Goal: Task Accomplishment & Management: Manage account settings

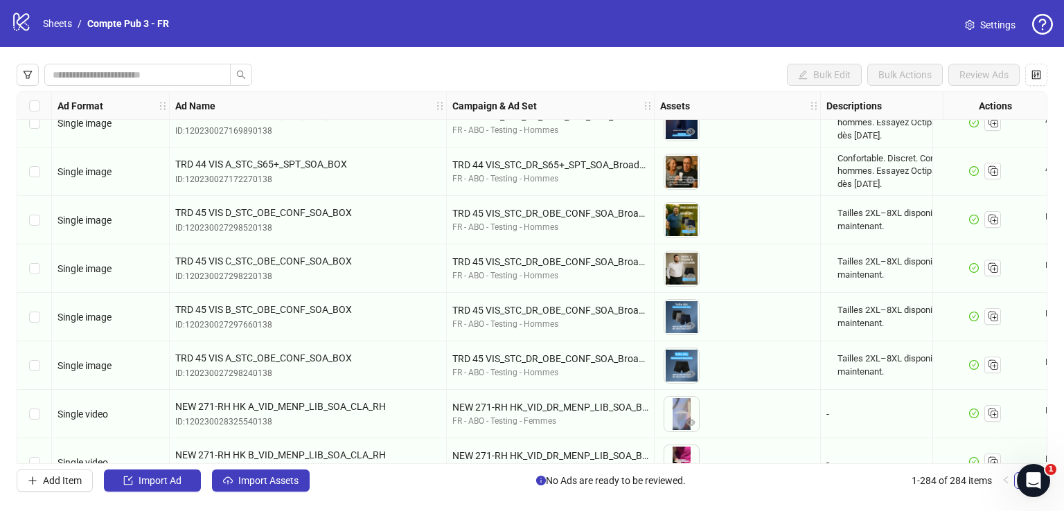
scroll to position [4344, 0]
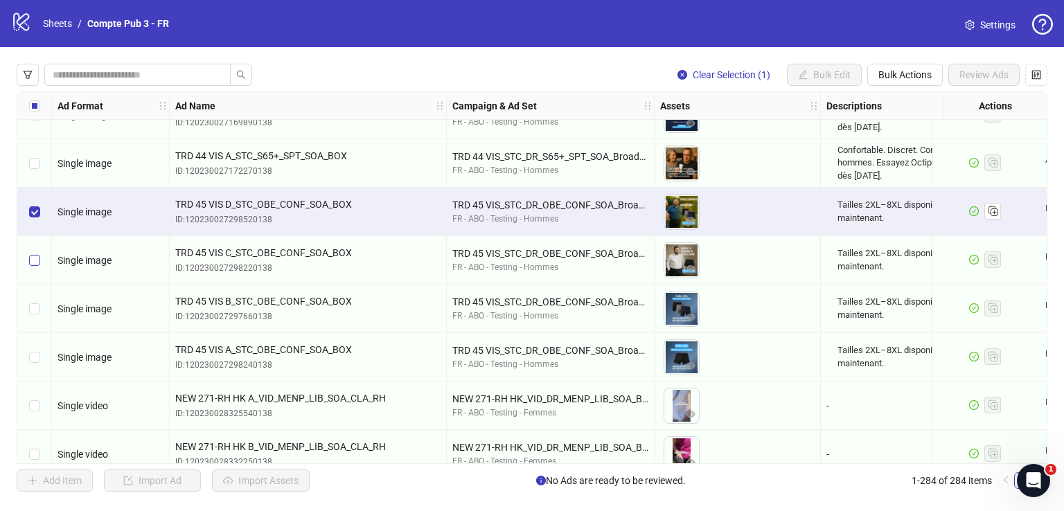
click at [35, 253] on label "Select row 93" at bounding box center [34, 260] width 11 height 15
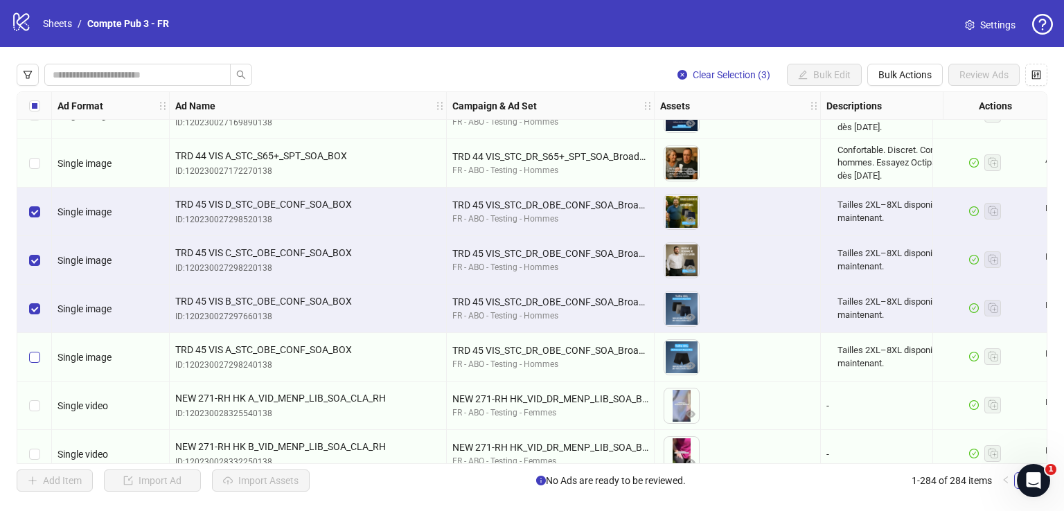
click at [36, 350] on label "Select row 95" at bounding box center [34, 357] width 11 height 15
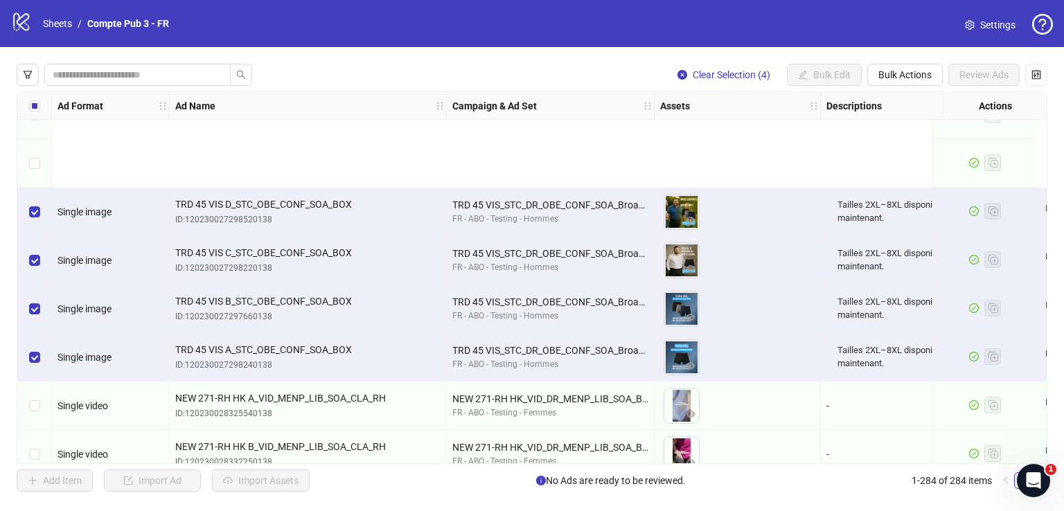
scroll to position [4516, 0]
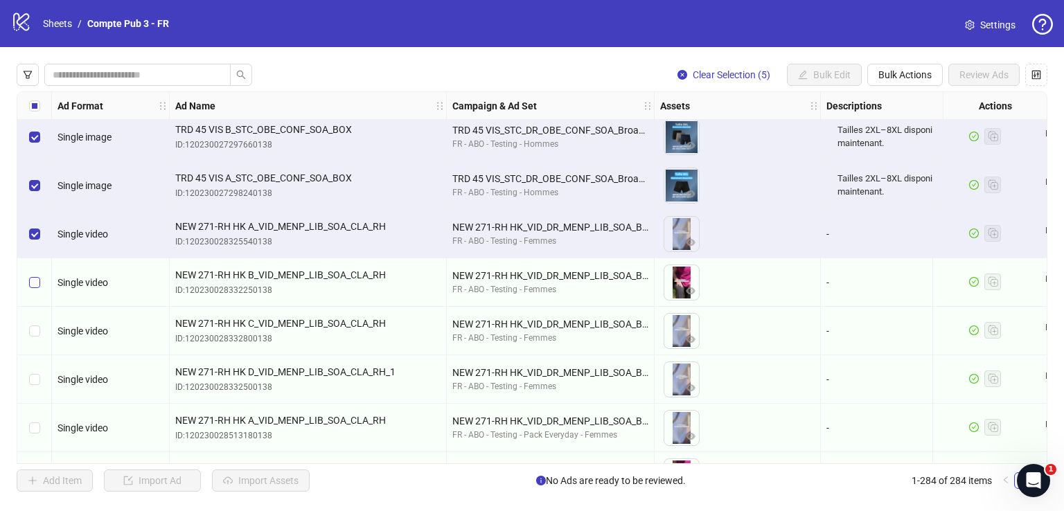
click at [36, 289] on div "Select row 97" at bounding box center [34, 282] width 35 height 48
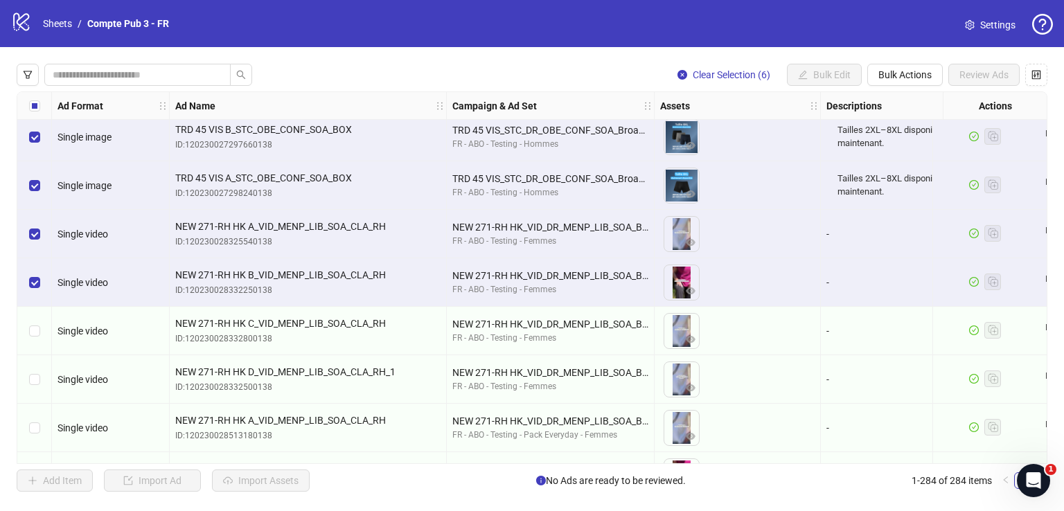
drag, startPoint x: 36, startPoint y: 320, endPoint x: 36, endPoint y: 362, distance: 42.2
click at [36, 321] on div "Select row 98" at bounding box center [34, 331] width 35 height 48
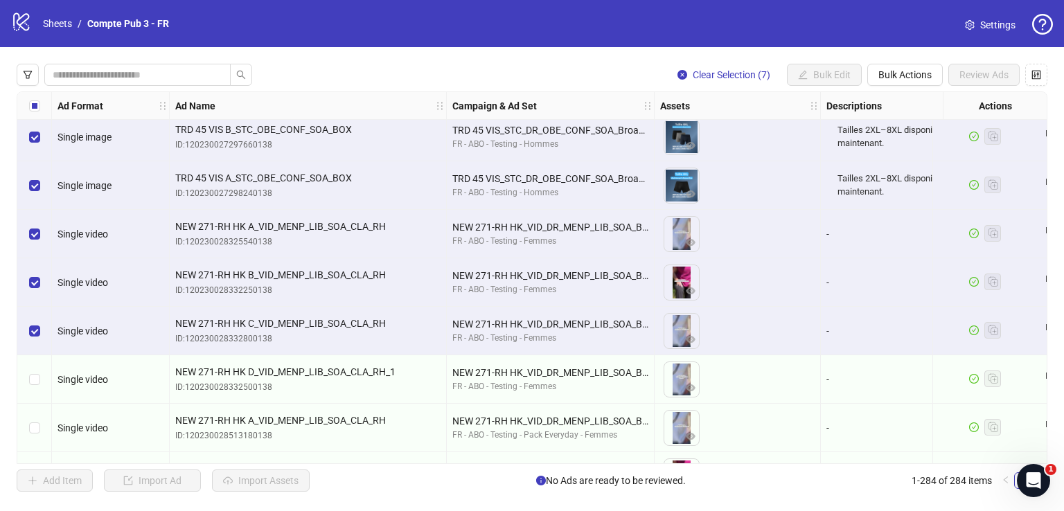
click at [36, 364] on div "Select row 99" at bounding box center [34, 379] width 35 height 48
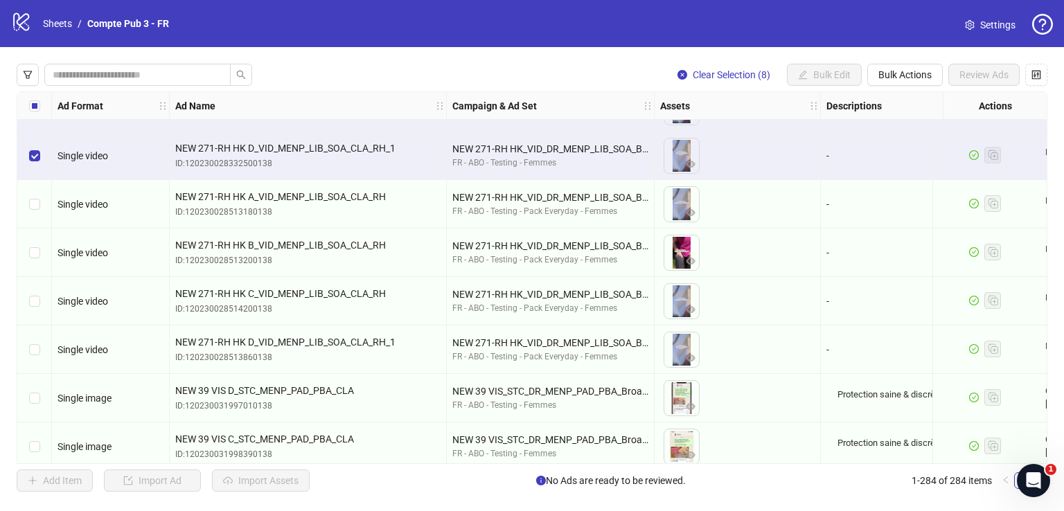
scroll to position [4740, 0]
click at [28, 204] on div "Select row 100" at bounding box center [34, 203] width 35 height 48
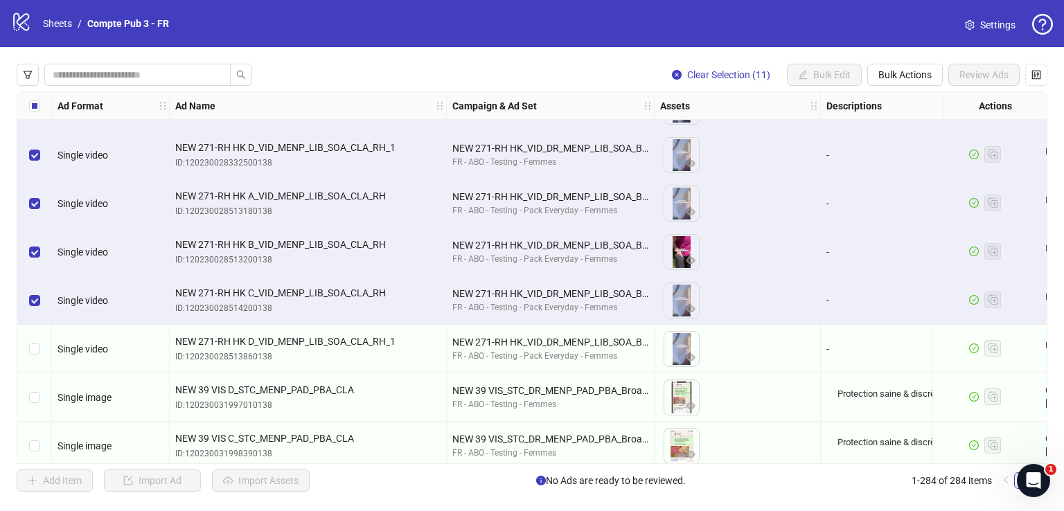
click at [33, 332] on div "Select row 103" at bounding box center [34, 349] width 35 height 48
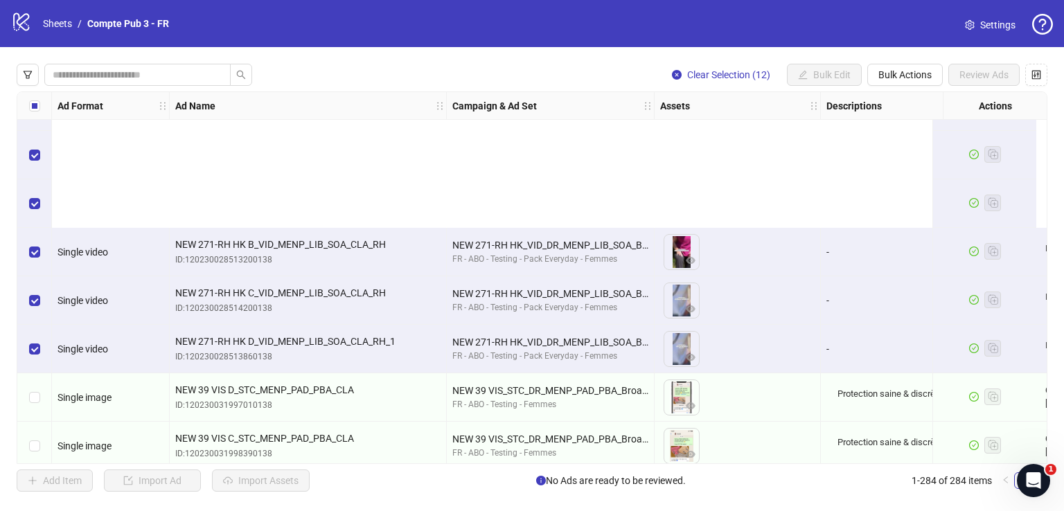
scroll to position [4929, 0]
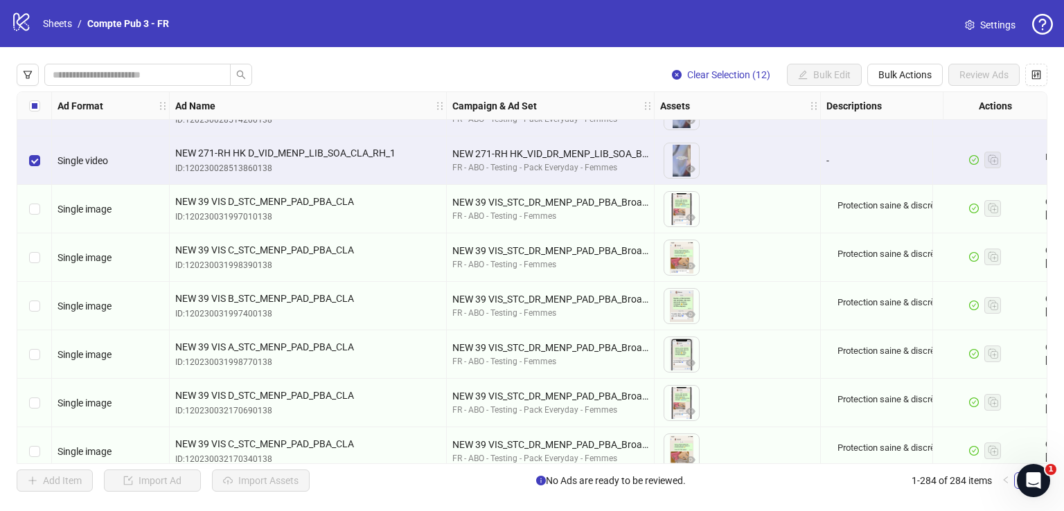
click at [31, 217] on div "Select row 104" at bounding box center [34, 209] width 35 height 48
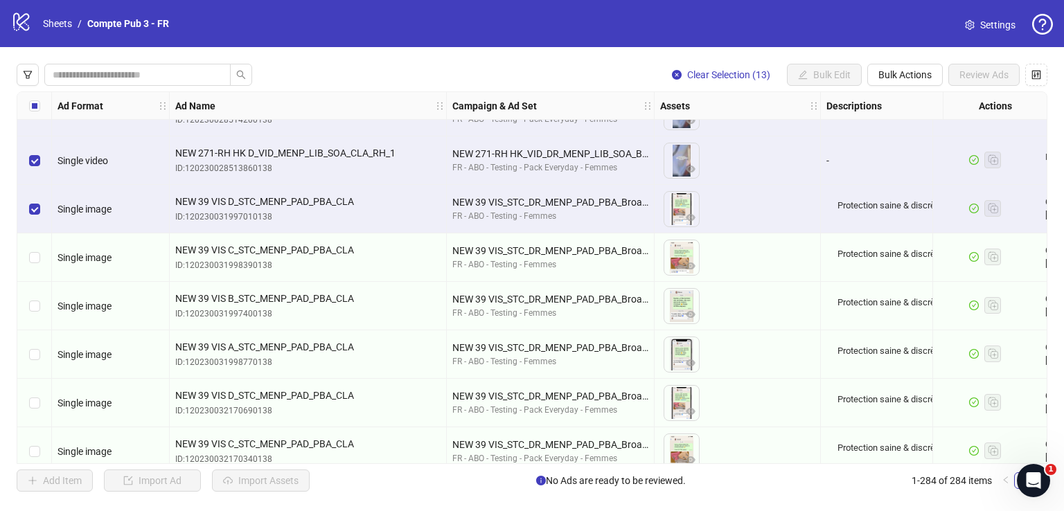
click at [31, 249] on div "Select row 105" at bounding box center [34, 257] width 35 height 48
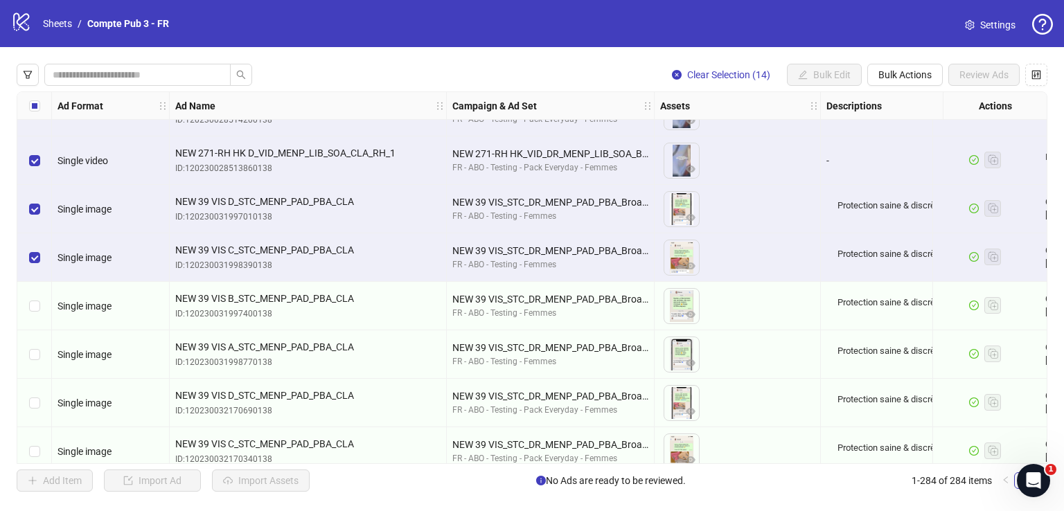
click at [33, 312] on label "Select row 106" at bounding box center [34, 306] width 11 height 15
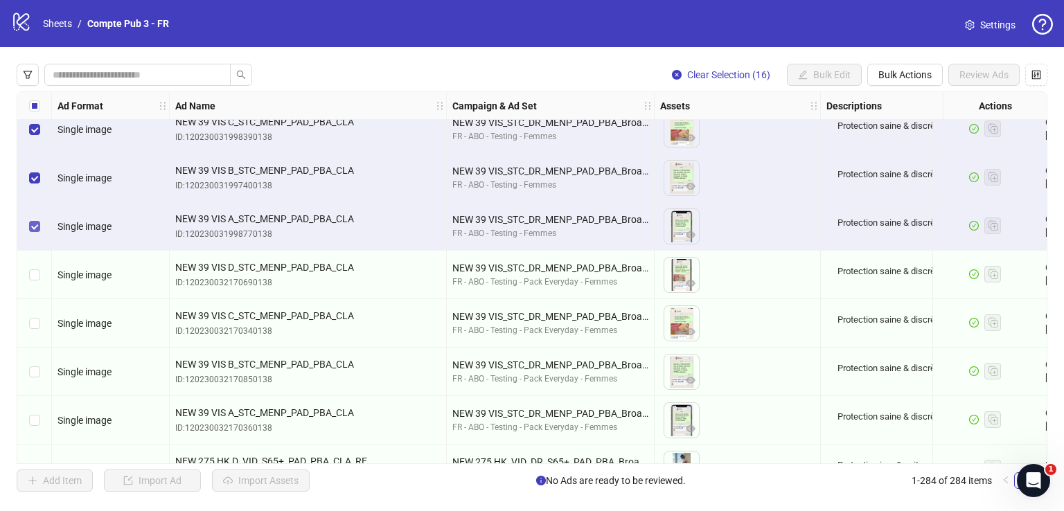
scroll to position [5067, 0]
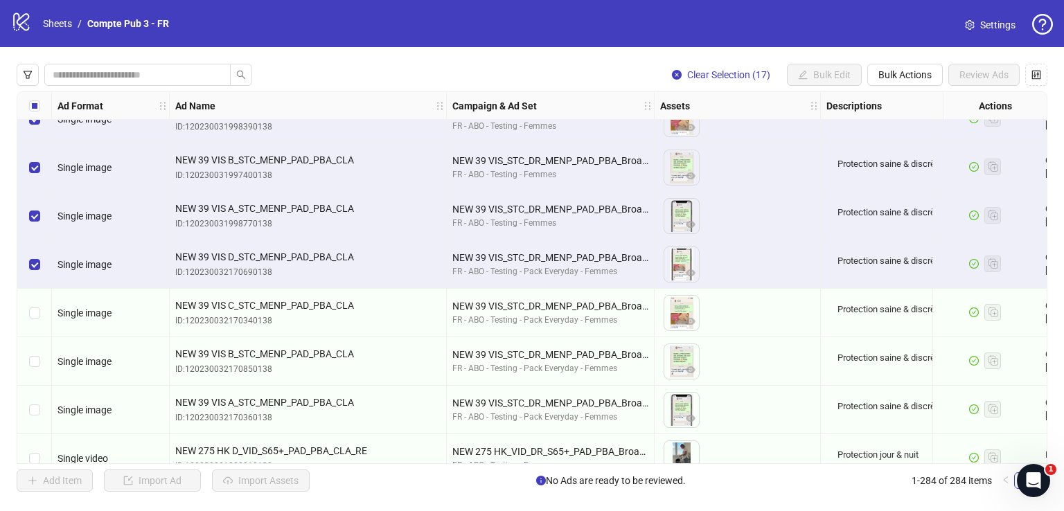
click at [44, 324] on div "Select row 109" at bounding box center [34, 313] width 35 height 48
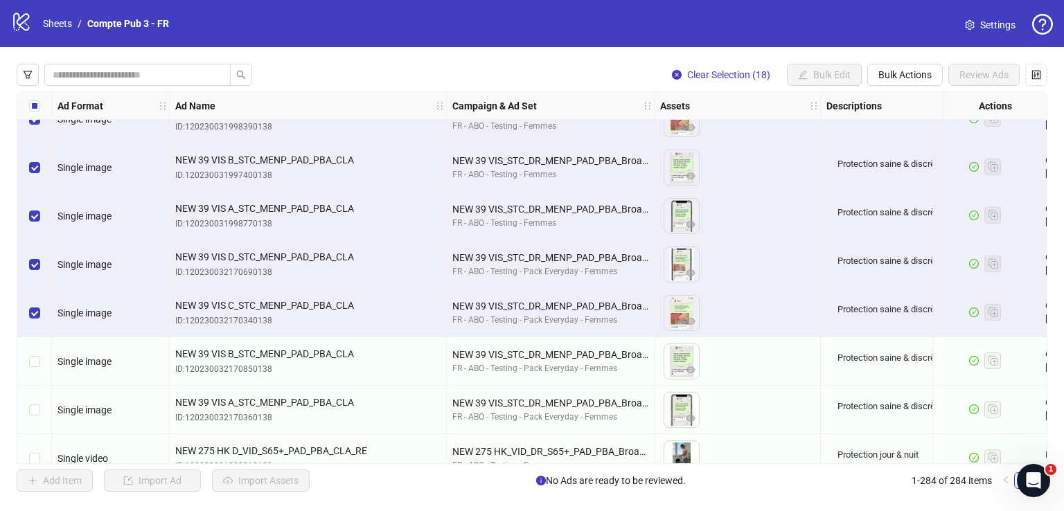
click at [36, 372] on div "Select row 110" at bounding box center [34, 361] width 35 height 48
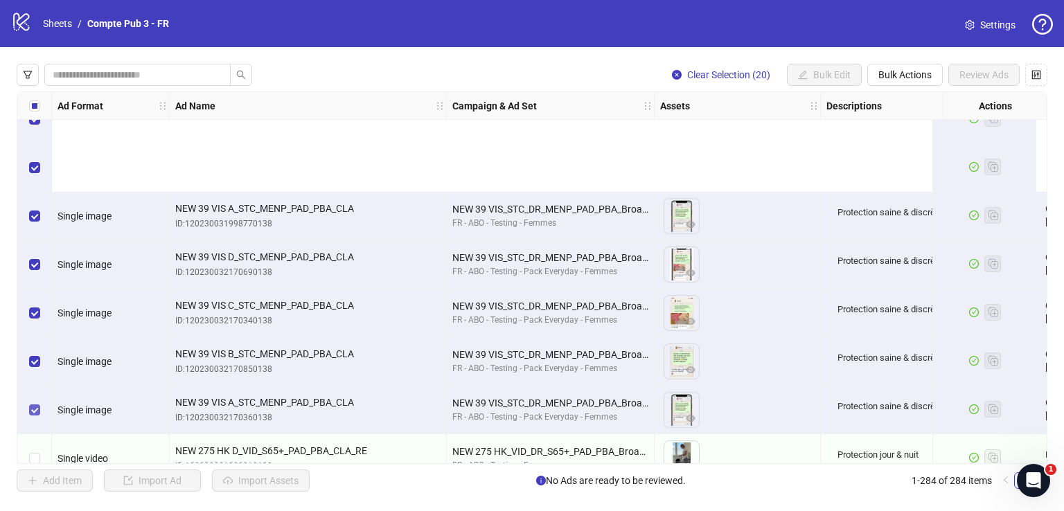
scroll to position [5310, 0]
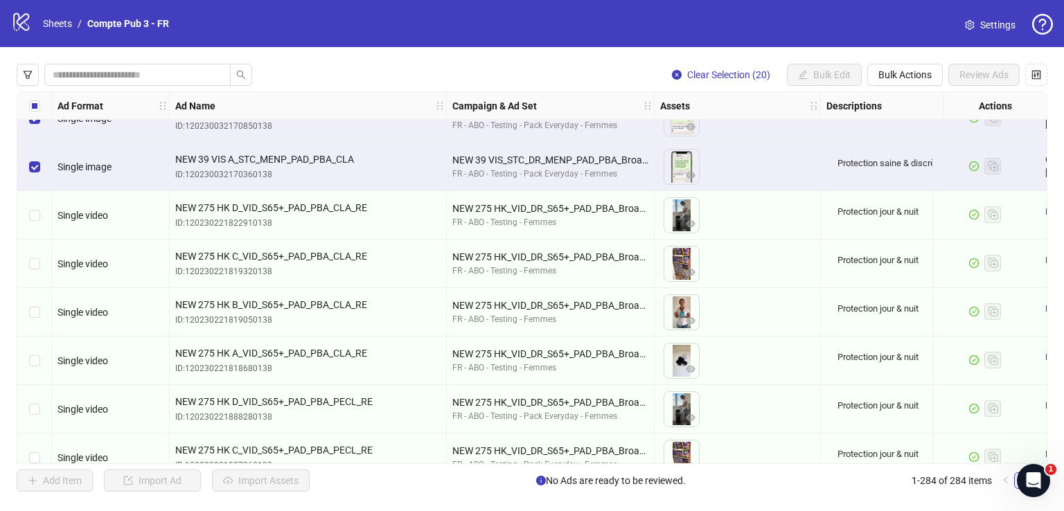
click at [35, 222] on div "Select row 112" at bounding box center [34, 215] width 35 height 48
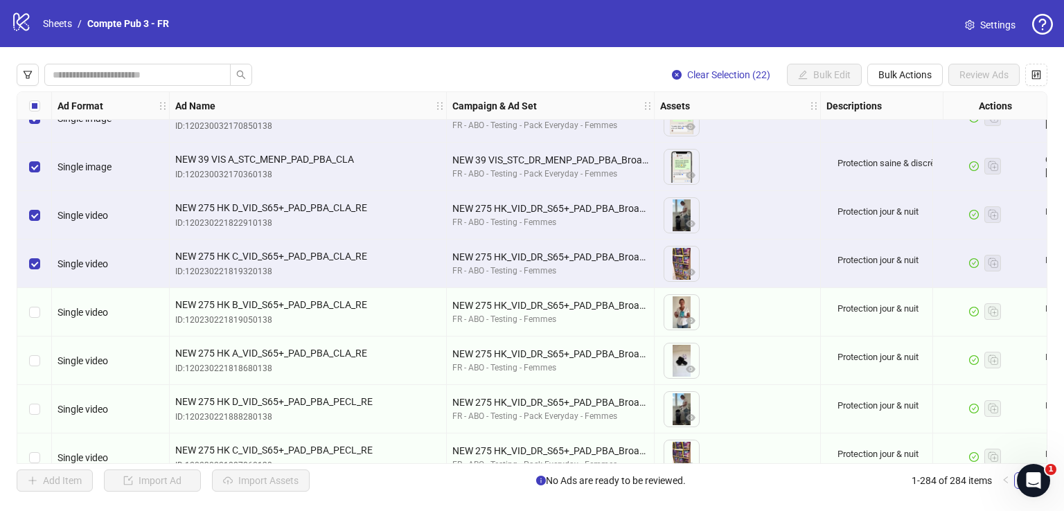
click at [37, 303] on div "Select row 114" at bounding box center [34, 312] width 35 height 48
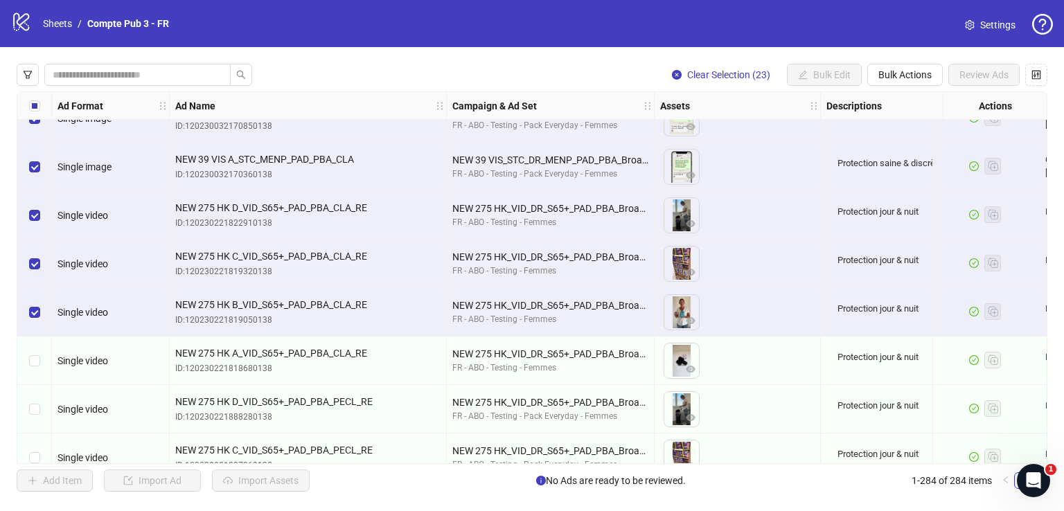
click at [40, 363] on div "Select row 115" at bounding box center [34, 361] width 35 height 48
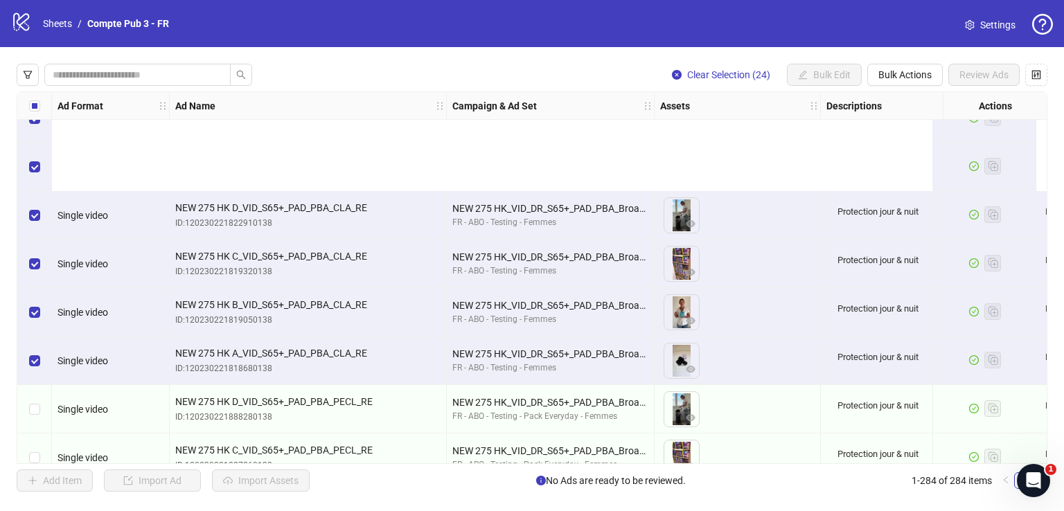
scroll to position [5480, 0]
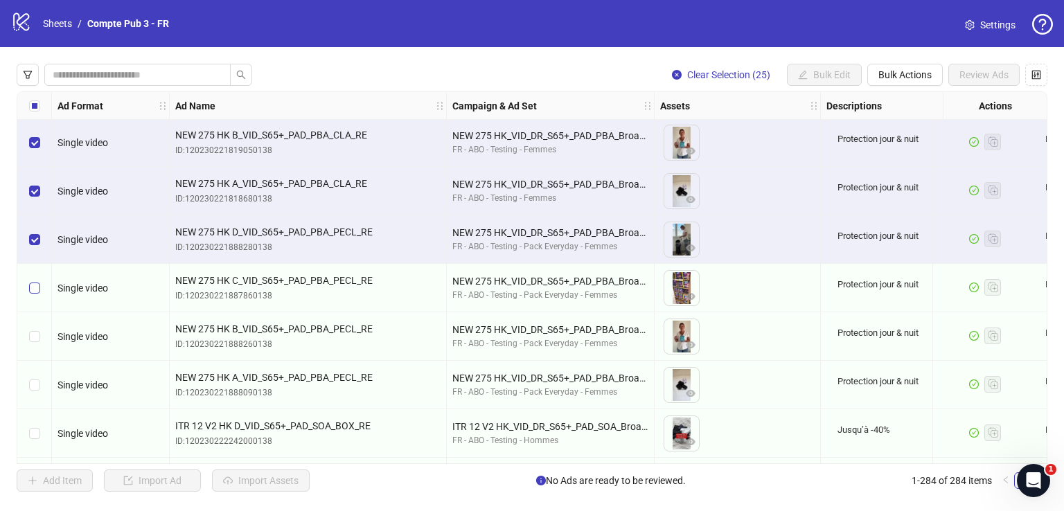
click at [39, 294] on div "Select row 117" at bounding box center [34, 288] width 35 height 48
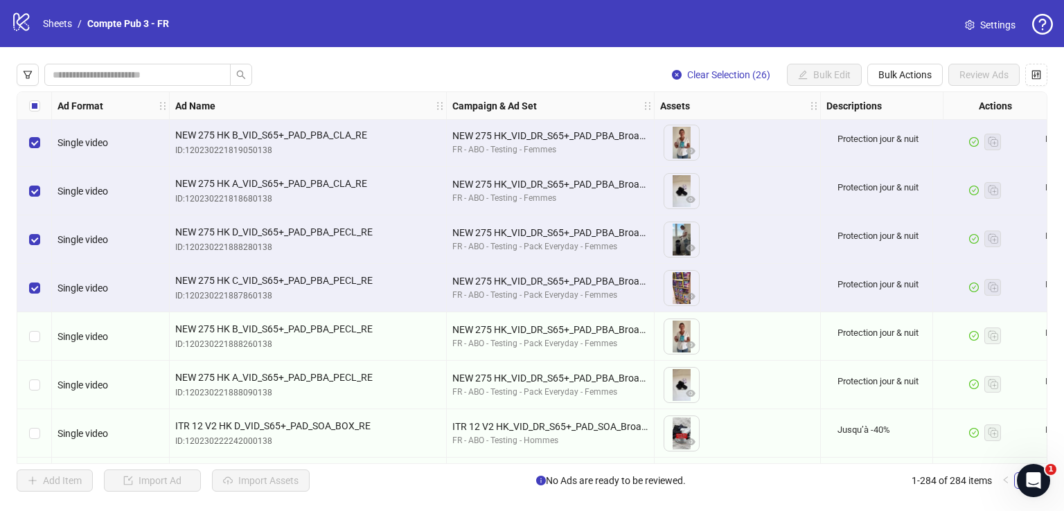
drag, startPoint x: 39, startPoint y: 328, endPoint x: 39, endPoint y: 380, distance: 52.6
click at [39, 329] on label "Select row 118" at bounding box center [34, 336] width 11 height 15
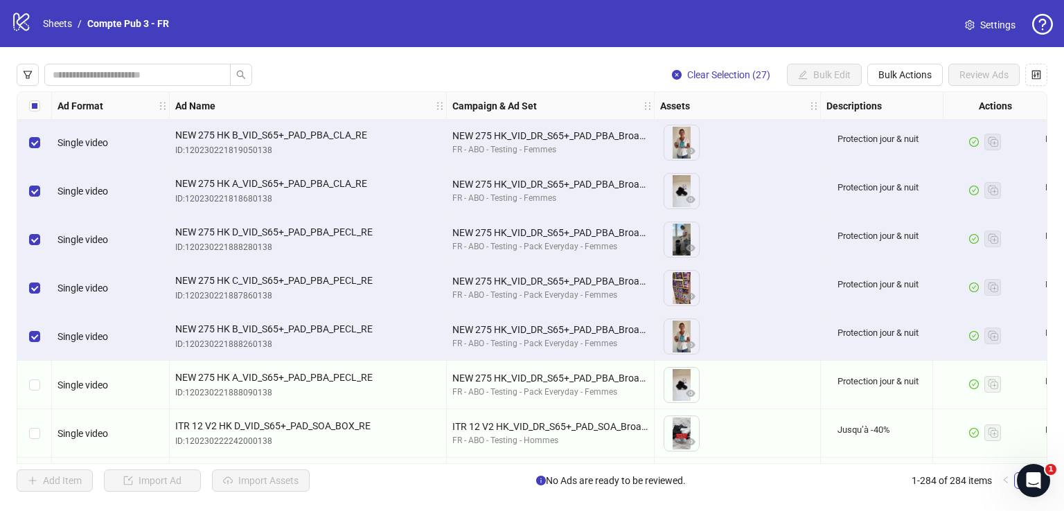
click at [39, 383] on div "Select row 119" at bounding box center [34, 385] width 35 height 48
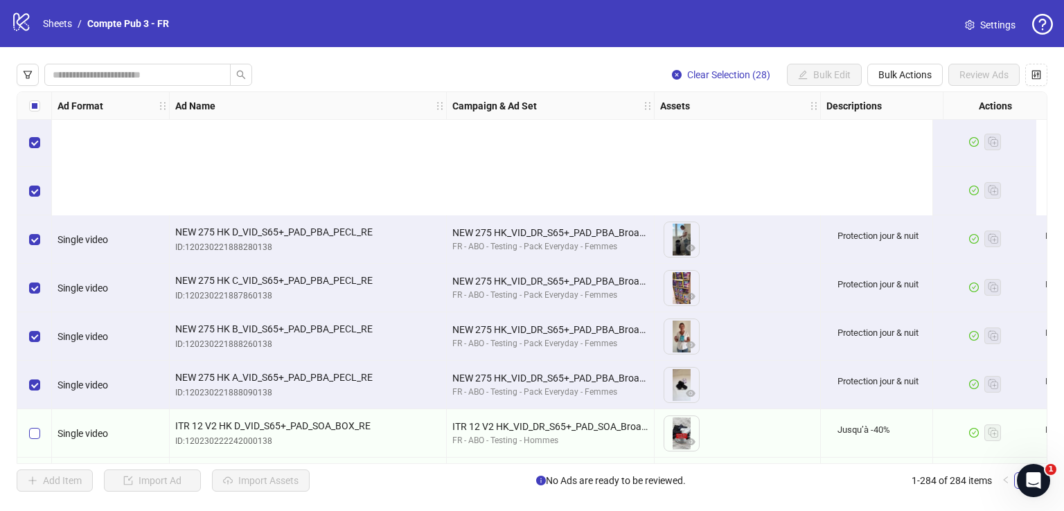
scroll to position [5687, 0]
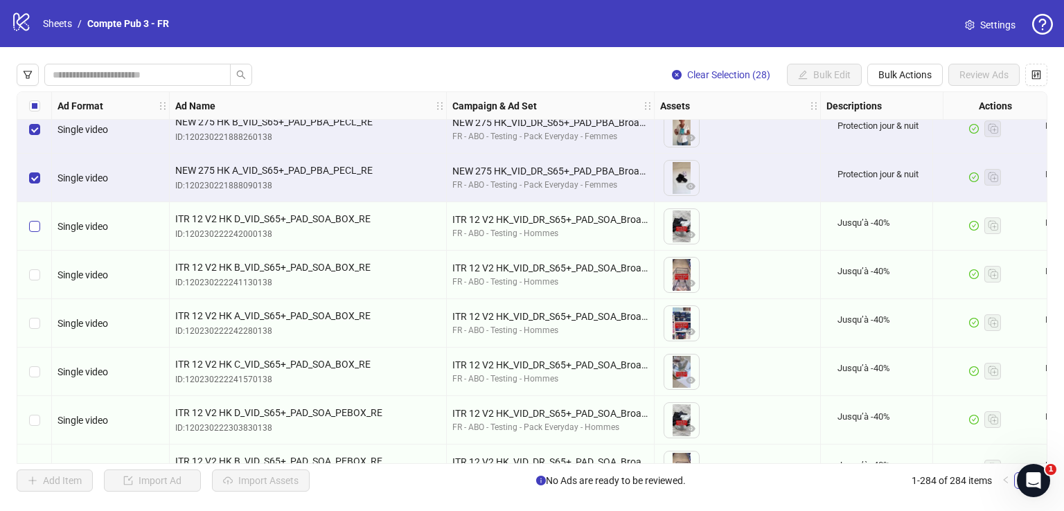
click at [38, 233] on label "Select row 120" at bounding box center [34, 226] width 11 height 15
click at [39, 260] on div "Select row 121" at bounding box center [34, 275] width 35 height 48
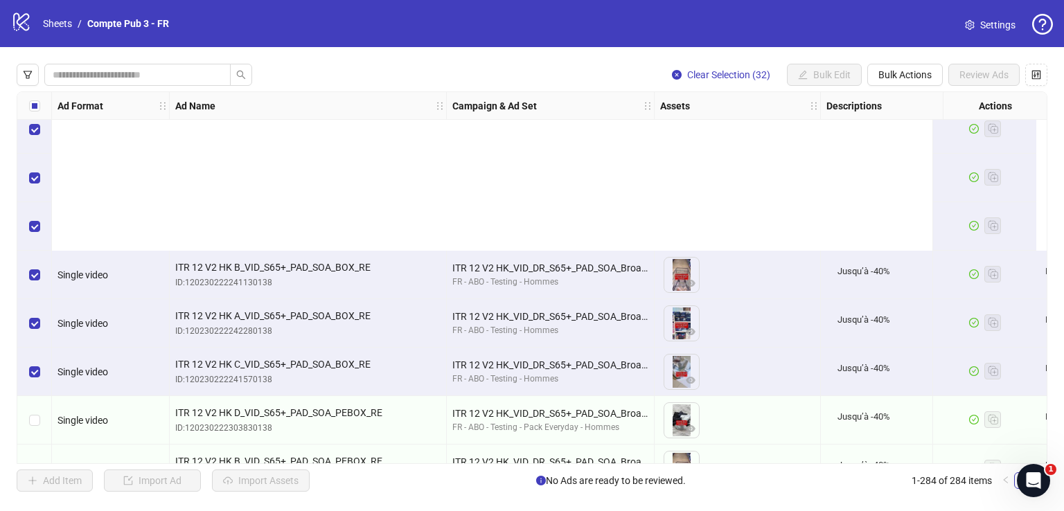
scroll to position [5917, 0]
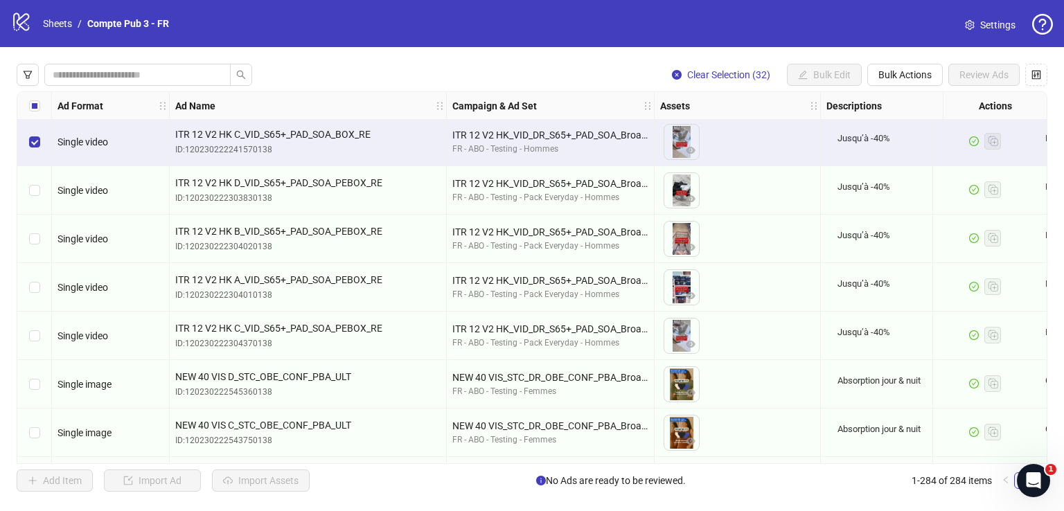
click at [33, 211] on div "Select row 124" at bounding box center [34, 190] width 35 height 48
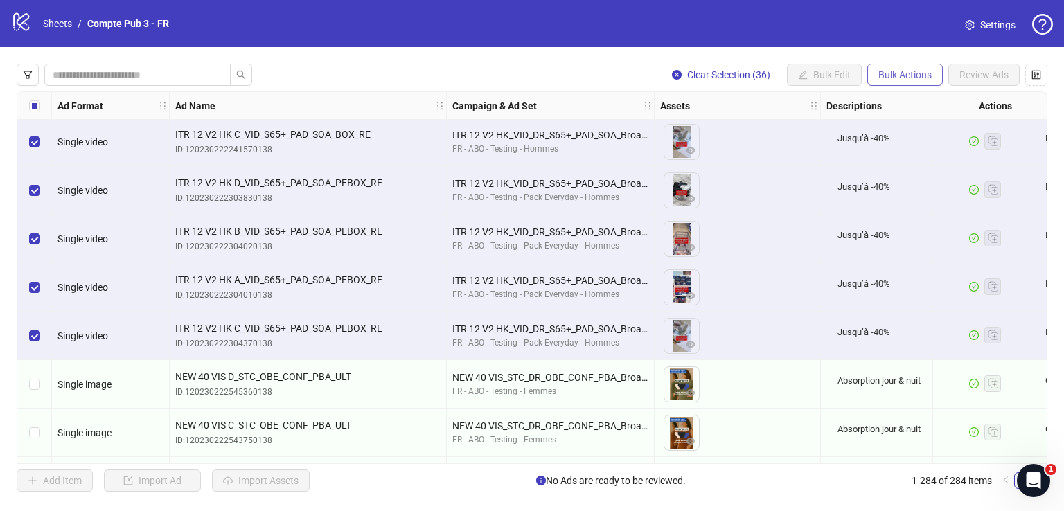
click at [896, 72] on span "Bulk Actions" at bounding box center [904, 74] width 53 height 11
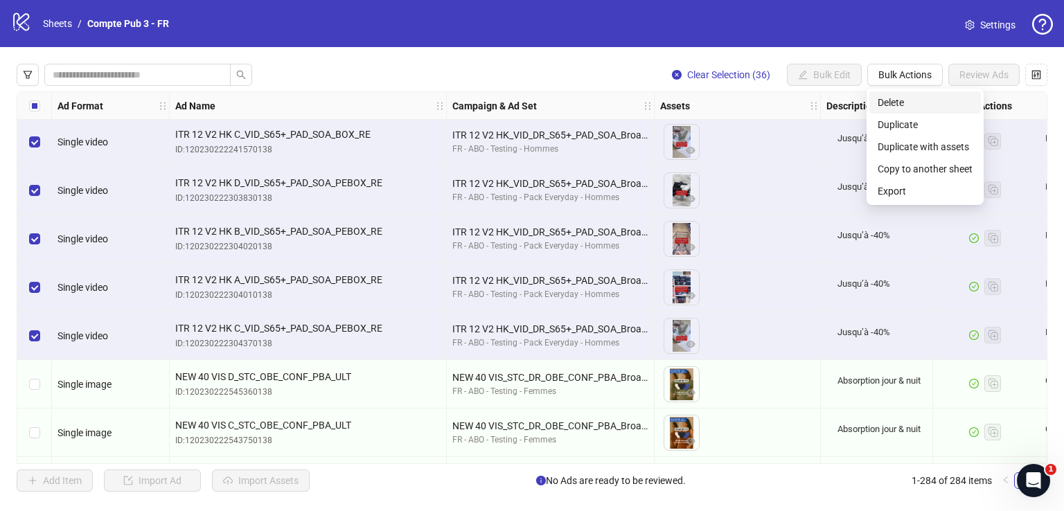
click at [893, 95] on span "Delete" at bounding box center [925, 102] width 95 height 15
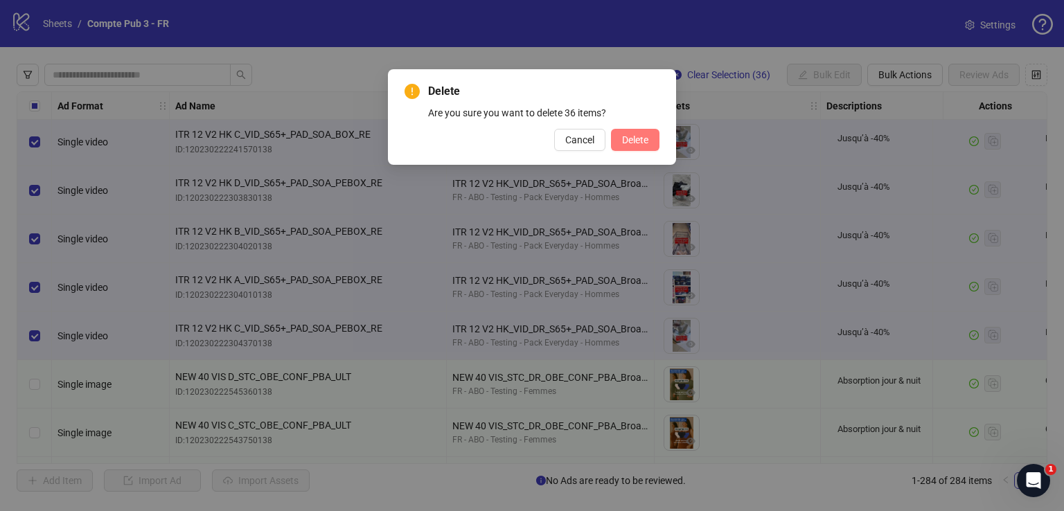
click at [643, 144] on span "Delete" at bounding box center [635, 139] width 26 height 11
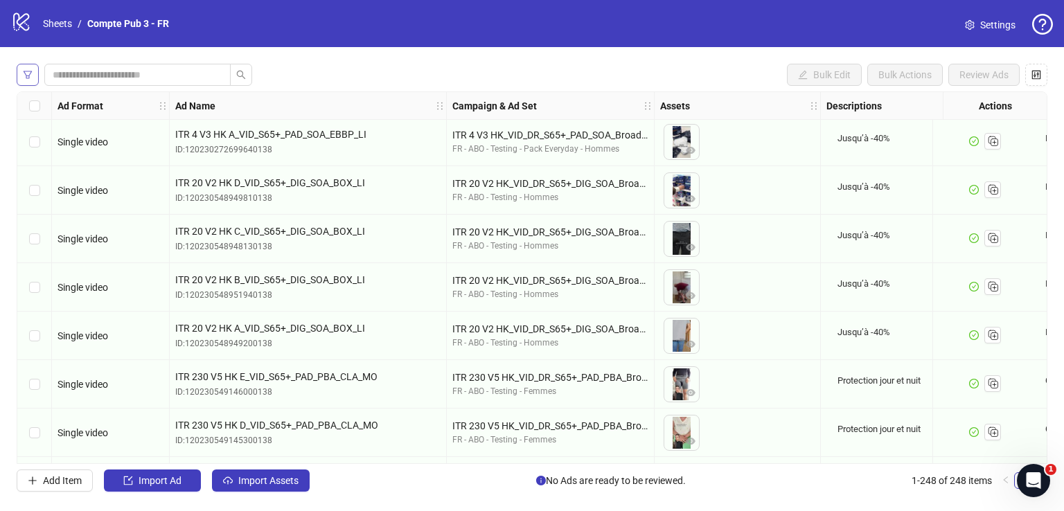
click at [26, 66] on button "button" at bounding box center [28, 75] width 22 height 22
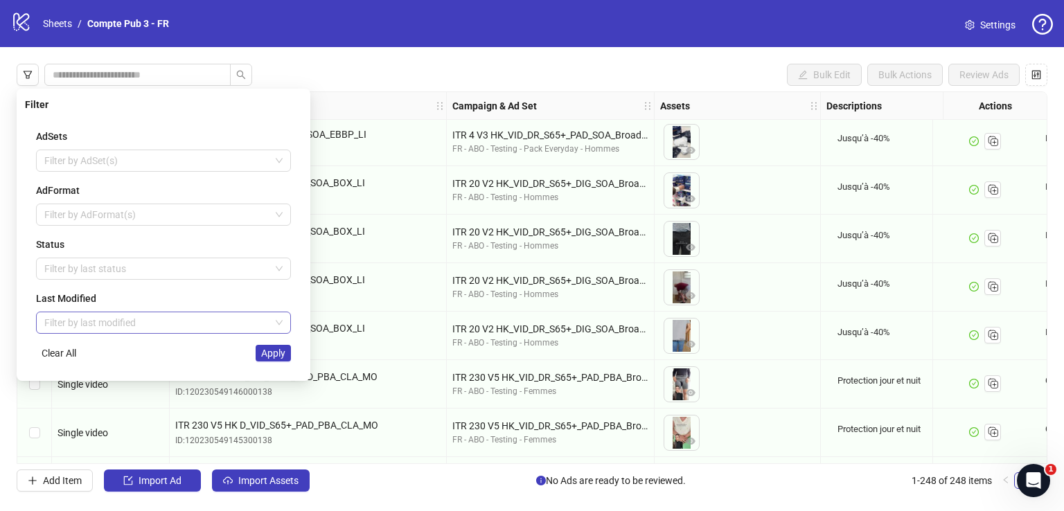
click at [134, 323] on input "search" at bounding box center [157, 322] width 226 height 21
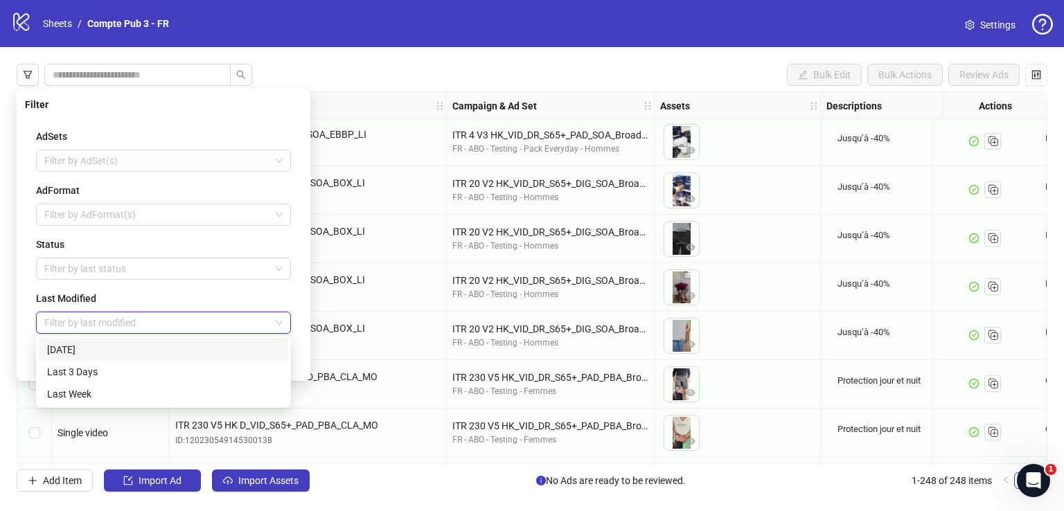
click at [133, 357] on div "[DATE]" at bounding box center [163, 350] width 249 height 22
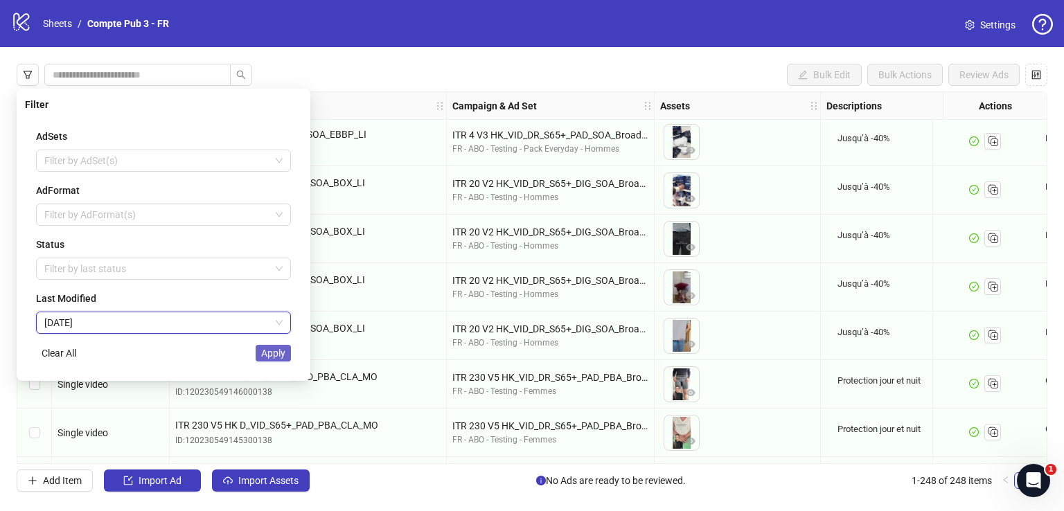
click at [267, 350] on span "Apply" at bounding box center [273, 353] width 24 height 11
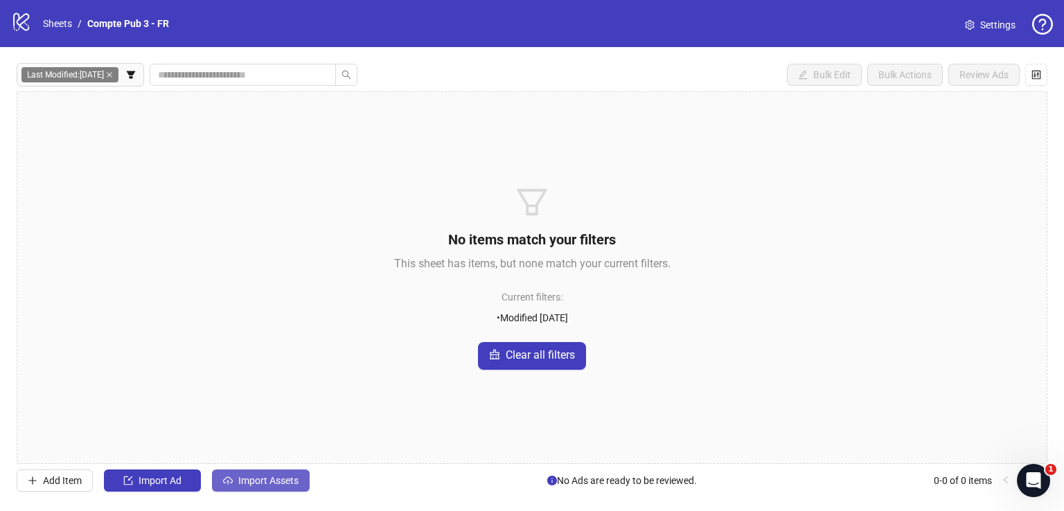
click at [292, 470] on button "Import Assets" at bounding box center [261, 481] width 98 height 22
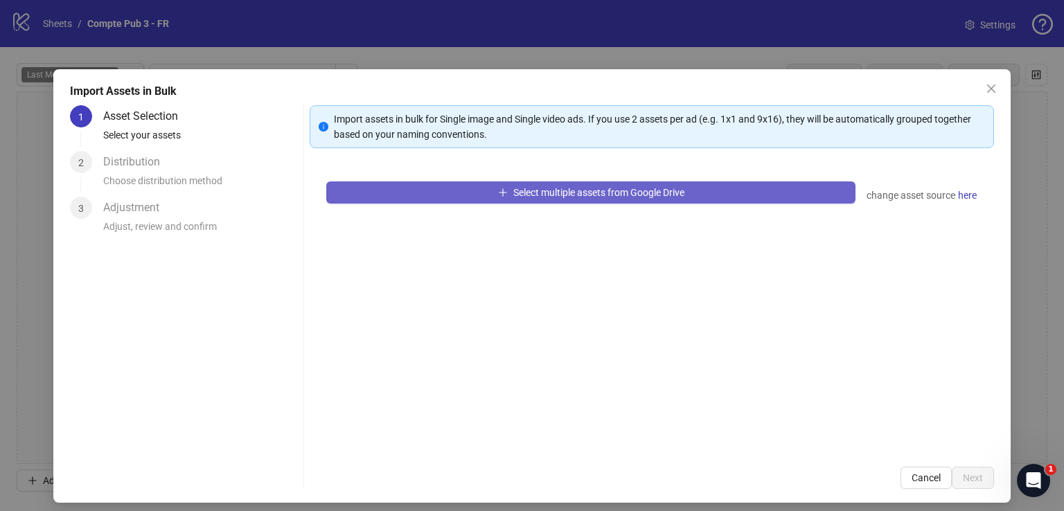
click at [504, 185] on button "Select multiple assets from Google Drive" at bounding box center [590, 192] width 529 height 22
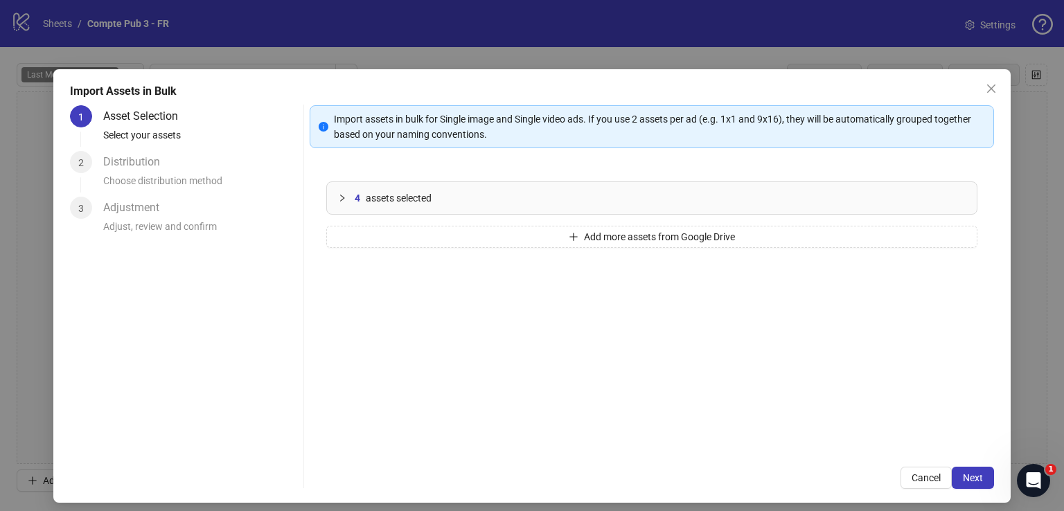
click at [952, 470] on button "Next" at bounding box center [973, 478] width 42 height 22
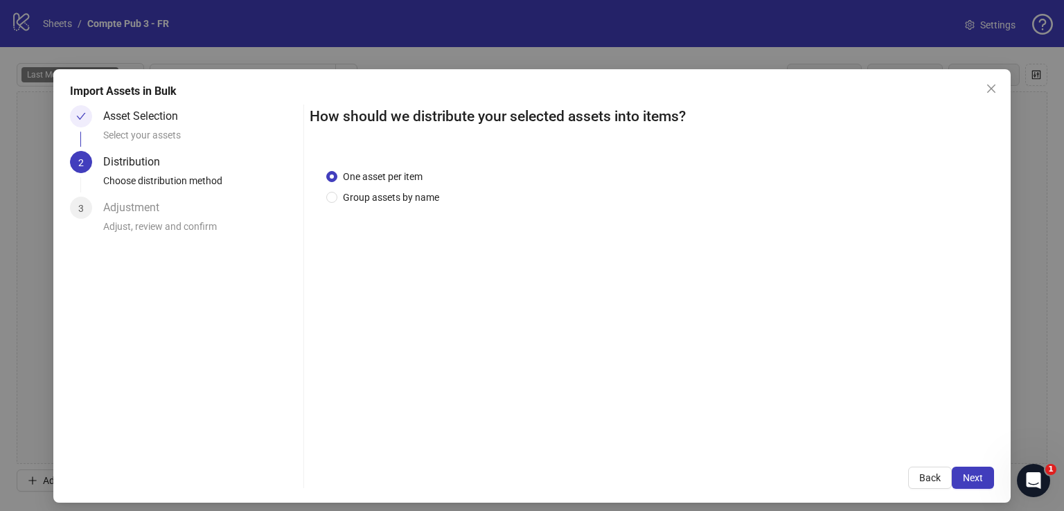
click at [952, 470] on button "Next" at bounding box center [973, 478] width 42 height 22
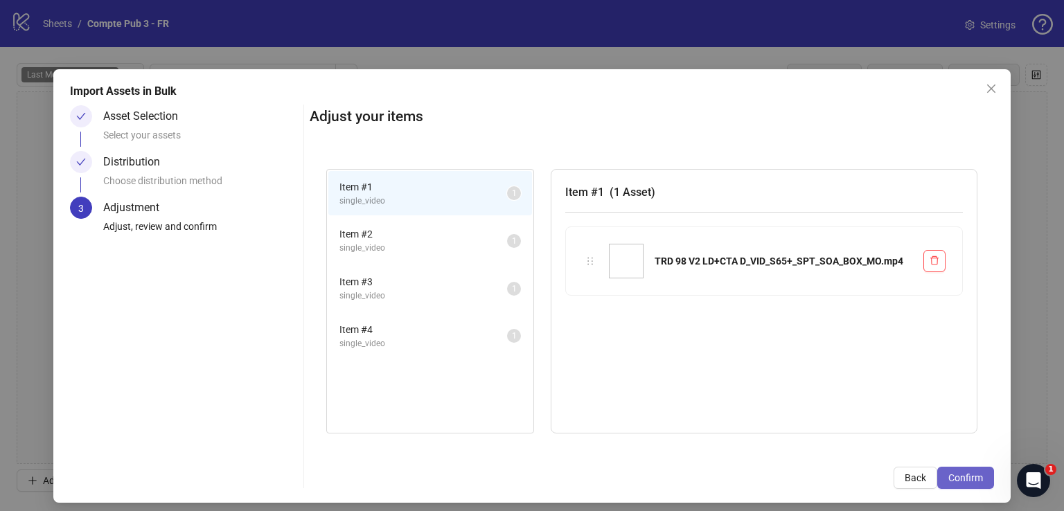
click at [952, 470] on button "Confirm" at bounding box center [965, 478] width 57 height 22
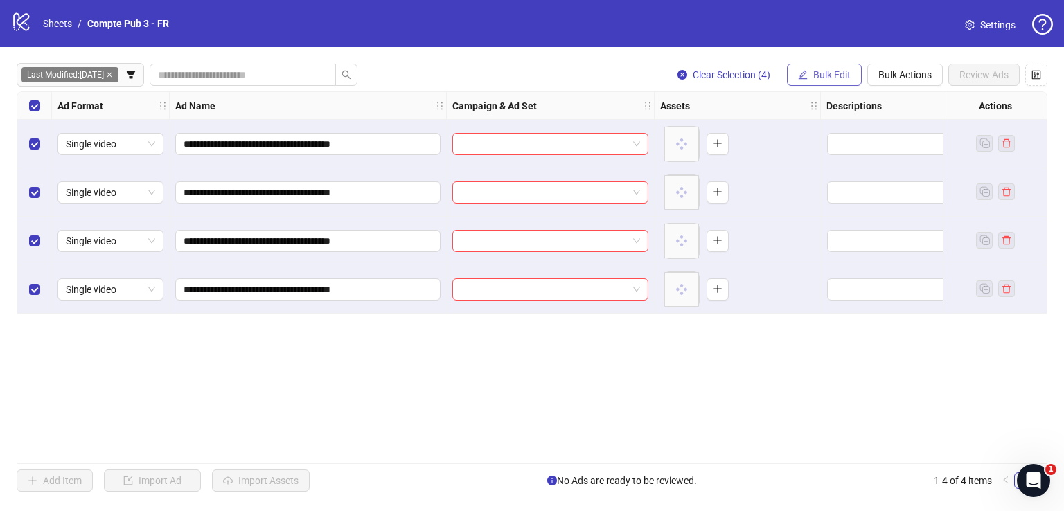
click at [827, 69] on span "Bulk Edit" at bounding box center [831, 74] width 37 height 11
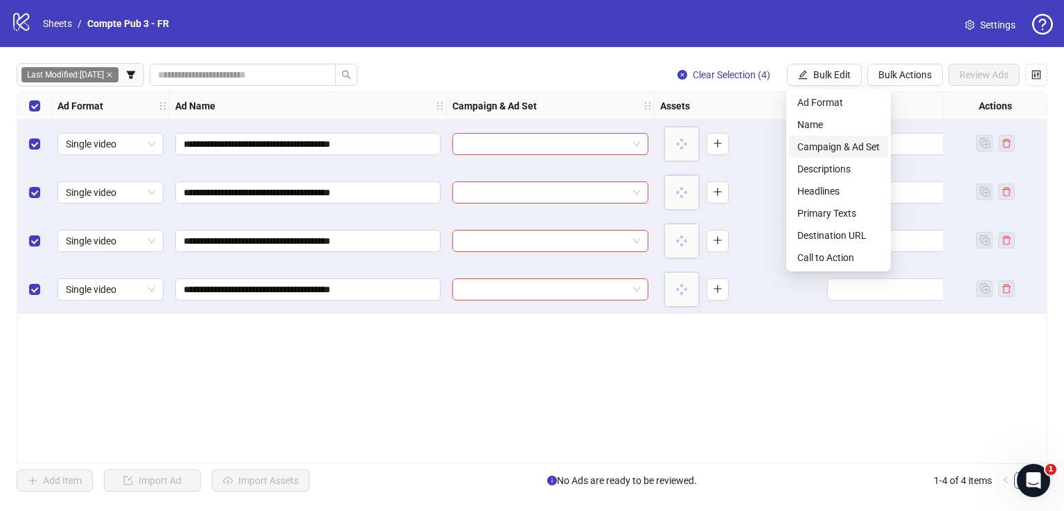
click at [860, 143] on span "Campaign & Ad Set" at bounding box center [838, 146] width 82 height 15
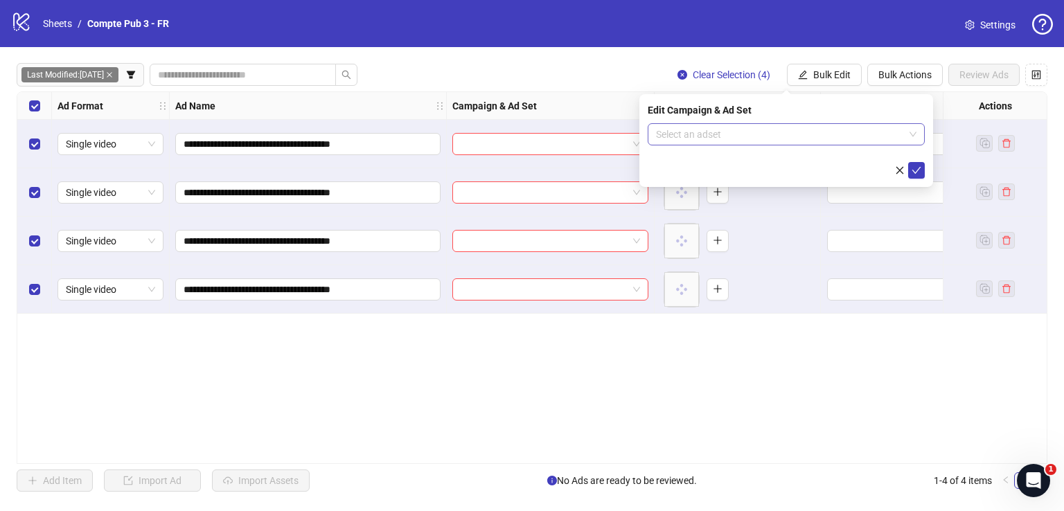
click at [781, 136] on input "search" at bounding box center [780, 134] width 248 height 21
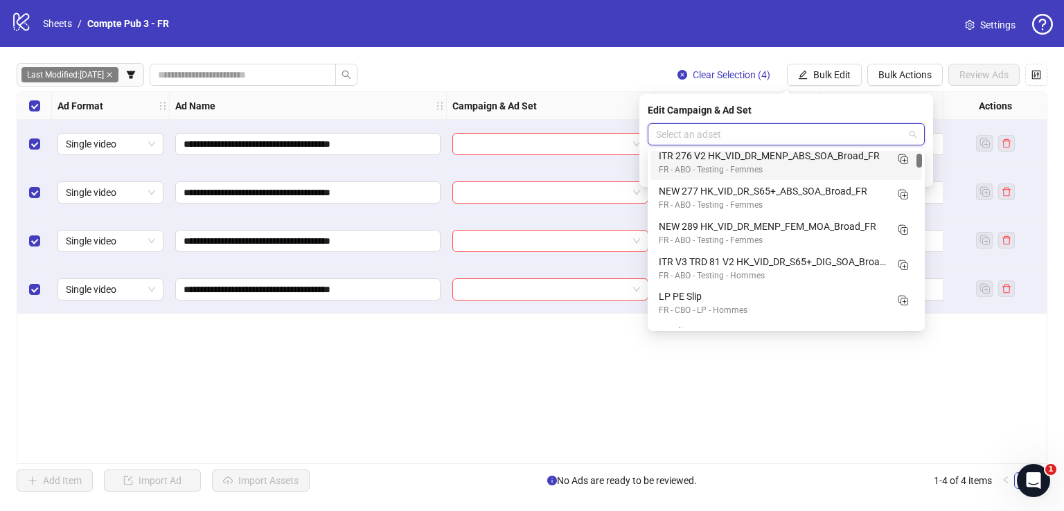
scroll to position [78, 0]
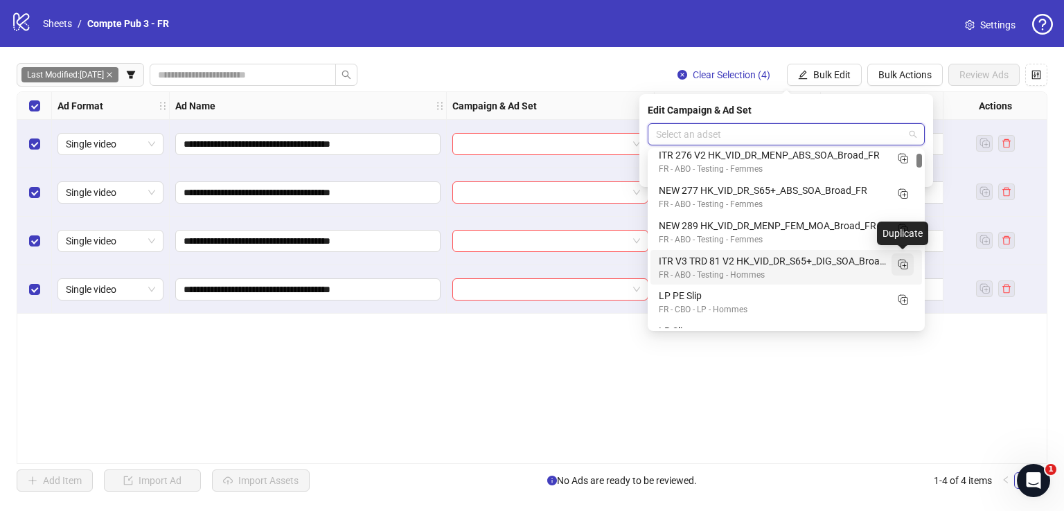
click at [902, 264] on icon "Duplicate" at bounding box center [903, 264] width 14 height 14
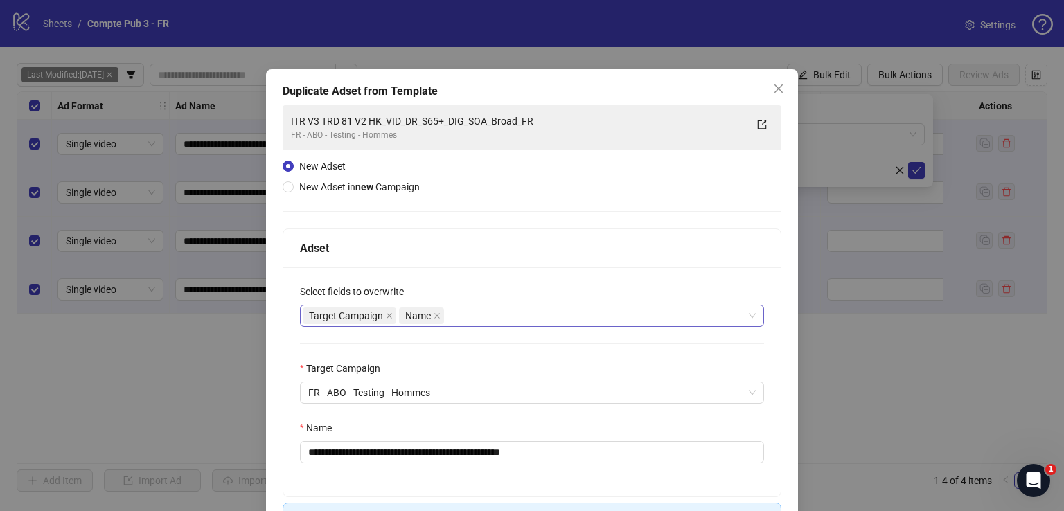
click at [476, 322] on div "Target Campaign Name" at bounding box center [525, 315] width 444 height 19
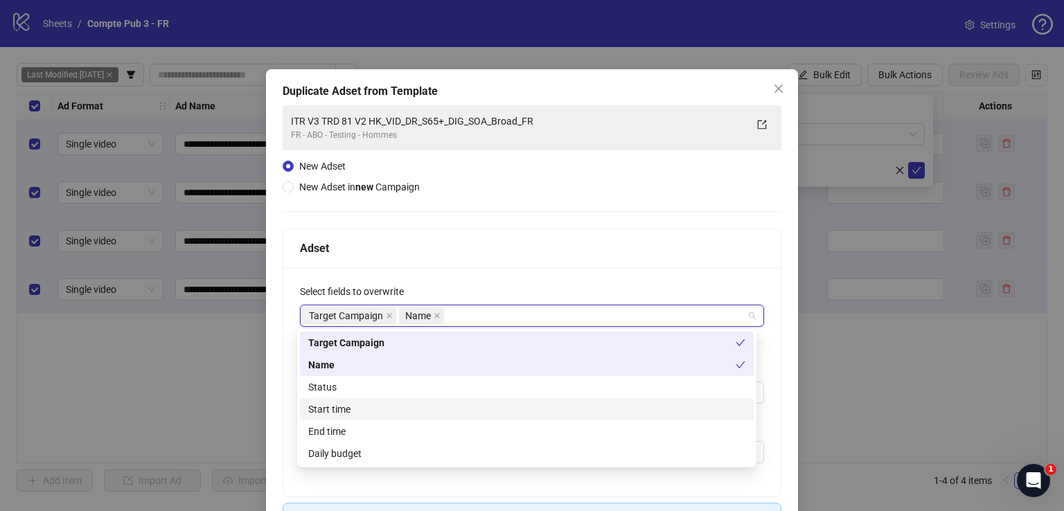
click at [434, 398] on div "Start time" at bounding box center [527, 409] width 454 height 22
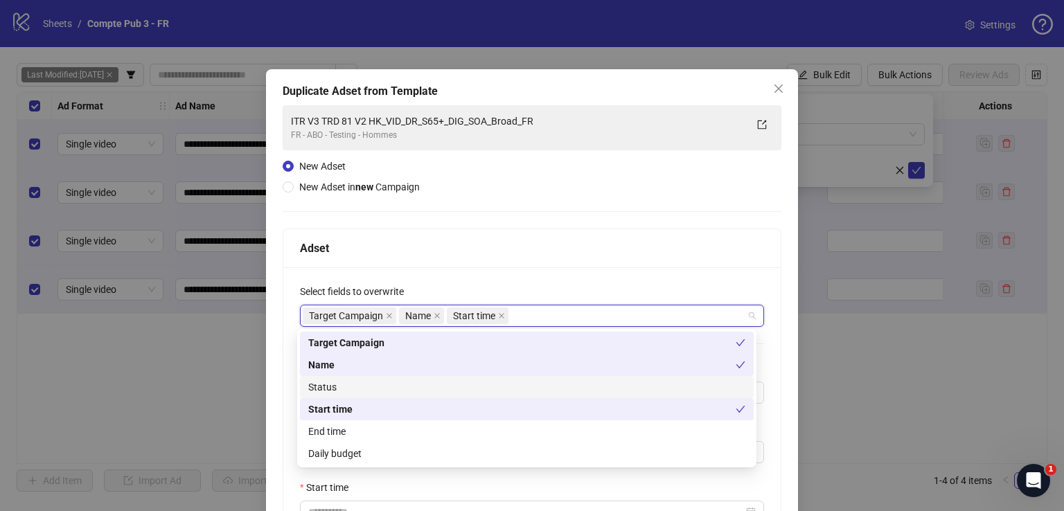
click at [434, 390] on div "Status" at bounding box center [526, 387] width 437 height 15
click at [431, 450] on div "Daily budget" at bounding box center [526, 453] width 437 height 15
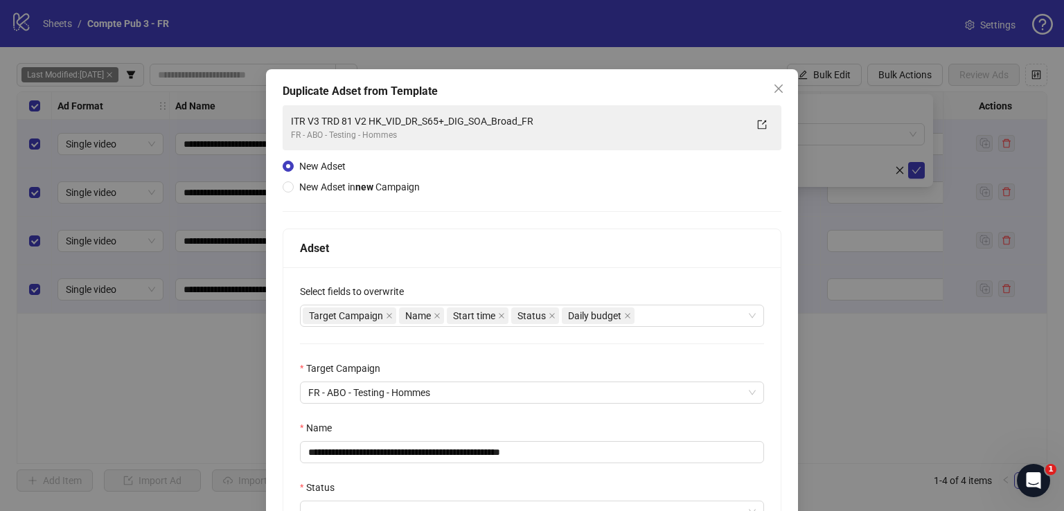
click at [477, 240] on div "Adset" at bounding box center [532, 248] width 464 height 17
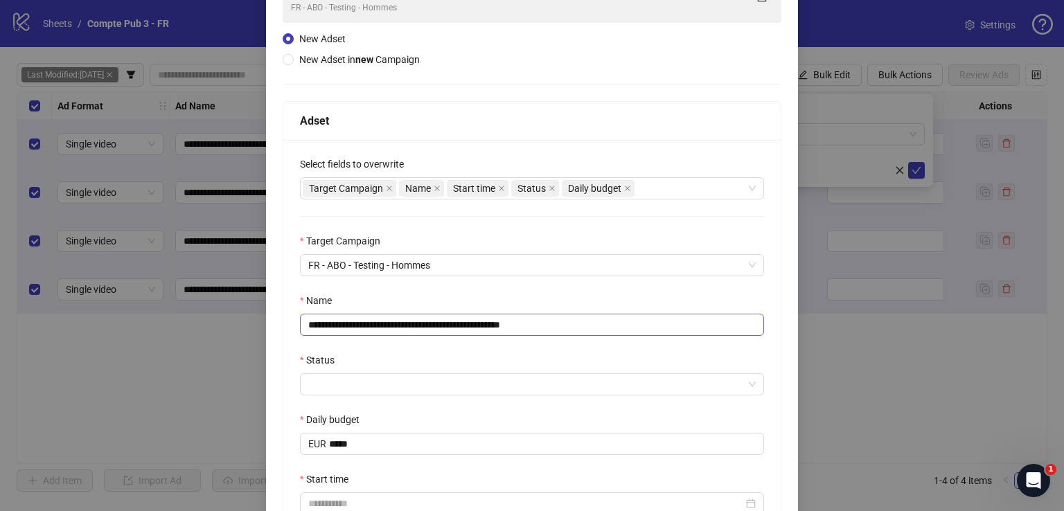
click at [443, 317] on div "**********" at bounding box center [532, 314] width 464 height 43
click at [443, 317] on input "**********" at bounding box center [532, 325] width 464 height 22
paste input "text"
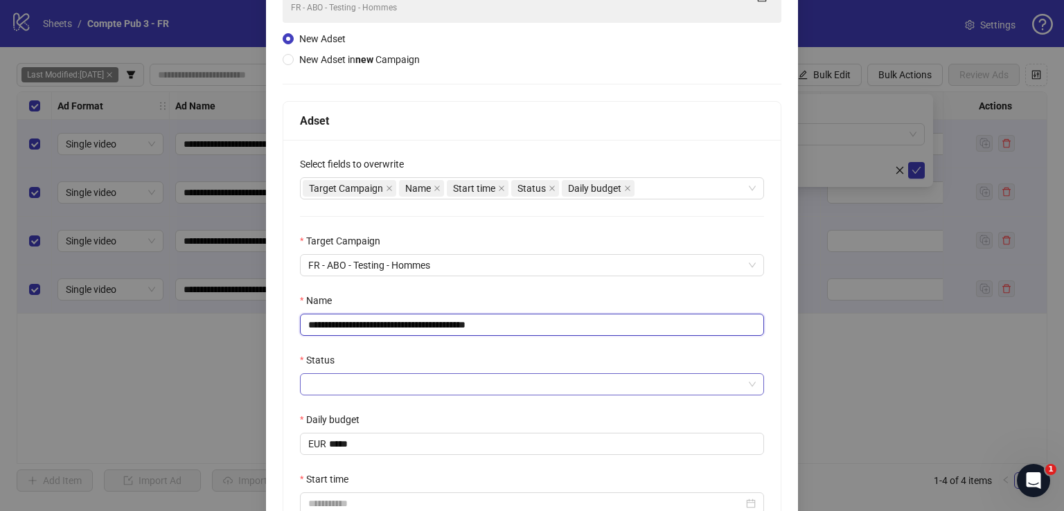
type input "**********"
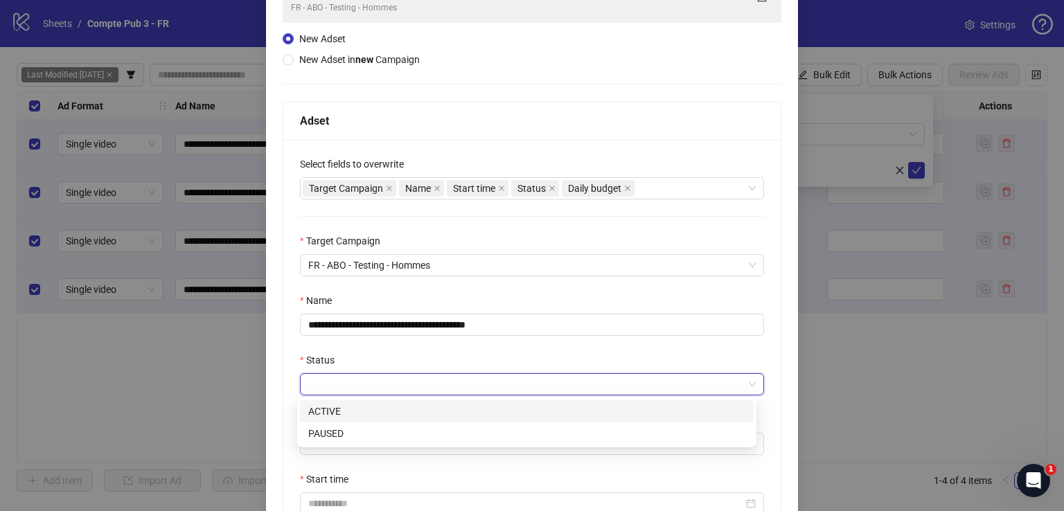
click at [407, 390] on input "Status" at bounding box center [525, 384] width 435 height 21
click at [396, 405] on div "ACTIVE" at bounding box center [526, 411] width 437 height 15
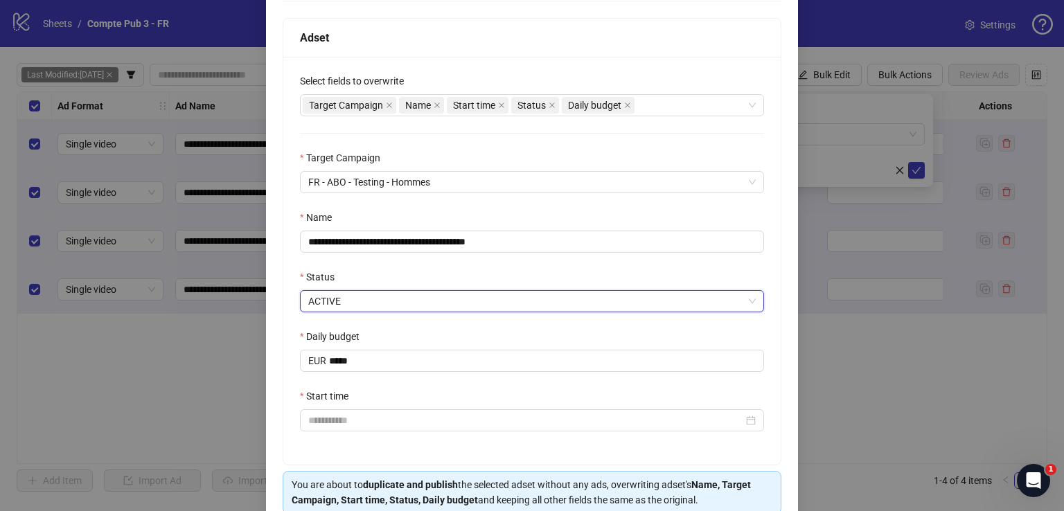
scroll to position [211, 0]
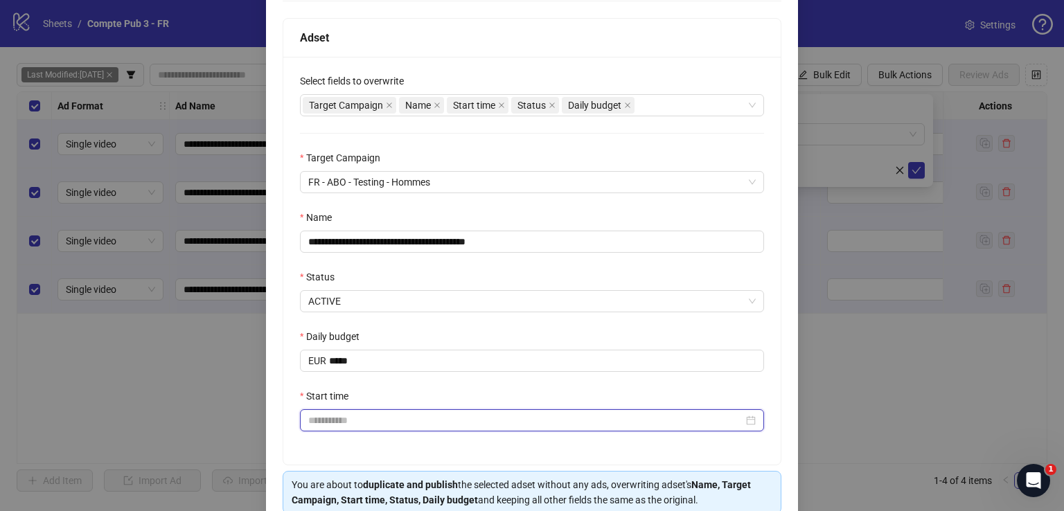
click at [374, 418] on input "Start time" at bounding box center [525, 420] width 435 height 15
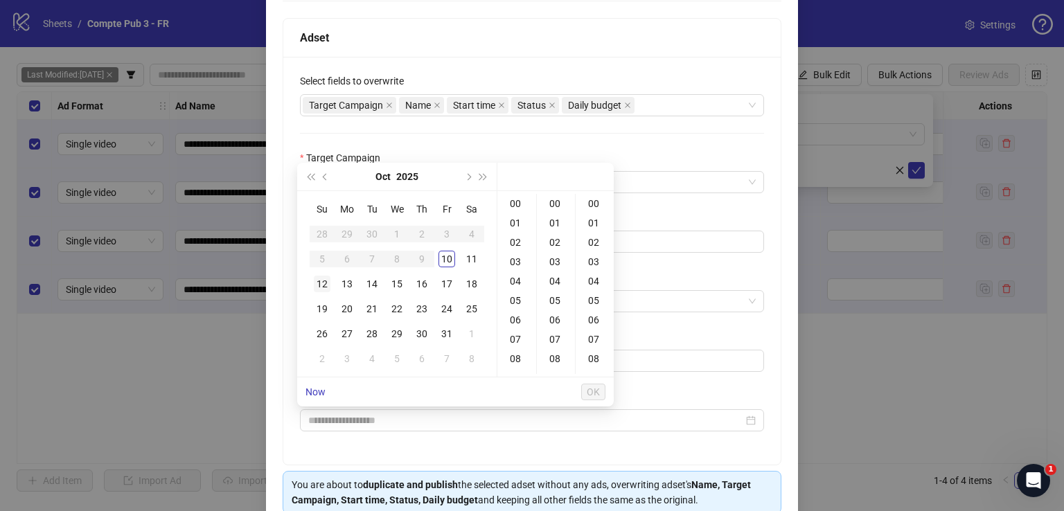
click at [321, 286] on div "12" at bounding box center [322, 284] width 17 height 17
click at [516, 277] on div "04" at bounding box center [516, 281] width 33 height 19
type input "**********"
click at [599, 389] on span "OK" at bounding box center [593, 391] width 13 height 11
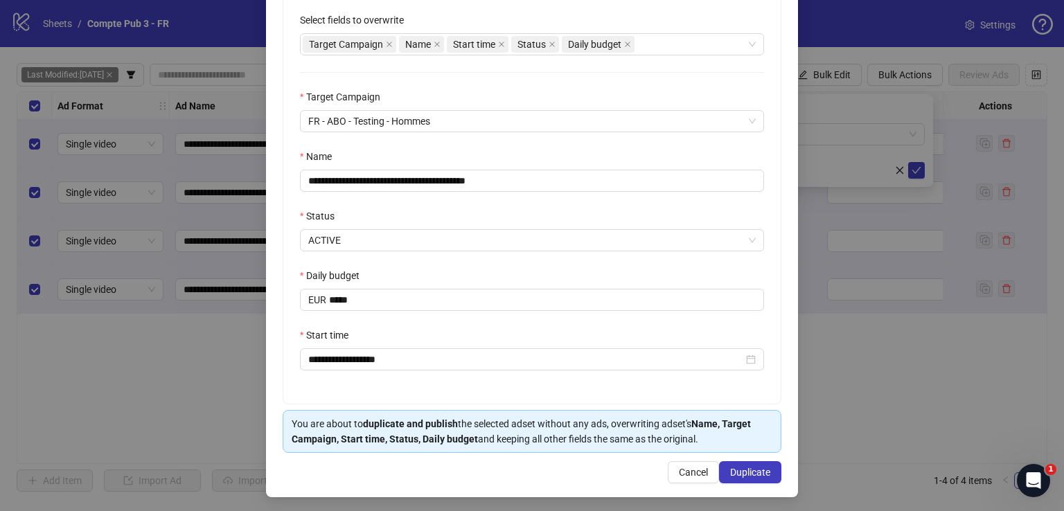
scroll to position [274, 0]
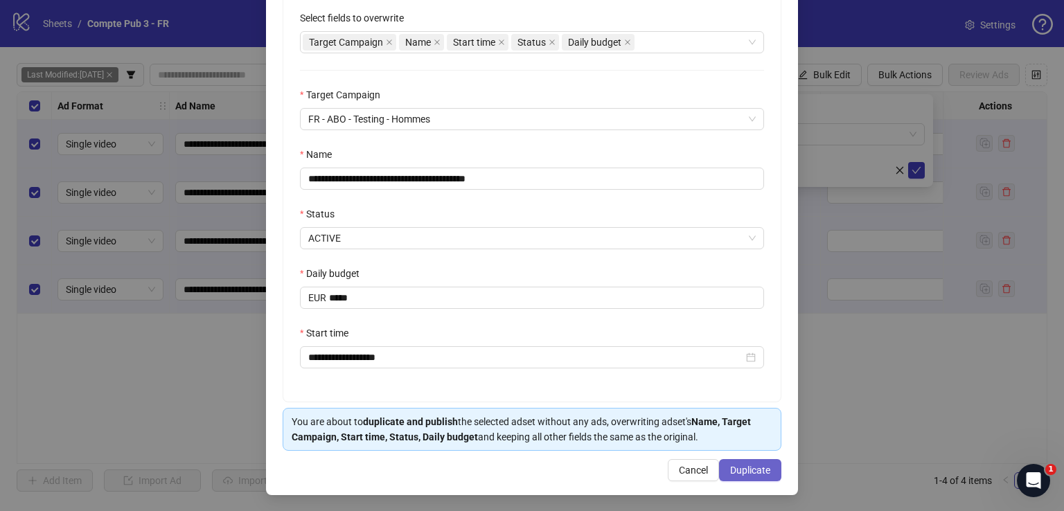
click at [730, 465] on span "Duplicate" at bounding box center [750, 470] width 40 height 11
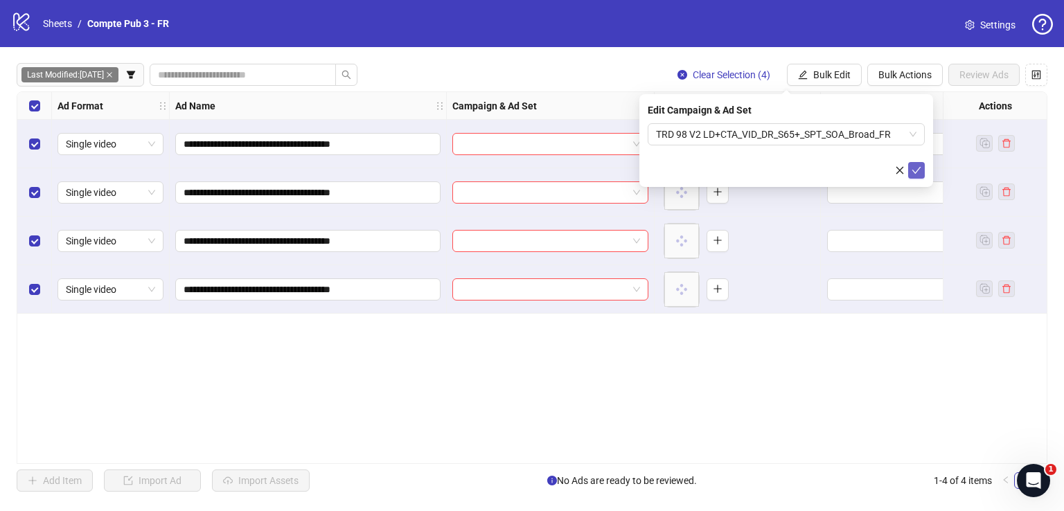
click at [923, 170] on button "submit" at bounding box center [916, 170] width 17 height 17
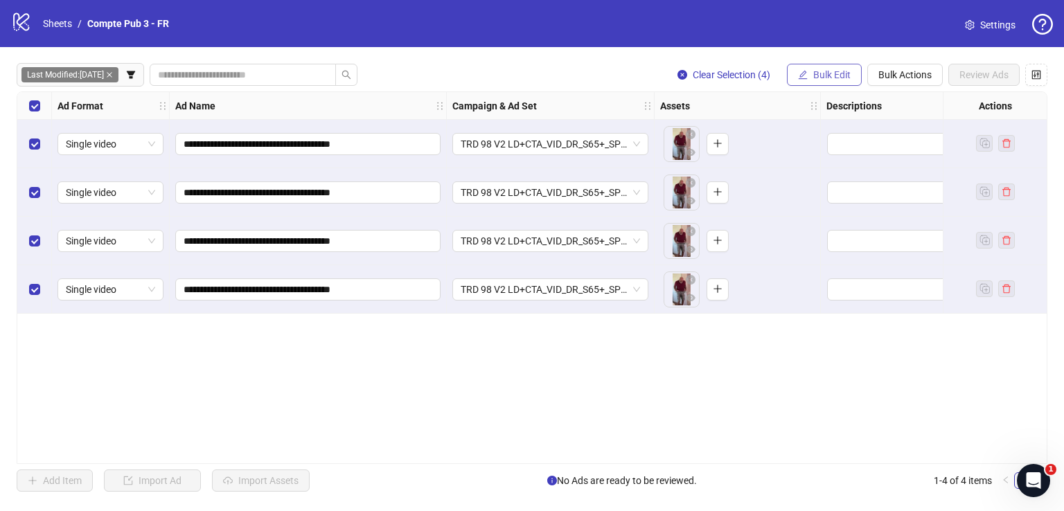
click at [826, 80] on span "Bulk Edit" at bounding box center [831, 74] width 37 height 11
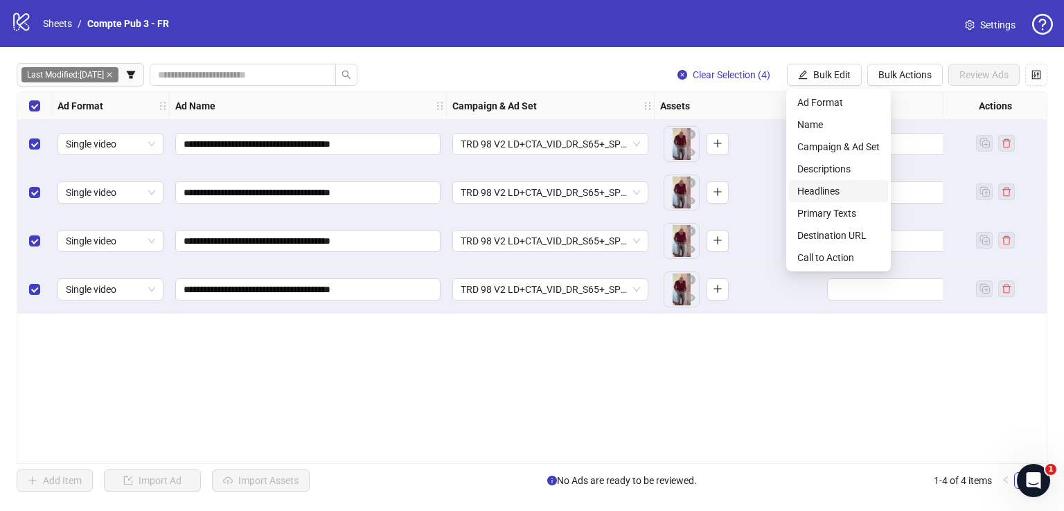
click at [839, 189] on span "Headlines" at bounding box center [838, 191] width 82 height 15
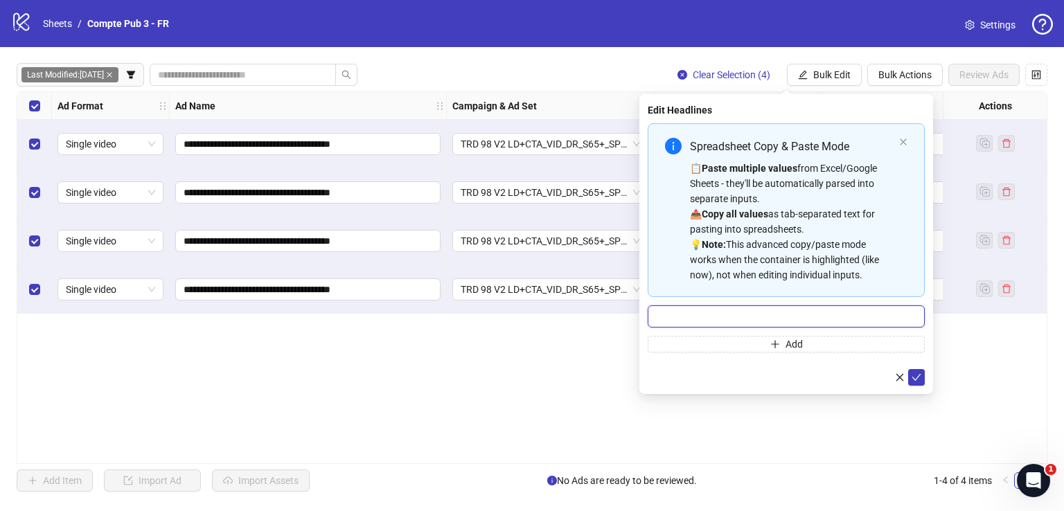
drag, startPoint x: 805, startPoint y: 320, endPoint x: 803, endPoint y: 312, distance: 7.7
click at [803, 312] on input "Multi-input container - paste or copy values" at bounding box center [786, 316] width 277 height 22
paste input "**********"
type input "**********"
click at [916, 369] on button "submit" at bounding box center [916, 377] width 17 height 17
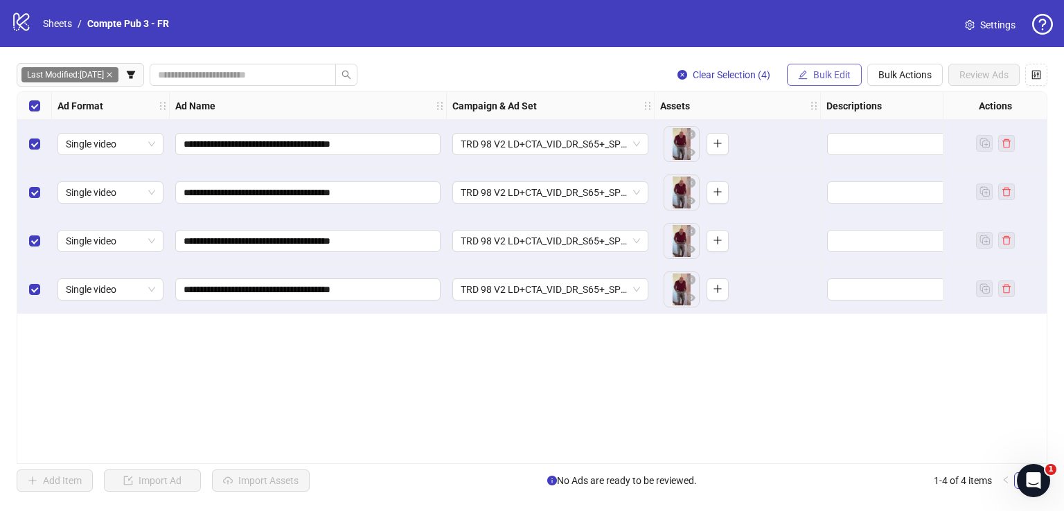
click at [830, 65] on button "Bulk Edit" at bounding box center [824, 75] width 75 height 22
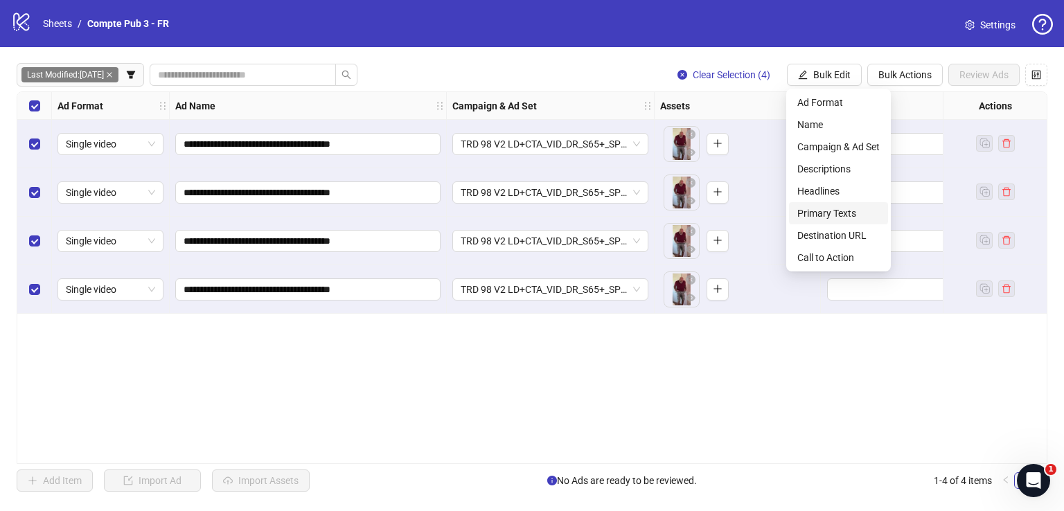
click at [852, 211] on span "Primary Texts" at bounding box center [838, 213] width 82 height 15
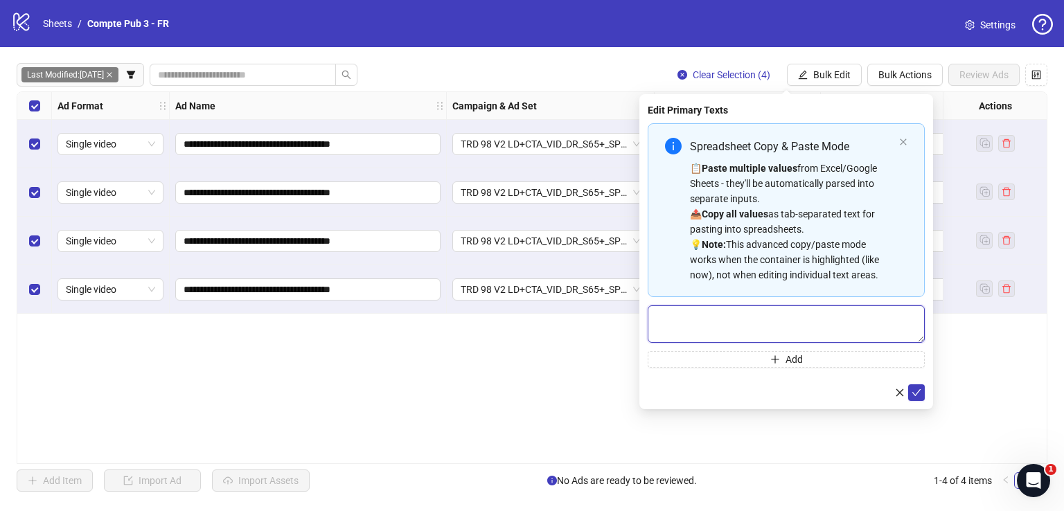
click at [769, 311] on textarea "Multi-text input container - paste or copy values" at bounding box center [786, 323] width 277 height 37
paste textarea "**********"
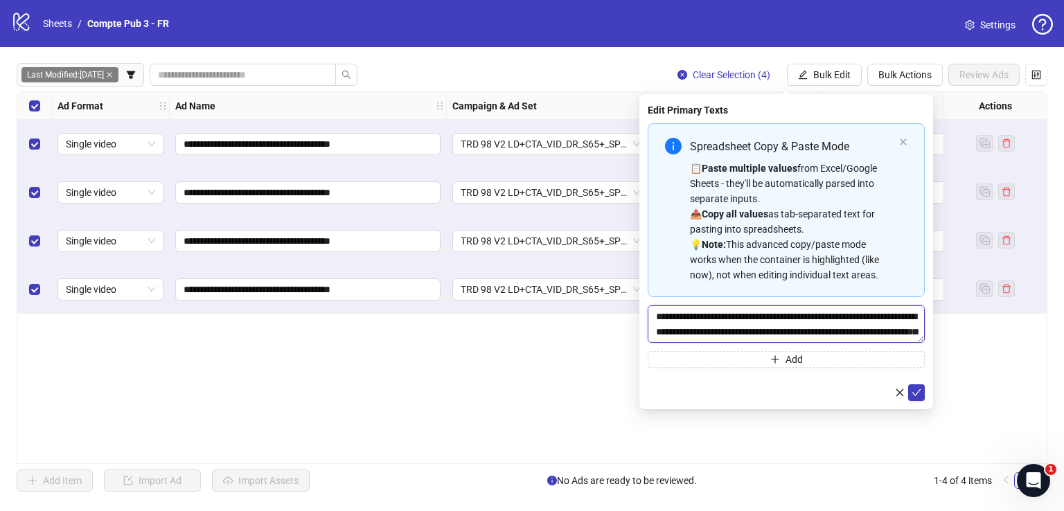
scroll to position [56, 0]
type textarea "**********"
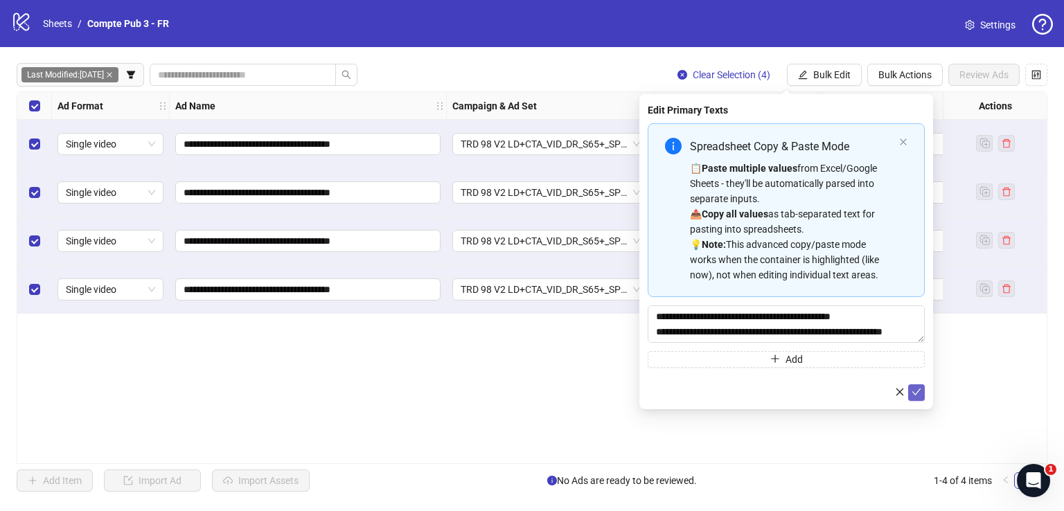
click at [920, 389] on icon "check" at bounding box center [916, 392] width 10 height 10
click at [834, 71] on span "Bulk Edit" at bounding box center [831, 74] width 37 height 11
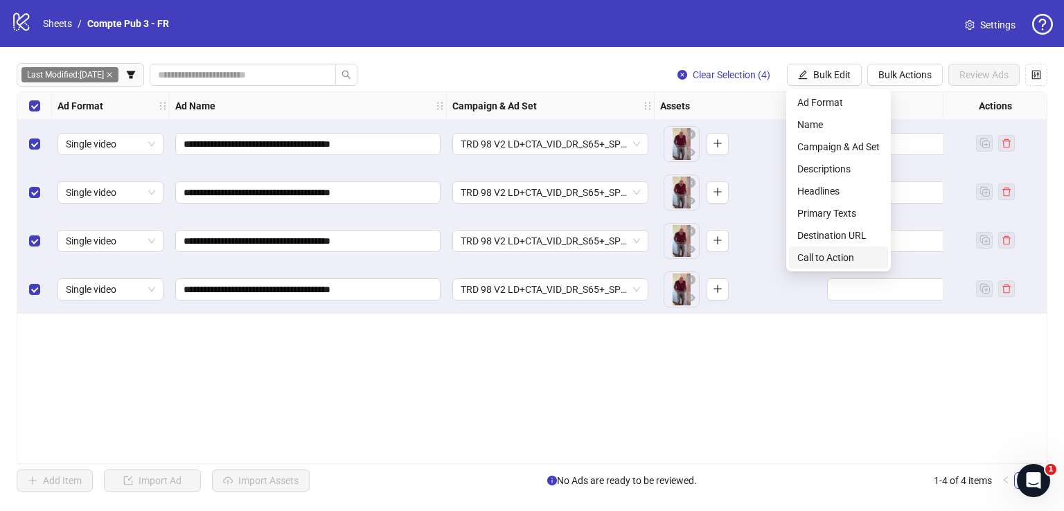
click at [828, 252] on span "Call to Action" at bounding box center [838, 257] width 82 height 15
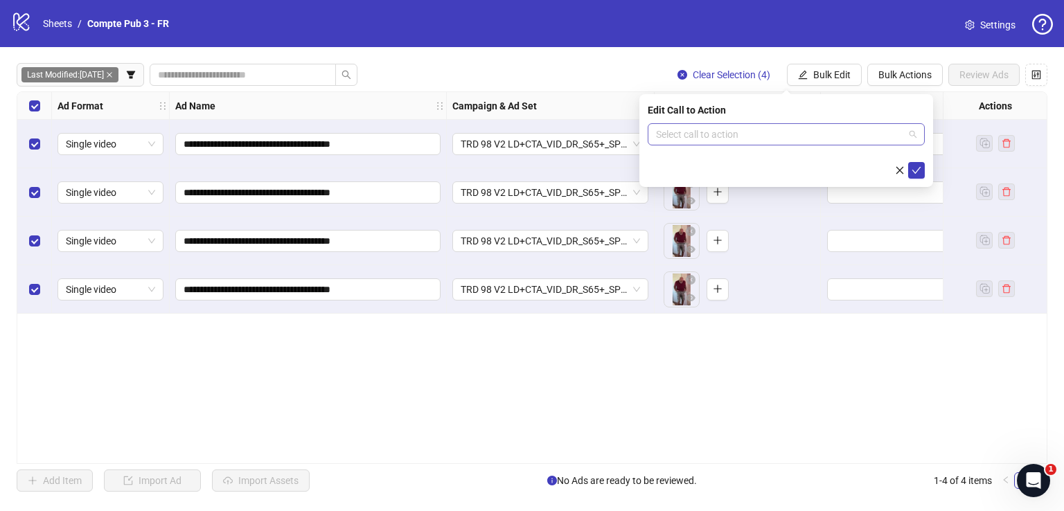
click at [763, 129] on input "search" at bounding box center [780, 134] width 248 height 21
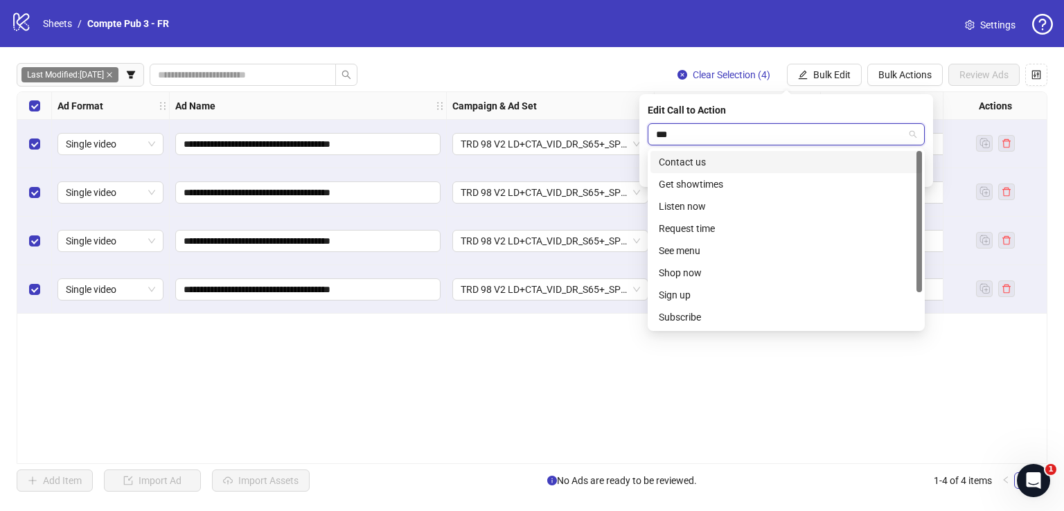
type input "****"
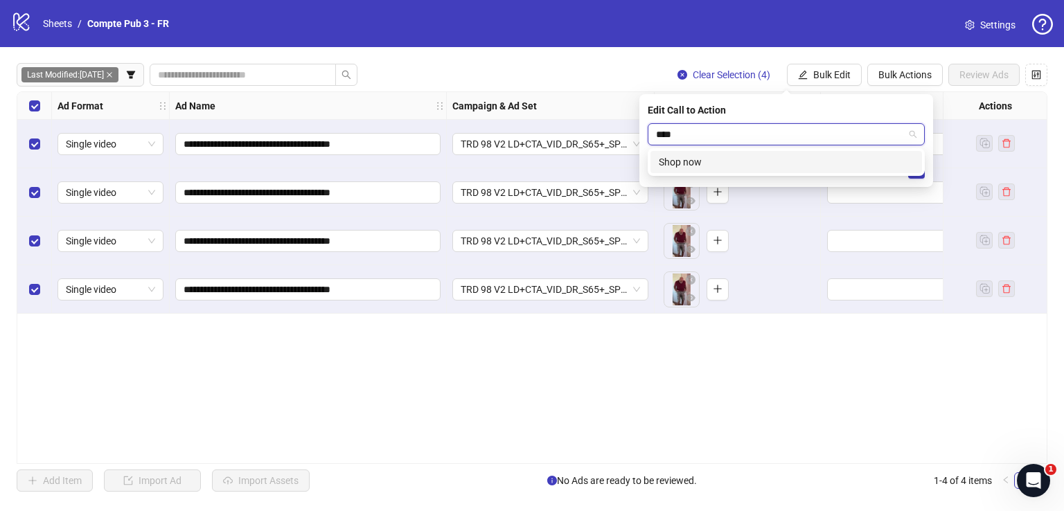
drag, startPoint x: 817, startPoint y: 154, endPoint x: 837, endPoint y: 153, distance: 19.4
click at [820, 154] on div "Shop now" at bounding box center [786, 161] width 255 height 15
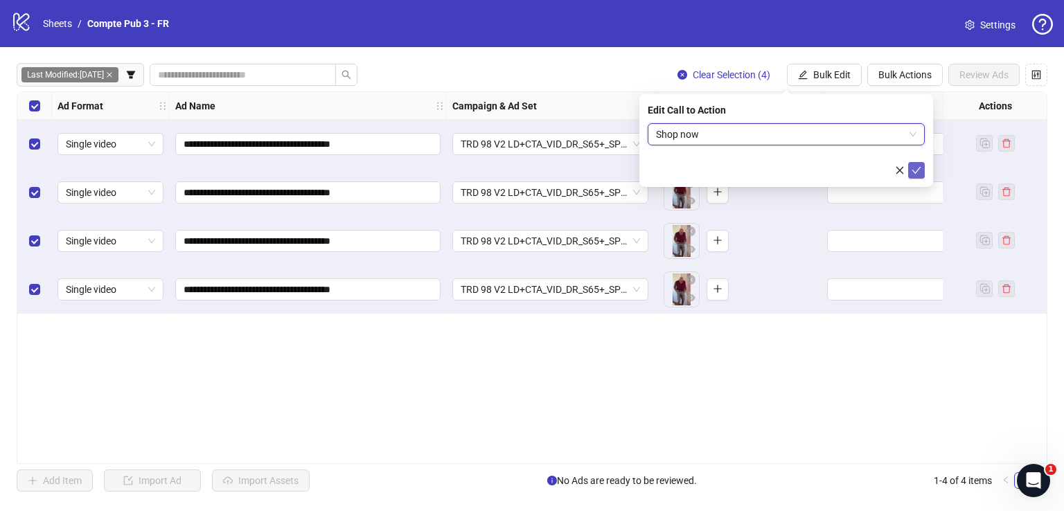
click at [914, 167] on icon "check" at bounding box center [916, 171] width 10 height 10
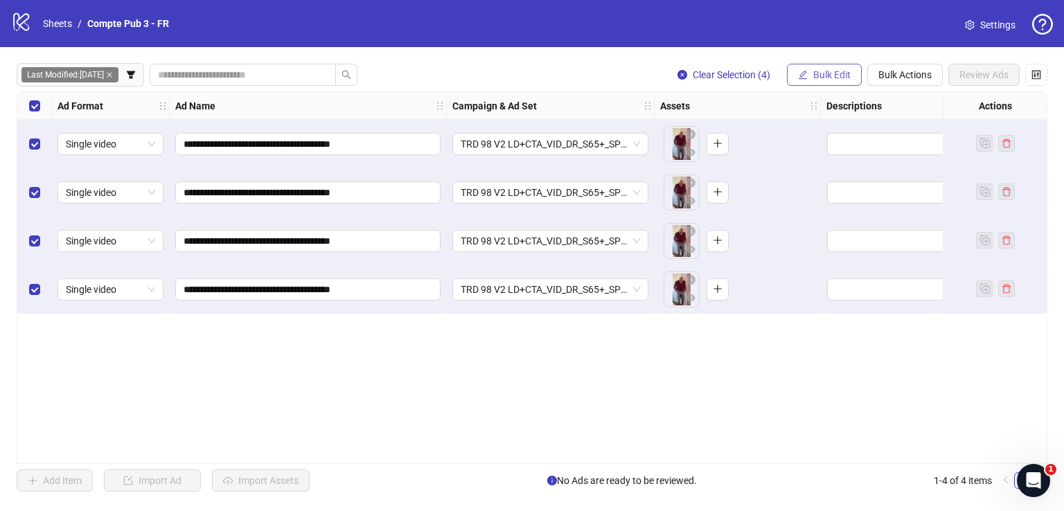
click at [834, 71] on span "Bulk Edit" at bounding box center [831, 74] width 37 height 11
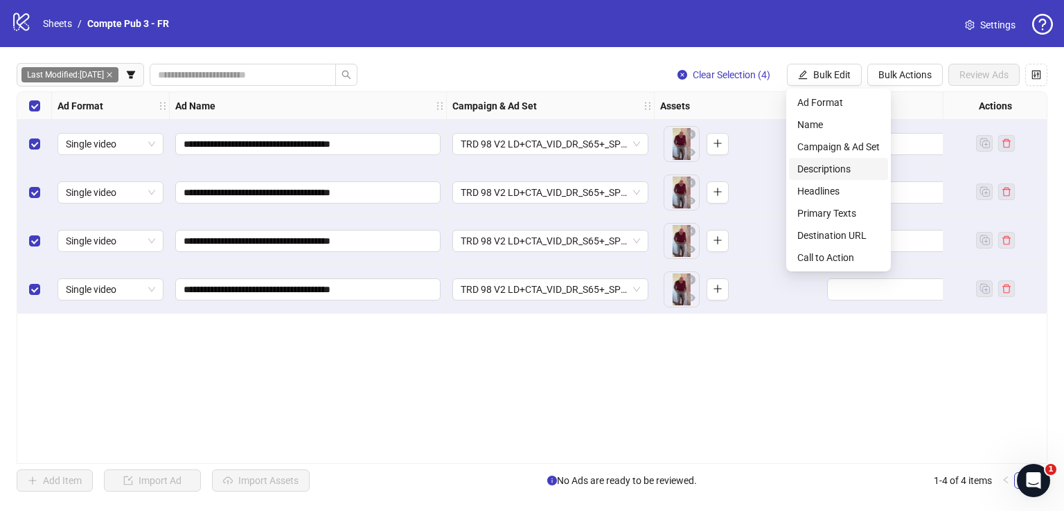
click at [837, 167] on span "Descriptions" at bounding box center [838, 168] width 82 height 15
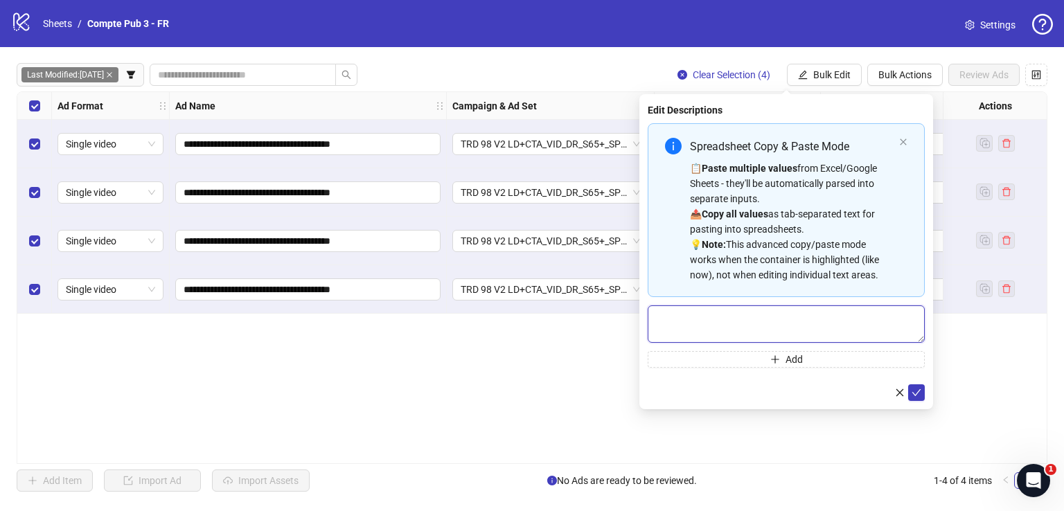
click at [819, 330] on textarea "Multi-text input container - paste or copy values" at bounding box center [786, 323] width 277 height 37
paste textarea "**********"
type textarea "**********"
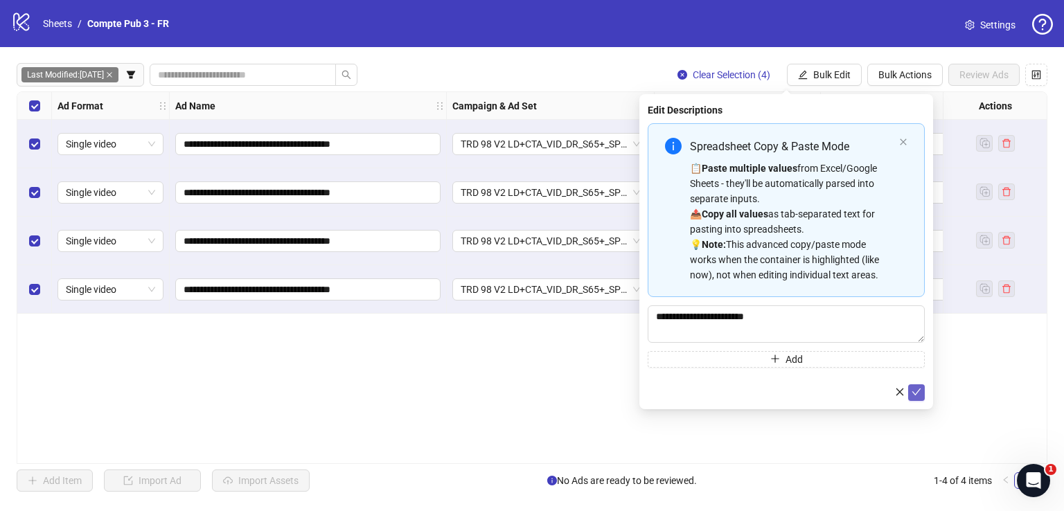
click at [920, 389] on icon "check" at bounding box center [916, 392] width 10 height 10
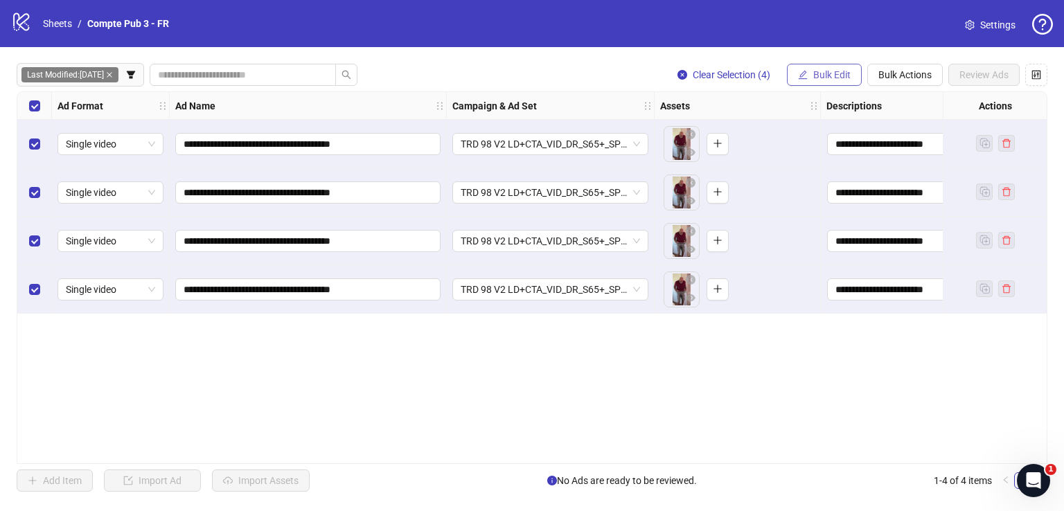
click at [856, 75] on button "Bulk Edit" at bounding box center [824, 75] width 75 height 22
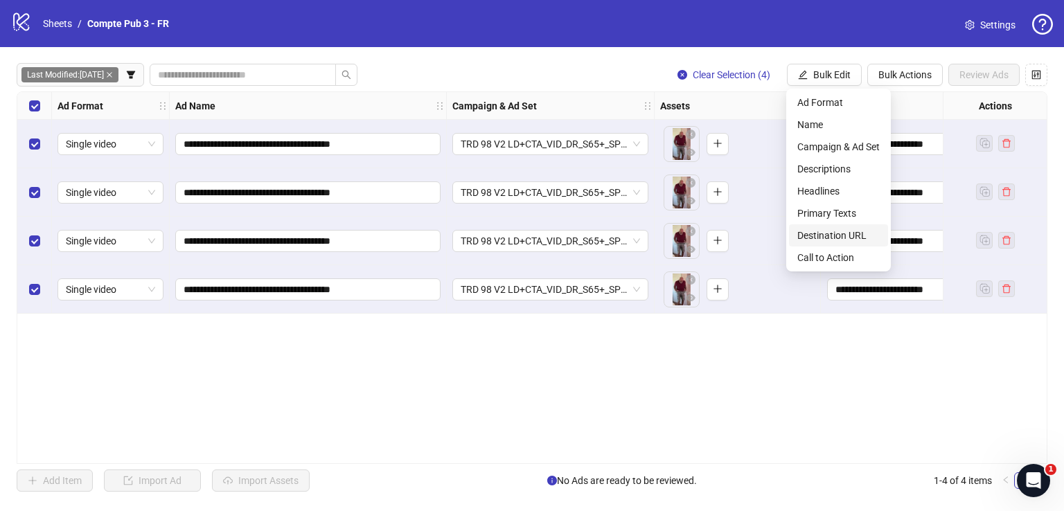
click at [865, 233] on span "Destination URL" at bounding box center [838, 235] width 82 height 15
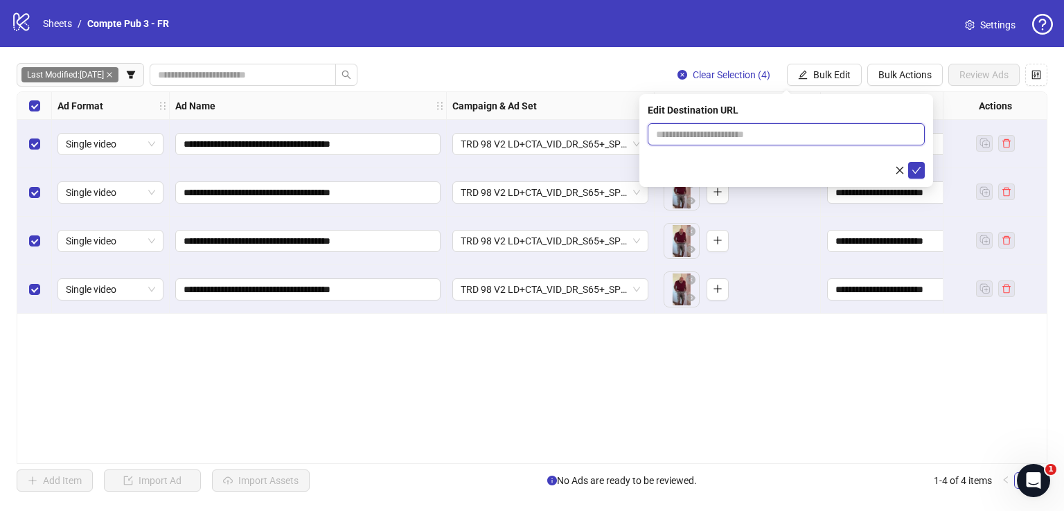
paste input "**********"
click at [796, 137] on input "**********" at bounding box center [780, 134] width 249 height 15
type input "**********"
click at [918, 172] on icon "check" at bounding box center [916, 171] width 10 height 10
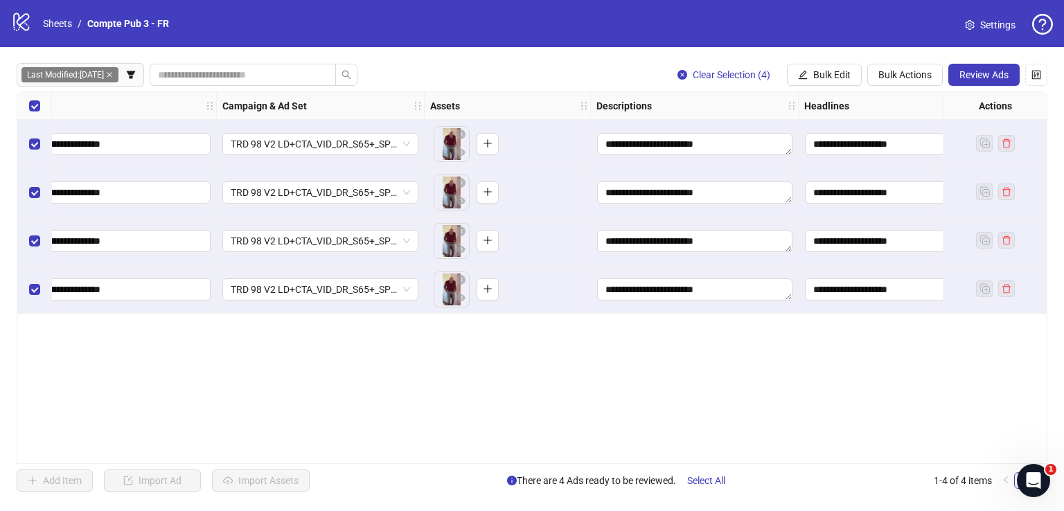
scroll to position [0, 0]
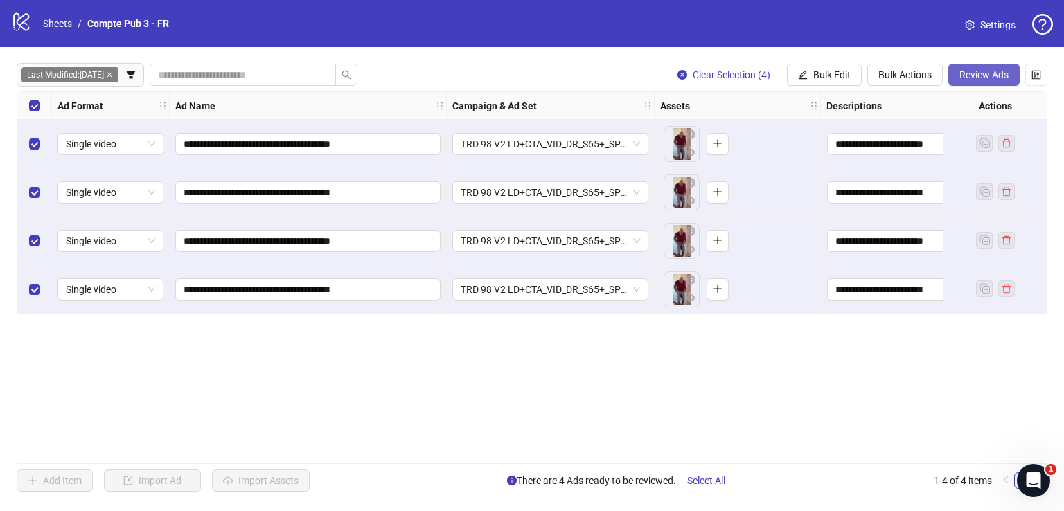
click at [974, 73] on span "Review Ads" at bounding box center [983, 74] width 49 height 11
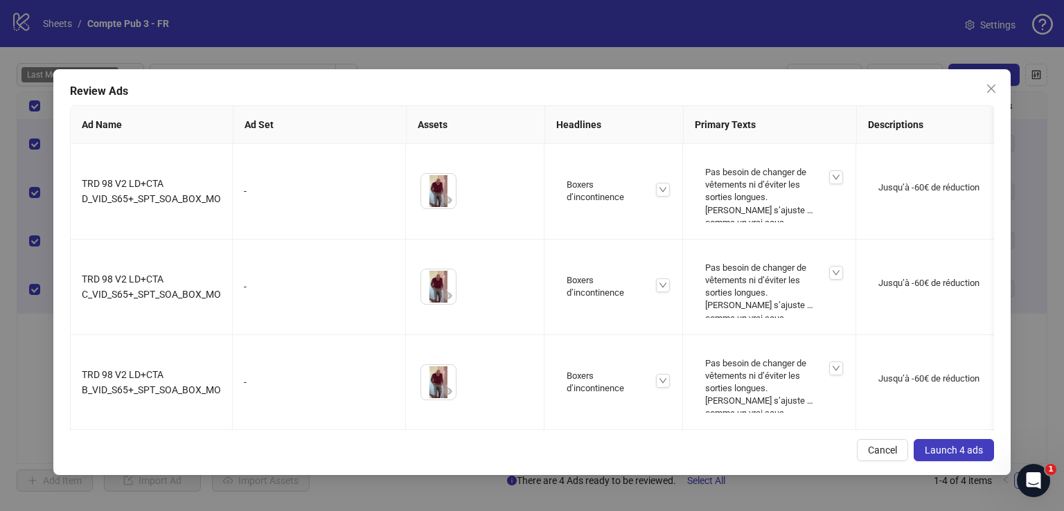
click at [949, 449] on span "Launch 4 ads" at bounding box center [954, 450] width 58 height 11
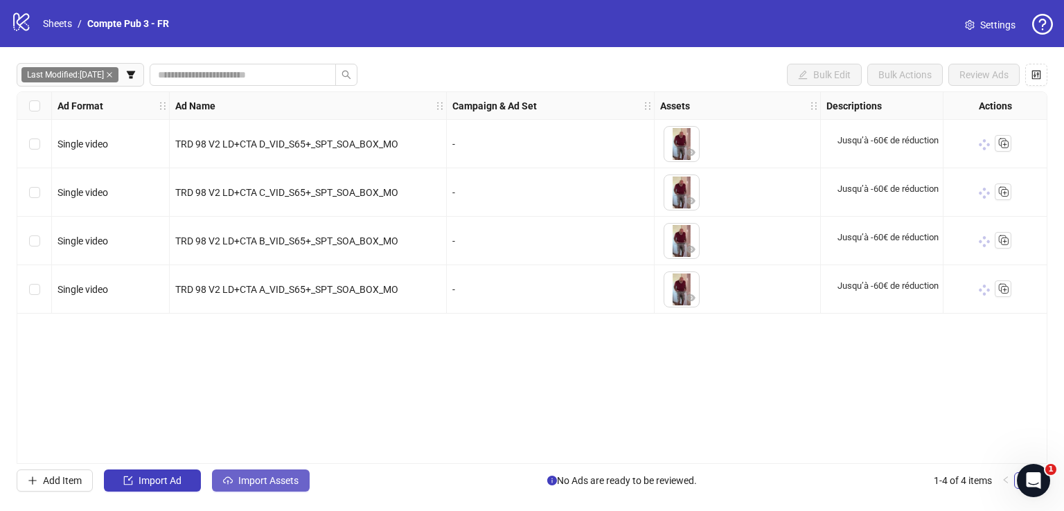
click at [300, 480] on button "Import Assets" at bounding box center [261, 481] width 98 height 22
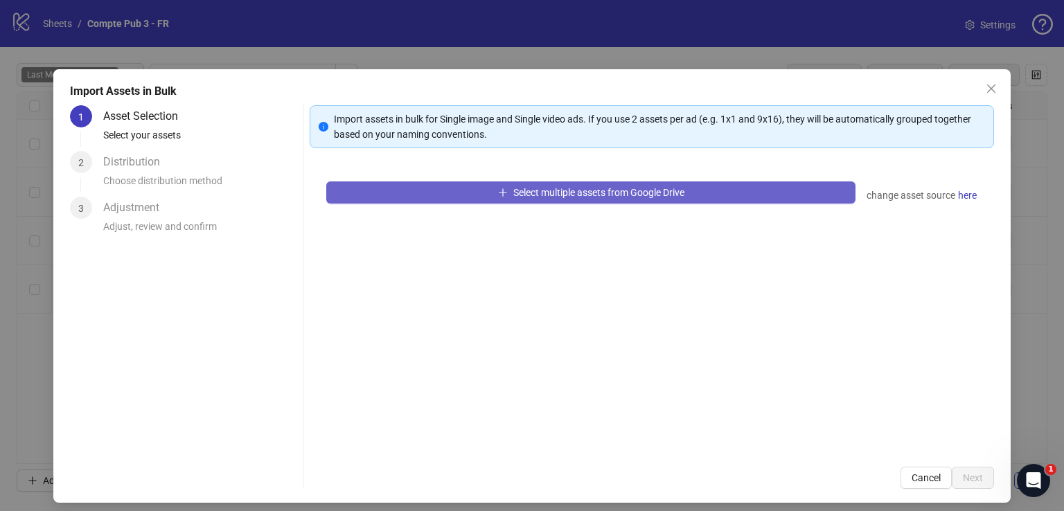
click at [513, 195] on span "Select multiple assets from Google Drive" at bounding box center [598, 192] width 171 height 11
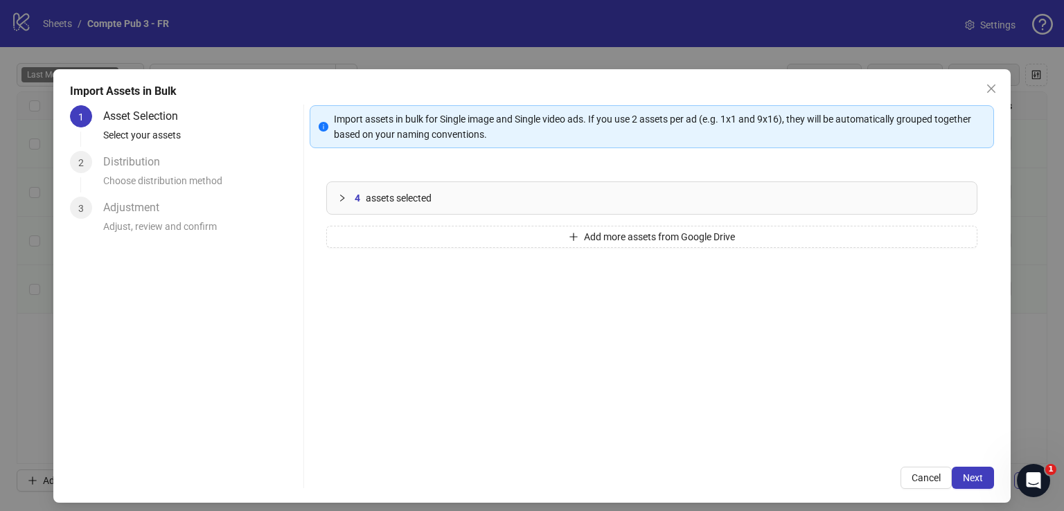
click at [941, 478] on button "Cancel" at bounding box center [925, 478] width 51 height 22
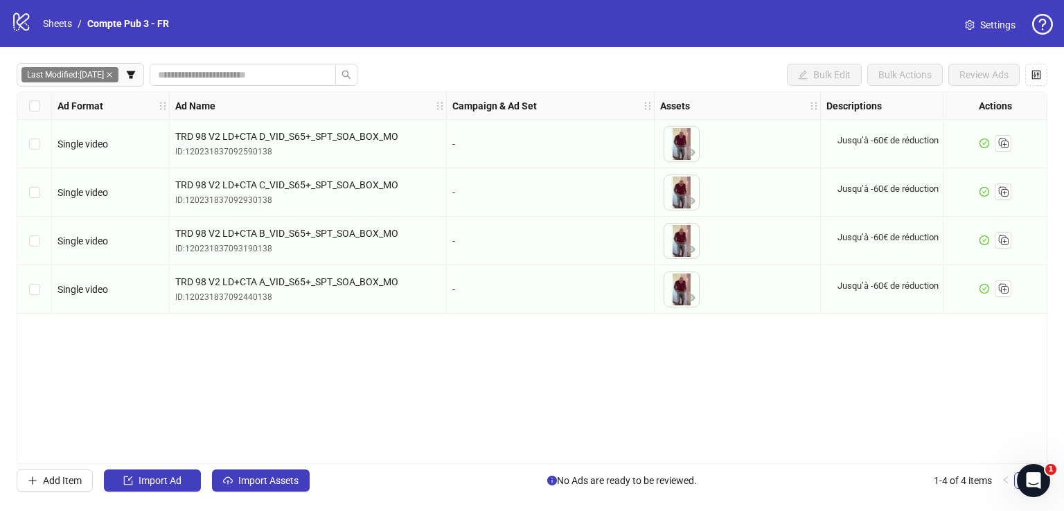
drag, startPoint x: 943, startPoint y: 478, endPoint x: 956, endPoint y: 477, distance: 12.5
click at [273, 488] on button "Import Assets" at bounding box center [261, 481] width 98 height 22
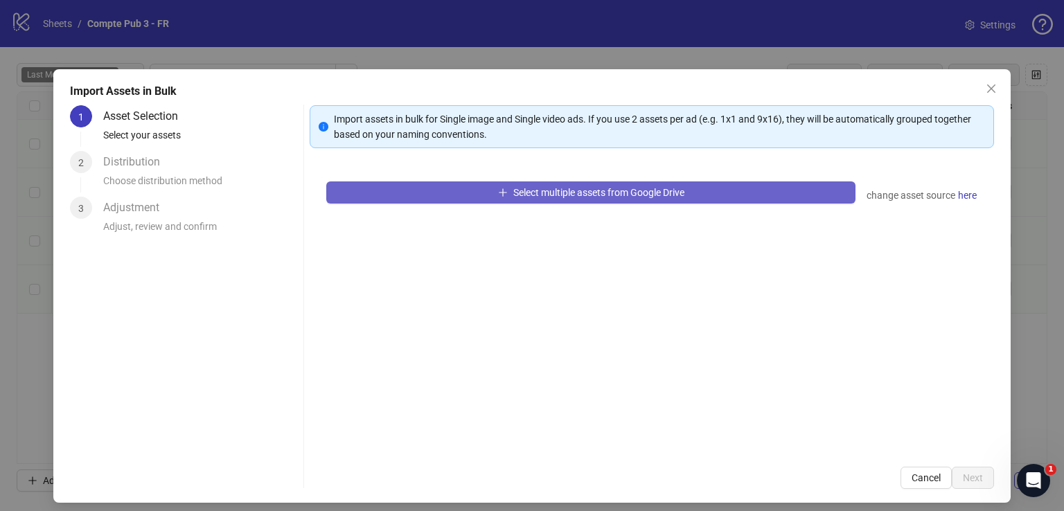
click at [453, 190] on button "Select multiple assets from Google Drive" at bounding box center [590, 192] width 529 height 22
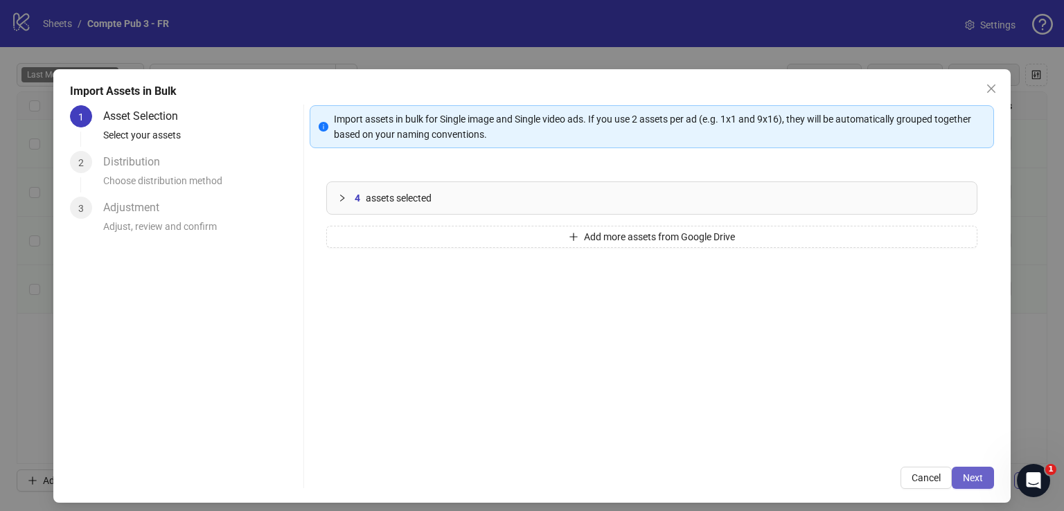
click at [954, 467] on button "Next" at bounding box center [973, 478] width 42 height 22
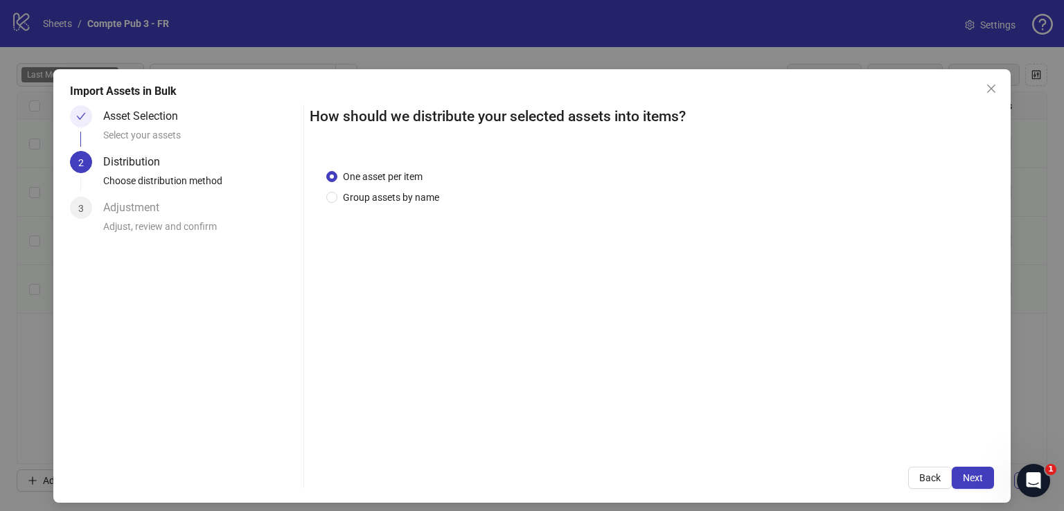
click at [958, 469] on button "Next" at bounding box center [973, 478] width 42 height 22
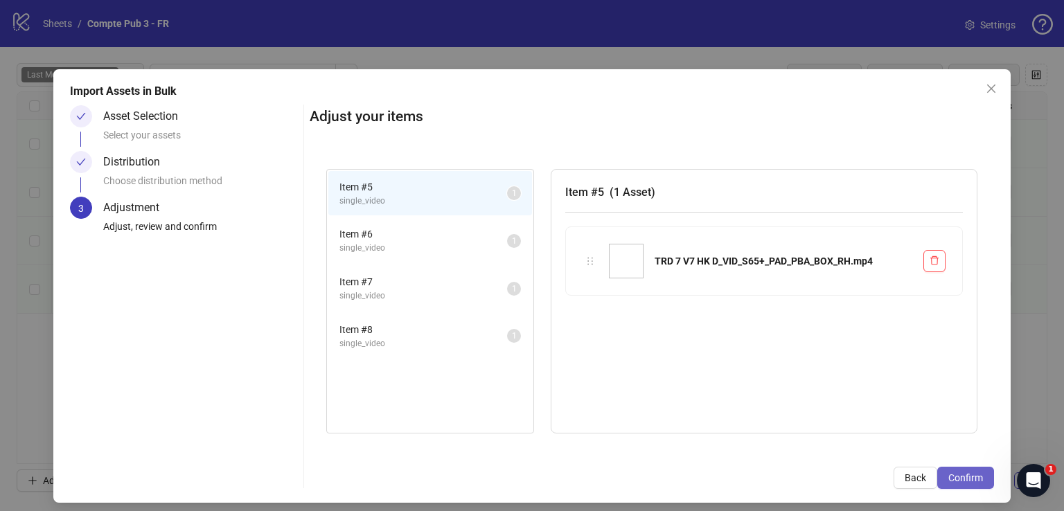
click at [959, 470] on button "Confirm" at bounding box center [965, 478] width 57 height 22
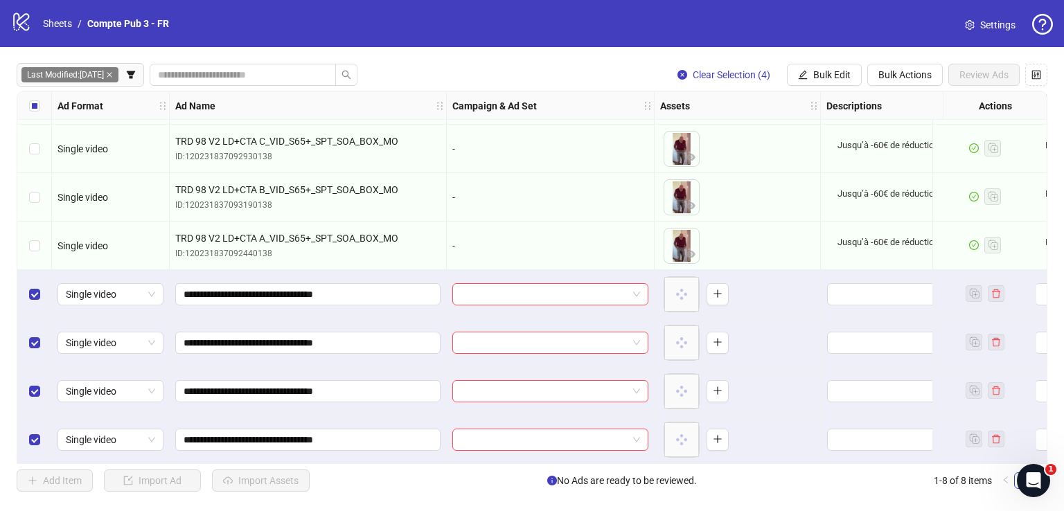
scroll to position [49, 0]
click at [815, 71] on span "Bulk Edit" at bounding box center [831, 74] width 37 height 11
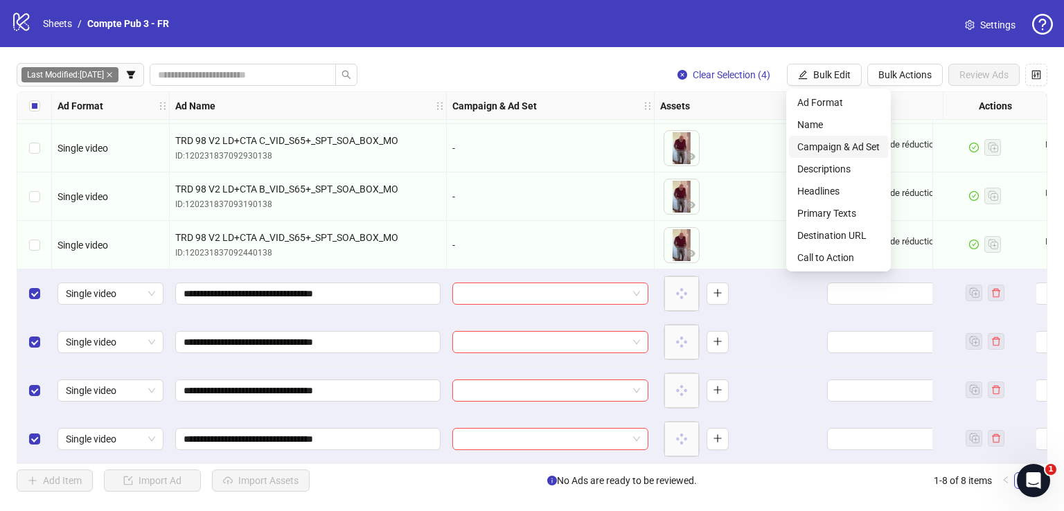
click at [855, 146] on span "Campaign & Ad Set" at bounding box center [838, 146] width 82 height 15
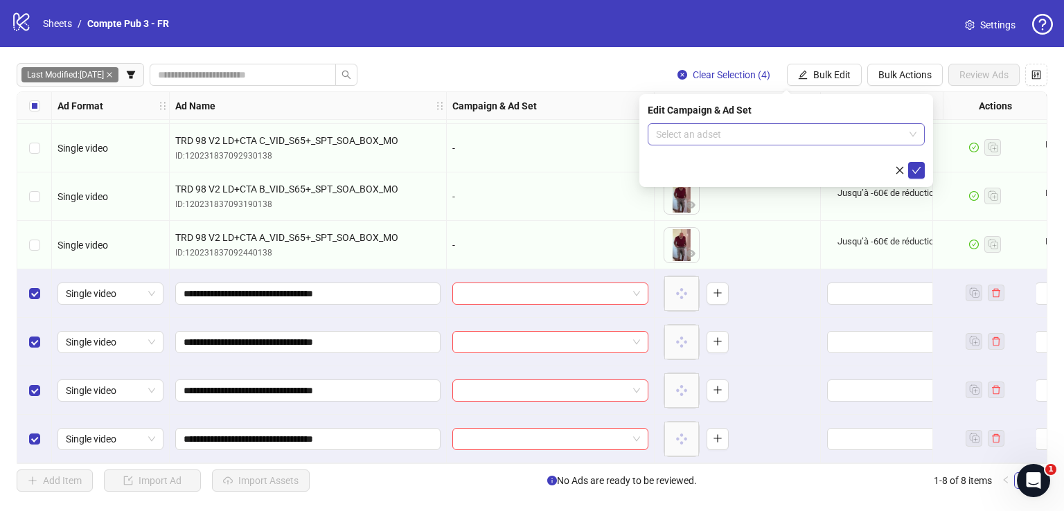
click at [752, 139] on input "search" at bounding box center [780, 134] width 248 height 21
click at [796, 145] on div "Select an adset" at bounding box center [786, 134] width 277 height 22
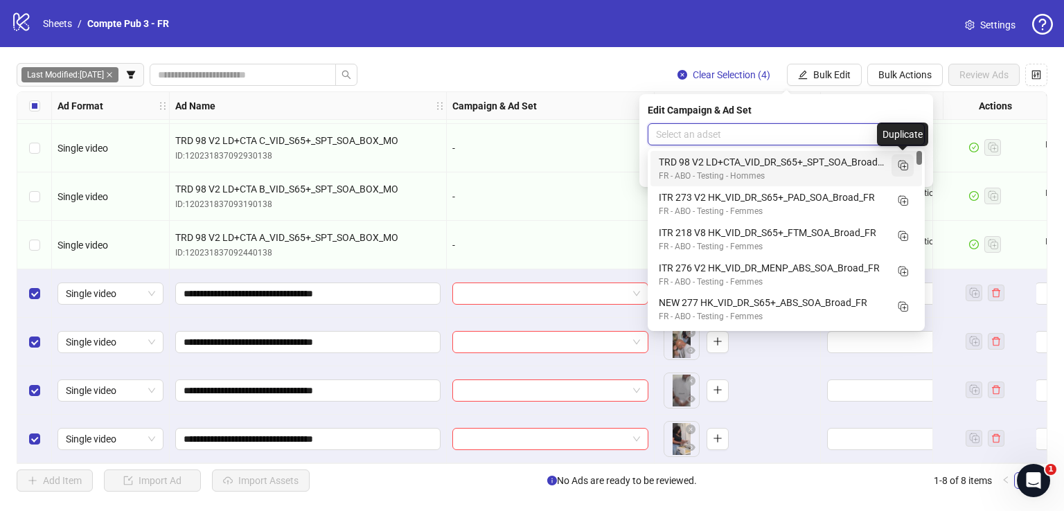
click at [905, 170] on icon "Duplicate" at bounding box center [903, 165] width 14 height 14
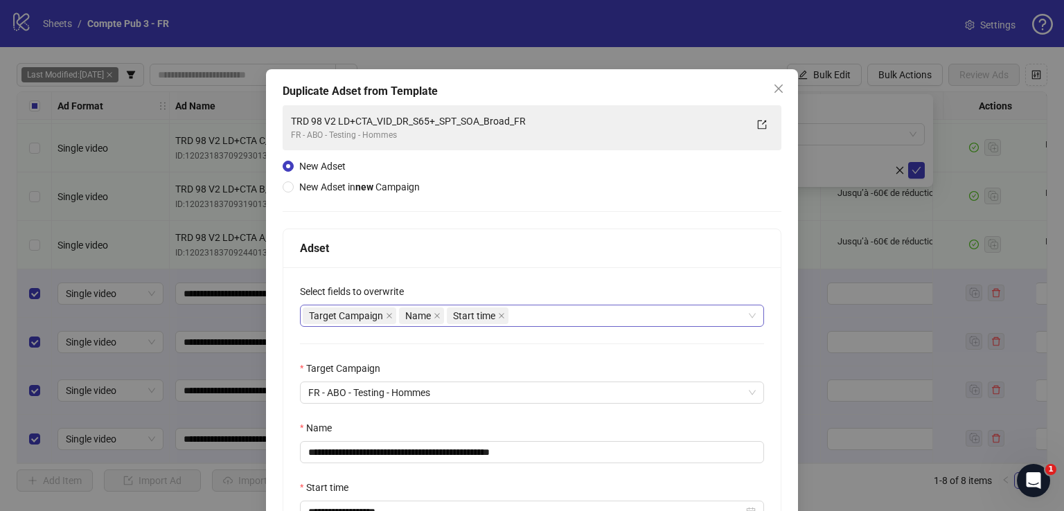
click at [537, 309] on div "Target Campaign Name Start time" at bounding box center [525, 315] width 444 height 19
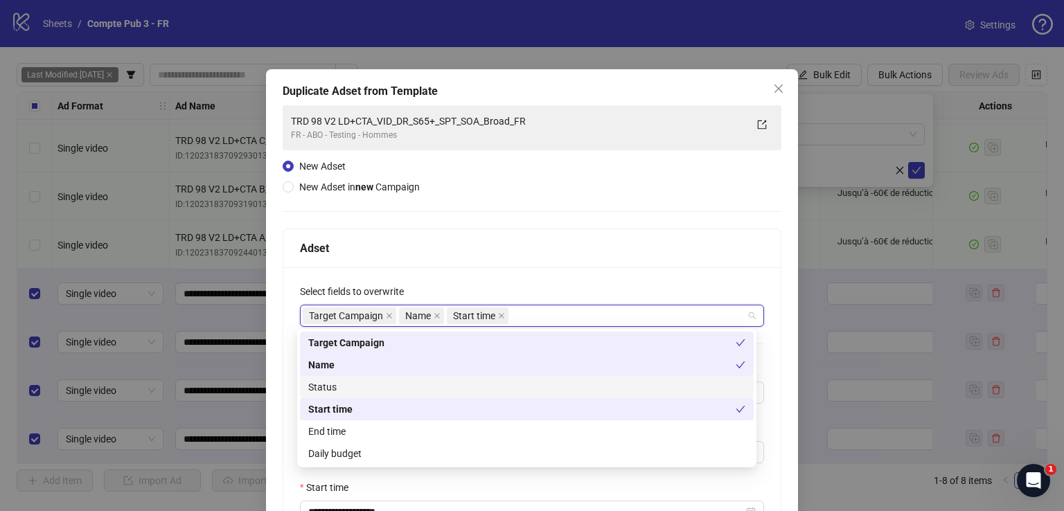
click at [492, 389] on div "Status" at bounding box center [526, 387] width 437 height 15
click at [505, 455] on div "Daily budget" at bounding box center [526, 453] width 437 height 15
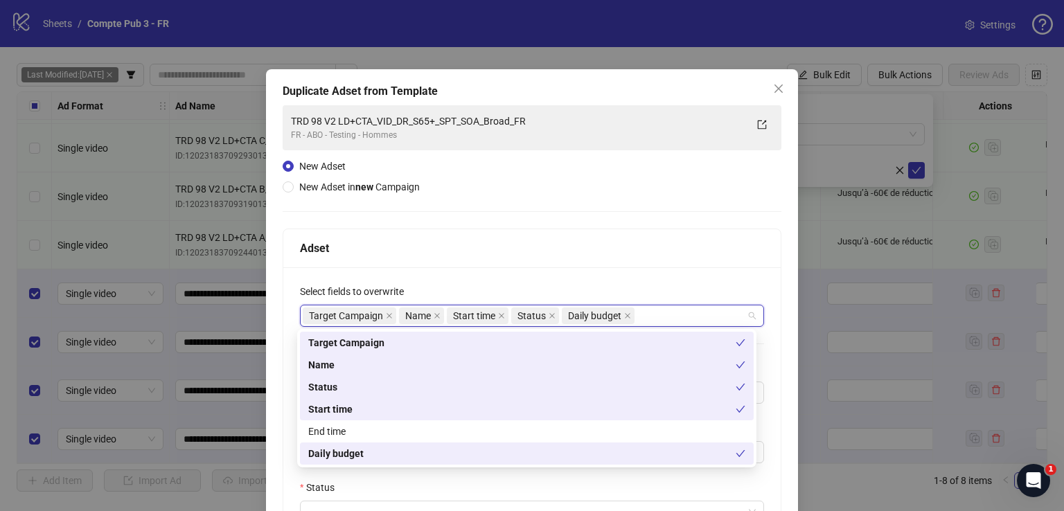
click at [525, 231] on div "Adset" at bounding box center [531, 248] width 497 height 39
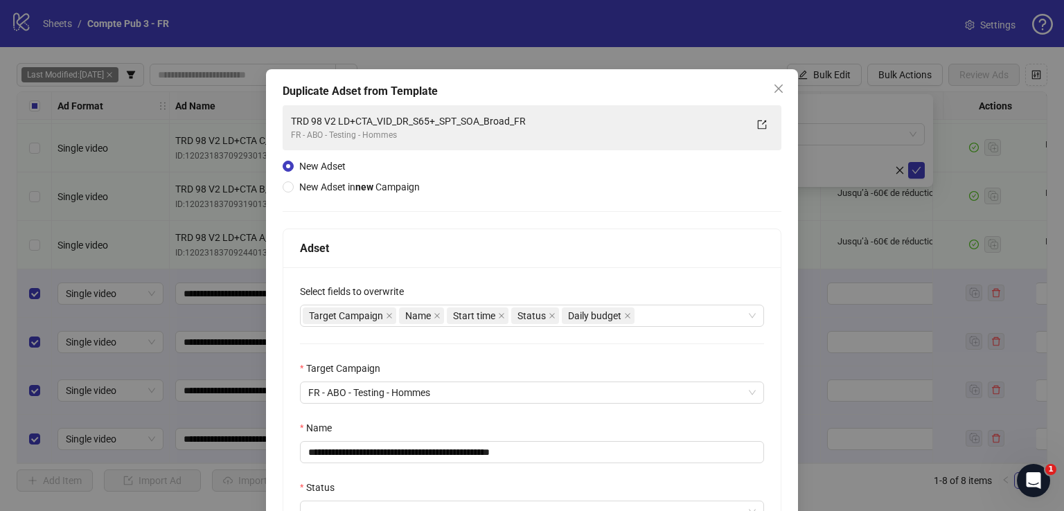
scroll to position [230, 0]
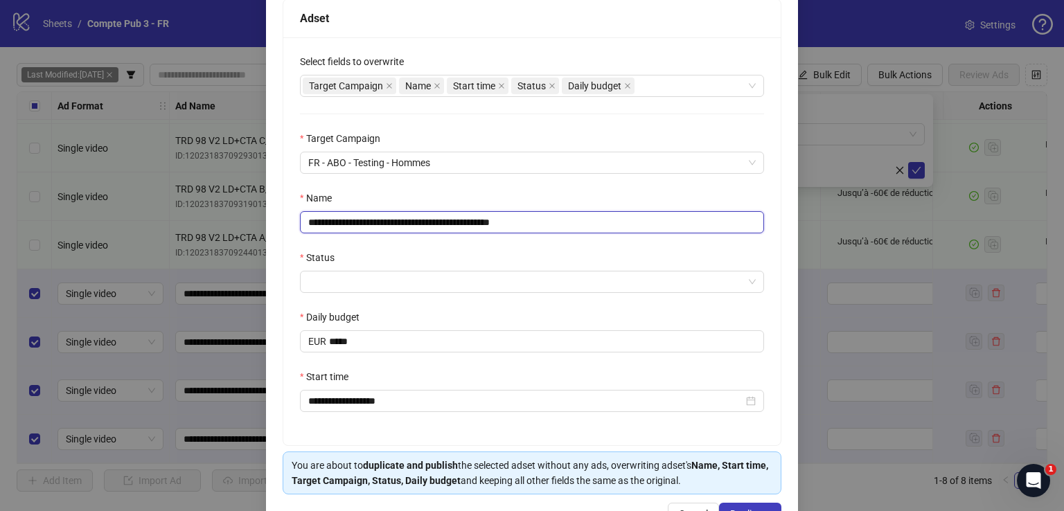
click at [507, 220] on input "**********" at bounding box center [532, 222] width 464 height 22
paste input "text"
type input "**********"
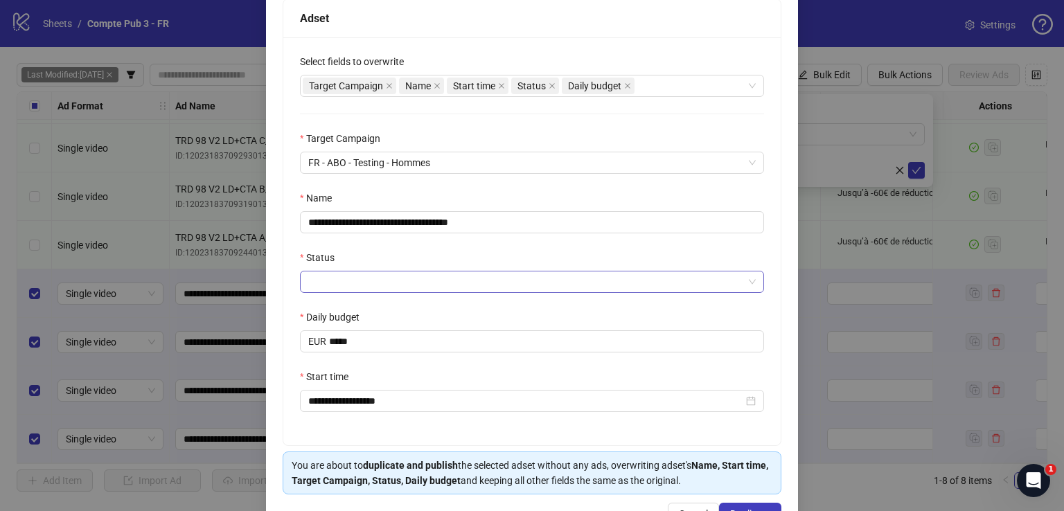
click at [466, 276] on input "Status" at bounding box center [525, 282] width 435 height 21
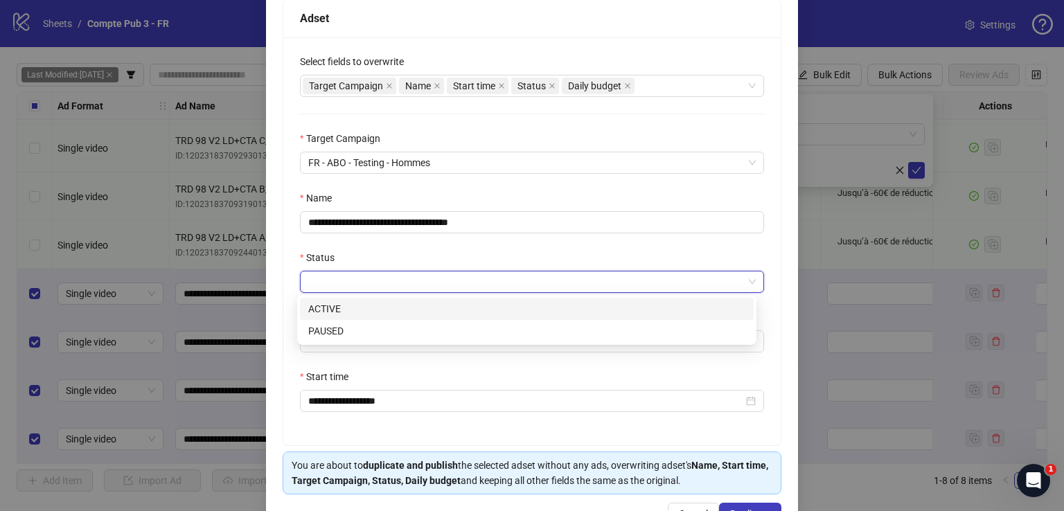
click at [466, 301] on div "ACTIVE" at bounding box center [526, 308] width 437 height 15
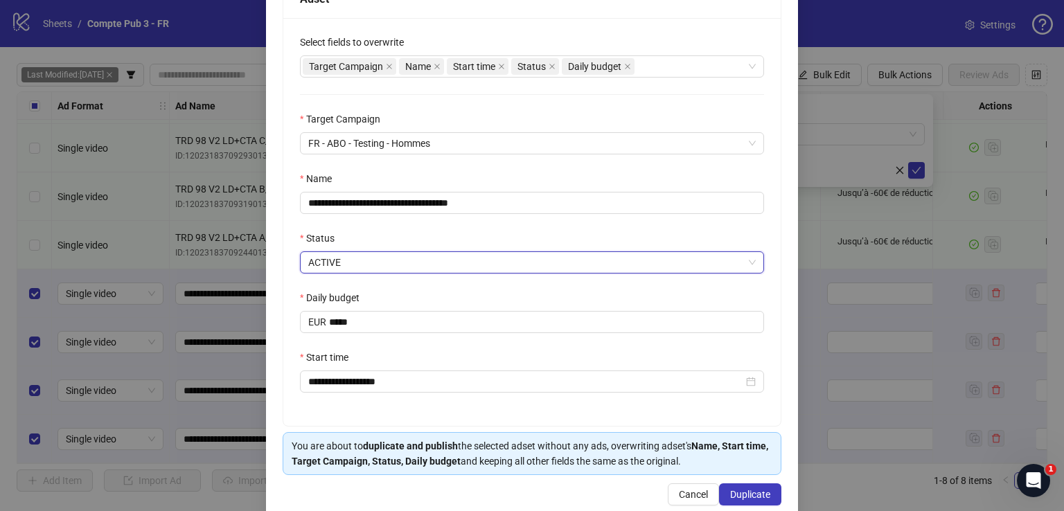
scroll to position [249, 0]
click at [747, 489] on span "Duplicate" at bounding box center [750, 494] width 40 height 11
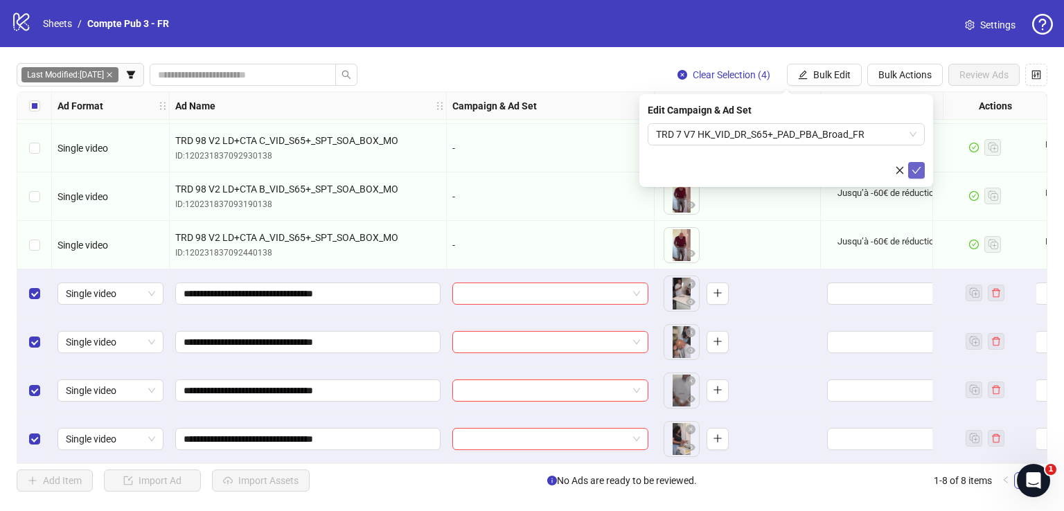
click at [914, 162] on button "submit" at bounding box center [916, 170] width 17 height 17
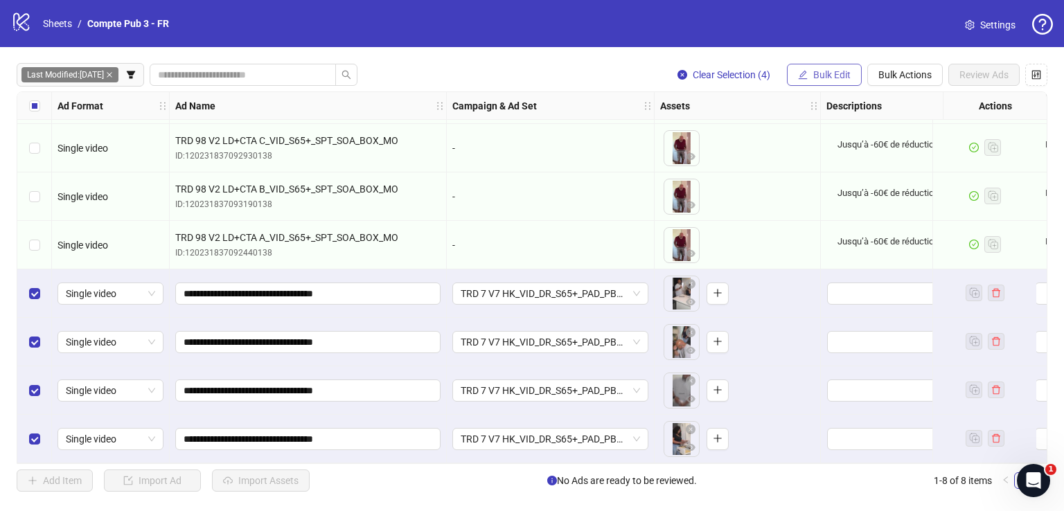
click at [847, 75] on span "Bulk Edit" at bounding box center [831, 74] width 37 height 11
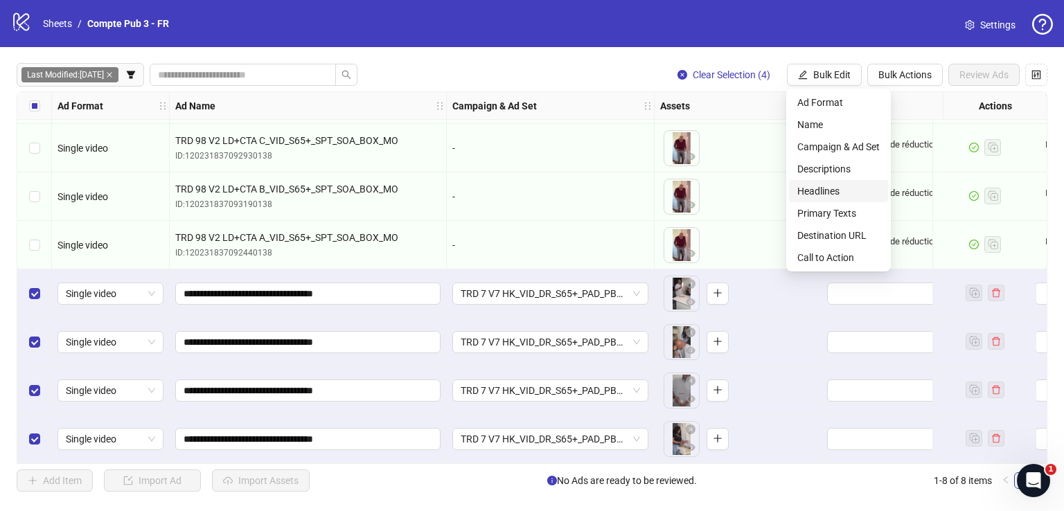
click at [856, 186] on span "Headlines" at bounding box center [838, 191] width 82 height 15
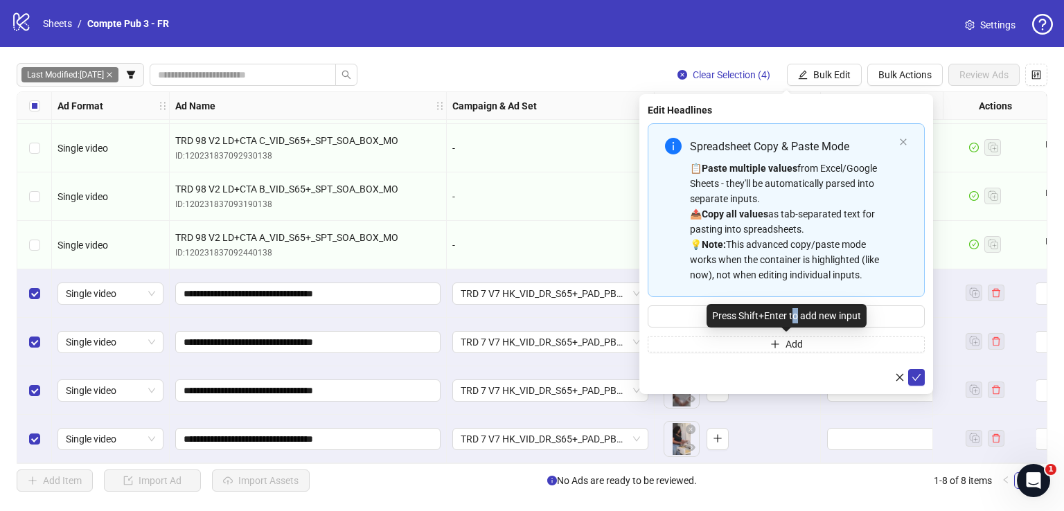
click at [794, 308] on div "Press Shift+Enter to add new input" at bounding box center [786, 316] width 160 height 24
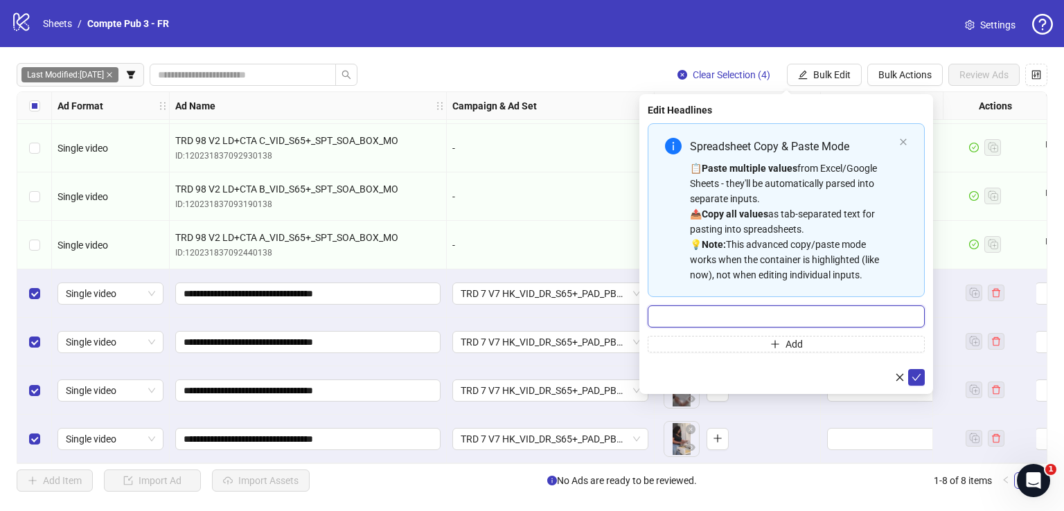
click at [907, 320] on input "Multi-input container - paste or copy values" at bounding box center [786, 316] width 277 height 22
paste input "**********"
type input "**********"
click at [914, 377] on icon "check" at bounding box center [916, 378] width 10 height 10
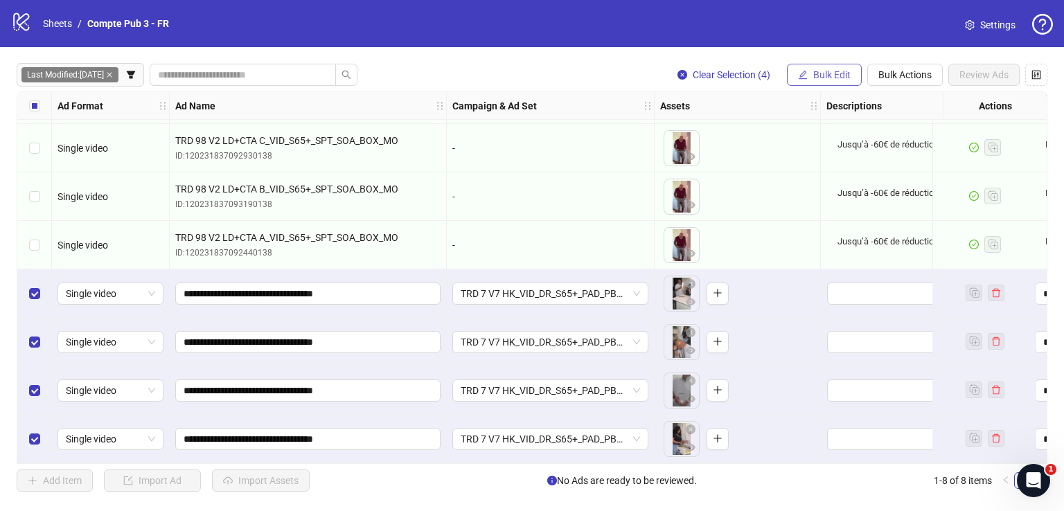
click at [823, 76] on span "Bulk Edit" at bounding box center [831, 74] width 37 height 11
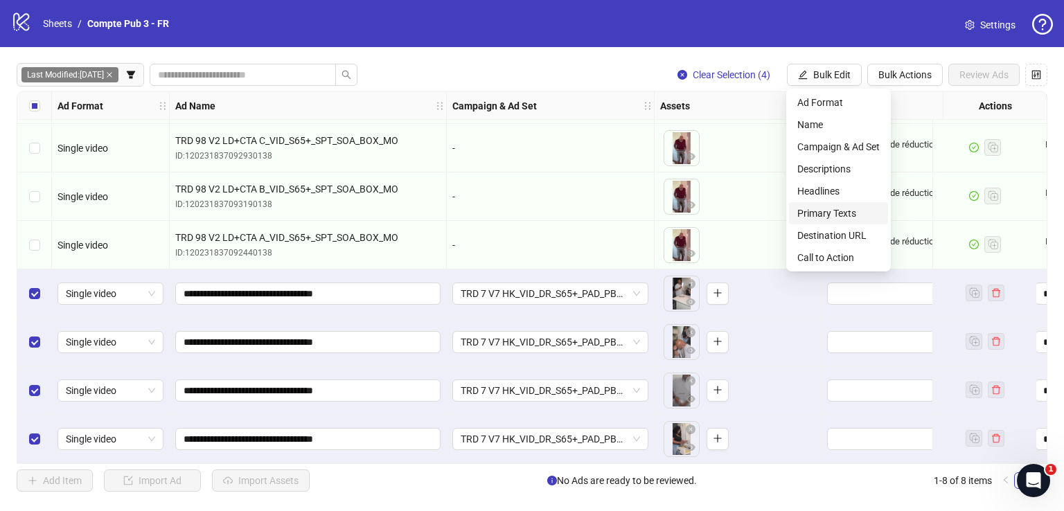
click at [851, 222] on li "Primary Texts" at bounding box center [838, 213] width 99 height 22
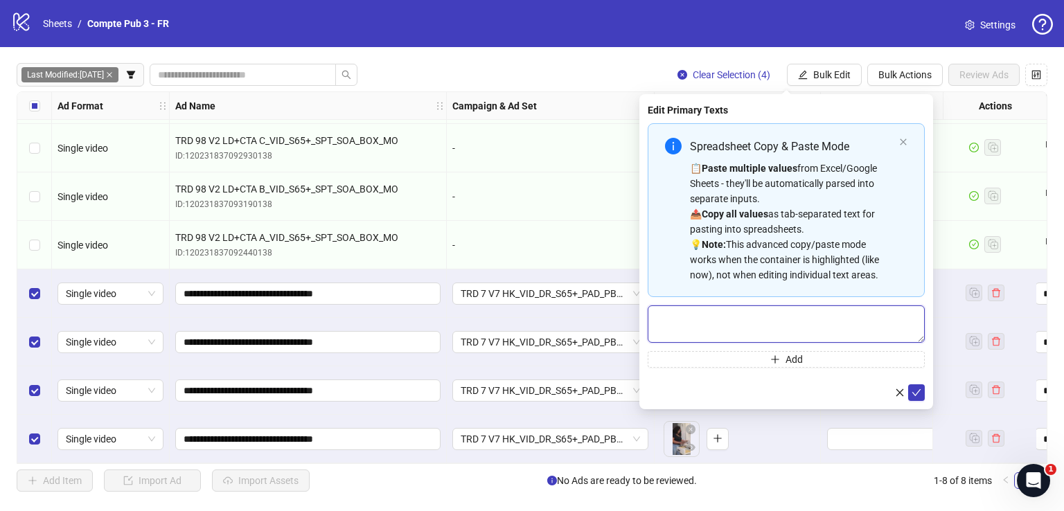
click at [762, 305] on textarea "Multi-text input container - paste or copy values" at bounding box center [786, 323] width 277 height 37
paste textarea "**********"
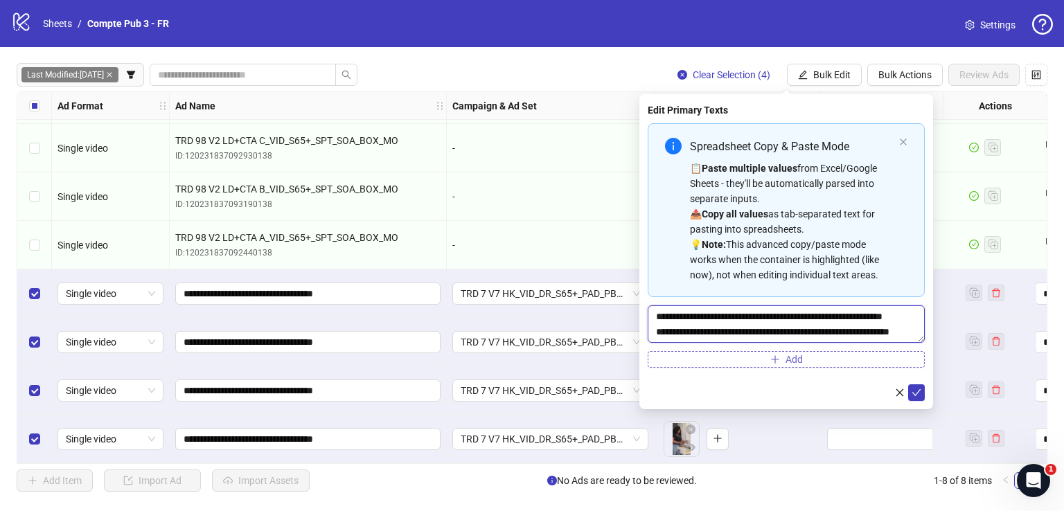
scroll to position [26, 0]
type textarea "**********"
click at [919, 387] on span "submit" at bounding box center [916, 392] width 10 height 11
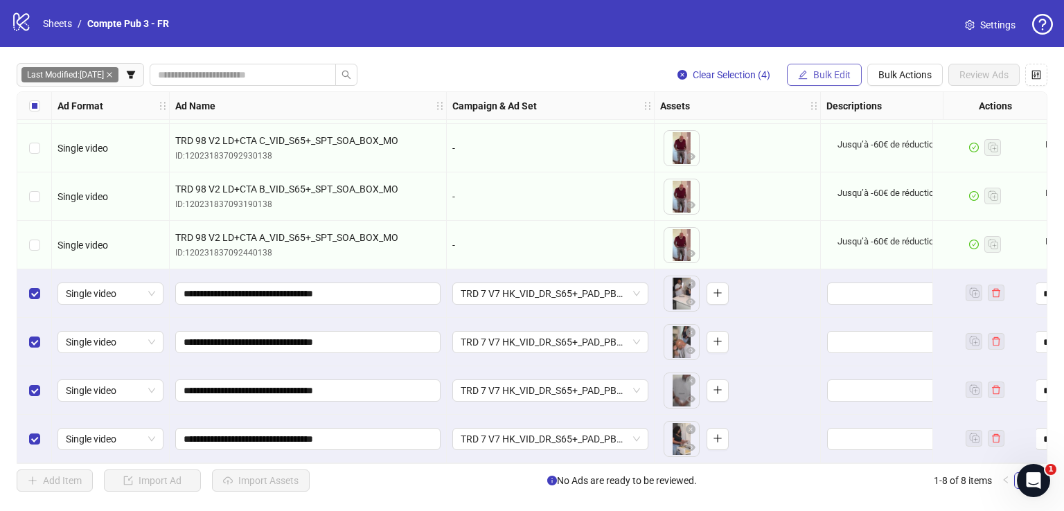
click at [827, 65] on button "Bulk Edit" at bounding box center [824, 75] width 75 height 22
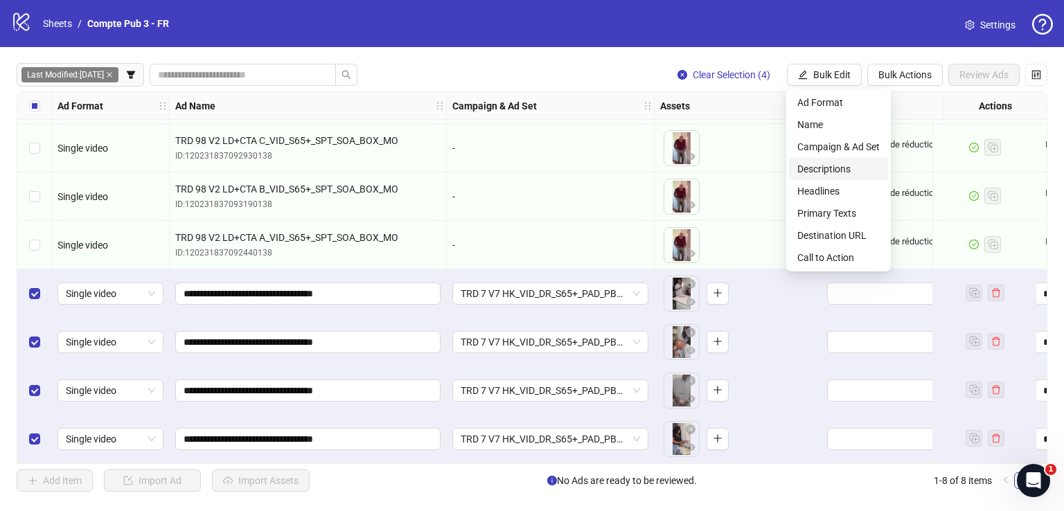
click at [843, 172] on span "Descriptions" at bounding box center [838, 168] width 82 height 15
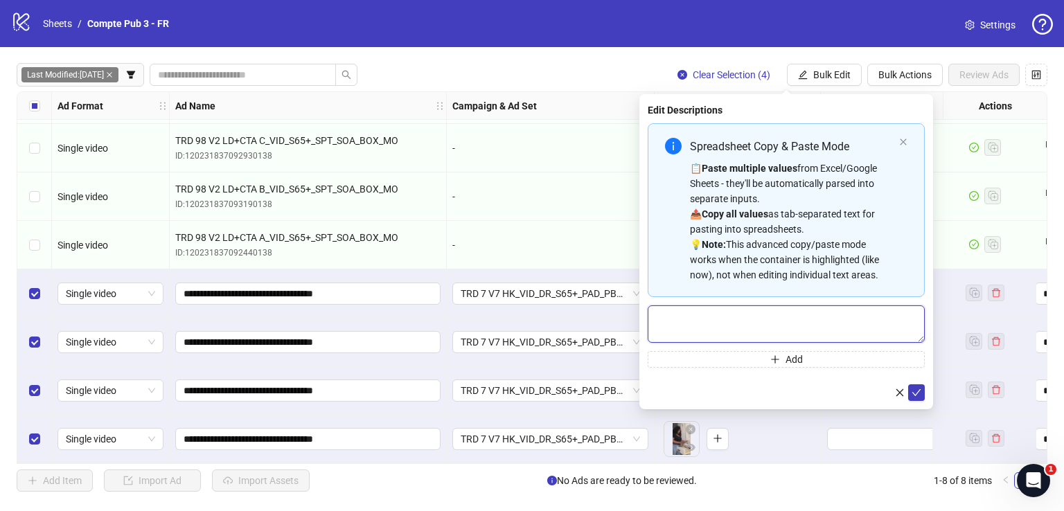
click at [759, 311] on textarea "Multi-text input container - paste or copy values" at bounding box center [786, 323] width 277 height 37
paste textarea "**********"
type textarea "**********"
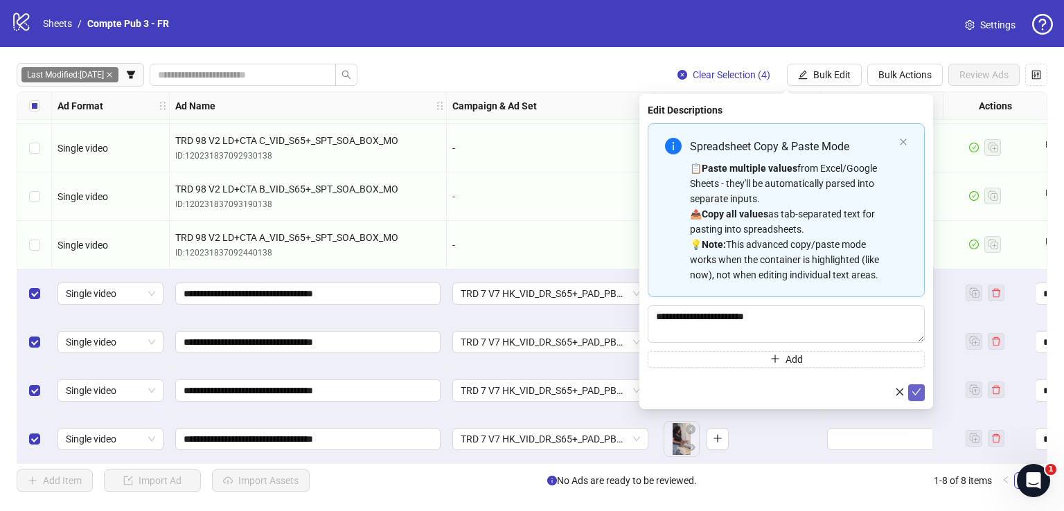
click at [915, 389] on icon "check" at bounding box center [916, 392] width 10 height 10
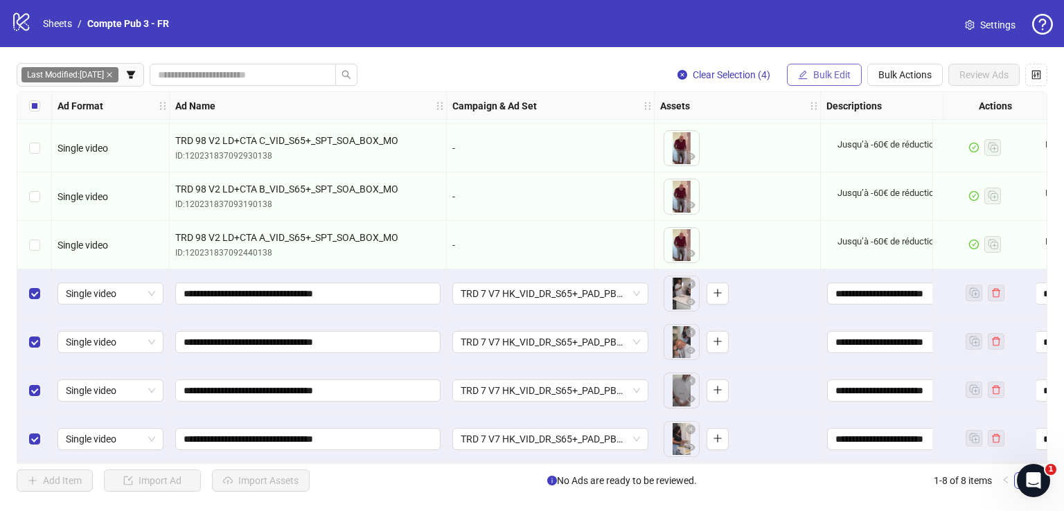
click at [804, 67] on button "Bulk Edit" at bounding box center [824, 75] width 75 height 22
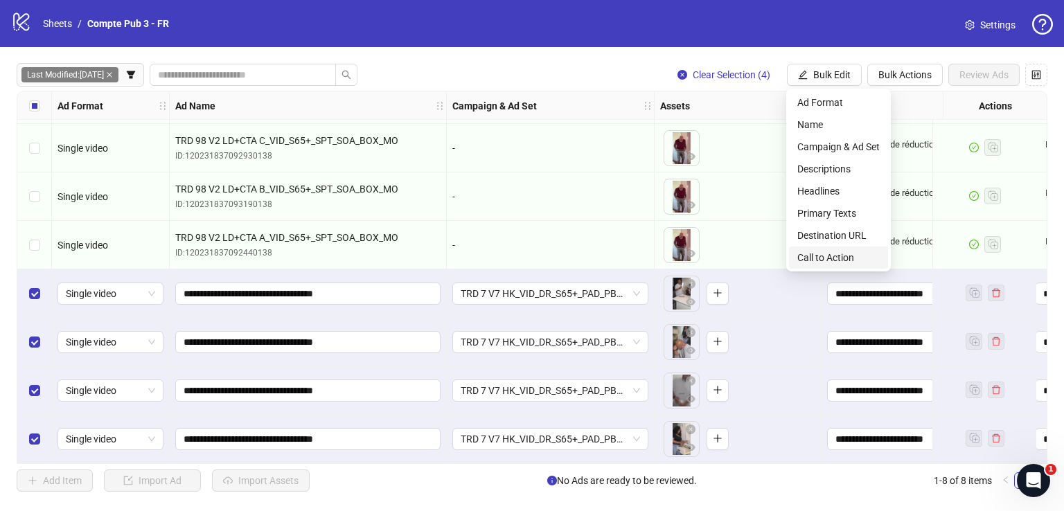
click at [809, 253] on span "Call to Action" at bounding box center [838, 257] width 82 height 15
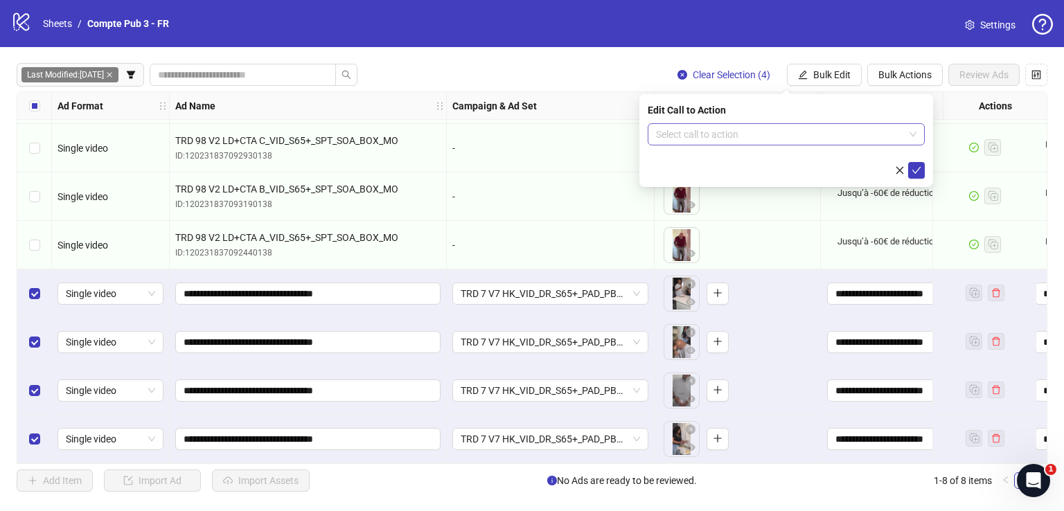
click at [767, 131] on input "search" at bounding box center [780, 134] width 248 height 21
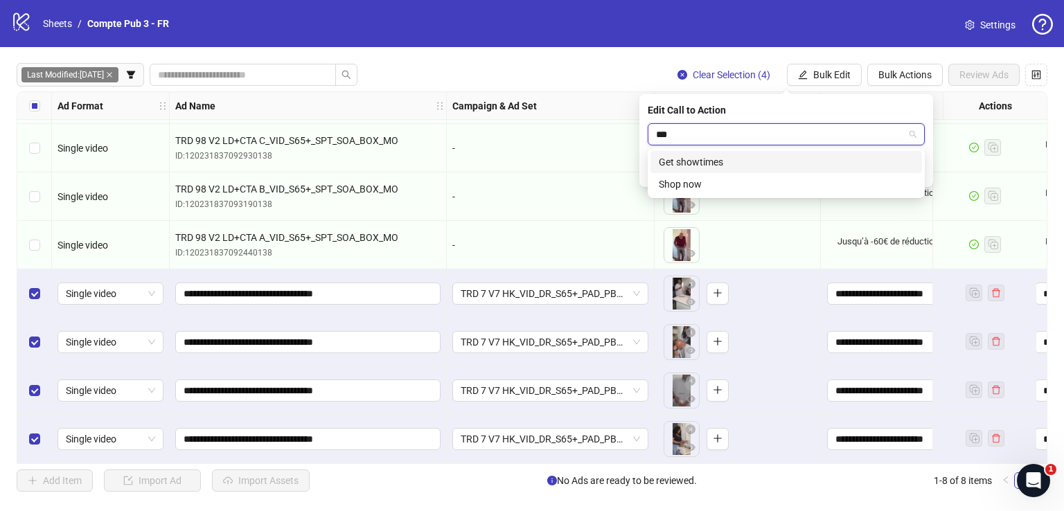
type input "****"
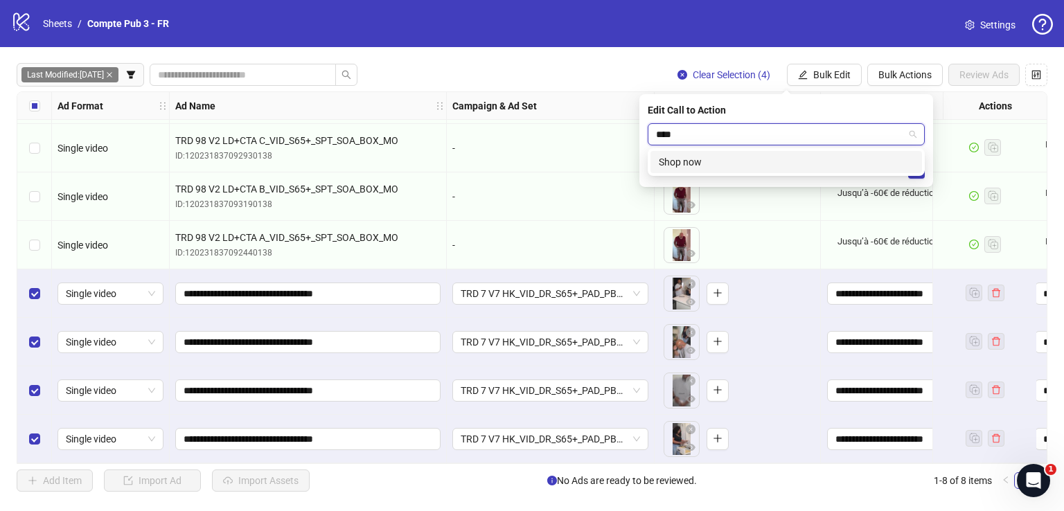
click at [788, 160] on div "Shop now" at bounding box center [786, 161] width 255 height 15
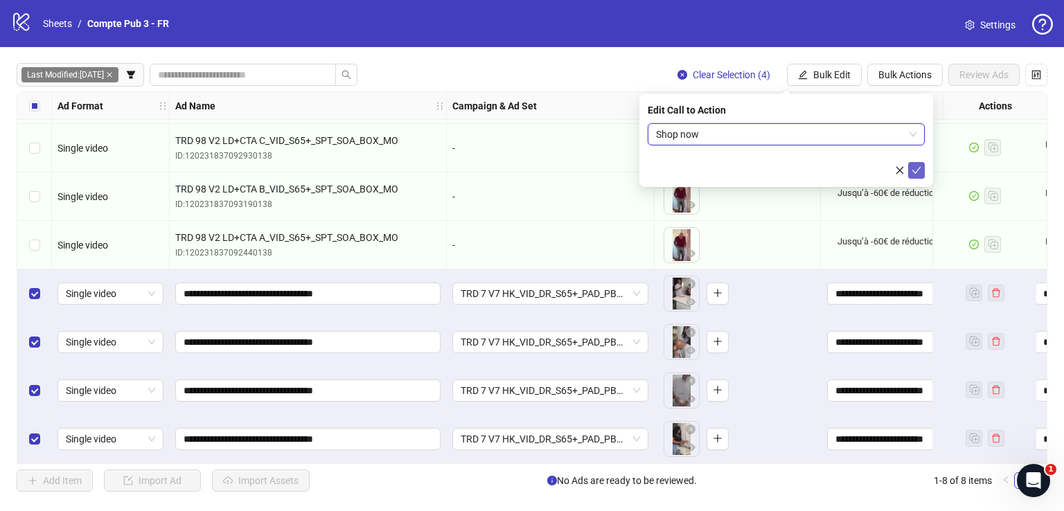
click at [919, 166] on icon "check" at bounding box center [916, 171] width 10 height 10
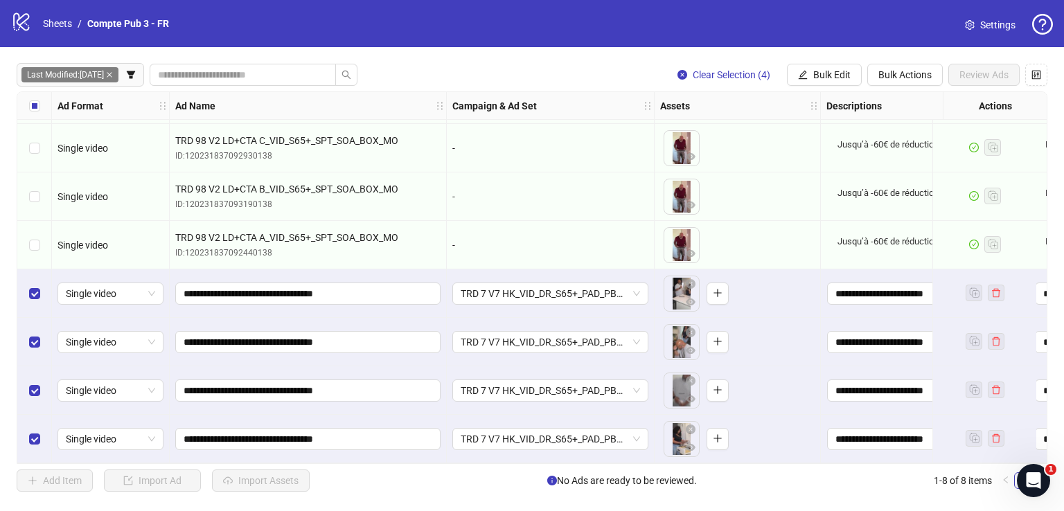
click at [824, 59] on div "Last Modified: [DATE] Clear Selection (4) Bulk Edit Bulk Actions Review Ads Ad …" at bounding box center [532, 277] width 1064 height 461
click at [825, 71] on span "Bulk Edit" at bounding box center [831, 74] width 37 height 11
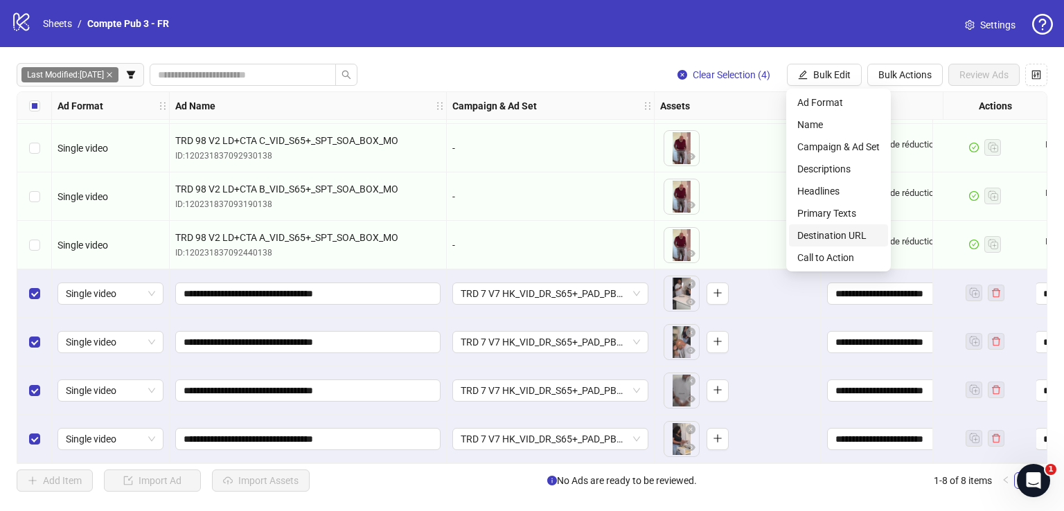
click at [855, 235] on span "Destination URL" at bounding box center [838, 235] width 82 height 15
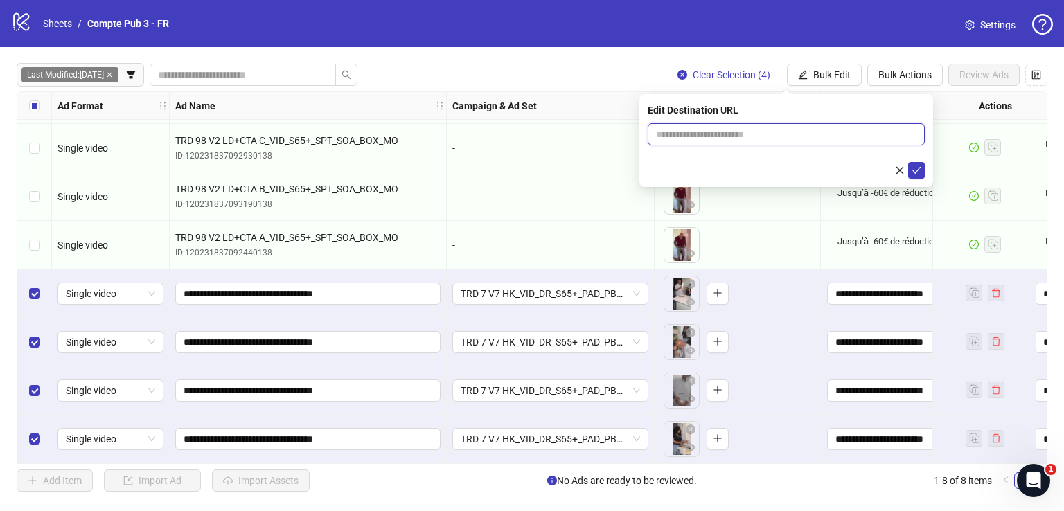
click at [787, 140] on input "text" at bounding box center [780, 134] width 249 height 15
paste input "**********"
type input "**********"
click at [910, 136] on icon "close-circle" at bounding box center [912, 134] width 8 height 8
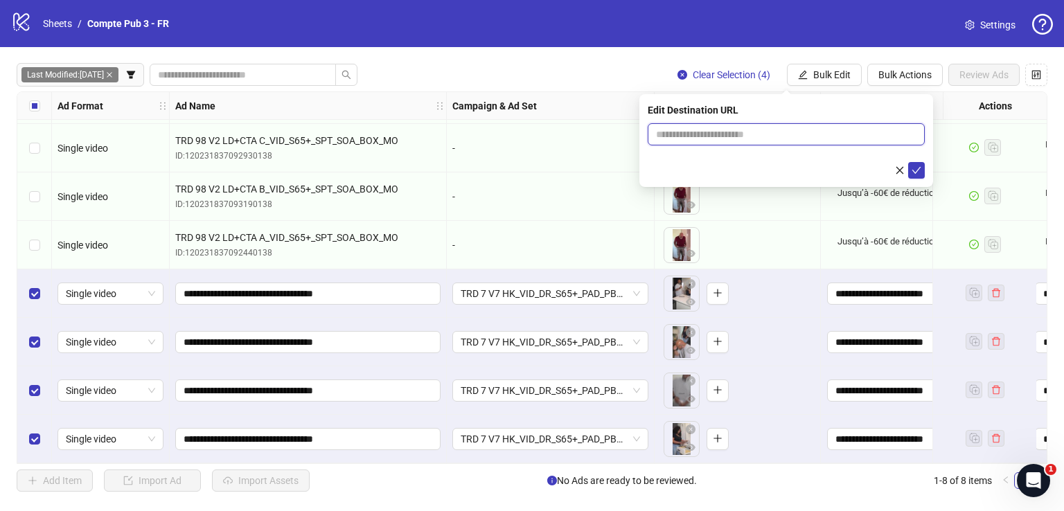
scroll to position [0, 0]
click at [869, 134] on input "text" at bounding box center [780, 134] width 249 height 15
paste input "**********"
type input "**********"
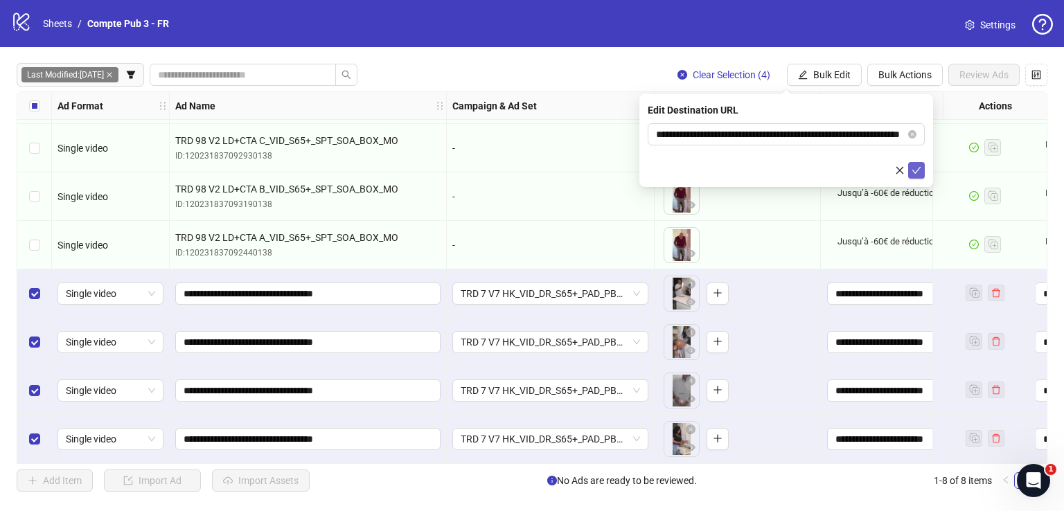
click at [920, 167] on icon "check" at bounding box center [916, 171] width 10 height 10
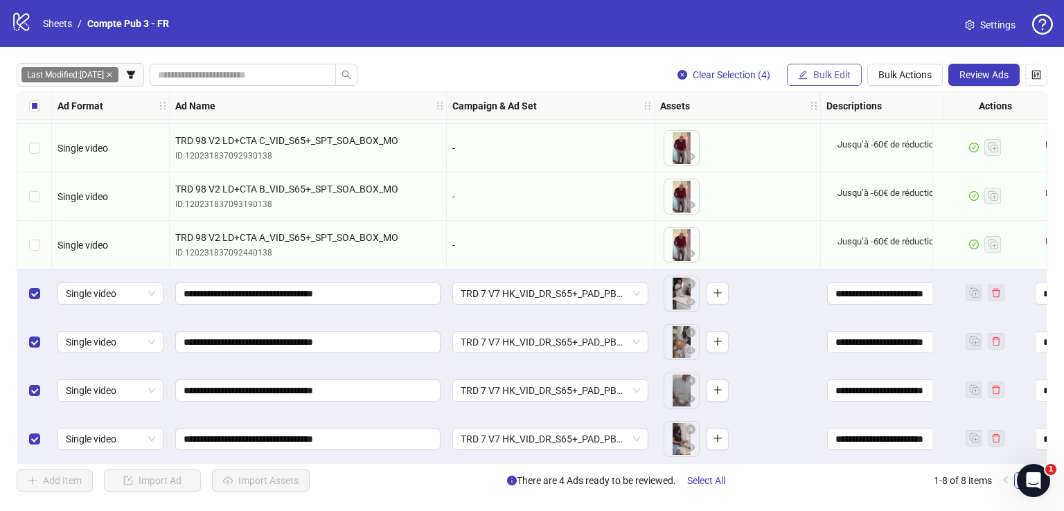
click at [824, 75] on span "Bulk Edit" at bounding box center [831, 74] width 37 height 11
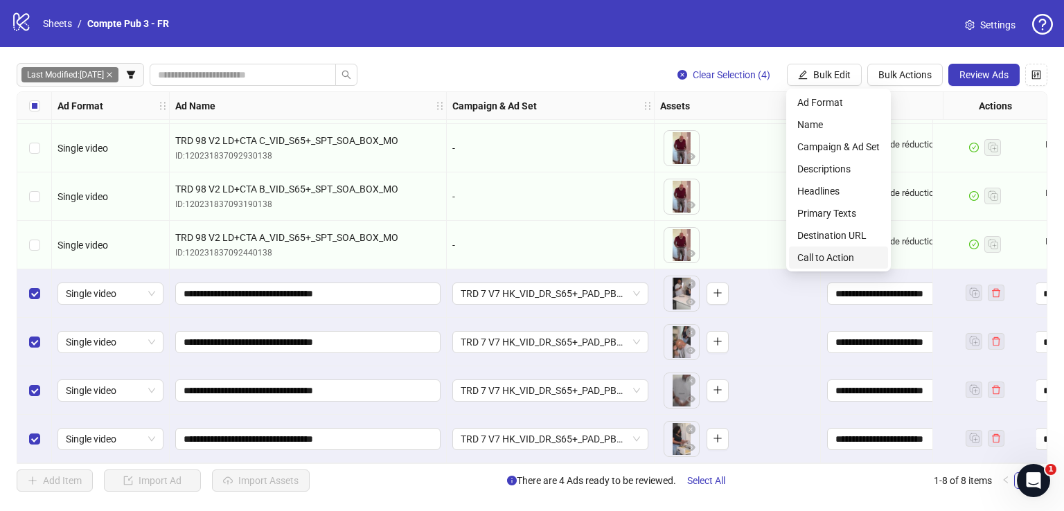
click at [863, 258] on span "Call to Action" at bounding box center [838, 257] width 82 height 15
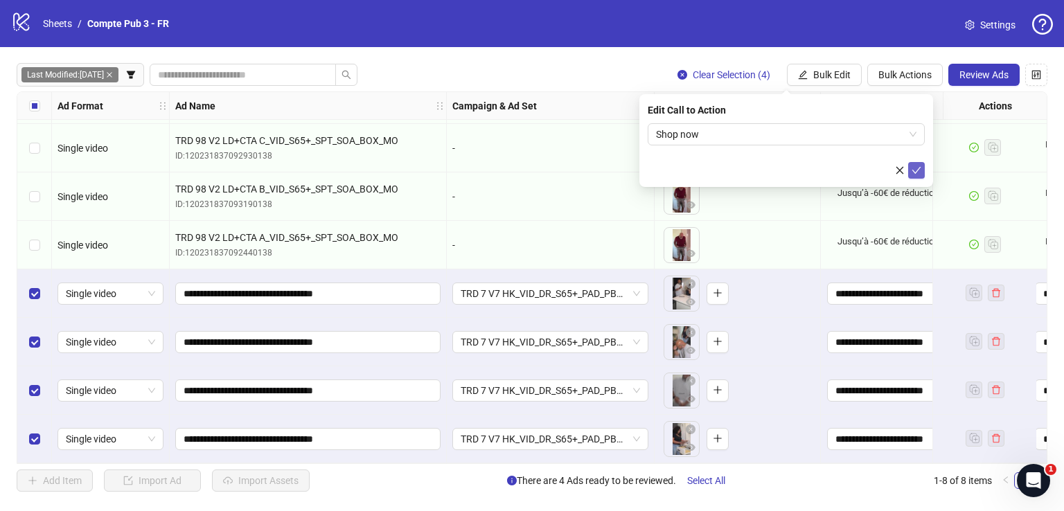
click at [916, 173] on icon "check" at bounding box center [916, 171] width 10 height 10
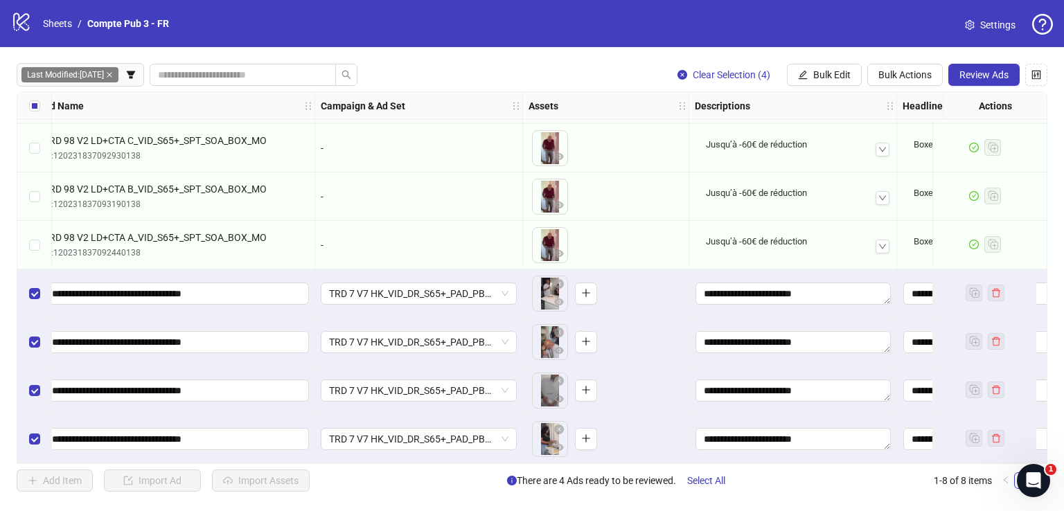
scroll to position [49, 89]
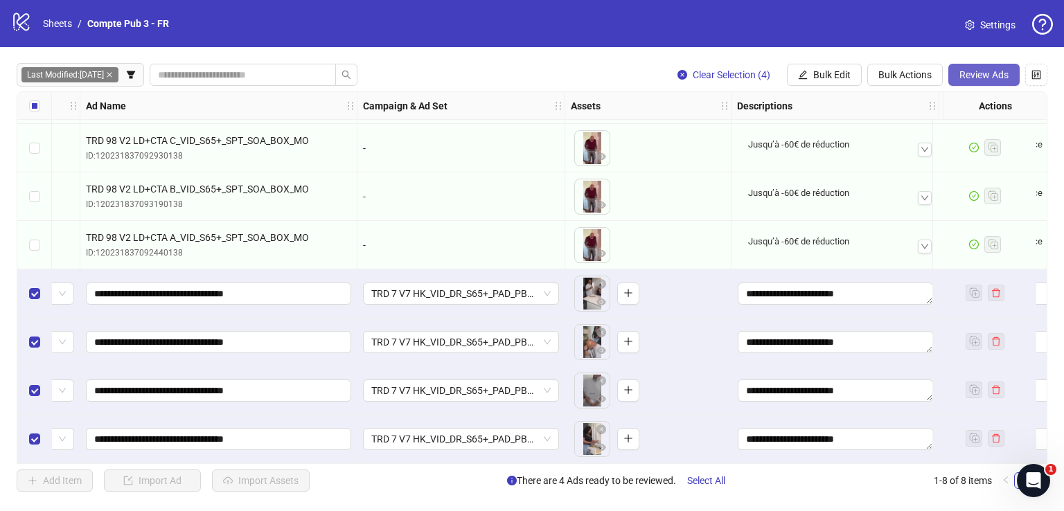
click at [965, 74] on span "Review Ads" at bounding box center [983, 74] width 49 height 11
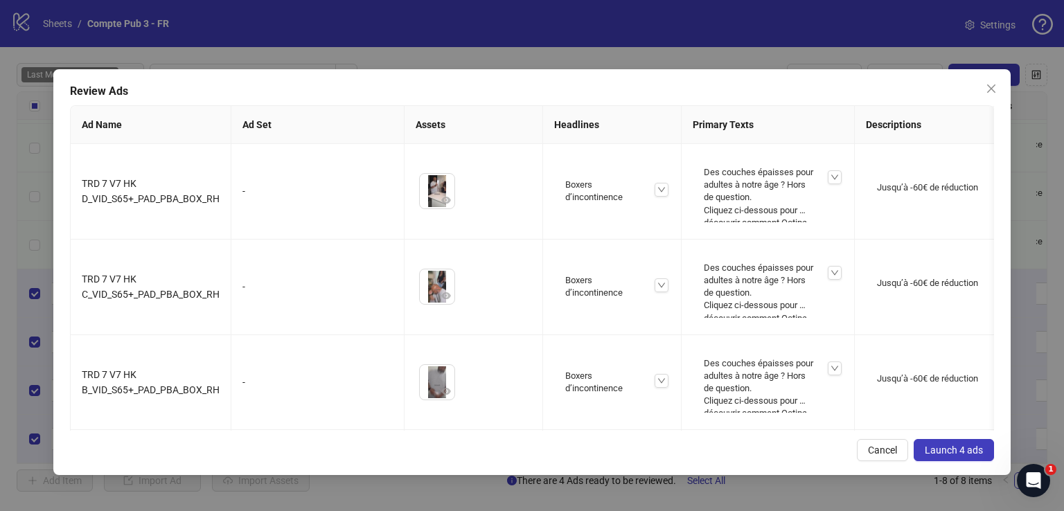
click at [961, 447] on span "Launch 4 ads" at bounding box center [954, 450] width 58 height 11
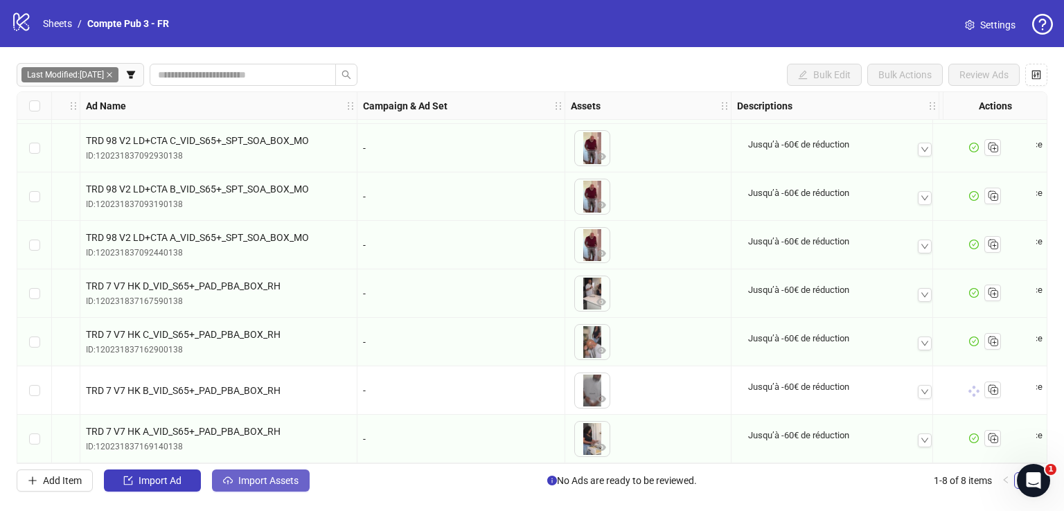
click at [280, 476] on span "Import Assets" at bounding box center [268, 480] width 60 height 11
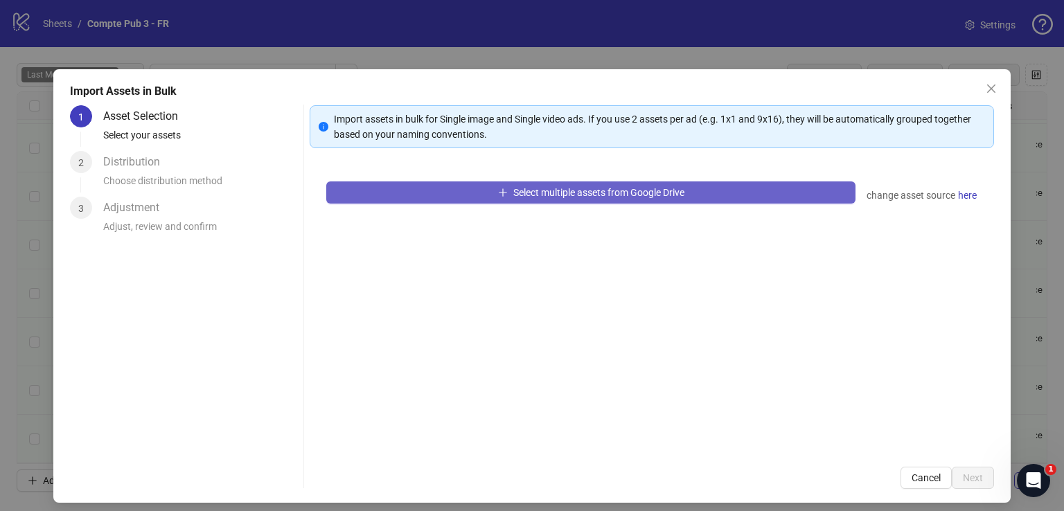
click at [513, 194] on span "Select multiple assets from Google Drive" at bounding box center [598, 192] width 171 height 11
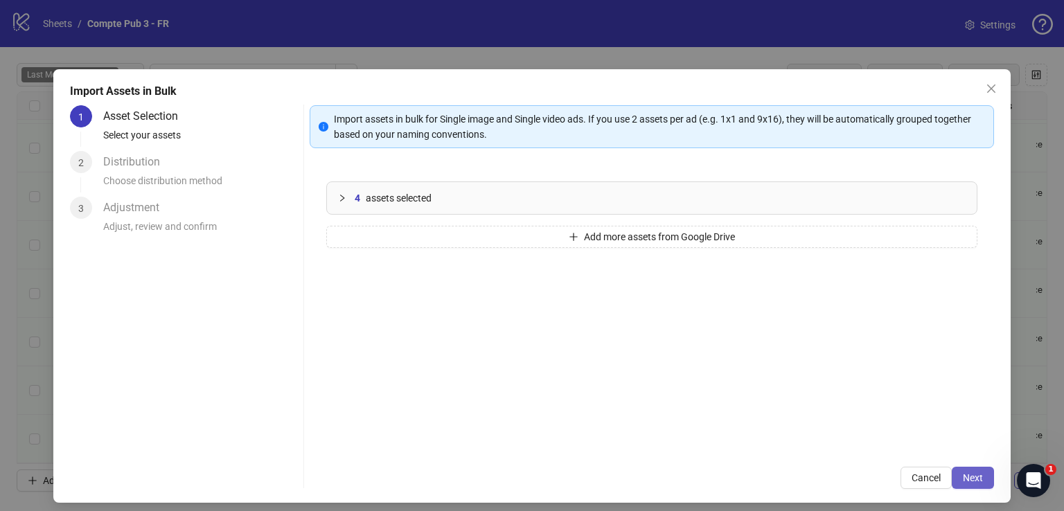
click at [967, 474] on span "Next" at bounding box center [973, 477] width 20 height 11
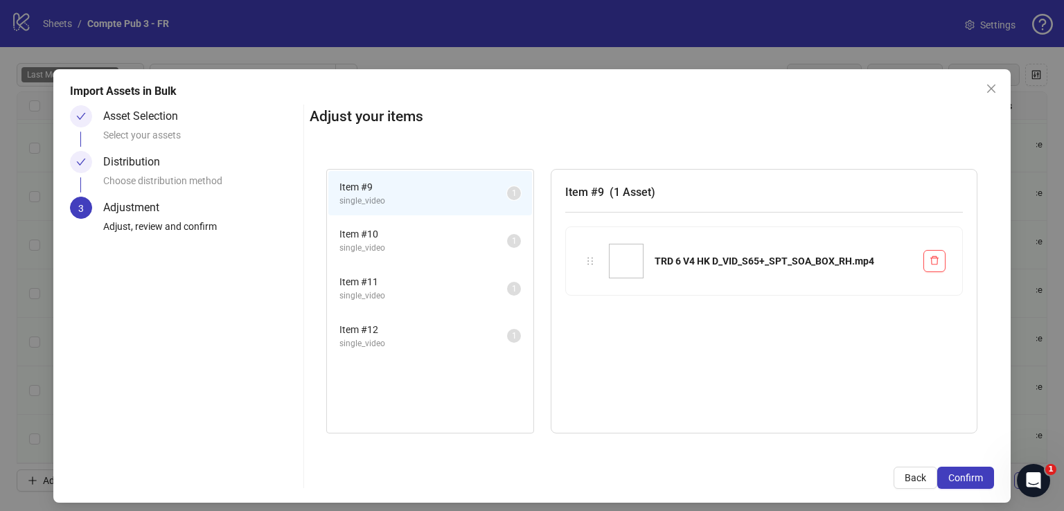
click at [967, 474] on span "Confirm" at bounding box center [965, 477] width 35 height 11
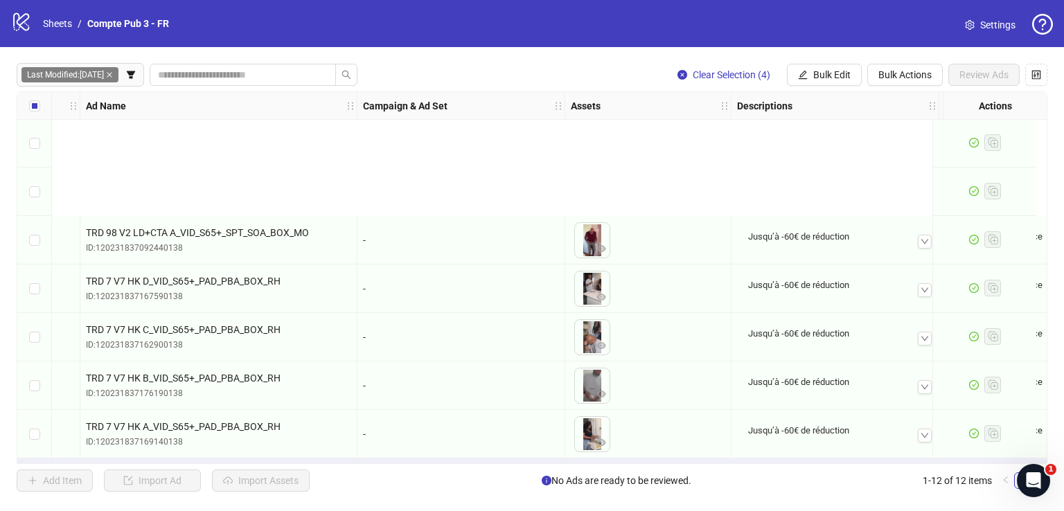
scroll to position [243, 89]
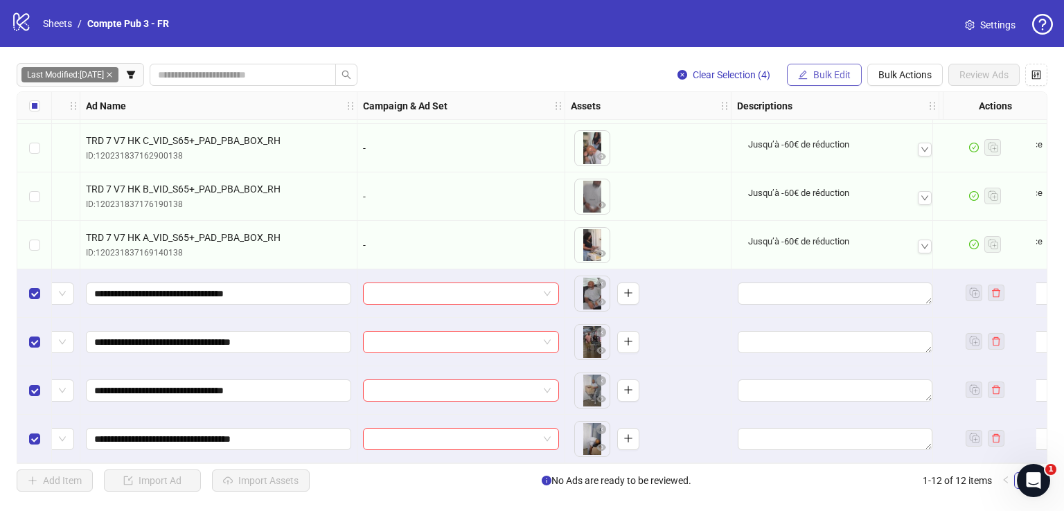
click at [827, 67] on button "Bulk Edit" at bounding box center [824, 75] width 75 height 22
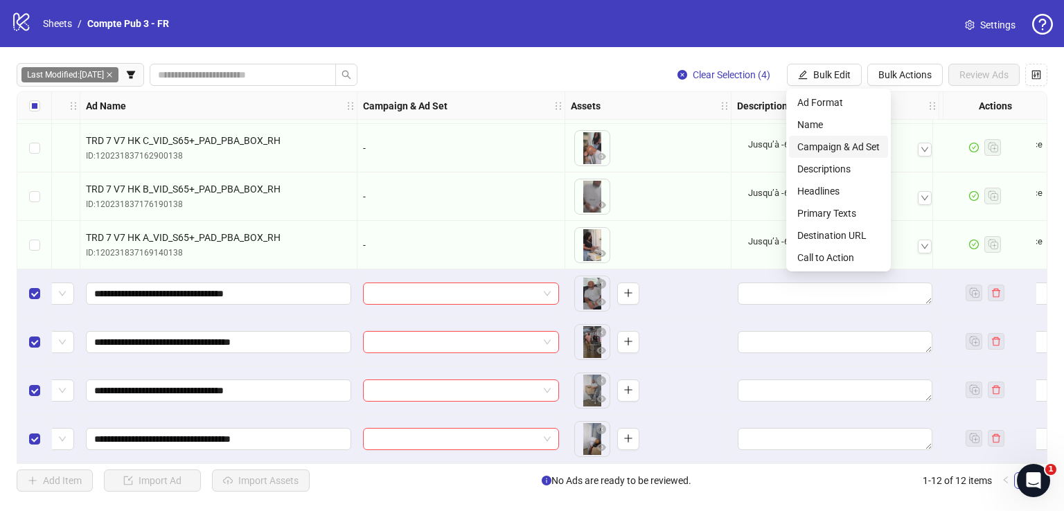
click at [832, 146] on span "Campaign & Ad Set" at bounding box center [838, 146] width 82 height 15
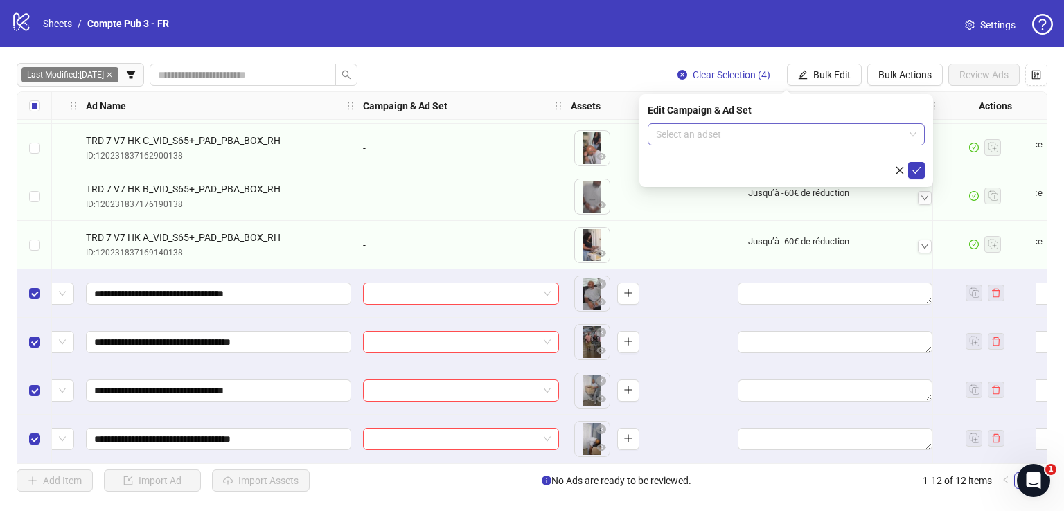
click at [715, 136] on input "search" at bounding box center [780, 134] width 248 height 21
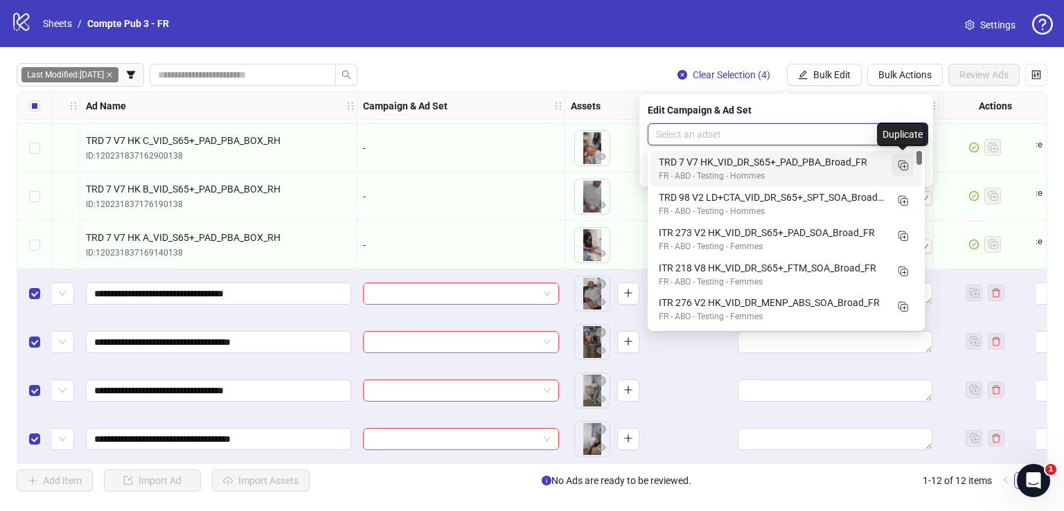
click at [902, 168] on rect "Duplicate" at bounding box center [901, 164] width 7 height 7
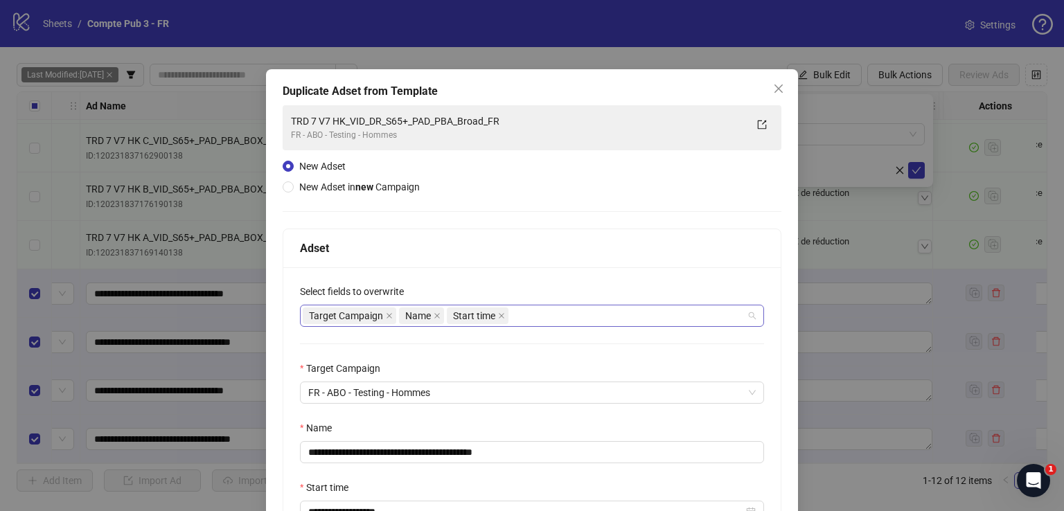
click at [618, 310] on div "Target Campaign Name Start time" at bounding box center [525, 315] width 444 height 19
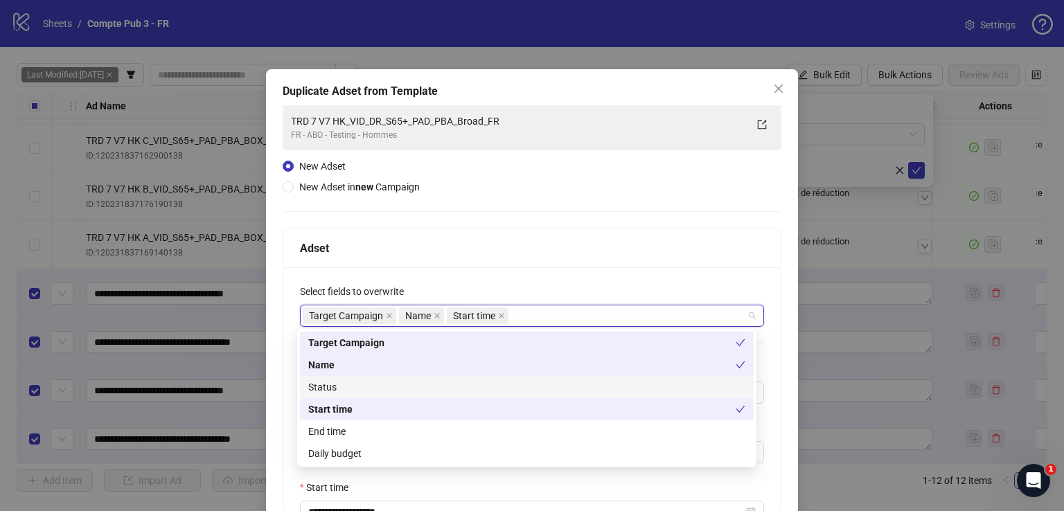
click at [562, 383] on div "Status" at bounding box center [526, 387] width 437 height 15
click at [555, 450] on div "Daily budget" at bounding box center [526, 453] width 437 height 15
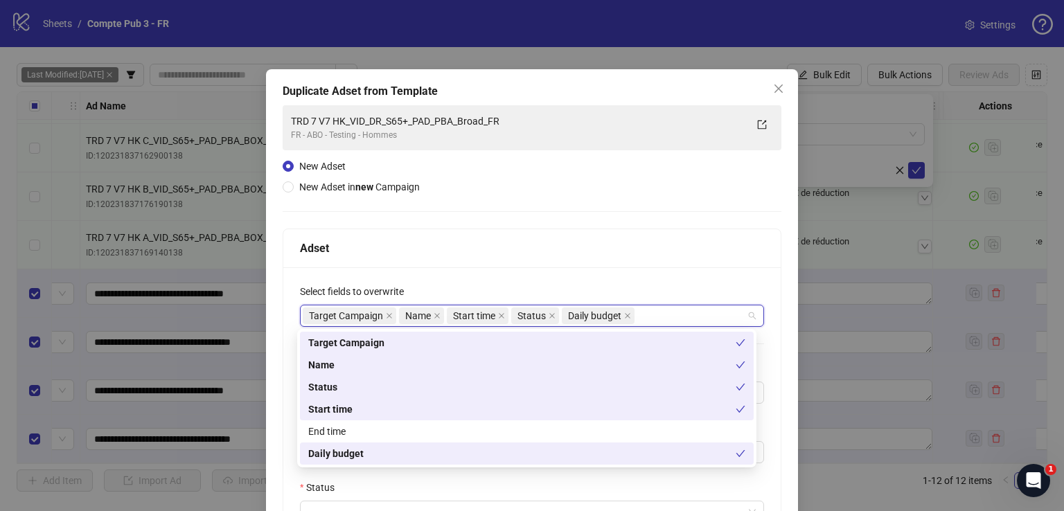
click at [546, 262] on div "Adset" at bounding box center [531, 248] width 497 height 39
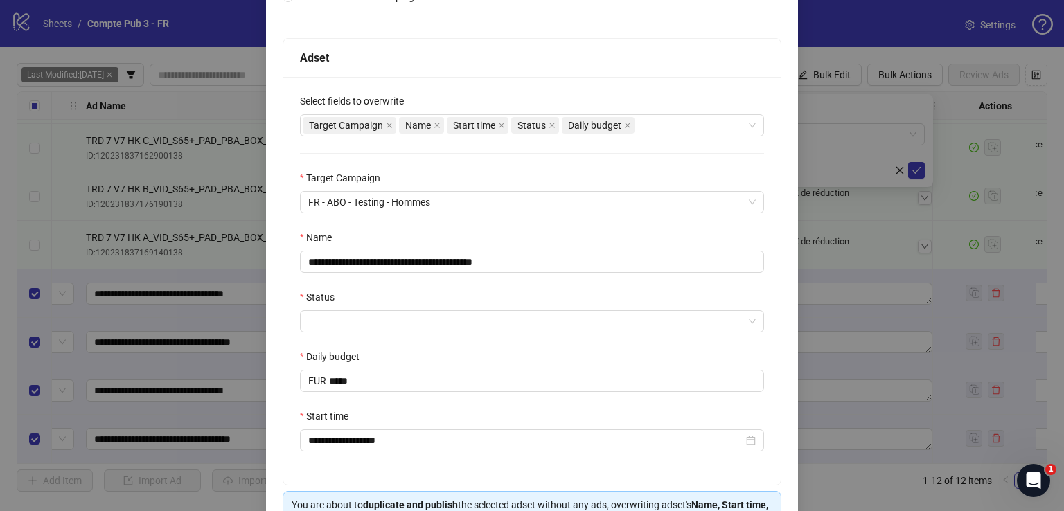
scroll to position [193, 0]
click at [508, 258] on input "**********" at bounding box center [532, 260] width 464 height 22
paste input "text"
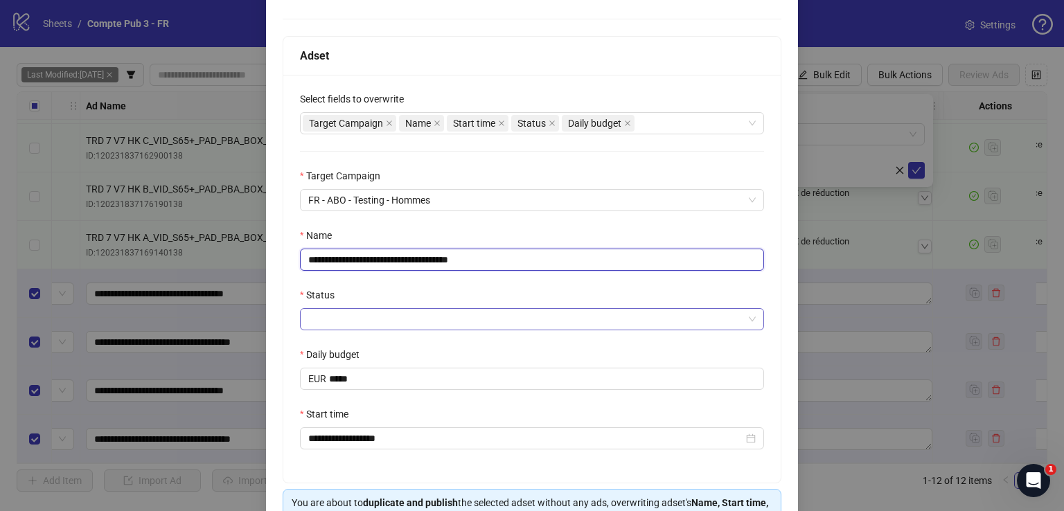
type input "**********"
click at [484, 325] on input "Status" at bounding box center [525, 319] width 435 height 21
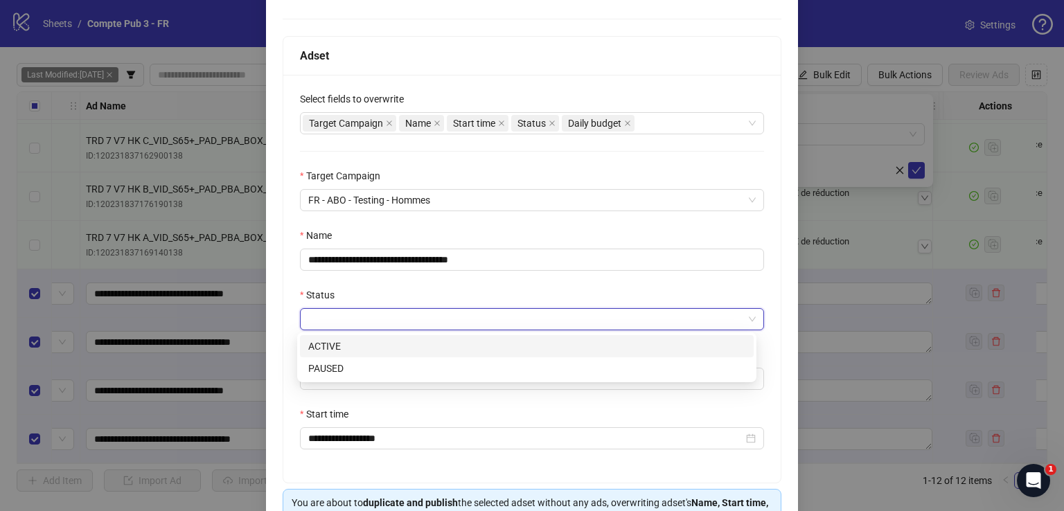
click at [477, 347] on div "ACTIVE" at bounding box center [526, 346] width 437 height 15
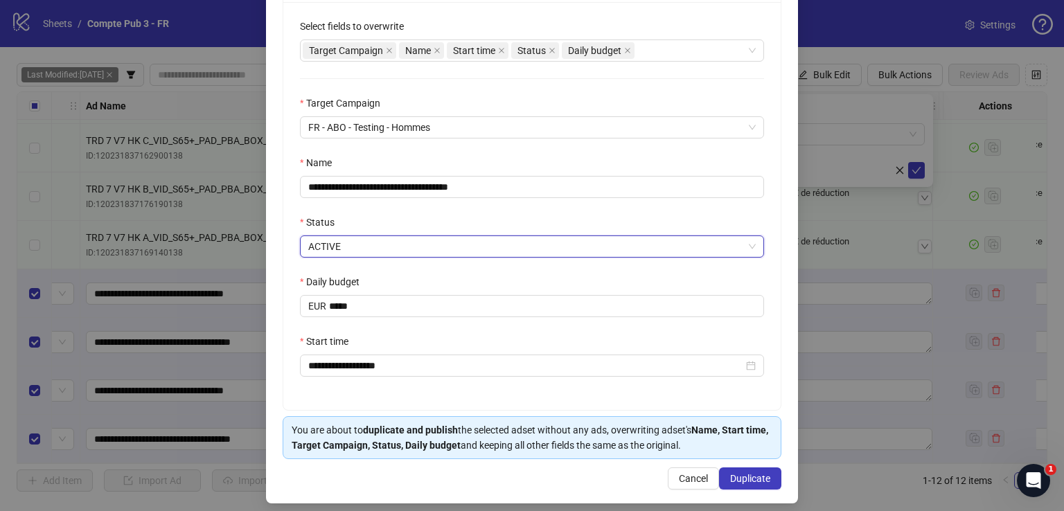
scroll to position [274, 0]
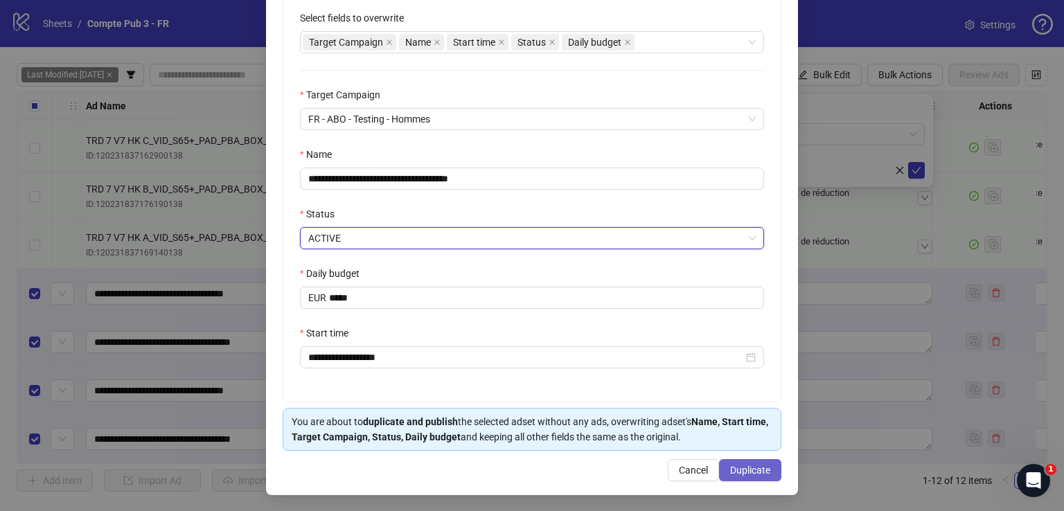
click at [755, 474] on button "Duplicate" at bounding box center [750, 470] width 62 height 22
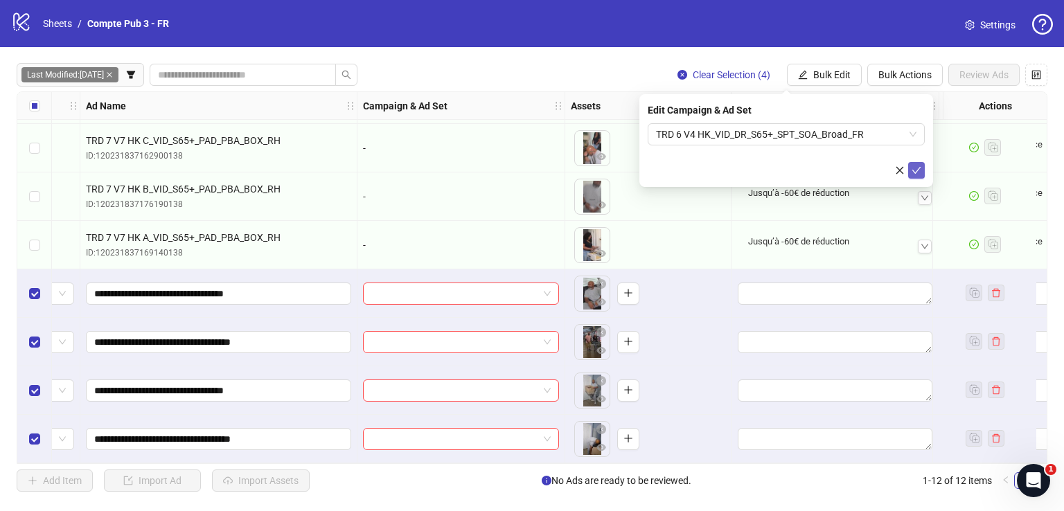
click at [918, 166] on icon "check" at bounding box center [916, 171] width 10 height 10
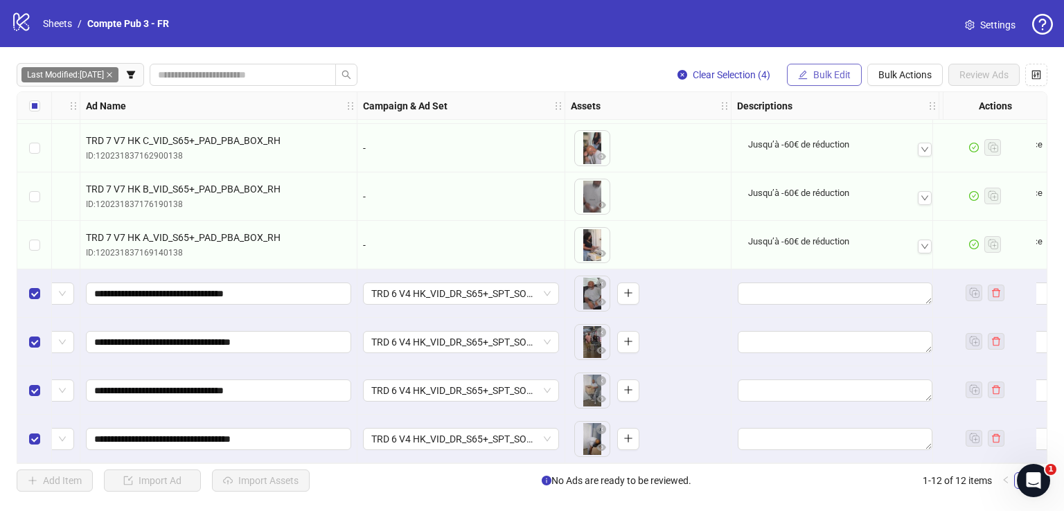
click at [837, 73] on span "Bulk Edit" at bounding box center [831, 74] width 37 height 11
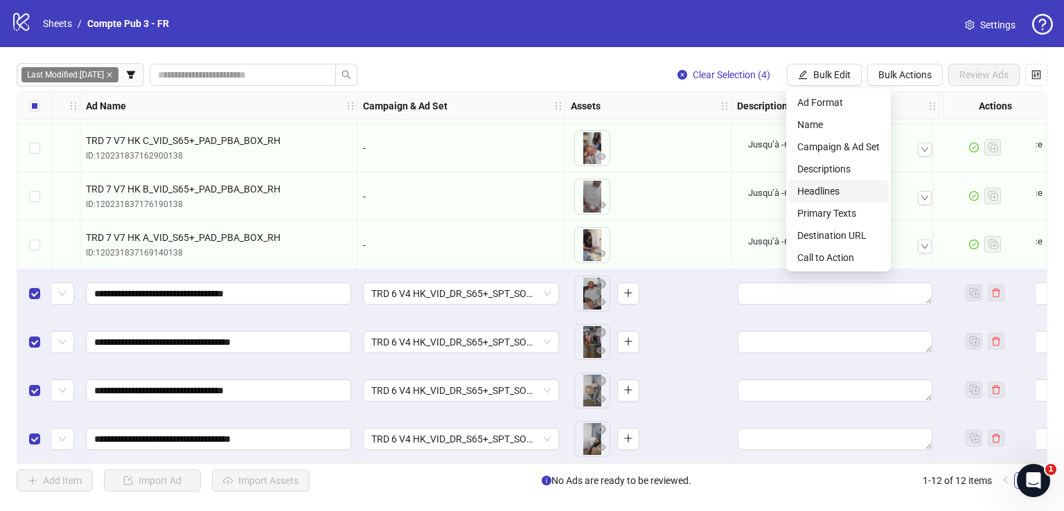
click at [849, 186] on span "Headlines" at bounding box center [838, 191] width 82 height 15
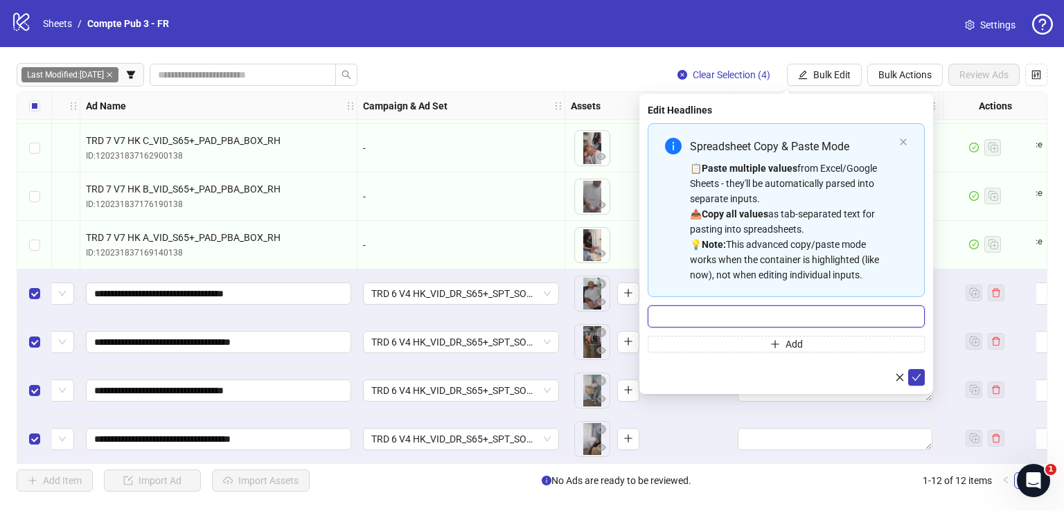
click at [802, 314] on input "Multi-input container - paste or copy values" at bounding box center [786, 316] width 277 height 22
paste input "**********"
type input "**********"
click at [920, 380] on icon "check" at bounding box center [916, 378] width 10 height 10
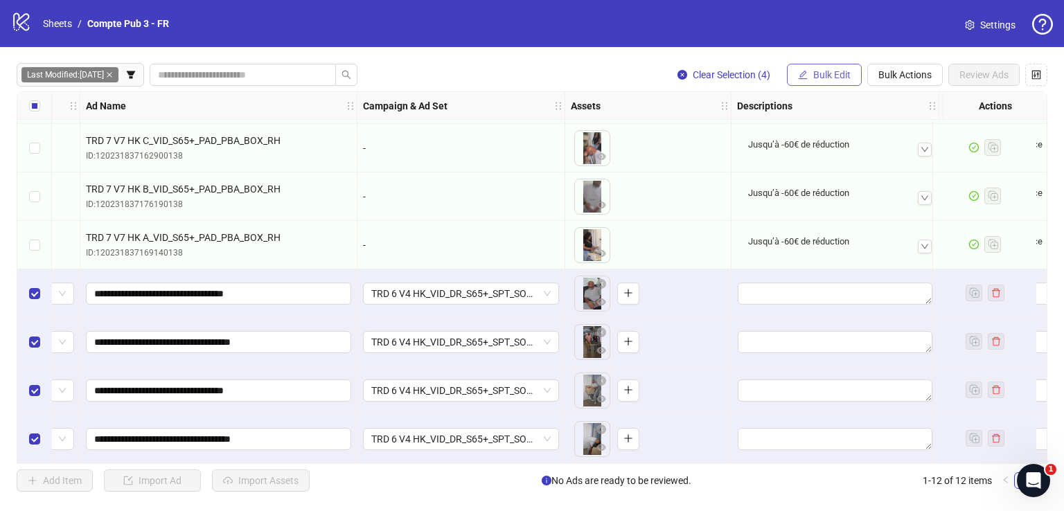
click at [831, 73] on span "Bulk Edit" at bounding box center [831, 74] width 37 height 11
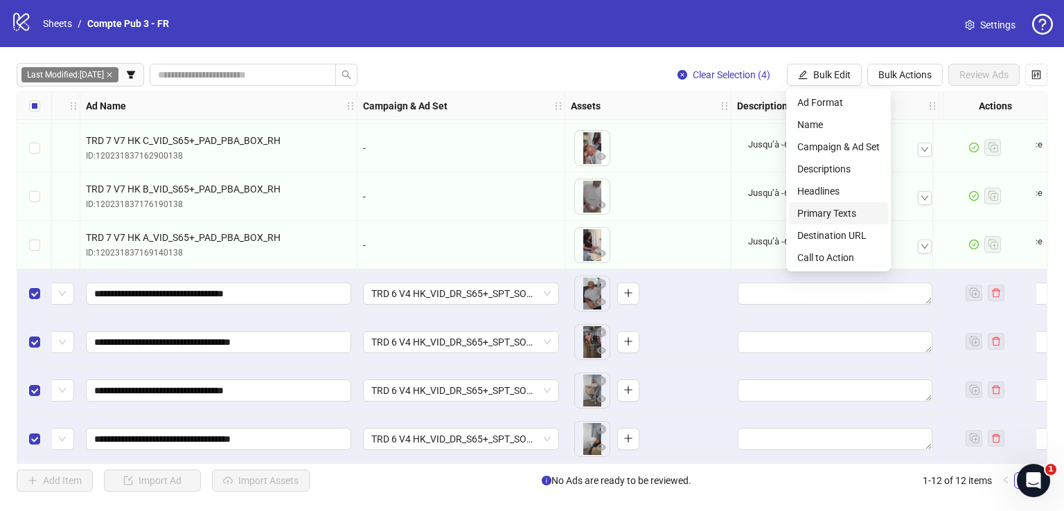
click at [857, 213] on span "Primary Texts" at bounding box center [838, 213] width 82 height 15
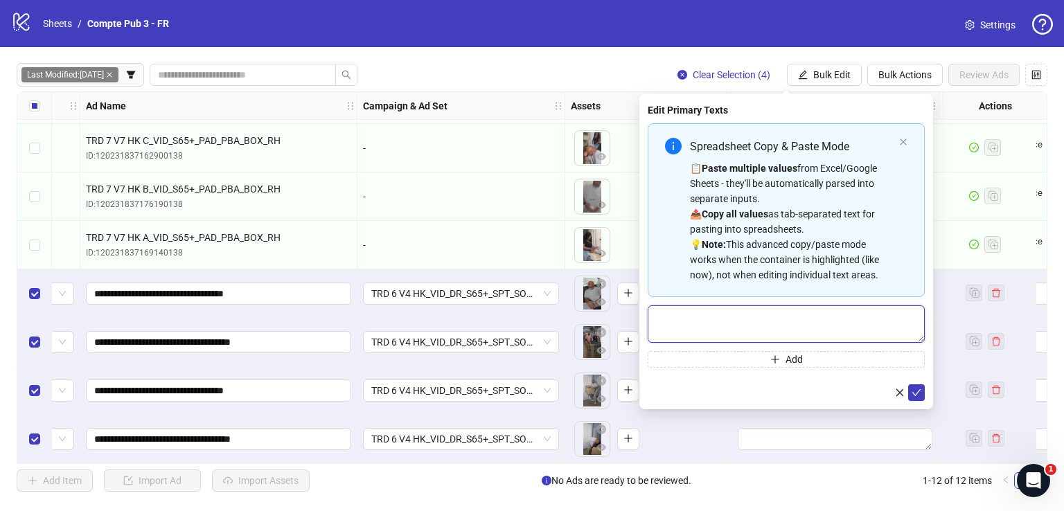
click at [809, 317] on textarea "Multi-text input container - paste or copy values" at bounding box center [786, 323] width 277 height 37
paste textarea "**********"
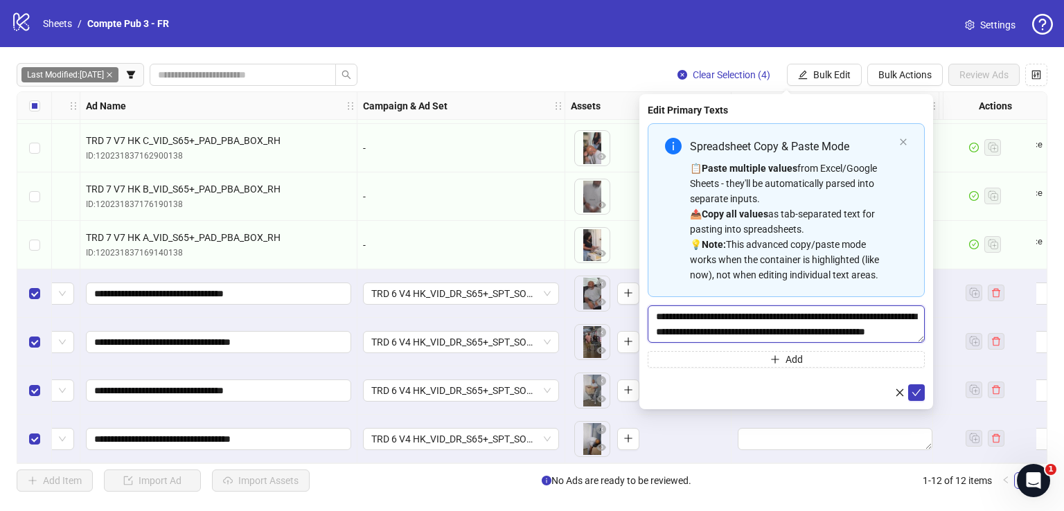
scroll to position [10, 0]
type textarea "**********"
click at [925, 393] on div "**********" at bounding box center [786, 251] width 294 height 315
click at [916, 391] on icon "check" at bounding box center [916, 392] width 10 height 10
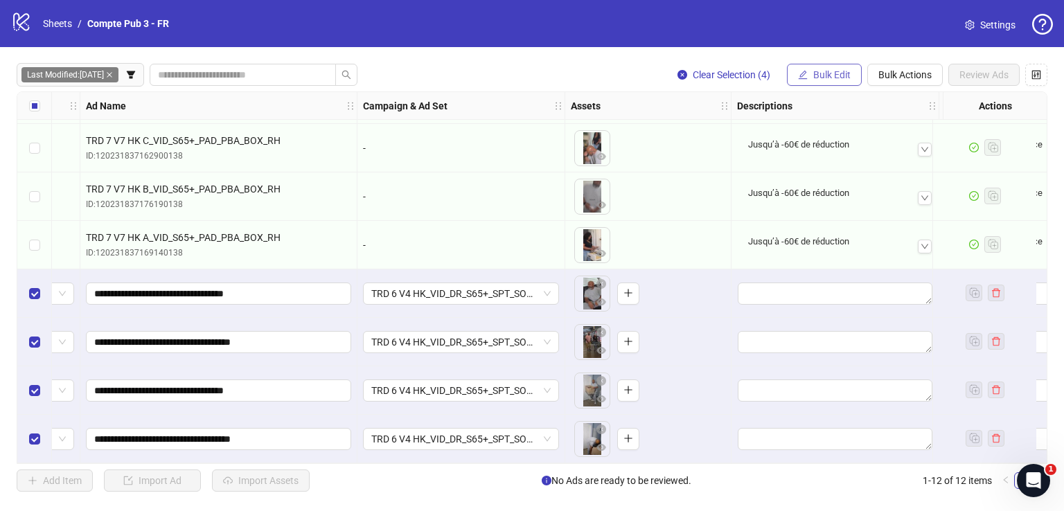
click at [822, 75] on span "Bulk Edit" at bounding box center [831, 74] width 37 height 11
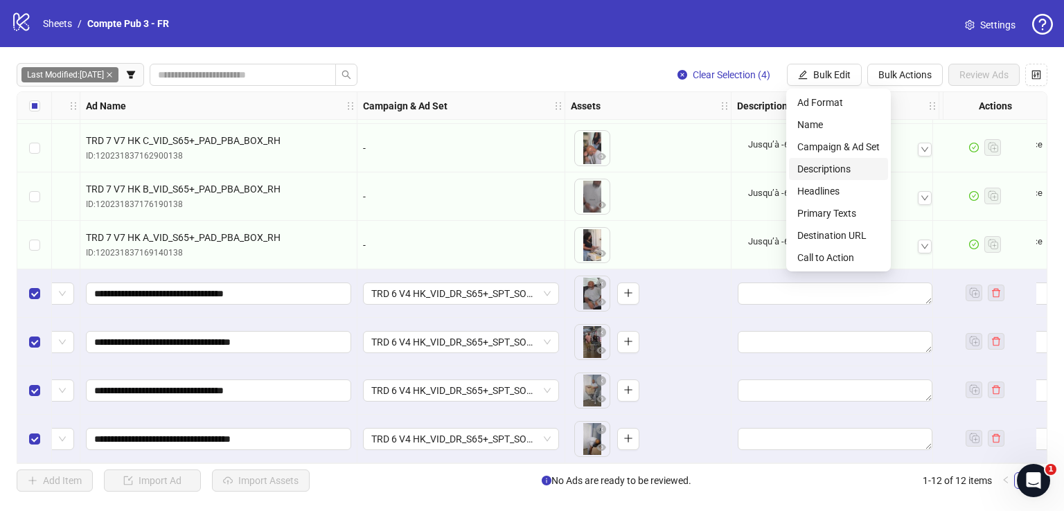
click at [838, 172] on span "Descriptions" at bounding box center [838, 168] width 82 height 15
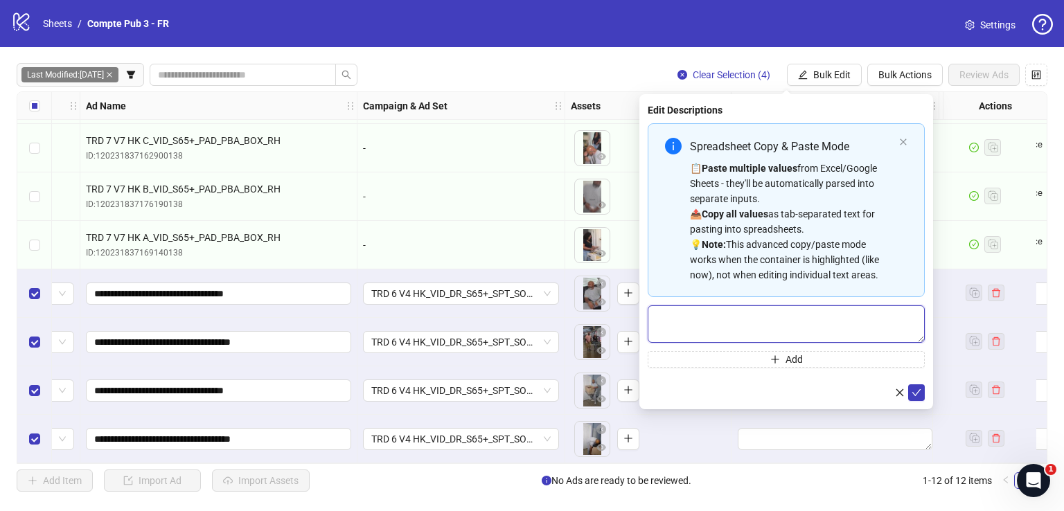
click at [806, 314] on textarea "Multi-text input container - paste or copy values" at bounding box center [786, 323] width 277 height 37
paste textarea "**********"
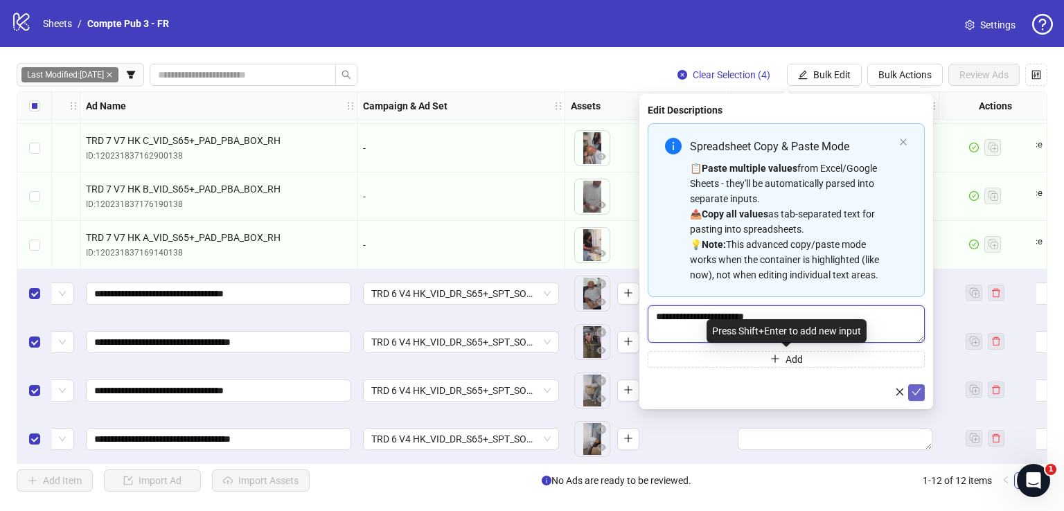
type textarea "**********"
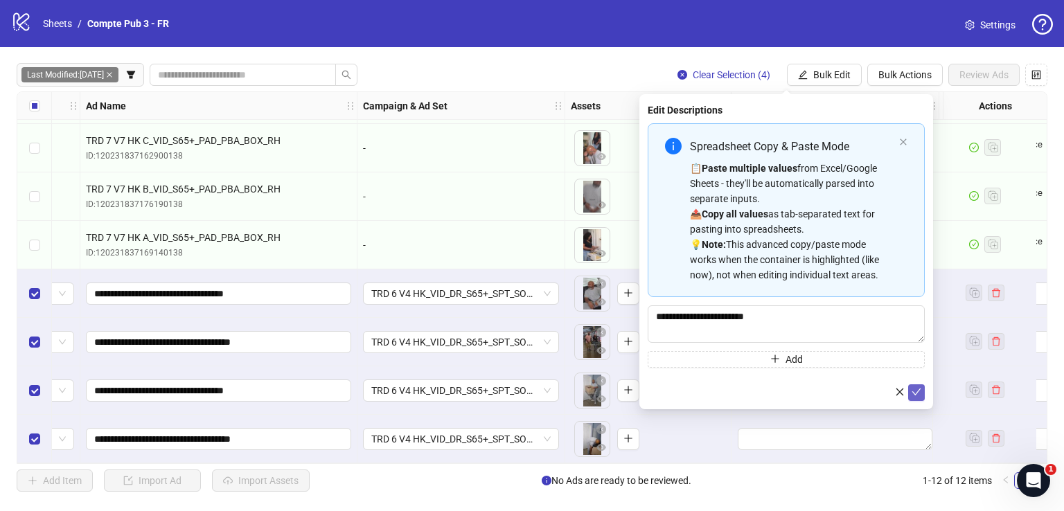
click at [919, 384] on button "submit" at bounding box center [916, 392] width 17 height 17
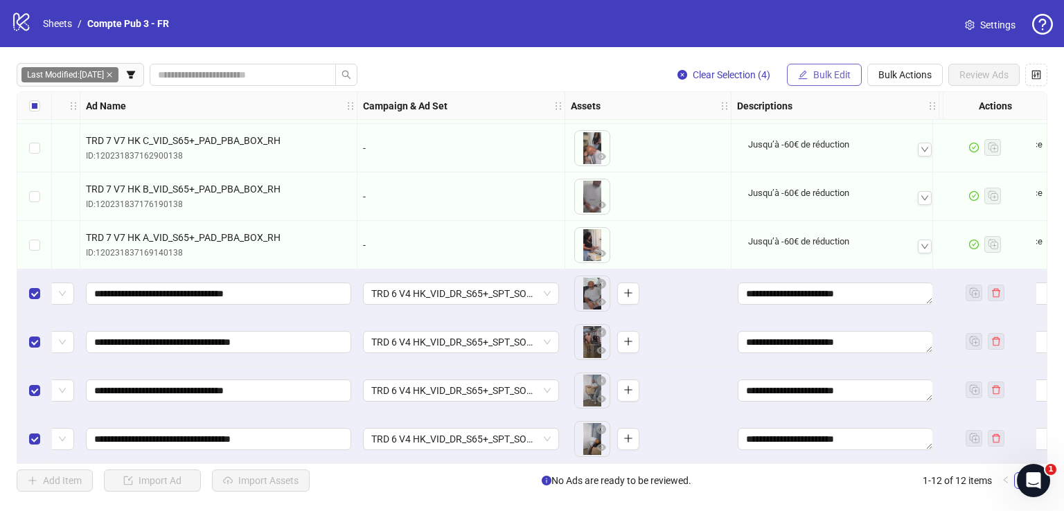
click at [824, 83] on button "Bulk Edit" at bounding box center [824, 75] width 75 height 22
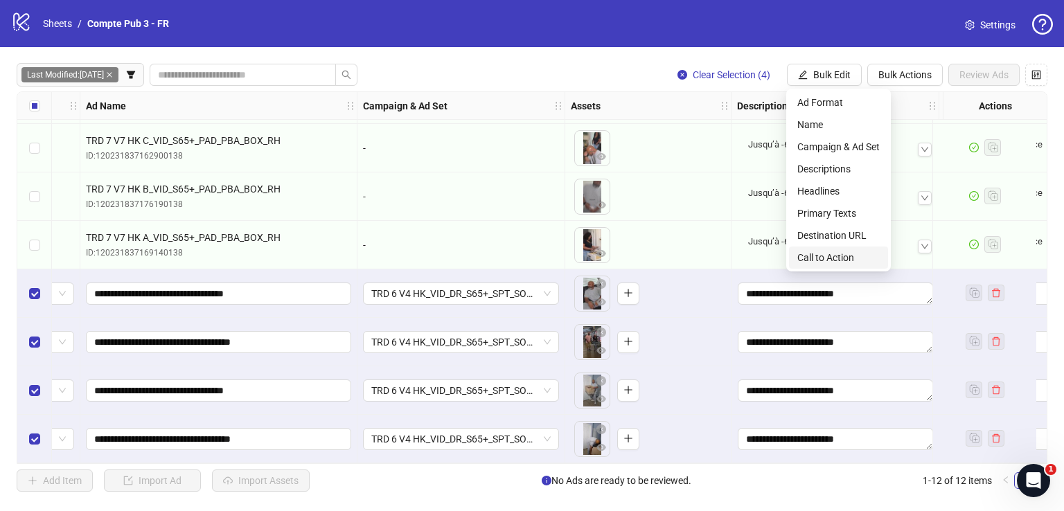
click at [826, 253] on span "Call to Action" at bounding box center [838, 257] width 82 height 15
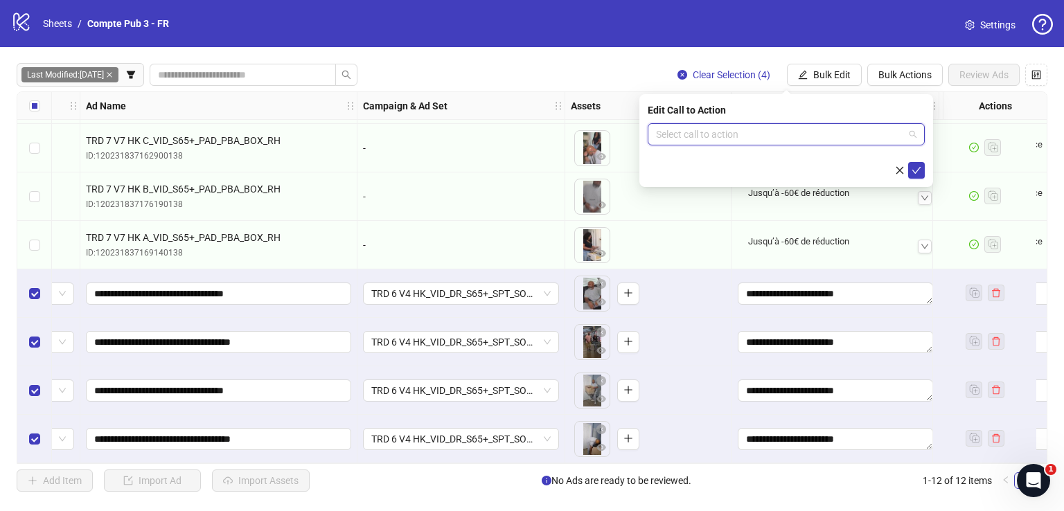
click at [772, 132] on input "search" at bounding box center [780, 134] width 248 height 21
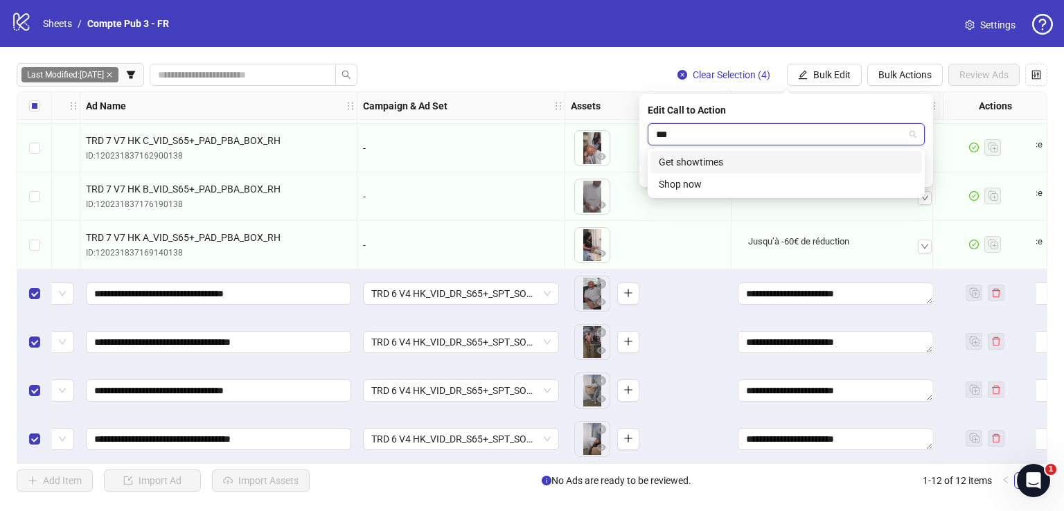
type input "****"
click at [808, 154] on div "Shop now" at bounding box center [786, 161] width 255 height 15
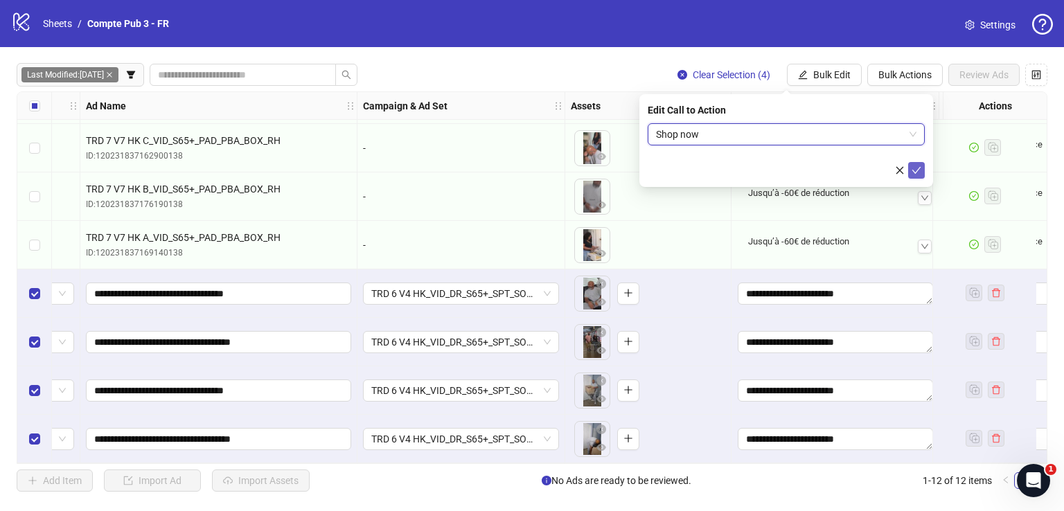
click at [921, 166] on button "submit" at bounding box center [916, 170] width 17 height 17
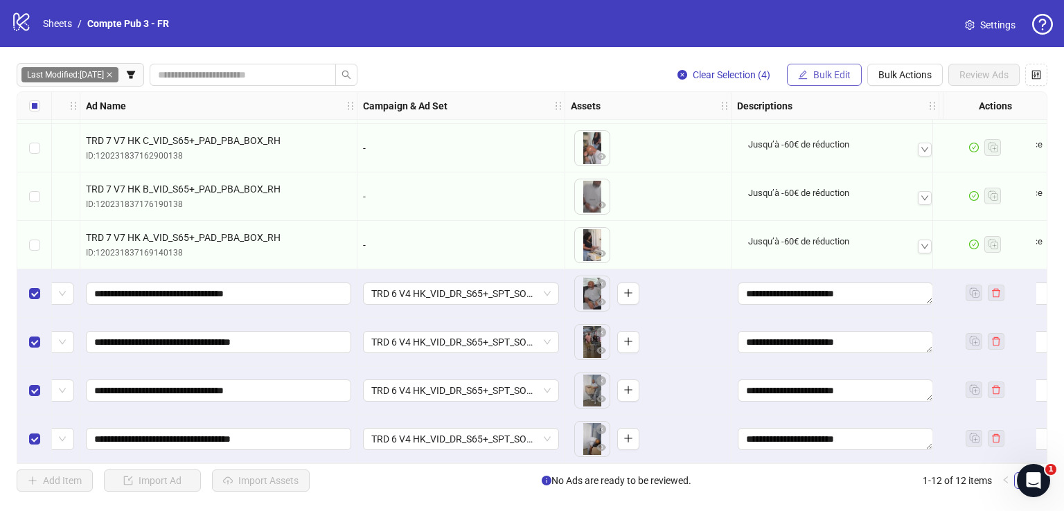
click at [831, 76] on span "Bulk Edit" at bounding box center [831, 74] width 37 height 11
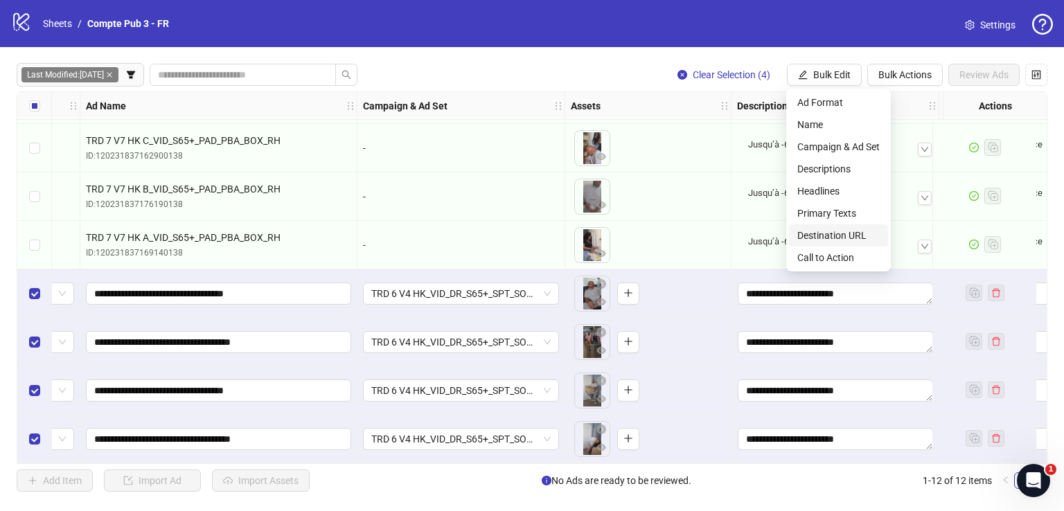
click at [866, 231] on span "Destination URL" at bounding box center [838, 235] width 82 height 15
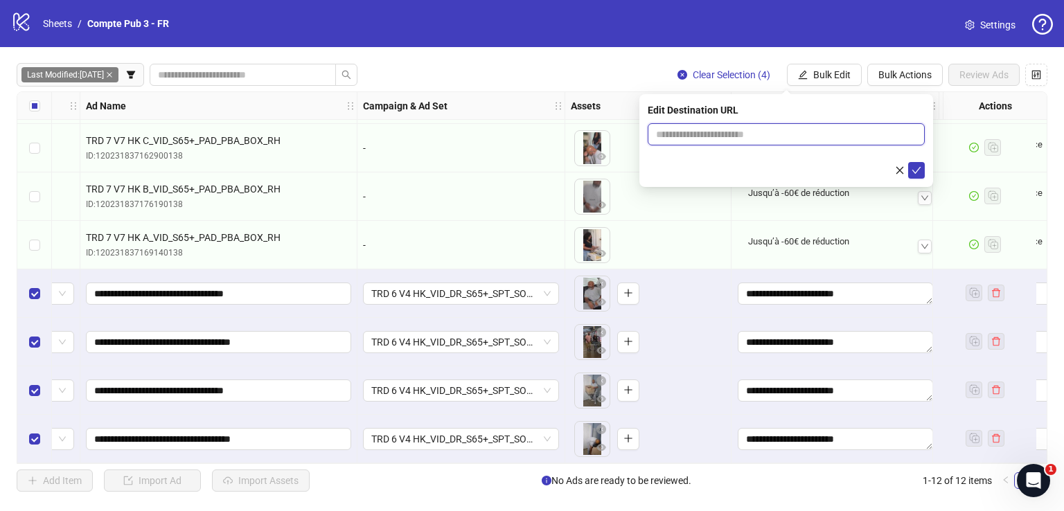
click at [765, 141] on input "text" at bounding box center [780, 134] width 249 height 15
paste input "**********"
type input "**********"
click at [913, 132] on icon "close-circle" at bounding box center [912, 134] width 8 height 8
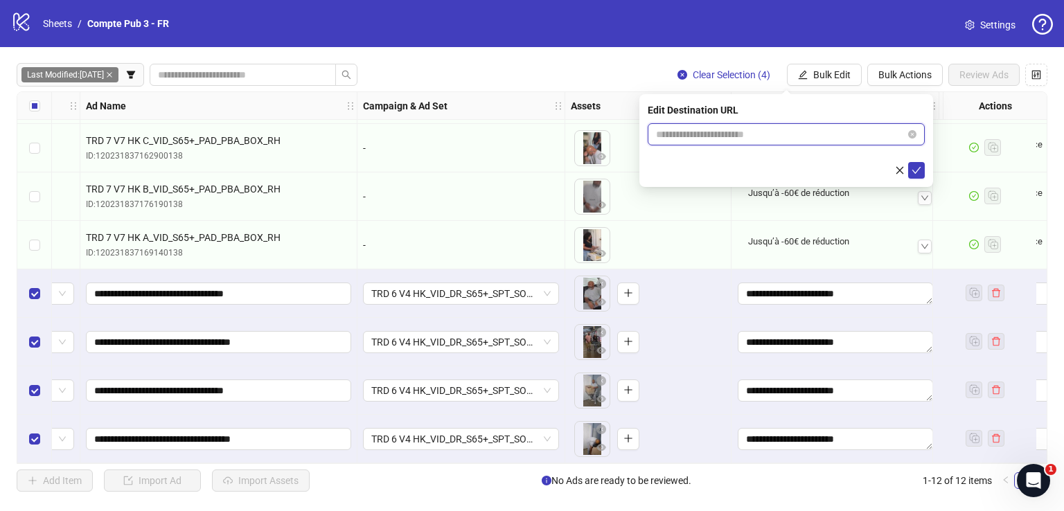
scroll to position [0, 0]
click at [853, 136] on input "text" at bounding box center [780, 134] width 249 height 15
paste input "**********"
type input "**********"
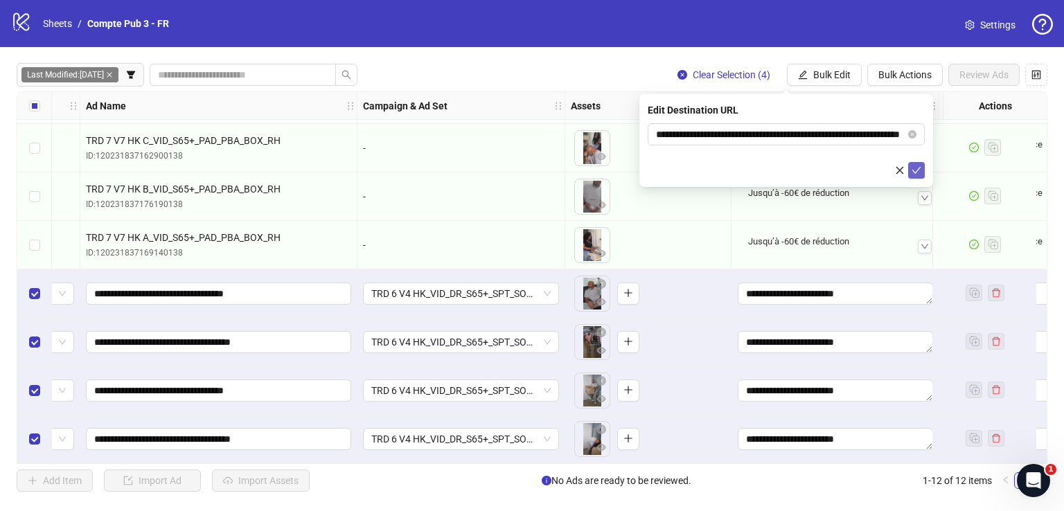
click at [920, 175] on span "submit" at bounding box center [916, 170] width 10 height 11
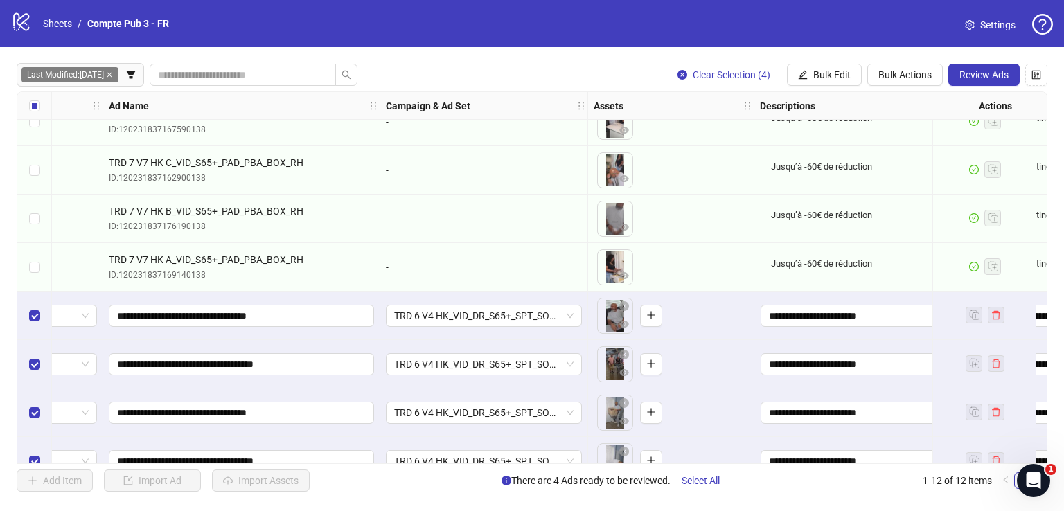
scroll to position [216, 66]
click at [984, 80] on span "Review Ads" at bounding box center [983, 74] width 49 height 11
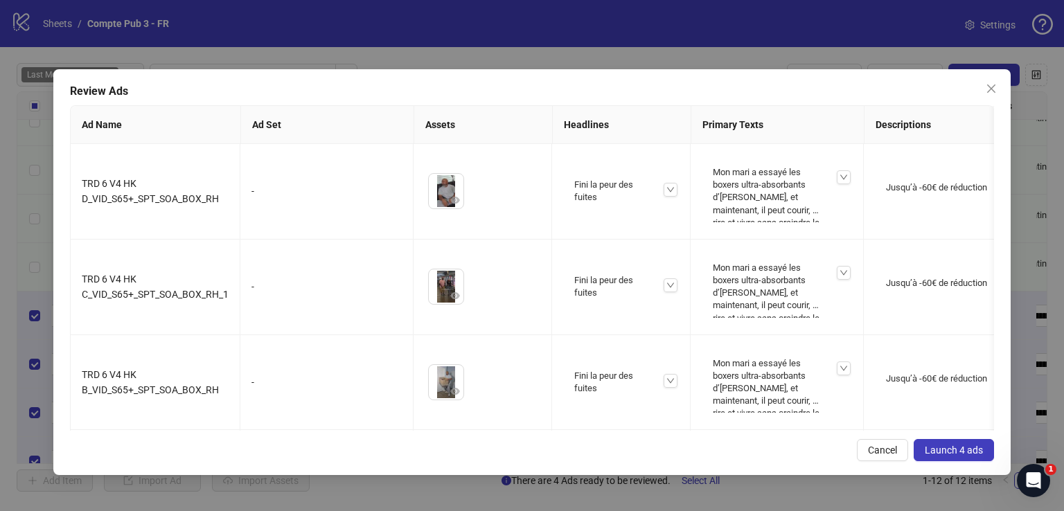
click at [954, 450] on span "Launch 4 ads" at bounding box center [954, 450] width 58 height 11
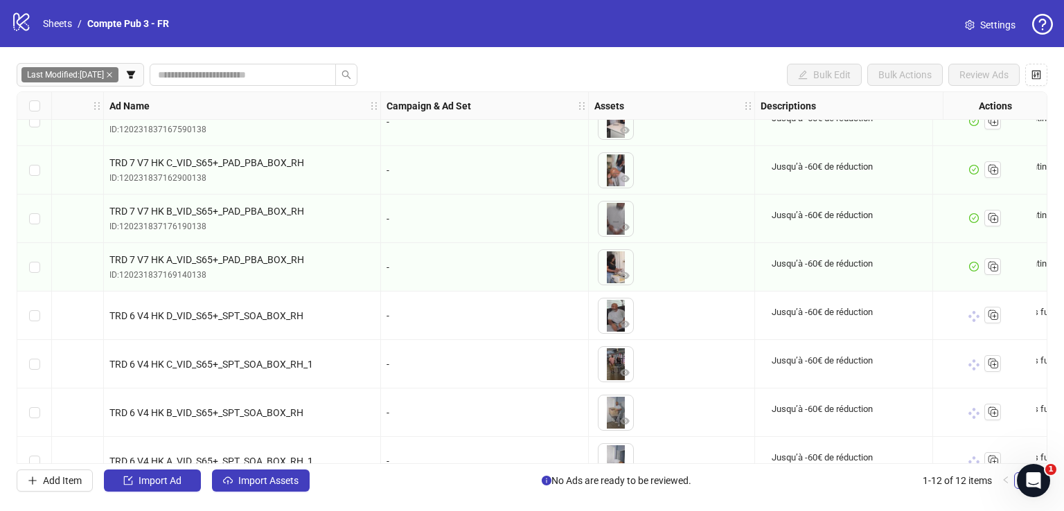
scroll to position [243, 66]
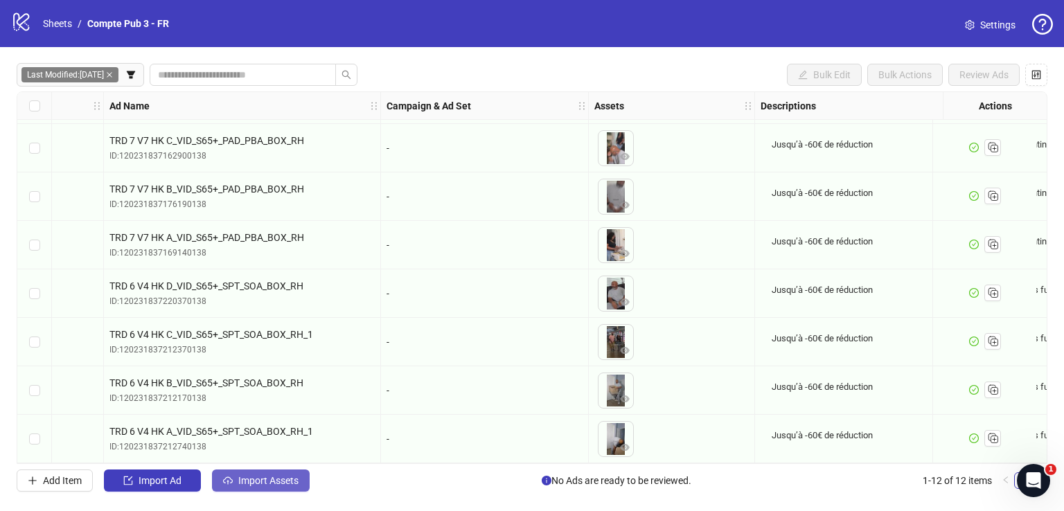
click at [287, 482] on span "Import Assets" at bounding box center [268, 480] width 60 height 11
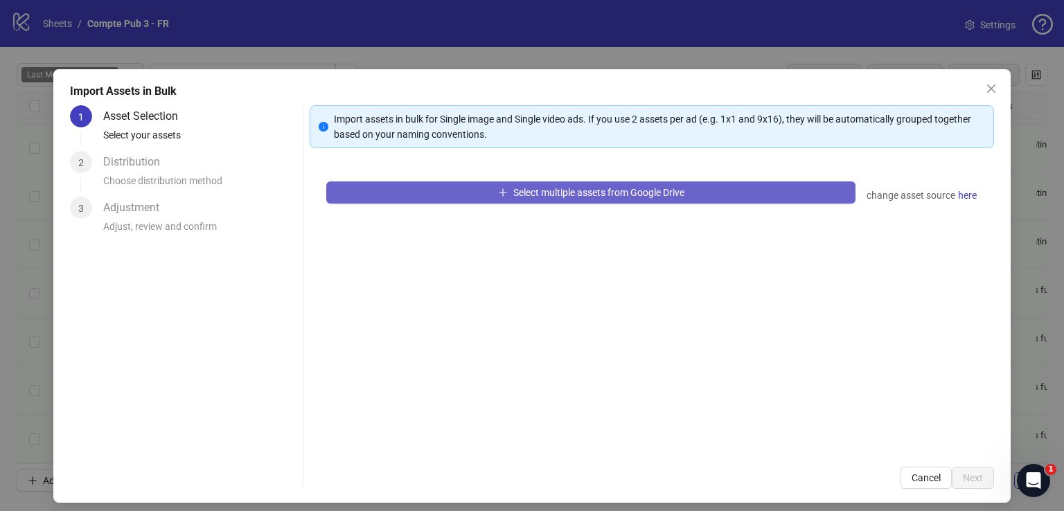
click at [499, 203] on div "Select multiple assets from Google Drive change asset source here" at bounding box center [652, 307] width 684 height 285
click at [513, 197] on span "Select multiple assets from Google Drive" at bounding box center [598, 192] width 171 height 11
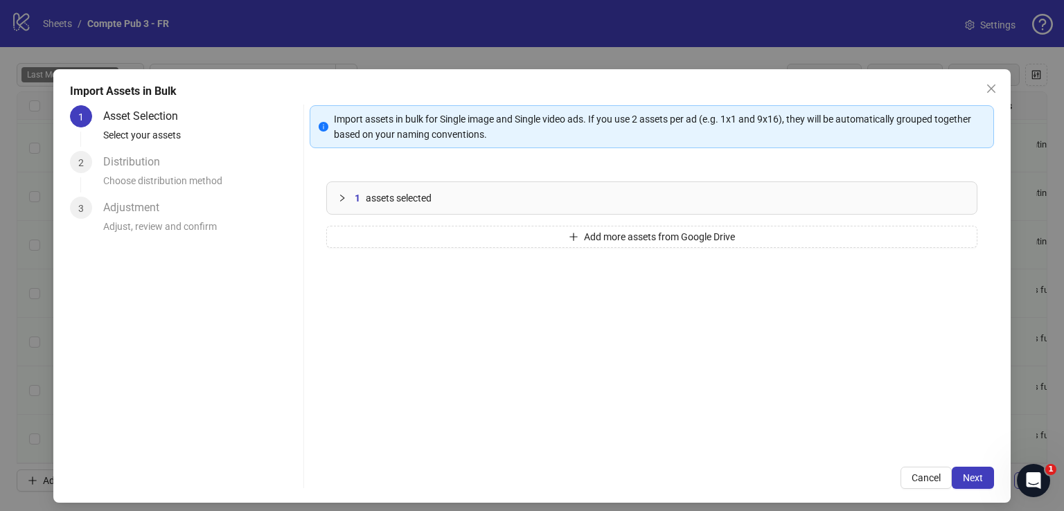
click at [925, 473] on span "Cancel" at bounding box center [925, 477] width 29 height 11
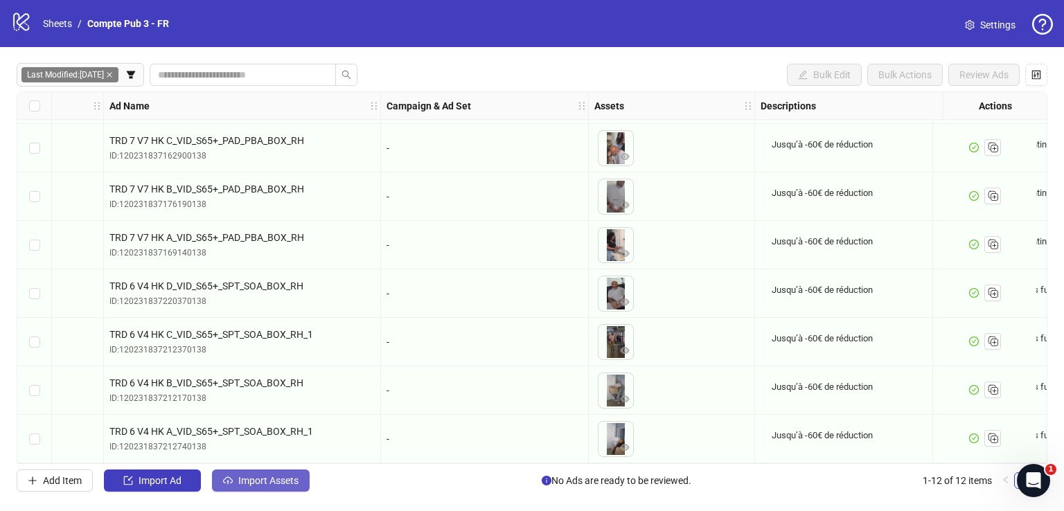
click at [298, 472] on button "Import Assets" at bounding box center [261, 481] width 98 height 22
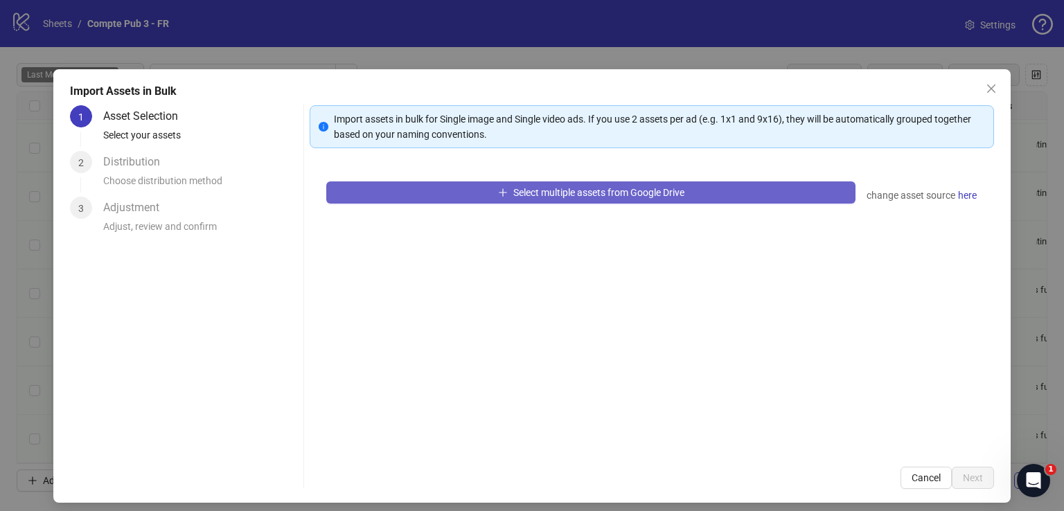
click at [471, 186] on button "Select multiple assets from Google Drive" at bounding box center [590, 192] width 529 height 22
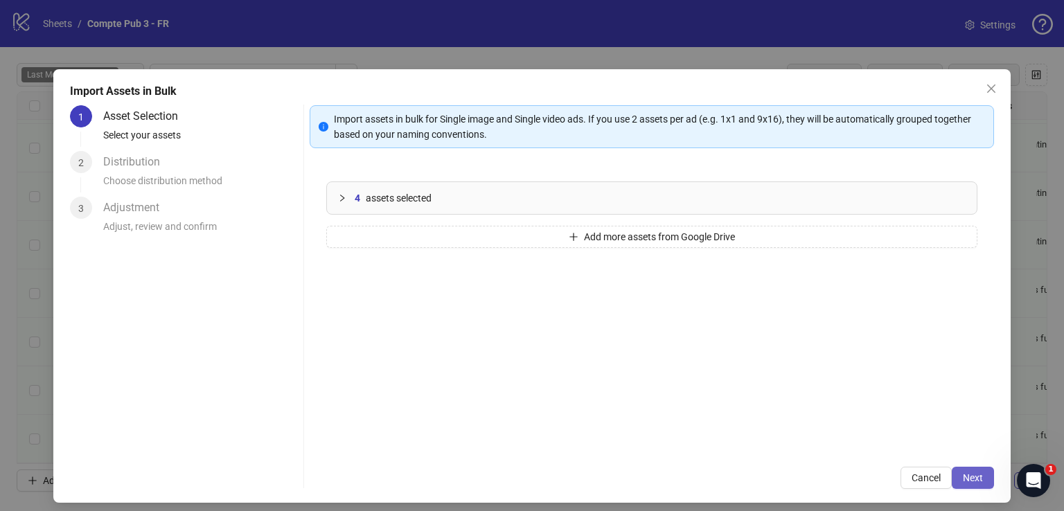
click at [976, 470] on button "Next" at bounding box center [973, 478] width 42 height 22
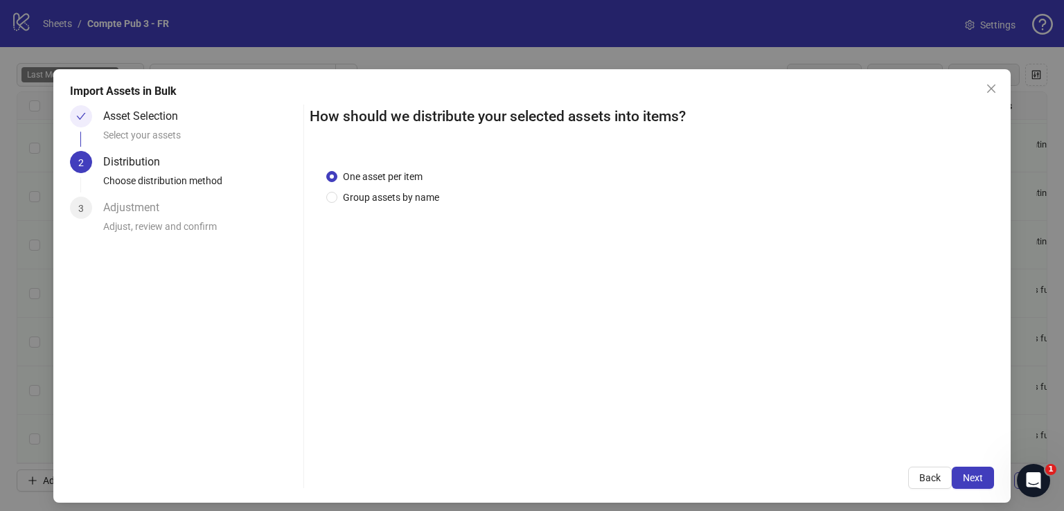
click at [976, 470] on button "Next" at bounding box center [973, 478] width 42 height 22
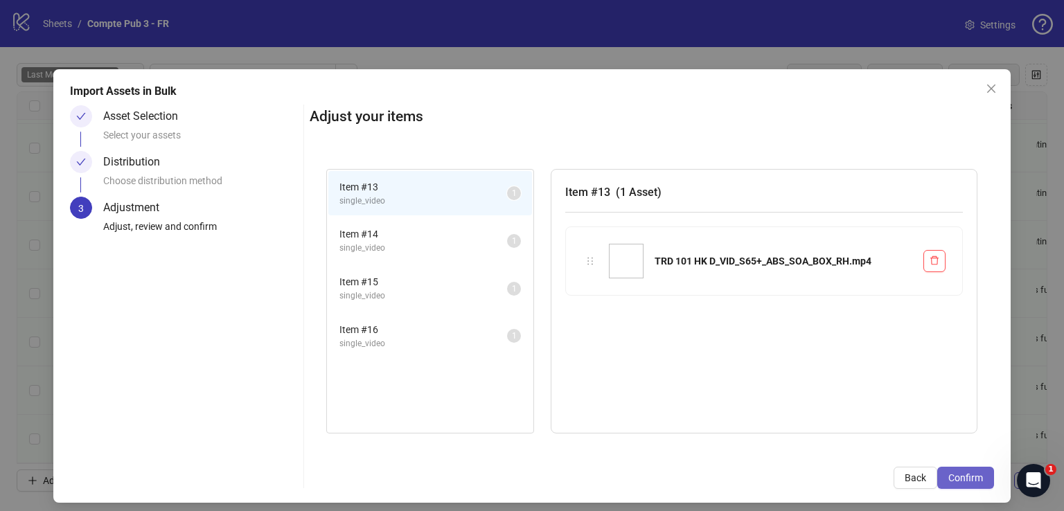
click at [975, 472] on button "Confirm" at bounding box center [965, 478] width 57 height 22
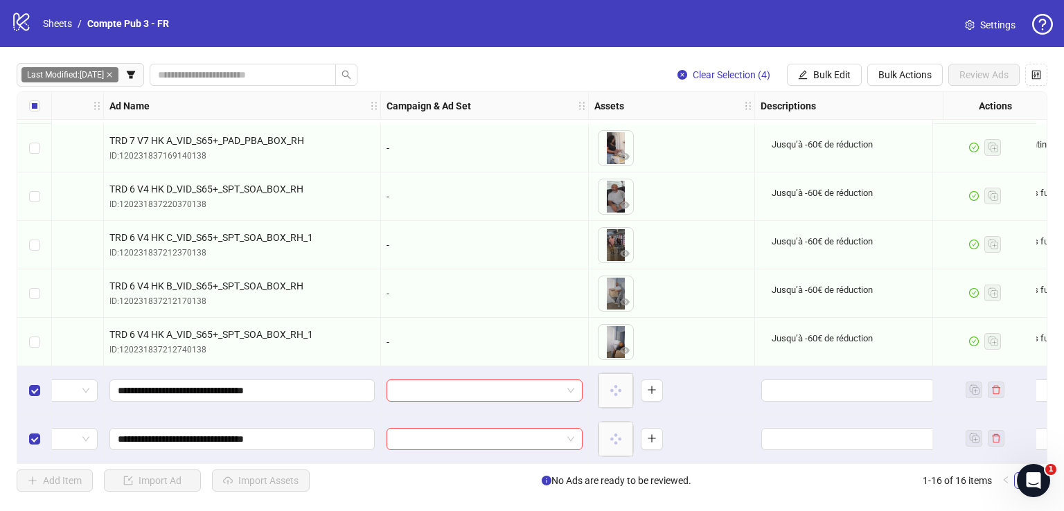
scroll to position [437, 66]
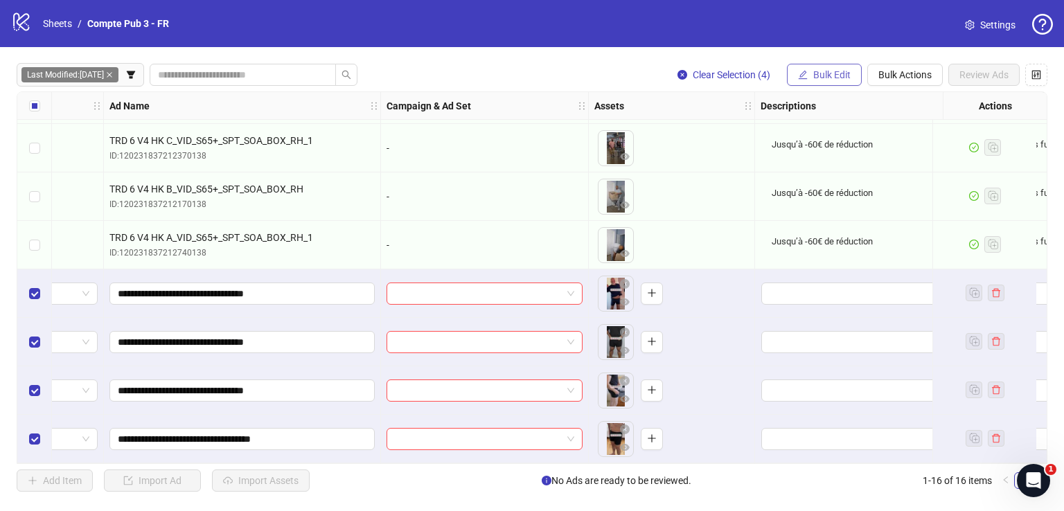
click at [821, 73] on span "Bulk Edit" at bounding box center [831, 74] width 37 height 11
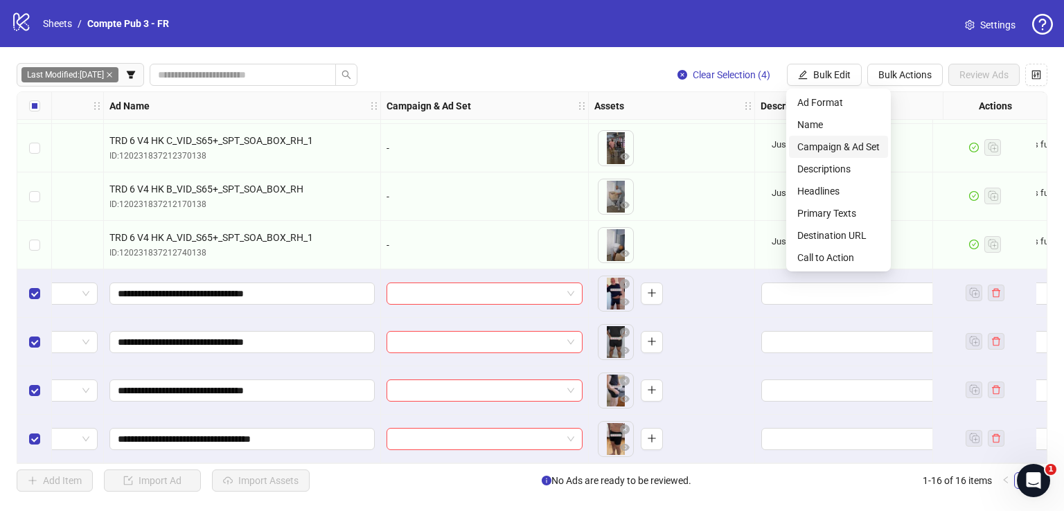
click at [853, 142] on span "Campaign & Ad Set" at bounding box center [838, 146] width 82 height 15
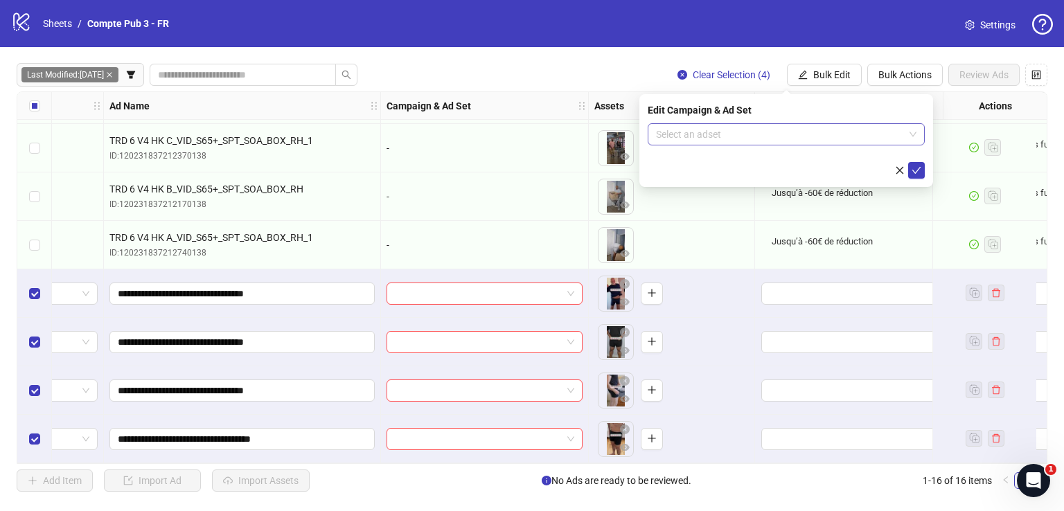
click at [887, 140] on input "search" at bounding box center [780, 134] width 248 height 21
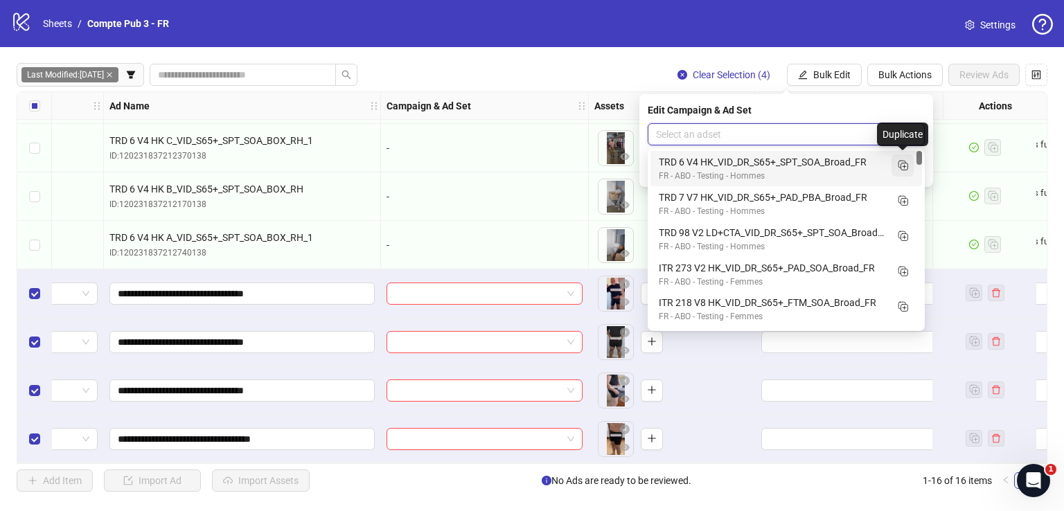
click at [905, 166] on rect "Duplicate" at bounding box center [901, 164] width 7 height 7
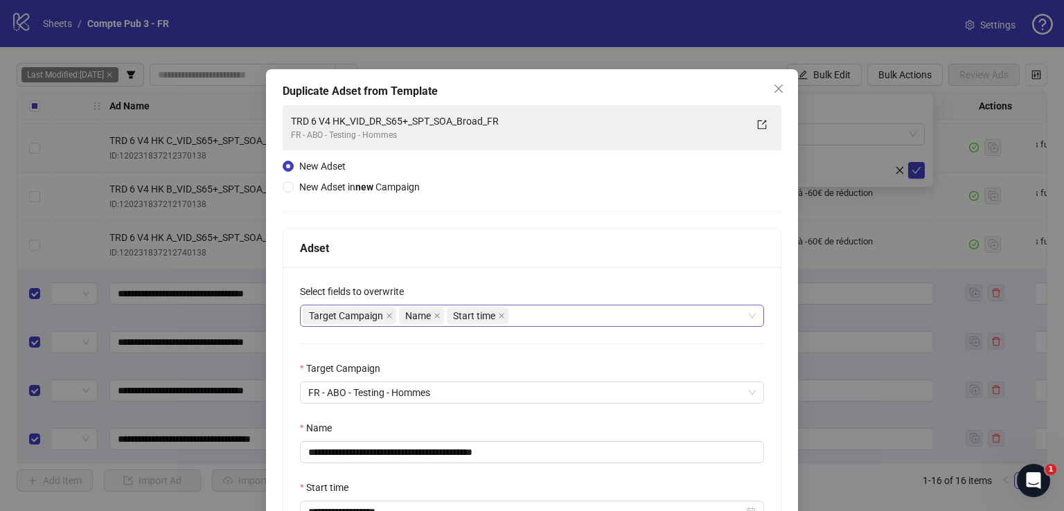
click at [574, 319] on div "Target Campaign Name Start time" at bounding box center [525, 315] width 444 height 19
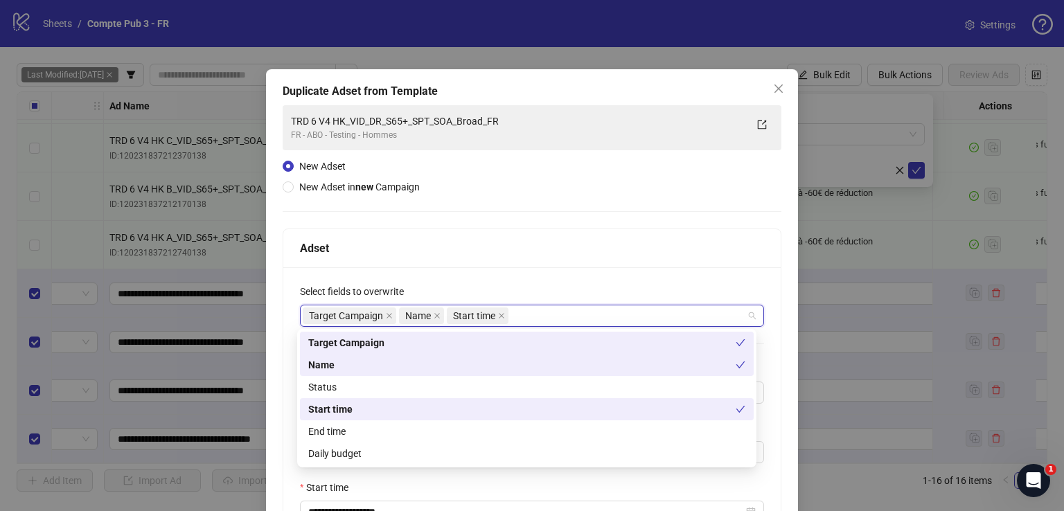
click at [481, 377] on div "Status" at bounding box center [527, 387] width 454 height 22
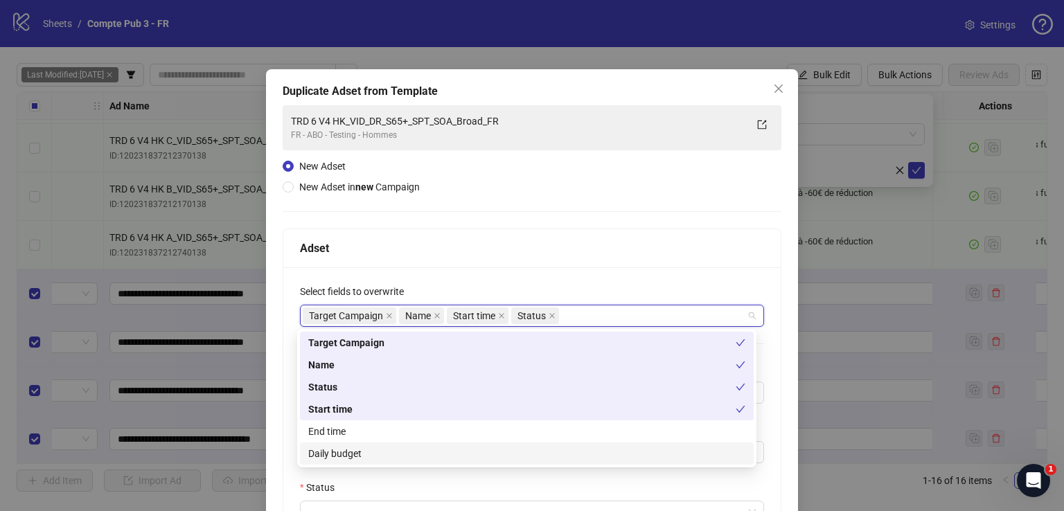
click at [477, 458] on div "Daily budget" at bounding box center [526, 453] width 437 height 15
click at [479, 248] on div "Adset" at bounding box center [532, 248] width 464 height 17
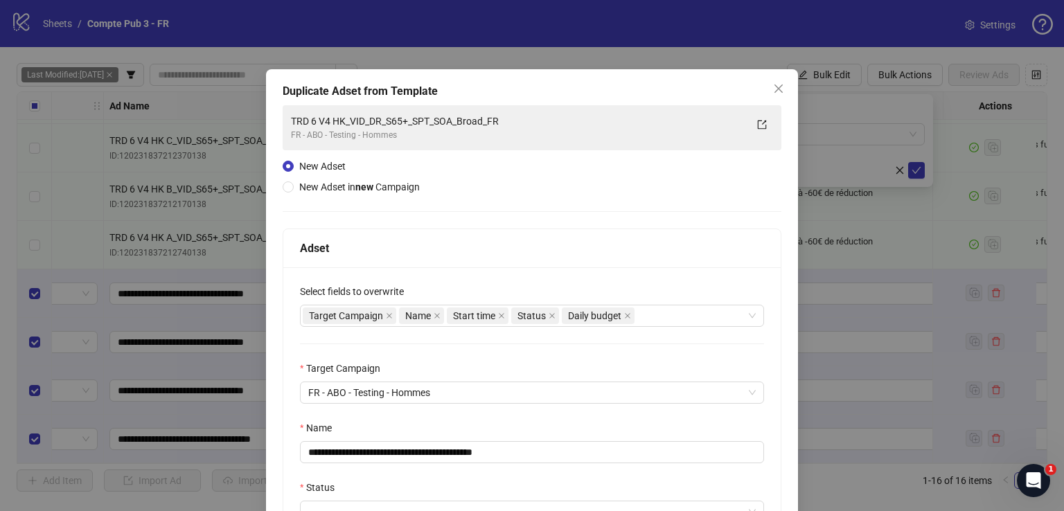
scroll to position [187, 0]
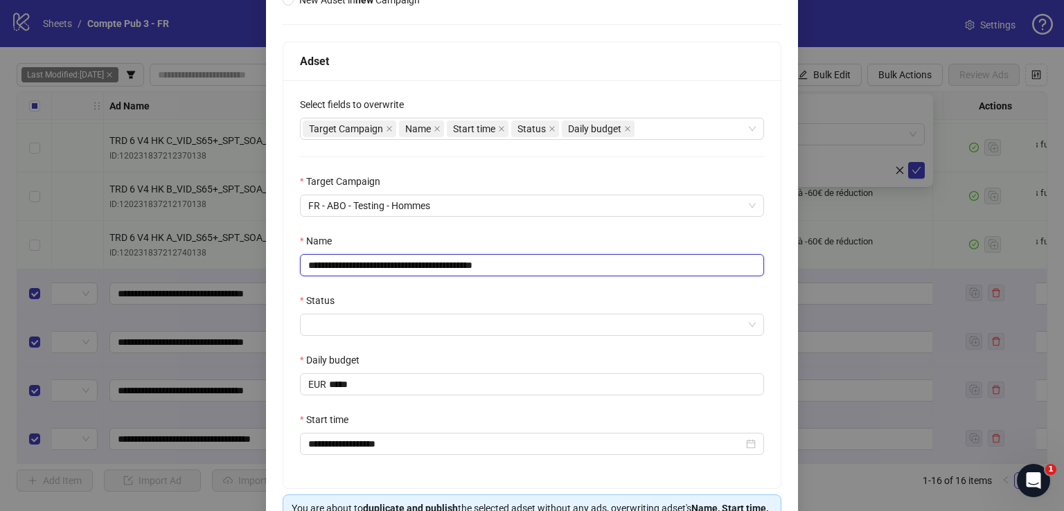
click at [452, 269] on input "**********" at bounding box center [532, 265] width 464 height 22
paste input "text"
type input "**********"
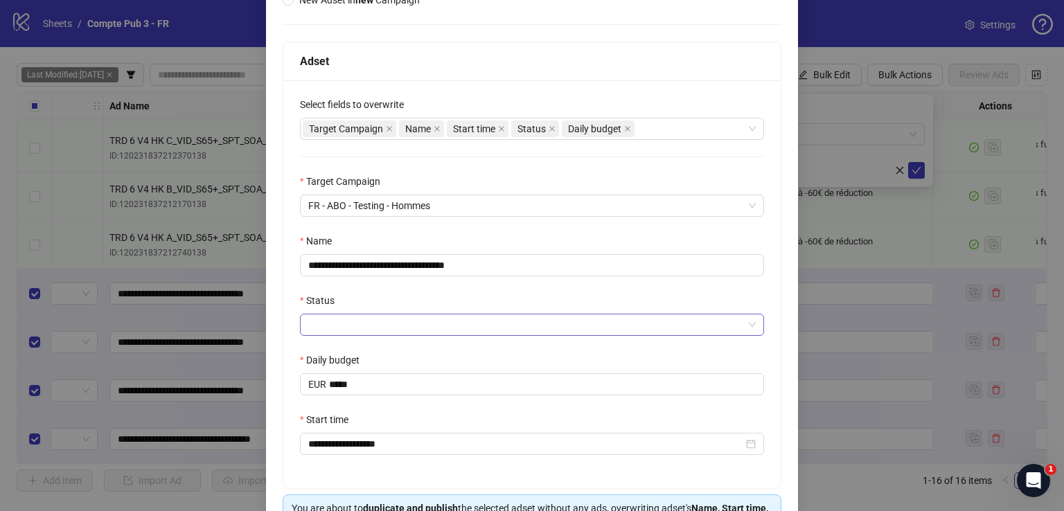
click at [435, 321] on input "Status" at bounding box center [525, 324] width 435 height 21
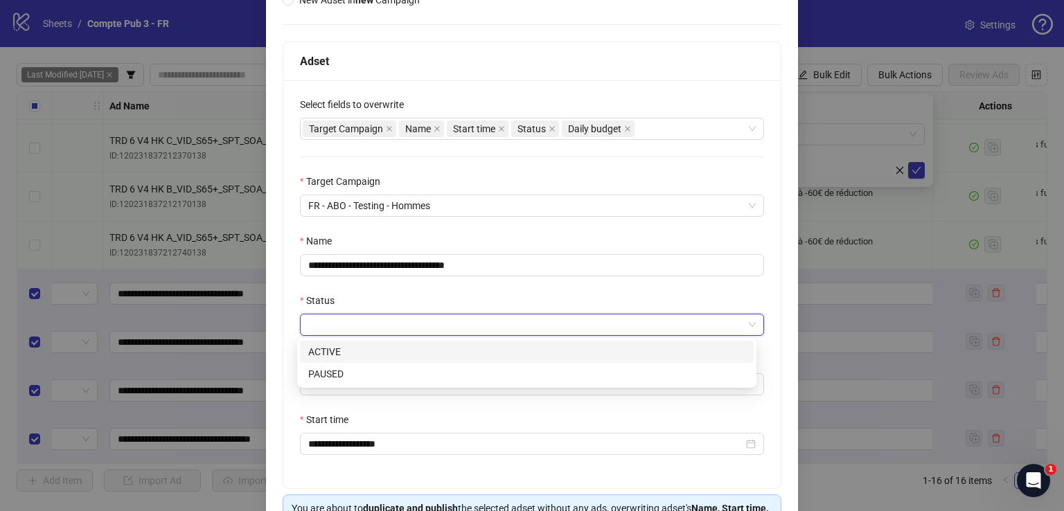
click at [421, 349] on div "ACTIVE" at bounding box center [526, 351] width 437 height 15
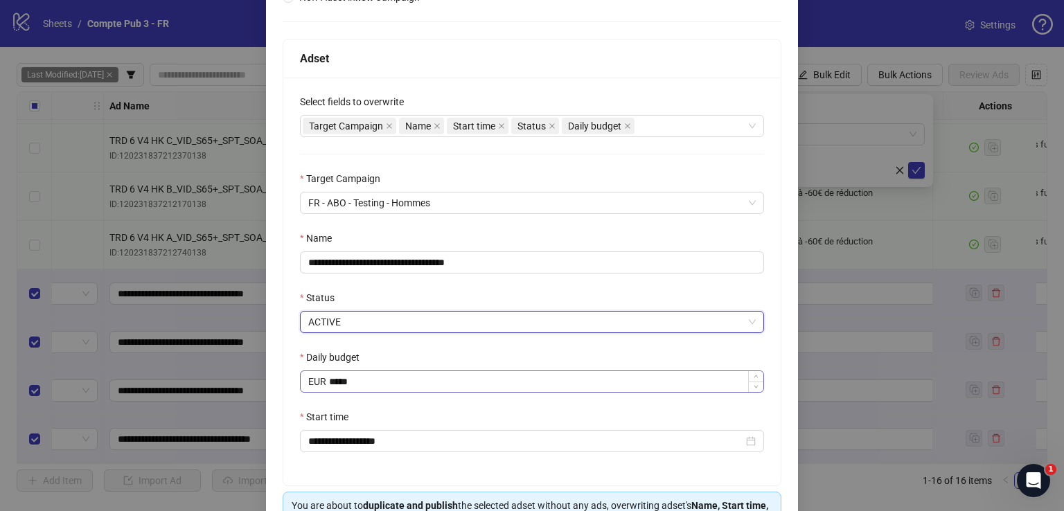
scroll to position [271, 0]
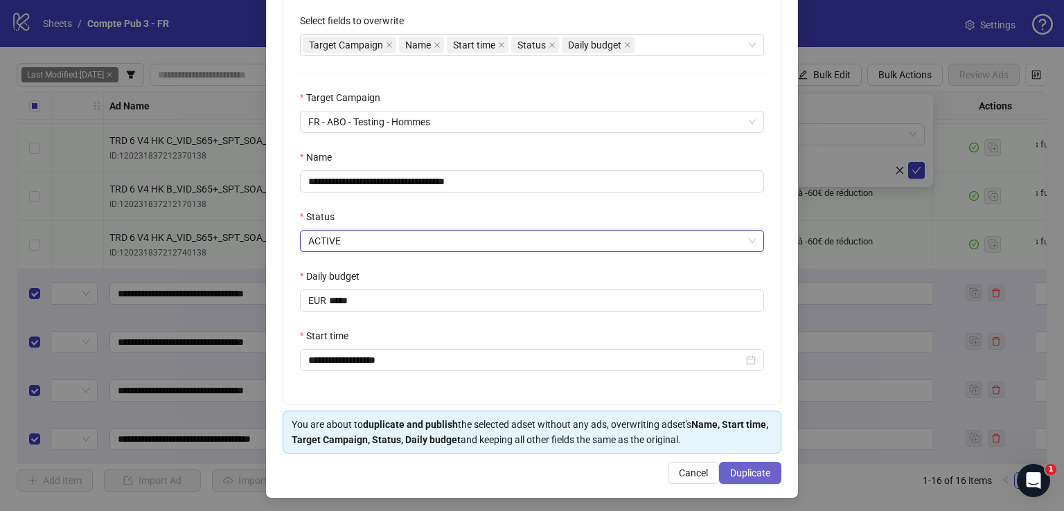
click at [736, 468] on span "Duplicate" at bounding box center [750, 473] width 40 height 11
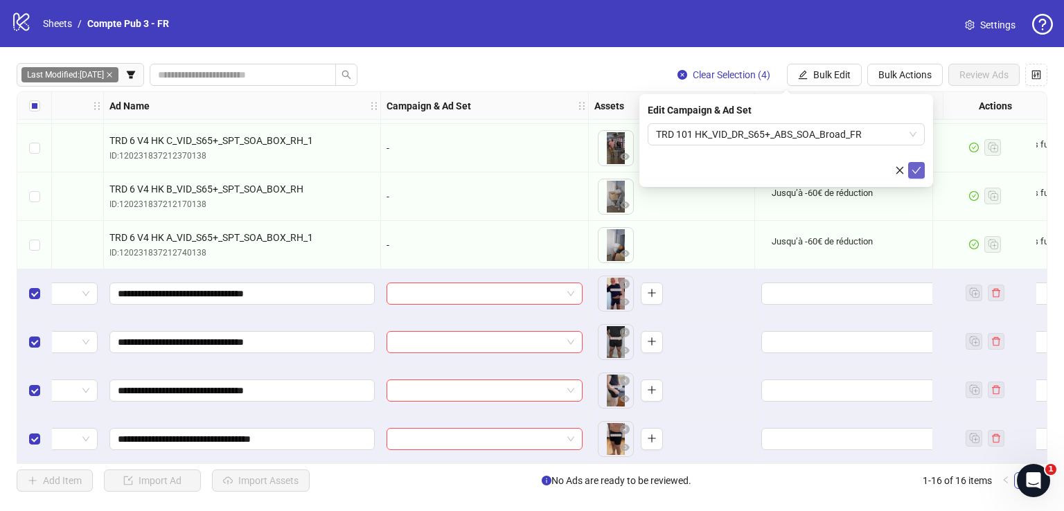
click at [916, 170] on icon "check" at bounding box center [916, 171] width 10 height 10
click at [846, 75] on span "Bulk Edit" at bounding box center [831, 74] width 37 height 11
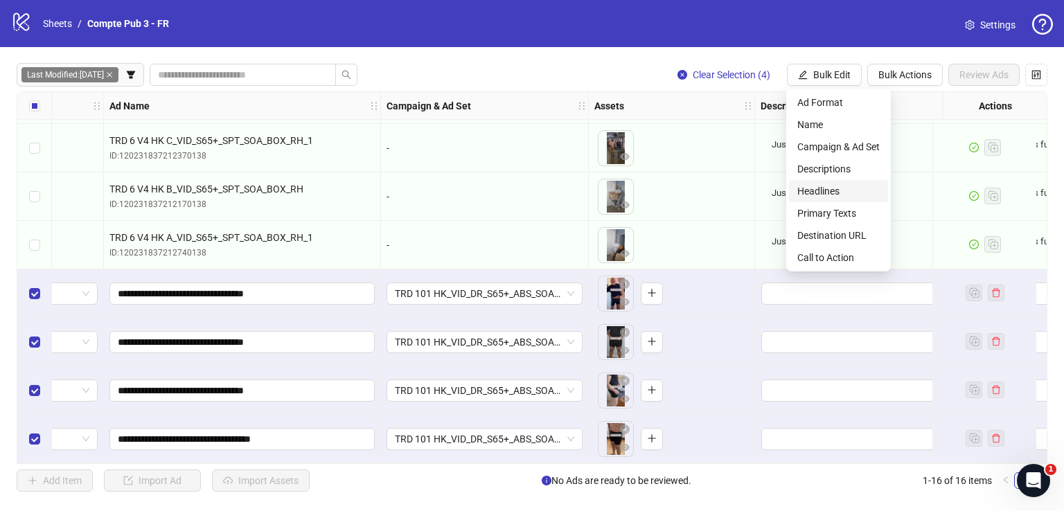
click at [835, 189] on span "Headlines" at bounding box center [838, 191] width 82 height 15
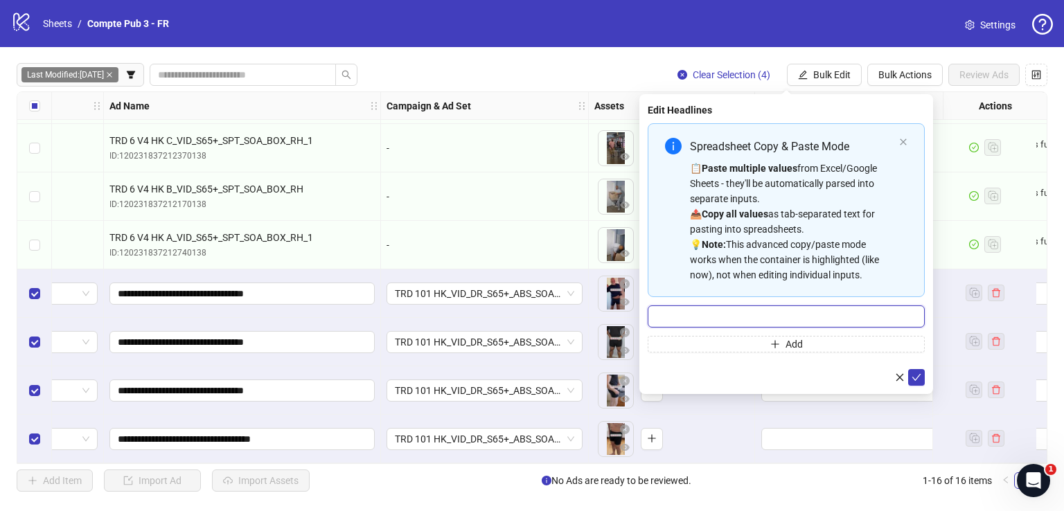
click at [777, 314] on input "Multi-input container - paste or copy values" at bounding box center [786, 316] width 277 height 22
paste input "**********"
type input "**********"
click at [920, 373] on icon "check" at bounding box center [916, 378] width 10 height 10
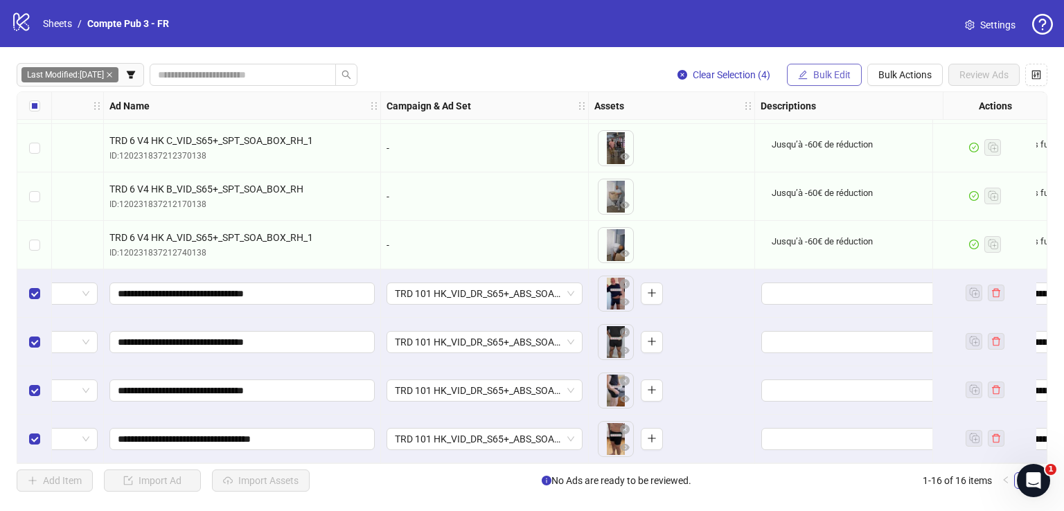
click at [831, 78] on span "Bulk Edit" at bounding box center [831, 74] width 37 height 11
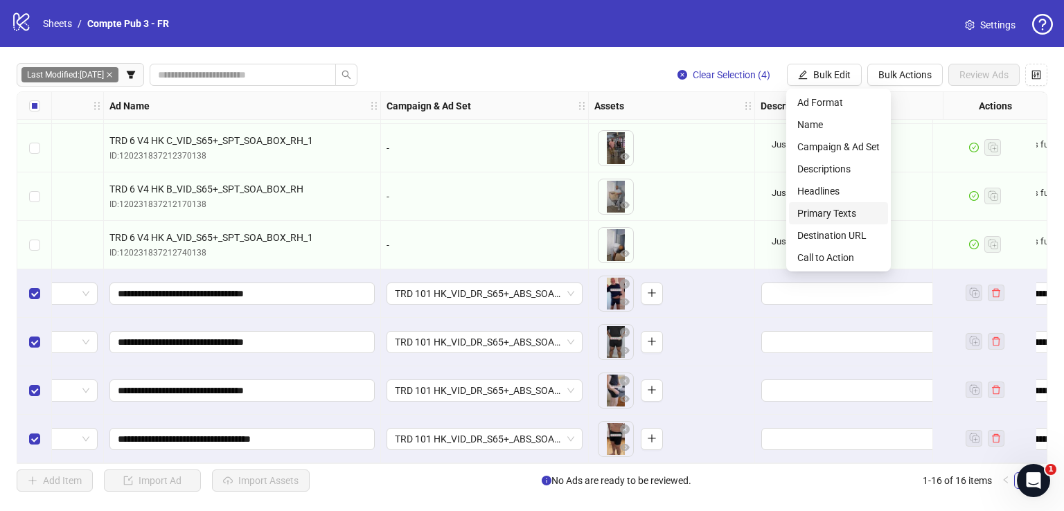
click at [848, 209] on span "Primary Texts" at bounding box center [838, 213] width 82 height 15
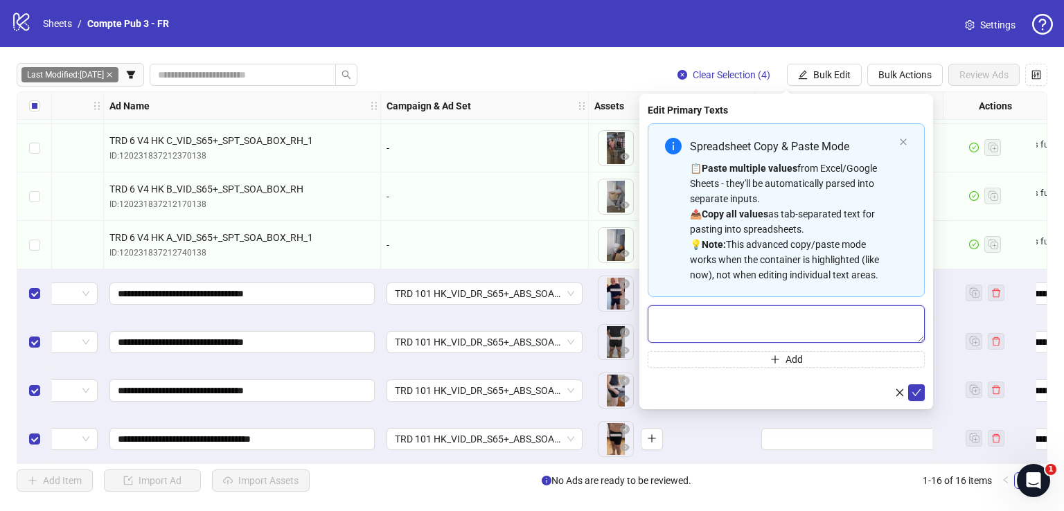
drag, startPoint x: 778, startPoint y: 311, endPoint x: 778, endPoint y: 319, distance: 8.3
click at [778, 314] on textarea "Multi-text input container - paste or copy values" at bounding box center [786, 323] width 277 height 37
paste textarea "**********"
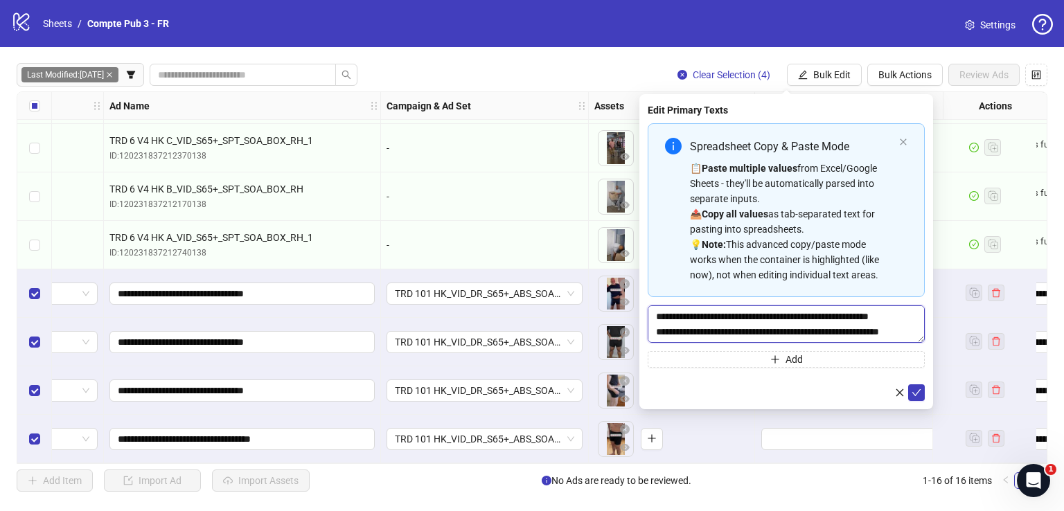
scroll to position [148, 0]
type textarea "**********"
click at [914, 389] on icon "check" at bounding box center [916, 392] width 10 height 10
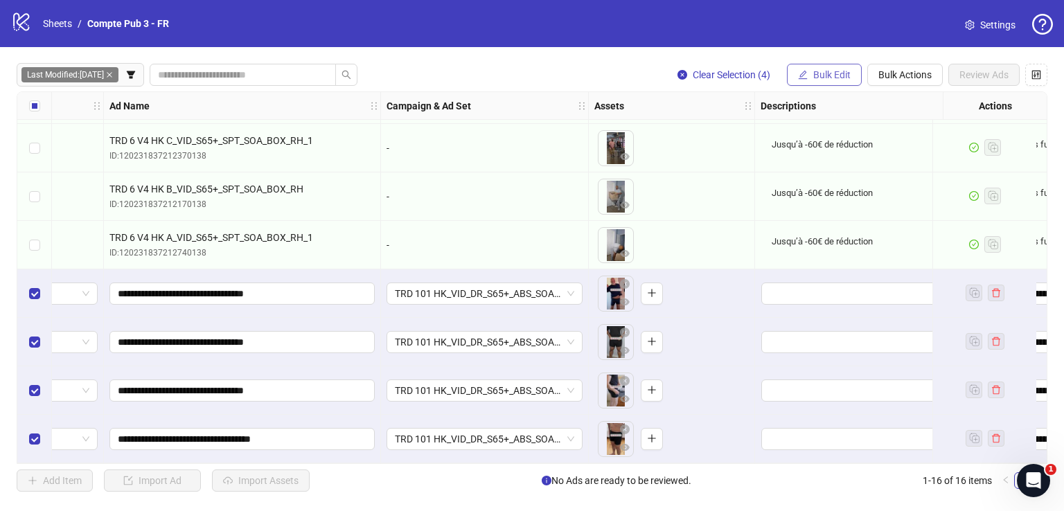
click at [827, 64] on button "Bulk Edit" at bounding box center [824, 75] width 75 height 22
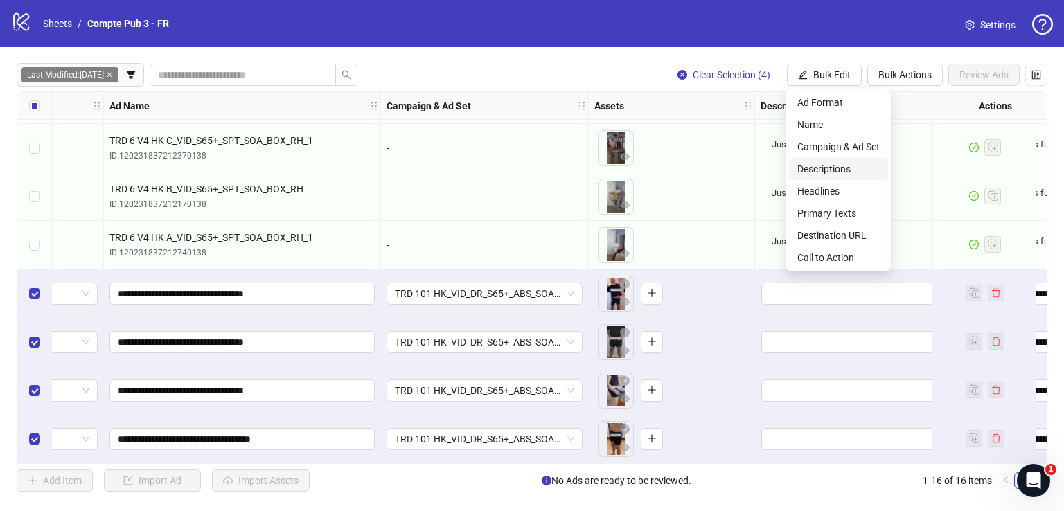
click at [842, 174] on span "Descriptions" at bounding box center [838, 168] width 82 height 15
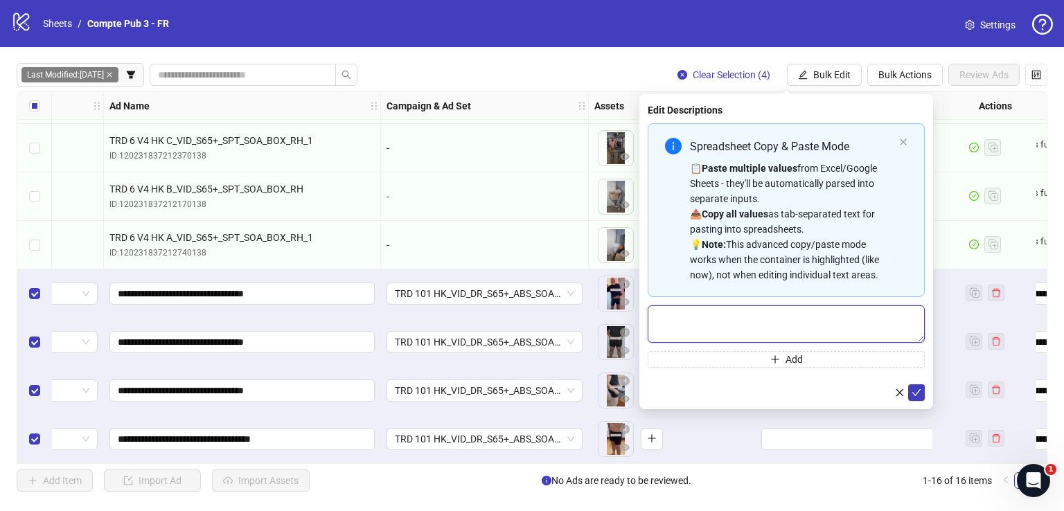
click at [824, 323] on textarea "Multi-text input container - paste or copy values" at bounding box center [786, 323] width 277 height 37
paste textarea "**********"
type textarea "**********"
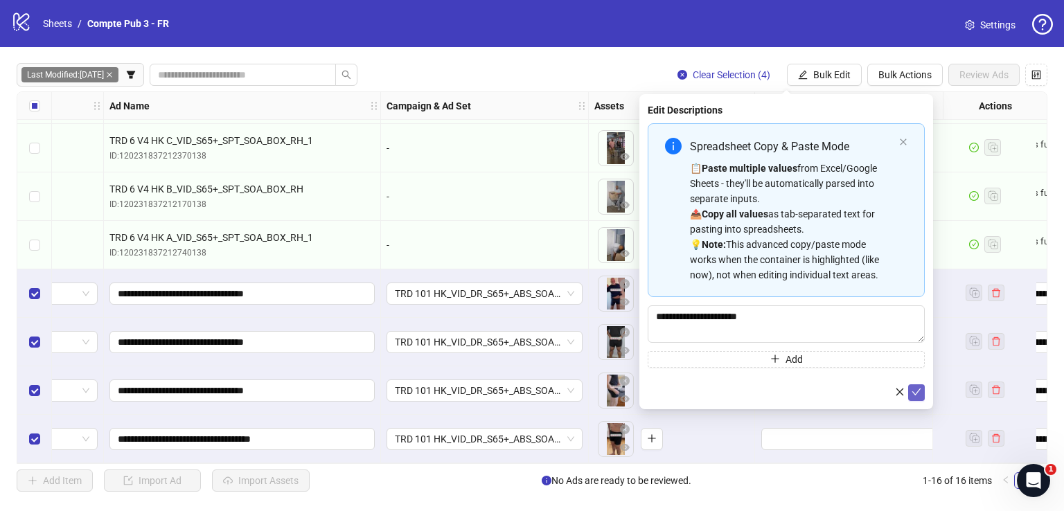
click at [914, 386] on button "submit" at bounding box center [916, 392] width 17 height 17
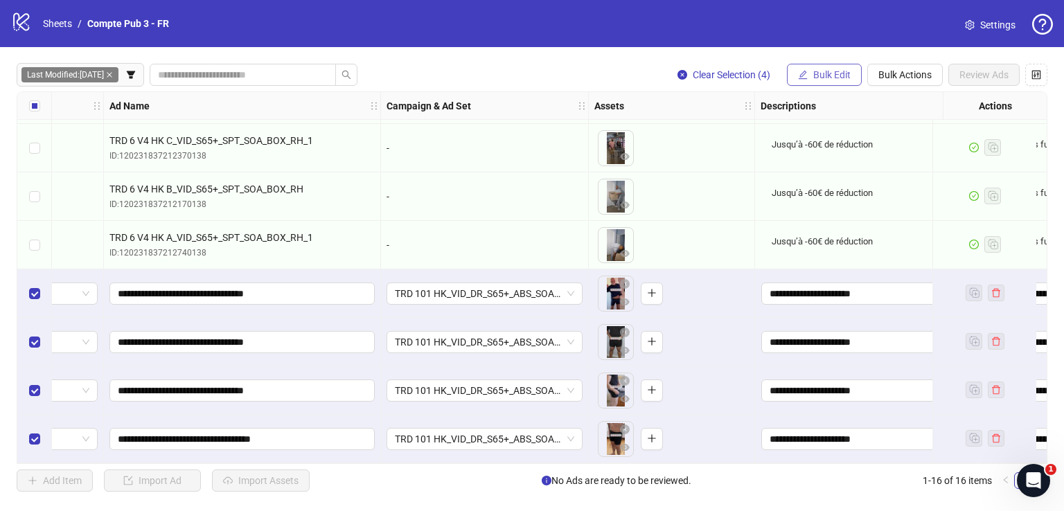
click at [848, 78] on span "Bulk Edit" at bounding box center [831, 74] width 37 height 11
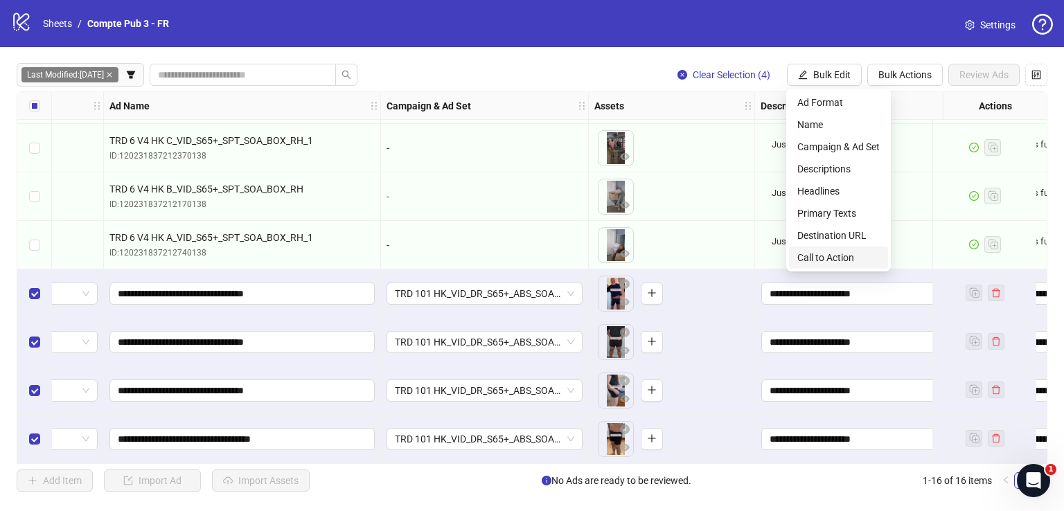
click at [828, 256] on span "Call to Action" at bounding box center [838, 257] width 82 height 15
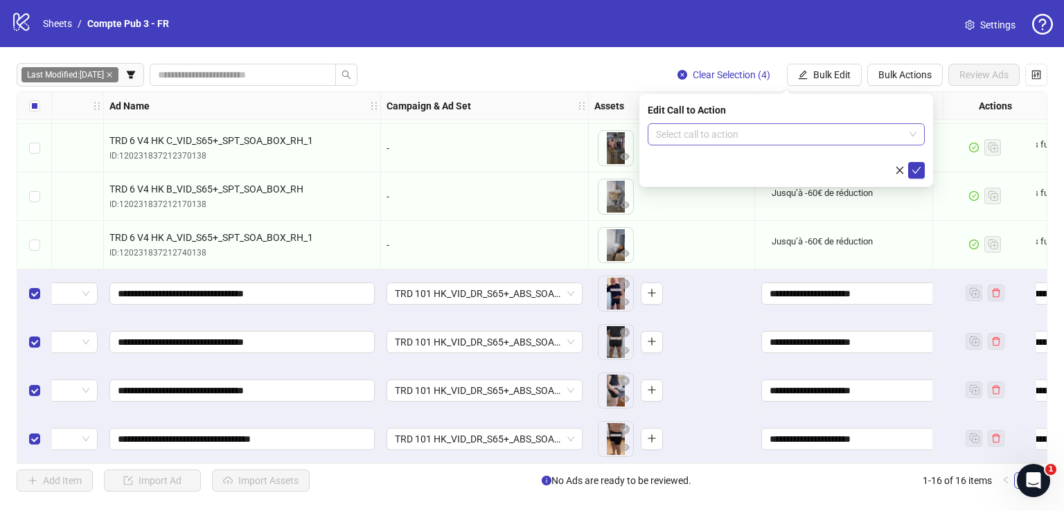
click at [688, 133] on input "search" at bounding box center [780, 134] width 248 height 21
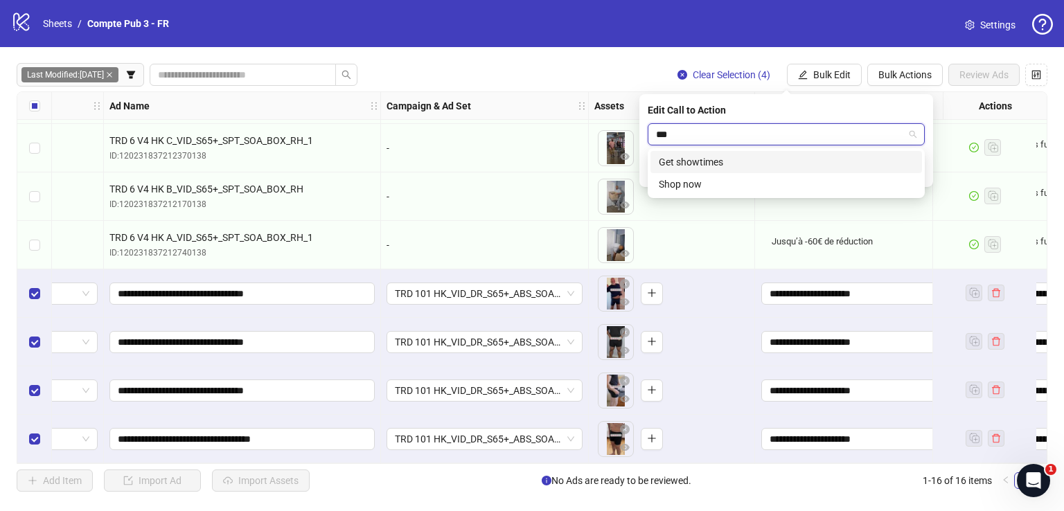
type input "****"
click at [714, 157] on div "Shop now" at bounding box center [786, 161] width 255 height 15
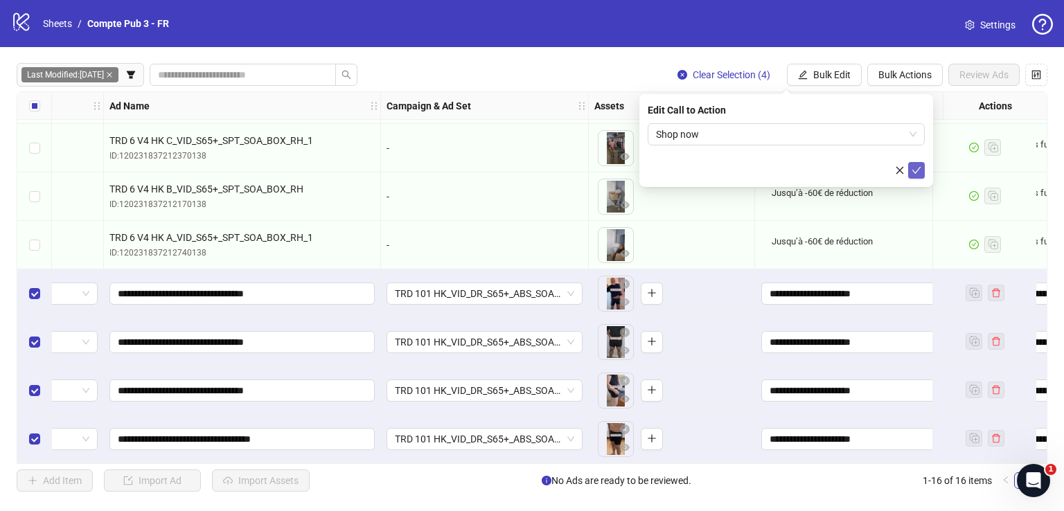
click at [914, 167] on icon "check" at bounding box center [916, 171] width 10 height 10
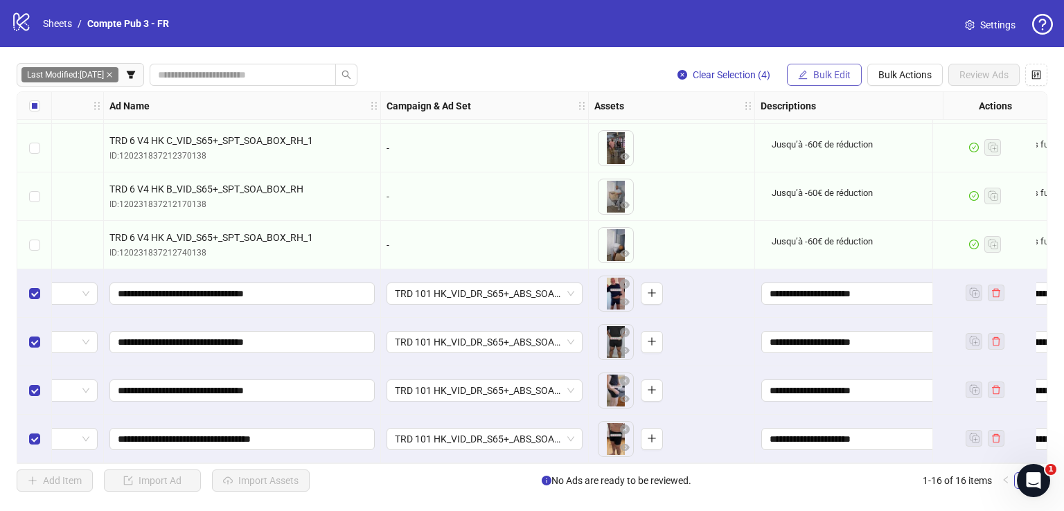
click at [834, 69] on span "Bulk Edit" at bounding box center [831, 74] width 37 height 11
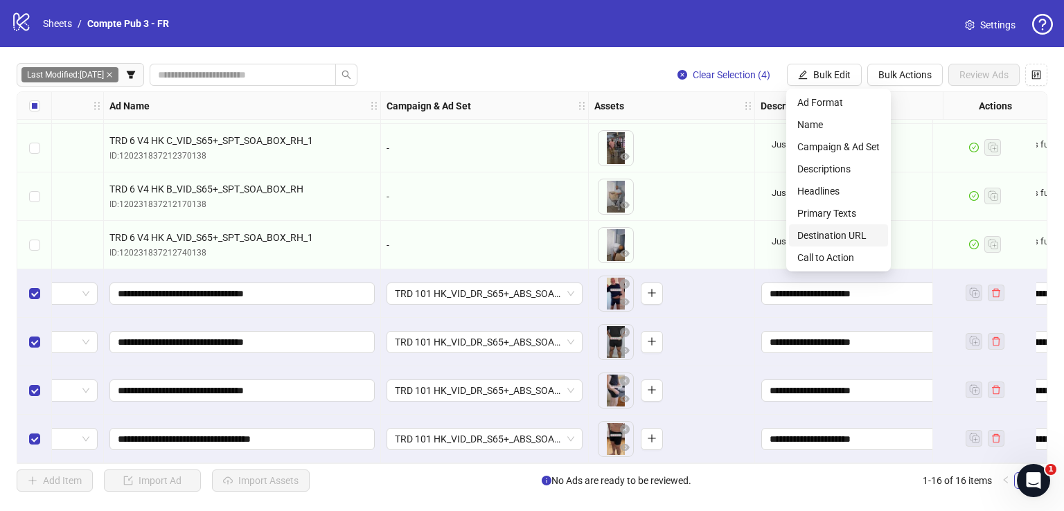
click at [851, 227] on li "Destination URL" at bounding box center [838, 235] width 99 height 22
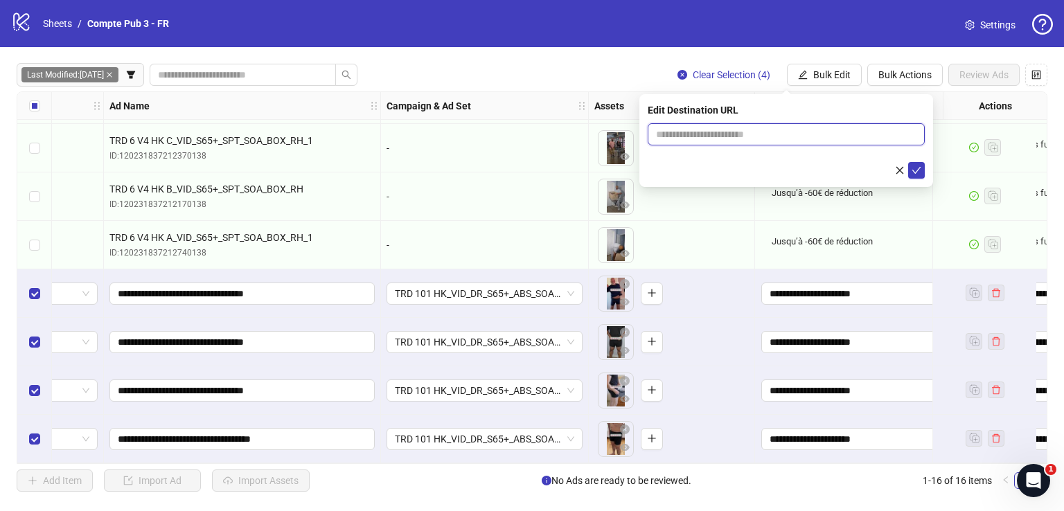
click at [820, 132] on input "text" at bounding box center [780, 134] width 249 height 15
paste input "**********"
type input "**********"
click at [916, 169] on icon "check" at bounding box center [916, 171] width 10 height 10
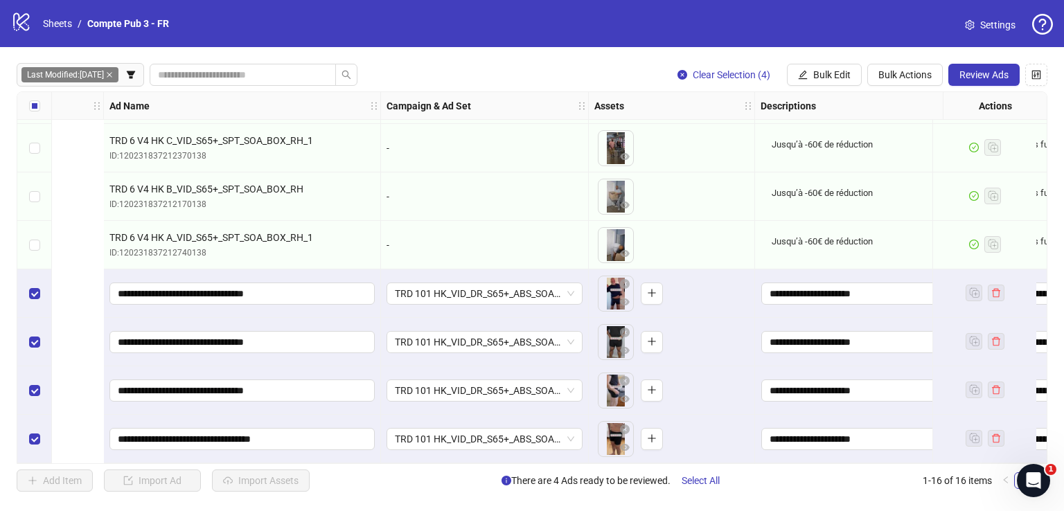
scroll to position [437, 692]
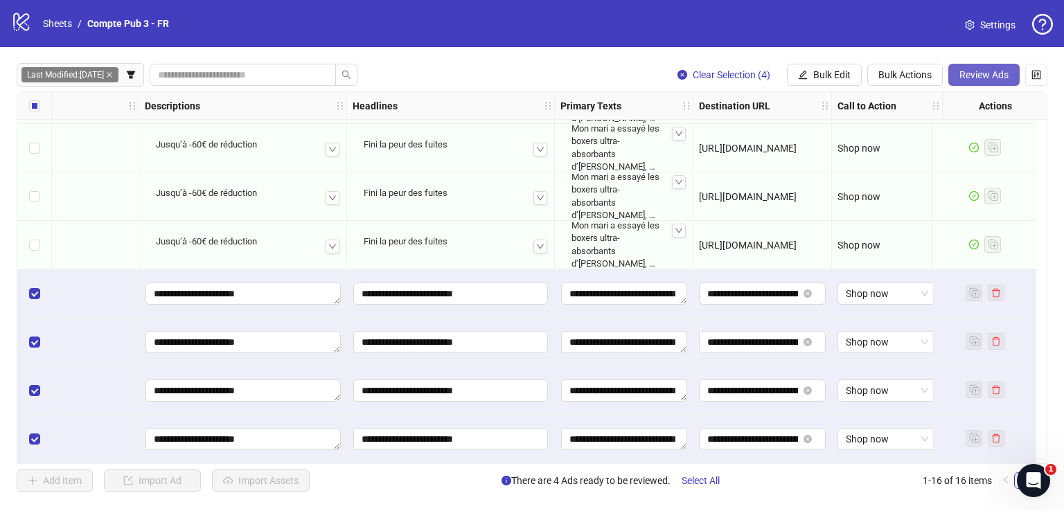
click at [976, 73] on span "Review Ads" at bounding box center [983, 74] width 49 height 11
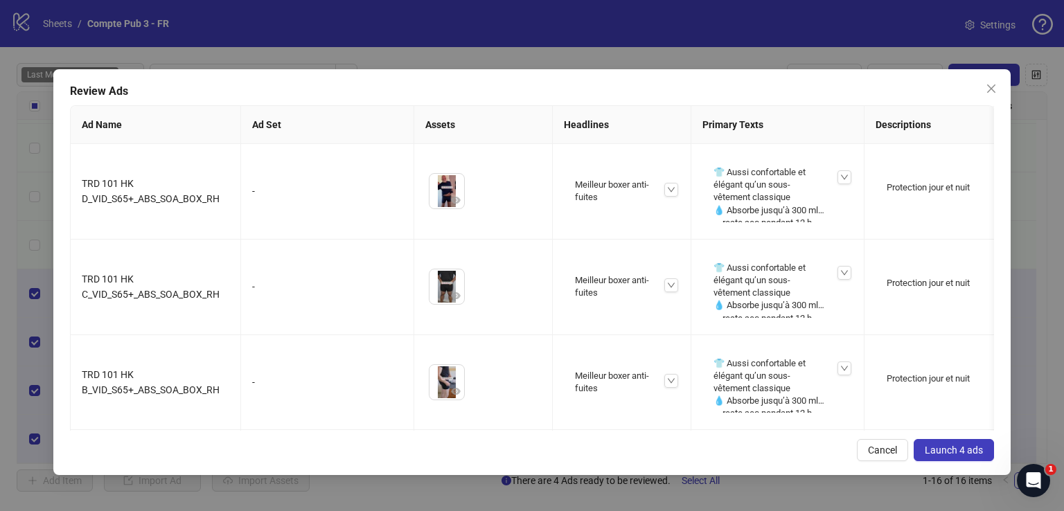
click at [937, 451] on span "Launch 4 ads" at bounding box center [954, 450] width 58 height 11
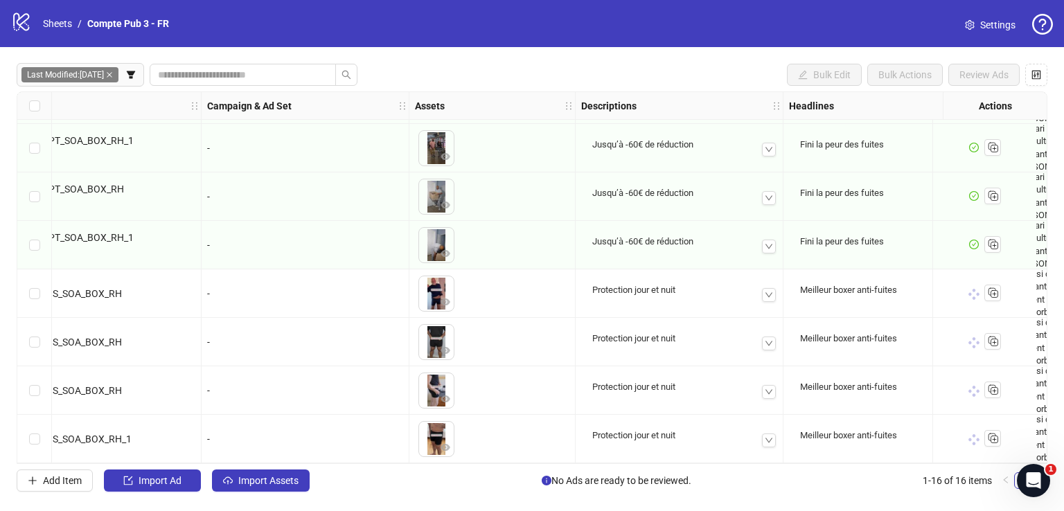
scroll to position [437, 0]
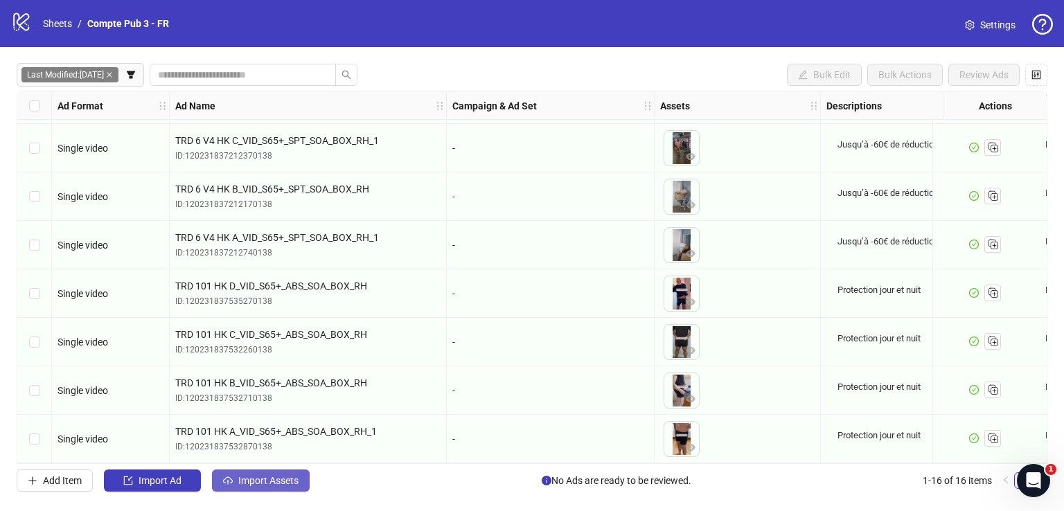
click at [296, 475] on span "Import Assets" at bounding box center [268, 480] width 60 height 11
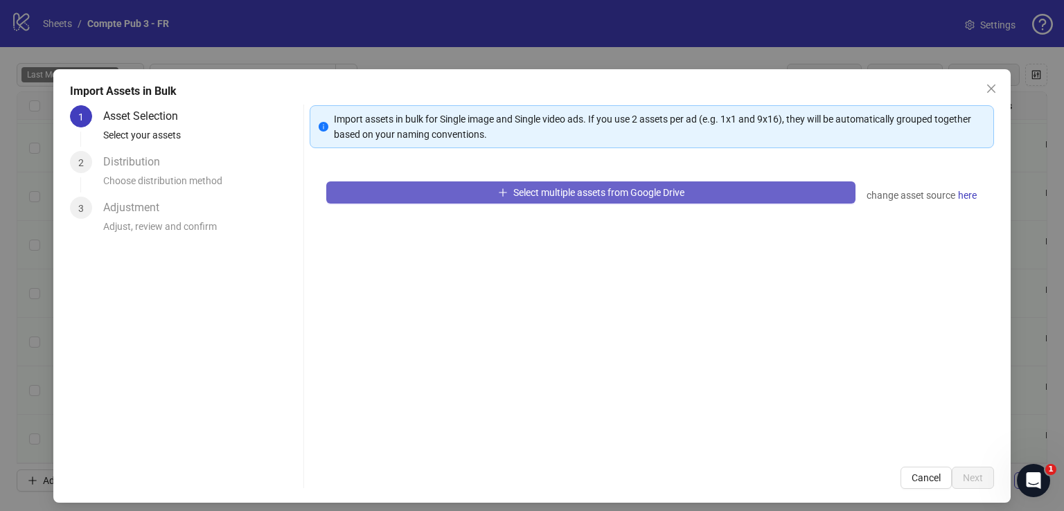
click at [499, 197] on button "Select multiple assets from Google Drive" at bounding box center [590, 192] width 529 height 22
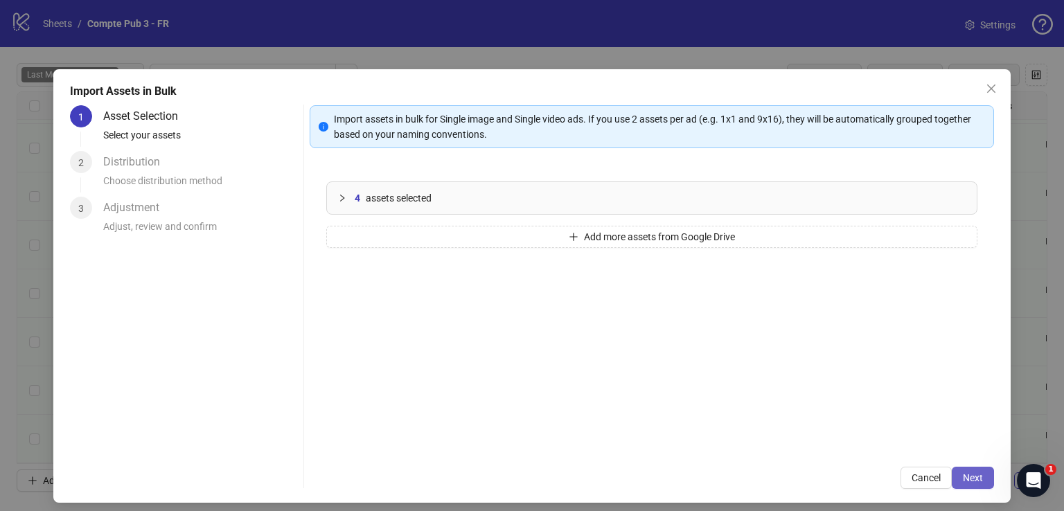
click at [963, 479] on span "Next" at bounding box center [973, 477] width 20 height 11
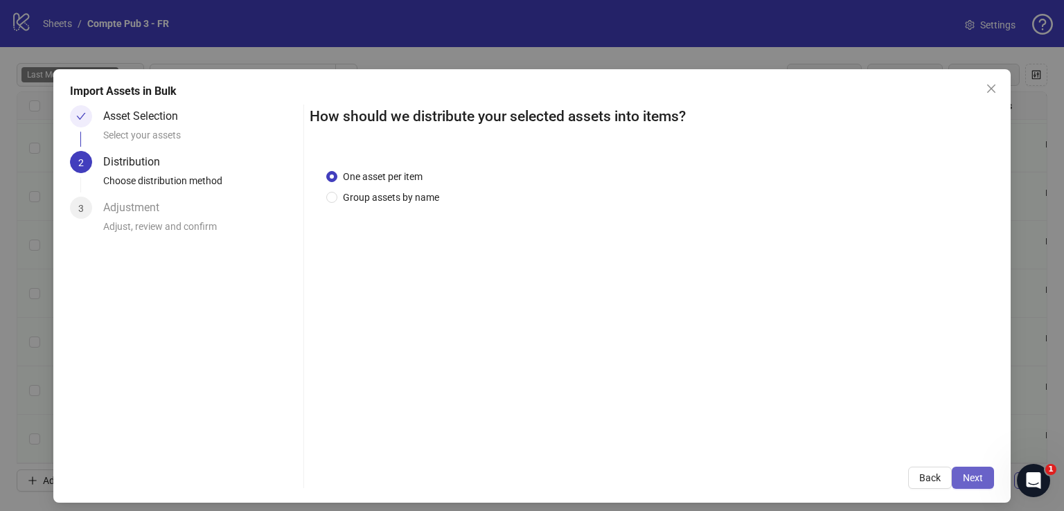
click at [960, 468] on button "Next" at bounding box center [973, 478] width 42 height 22
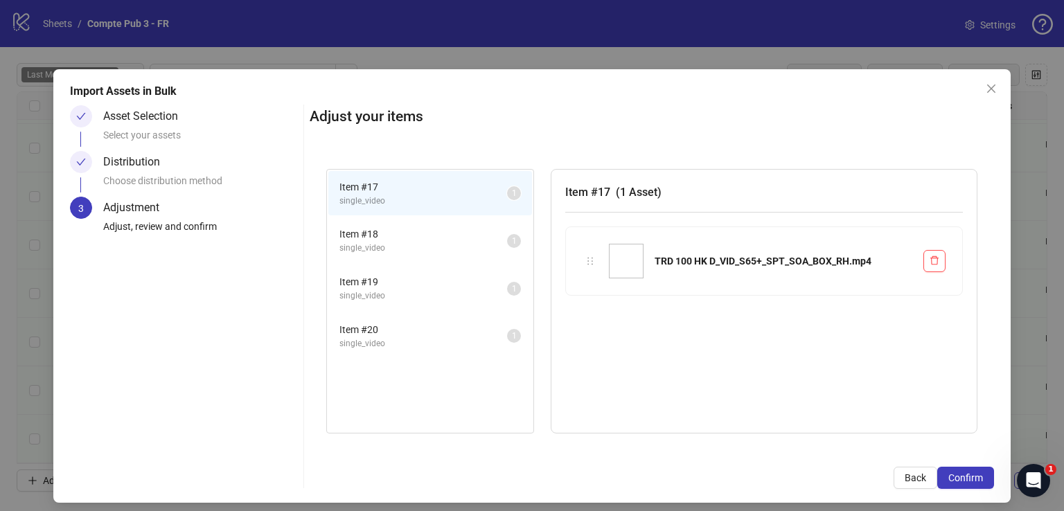
click at [960, 469] on button "Confirm" at bounding box center [965, 478] width 57 height 22
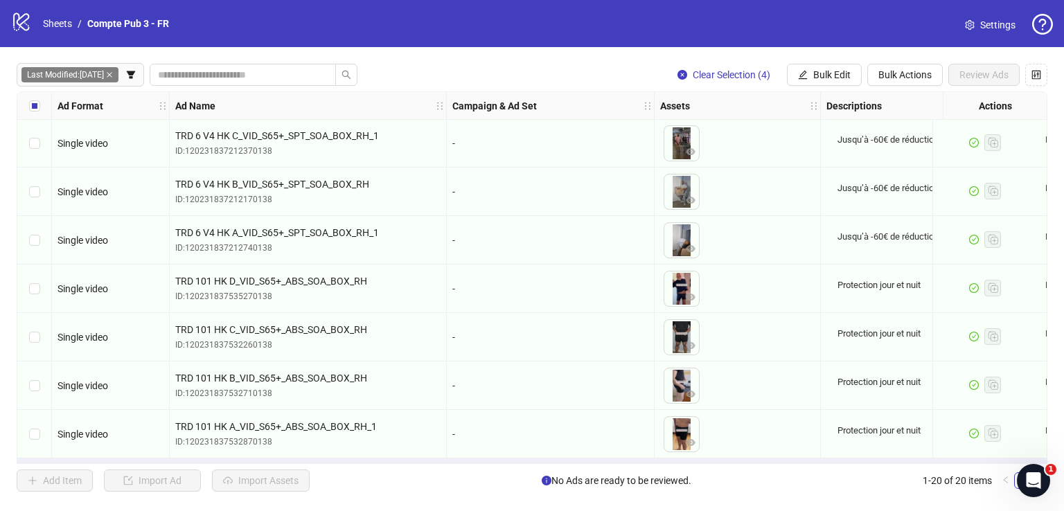
scroll to position [631, 0]
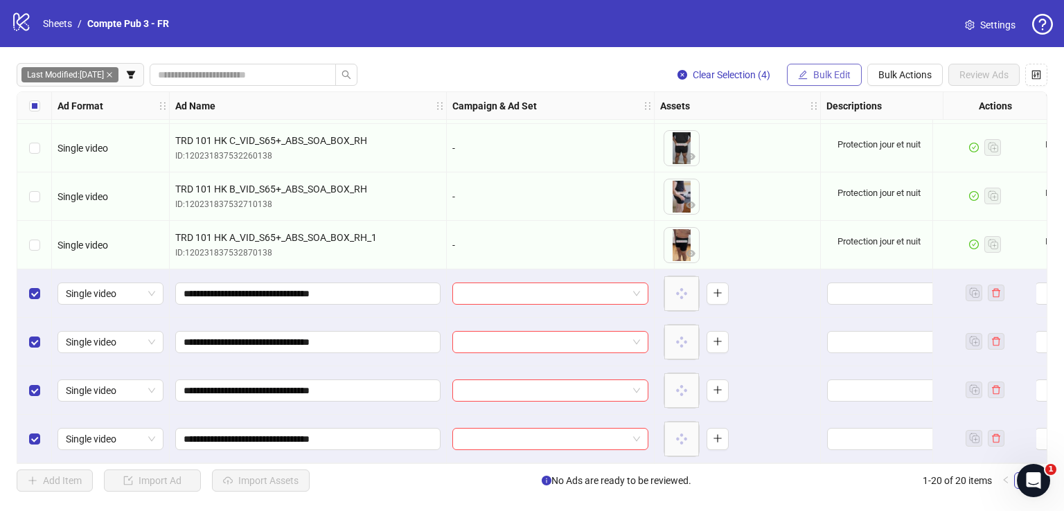
click at [833, 69] on span "Bulk Edit" at bounding box center [831, 74] width 37 height 11
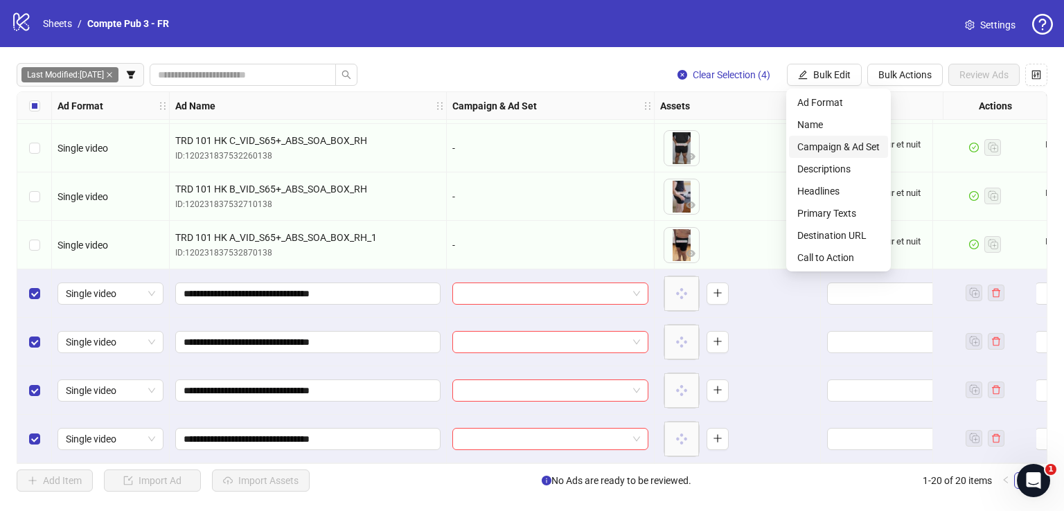
click at [851, 145] on span "Campaign & Ad Set" at bounding box center [838, 146] width 82 height 15
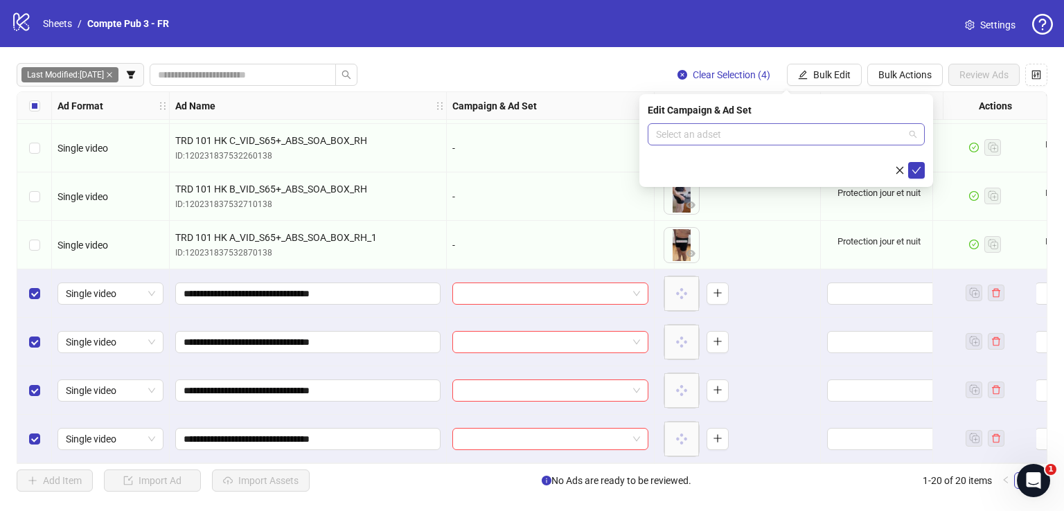
click at [810, 125] on input "search" at bounding box center [780, 134] width 248 height 21
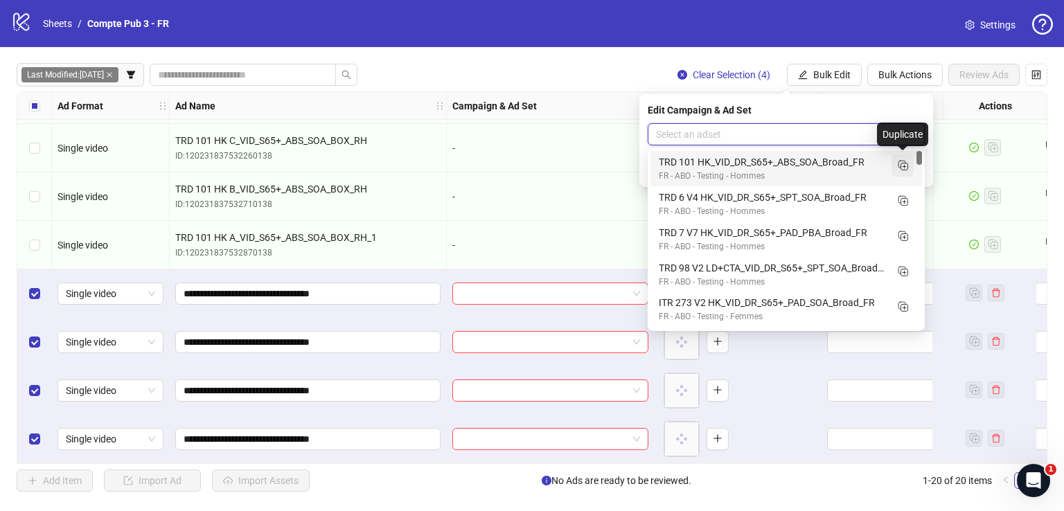
click at [901, 167] on icon "Duplicate" at bounding box center [903, 165] width 14 height 14
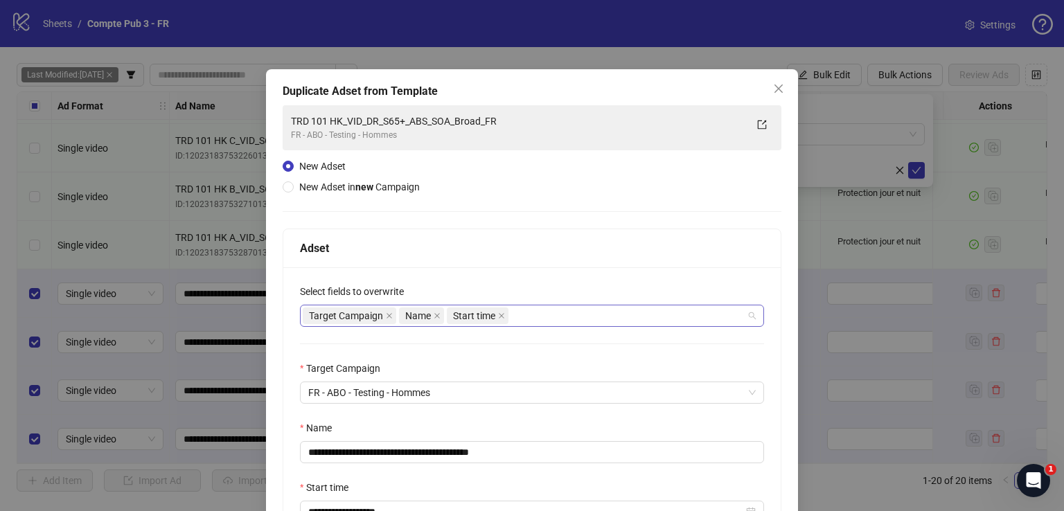
click at [574, 314] on div "Target Campaign Name Start time" at bounding box center [525, 315] width 444 height 19
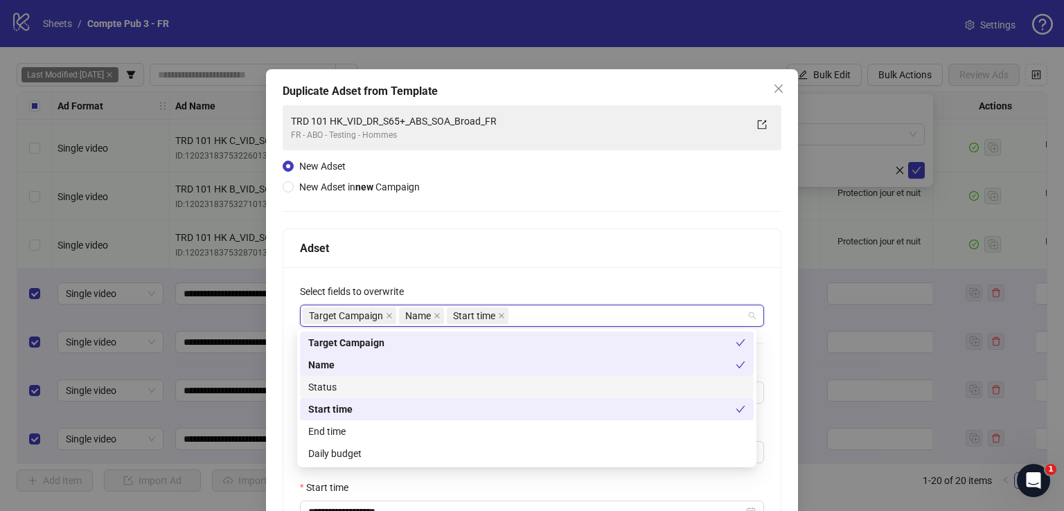
click at [441, 382] on div "Status" at bounding box center [526, 387] width 437 height 15
click at [413, 448] on div "Daily budget" at bounding box center [526, 453] width 437 height 15
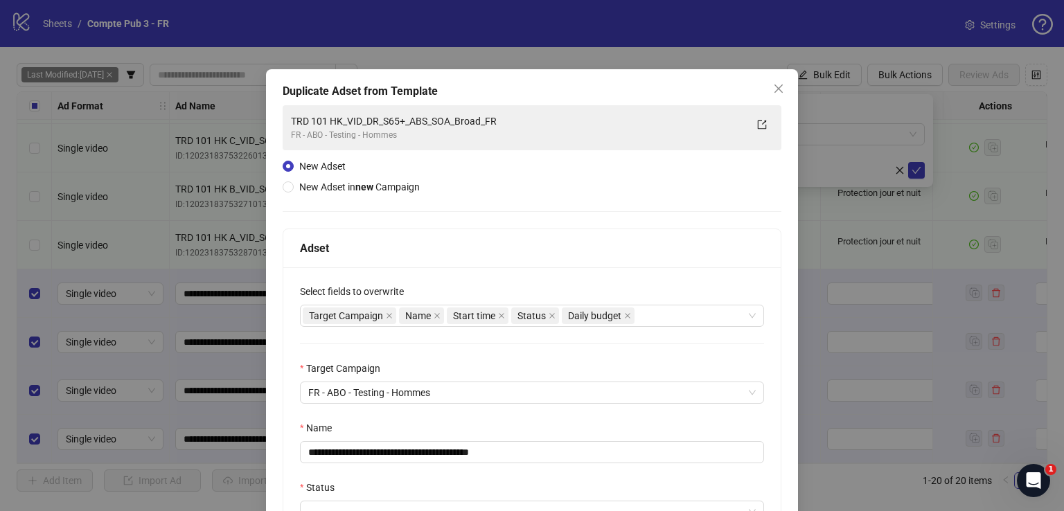
click at [443, 253] on div "Adset" at bounding box center [532, 248] width 464 height 17
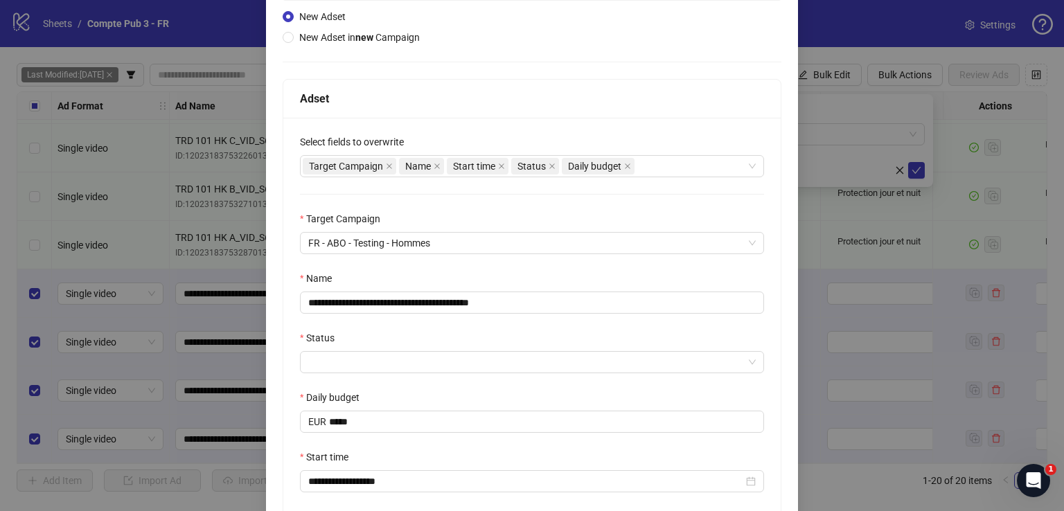
scroll to position [150, 0]
click at [407, 301] on input "**********" at bounding box center [532, 303] width 464 height 22
paste input "text"
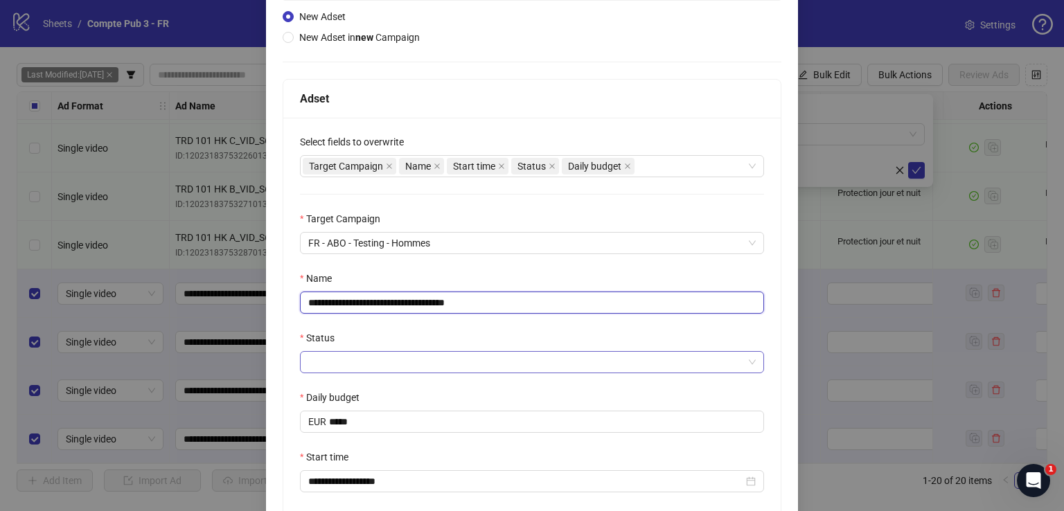
type input "**********"
click at [383, 364] on input "Status" at bounding box center [525, 362] width 435 height 21
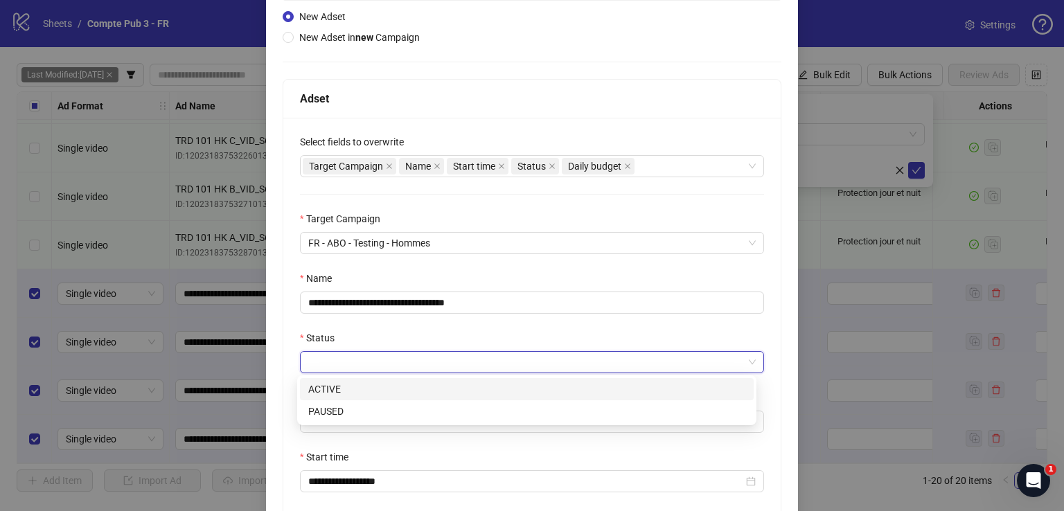
click at [368, 391] on div "ACTIVE" at bounding box center [526, 389] width 437 height 15
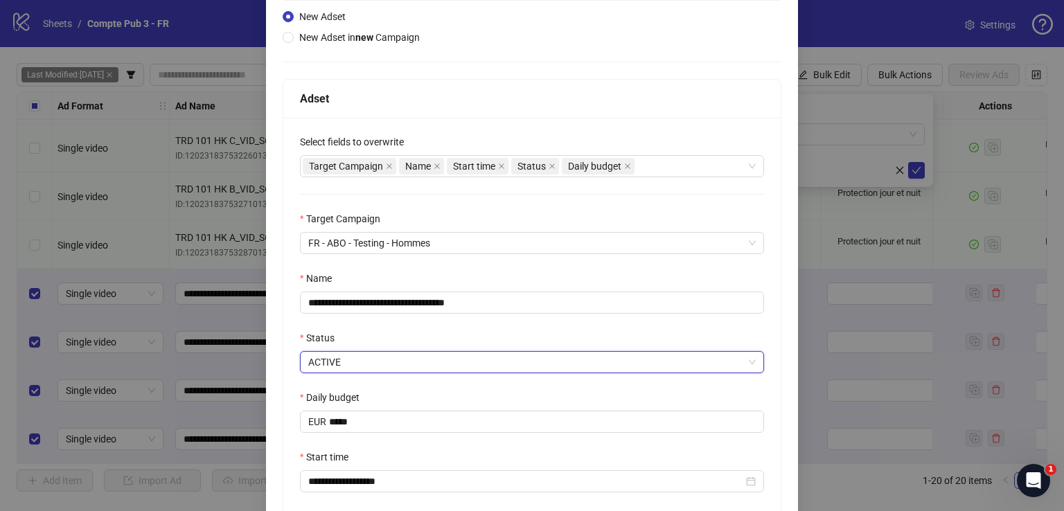
scroll to position [274, 0]
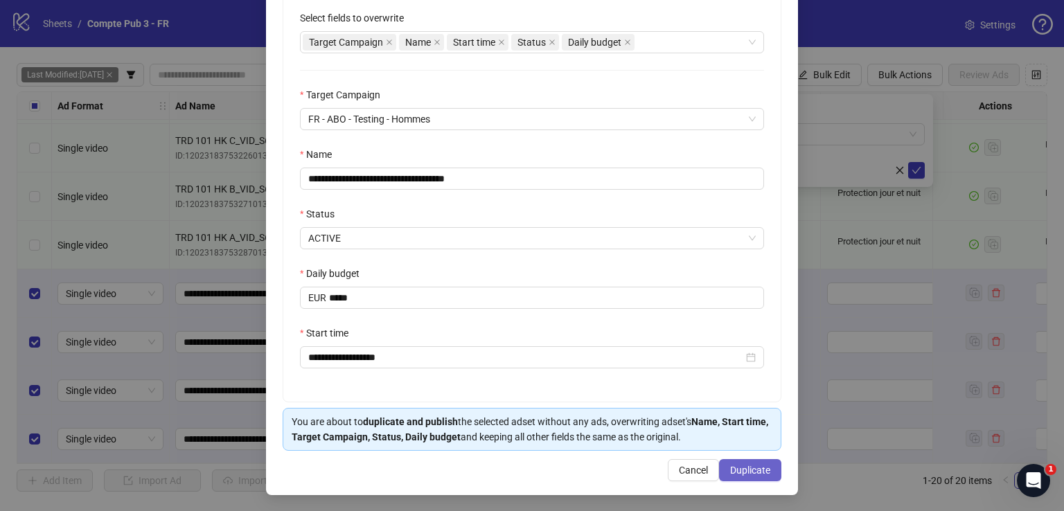
click at [743, 472] on span "Duplicate" at bounding box center [750, 470] width 40 height 11
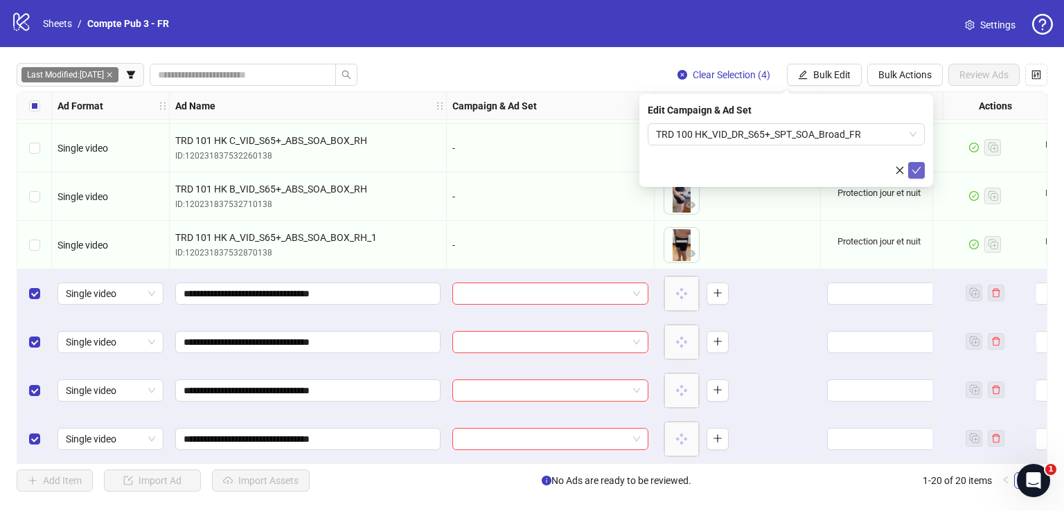
click at [921, 170] on button "submit" at bounding box center [916, 170] width 17 height 17
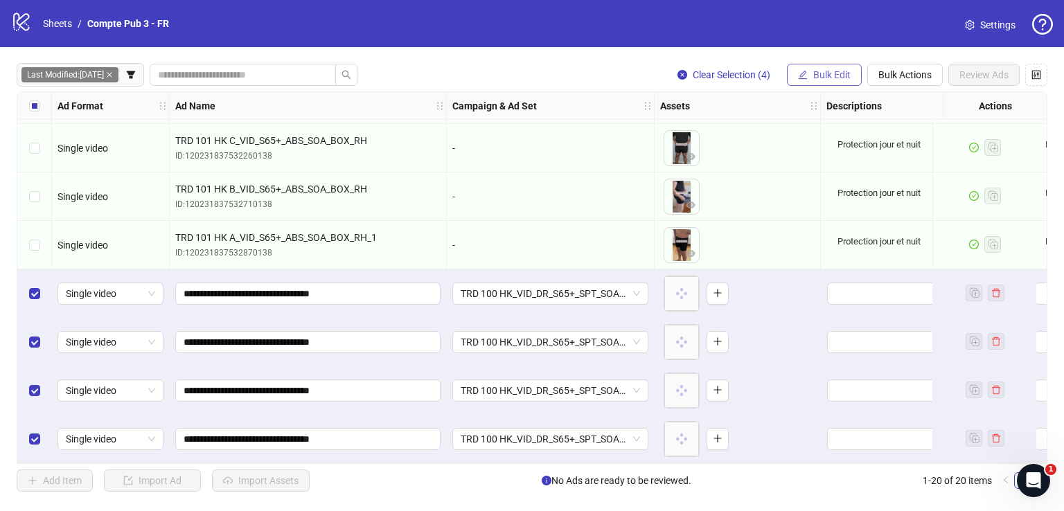
click at [848, 80] on button "Bulk Edit" at bounding box center [824, 75] width 75 height 22
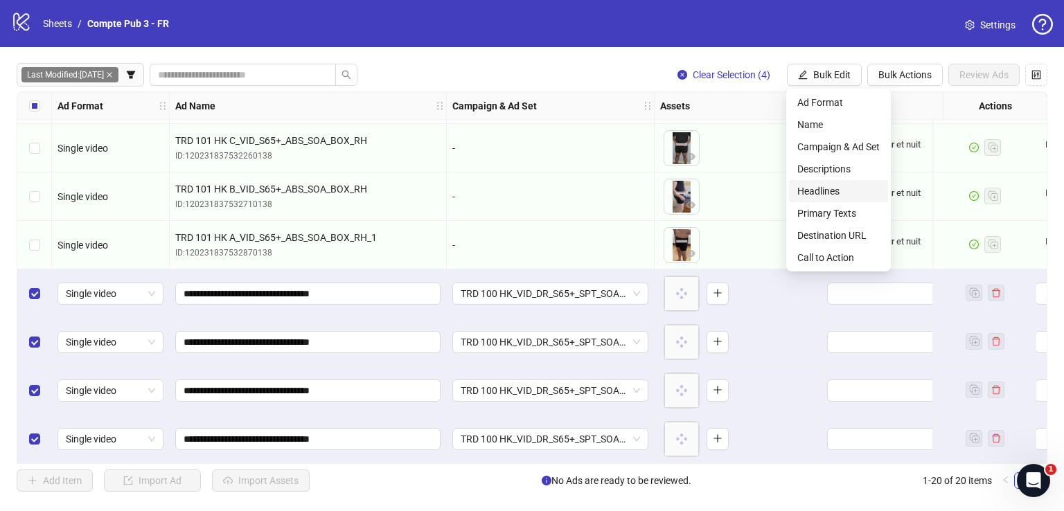
click at [837, 192] on span "Headlines" at bounding box center [838, 191] width 82 height 15
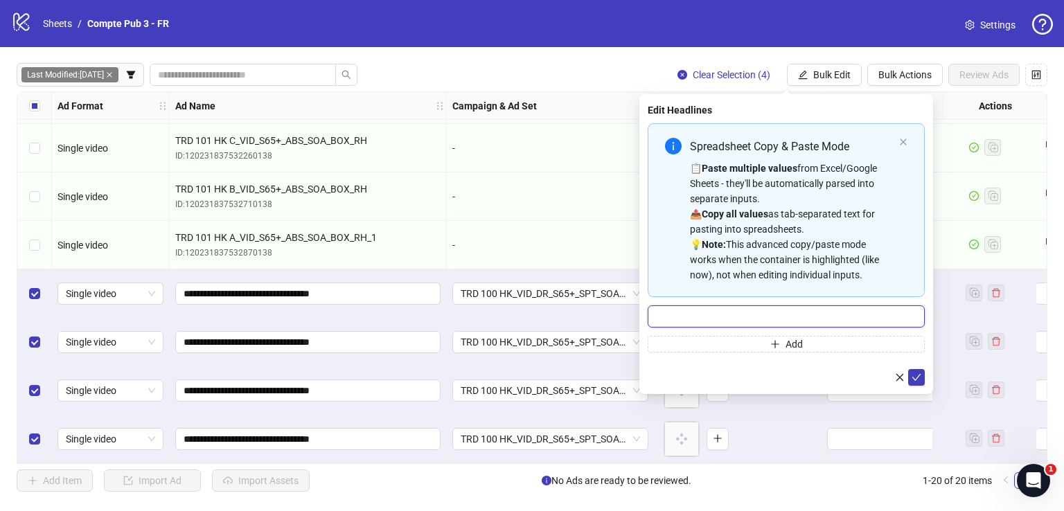
click at [777, 310] on input "Multi-input container - paste or copy values" at bounding box center [786, 316] width 277 height 22
paste input "**********"
type input "**********"
click at [915, 376] on icon "check" at bounding box center [916, 378] width 10 height 10
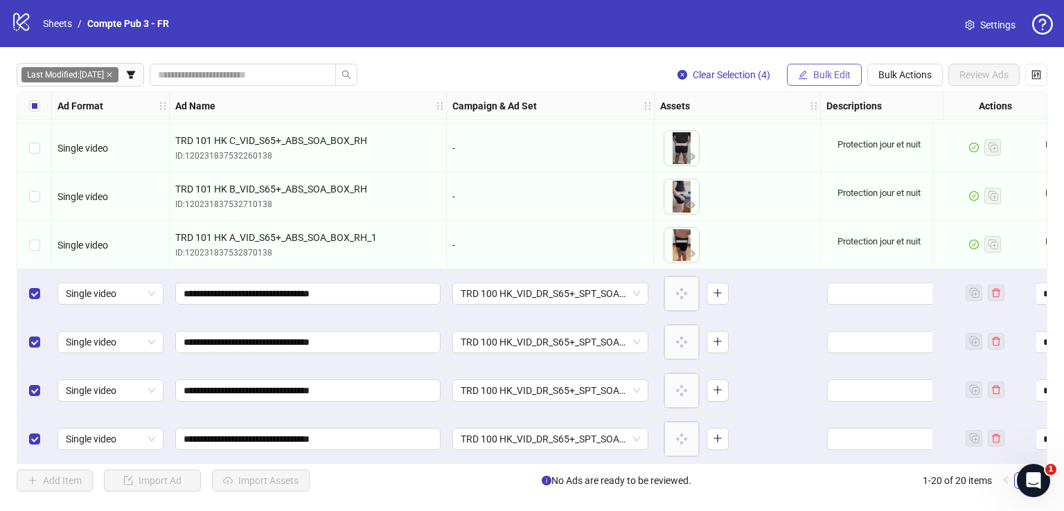
click at [814, 63] on div "Last Modified: [DATE] Clear Selection (4) Bulk Edit Bulk Actions Review Ads Ad …" at bounding box center [532, 277] width 1064 height 461
click at [814, 66] on button "Bulk Edit" at bounding box center [824, 75] width 75 height 22
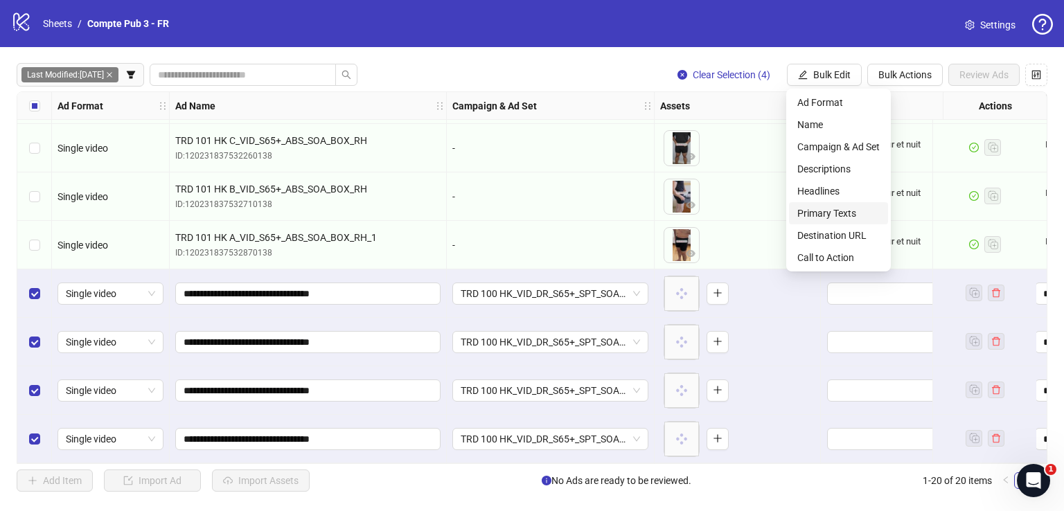
click at [831, 211] on span "Primary Texts" at bounding box center [838, 213] width 82 height 15
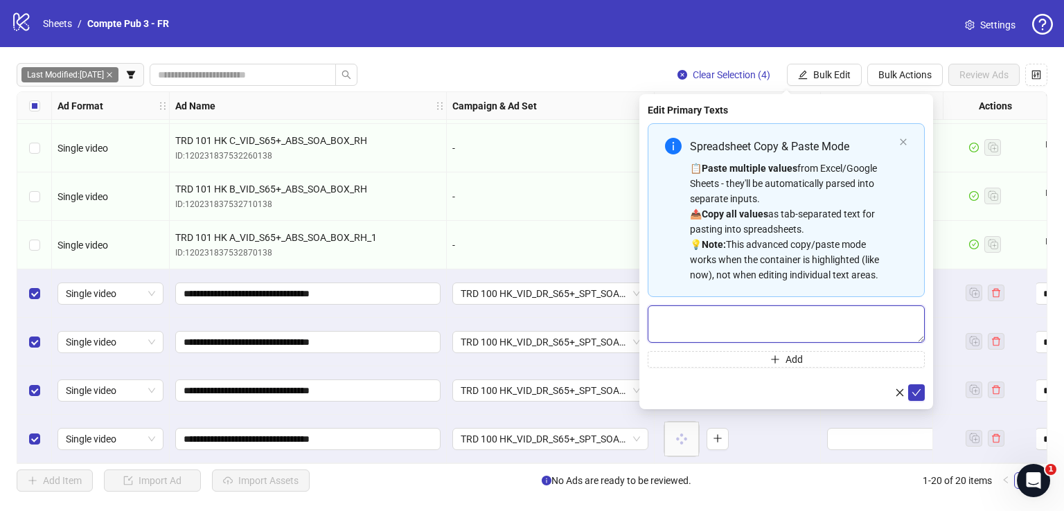
click at [774, 313] on textarea "Multi-text input container - paste or copy values" at bounding box center [786, 323] width 277 height 37
paste textarea "**********"
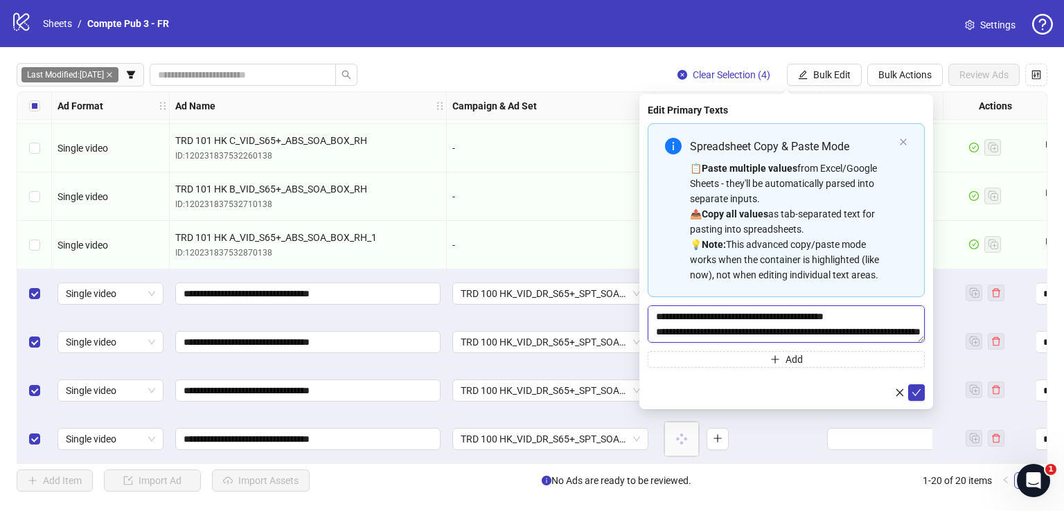
scroll to position [193, 0]
type textarea "**********"
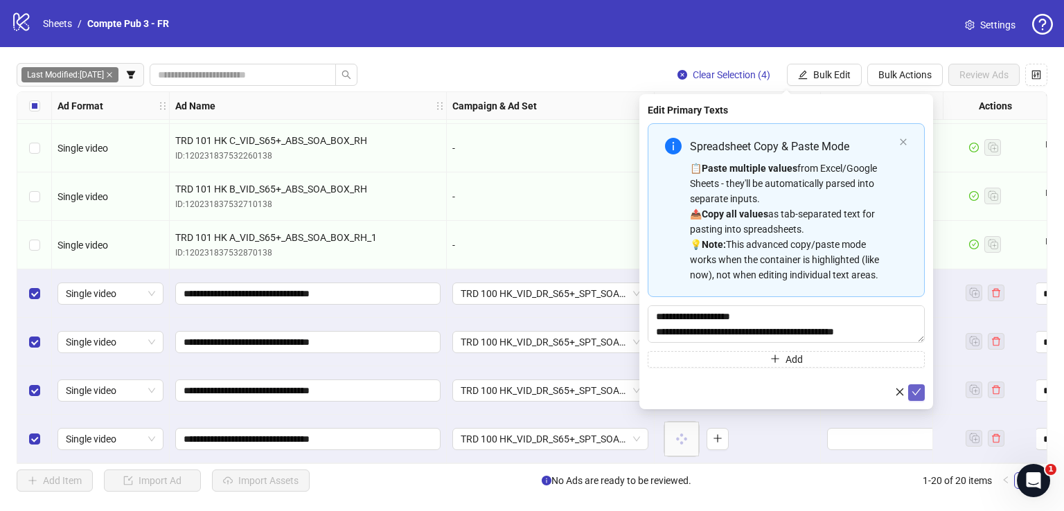
click at [916, 389] on icon "check" at bounding box center [916, 392] width 10 height 10
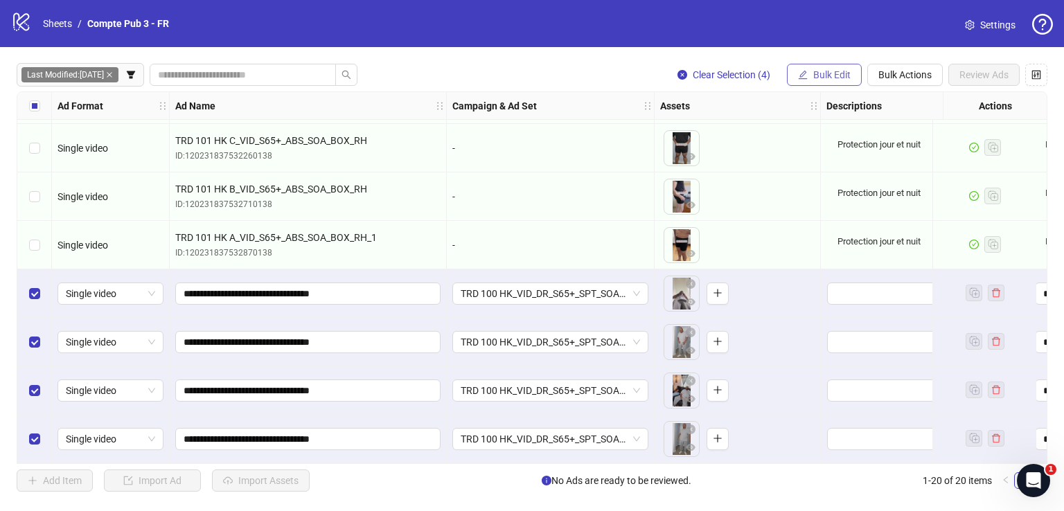
click at [821, 69] on span "Bulk Edit" at bounding box center [831, 74] width 37 height 11
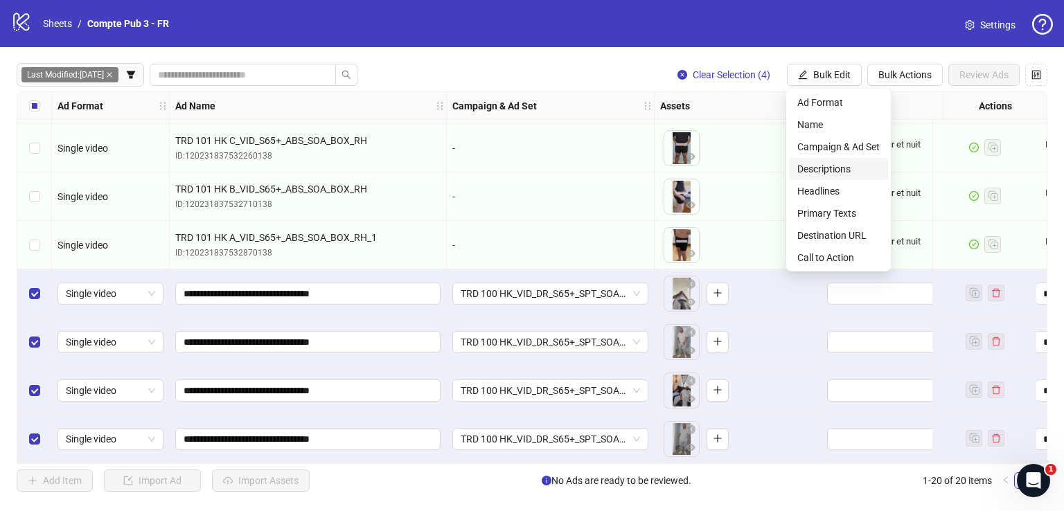
click at [840, 165] on span "Descriptions" at bounding box center [838, 168] width 82 height 15
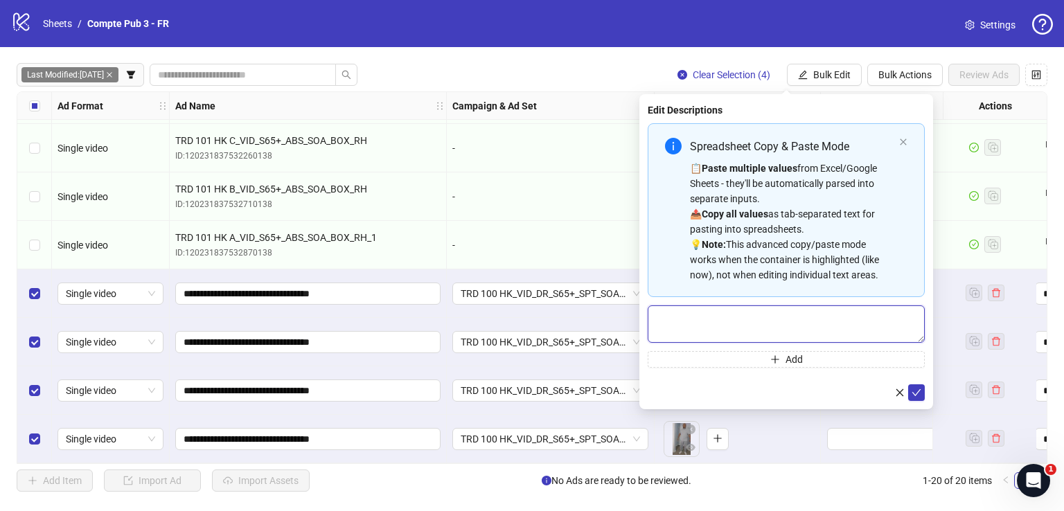
click at [809, 308] on textarea "Multi-text input container - paste or copy values" at bounding box center [786, 323] width 277 height 37
paste textarea "**********"
type textarea "**********"
click at [918, 389] on icon "check" at bounding box center [916, 392] width 10 height 10
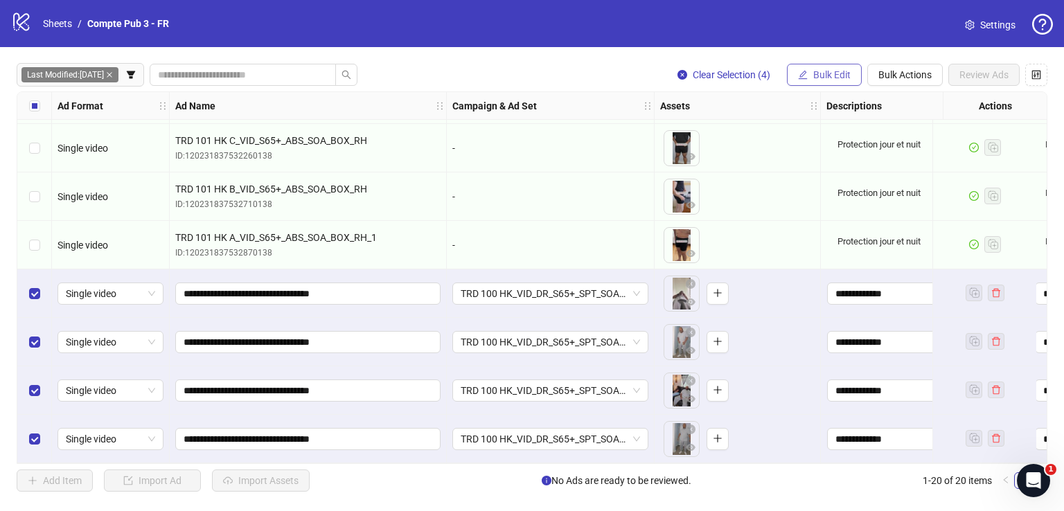
click at [819, 82] on button "Bulk Edit" at bounding box center [824, 75] width 75 height 22
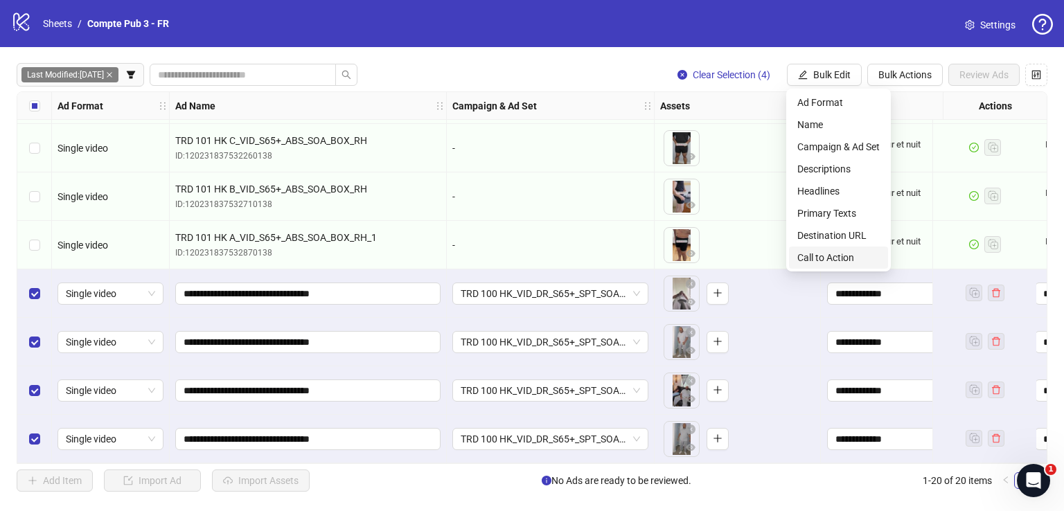
click at [834, 253] on span "Call to Action" at bounding box center [838, 257] width 82 height 15
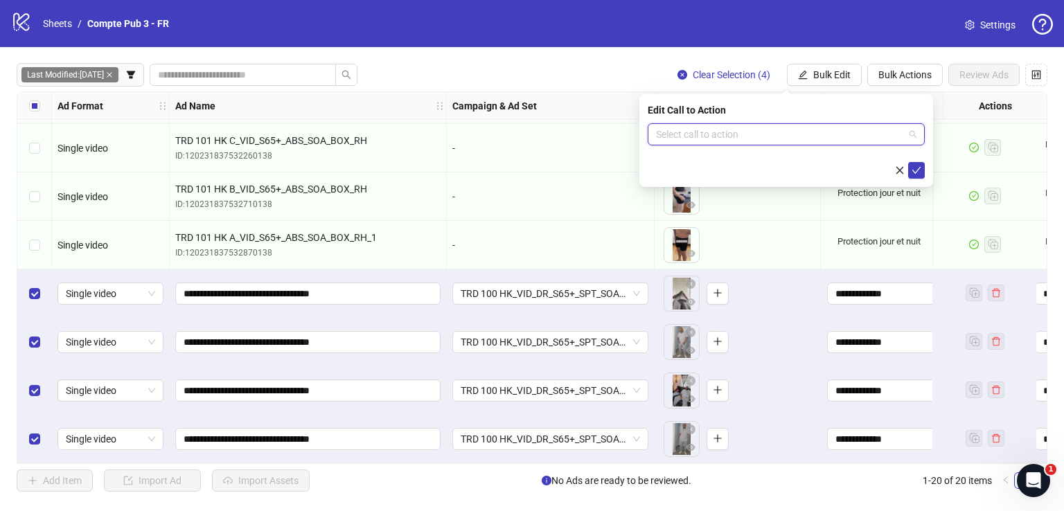
click at [740, 134] on input "search" at bounding box center [780, 134] width 248 height 21
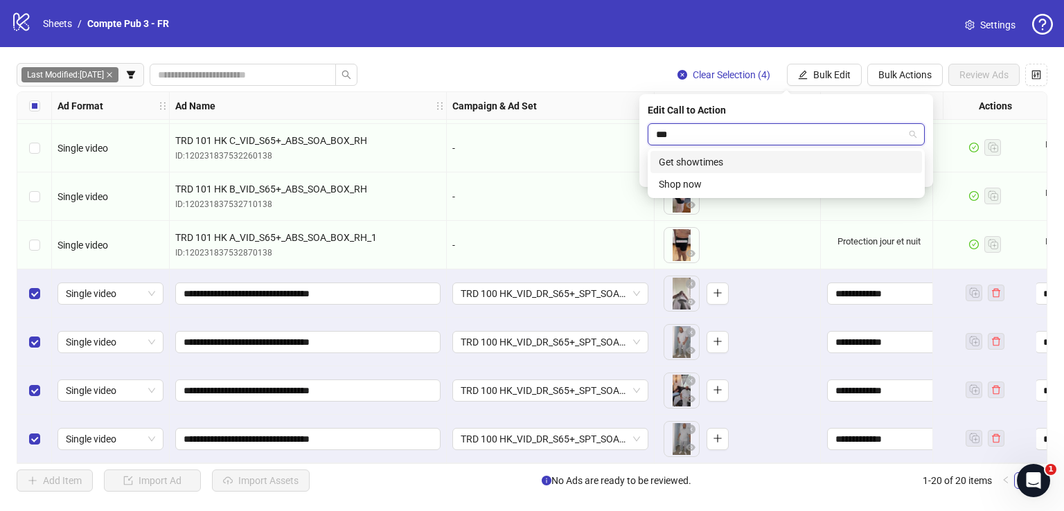
type input "****"
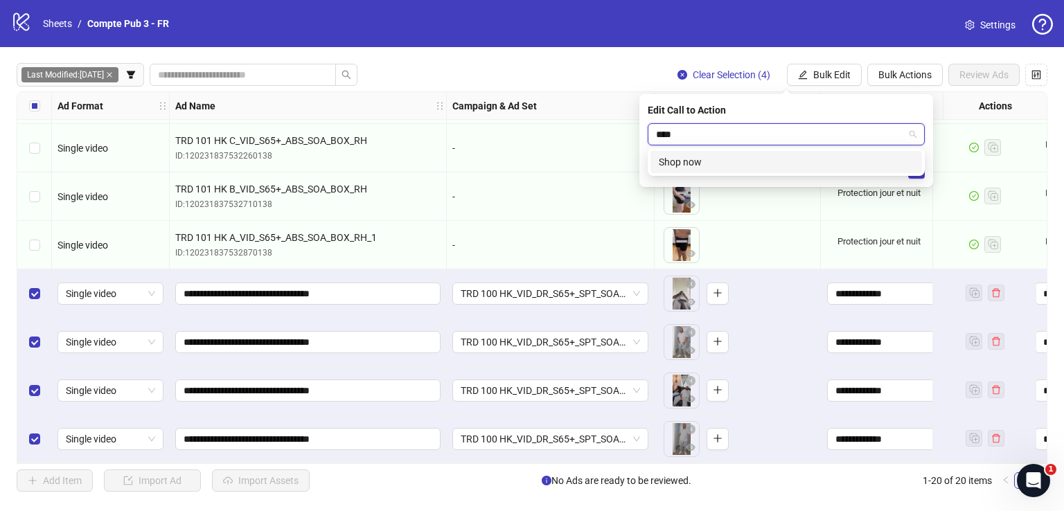
drag, startPoint x: 765, startPoint y: 156, endPoint x: 849, endPoint y: 162, distance: 84.7
click at [787, 157] on div "Shop now" at bounding box center [786, 161] width 255 height 15
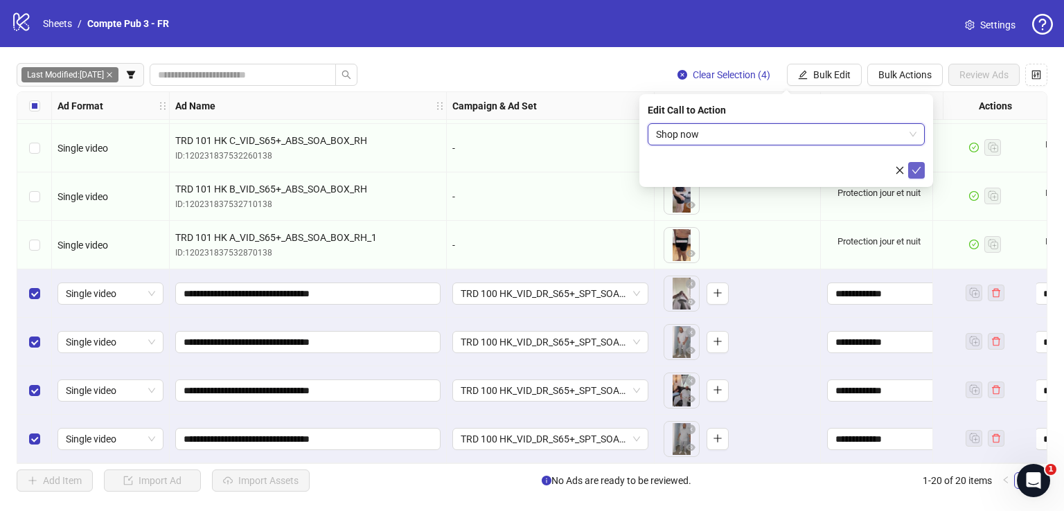
click at [916, 168] on icon "check" at bounding box center [916, 171] width 10 height 10
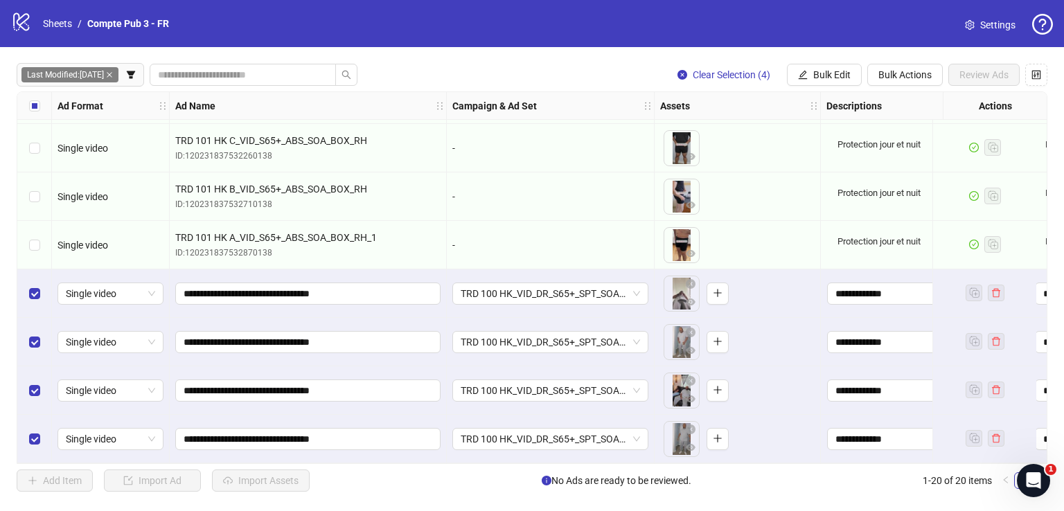
drag, startPoint x: 844, startPoint y: 67, endPoint x: 845, endPoint y: 92, distance: 24.9
click at [844, 70] on button "Bulk Edit" at bounding box center [824, 75] width 75 height 22
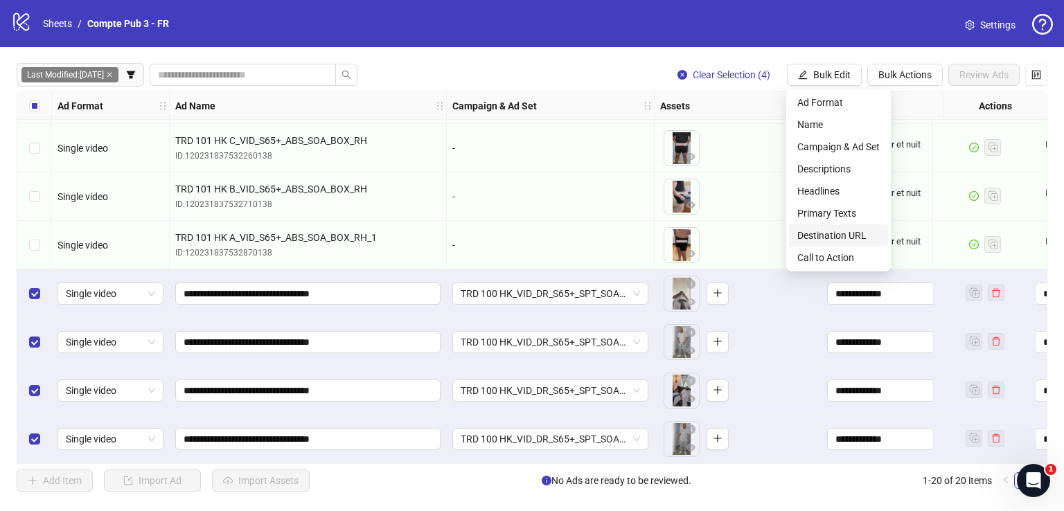
click at [856, 235] on span "Destination URL" at bounding box center [838, 235] width 82 height 15
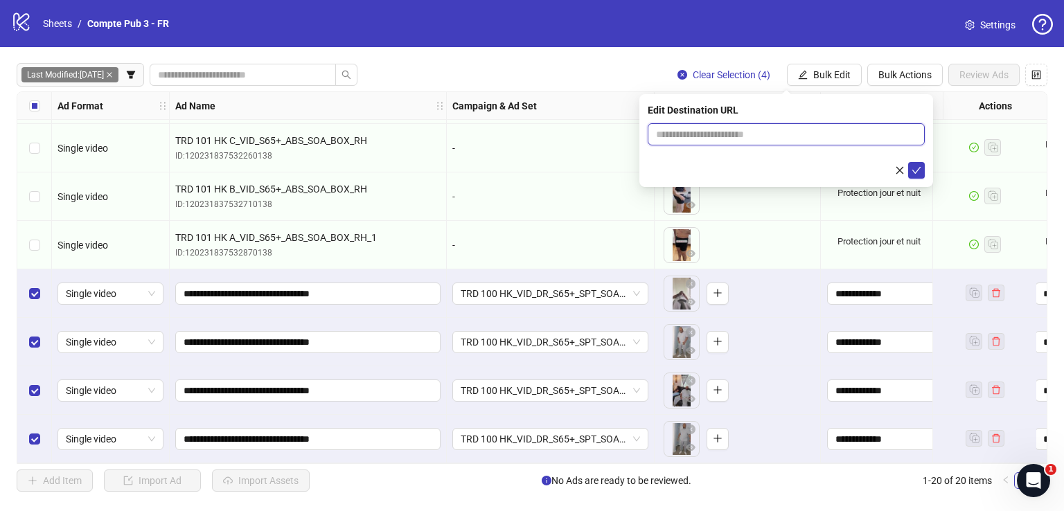
click at [776, 134] on input "text" at bounding box center [780, 134] width 249 height 15
paste input "**********"
type input "**********"
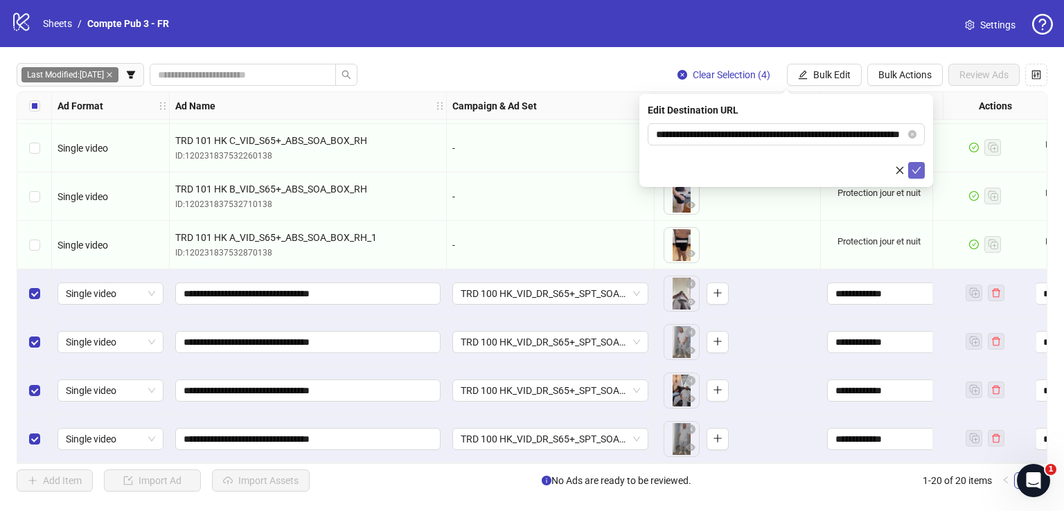
click at [914, 162] on button "submit" at bounding box center [916, 170] width 17 height 17
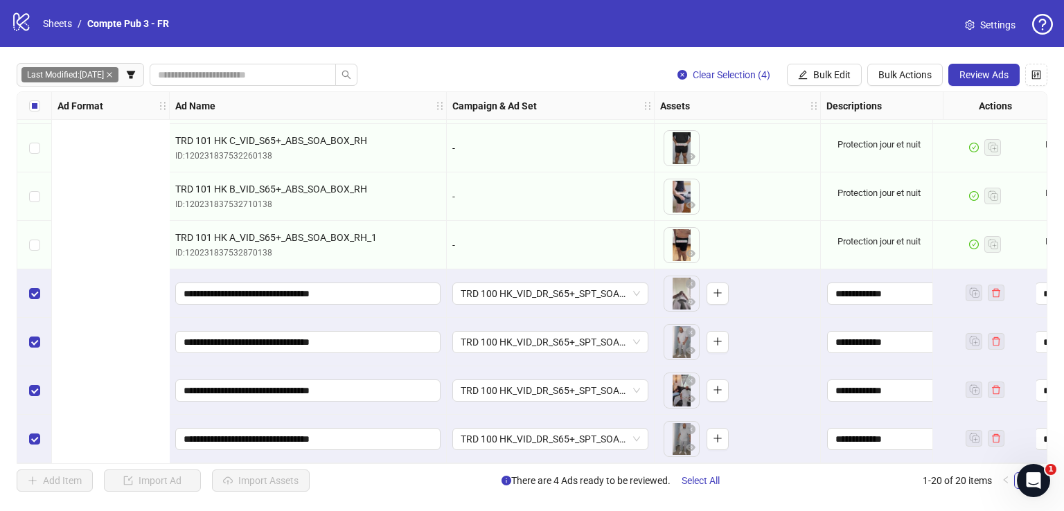
scroll to position [631, 692]
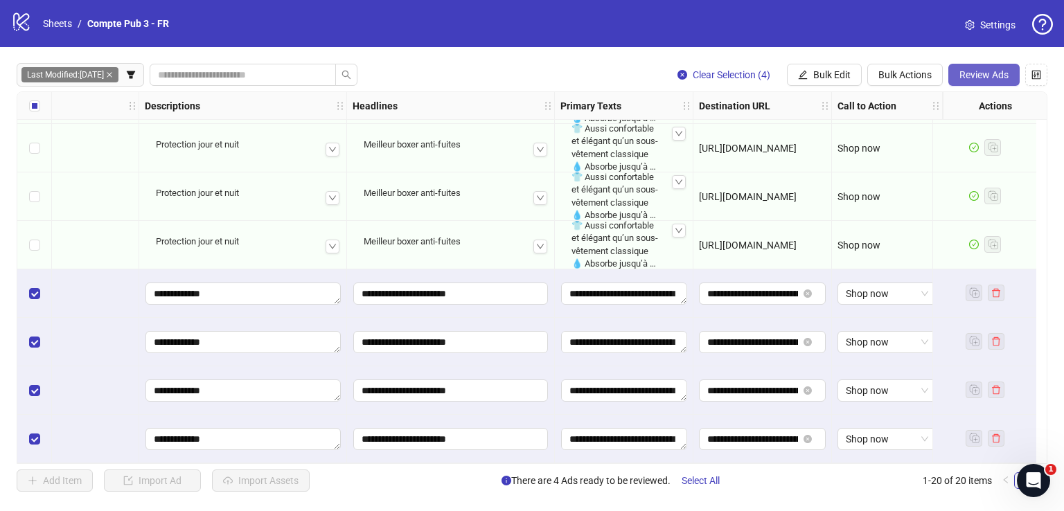
click at [970, 78] on span "Review Ads" at bounding box center [983, 74] width 49 height 11
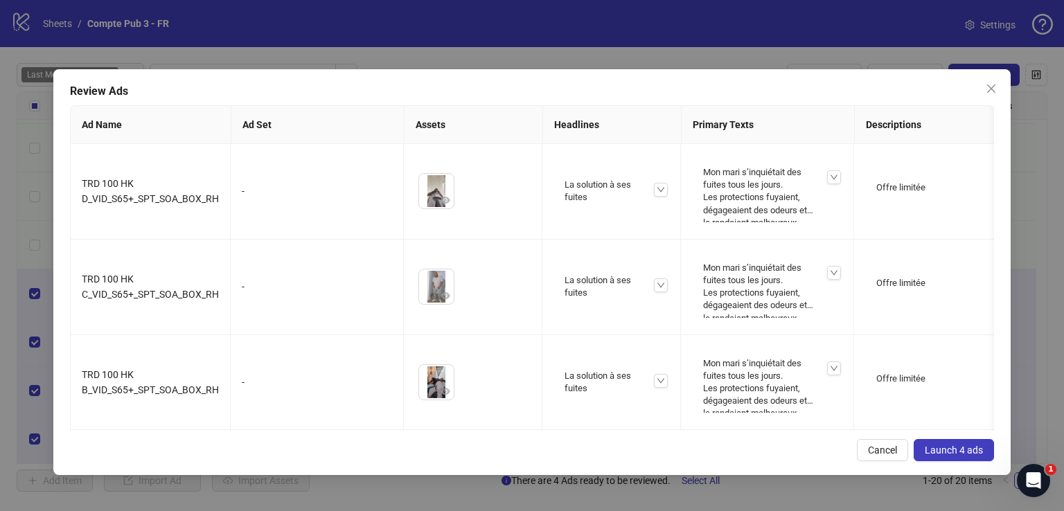
click at [925, 442] on button "Launch 4 ads" at bounding box center [954, 450] width 80 height 22
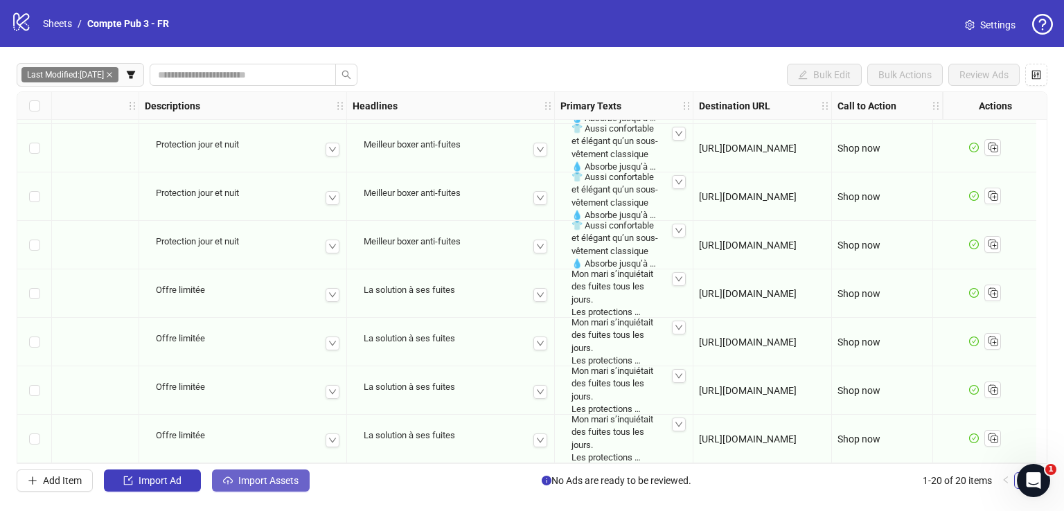
click at [283, 475] on span "Import Assets" at bounding box center [268, 480] width 60 height 11
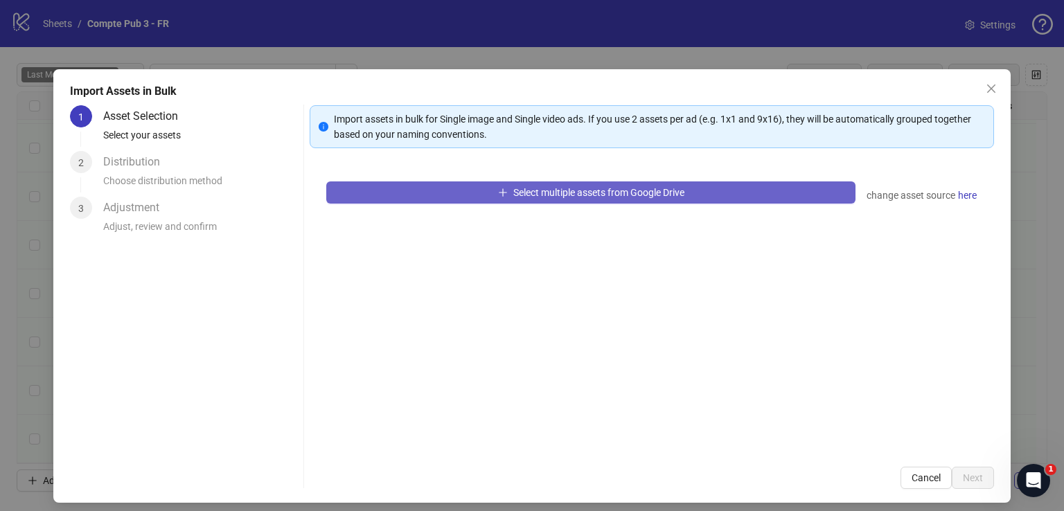
click at [549, 190] on span "Select multiple assets from Google Drive" at bounding box center [598, 192] width 171 height 11
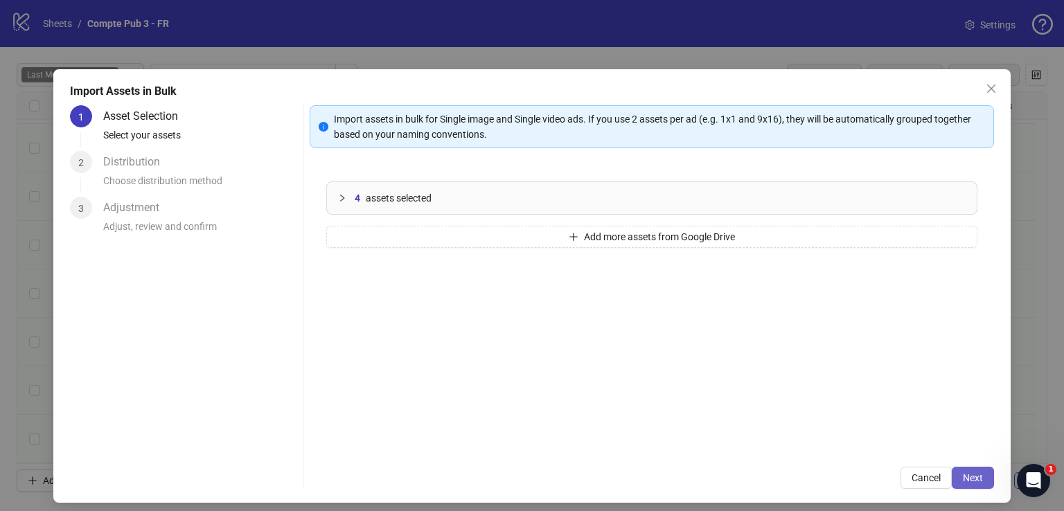
click at [976, 472] on button "Next" at bounding box center [973, 478] width 42 height 22
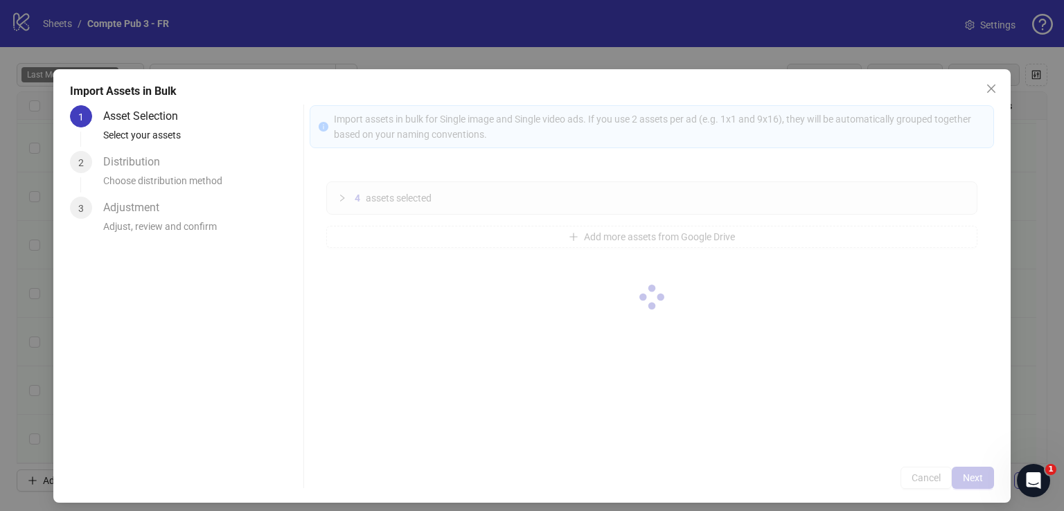
click at [965, 477] on div at bounding box center [652, 297] width 684 height 384
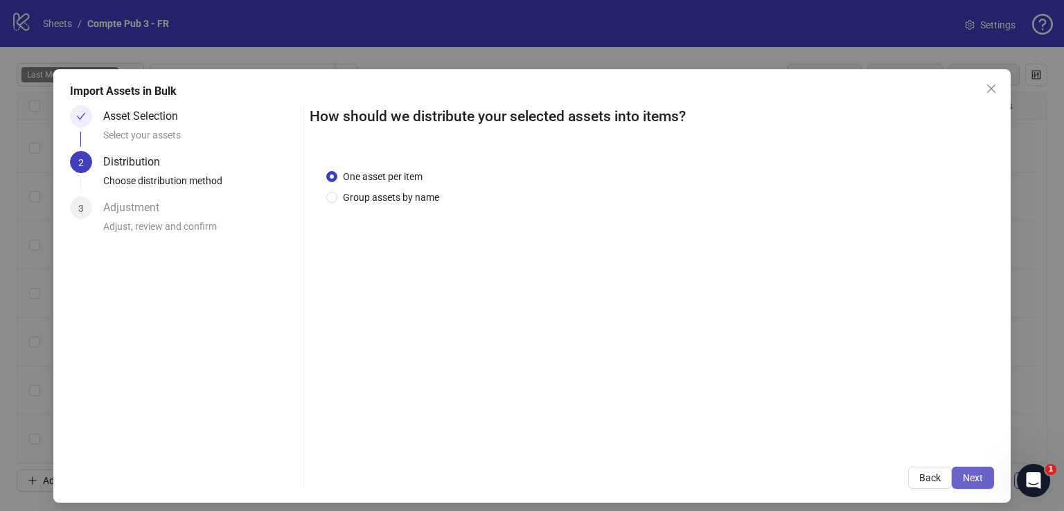
click at [965, 477] on span "Next" at bounding box center [973, 477] width 20 height 11
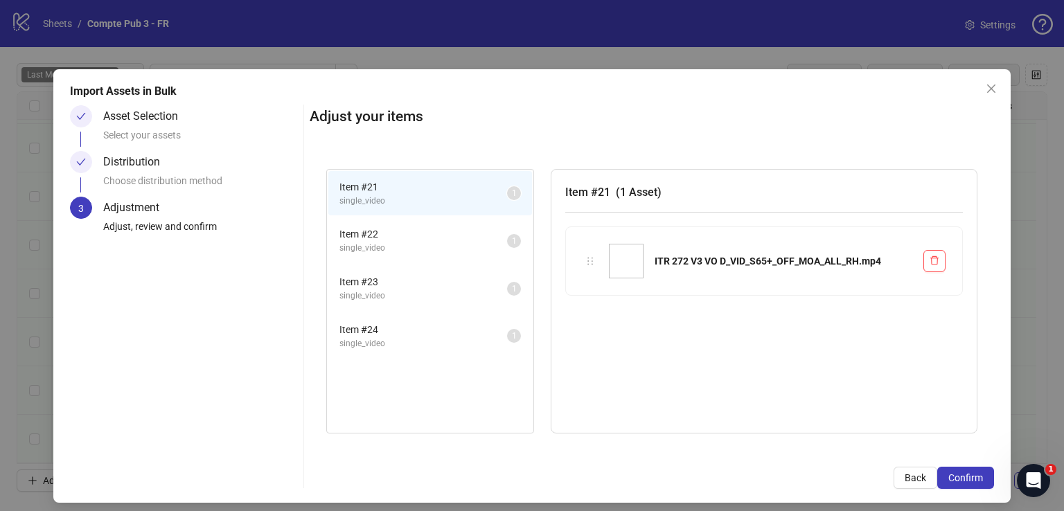
click at [961, 480] on span "Confirm" at bounding box center [965, 477] width 35 height 11
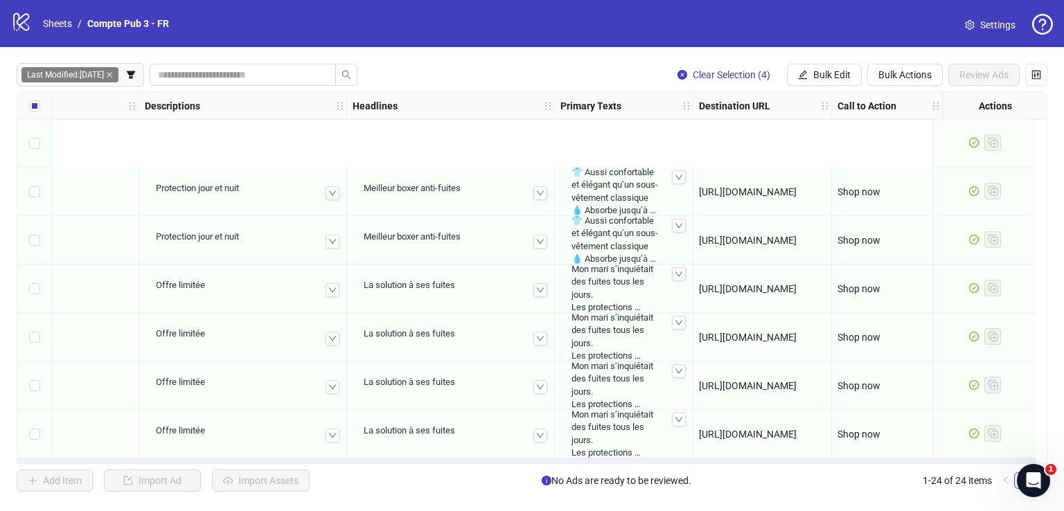
scroll to position [825, 692]
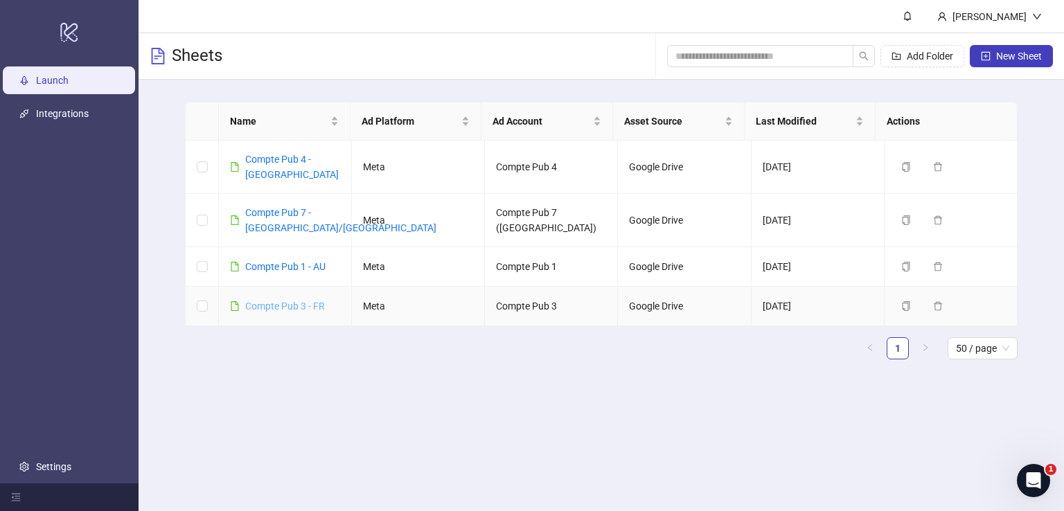
click at [301, 301] on link "Compte Pub 3 - FR" at bounding box center [285, 306] width 80 height 11
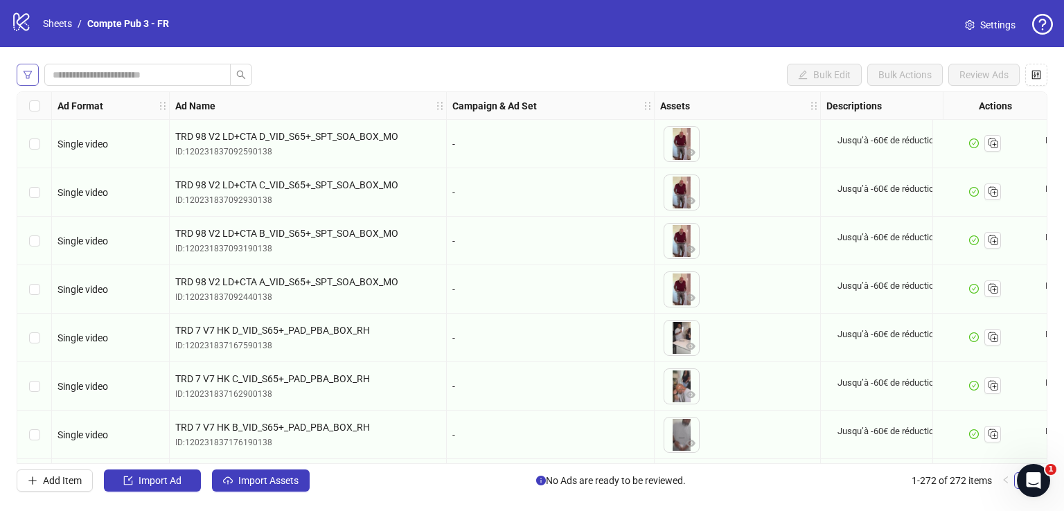
click at [24, 78] on icon "filter" at bounding box center [28, 75] width 10 height 10
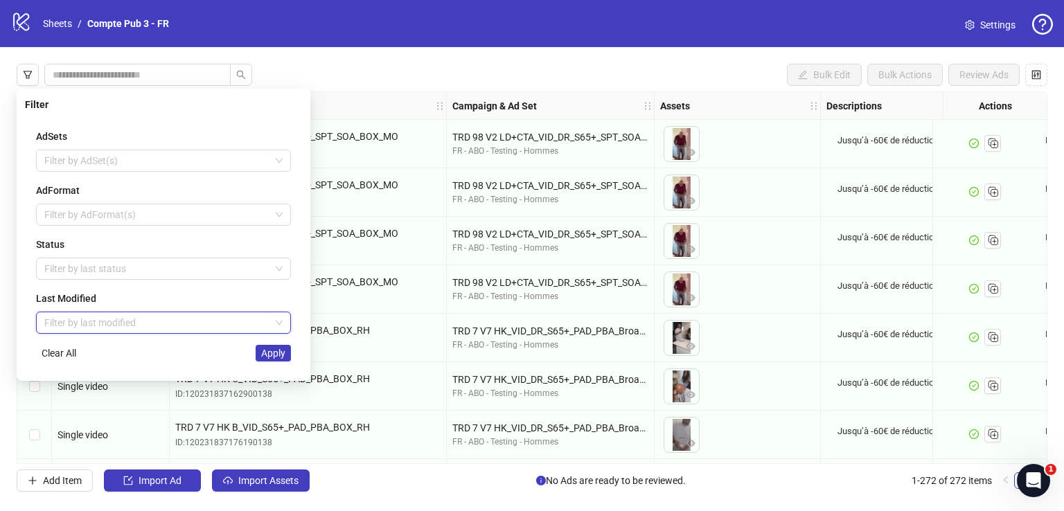
click at [164, 321] on input "search" at bounding box center [157, 322] width 226 height 21
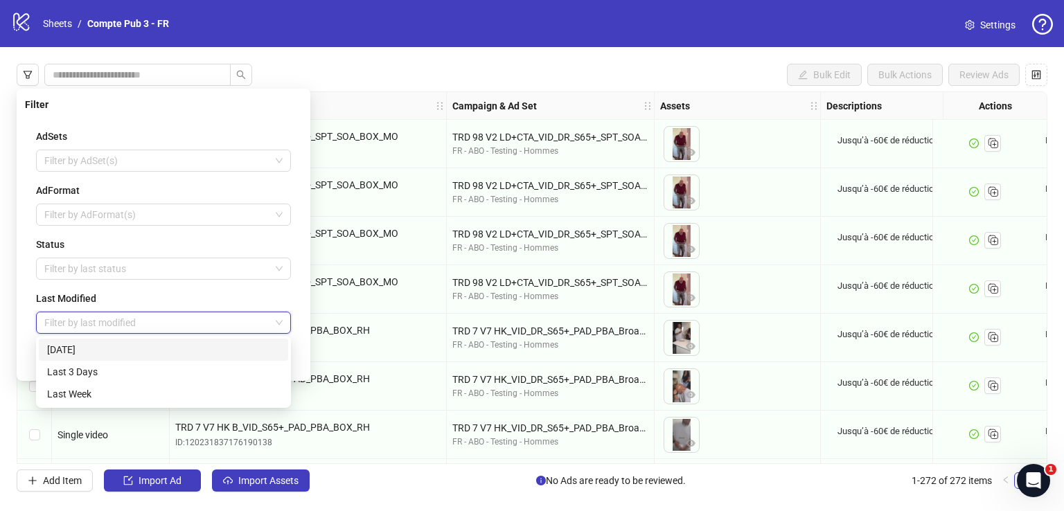
click at [150, 354] on div "[DATE]" at bounding box center [163, 349] width 233 height 15
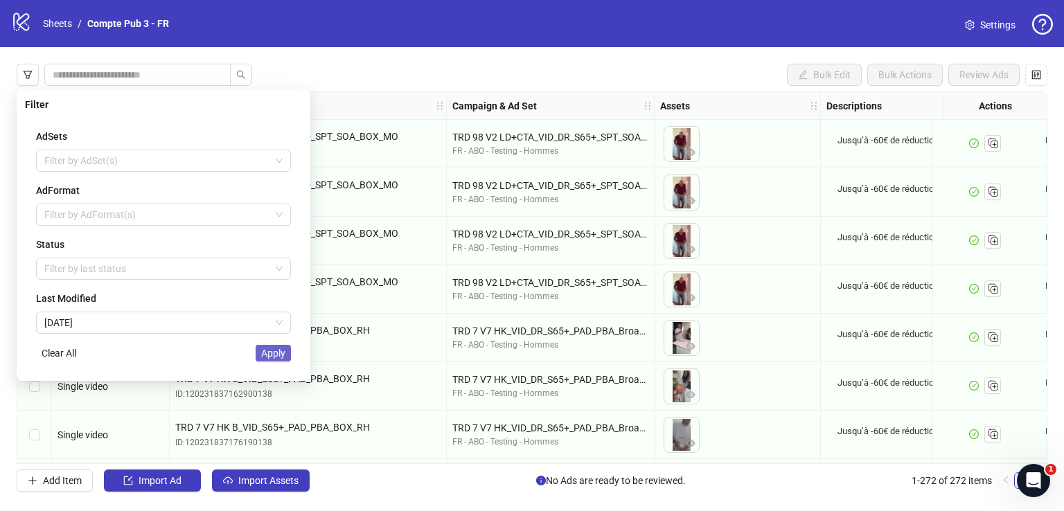
click at [269, 357] on span "Apply" at bounding box center [273, 353] width 24 height 11
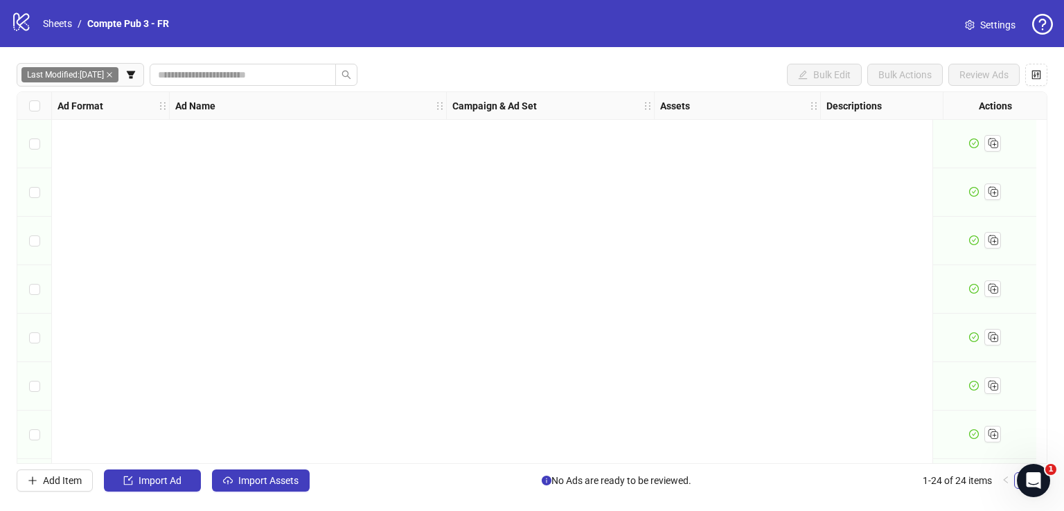
scroll to position [825, 0]
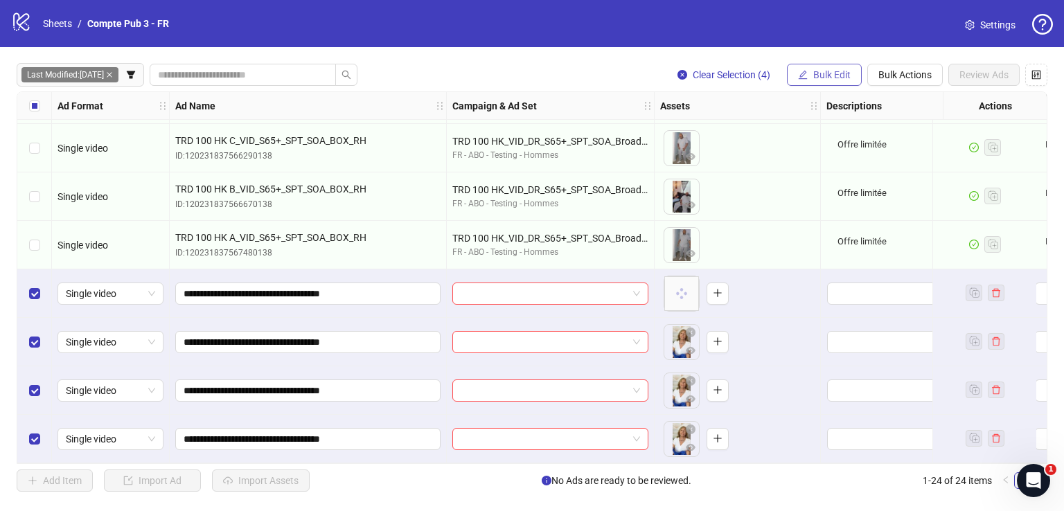
click at [814, 75] on span "Bulk Edit" at bounding box center [831, 74] width 37 height 11
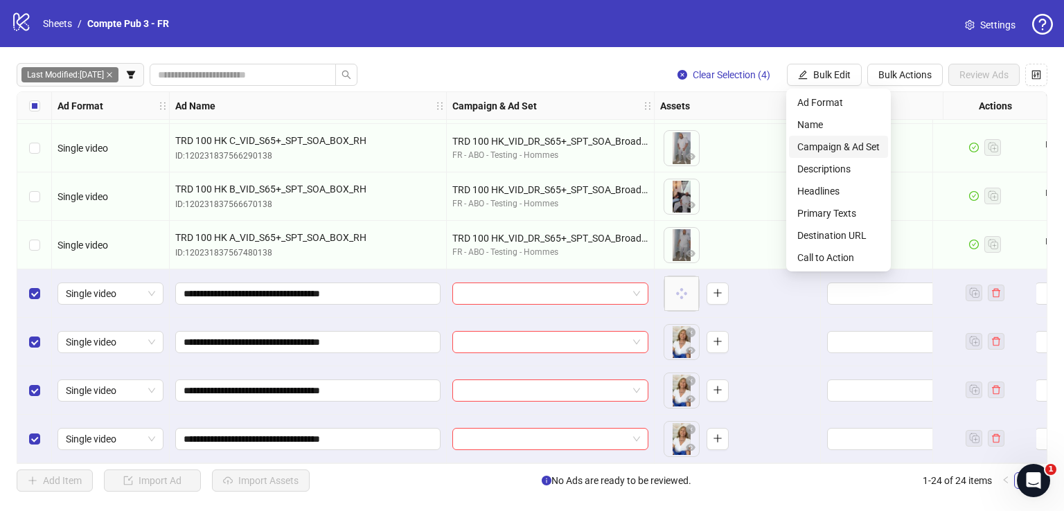
click at [826, 150] on span "Campaign & Ad Set" at bounding box center [838, 146] width 82 height 15
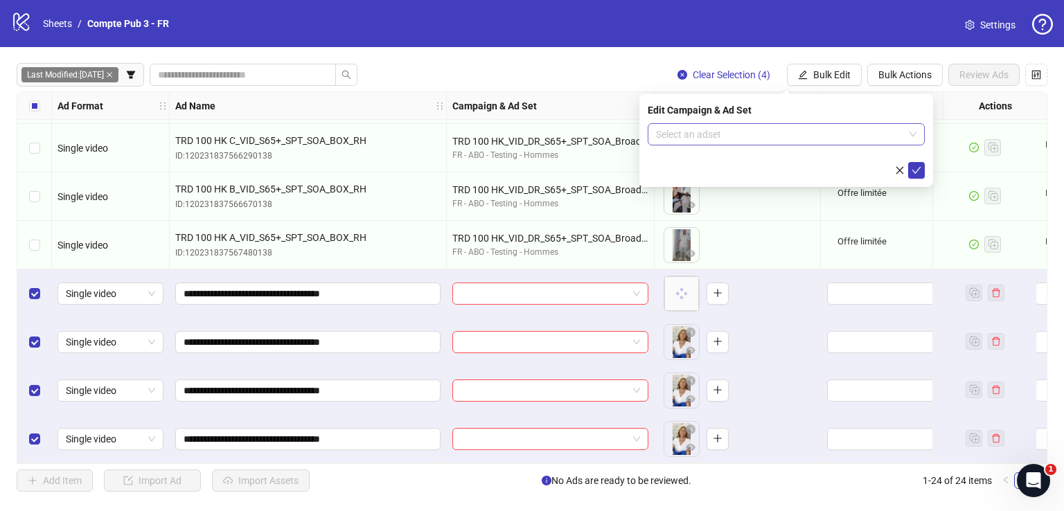
click at [788, 142] on input "search" at bounding box center [780, 134] width 248 height 21
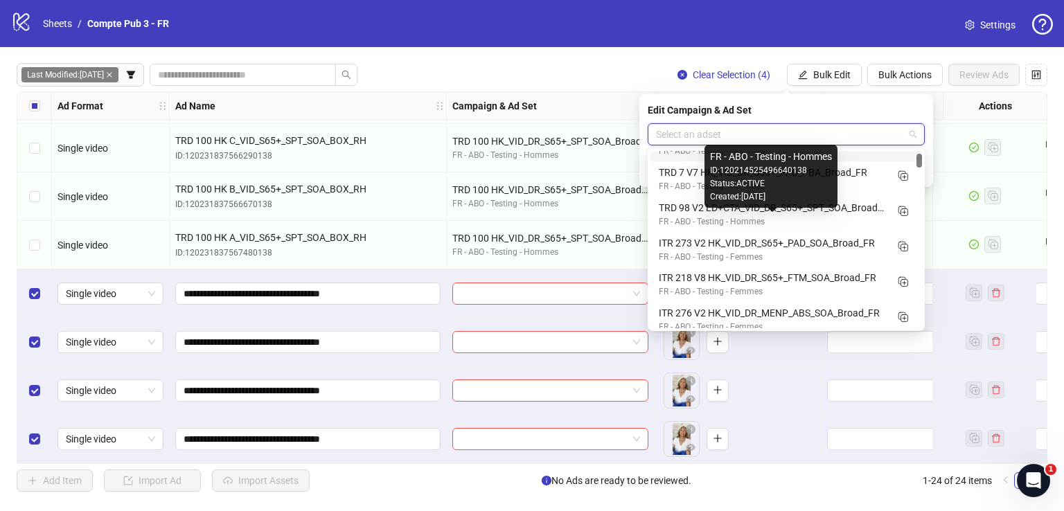
scroll to position [96, 0]
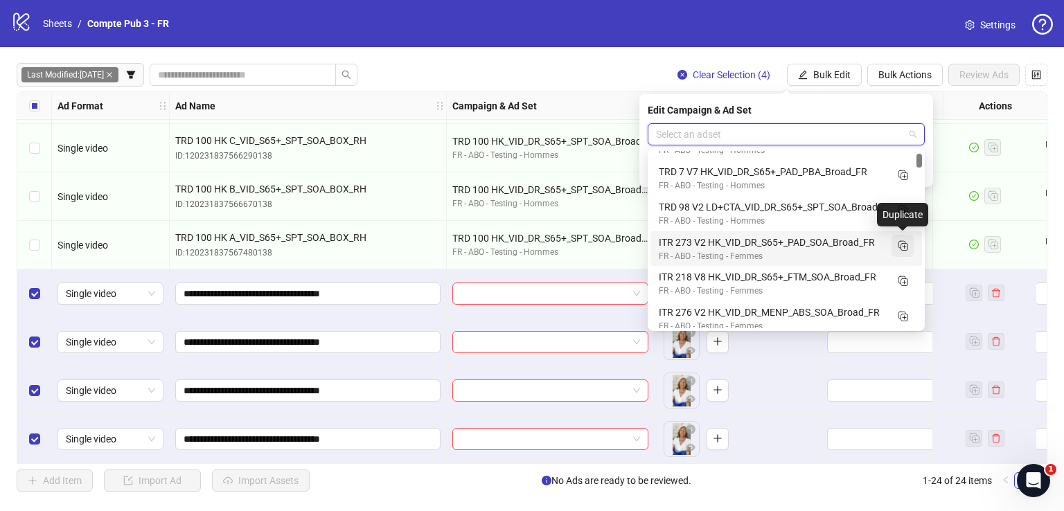
click at [901, 250] on rect "Duplicate" at bounding box center [904, 246] width 7 height 7
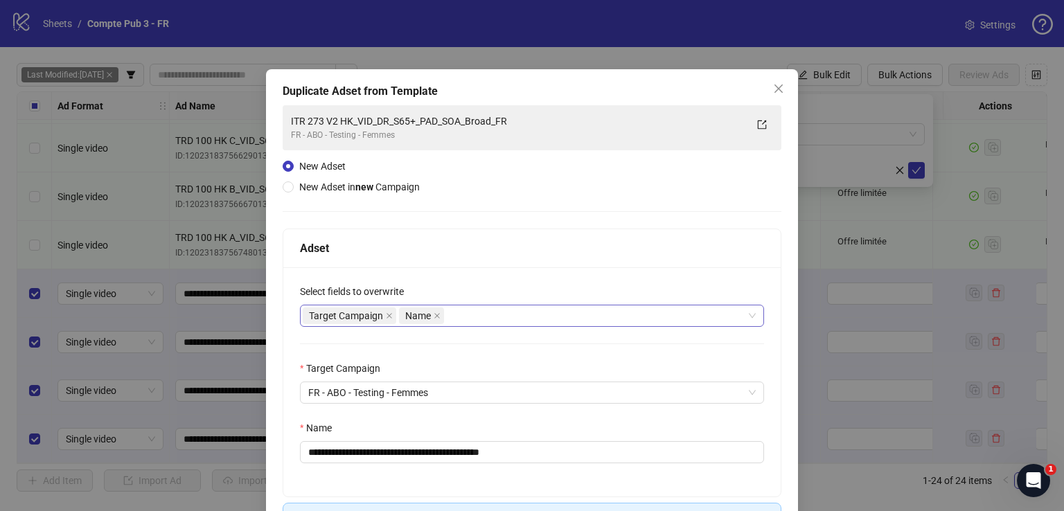
click at [554, 315] on div "Target Campaign Name" at bounding box center [525, 315] width 444 height 19
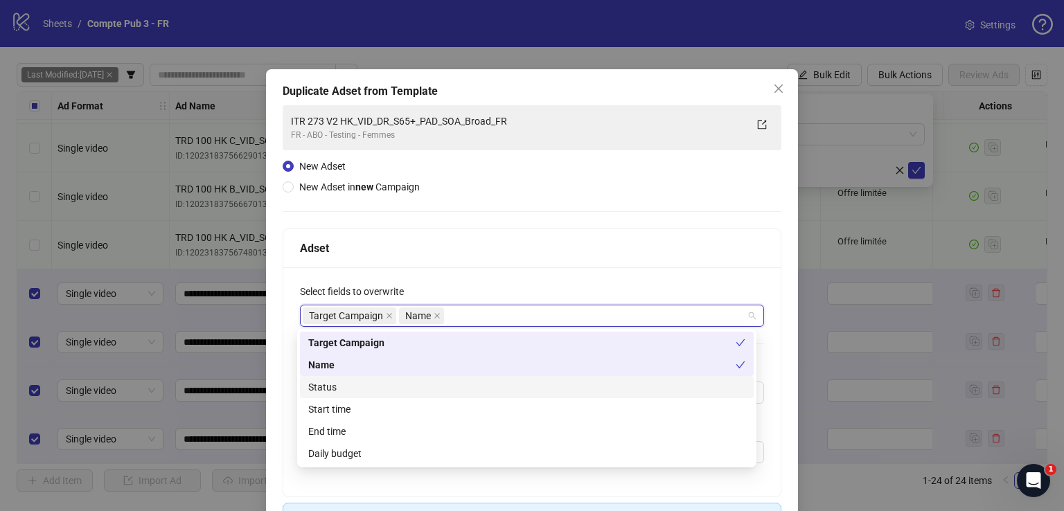
click at [474, 389] on div "Status" at bounding box center [526, 387] width 437 height 15
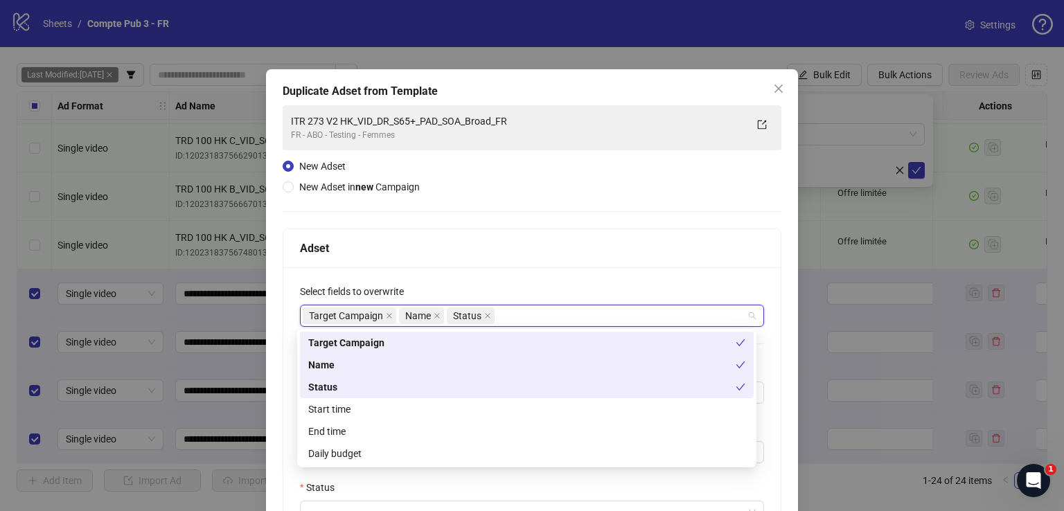
click at [463, 407] on div "Start time" at bounding box center [526, 409] width 437 height 15
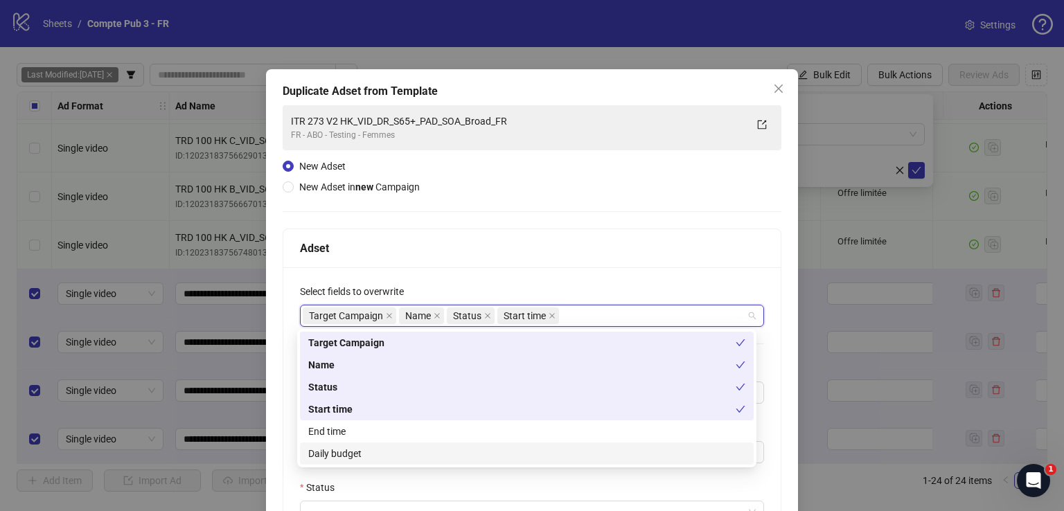
click at [456, 452] on div "Daily budget" at bounding box center [526, 453] width 437 height 15
click at [522, 265] on div "Adset" at bounding box center [531, 248] width 497 height 39
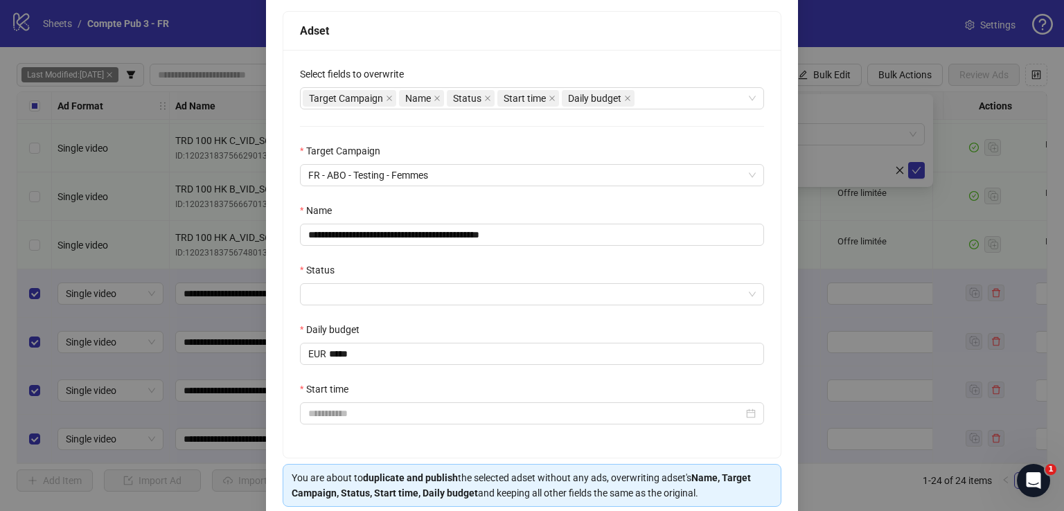
scroll to position [218, 0]
click at [504, 228] on input "**********" at bounding box center [532, 234] width 464 height 22
paste input "text"
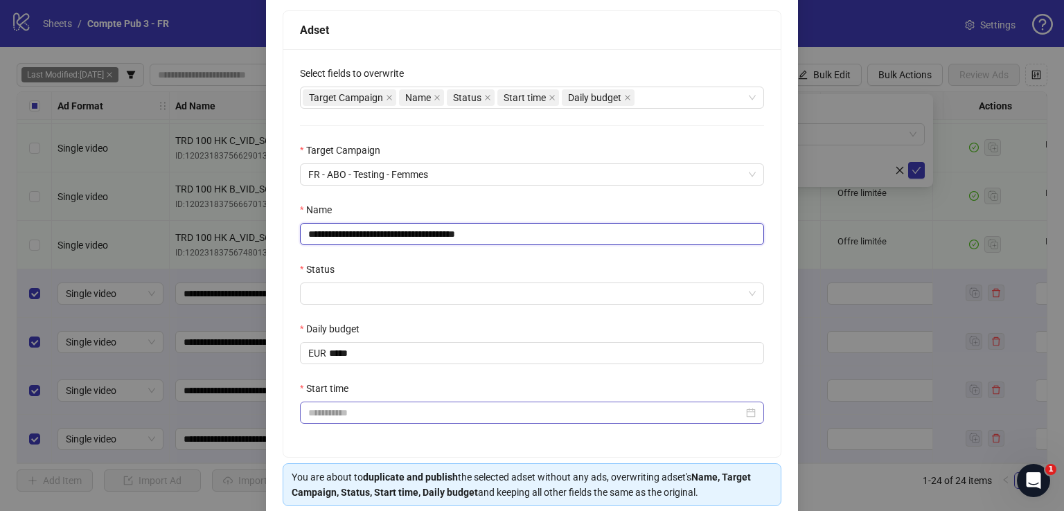
type input "**********"
click at [399, 411] on input "Start time" at bounding box center [525, 412] width 435 height 15
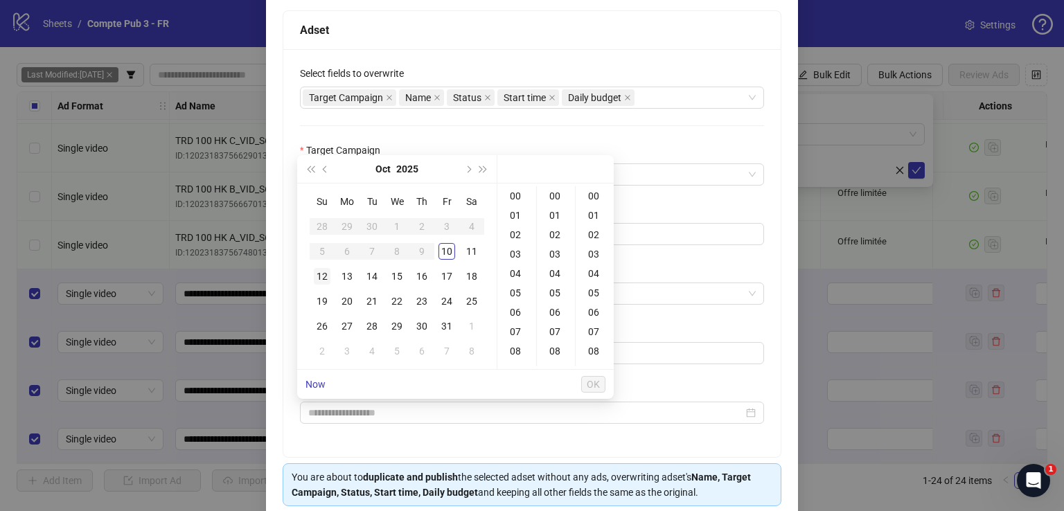
click at [321, 276] on div "12" at bounding box center [322, 276] width 17 height 17
click at [513, 278] on div "04" at bounding box center [516, 273] width 33 height 19
type input "**********"
click at [598, 380] on span "OK" at bounding box center [593, 384] width 13 height 11
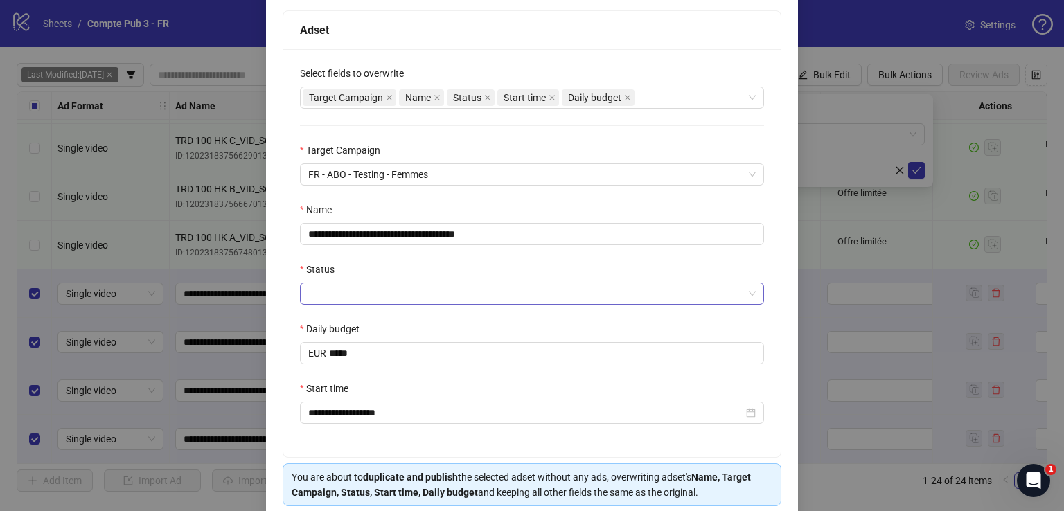
click at [482, 292] on input "Status" at bounding box center [525, 293] width 435 height 21
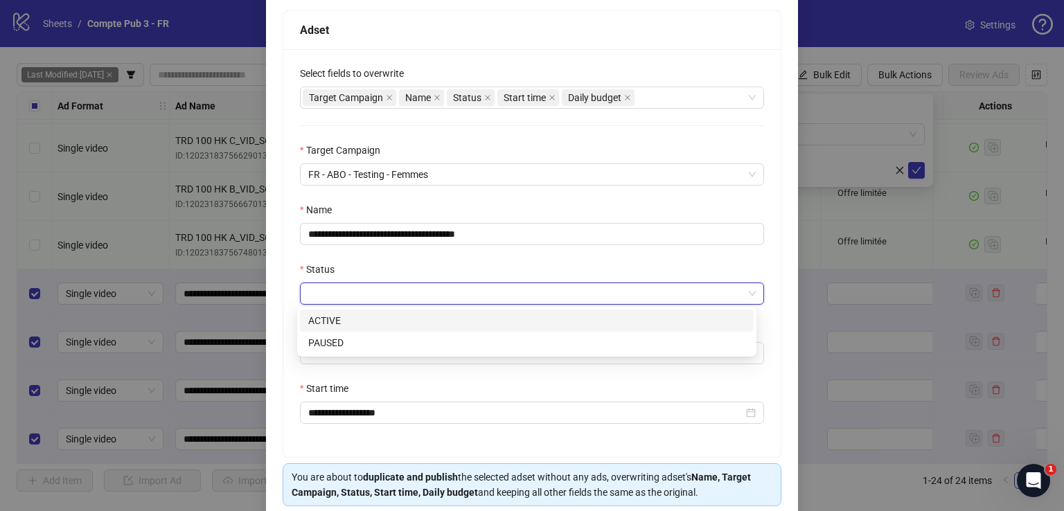
click at [479, 319] on div "ACTIVE" at bounding box center [526, 320] width 437 height 15
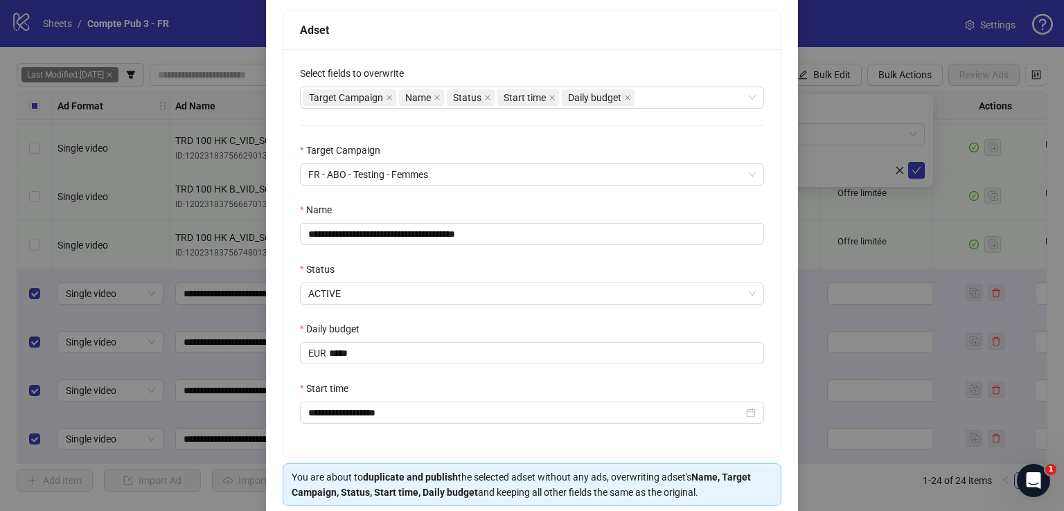
click at [432, 70] on div "Select fields to overwrite" at bounding box center [532, 76] width 464 height 21
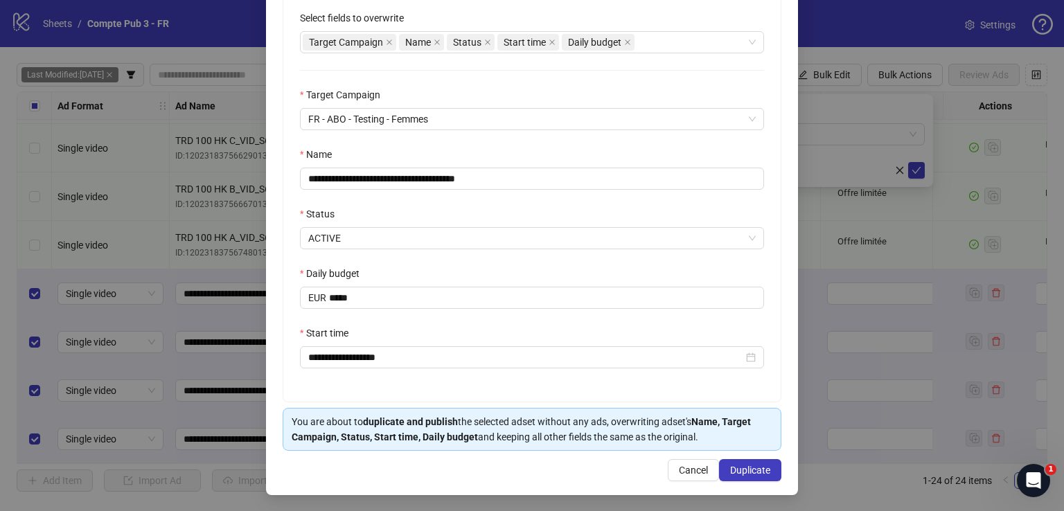
scroll to position [273, 0]
click at [731, 465] on span "Duplicate" at bounding box center [750, 470] width 40 height 11
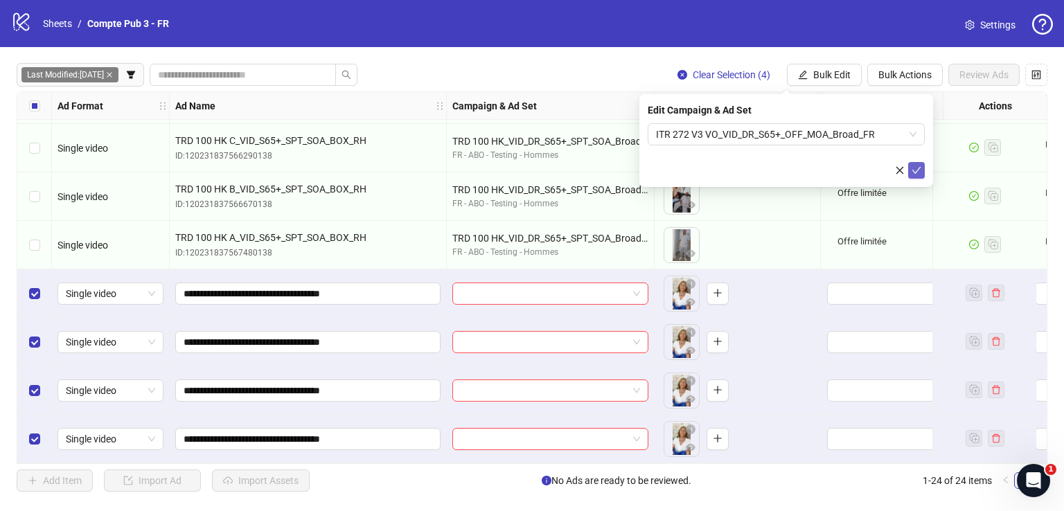
click at [912, 168] on icon "check" at bounding box center [916, 171] width 10 height 10
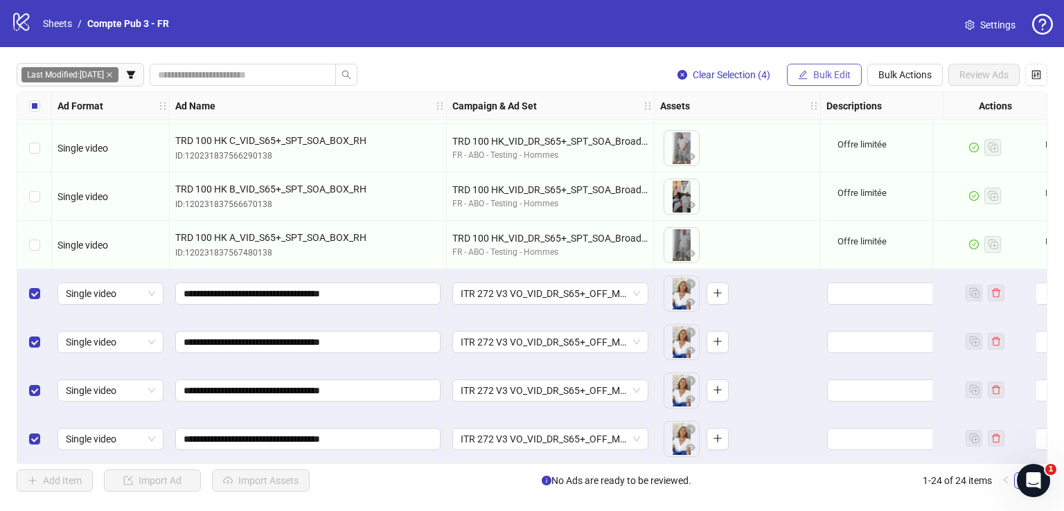
click at [830, 74] on span "Bulk Edit" at bounding box center [831, 74] width 37 height 11
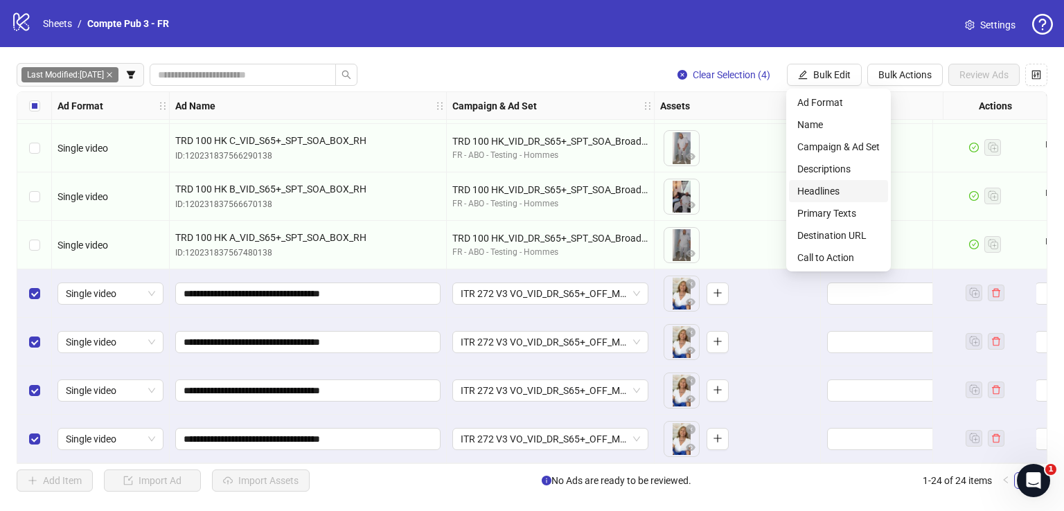
click at [830, 190] on span "Headlines" at bounding box center [838, 191] width 82 height 15
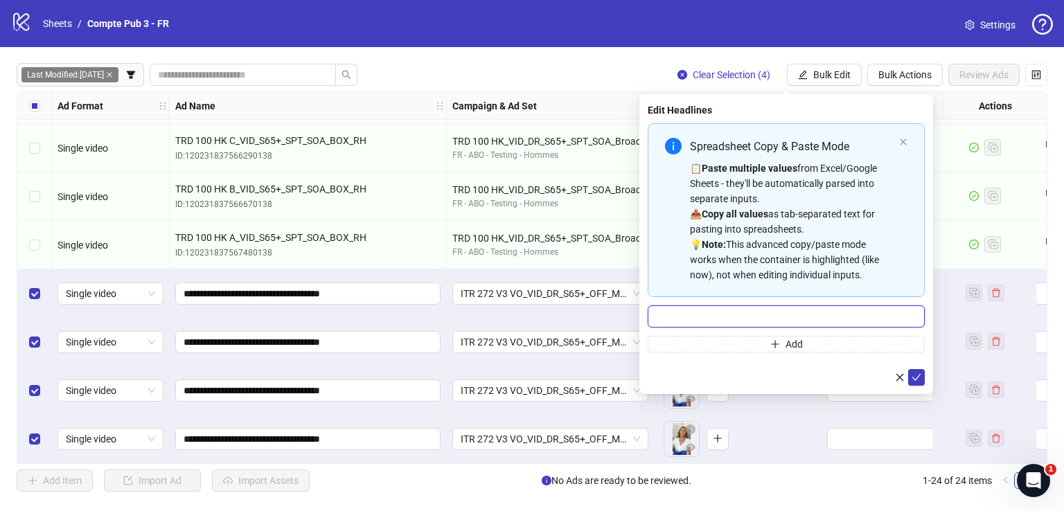
click at [779, 305] on input "Multi-input container - paste or copy values" at bounding box center [786, 316] width 277 height 22
paste input "**********"
type input "**********"
click at [916, 376] on icon "check" at bounding box center [916, 378] width 10 height 10
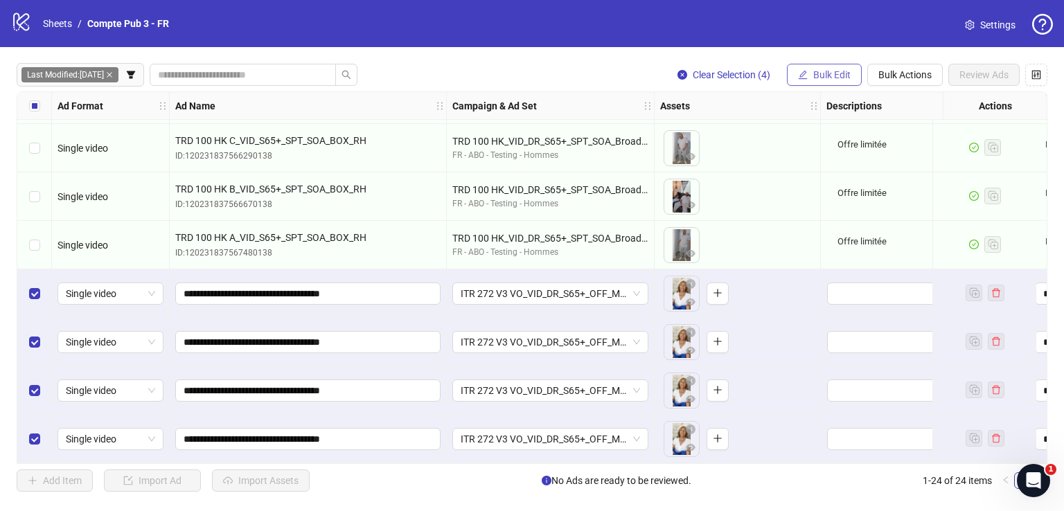
click at [832, 81] on button "Bulk Edit" at bounding box center [824, 75] width 75 height 22
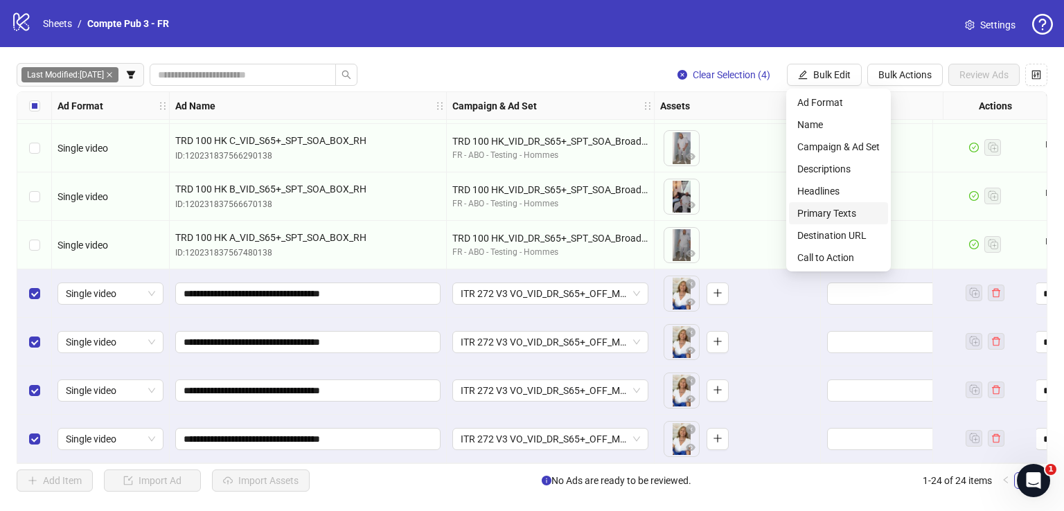
click at [839, 216] on span "Primary Texts" at bounding box center [838, 213] width 82 height 15
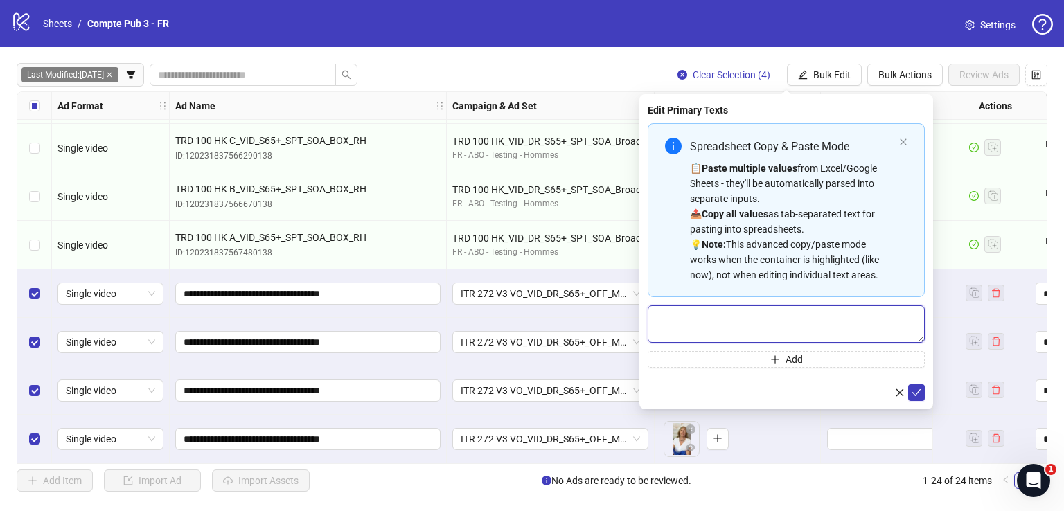
click at [771, 316] on textarea "Multi-text input container - paste or copy values" at bounding box center [786, 323] width 277 height 37
paste textarea "**********"
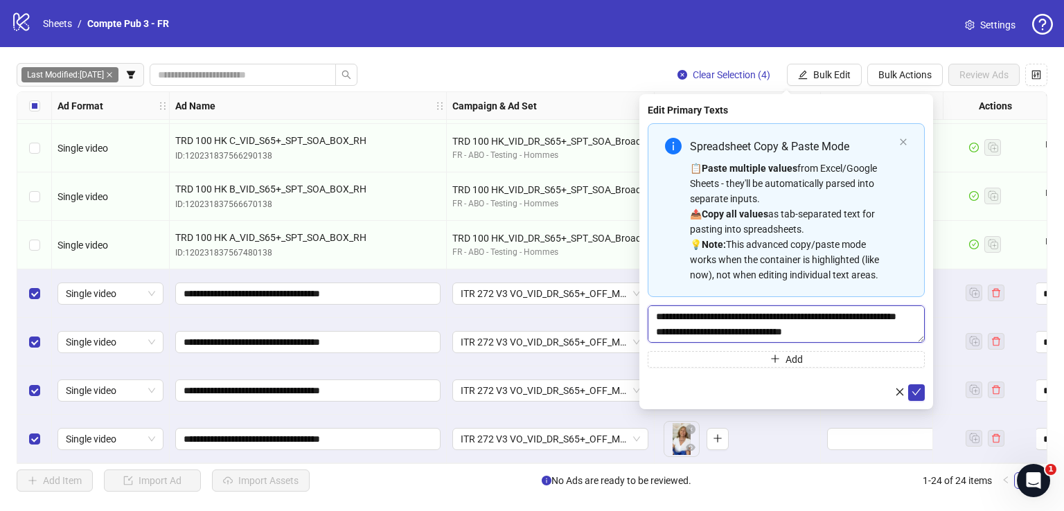
scroll to position [26, 0]
type textarea "**********"
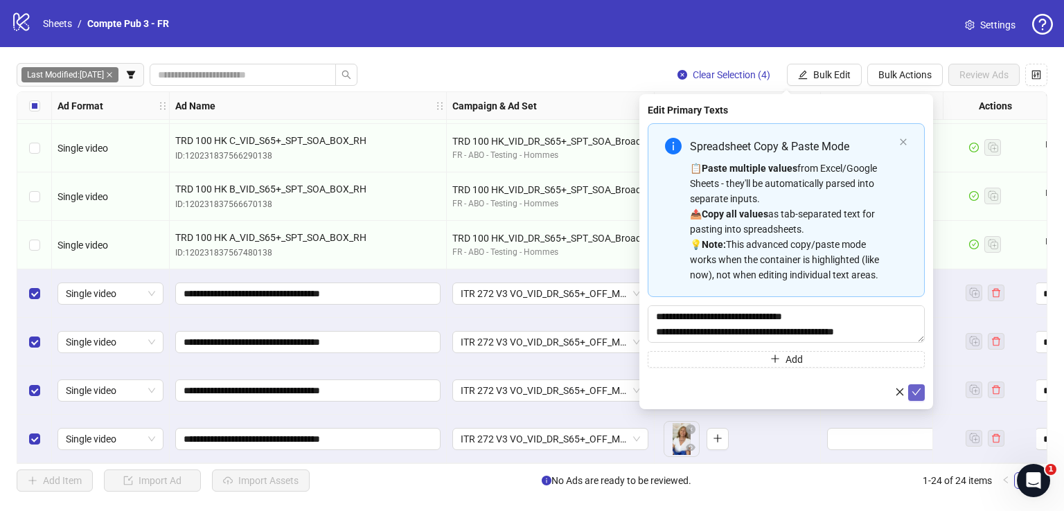
click at [918, 390] on icon "check" at bounding box center [916, 392] width 9 height 7
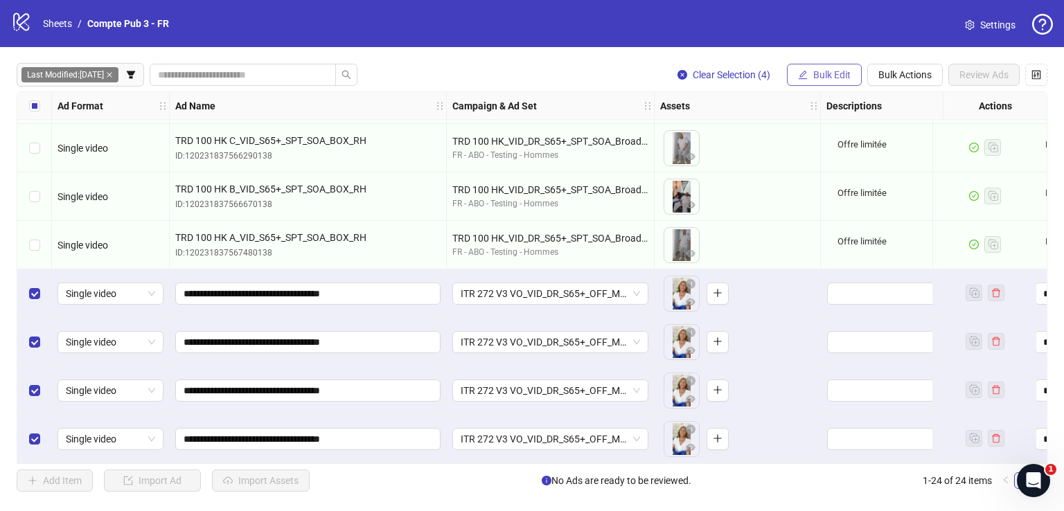
click at [835, 72] on span "Bulk Edit" at bounding box center [831, 74] width 37 height 11
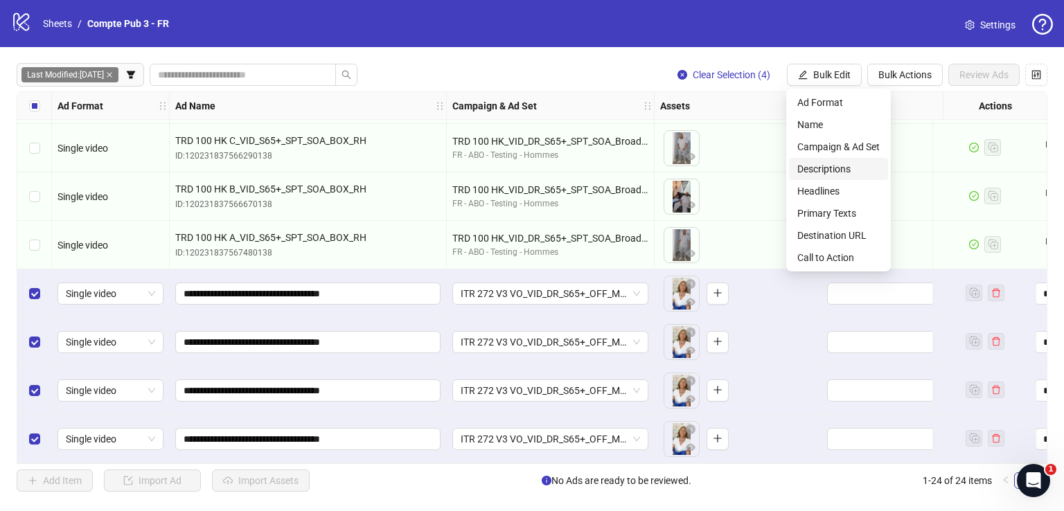
click at [851, 171] on span "Descriptions" at bounding box center [838, 168] width 82 height 15
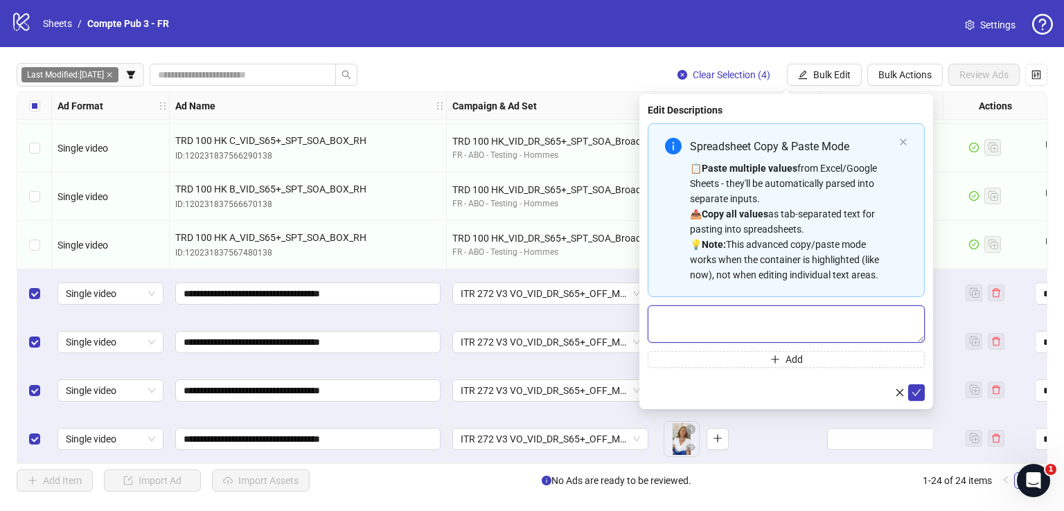
click at [781, 319] on textarea "Multi-text input container - paste or copy values" at bounding box center [786, 323] width 277 height 37
paste textarea "**********"
click at [781, 319] on textarea "**********" at bounding box center [786, 323] width 277 height 37
type textarea "**********"
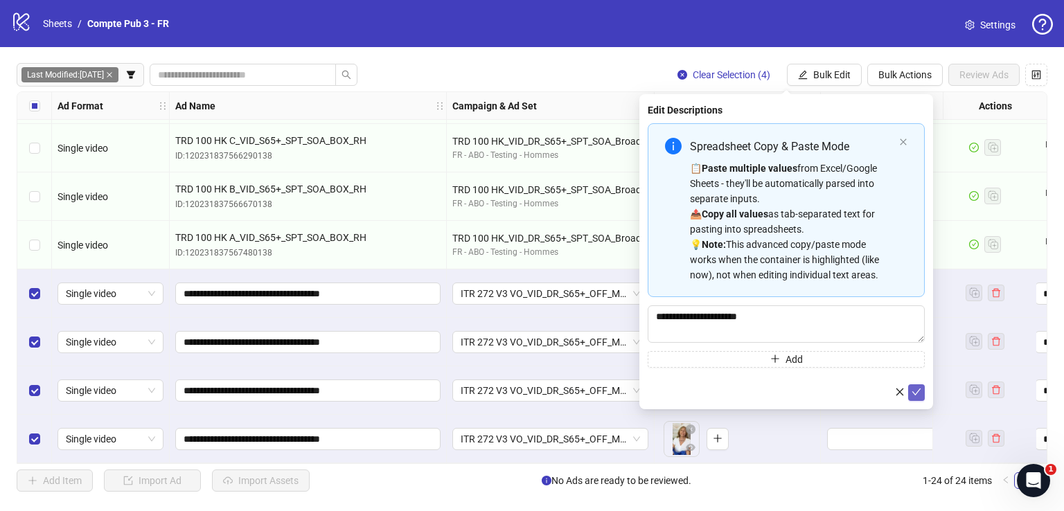
click at [918, 387] on span "submit" at bounding box center [916, 392] width 10 height 11
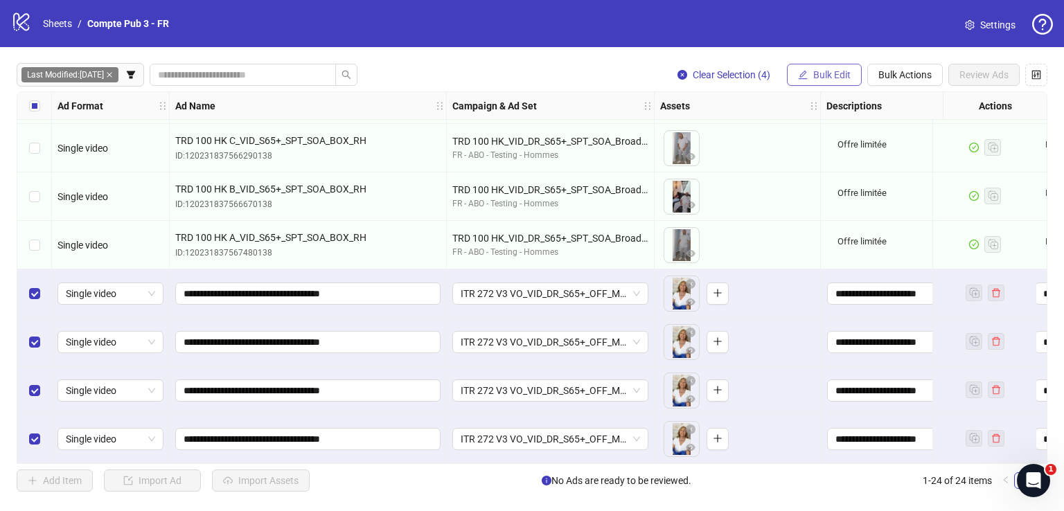
click at [820, 76] on span "Bulk Edit" at bounding box center [831, 74] width 37 height 11
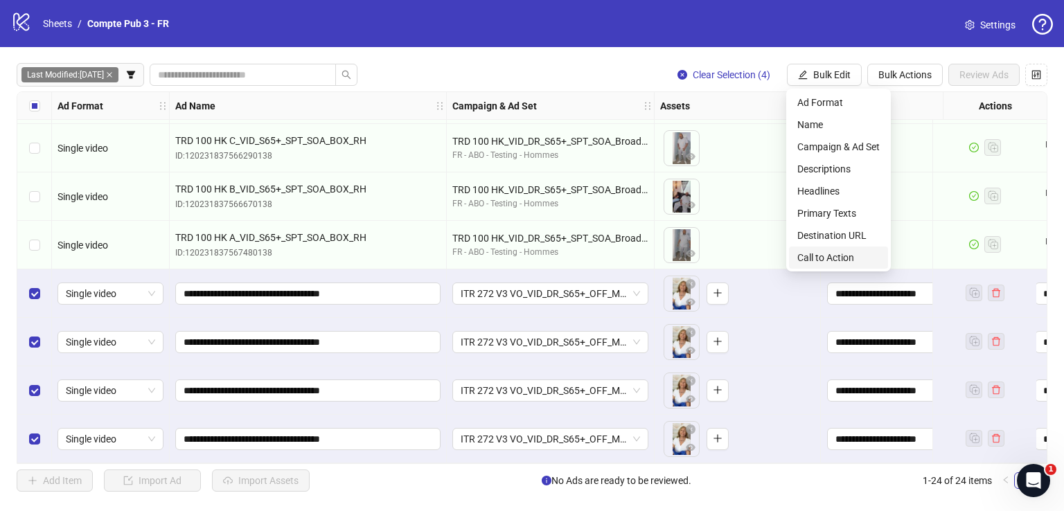
click at [820, 269] on ul "Ad Format Name Campaign & Ad Set Descriptions Headlines Primary Texts Destinati…" at bounding box center [838, 180] width 105 height 183
click at [818, 259] on span "Call to Action" at bounding box center [838, 257] width 82 height 15
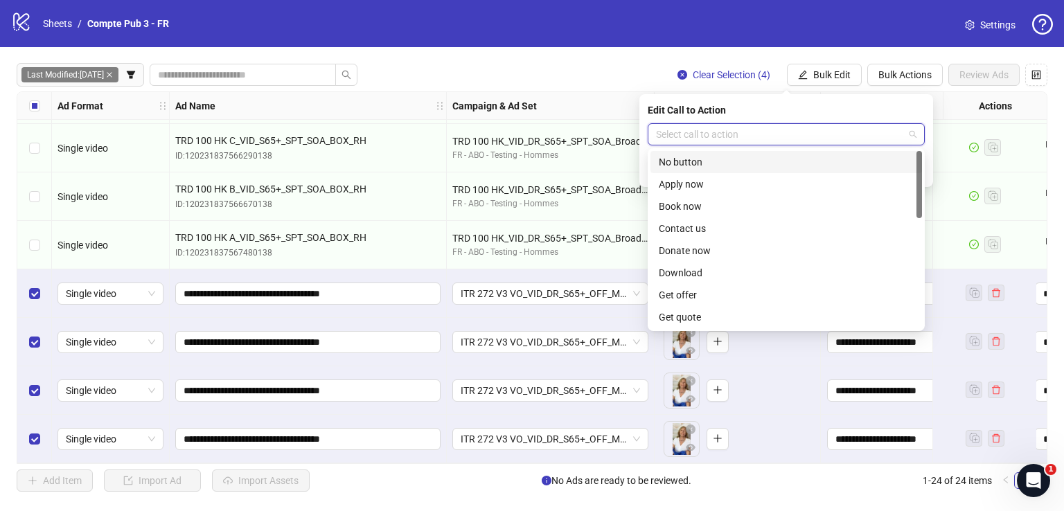
click at [760, 136] on input "search" at bounding box center [780, 134] width 248 height 21
type input "****"
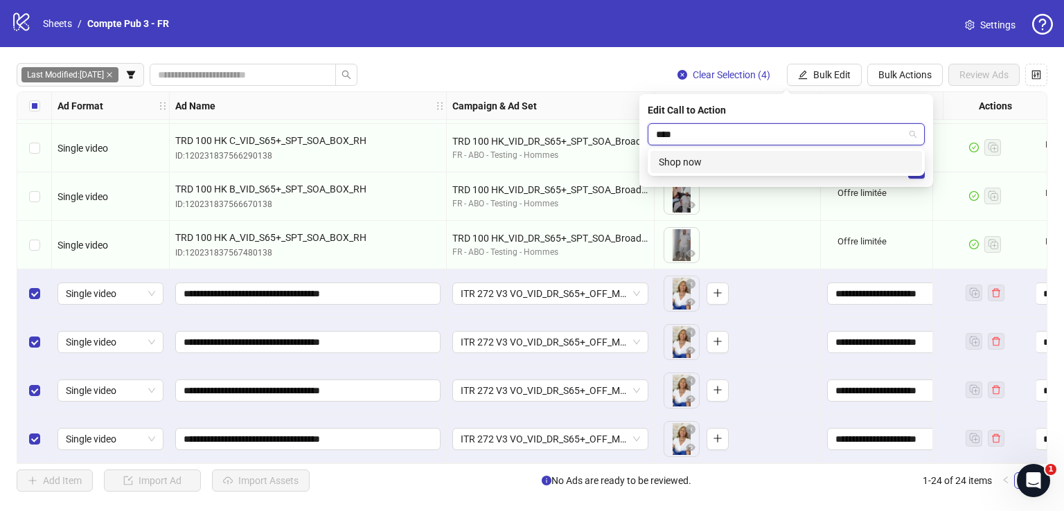
drag, startPoint x: 784, startPoint y: 153, endPoint x: 829, endPoint y: 165, distance: 46.5
click at [785, 153] on div "Shop now" at bounding box center [786, 162] width 272 height 22
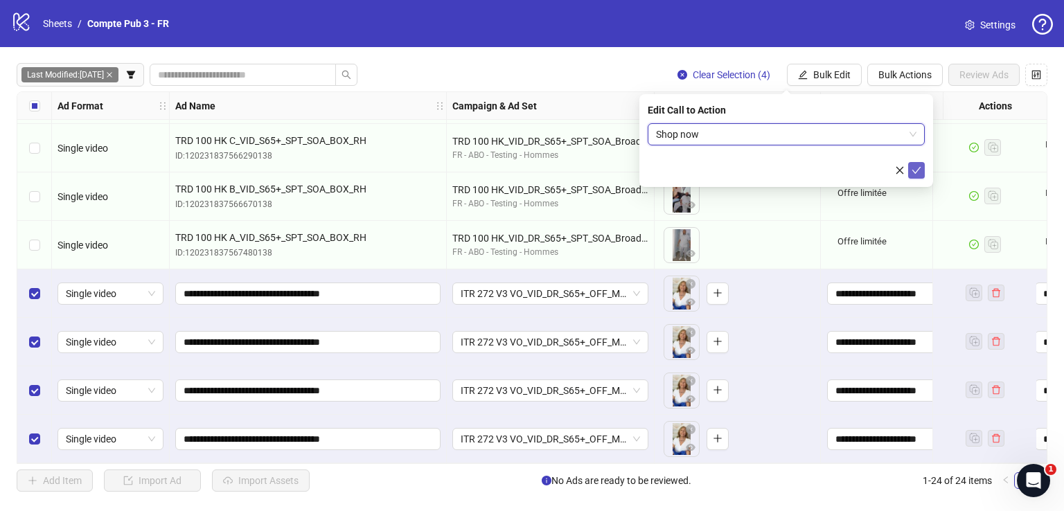
click at [916, 171] on icon "check" at bounding box center [916, 170] width 9 height 7
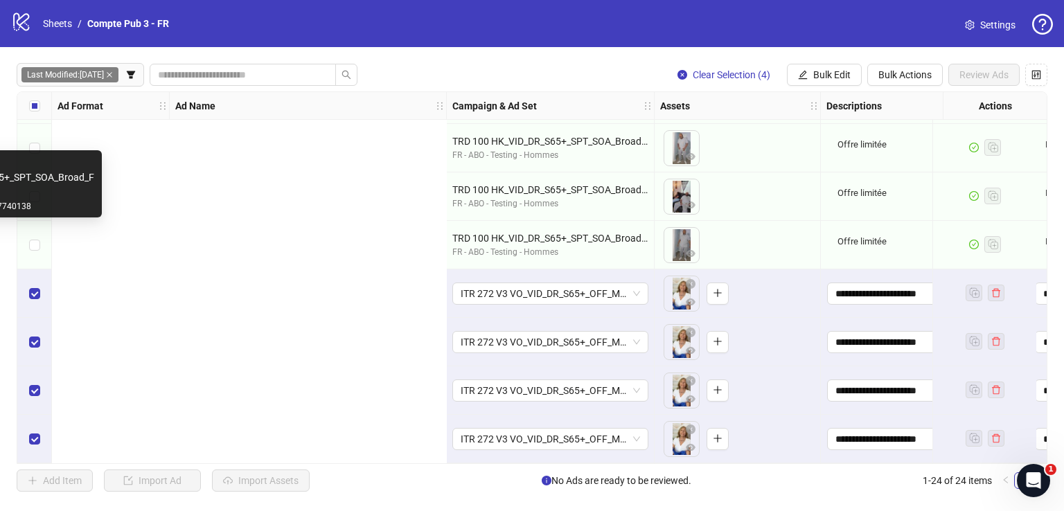
scroll to position [825, 692]
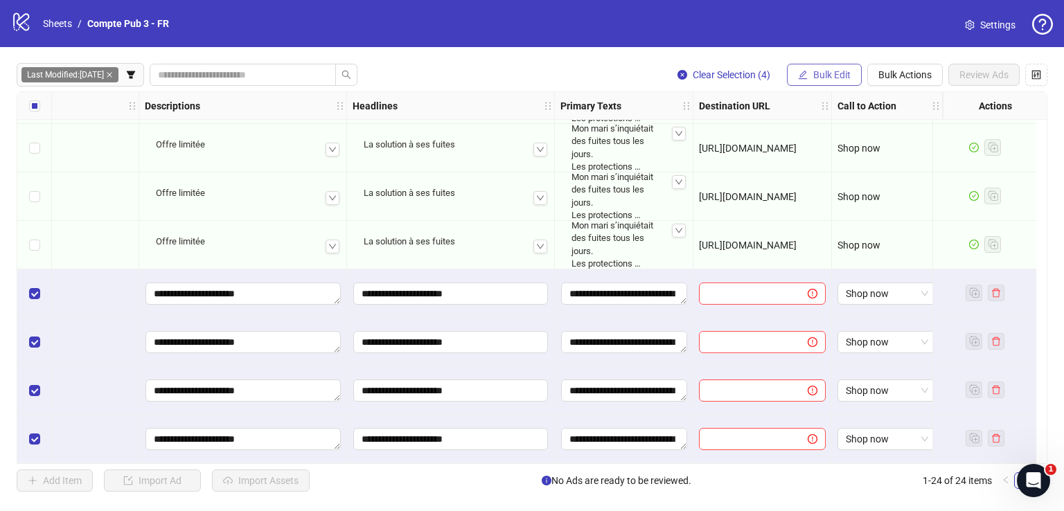
click at [815, 66] on button "Bulk Edit" at bounding box center [824, 75] width 75 height 22
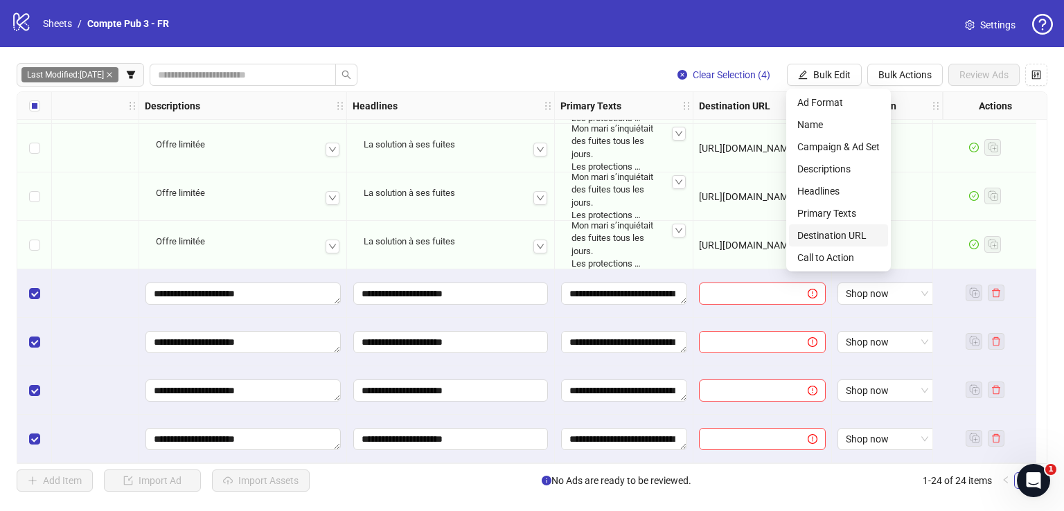
click at [828, 235] on span "Destination URL" at bounding box center [838, 235] width 82 height 15
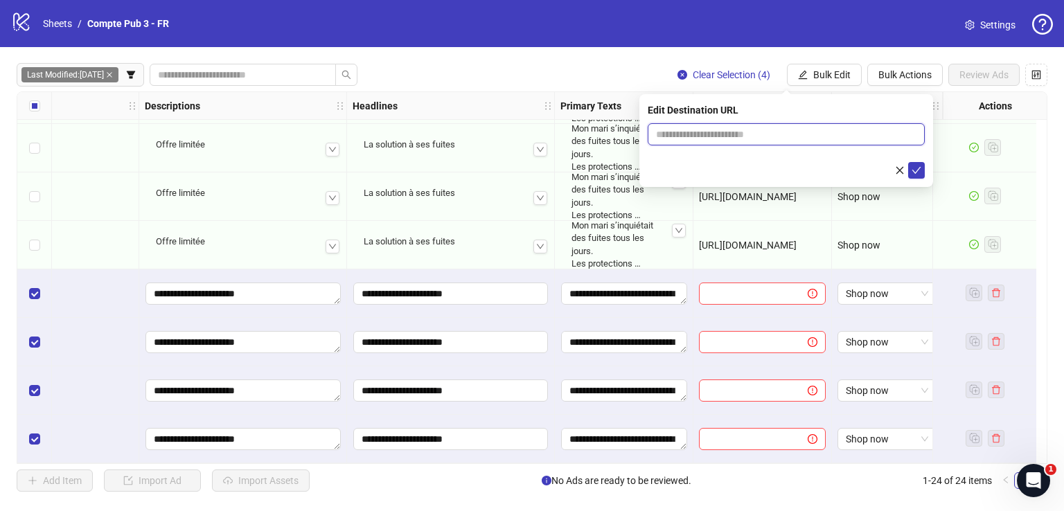
click at [799, 139] on input "text" at bounding box center [780, 134] width 249 height 15
paste input "**********"
type input "**********"
click at [911, 168] on icon "check" at bounding box center [916, 171] width 10 height 10
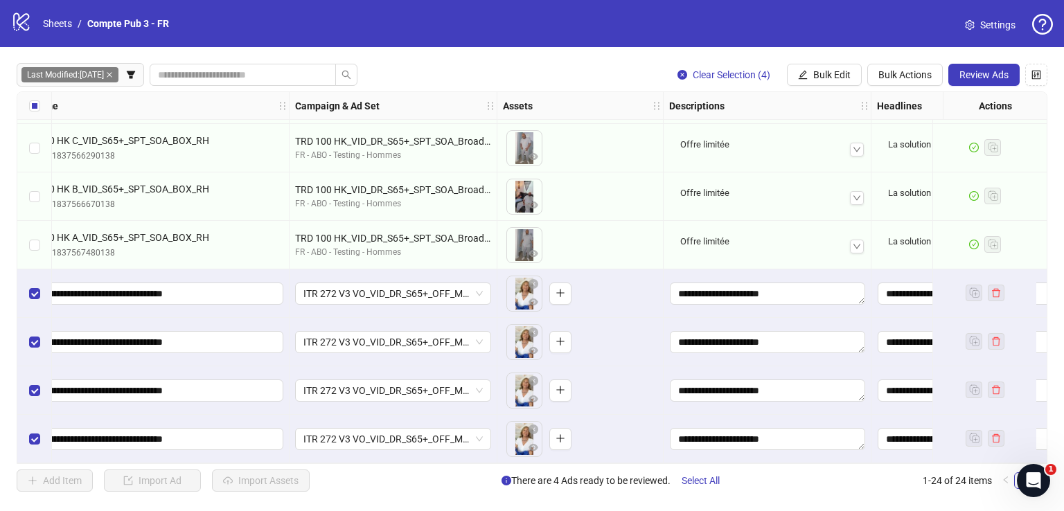
scroll to position [825, 152]
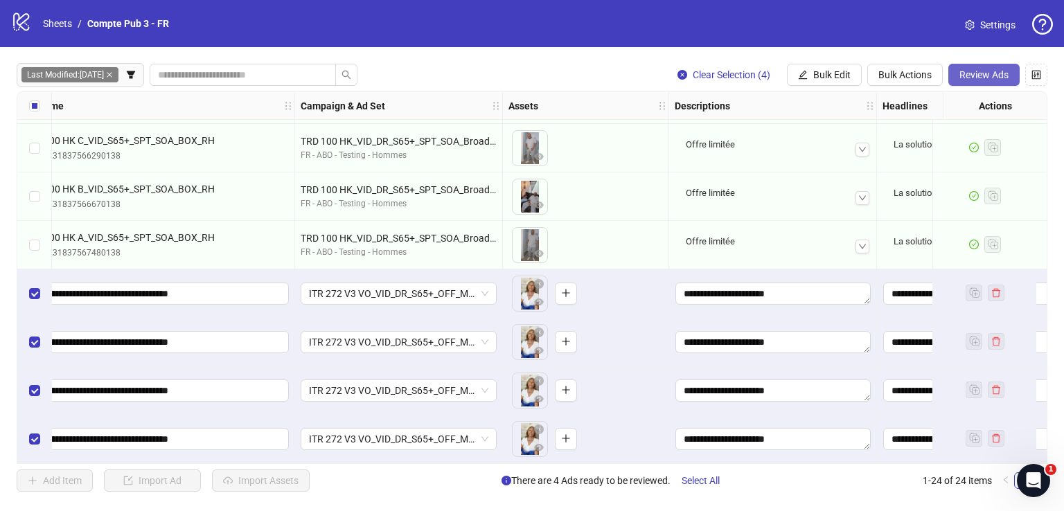
click at [972, 77] on span "Review Ads" at bounding box center [983, 74] width 49 height 11
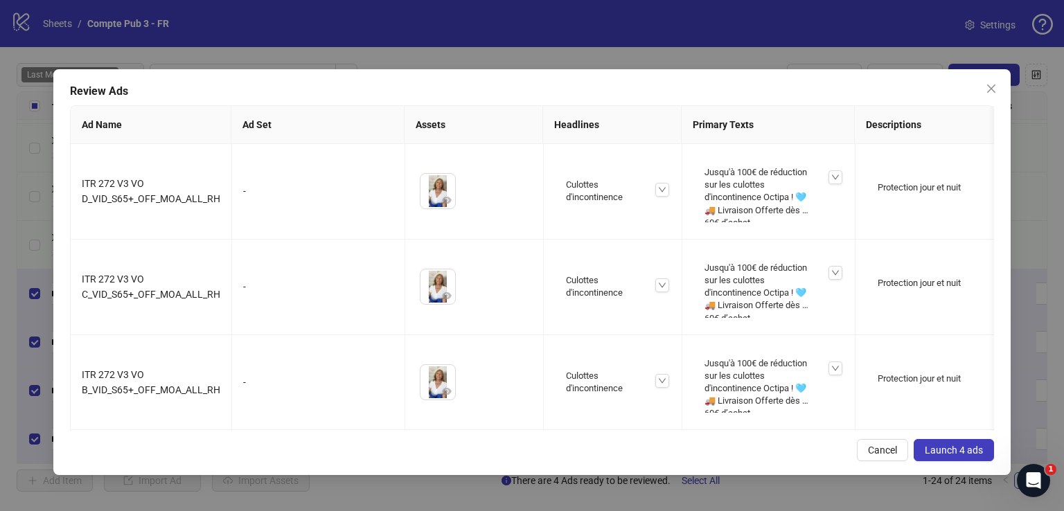
click at [947, 450] on span "Launch 4 ads" at bounding box center [954, 450] width 58 height 11
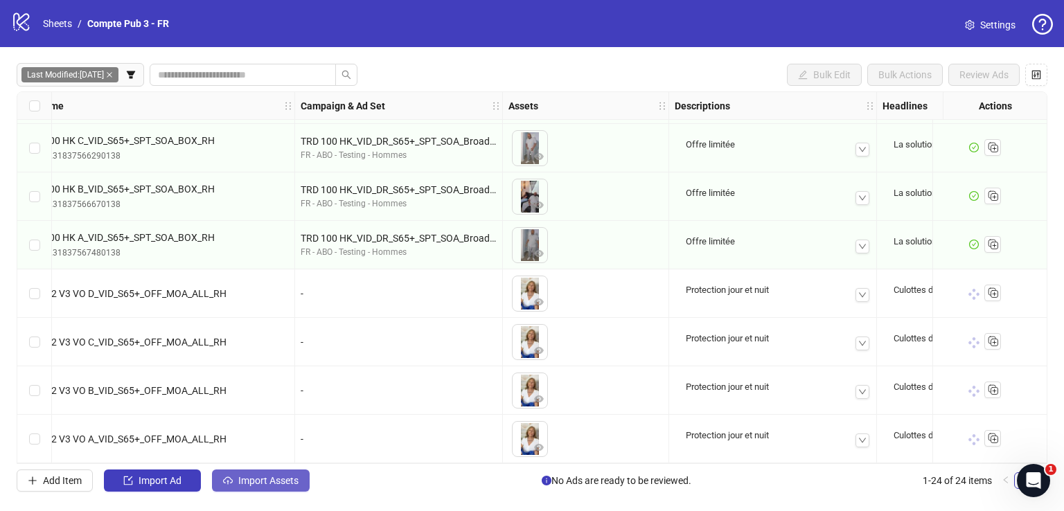
click at [252, 472] on button "Import Assets" at bounding box center [261, 481] width 98 height 22
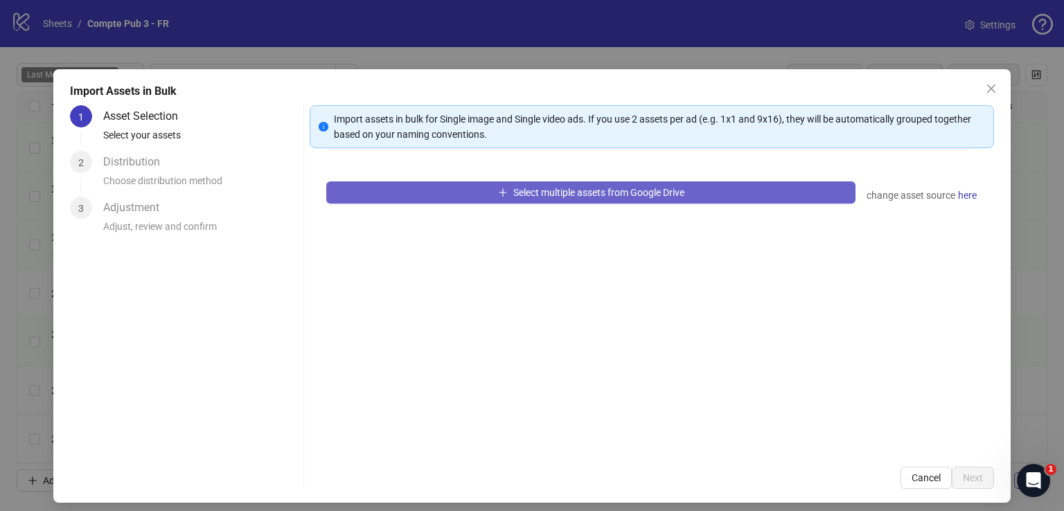
click at [444, 193] on button "Select multiple assets from Google Drive" at bounding box center [590, 192] width 529 height 22
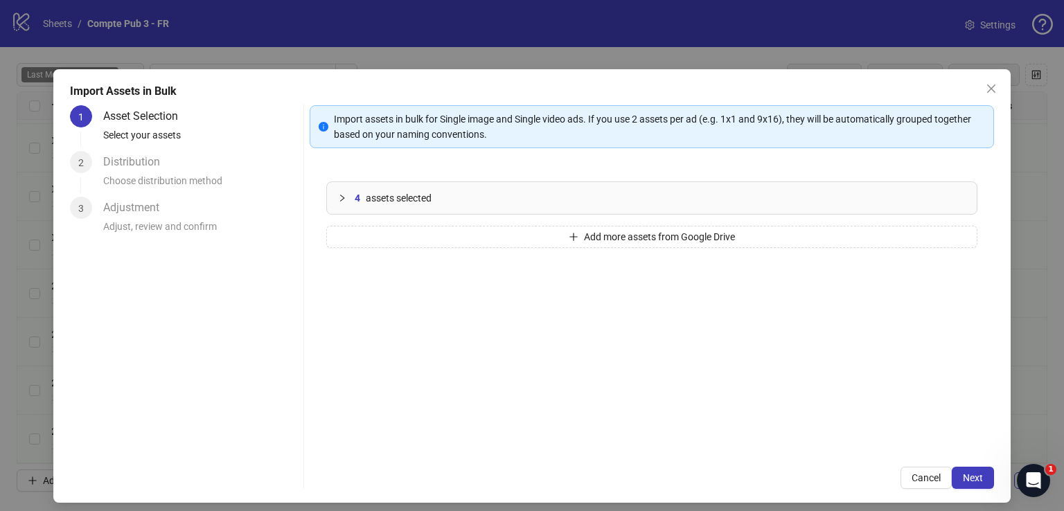
click at [967, 476] on span "Next" at bounding box center [973, 477] width 20 height 11
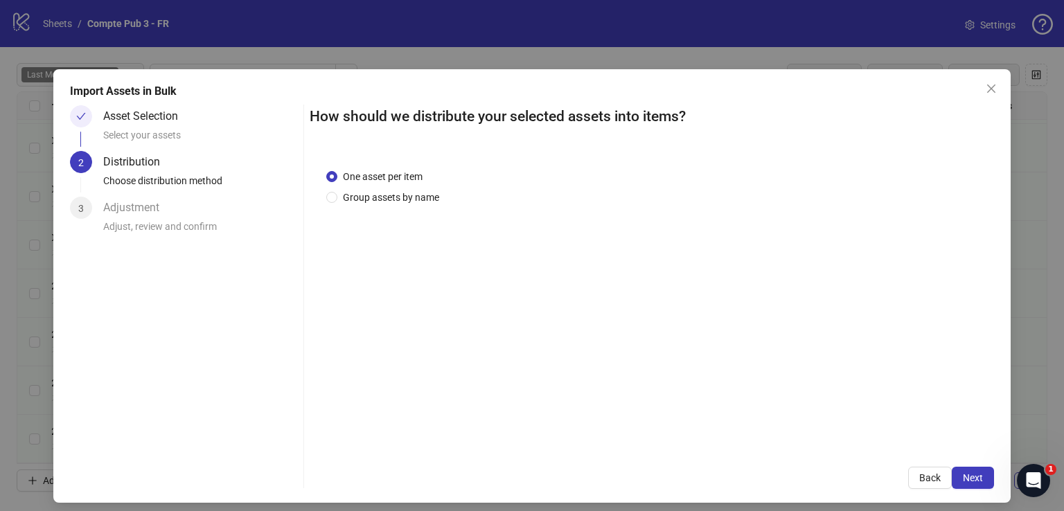
click at [967, 476] on span "Next" at bounding box center [973, 477] width 20 height 11
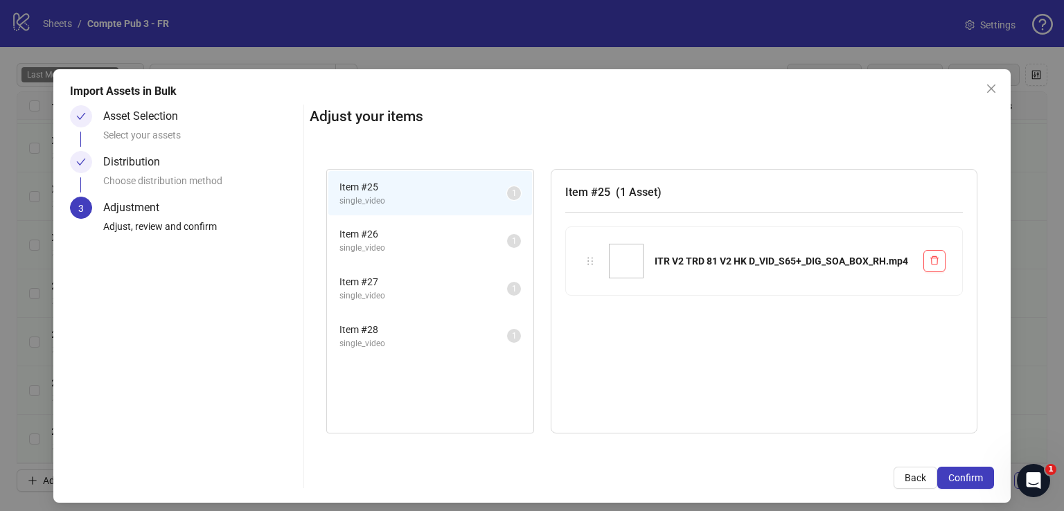
click at [967, 476] on span "Confirm" at bounding box center [965, 477] width 35 height 11
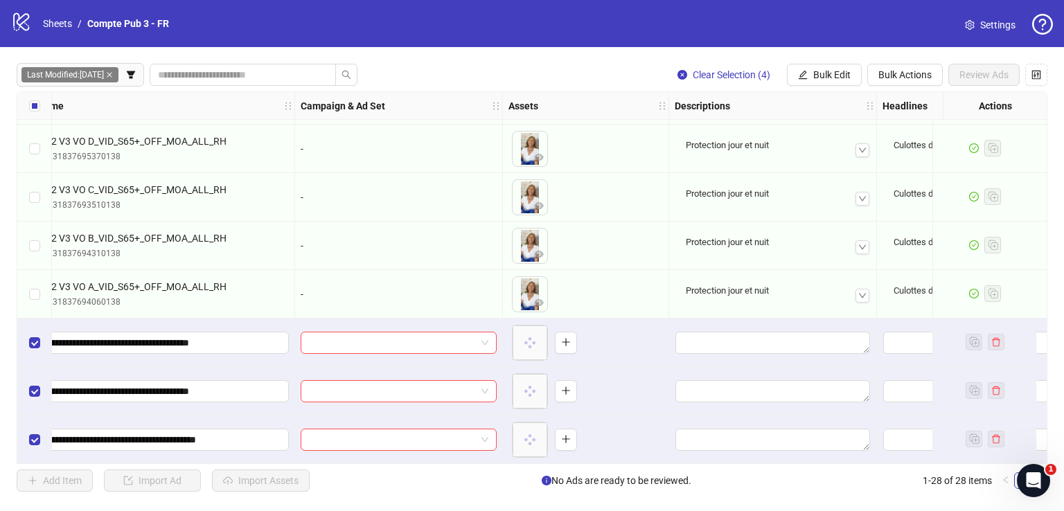
scroll to position [1019, 152]
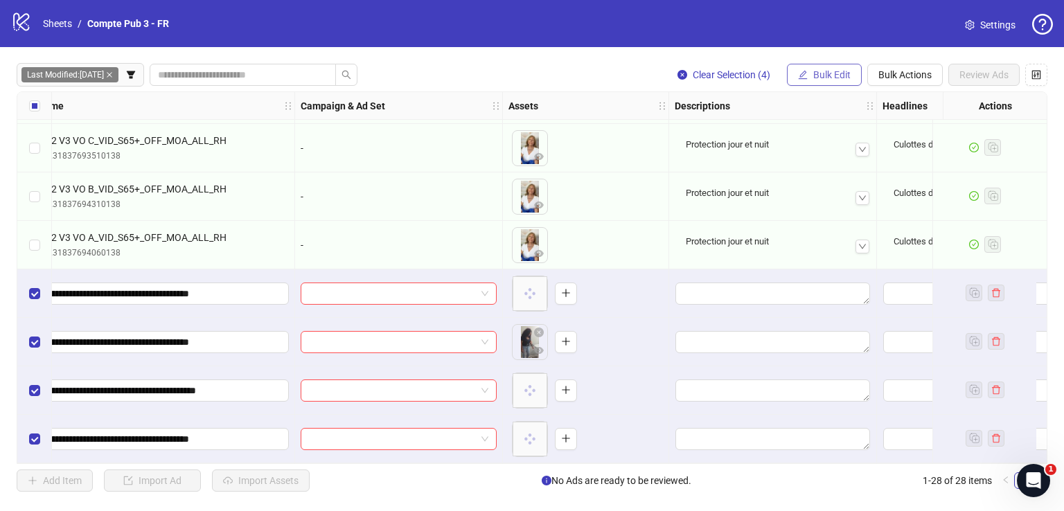
click at [831, 70] on span "Bulk Edit" at bounding box center [831, 74] width 37 height 11
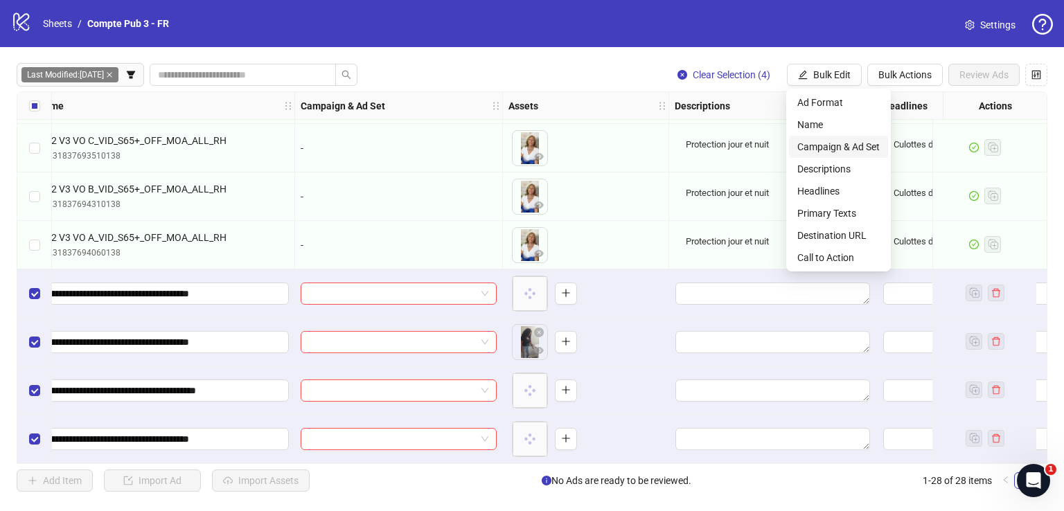
click at [830, 142] on span "Campaign & Ad Set" at bounding box center [838, 146] width 82 height 15
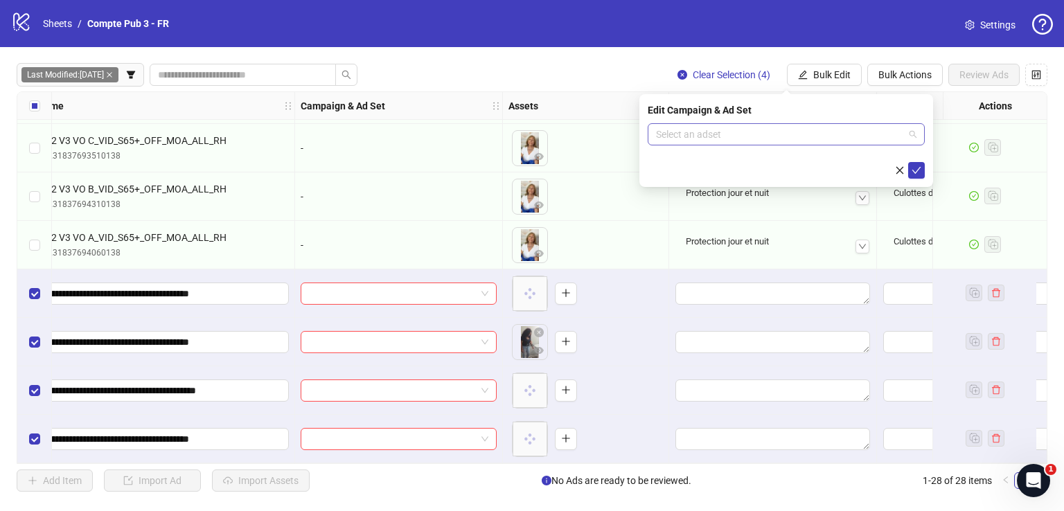
click at [776, 143] on input "search" at bounding box center [780, 134] width 248 height 21
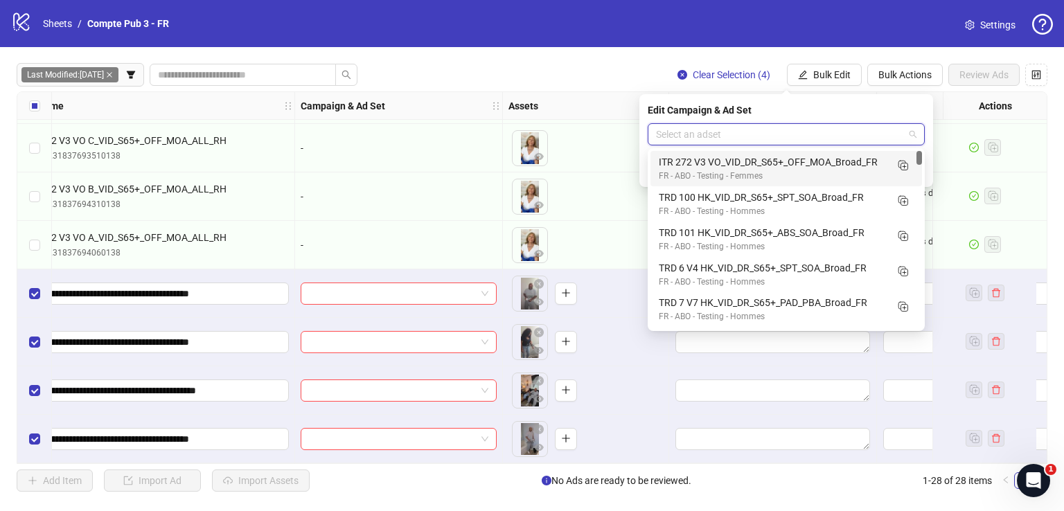
click at [729, 134] on input "search" at bounding box center [780, 134] width 248 height 21
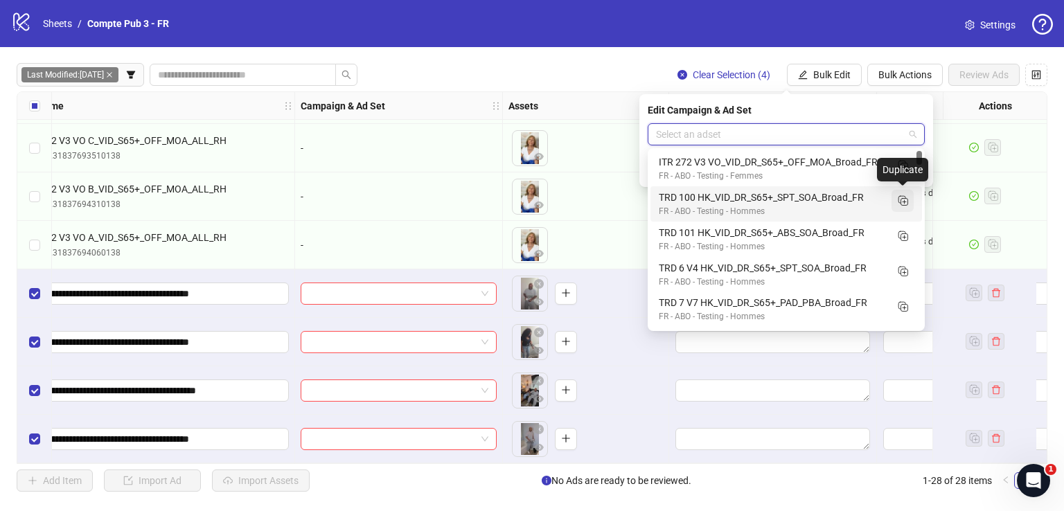
click at [905, 200] on line "Duplicate" at bounding box center [905, 201] width 0 height 3
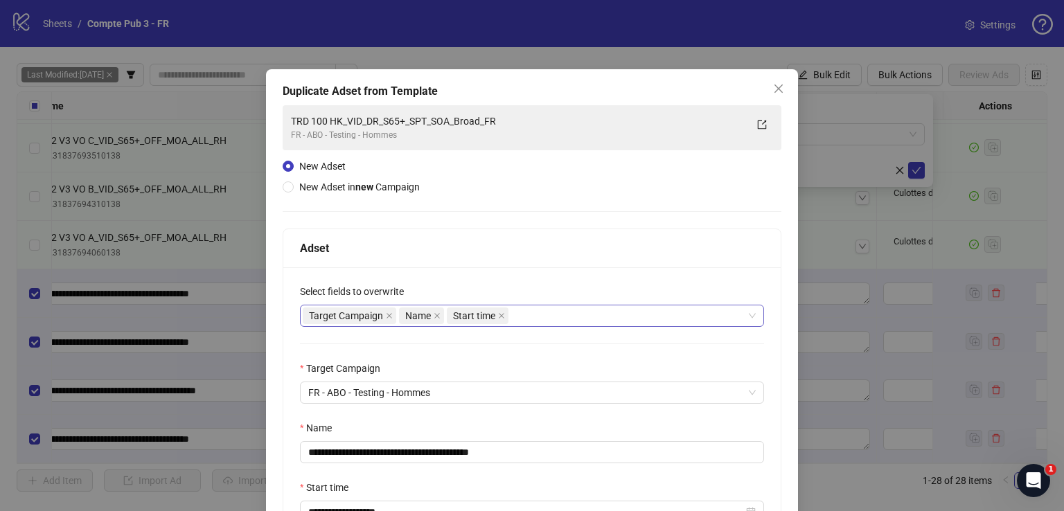
click at [526, 319] on div "Target Campaign Name Start time" at bounding box center [525, 315] width 444 height 19
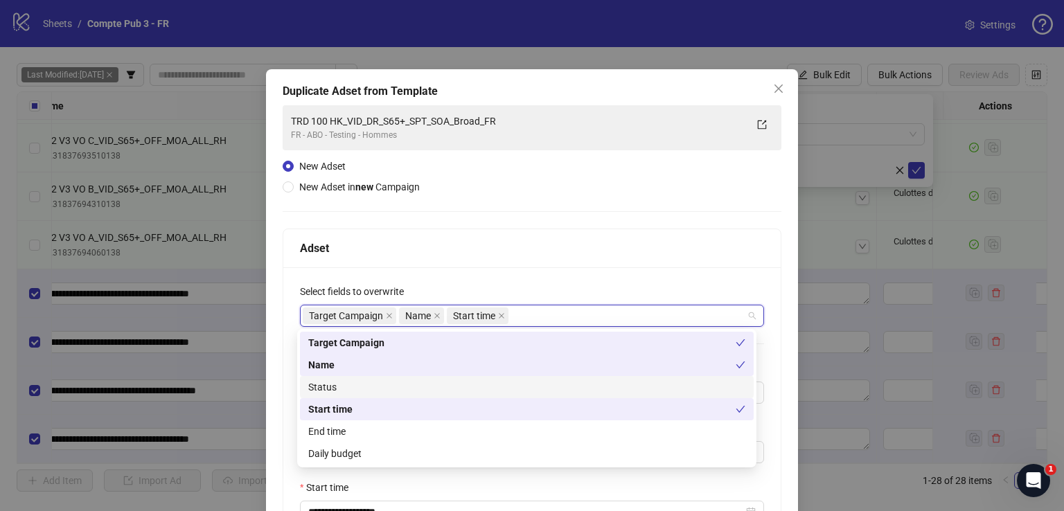
click at [482, 386] on div "Status" at bounding box center [526, 387] width 437 height 15
click at [474, 458] on div "Daily budget" at bounding box center [526, 453] width 437 height 15
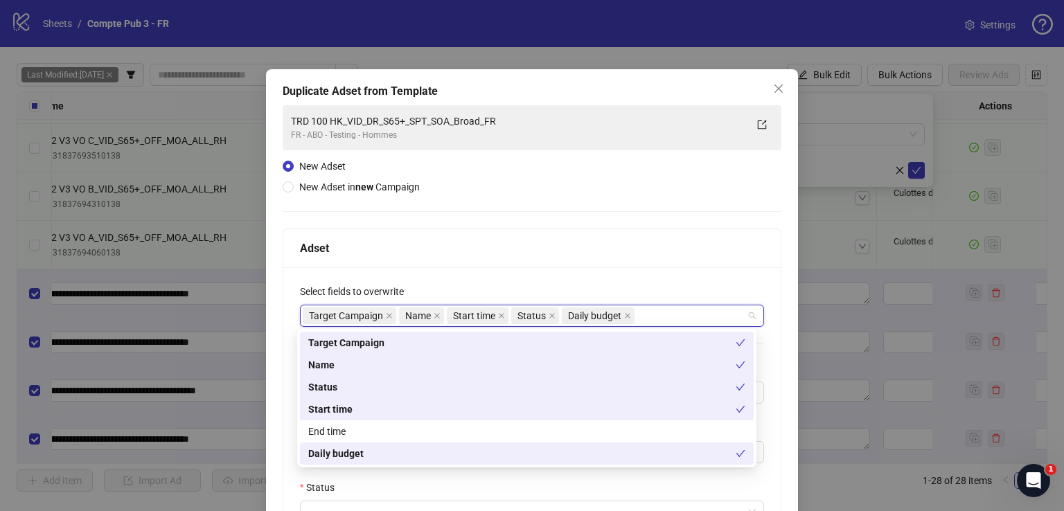
click at [518, 220] on div "**********" at bounding box center [532, 414] width 499 height 619
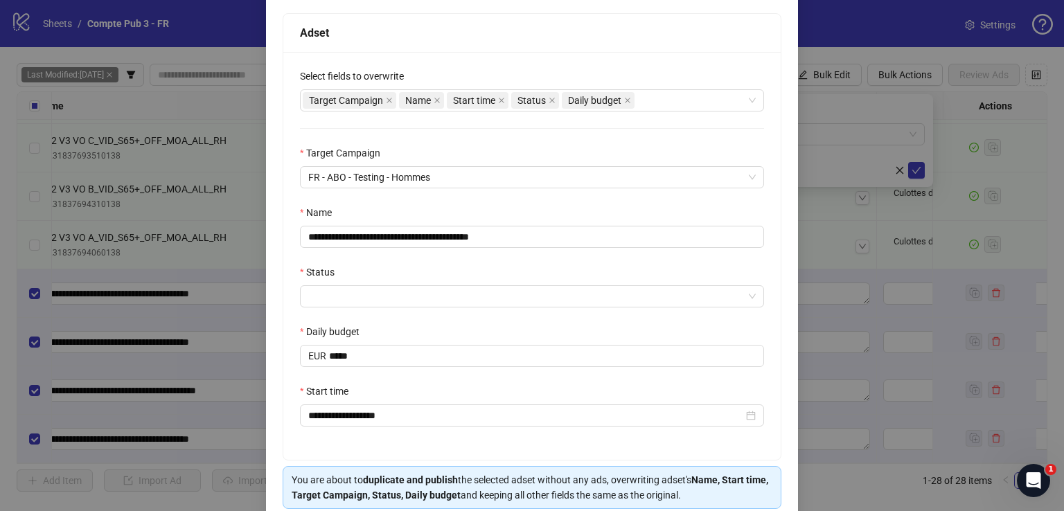
scroll to position [216, 0]
click at [483, 237] on input "**********" at bounding box center [532, 236] width 464 height 22
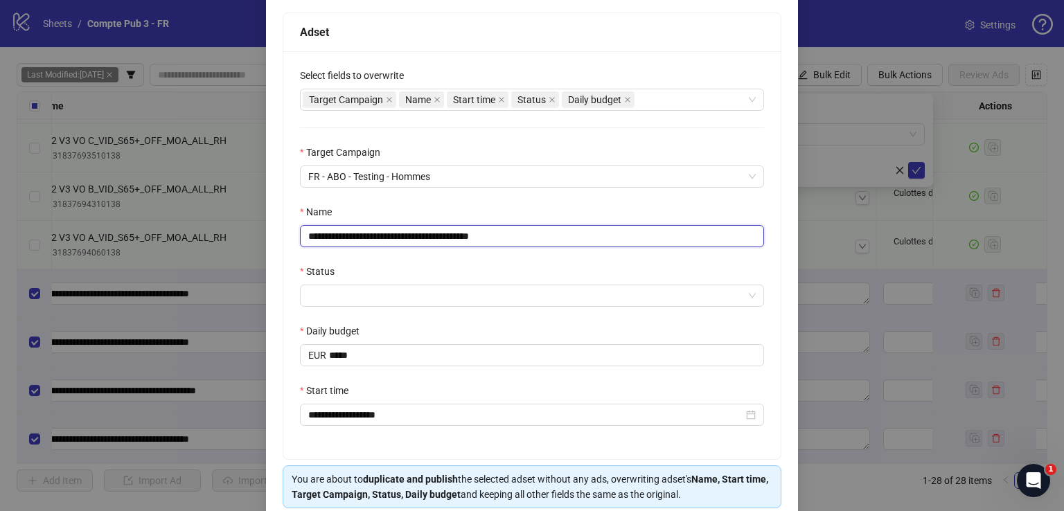
paste input "**"
type input "**********"
click at [391, 303] on input "Status" at bounding box center [525, 295] width 435 height 21
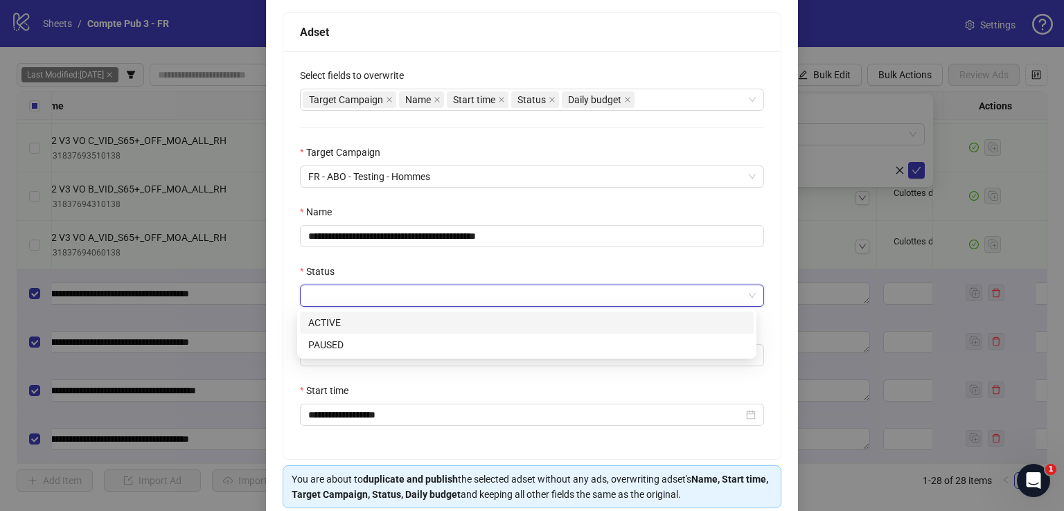
click at [387, 319] on div "ACTIVE" at bounding box center [526, 322] width 437 height 15
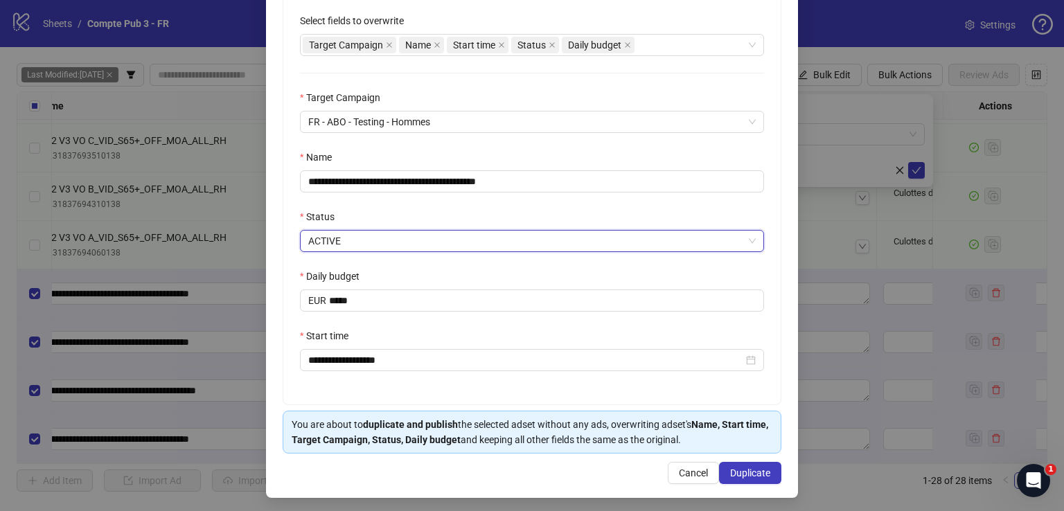
scroll to position [274, 0]
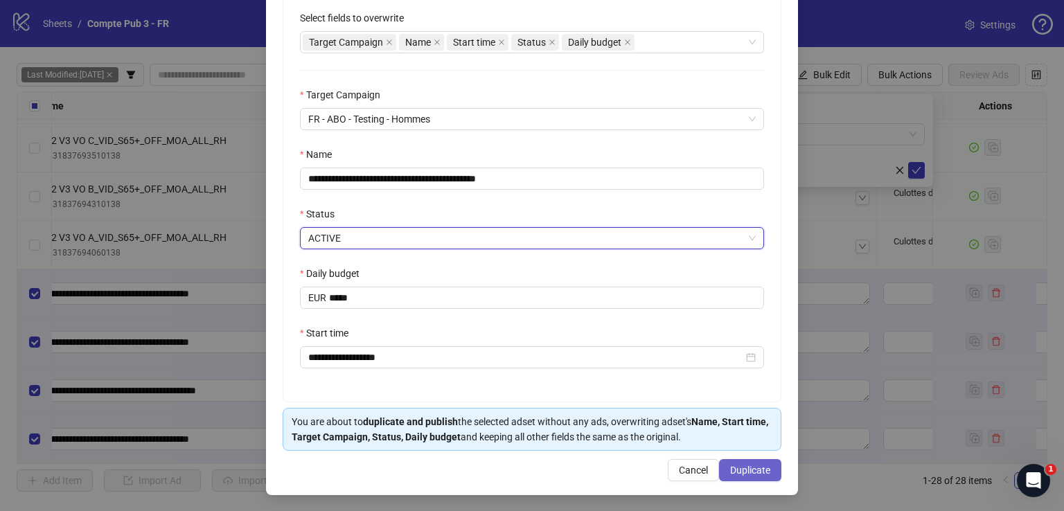
click at [733, 472] on span "Duplicate" at bounding box center [750, 470] width 40 height 11
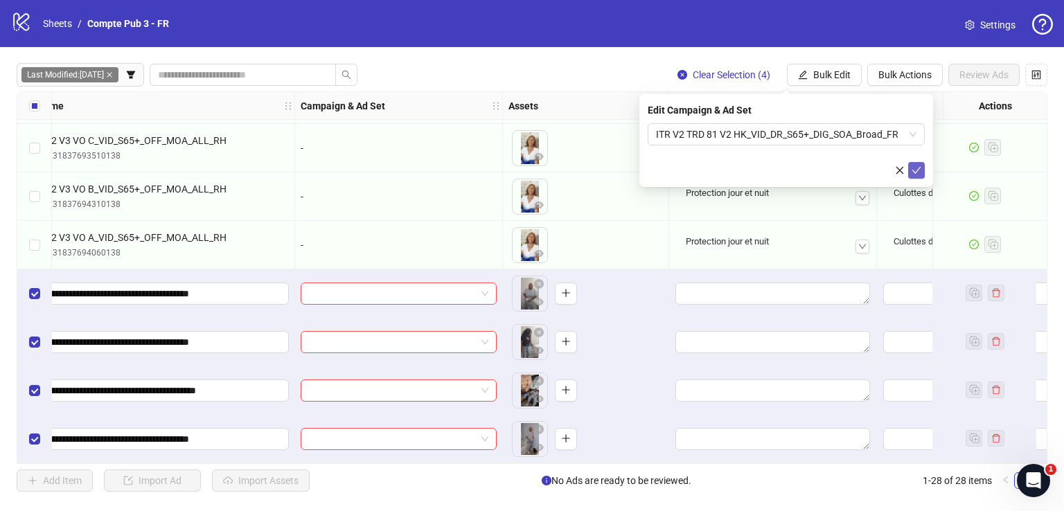
click at [917, 172] on icon "check" at bounding box center [916, 171] width 10 height 10
click at [827, 78] on span "Bulk Edit" at bounding box center [831, 74] width 37 height 11
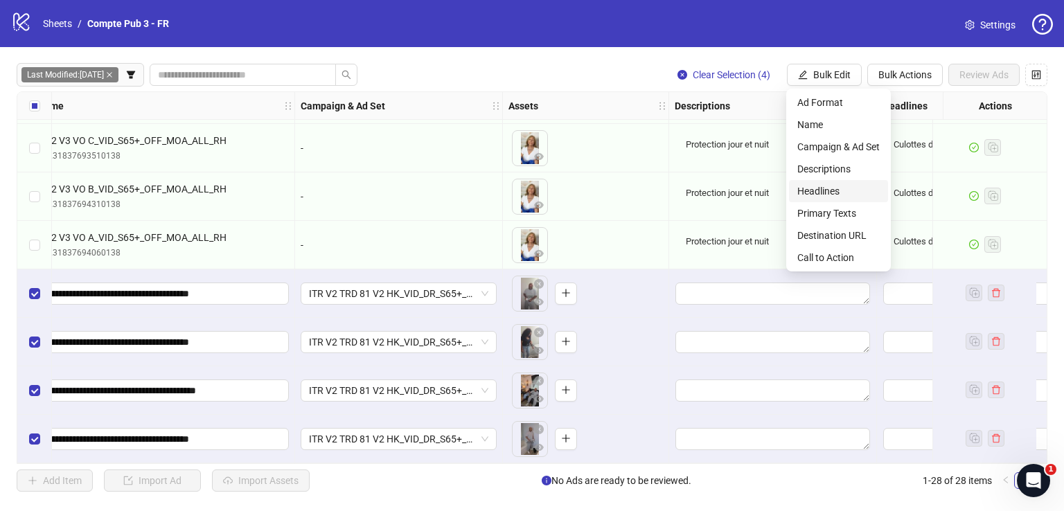
click at [840, 191] on span "Headlines" at bounding box center [838, 191] width 82 height 15
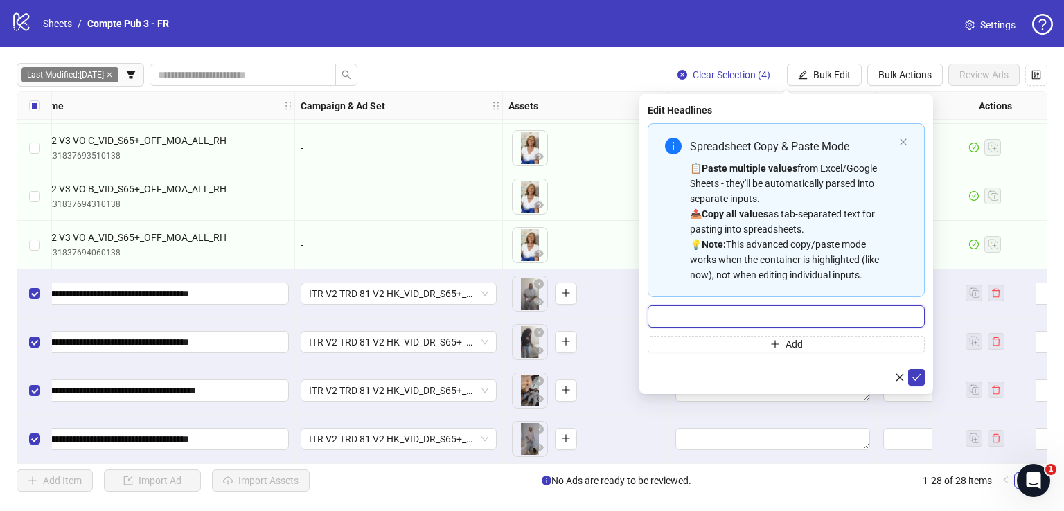
click at [784, 319] on input "Multi-input container - paste or copy values" at bounding box center [786, 316] width 277 height 22
paste input "**********"
type input "**********"
click at [913, 377] on icon "check" at bounding box center [916, 377] width 9 height 7
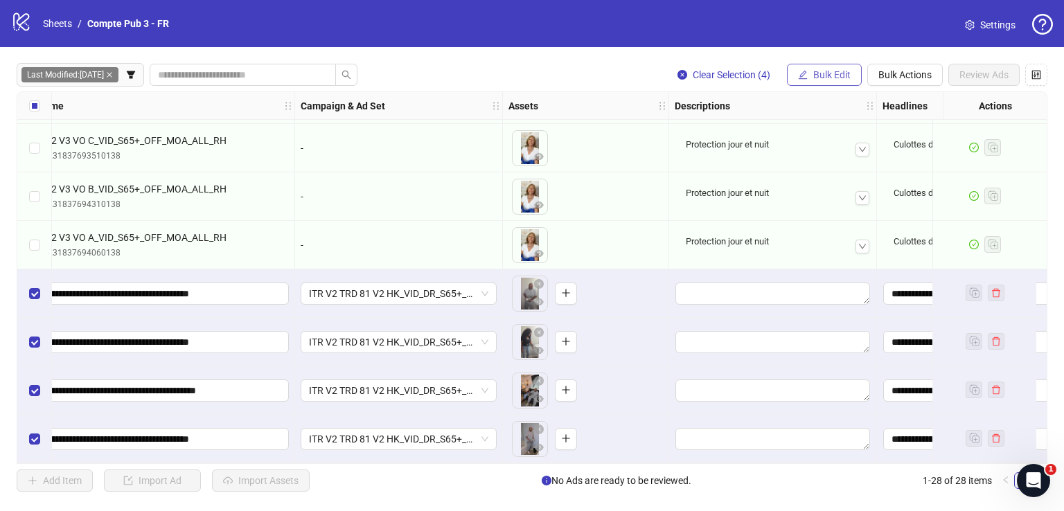
click at [824, 82] on button "Bulk Edit" at bounding box center [824, 75] width 75 height 22
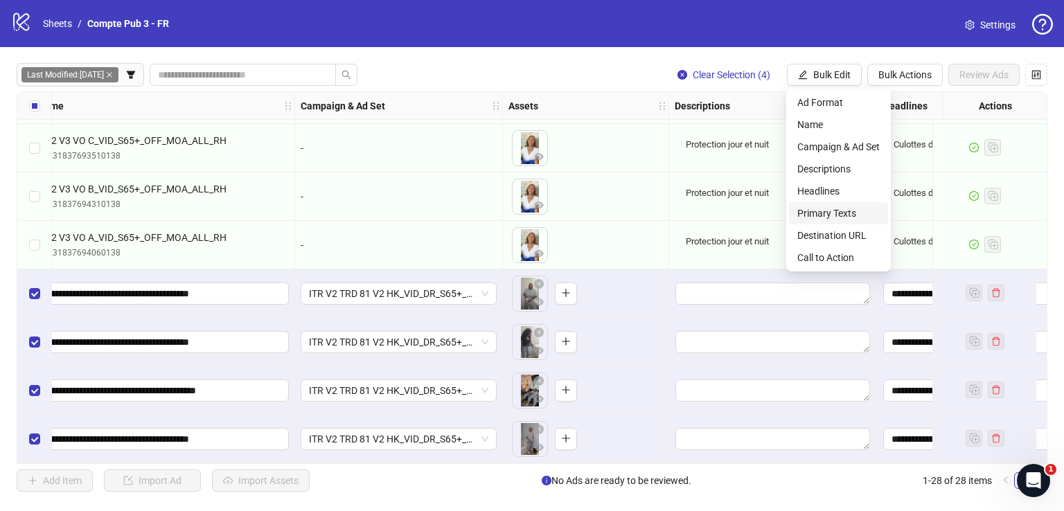
click at [842, 211] on span "Primary Texts" at bounding box center [838, 213] width 82 height 15
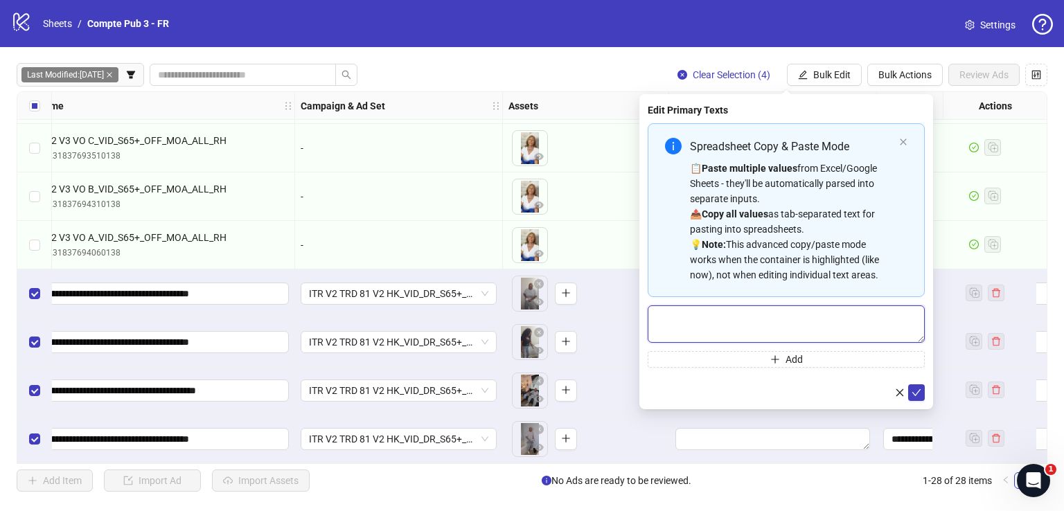
click at [745, 340] on textarea "Multi-text input container - paste or copy values" at bounding box center [786, 323] width 277 height 37
paste textarea "**********"
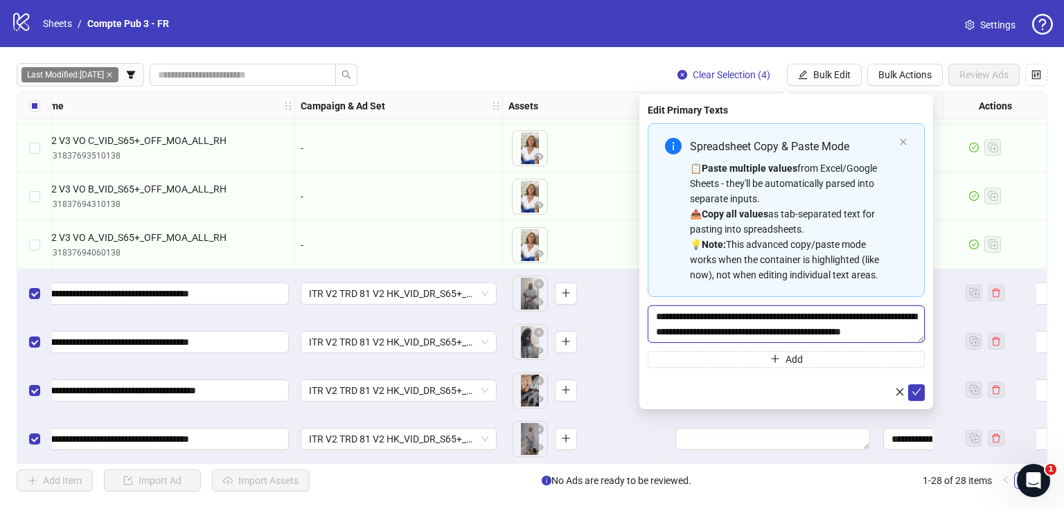
scroll to position [10, 0]
type textarea "**********"
click at [920, 388] on icon "check" at bounding box center [916, 392] width 10 height 10
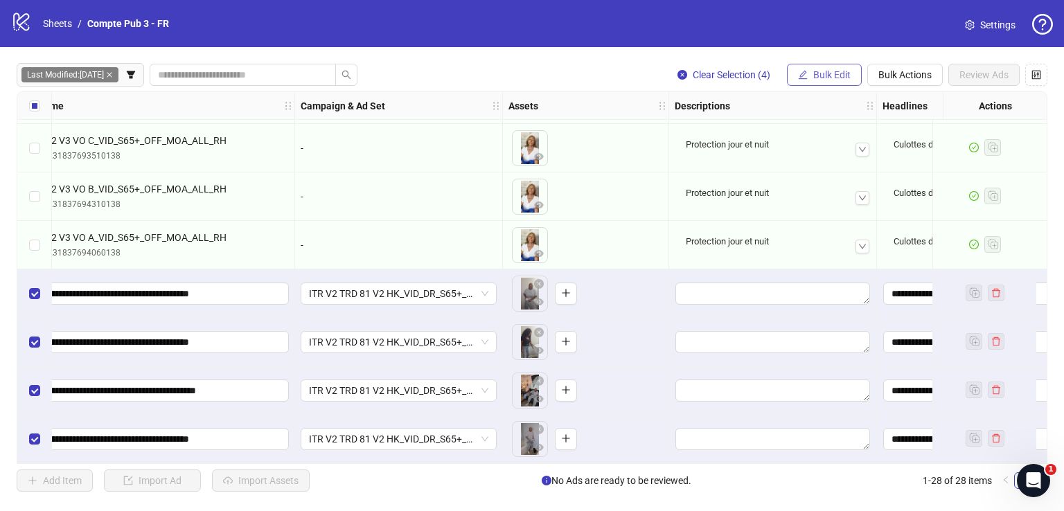
click at [823, 78] on span "Bulk Edit" at bounding box center [831, 74] width 37 height 11
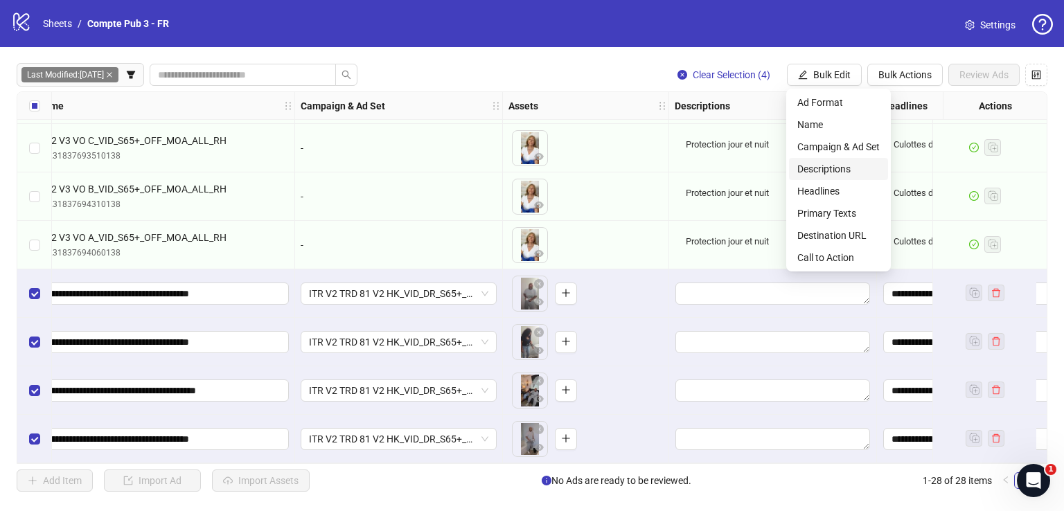
click at [856, 174] on span "Descriptions" at bounding box center [838, 168] width 82 height 15
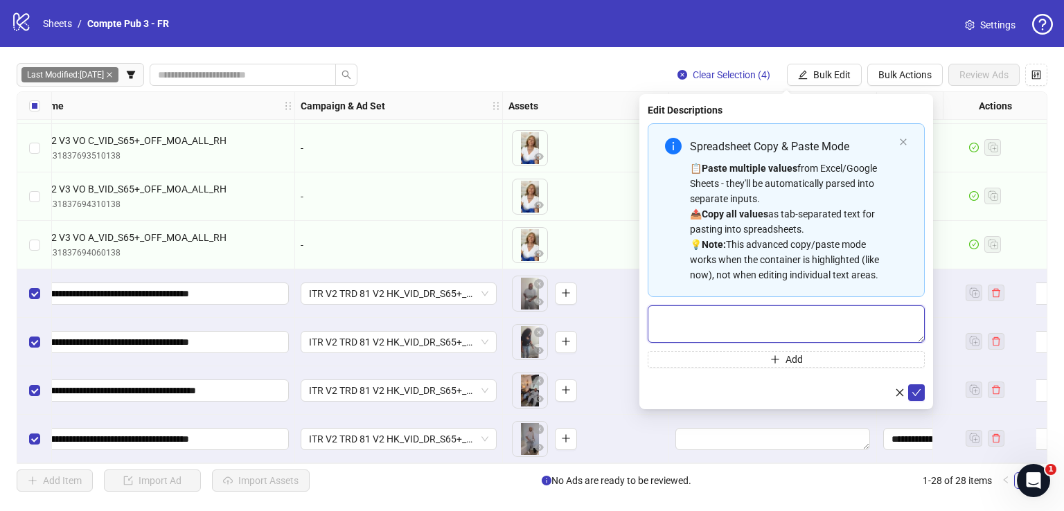
click at [792, 310] on textarea "Multi-text input container - paste or copy values" at bounding box center [786, 323] width 277 height 37
paste textarea "**********"
type textarea "**********"
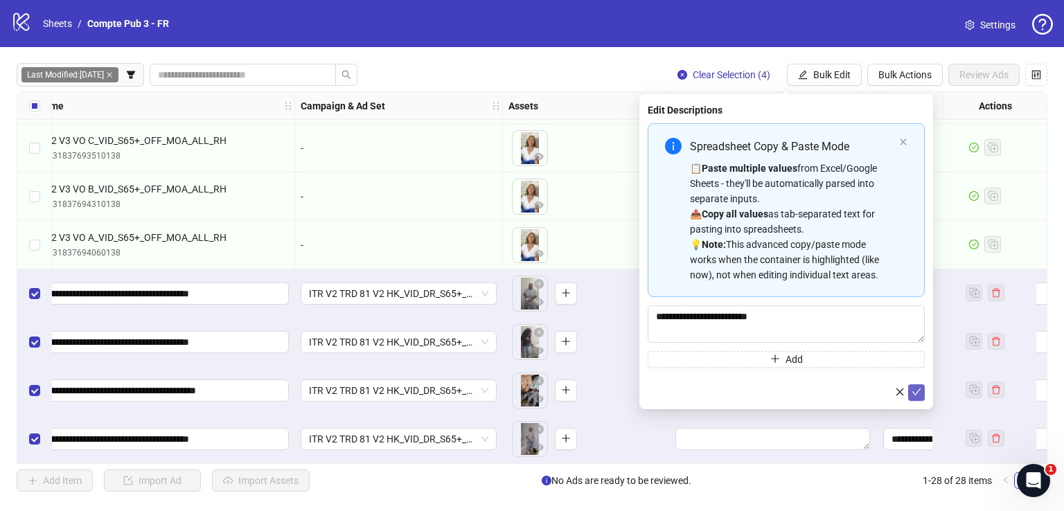
click at [918, 394] on icon "check" at bounding box center [916, 392] width 10 height 10
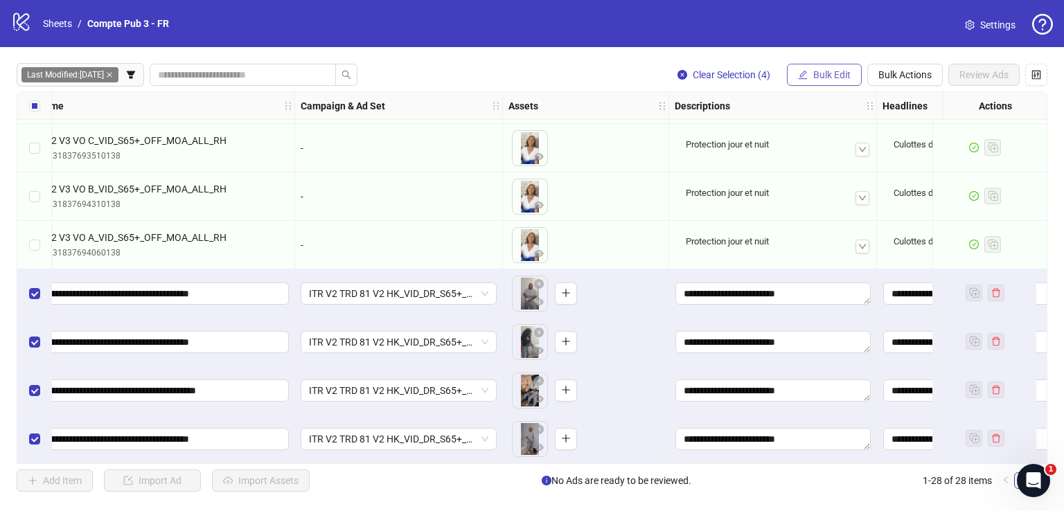
click at [799, 74] on icon "edit" at bounding box center [803, 75] width 10 height 10
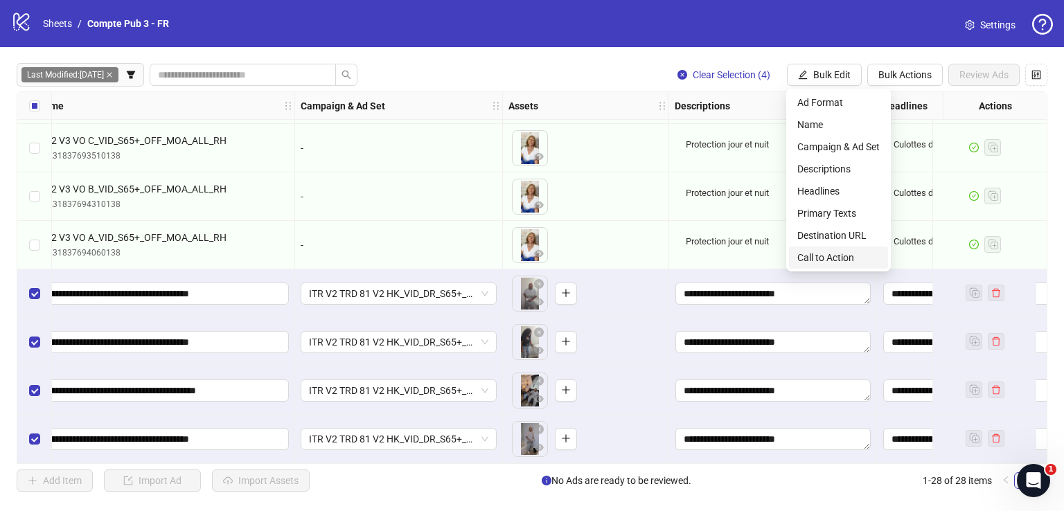
click at [826, 264] on span "Call to Action" at bounding box center [838, 257] width 82 height 15
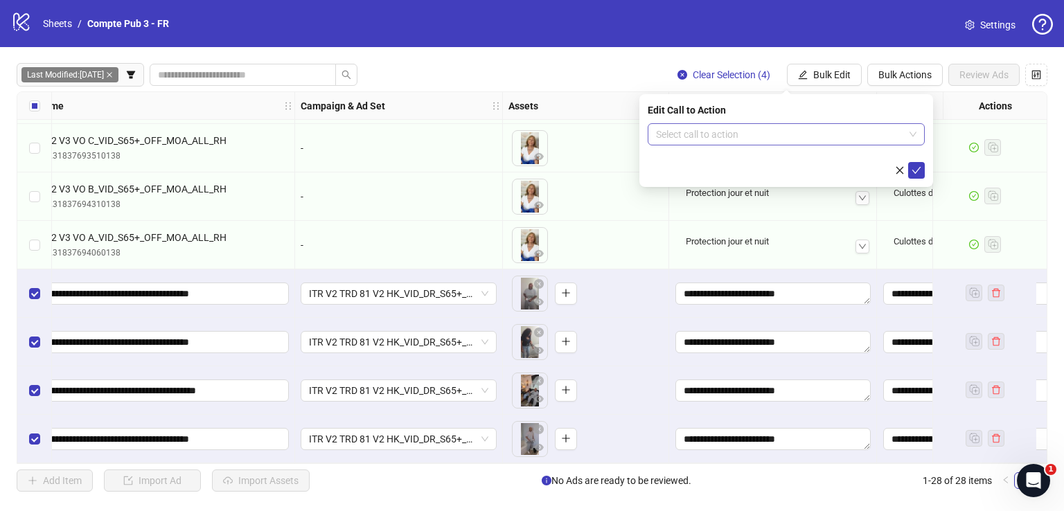
click at [767, 132] on input "search" at bounding box center [780, 134] width 248 height 21
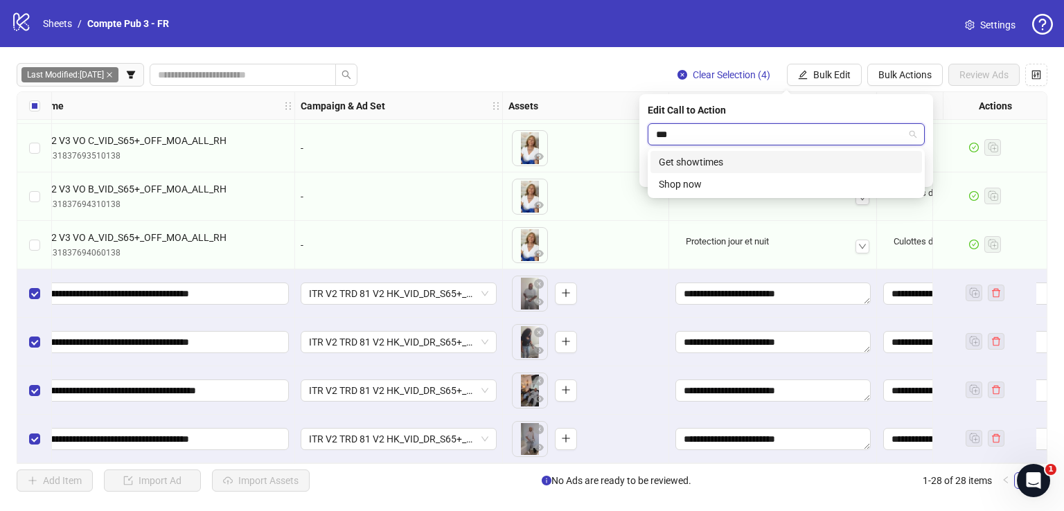
type input "****"
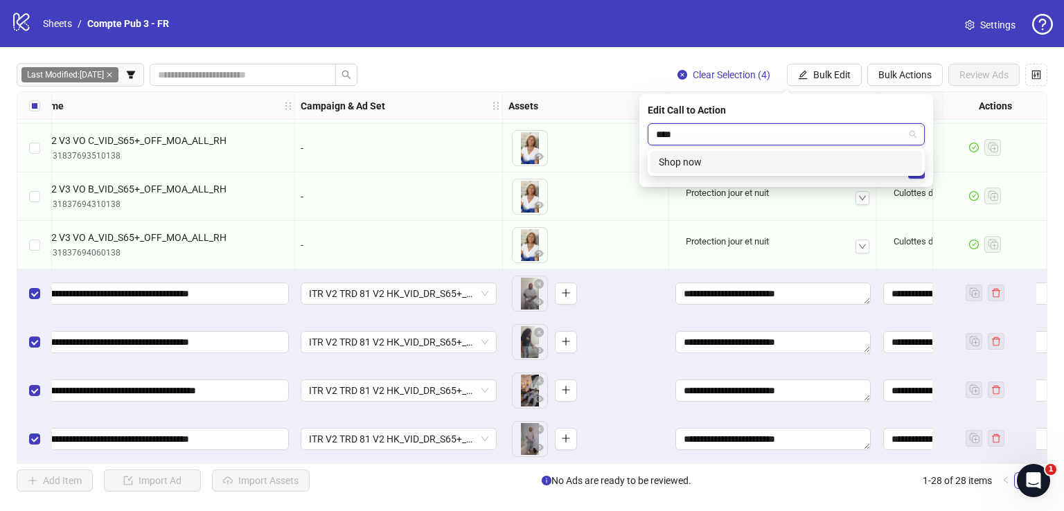
click at [788, 155] on div "Shop now" at bounding box center [786, 161] width 255 height 15
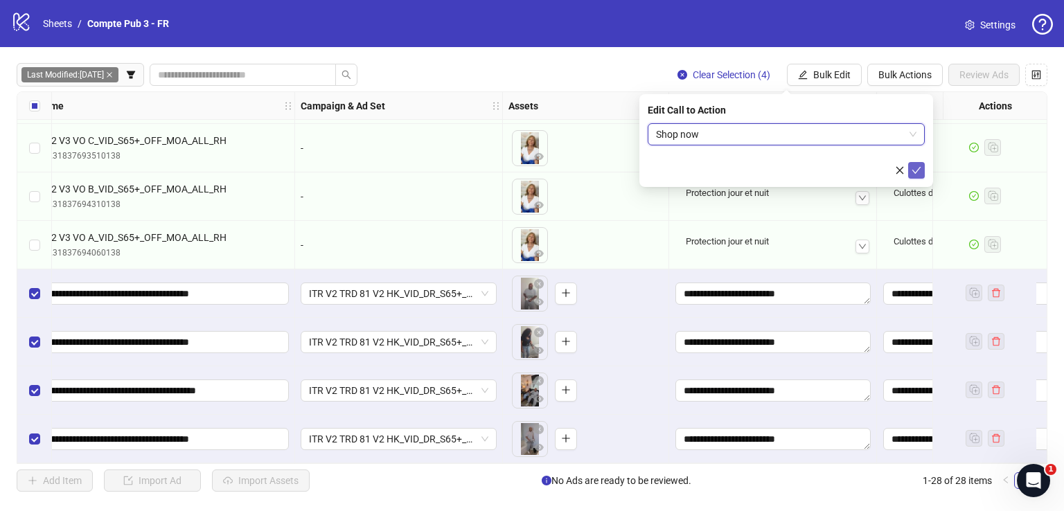
click at [920, 168] on icon "check" at bounding box center [916, 171] width 10 height 10
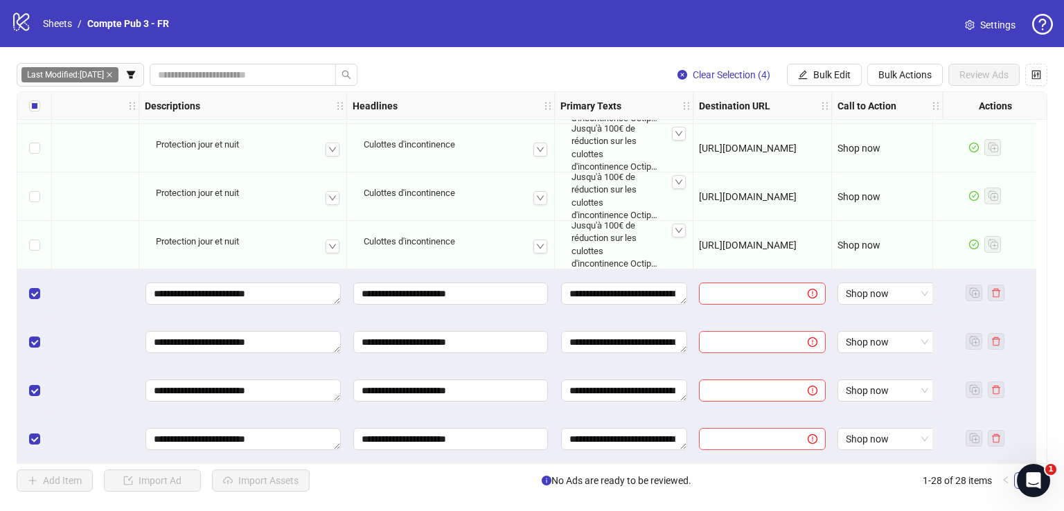
scroll to position [1019, 688]
click at [829, 83] on button "Bulk Edit" at bounding box center [824, 75] width 75 height 22
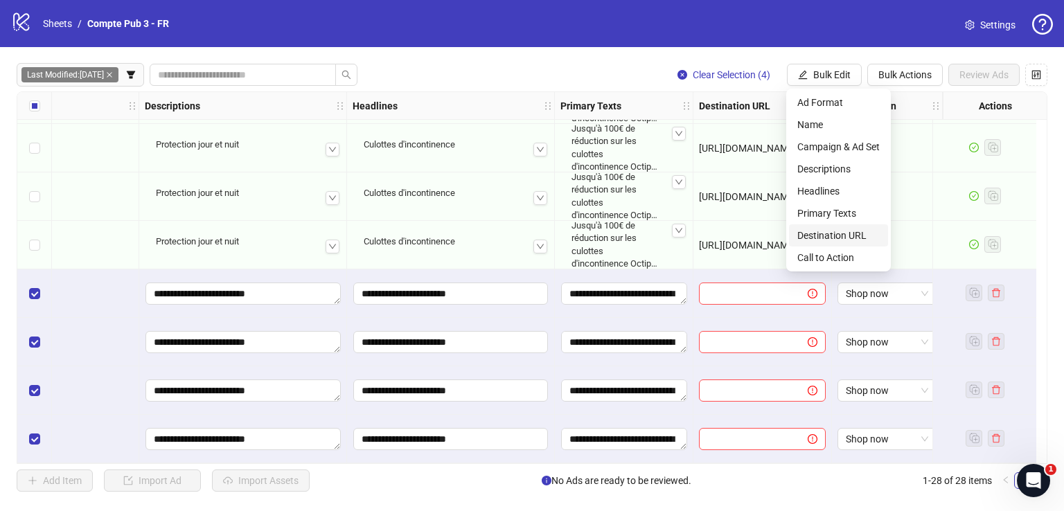
click at [848, 236] on span "Destination URL" at bounding box center [838, 235] width 82 height 15
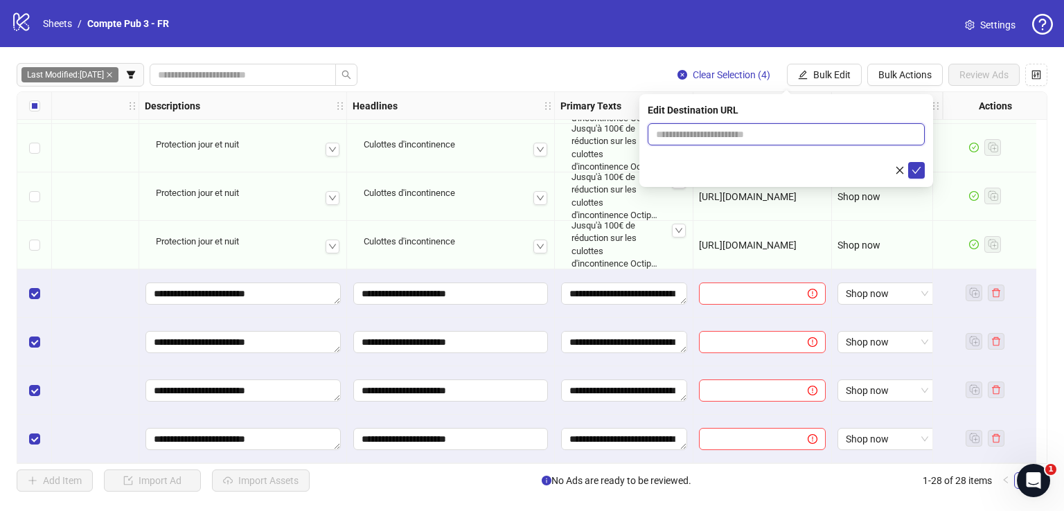
click at [815, 136] on input "text" at bounding box center [780, 134] width 249 height 15
paste input "**********"
type input "**********"
click at [912, 170] on icon "check" at bounding box center [916, 171] width 10 height 10
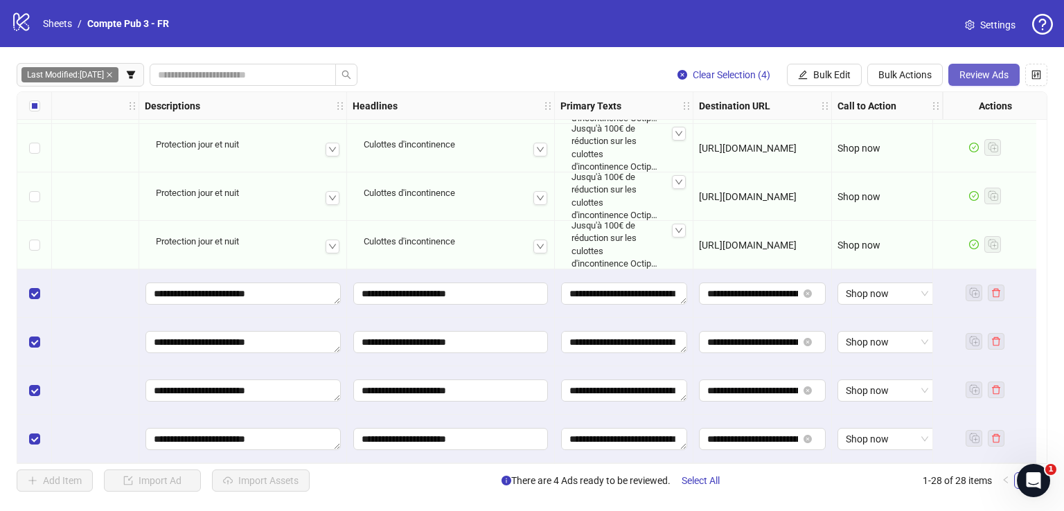
click at [967, 82] on button "Review Ads" at bounding box center [983, 75] width 71 height 22
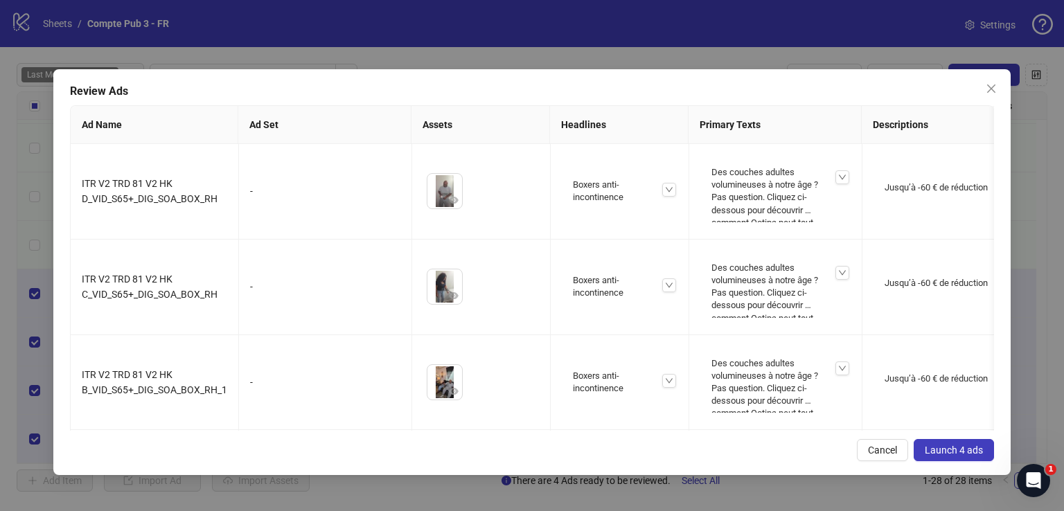
click at [934, 448] on span "Launch 4 ads" at bounding box center [954, 450] width 58 height 11
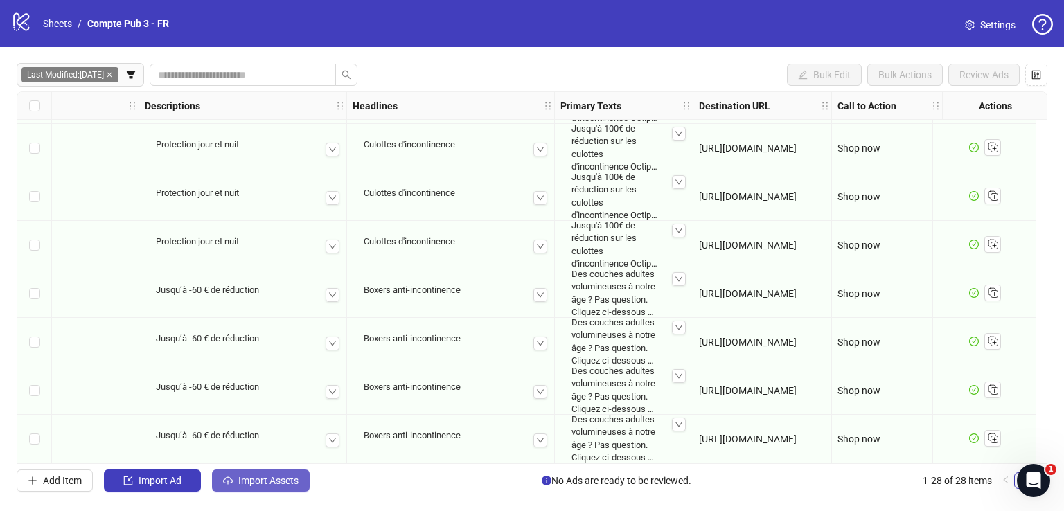
click at [227, 485] on span "button" at bounding box center [228, 480] width 10 height 11
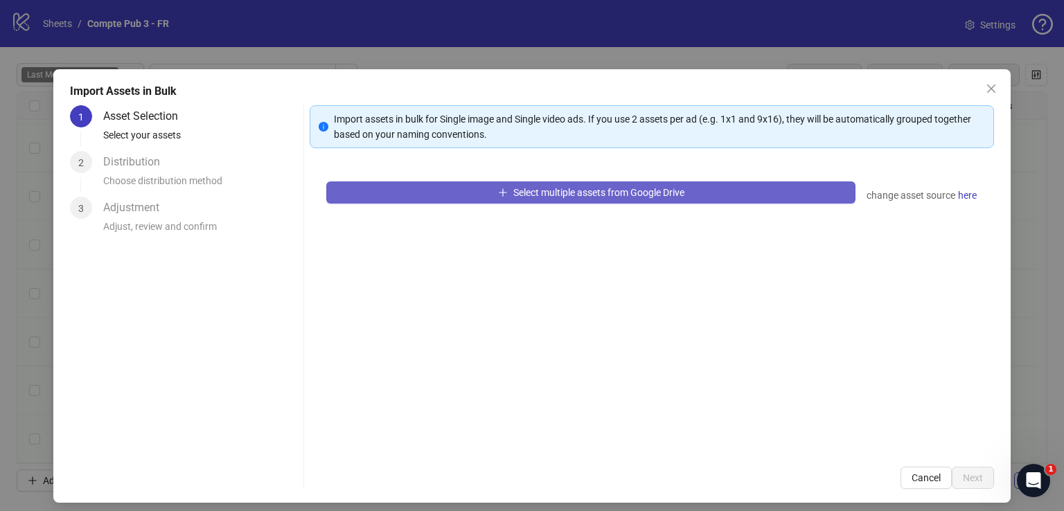
click at [545, 195] on span "Select multiple assets from Google Drive" at bounding box center [598, 192] width 171 height 11
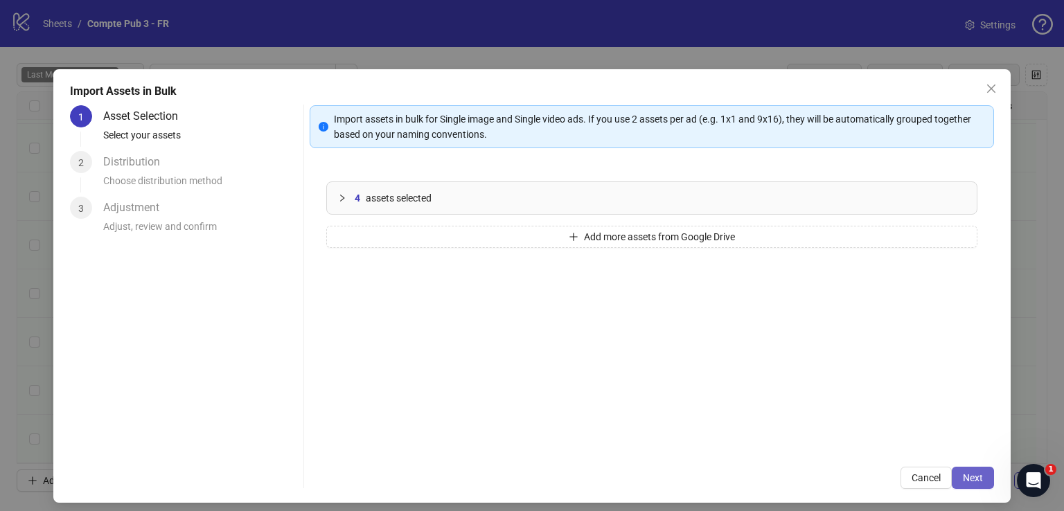
click at [974, 472] on button "Next" at bounding box center [973, 478] width 42 height 22
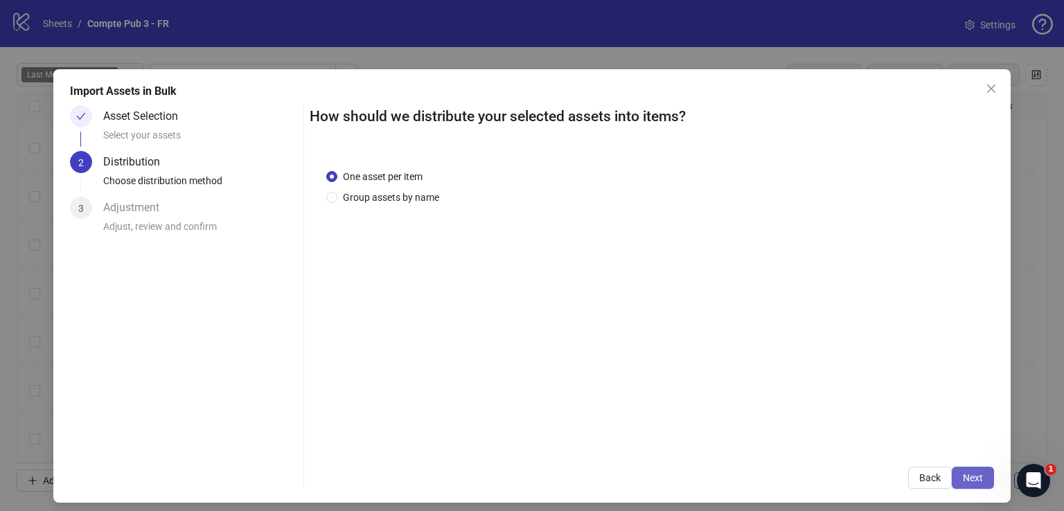
click at [970, 477] on span "Next" at bounding box center [973, 477] width 20 height 11
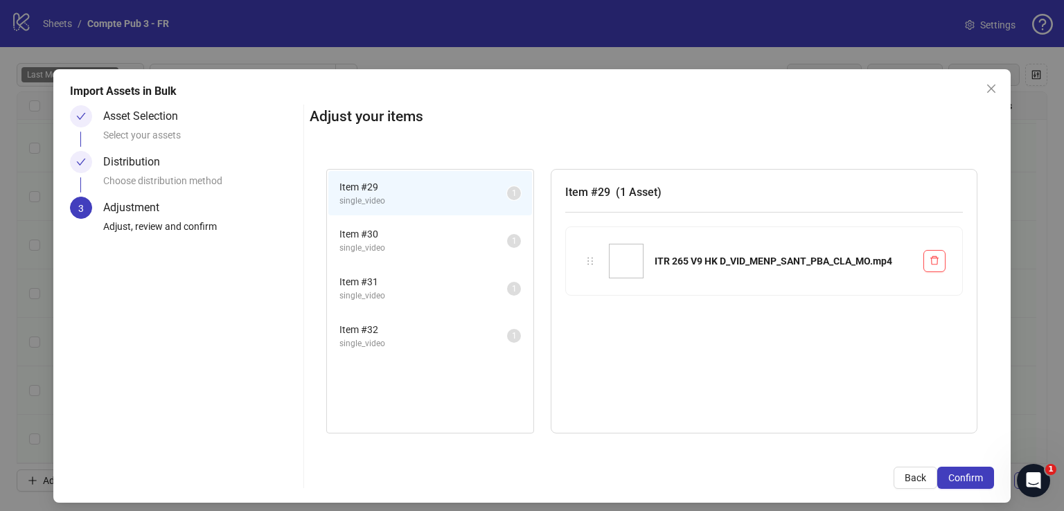
click at [970, 477] on span "Confirm" at bounding box center [965, 477] width 35 height 11
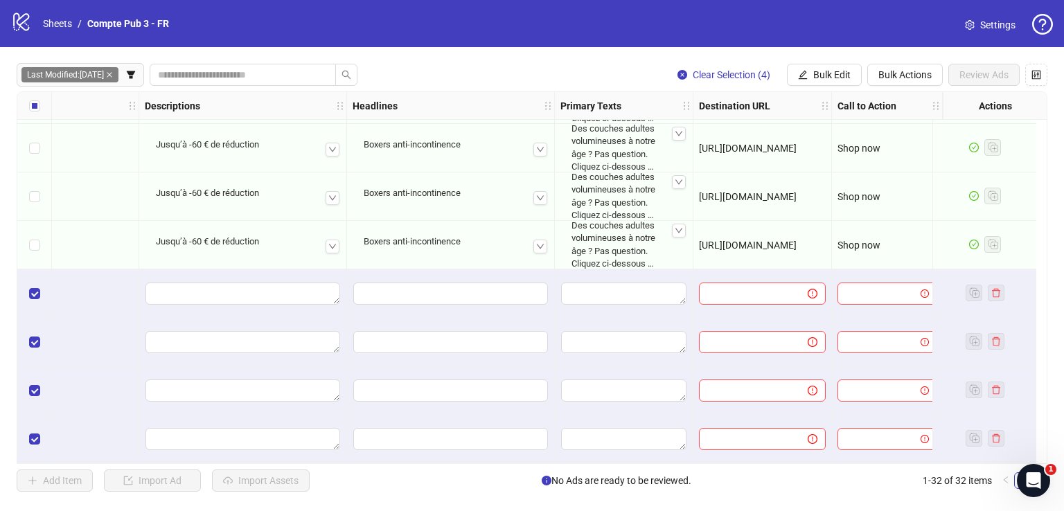
scroll to position [1213, 373]
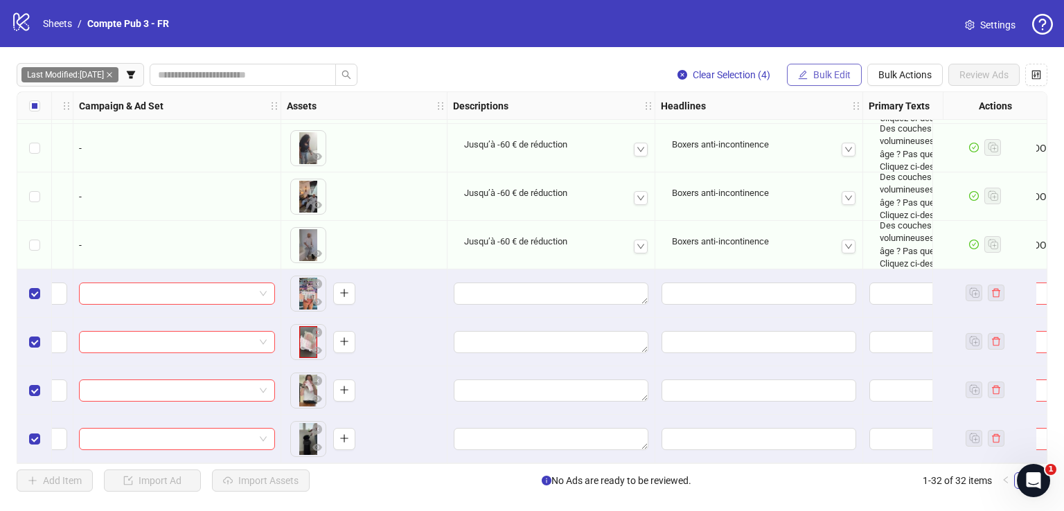
click at [842, 73] on span "Bulk Edit" at bounding box center [831, 74] width 37 height 11
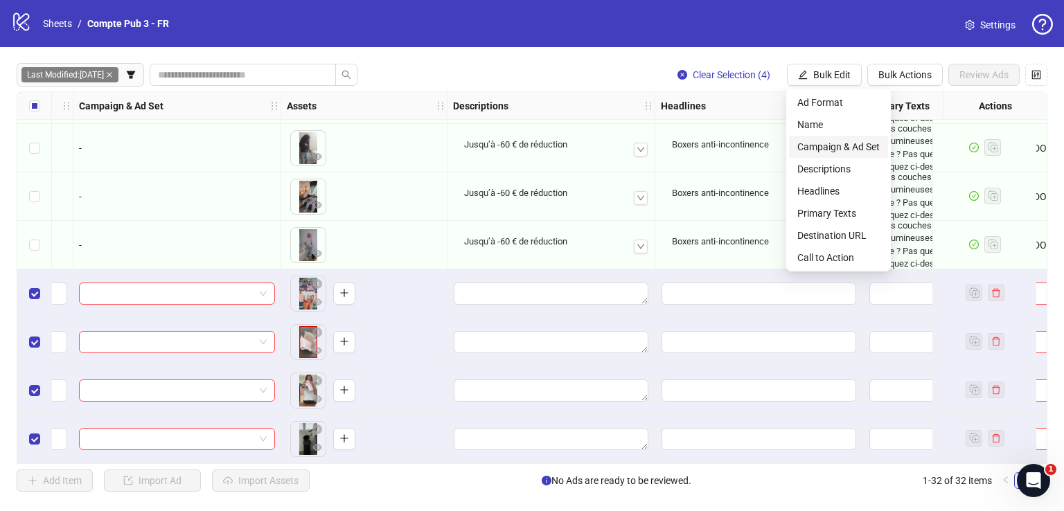
click at [846, 142] on span "Campaign & Ad Set" at bounding box center [838, 146] width 82 height 15
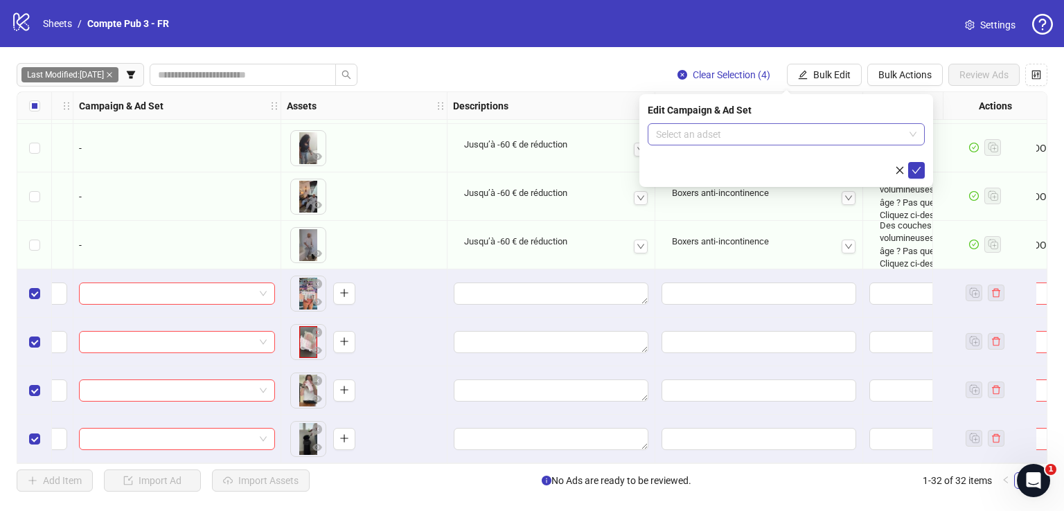
click at [788, 126] on input "search" at bounding box center [780, 134] width 248 height 21
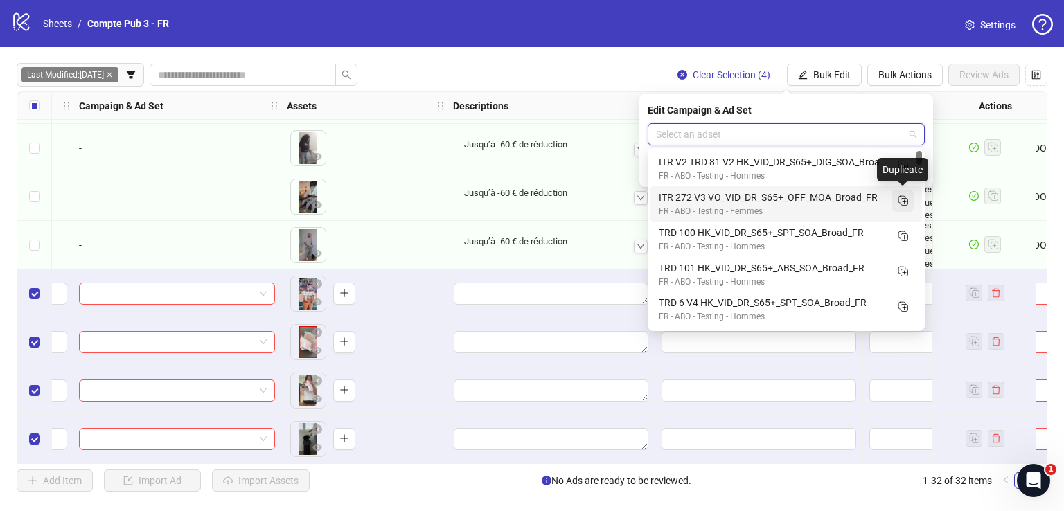
click at [905, 203] on icon "Duplicate" at bounding box center [903, 200] width 14 height 14
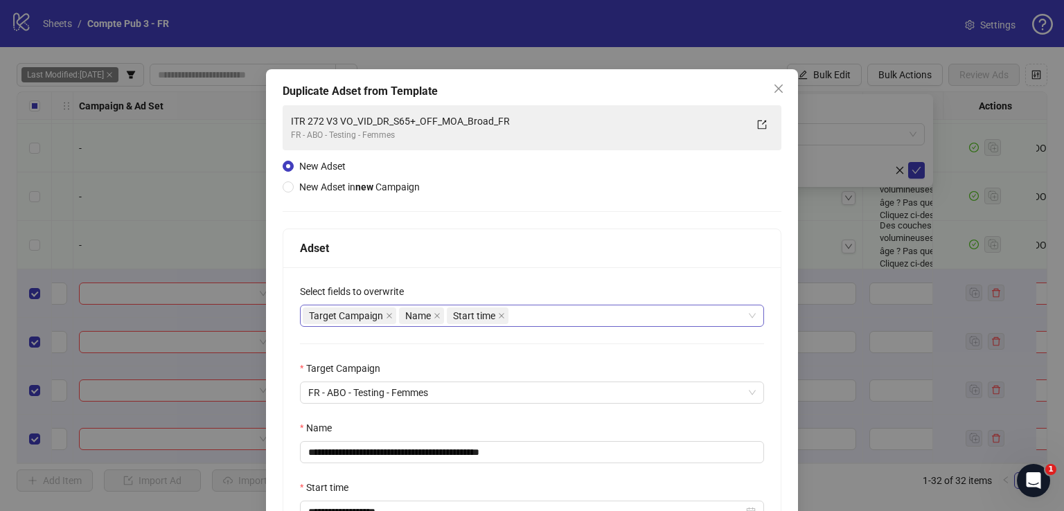
click at [557, 326] on div "Target Campaign Name Start time" at bounding box center [532, 316] width 464 height 22
click at [556, 317] on div "Target Campaign Name Start time" at bounding box center [525, 315] width 444 height 19
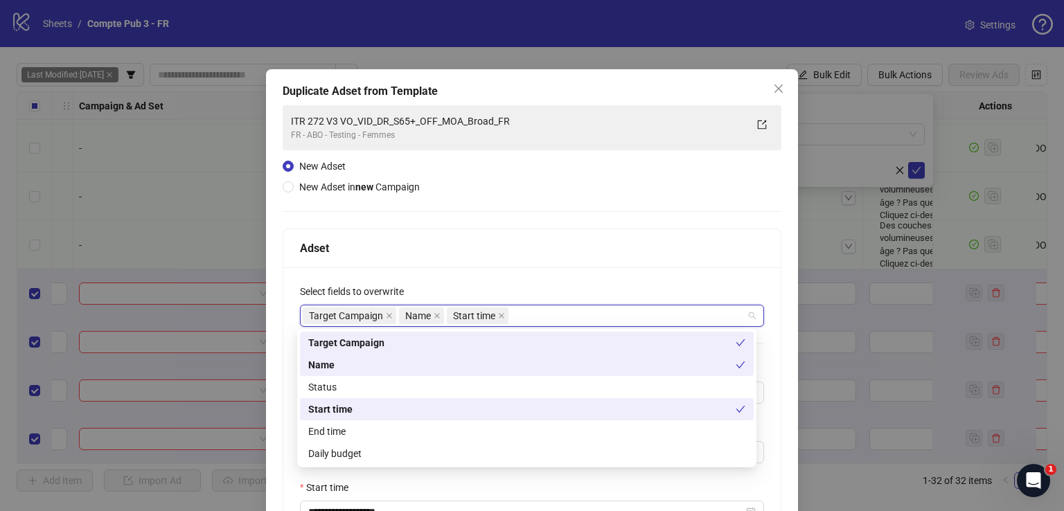
click at [514, 387] on div "Status" at bounding box center [526, 387] width 437 height 15
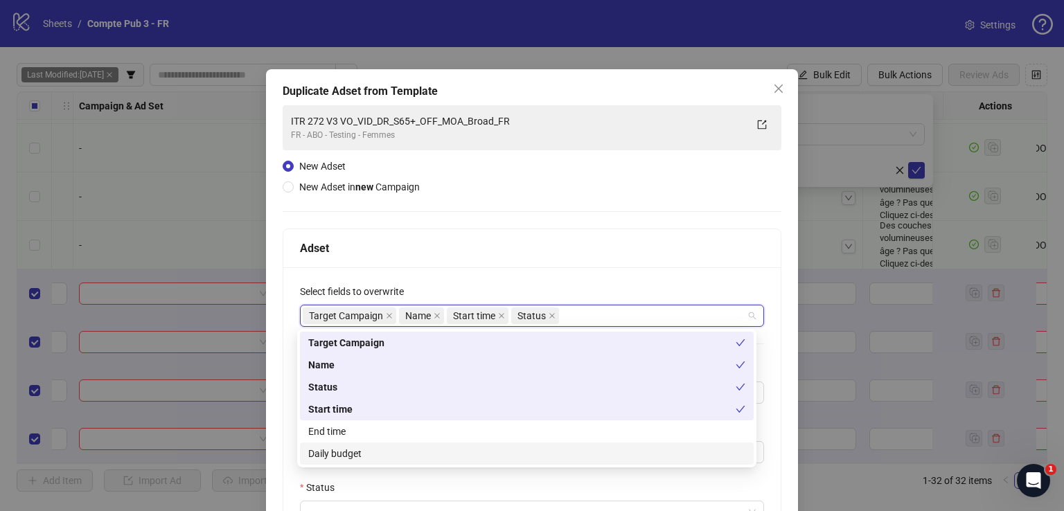
click at [506, 458] on div "Daily budget" at bounding box center [526, 453] width 437 height 15
click at [555, 214] on div "**********" at bounding box center [532, 414] width 499 height 619
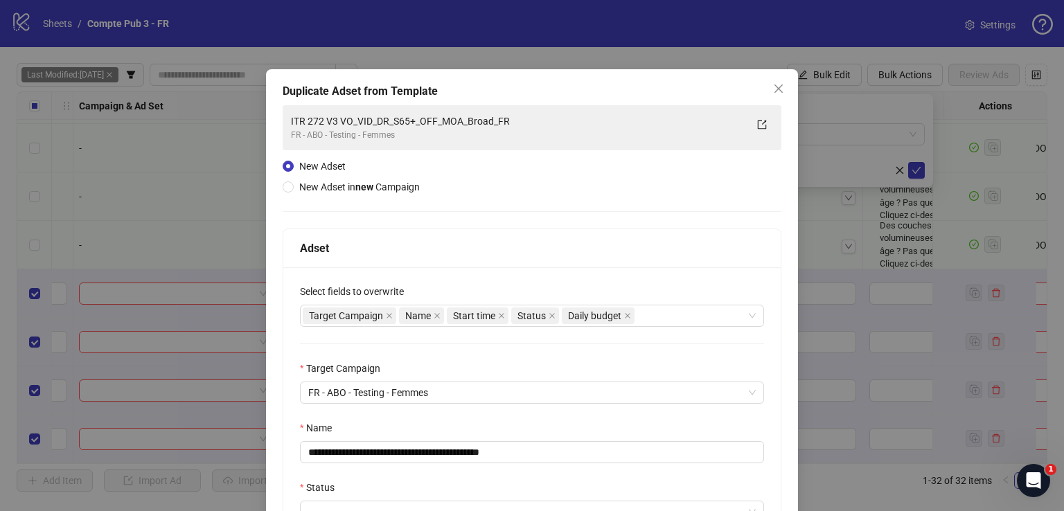
scroll to position [230, 0]
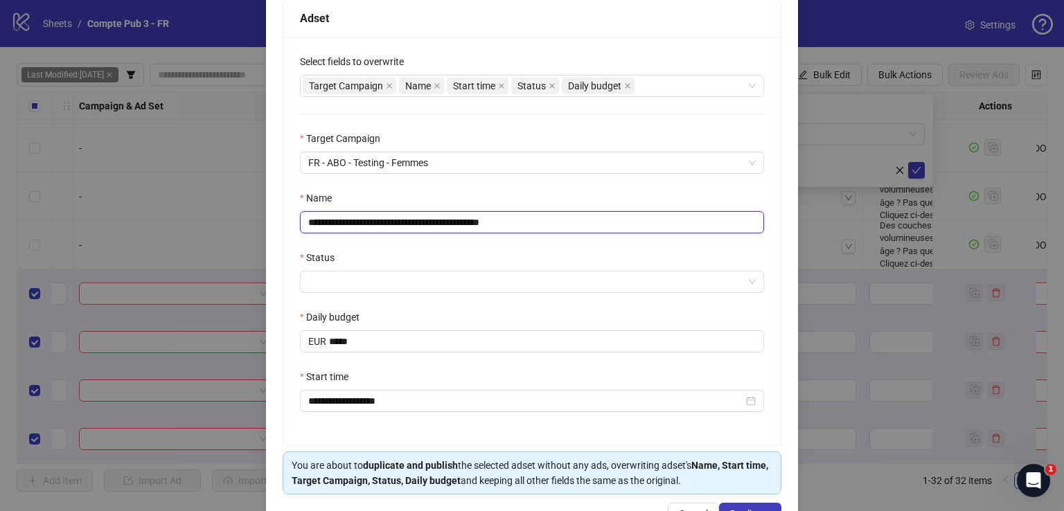
click at [523, 222] on input "**********" at bounding box center [532, 222] width 464 height 22
paste input "text"
type input "**********"
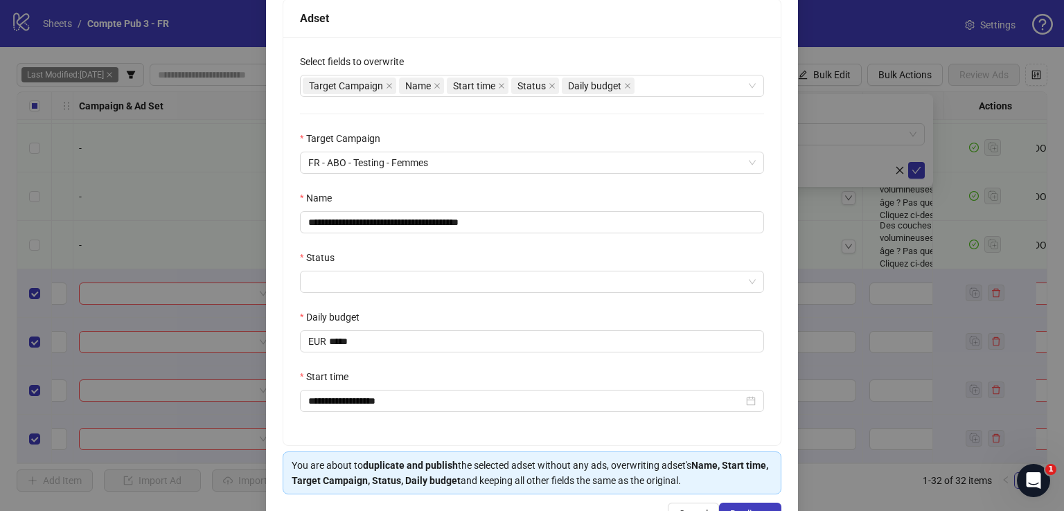
click at [478, 294] on div "**********" at bounding box center [531, 241] width 497 height 408
click at [478, 283] on input "Status" at bounding box center [525, 282] width 435 height 21
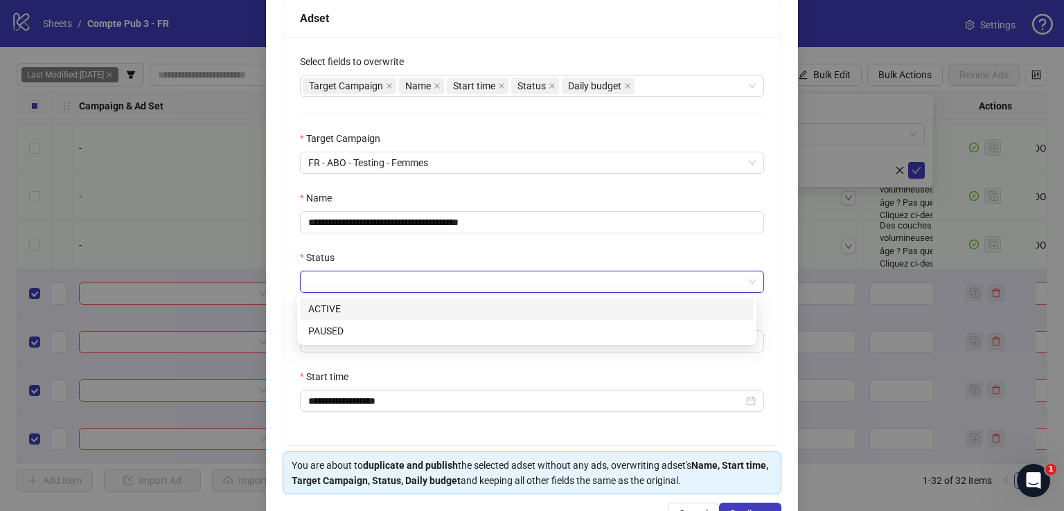
click at [475, 305] on div "ACTIVE" at bounding box center [526, 308] width 437 height 15
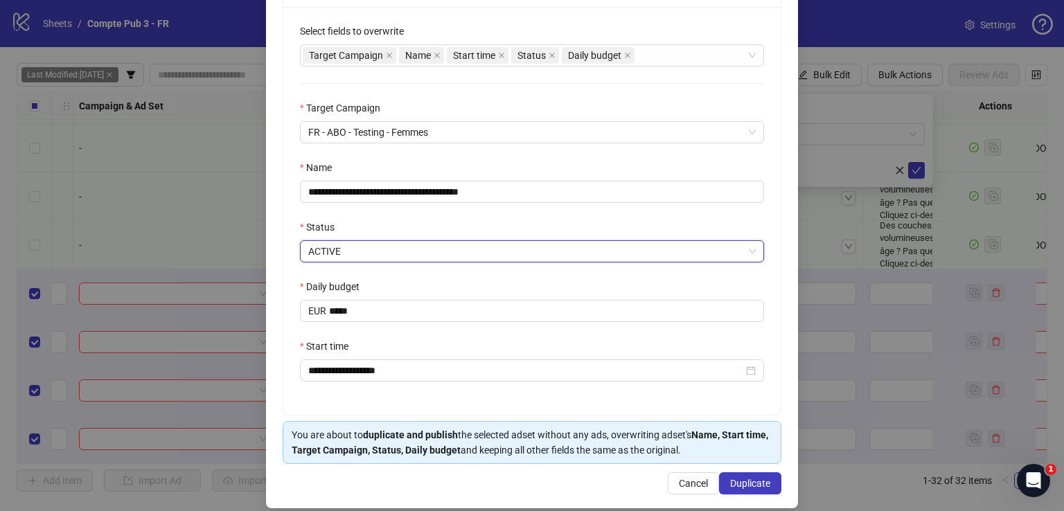
scroll to position [274, 0]
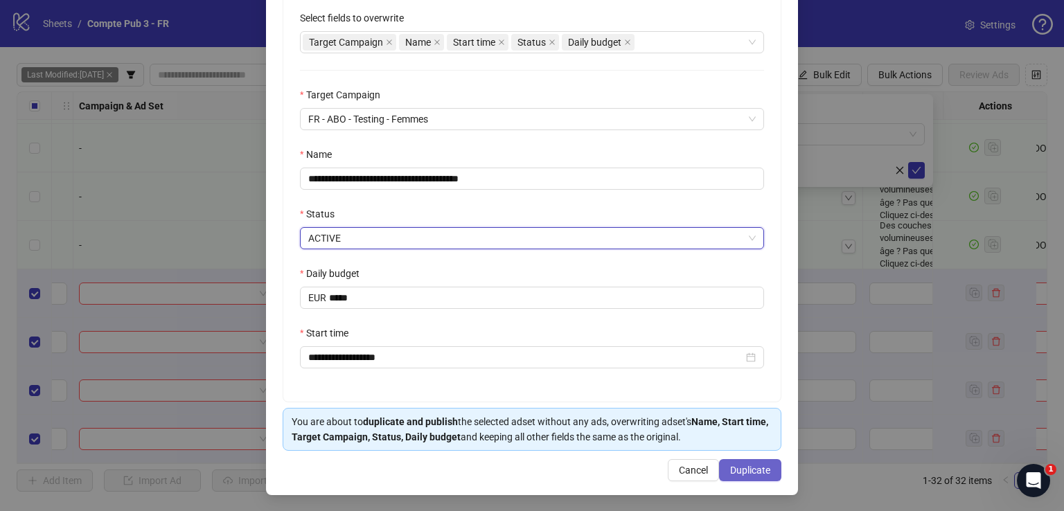
click at [742, 475] on button "Duplicate" at bounding box center [750, 470] width 62 height 22
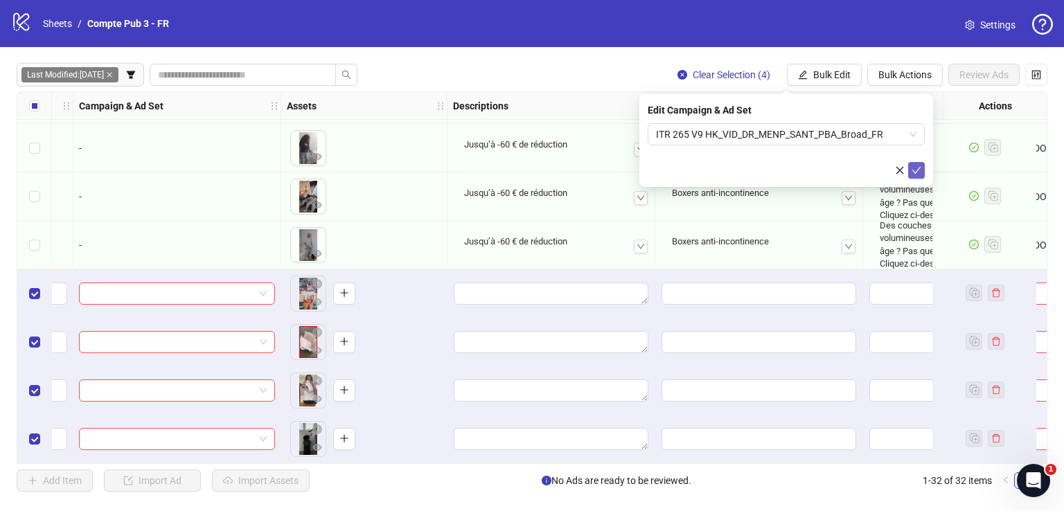
click at [920, 170] on icon "check" at bounding box center [916, 171] width 10 height 10
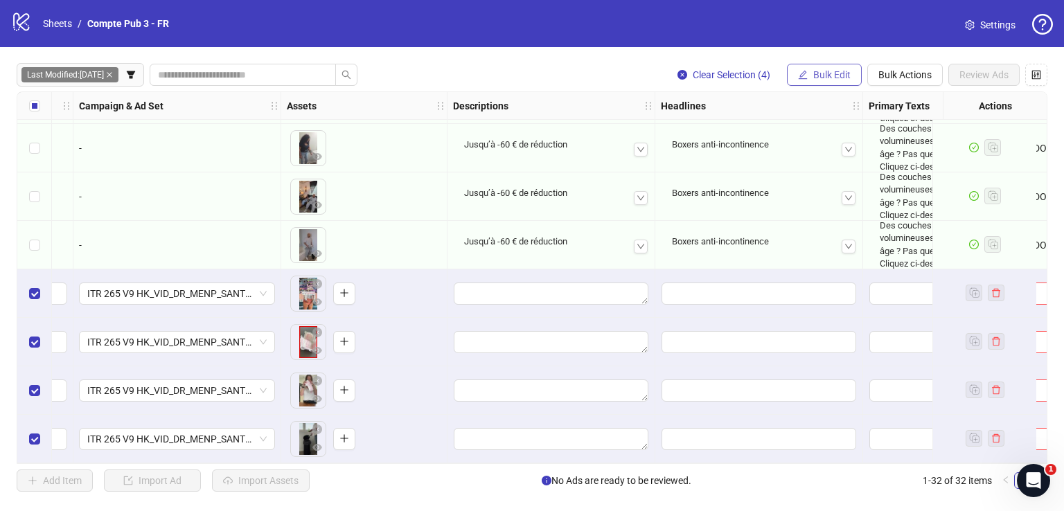
click at [820, 75] on span "Bulk Edit" at bounding box center [831, 74] width 37 height 11
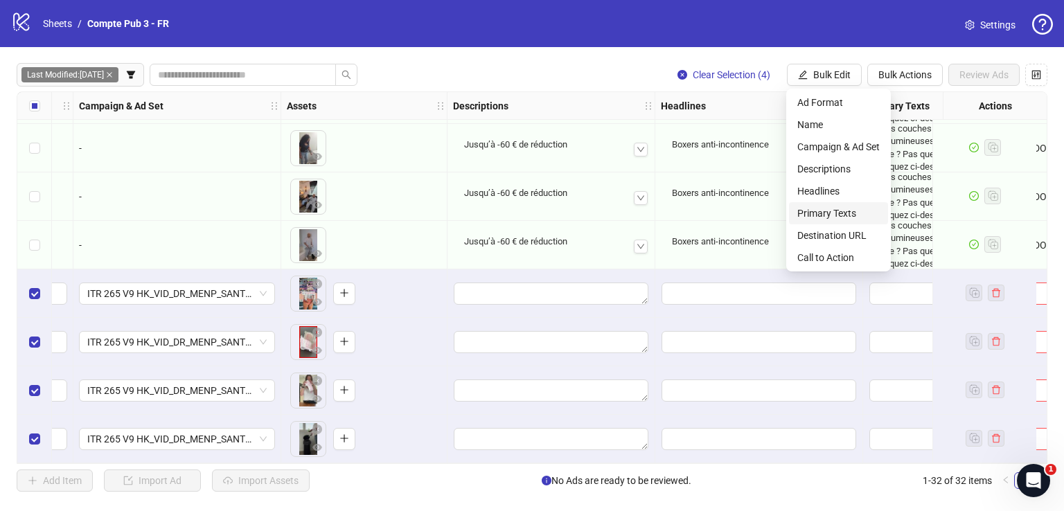
click at [842, 214] on span "Primary Texts" at bounding box center [838, 213] width 82 height 15
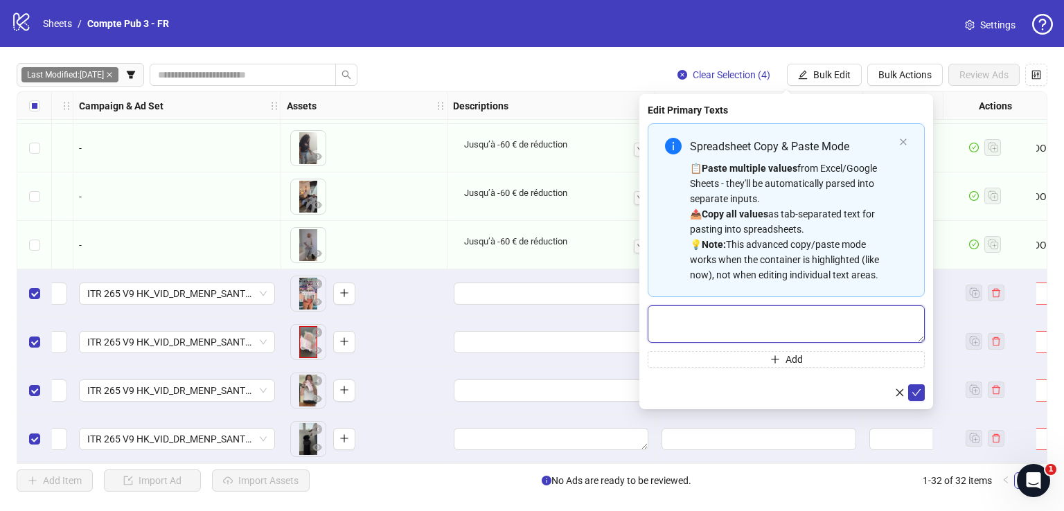
click at [775, 328] on textarea "Multi-text input container - paste or copy values" at bounding box center [786, 323] width 277 height 37
paste textarea "**********"
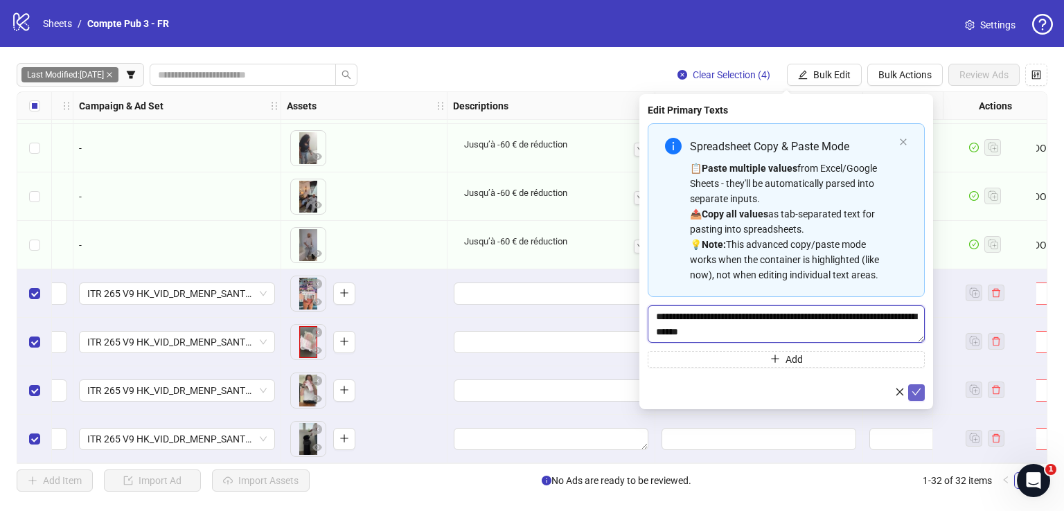
type textarea "**********"
drag, startPoint x: 914, startPoint y: 391, endPoint x: 377, endPoint y: 3, distance: 662.1
click at [914, 391] on icon "check" at bounding box center [916, 392] width 10 height 10
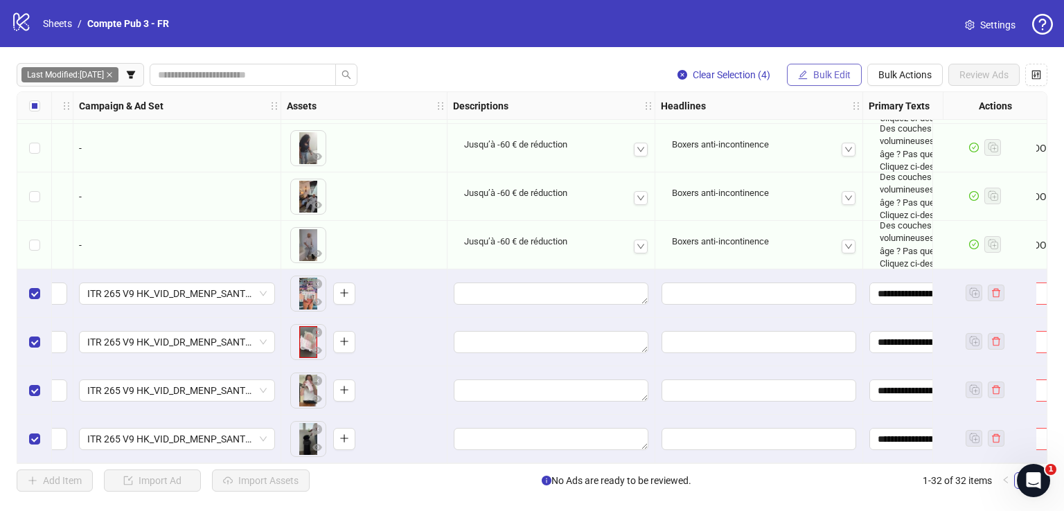
click at [819, 80] on span "Bulk Edit" at bounding box center [831, 74] width 37 height 11
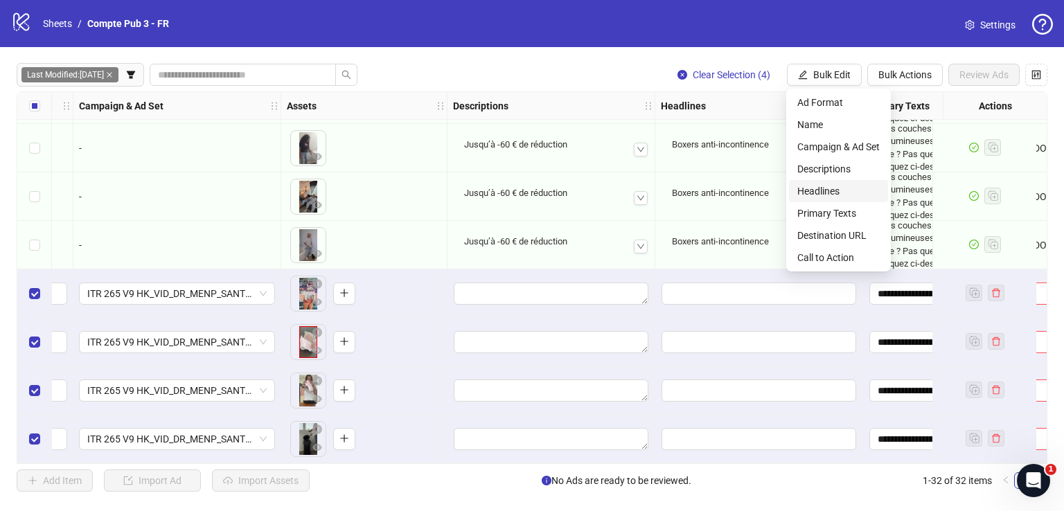
click at [831, 186] on span "Headlines" at bounding box center [838, 191] width 82 height 15
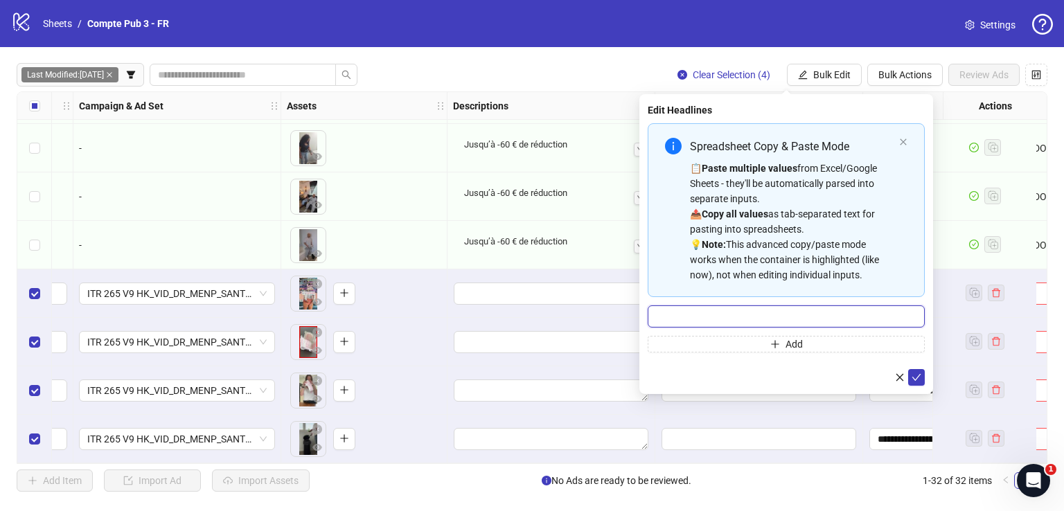
click at [767, 308] on input "Multi-input container - paste or copy values" at bounding box center [786, 316] width 277 height 22
paste input "**********"
type input "**********"
click at [914, 373] on icon "check" at bounding box center [916, 378] width 10 height 10
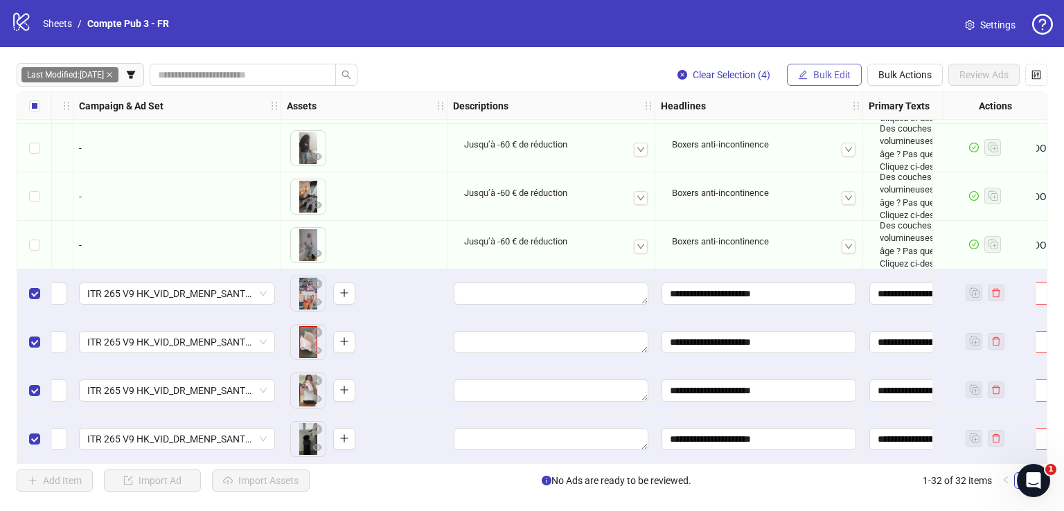
click at [855, 75] on button "Bulk Edit" at bounding box center [824, 75] width 75 height 22
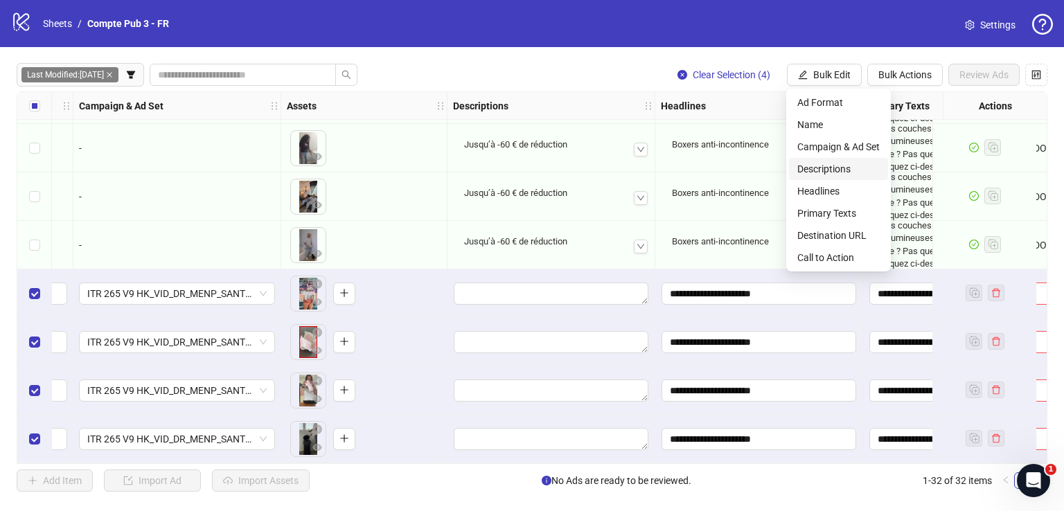
click at [836, 167] on span "Descriptions" at bounding box center [838, 168] width 82 height 15
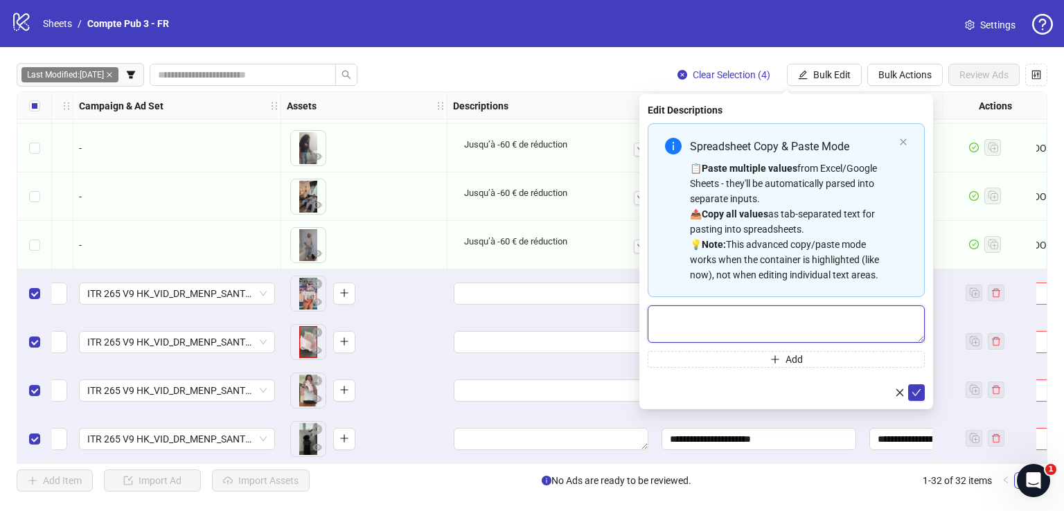
click at [808, 315] on textarea "Multi-text input container - paste or copy values" at bounding box center [786, 323] width 277 height 37
paste textarea "**********"
type textarea "**********"
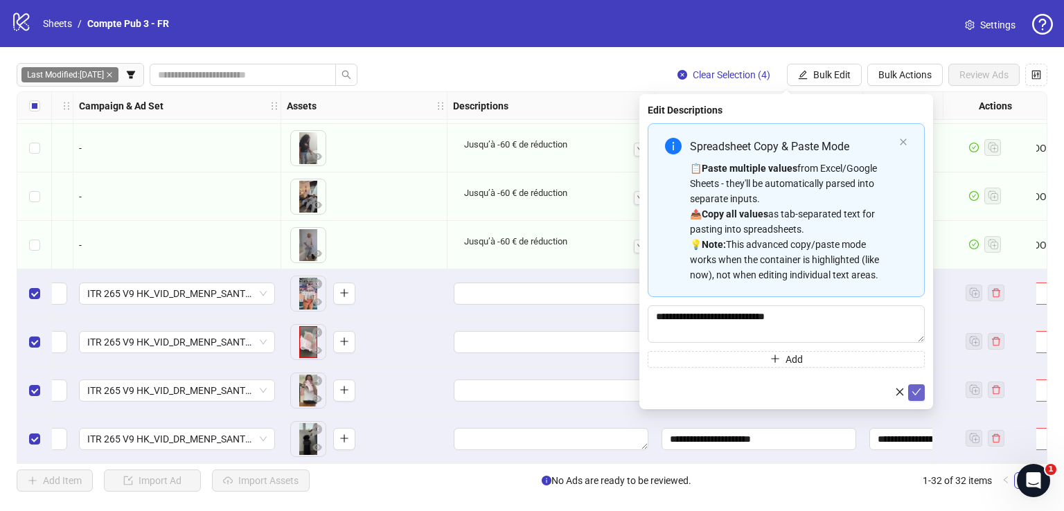
click at [916, 391] on icon "check" at bounding box center [916, 392] width 10 height 10
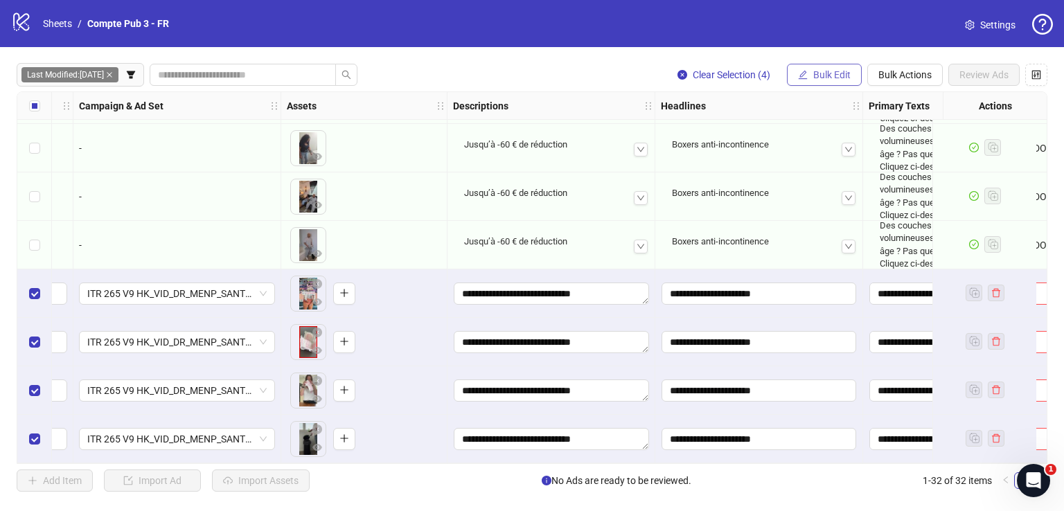
click at [834, 73] on span "Bulk Edit" at bounding box center [831, 74] width 37 height 11
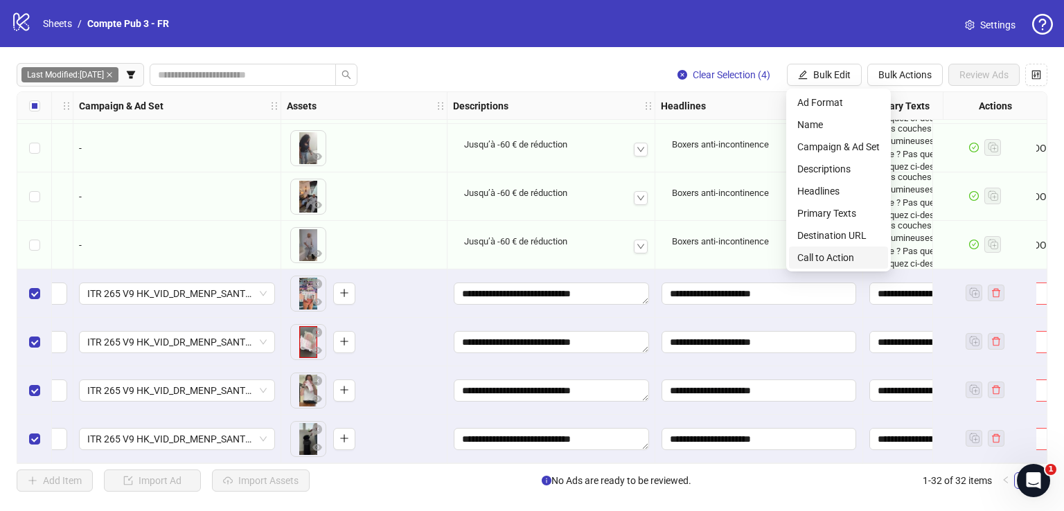
click at [843, 256] on span "Call to Action" at bounding box center [838, 257] width 82 height 15
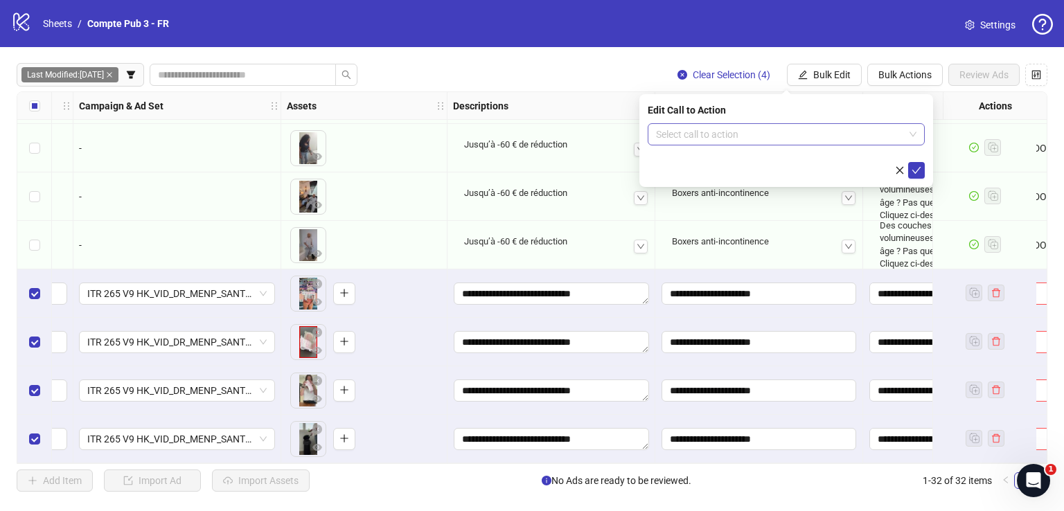
click at [795, 136] on input "search" at bounding box center [780, 134] width 248 height 21
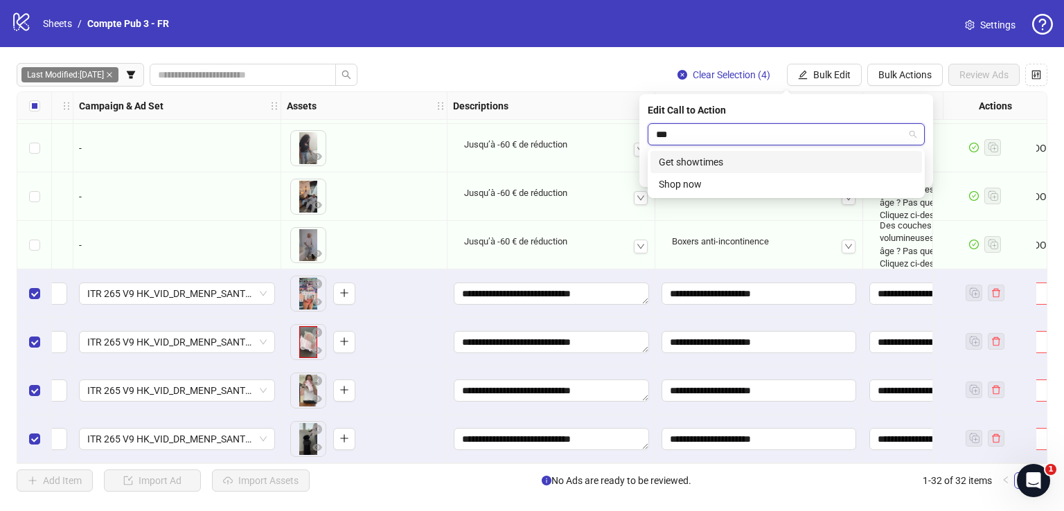
type input "****"
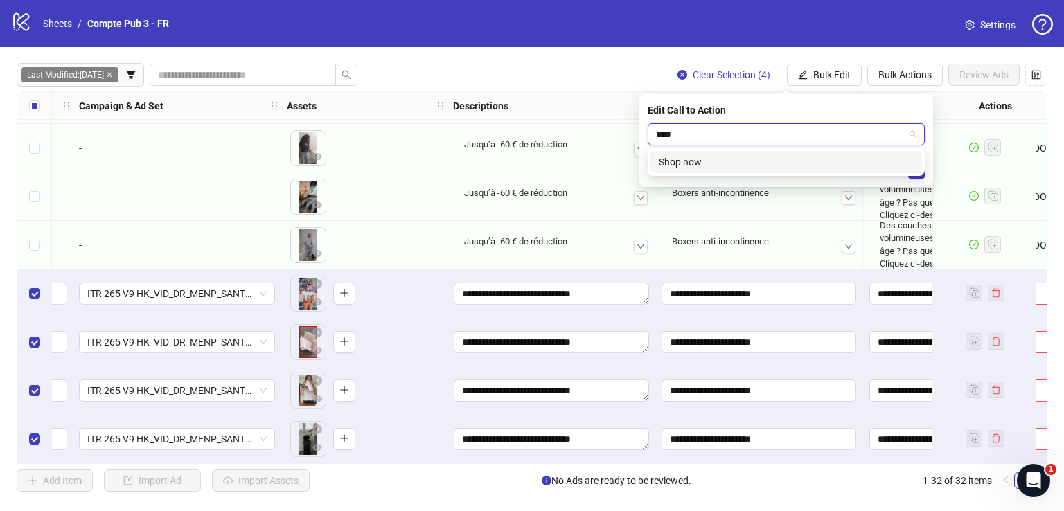
drag, startPoint x: 815, startPoint y: 159, endPoint x: 845, endPoint y: 163, distance: 30.7
click at [815, 159] on div "Shop now" at bounding box center [786, 161] width 255 height 15
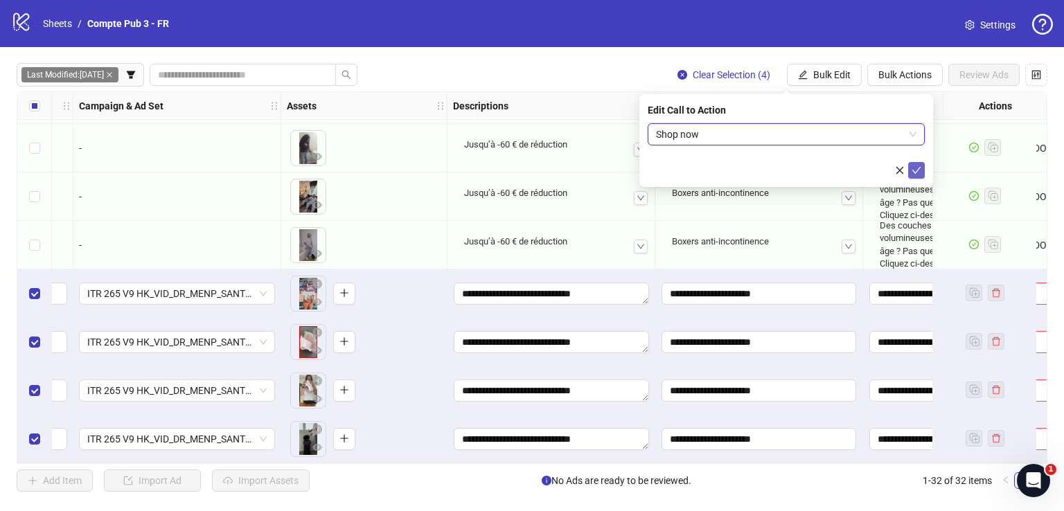
click at [916, 169] on icon "check" at bounding box center [916, 171] width 10 height 10
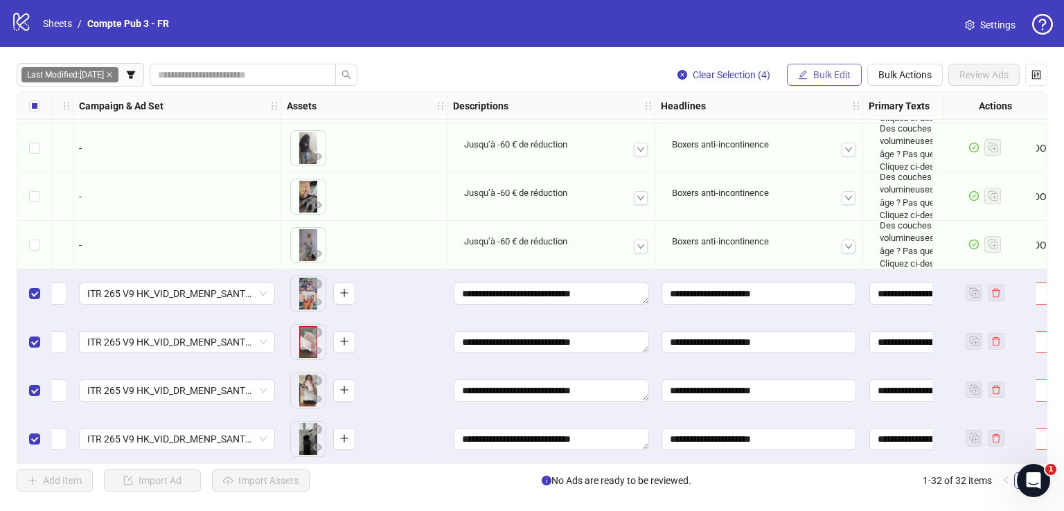
click at [831, 75] on span "Bulk Edit" at bounding box center [831, 74] width 37 height 11
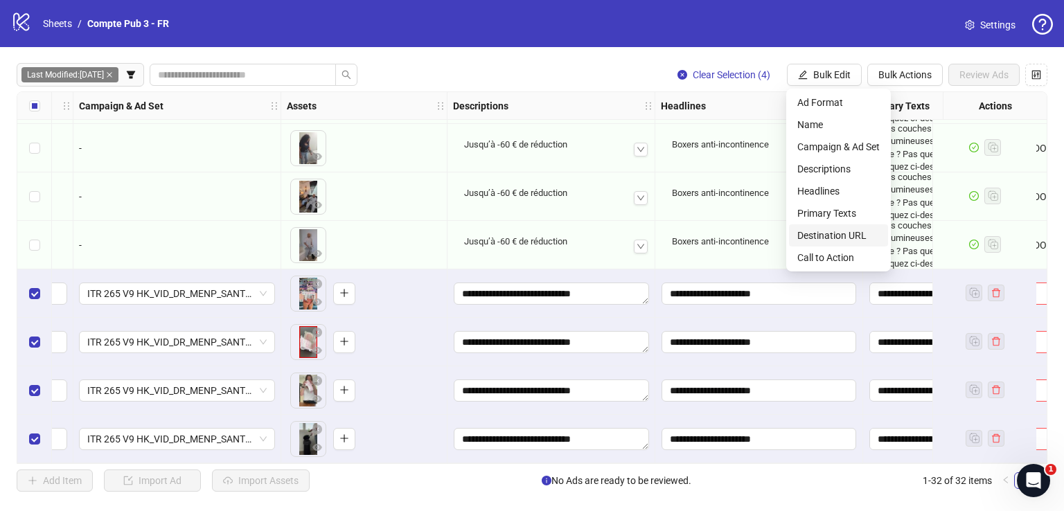
click at [862, 233] on span "Destination URL" at bounding box center [838, 235] width 82 height 15
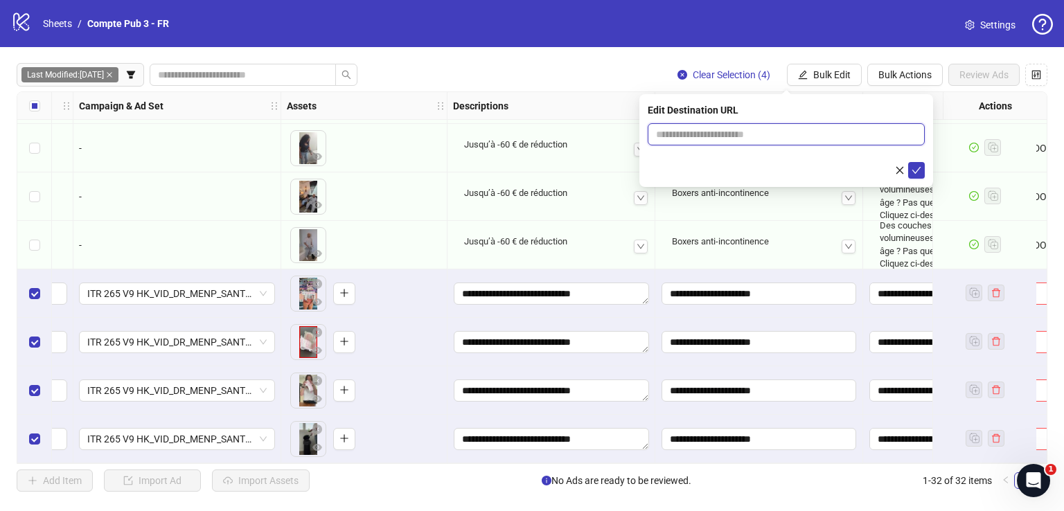
click at [734, 140] on input "text" at bounding box center [780, 134] width 249 height 15
paste input "**********"
type input "**********"
click at [911, 164] on button "submit" at bounding box center [916, 170] width 17 height 17
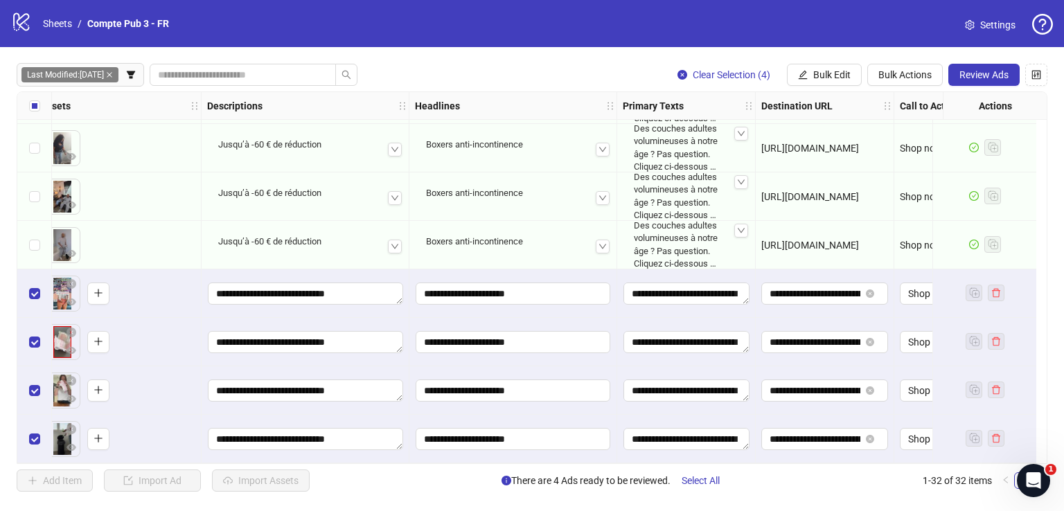
scroll to position [1213, 692]
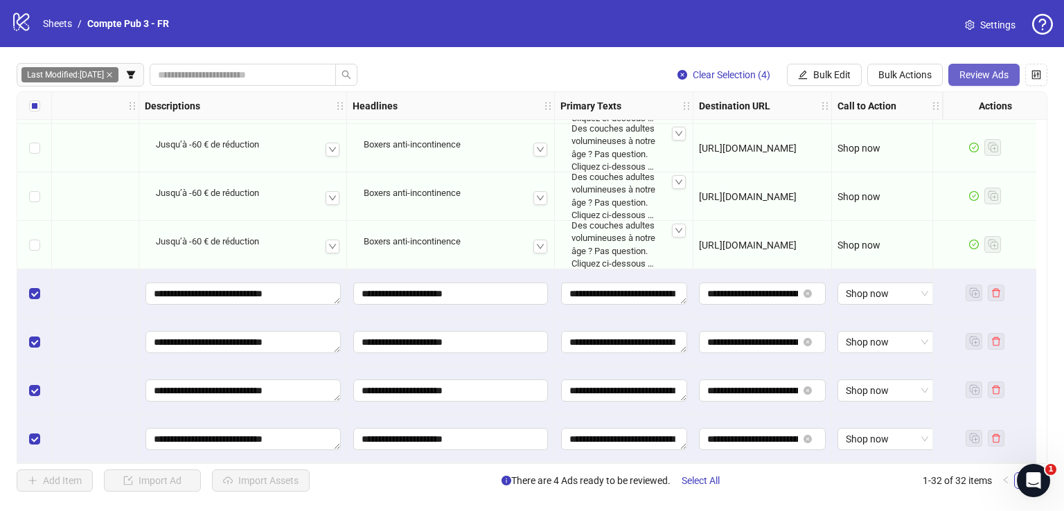
click at [989, 75] on span "Review Ads" at bounding box center [983, 74] width 49 height 11
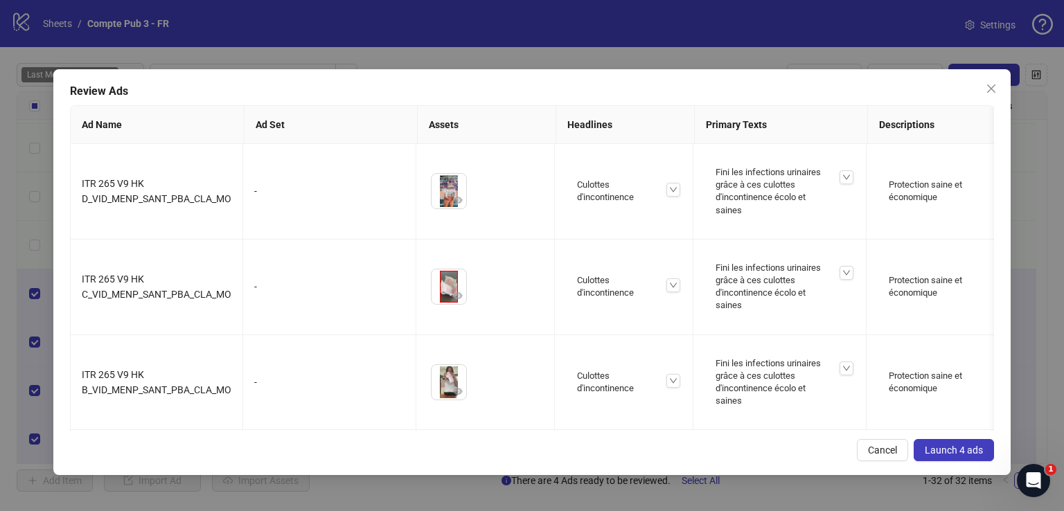
click at [977, 452] on span "Launch 4 ads" at bounding box center [954, 450] width 58 height 11
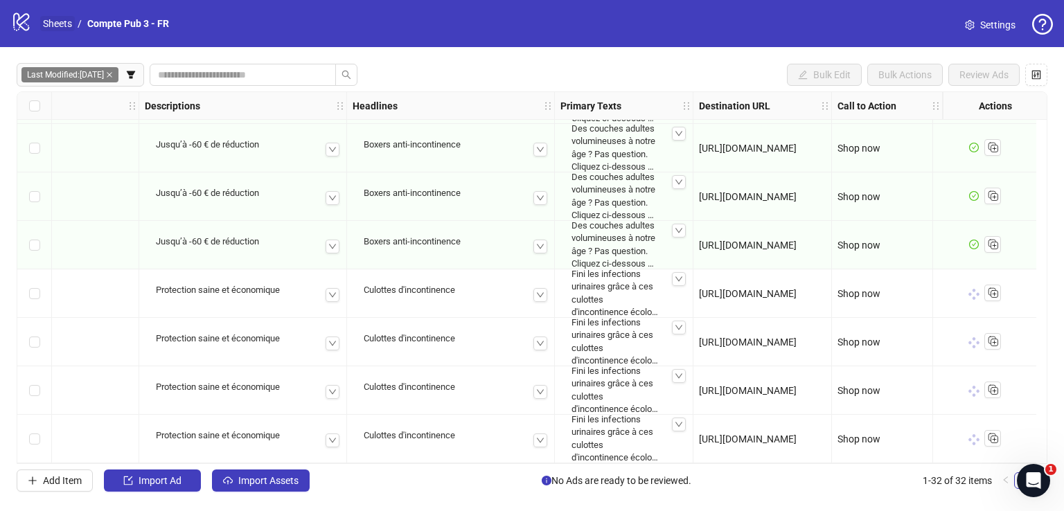
click at [59, 24] on link "Sheets" at bounding box center [57, 23] width 35 height 15
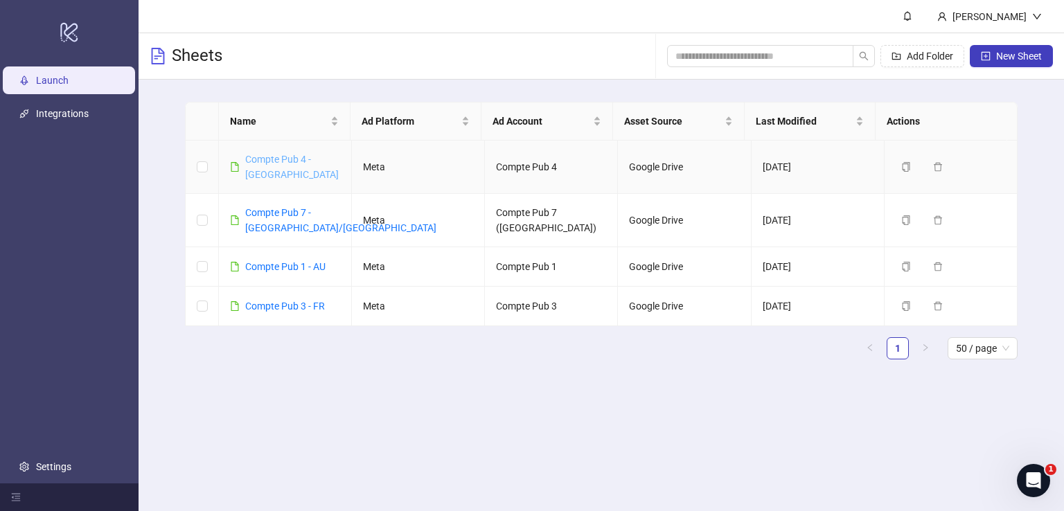
click at [310, 162] on link "Compte Pub 4 - UK" at bounding box center [292, 167] width 94 height 26
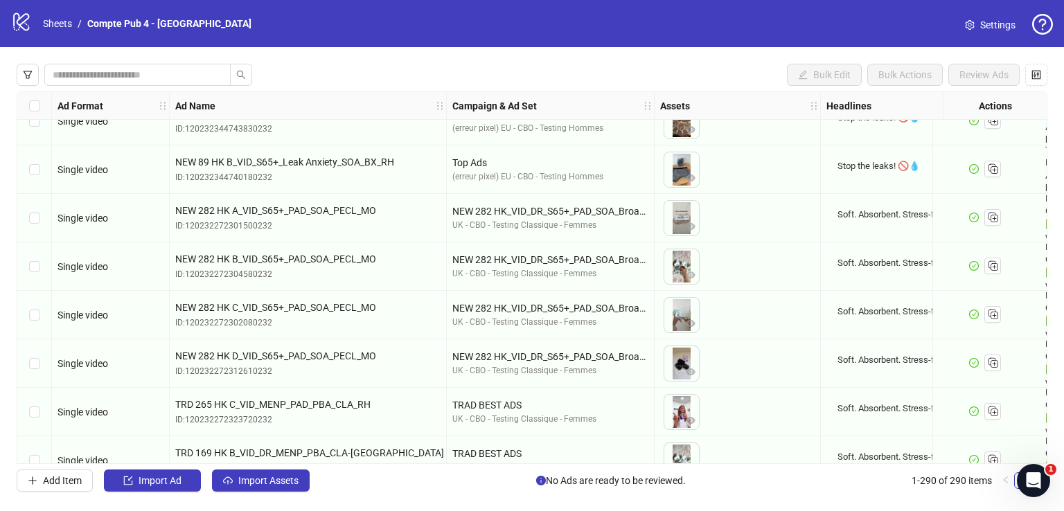
scroll to position [387, 0]
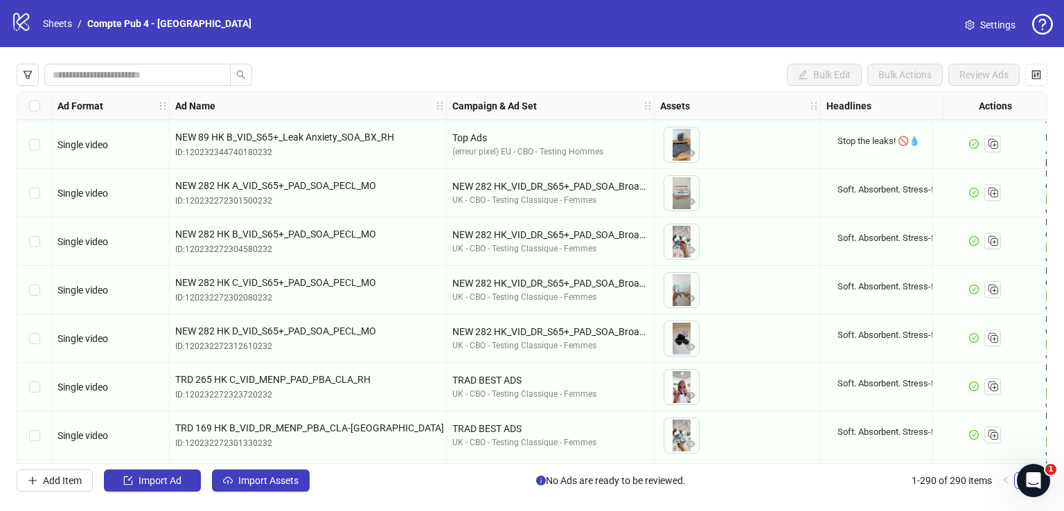
click at [43, 195] on div "Select row 10" at bounding box center [34, 193] width 35 height 48
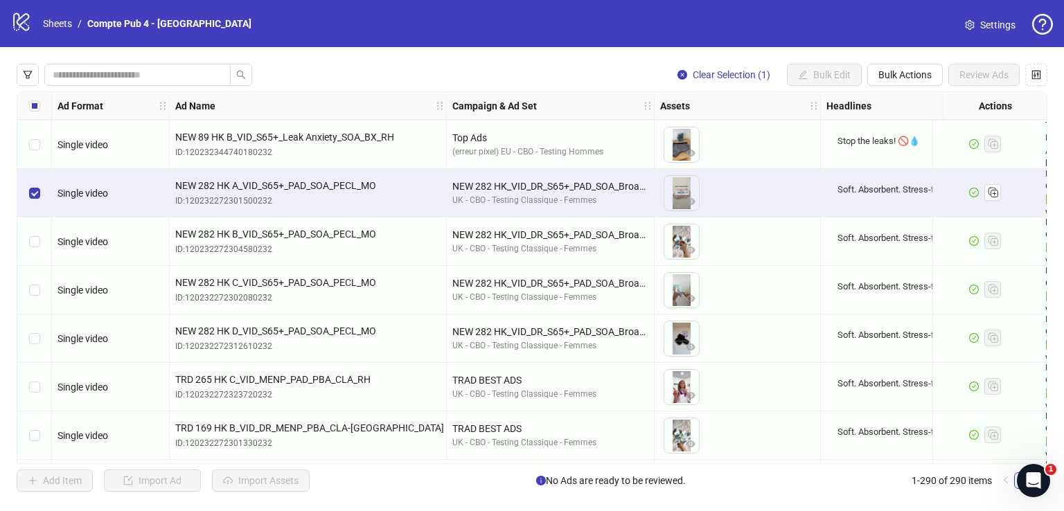
click at [40, 238] on div "Select row 11" at bounding box center [34, 241] width 35 height 48
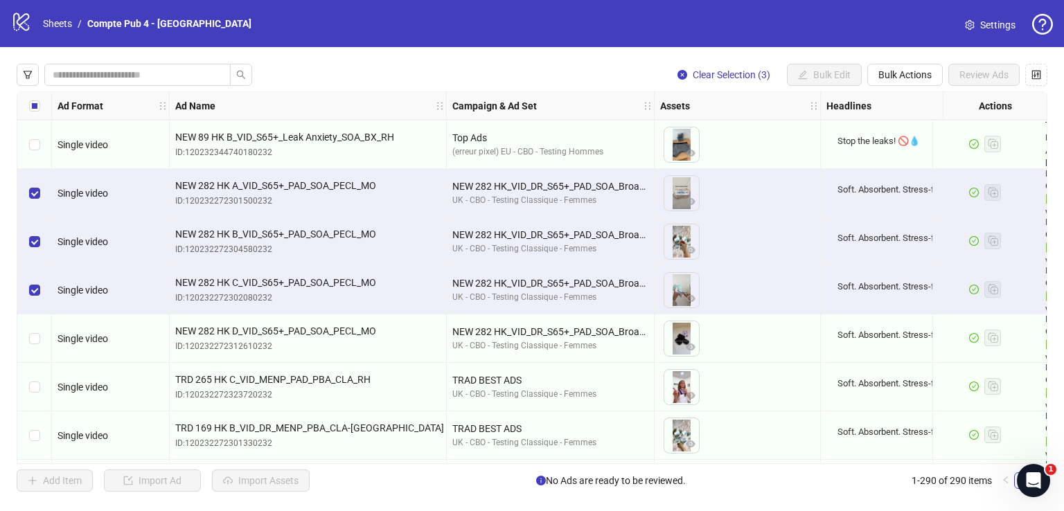
click at [38, 346] on div "Select row 13" at bounding box center [34, 338] width 35 height 48
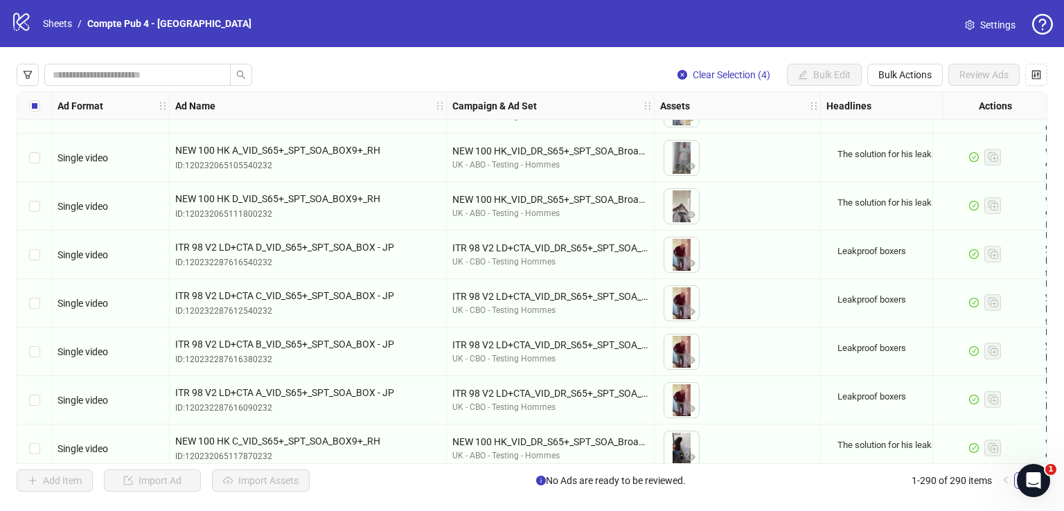
scroll to position [1360, 0]
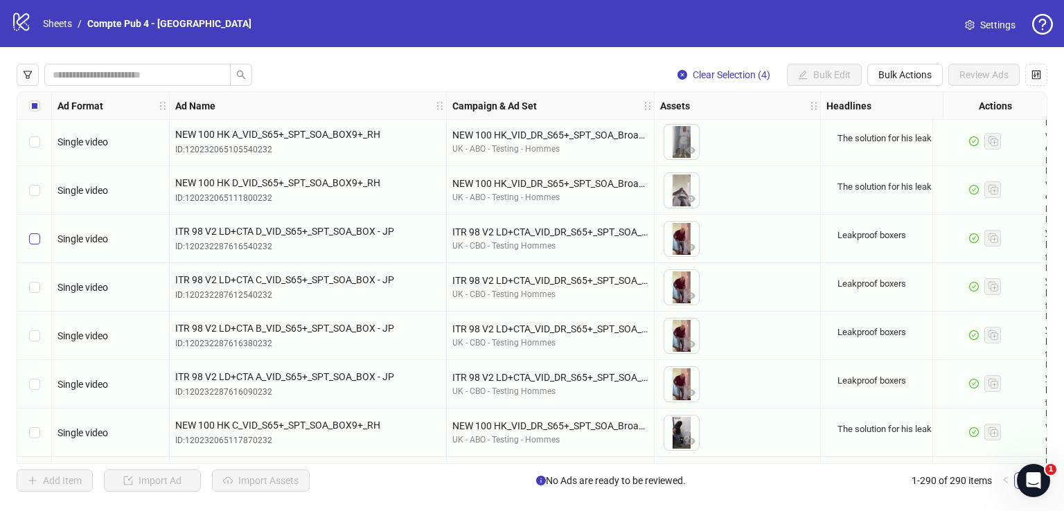
click at [38, 231] on label "Select row 31" at bounding box center [34, 238] width 11 height 15
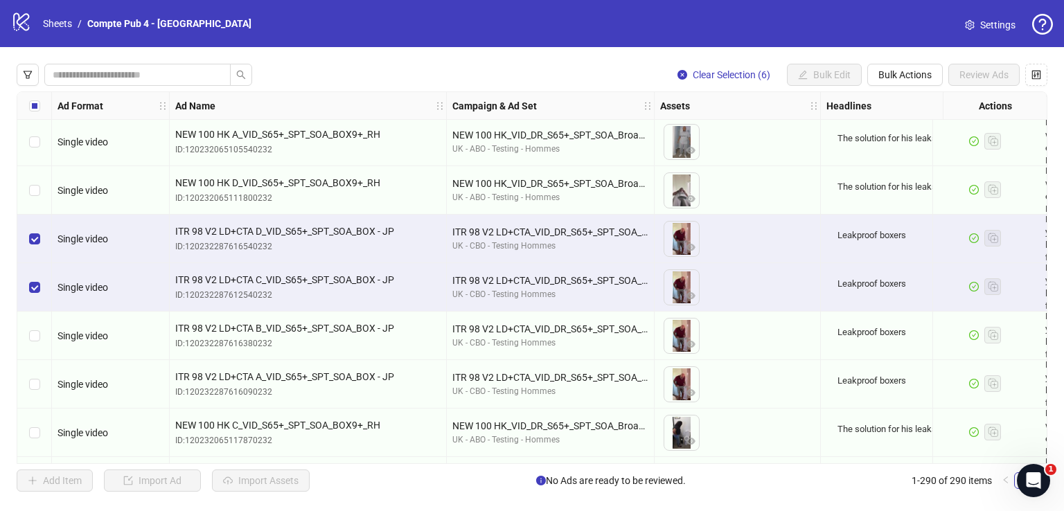
click at [39, 332] on div "Select row 33" at bounding box center [34, 336] width 35 height 48
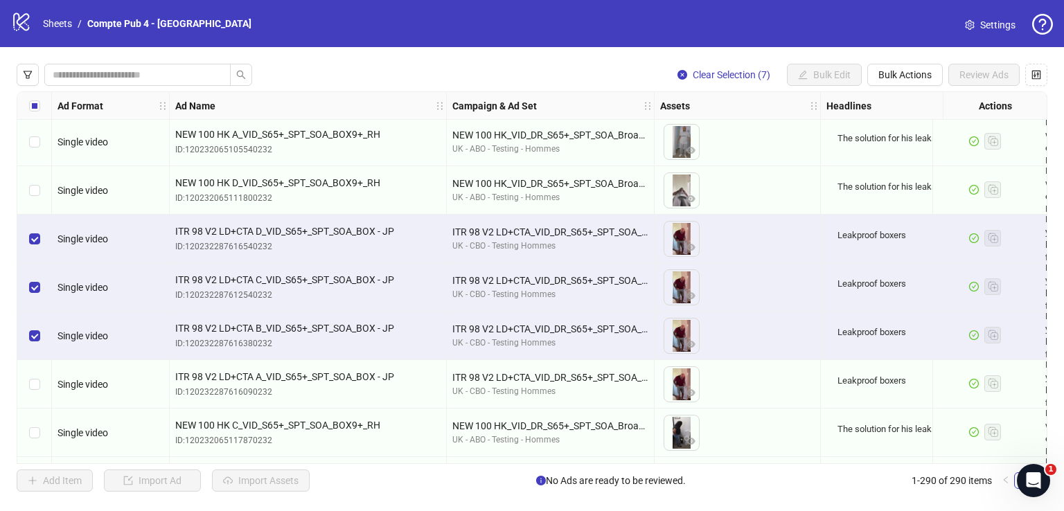
click at [44, 384] on div "Select row 34" at bounding box center [34, 384] width 35 height 48
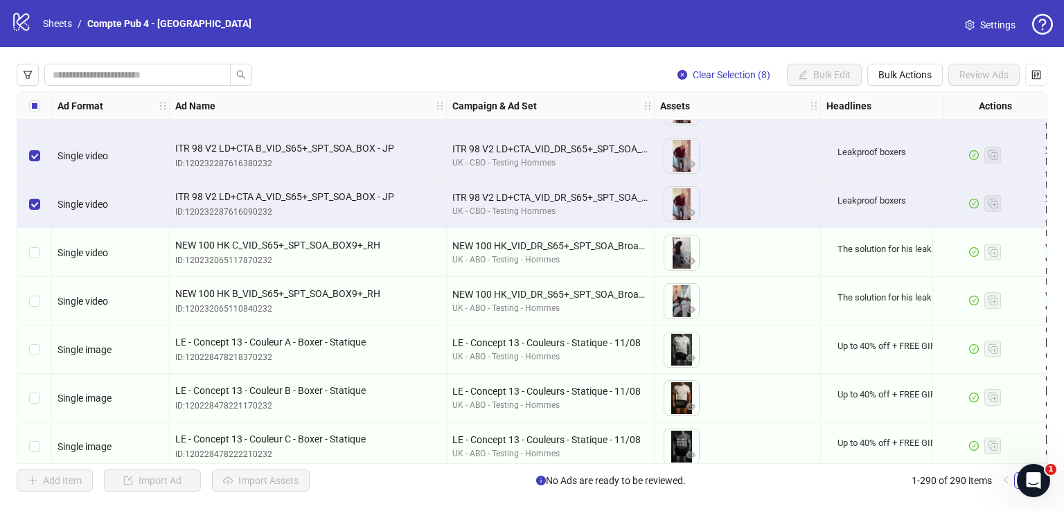
scroll to position [1626, 0]
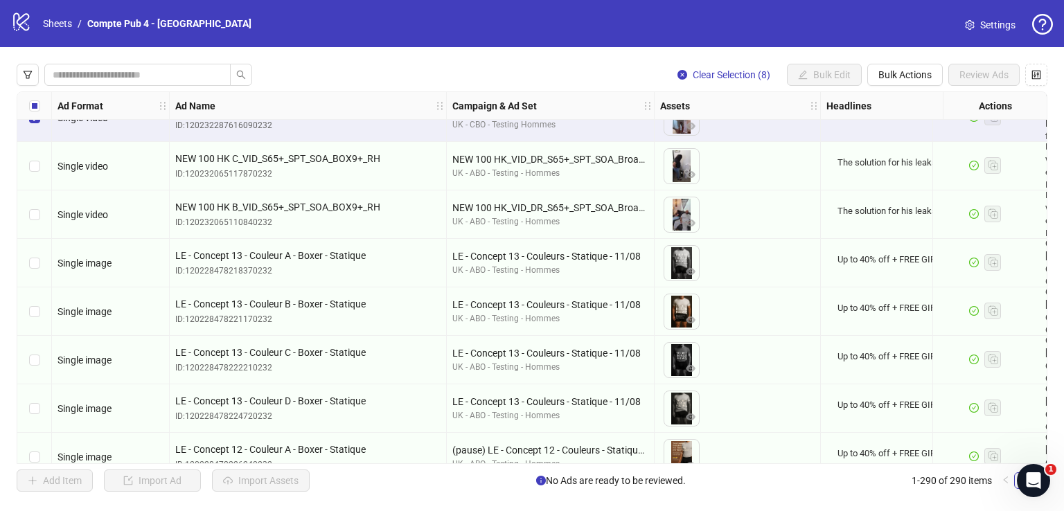
click at [42, 258] on div "Select row 37" at bounding box center [34, 263] width 35 height 48
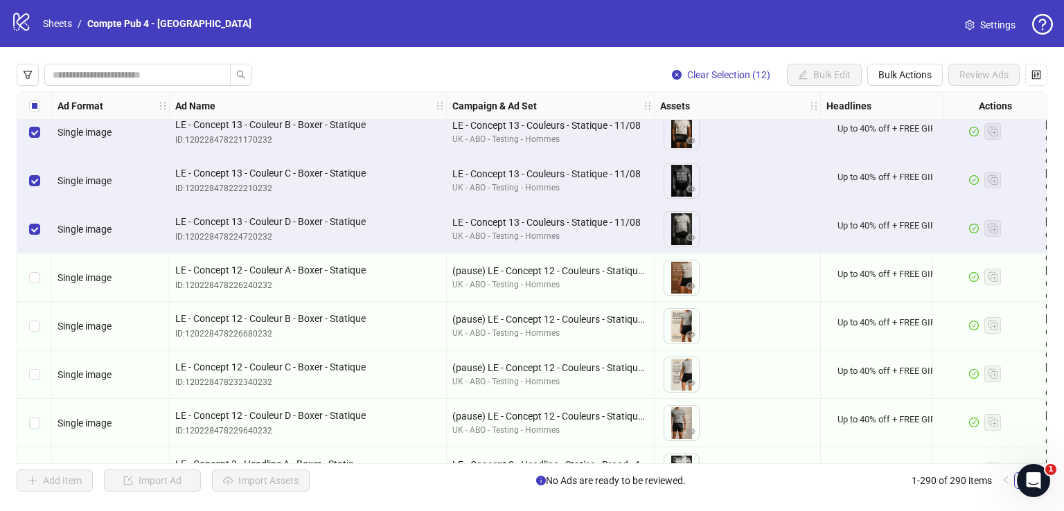
scroll to position [1865, 0]
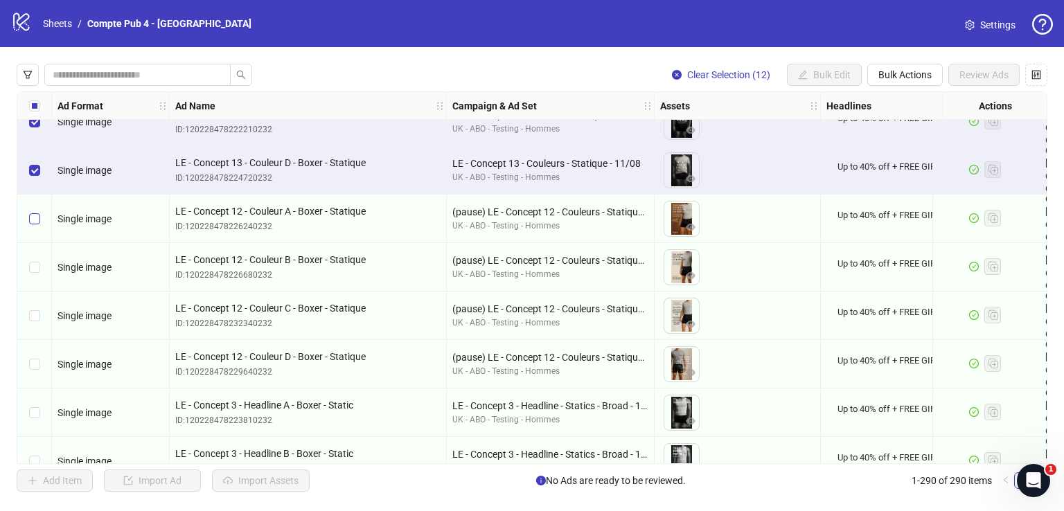
click at [38, 211] on label "Select row 41" at bounding box center [34, 218] width 11 height 15
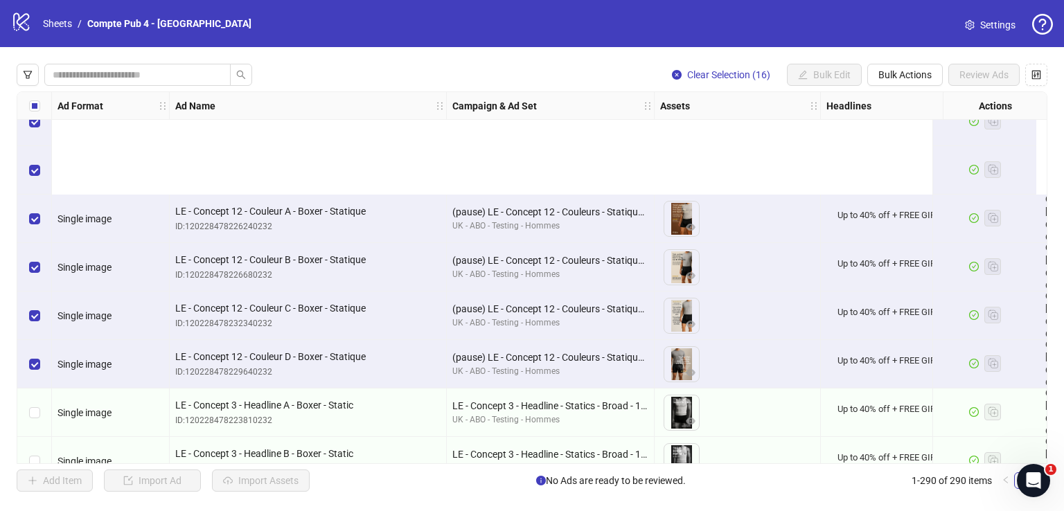
scroll to position [2028, 0]
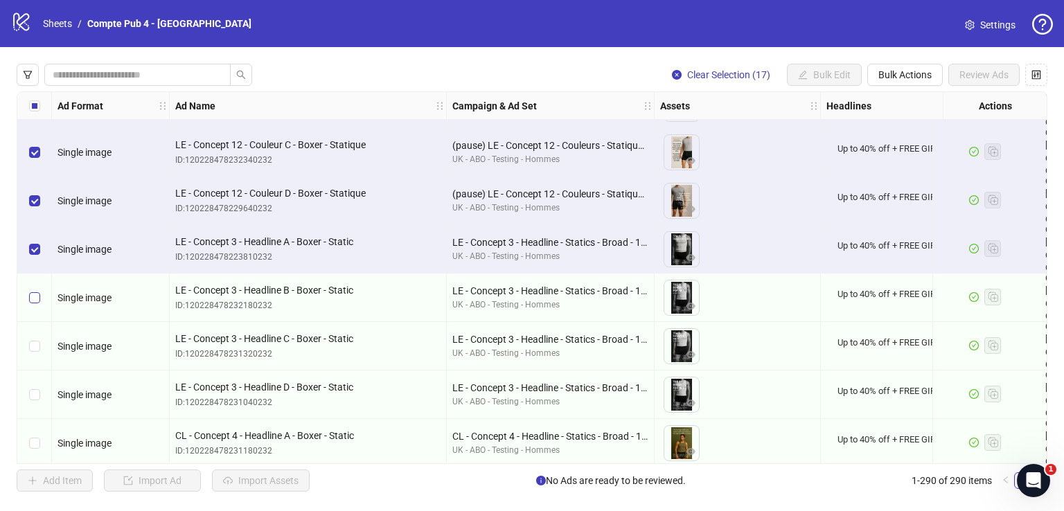
click at [32, 291] on label "Select row 46" at bounding box center [34, 297] width 11 height 15
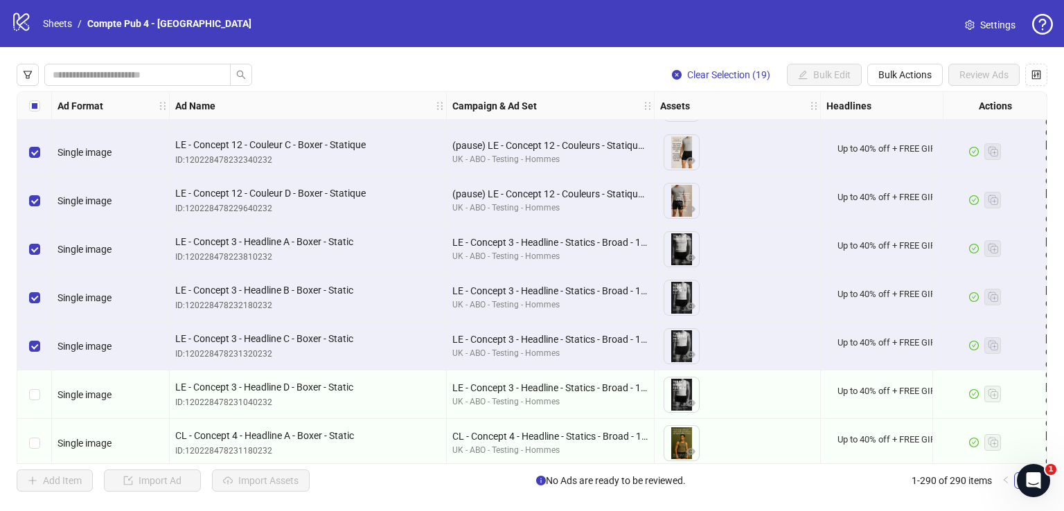
click at [41, 389] on div "Select row 48" at bounding box center [34, 395] width 35 height 48
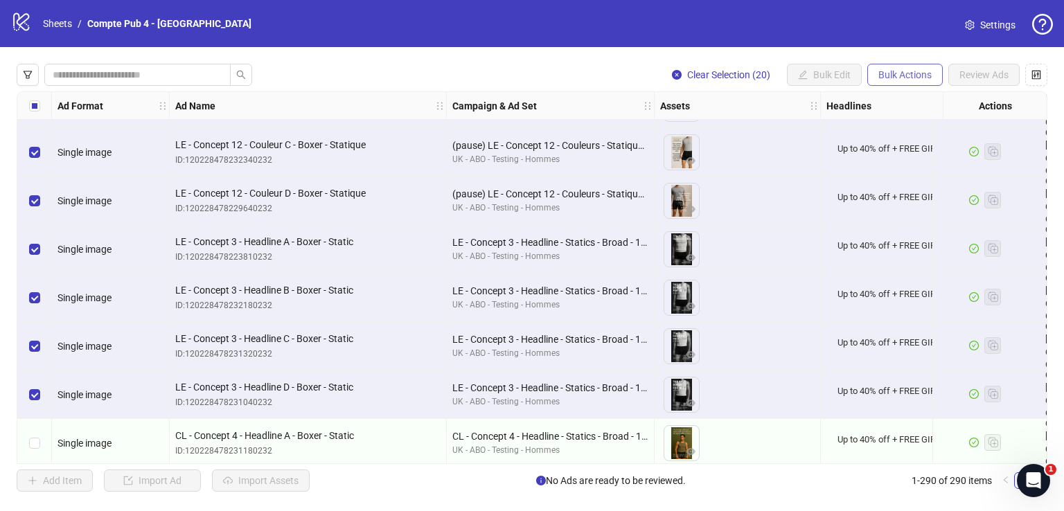
click at [896, 70] on span "Bulk Actions" at bounding box center [904, 74] width 53 height 11
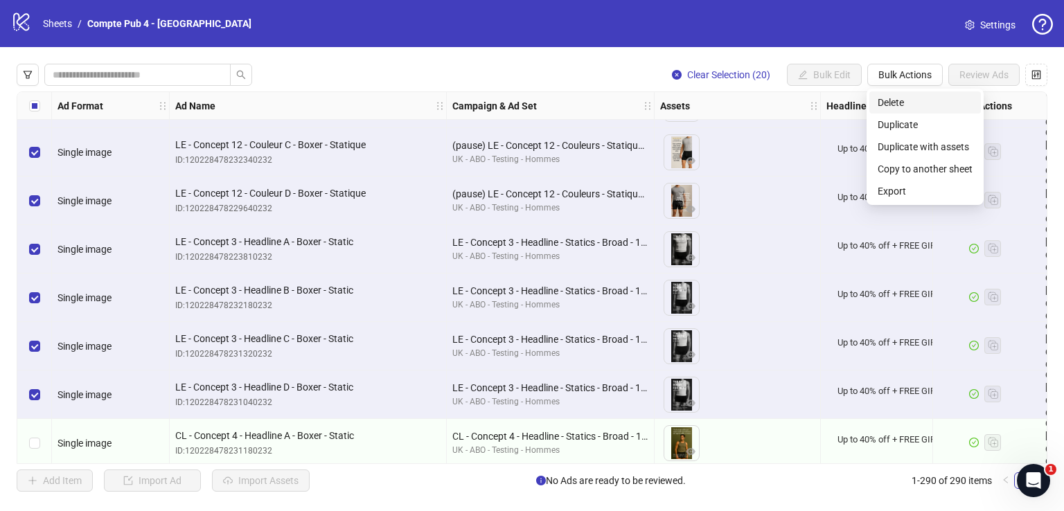
click at [907, 101] on span "Delete" at bounding box center [925, 102] width 95 height 15
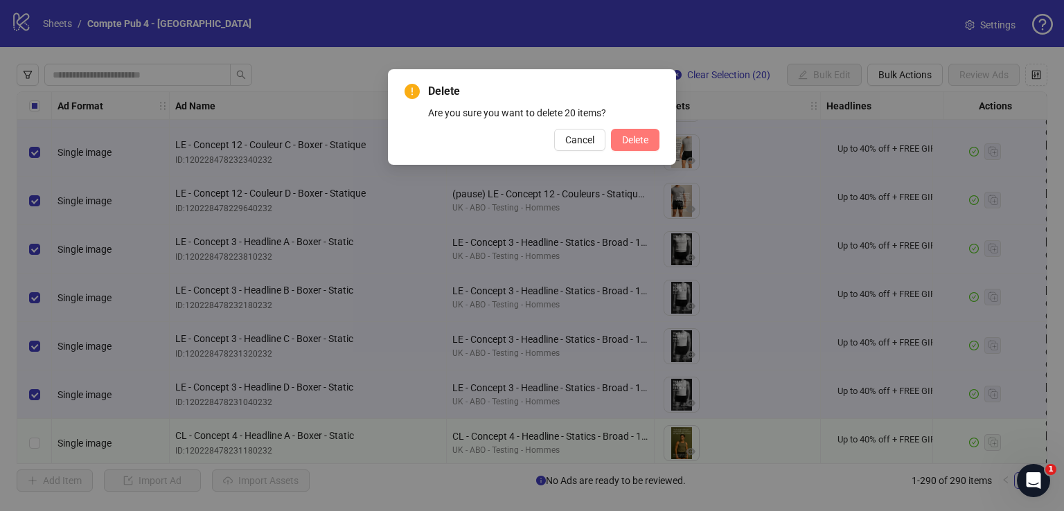
click at [630, 136] on span "Delete" at bounding box center [635, 139] width 26 height 11
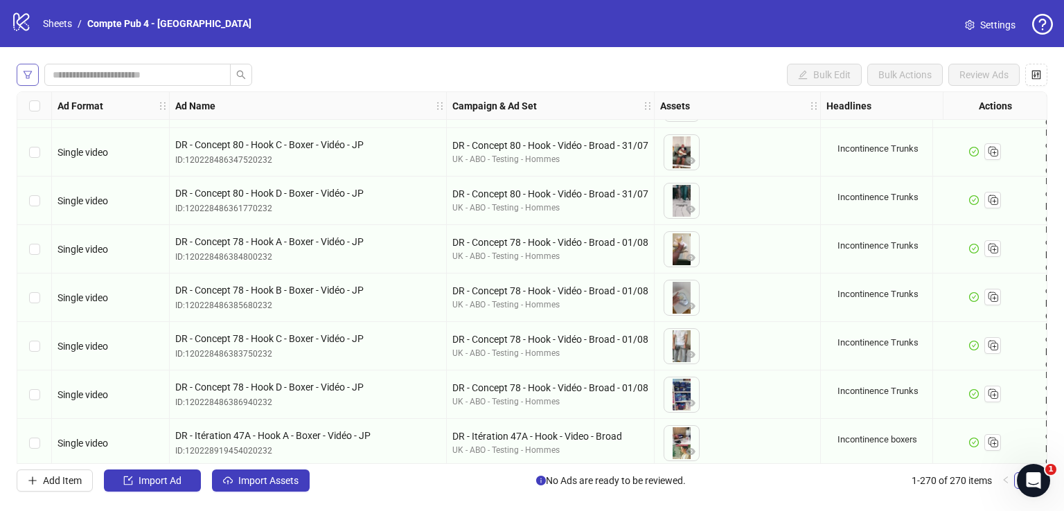
click at [28, 73] on icon "filter" at bounding box center [28, 75] width 10 height 10
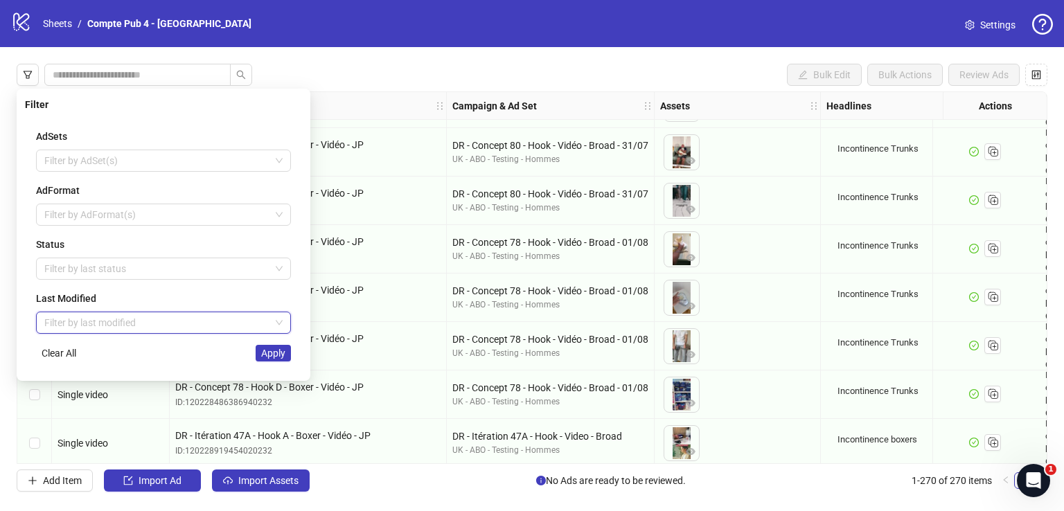
click at [138, 318] on input "search" at bounding box center [157, 322] width 226 height 21
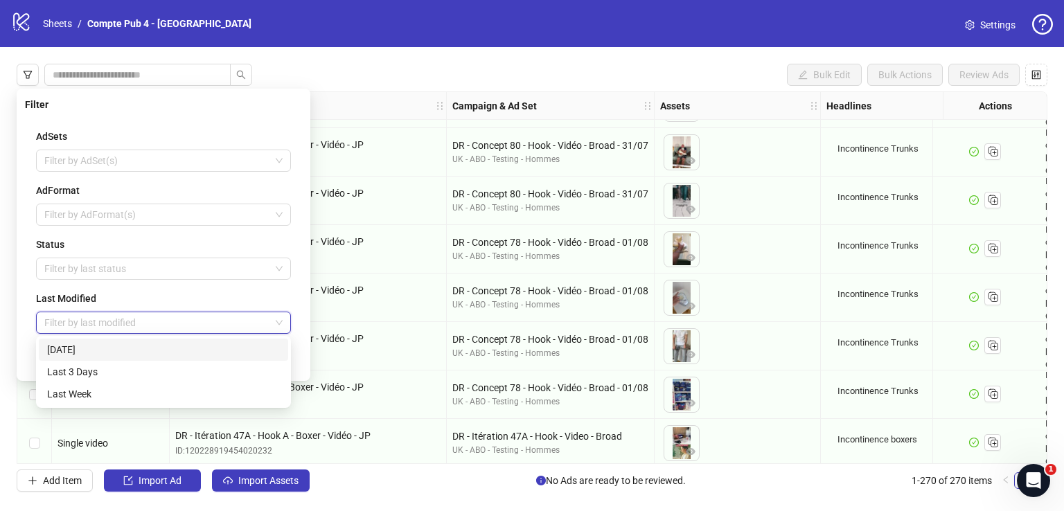
click at [140, 353] on div "[DATE]" at bounding box center [163, 349] width 233 height 15
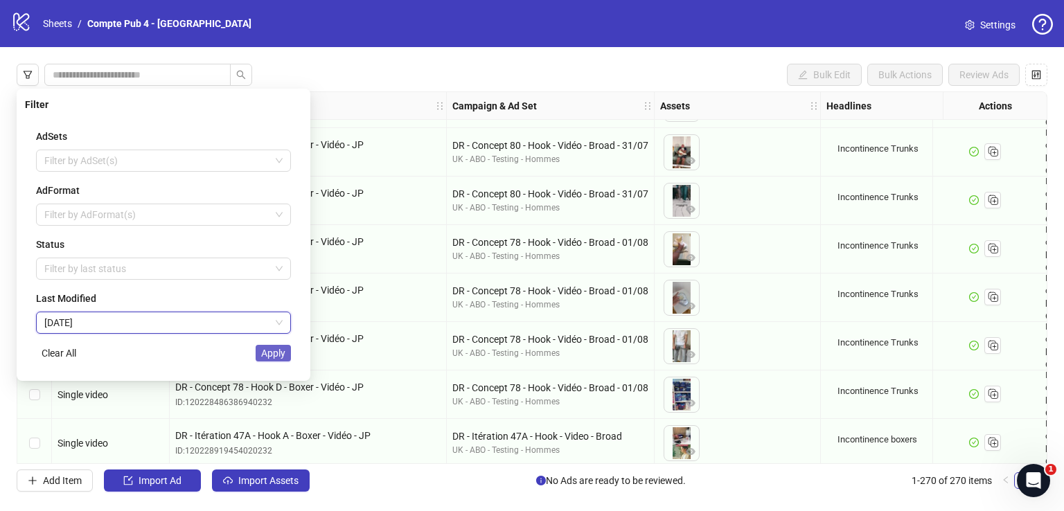
click at [286, 355] on button "Apply" at bounding box center [273, 353] width 35 height 17
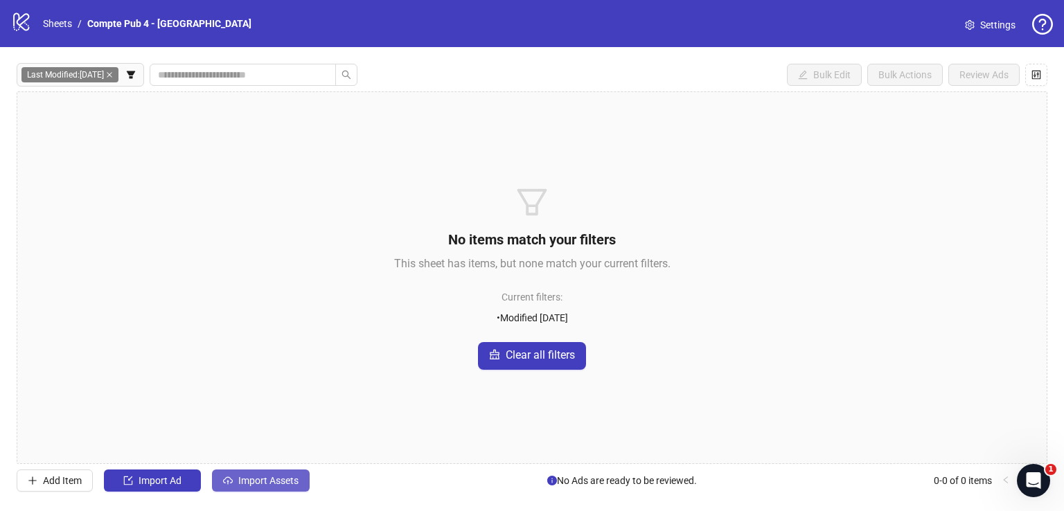
click at [289, 484] on span "Import Assets" at bounding box center [268, 480] width 60 height 11
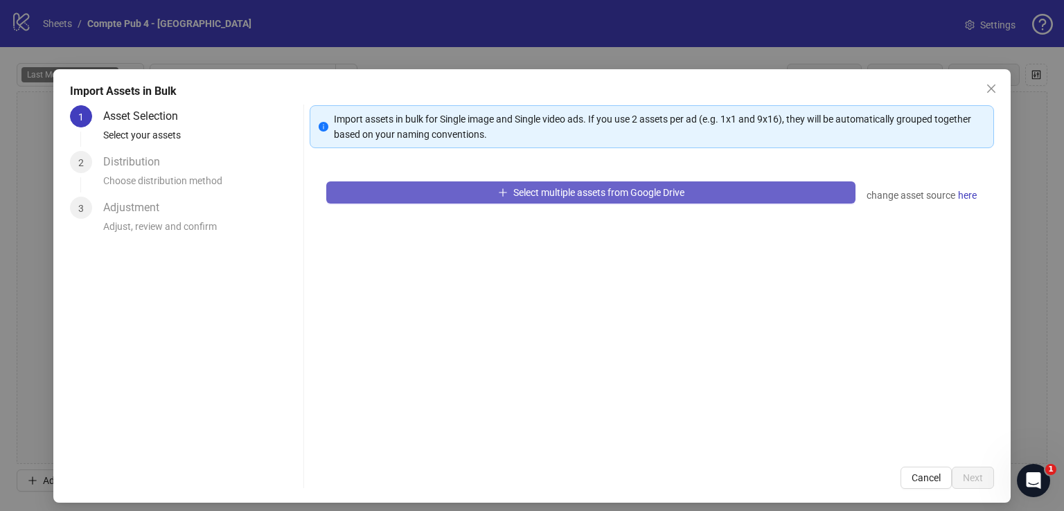
click at [562, 195] on span "Select multiple assets from Google Drive" at bounding box center [598, 192] width 171 height 11
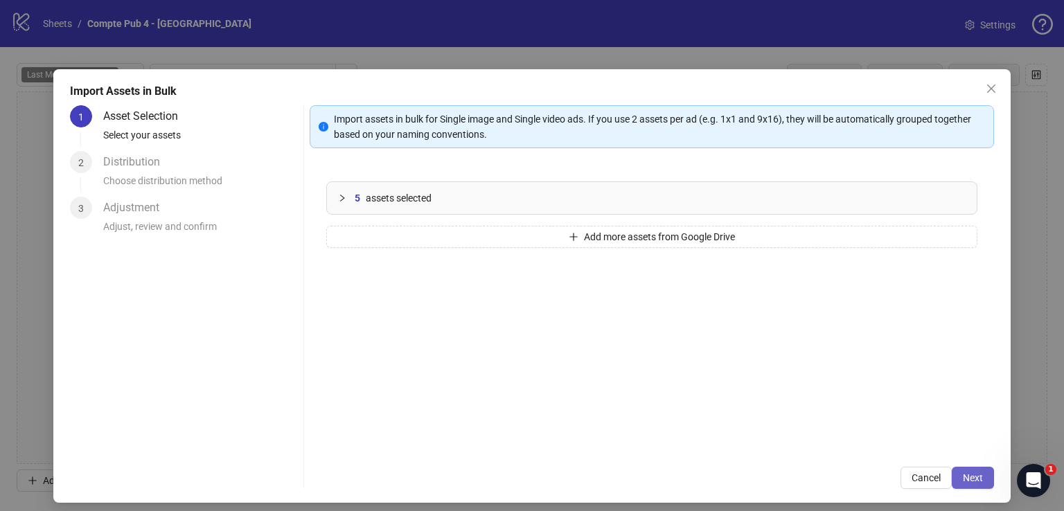
click at [970, 483] on span "Next" at bounding box center [973, 477] width 20 height 11
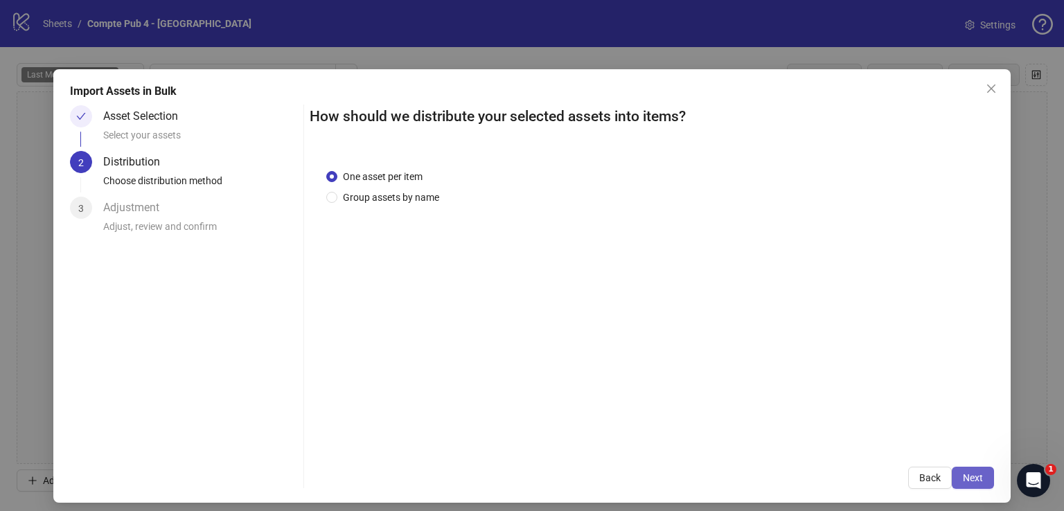
click at [970, 481] on span "Next" at bounding box center [973, 477] width 20 height 11
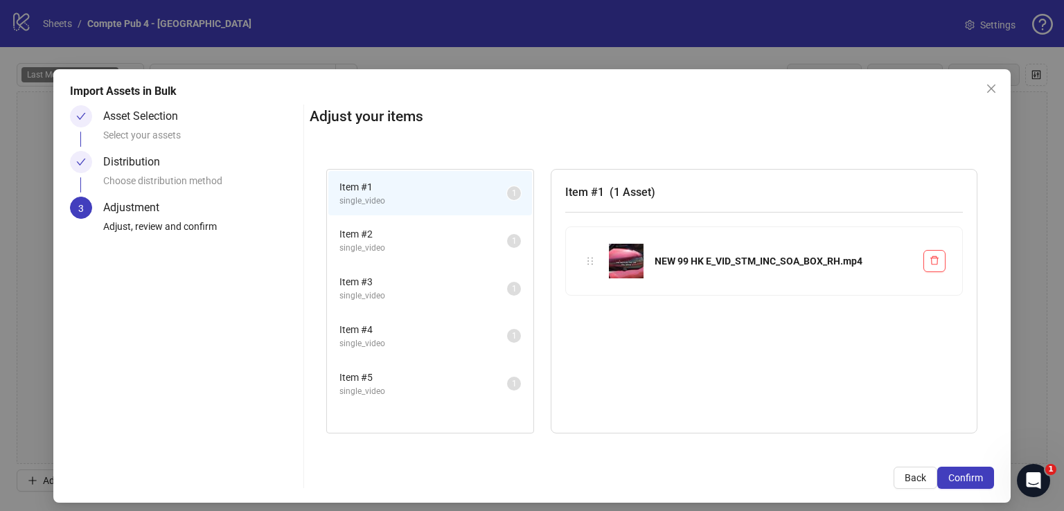
click at [970, 481] on span "Confirm" at bounding box center [965, 477] width 35 height 11
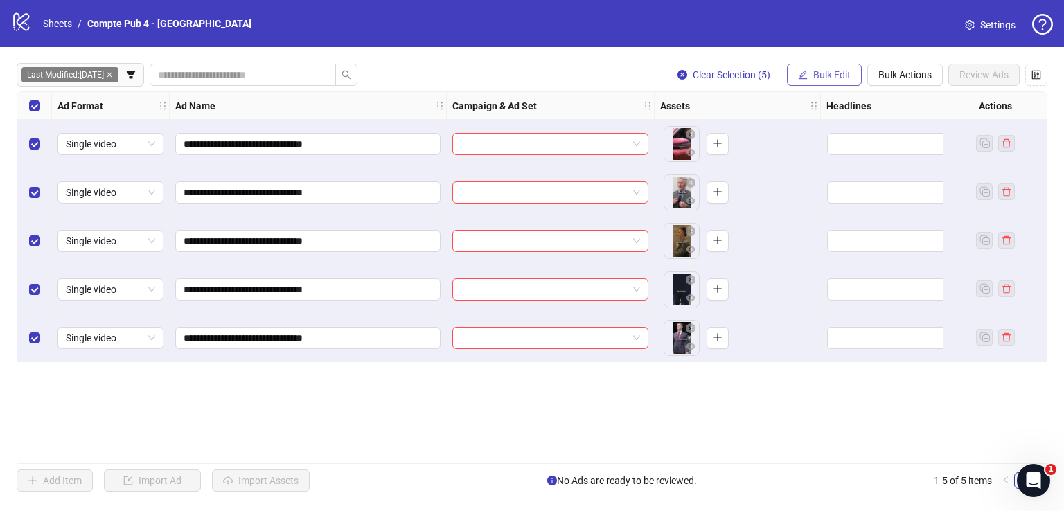
drag, startPoint x: 826, startPoint y: 72, endPoint x: 826, endPoint y: 80, distance: 7.6
click at [826, 80] on span "Bulk Edit" at bounding box center [831, 74] width 37 height 11
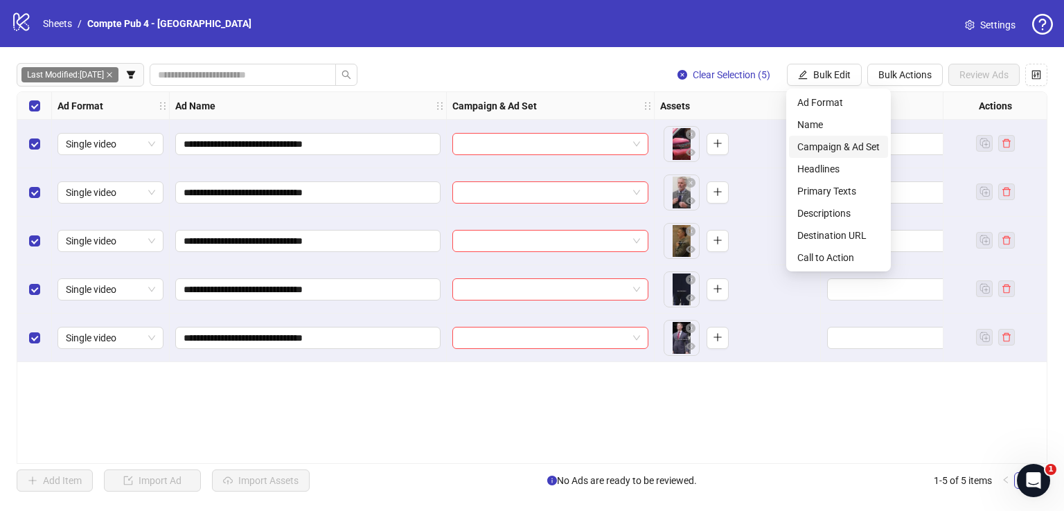
click at [835, 155] on li "Campaign & Ad Set" at bounding box center [838, 147] width 99 height 22
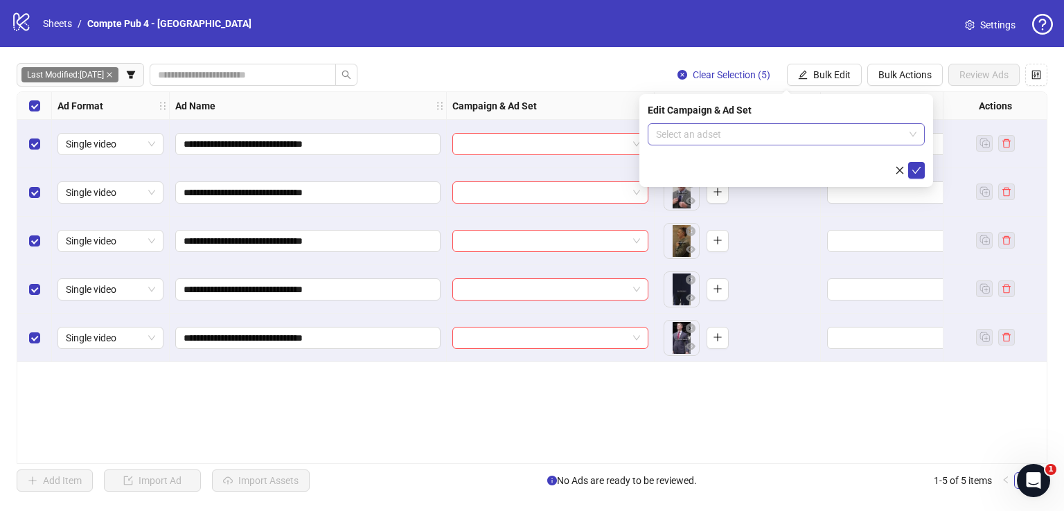
click at [771, 136] on input "search" at bounding box center [780, 134] width 248 height 21
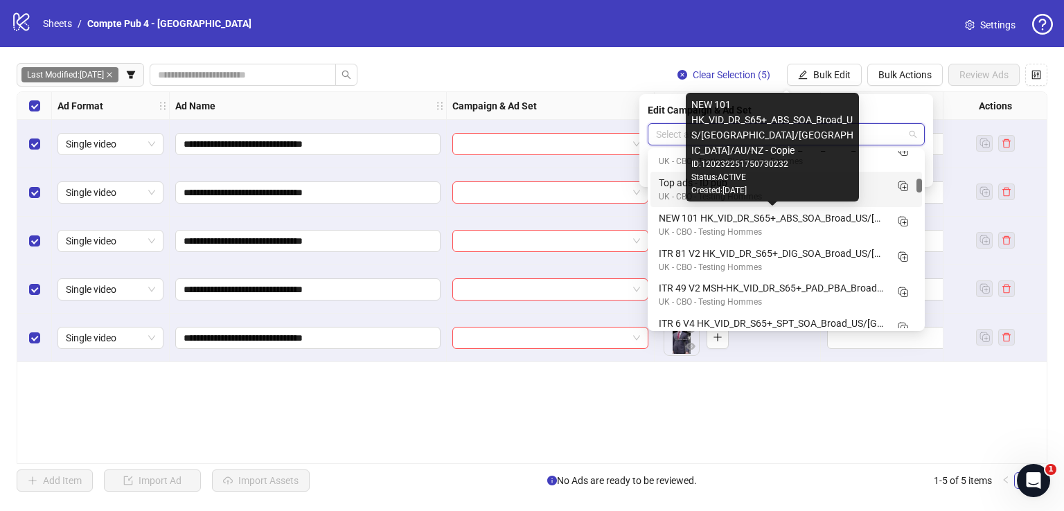
scroll to position [580, 0]
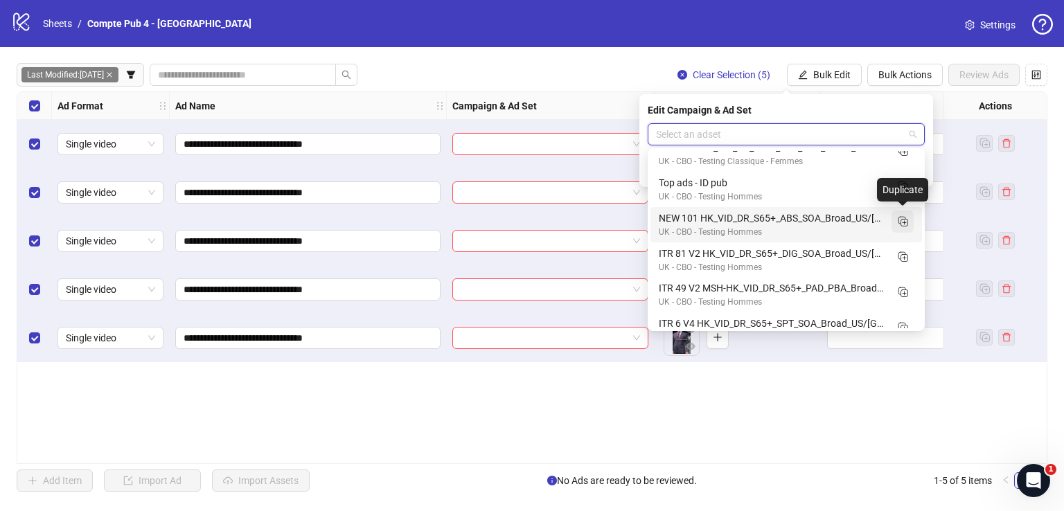
click at [902, 218] on icon "Duplicate" at bounding box center [903, 221] width 14 height 14
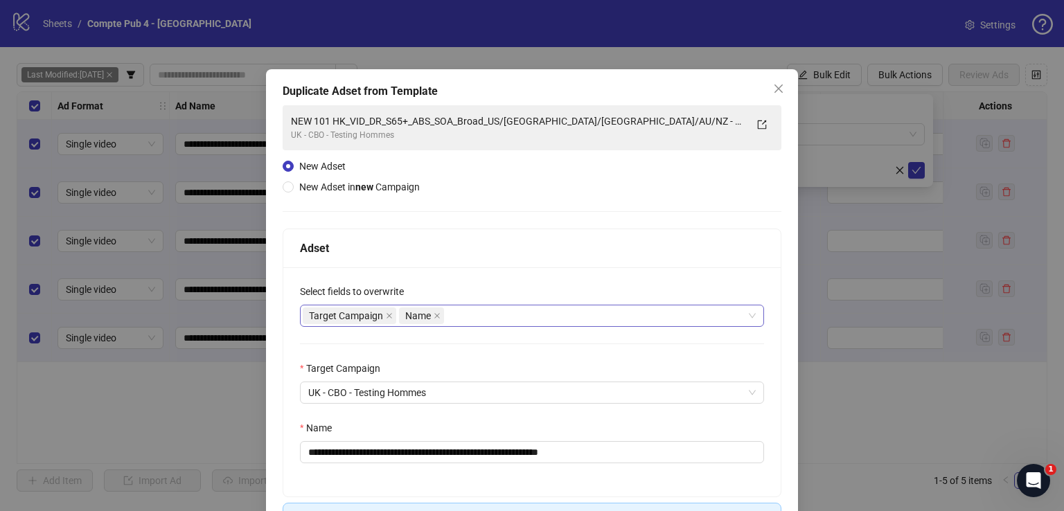
click at [481, 314] on div "Target Campaign Name" at bounding box center [525, 315] width 444 height 19
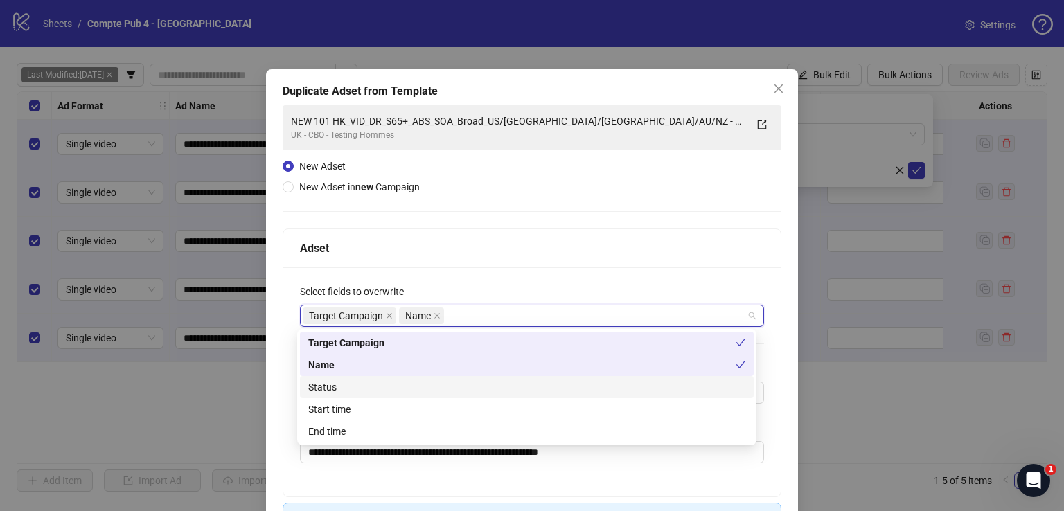
click at [454, 393] on div "Status" at bounding box center [526, 387] width 437 height 15
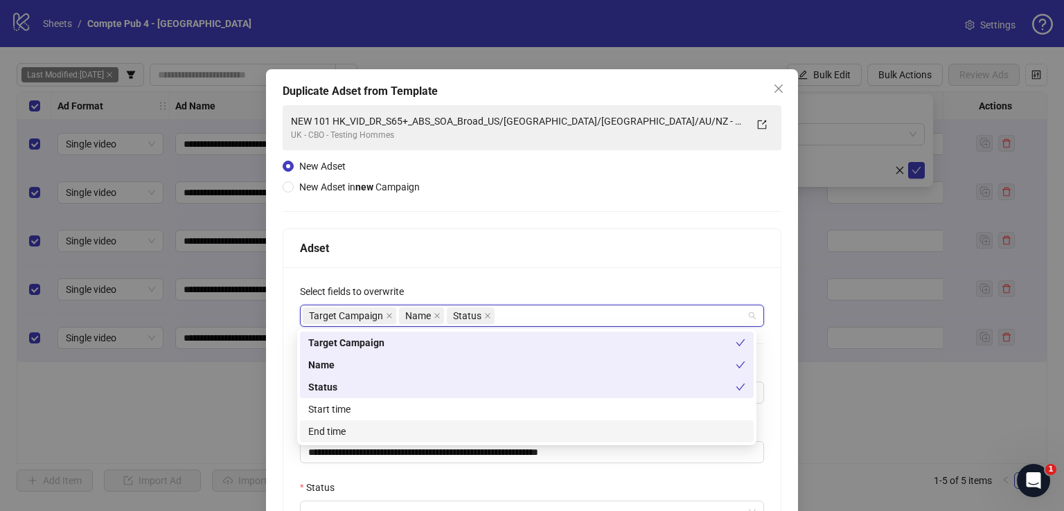
click at [451, 421] on div "End time" at bounding box center [527, 431] width 454 height 22
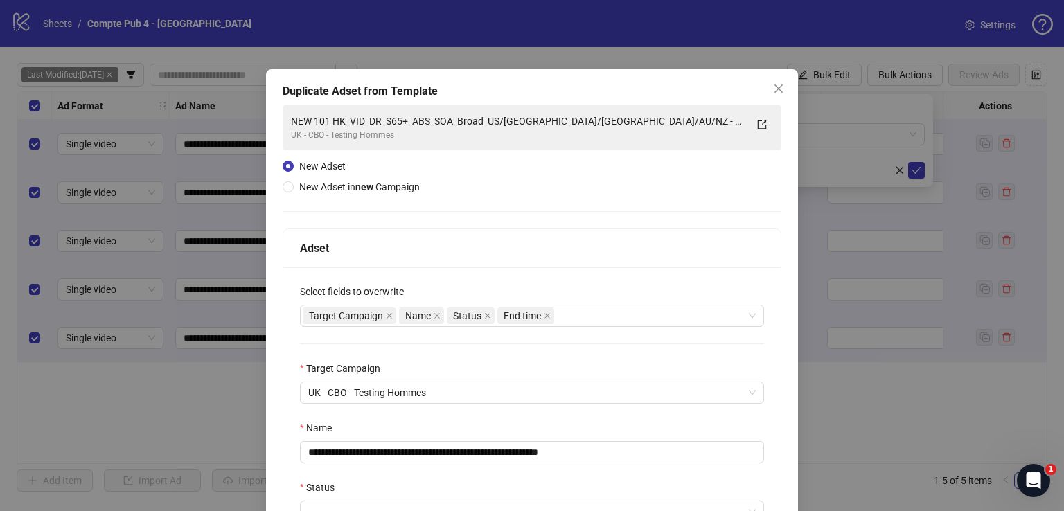
click at [506, 258] on div "Adset" at bounding box center [531, 248] width 497 height 39
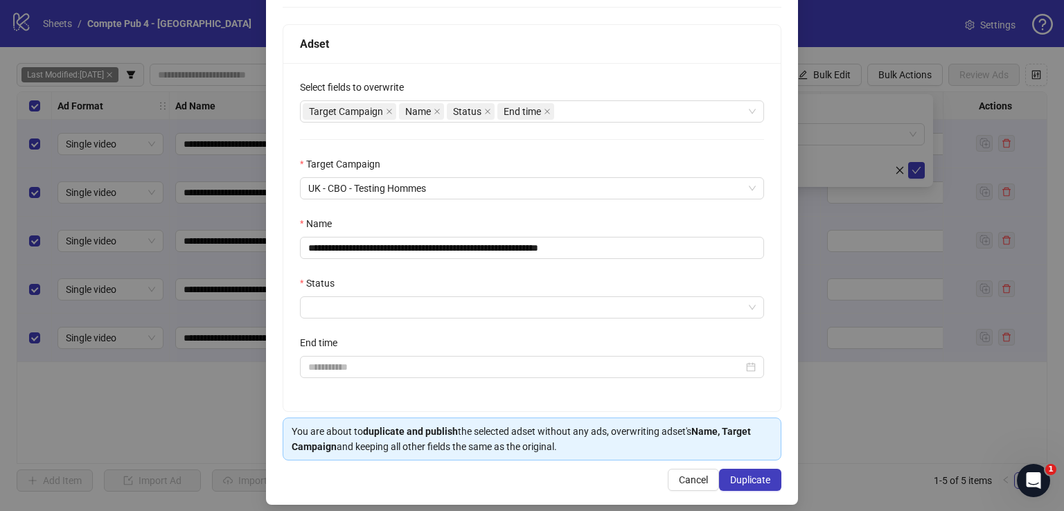
scroll to position [205, 0]
click at [497, 250] on input "**********" at bounding box center [532, 247] width 464 height 22
paste input "text"
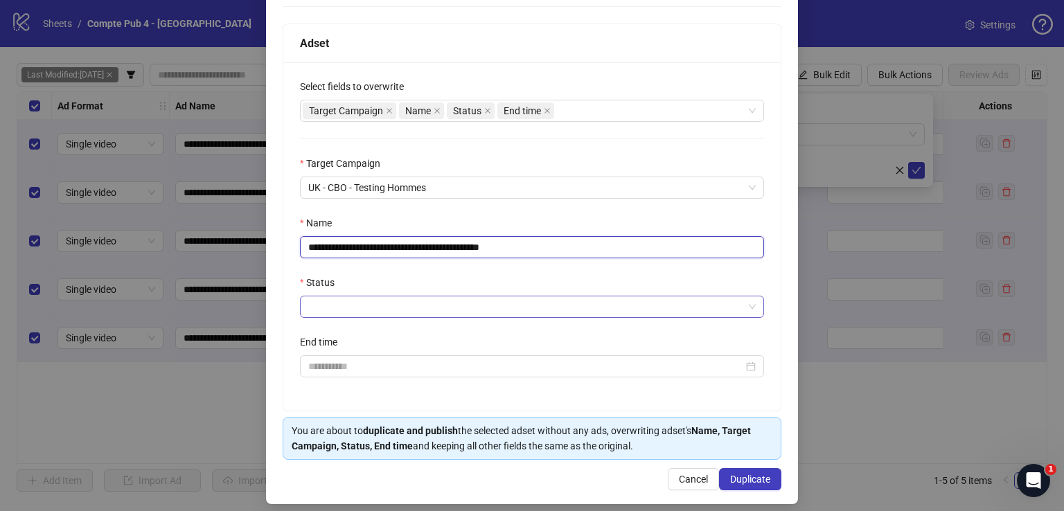
type input "**********"
click at [440, 308] on input "Status" at bounding box center [525, 306] width 435 height 21
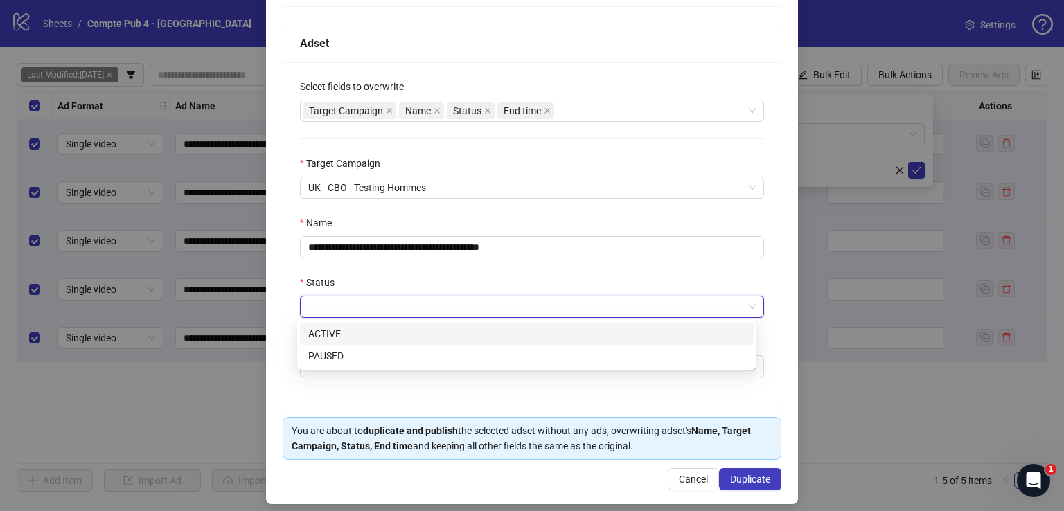
click at [420, 335] on div "ACTIVE" at bounding box center [526, 333] width 437 height 15
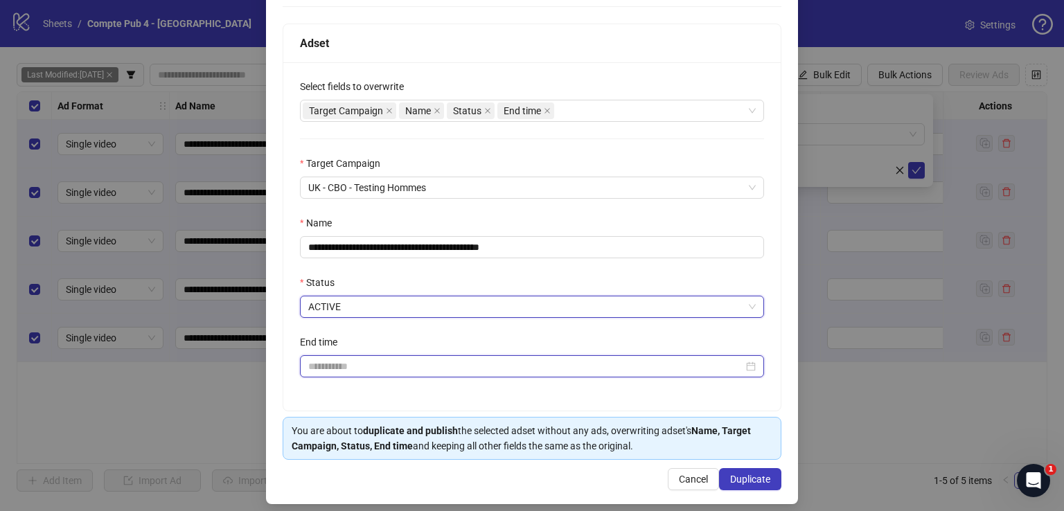
click at [368, 366] on input "End time" at bounding box center [525, 366] width 435 height 15
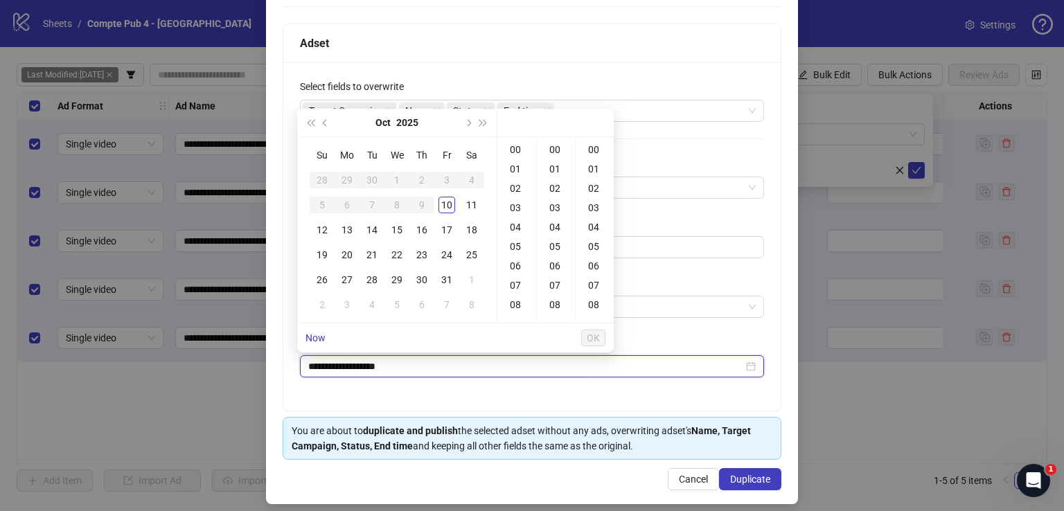
type input "**********"
click at [327, 229] on div "12" at bounding box center [322, 230] width 17 height 17
click at [517, 229] on div "04" at bounding box center [516, 226] width 33 height 19
type input "**********"
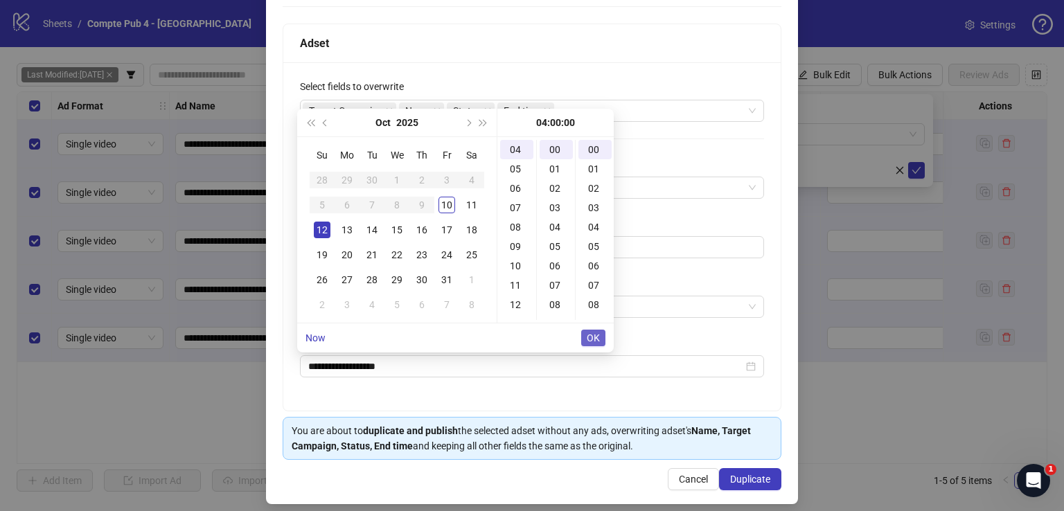
click at [591, 333] on span "OK" at bounding box center [593, 337] width 13 height 11
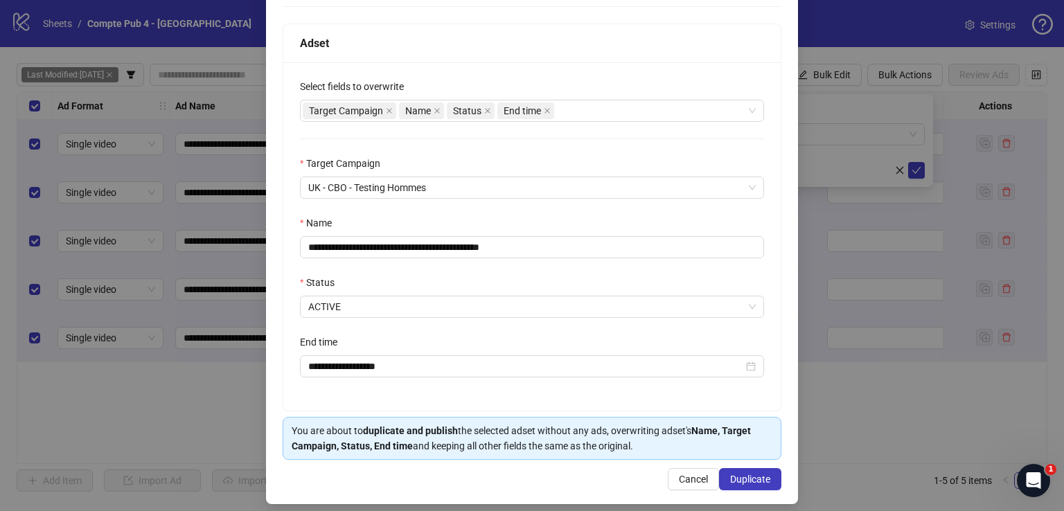
click at [532, 332] on div "**********" at bounding box center [531, 236] width 497 height 348
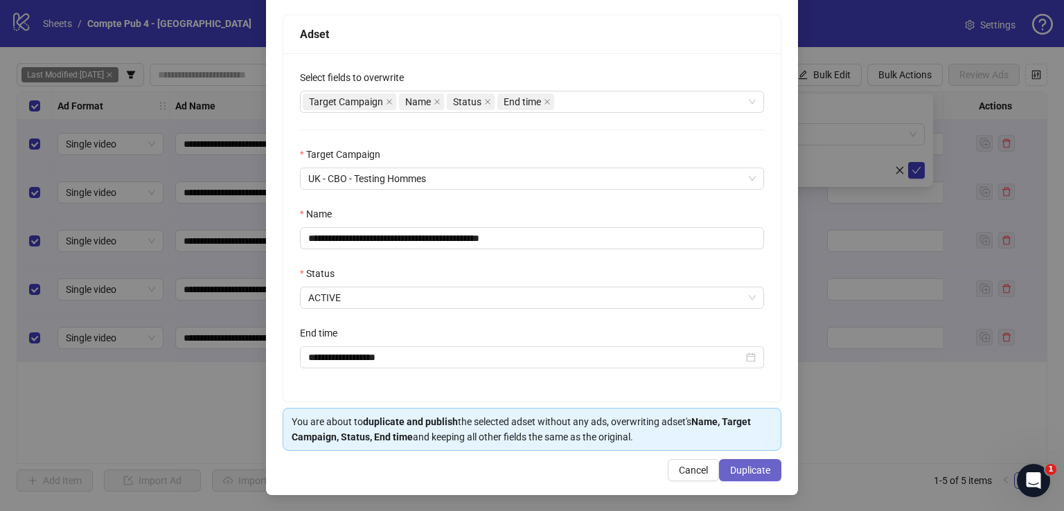
click at [738, 469] on span "Duplicate" at bounding box center [750, 470] width 40 height 11
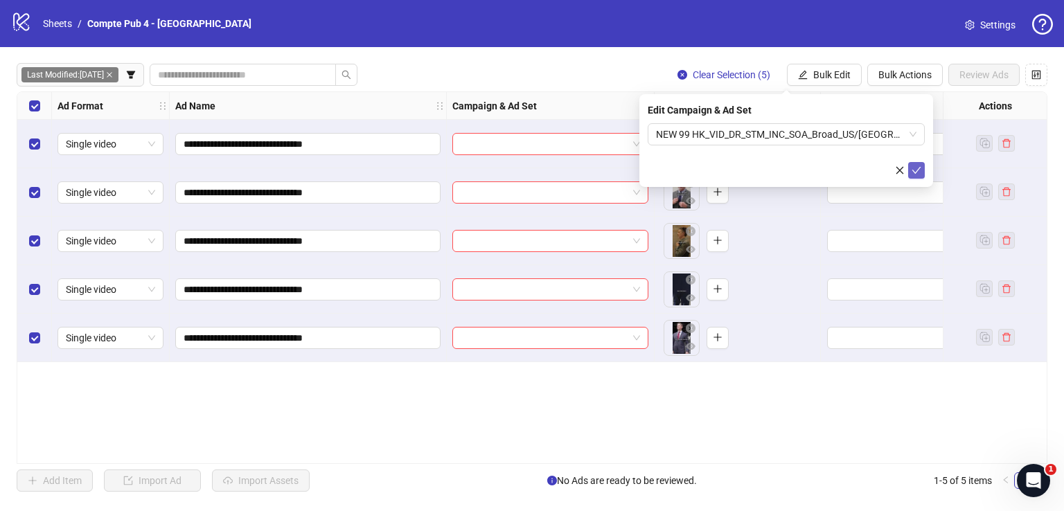
click at [914, 174] on span "submit" at bounding box center [916, 170] width 10 height 11
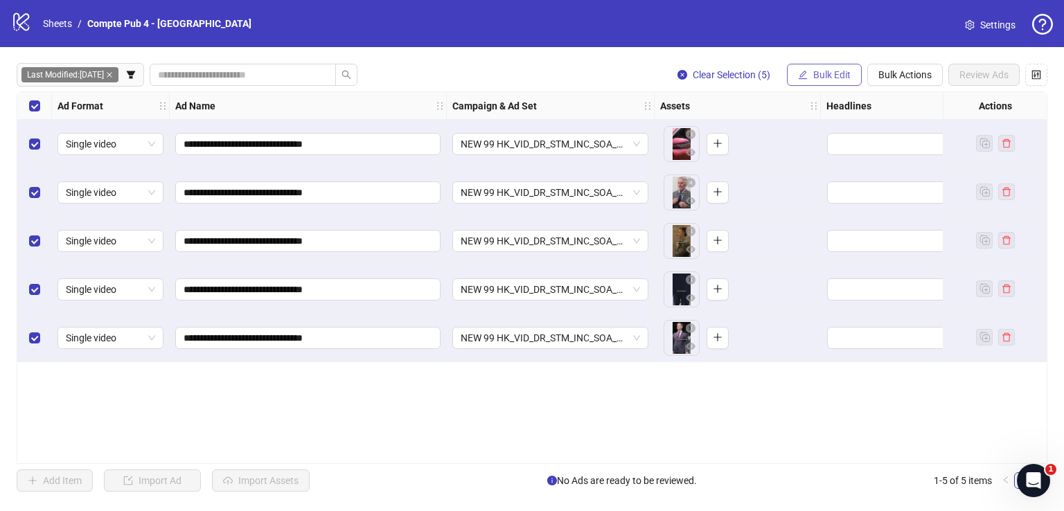
click at [821, 71] on span "Bulk Edit" at bounding box center [831, 74] width 37 height 11
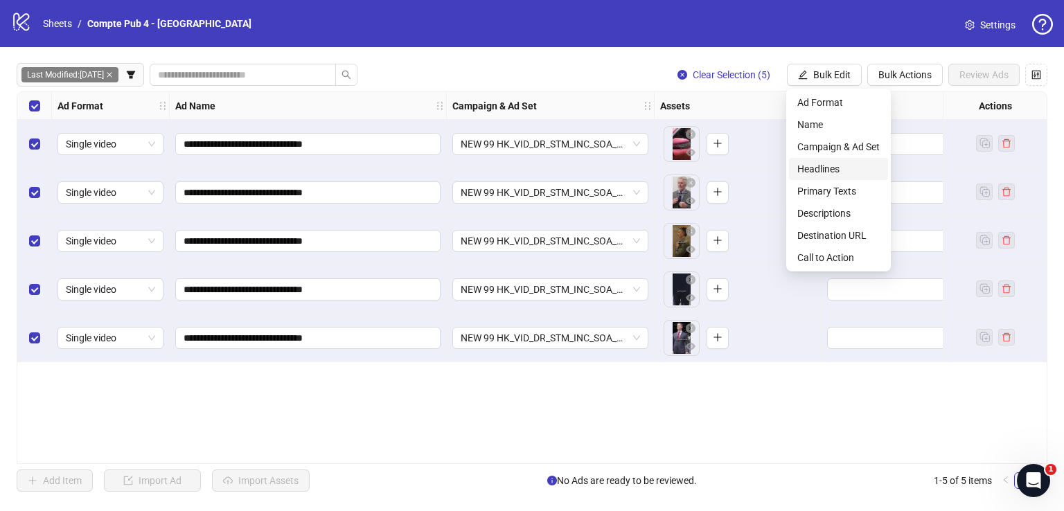
click at [831, 172] on span "Headlines" at bounding box center [838, 168] width 82 height 15
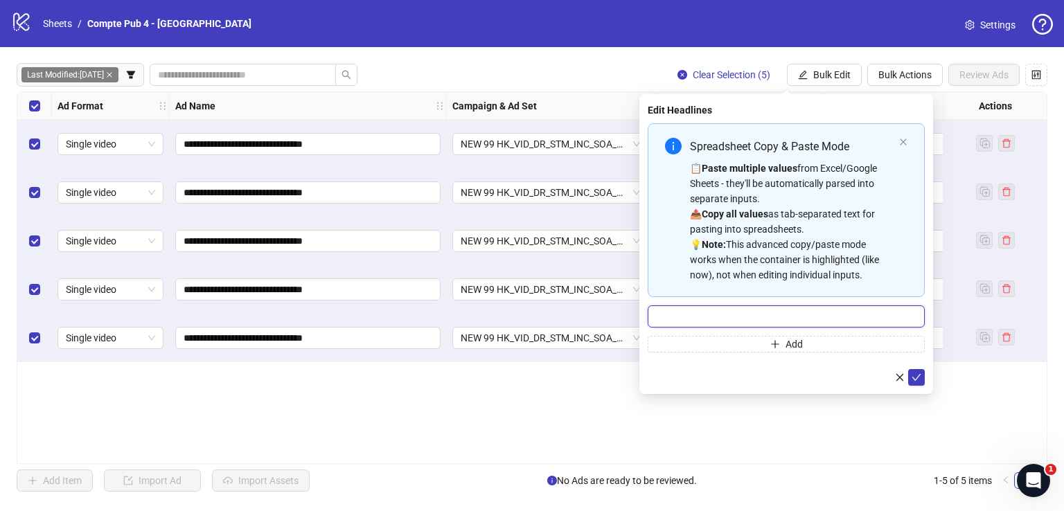
click at [670, 305] on input "Multi-input container - paste or copy values" at bounding box center [786, 316] width 277 height 22
paste input "**********"
type input "**********"
click at [920, 375] on icon "check" at bounding box center [916, 378] width 10 height 10
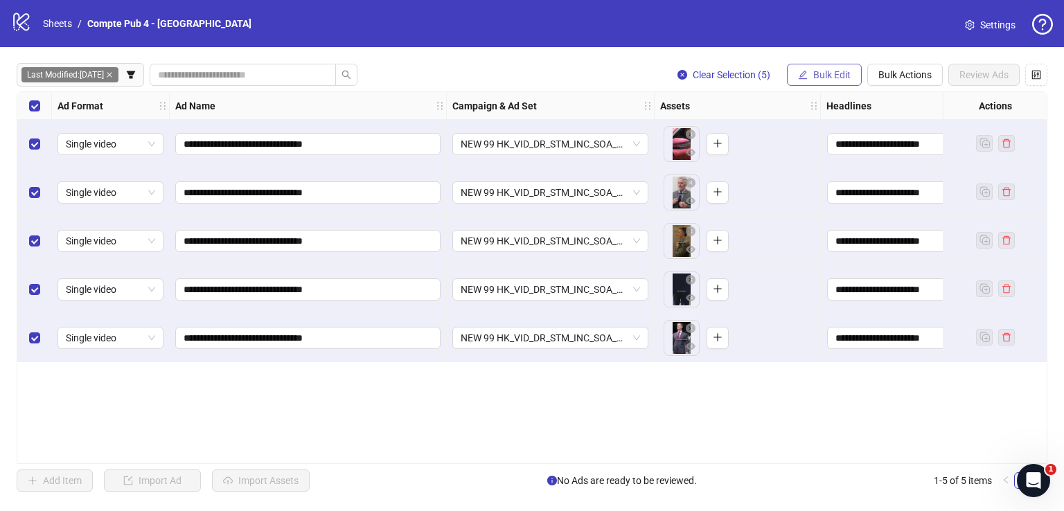
click at [817, 82] on button "Bulk Edit" at bounding box center [824, 75] width 75 height 22
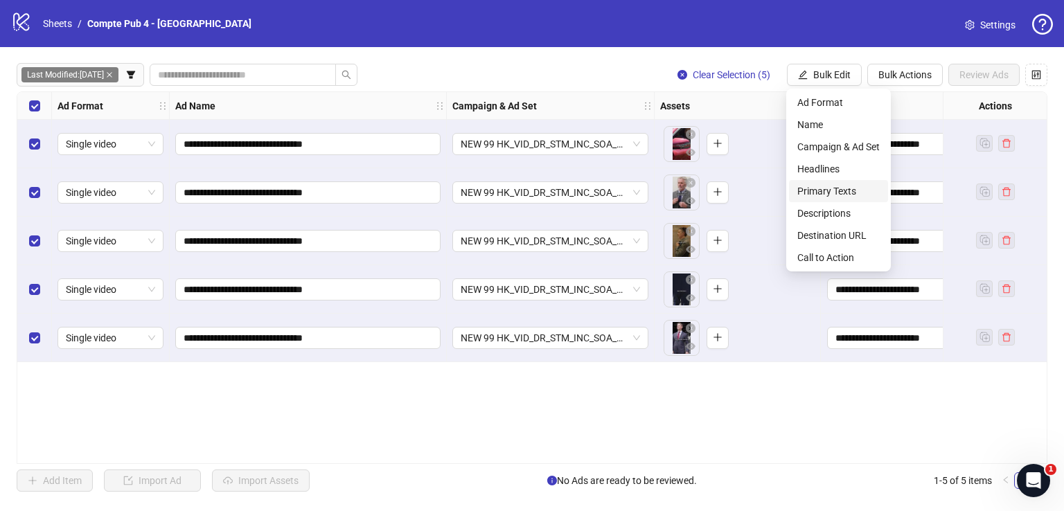
click at [847, 195] on span "Primary Texts" at bounding box center [838, 191] width 82 height 15
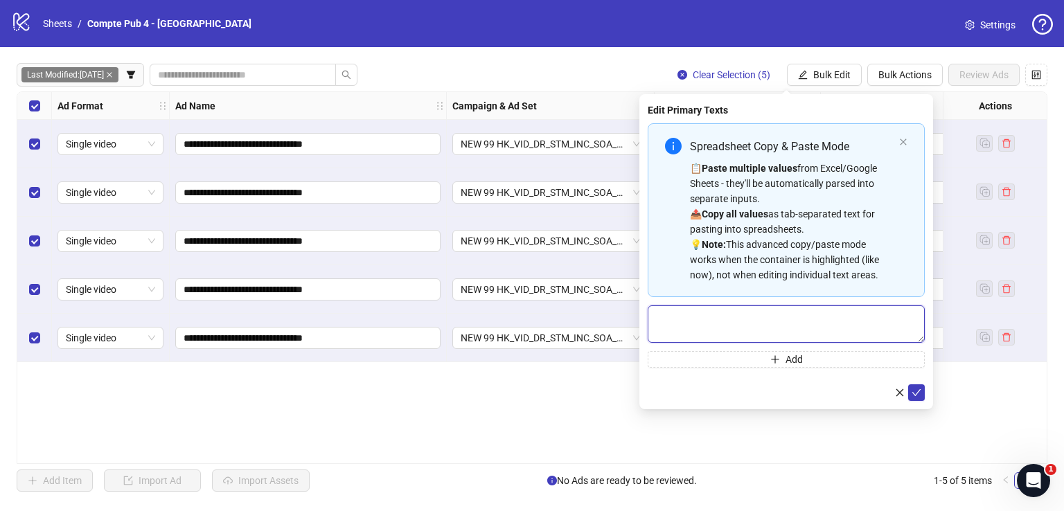
click at [745, 322] on textarea "Multi-text input container - paste or copy values" at bounding box center [786, 323] width 277 height 37
paste textarea "**********"
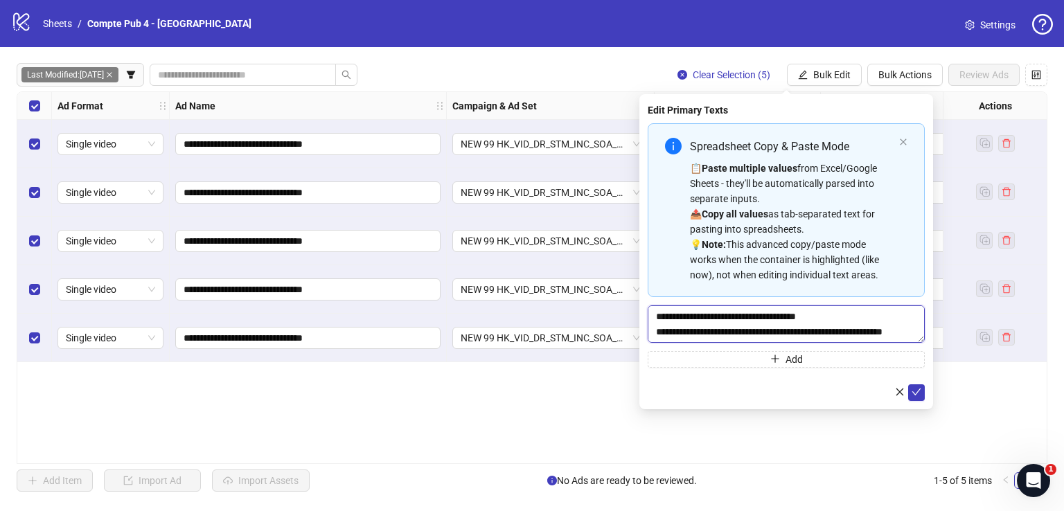
scroll to position [41, 0]
type textarea "**********"
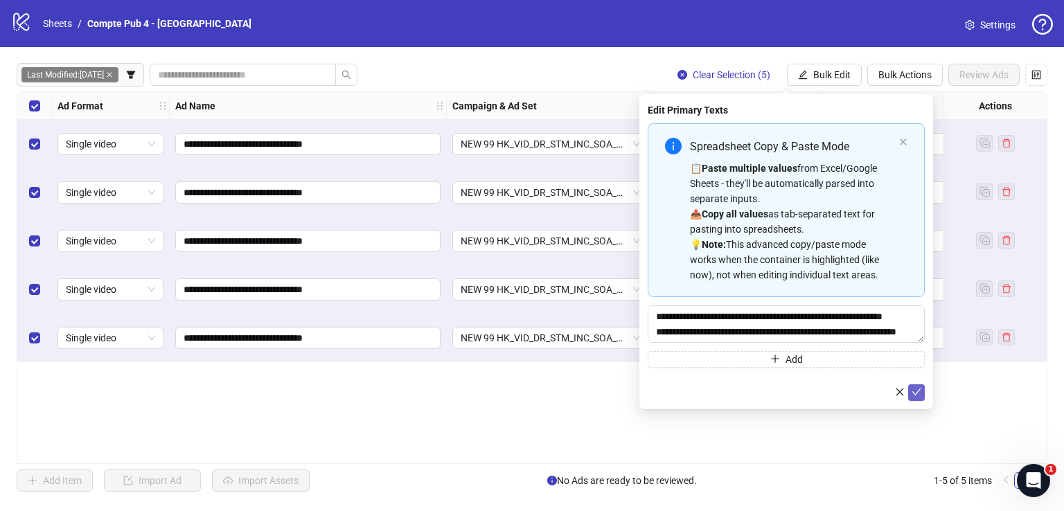
click at [917, 394] on icon "check" at bounding box center [916, 392] width 10 height 10
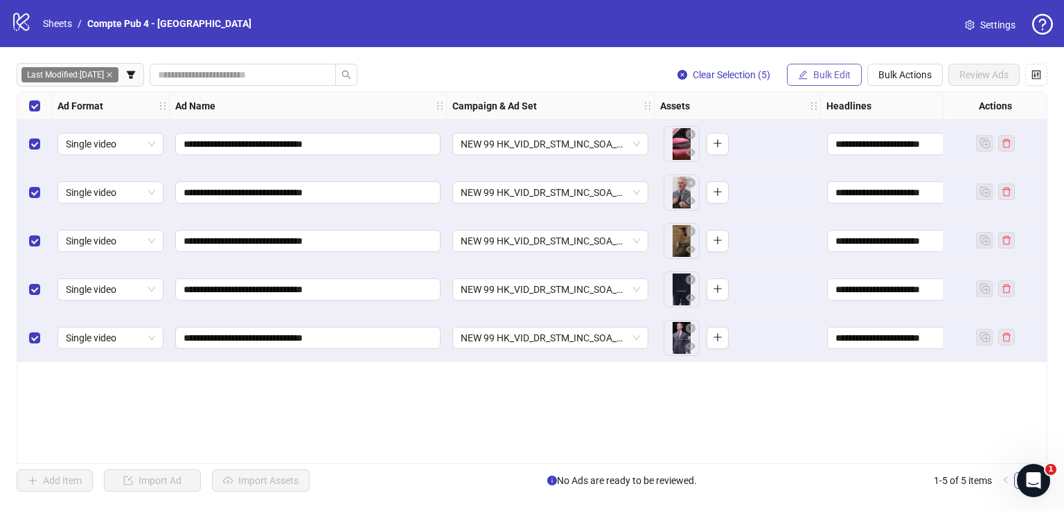
click at [822, 73] on span "Bulk Edit" at bounding box center [831, 74] width 37 height 11
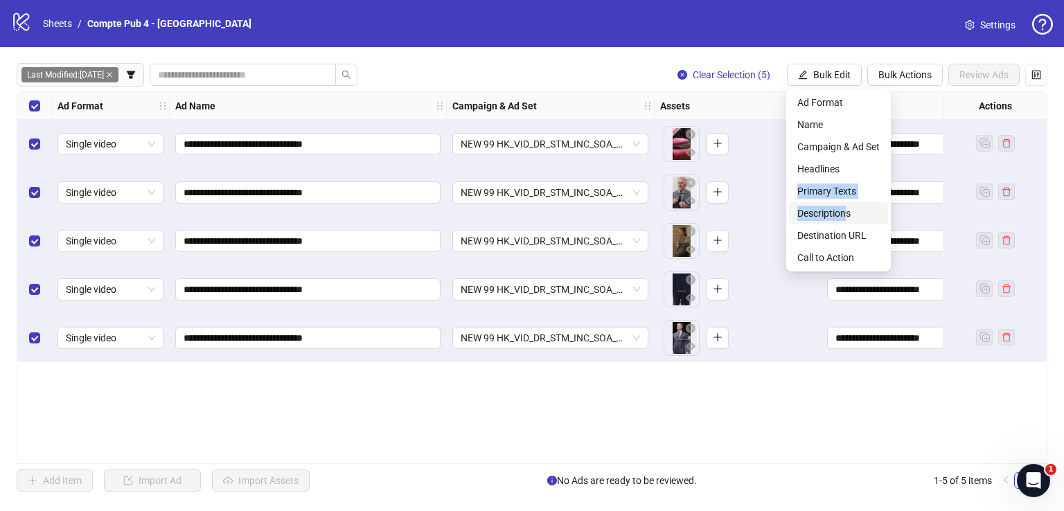
drag, startPoint x: 844, startPoint y: 170, endPoint x: 848, endPoint y: 212, distance: 42.4
click at [848, 211] on ul "Ad Format Name Campaign & Ad Set Headlines Primary Texts Descriptions Destinati…" at bounding box center [838, 180] width 105 height 183
click at [848, 212] on span "Descriptions" at bounding box center [838, 213] width 82 height 15
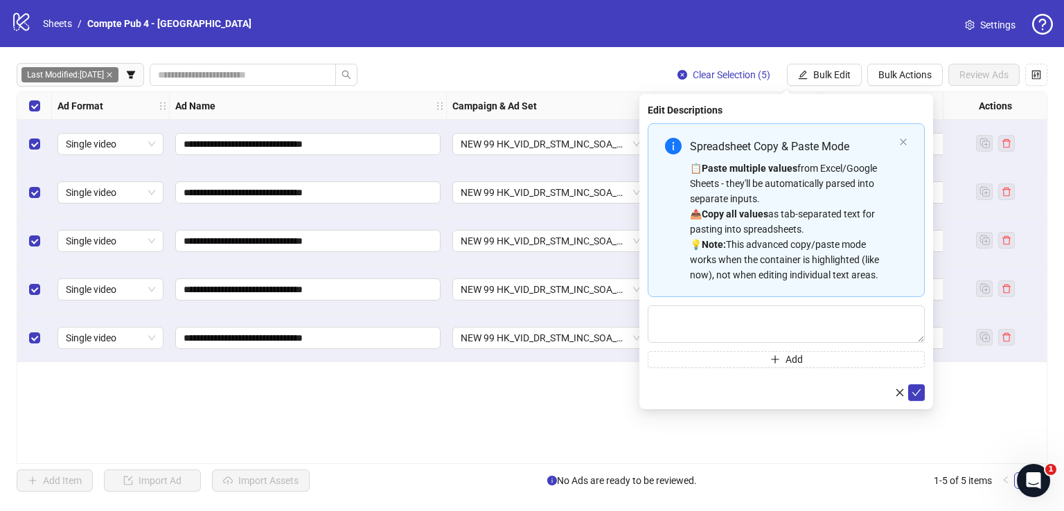
click at [833, 300] on div "Spreadsheet Copy & Paste Mode 📋 Paste multiple values from Excel/Google Sheets …" at bounding box center [786, 245] width 277 height 244
click at [836, 315] on textarea "Multi-text input container - paste or copy values" at bounding box center [786, 323] width 277 height 37
paste textarea "**********"
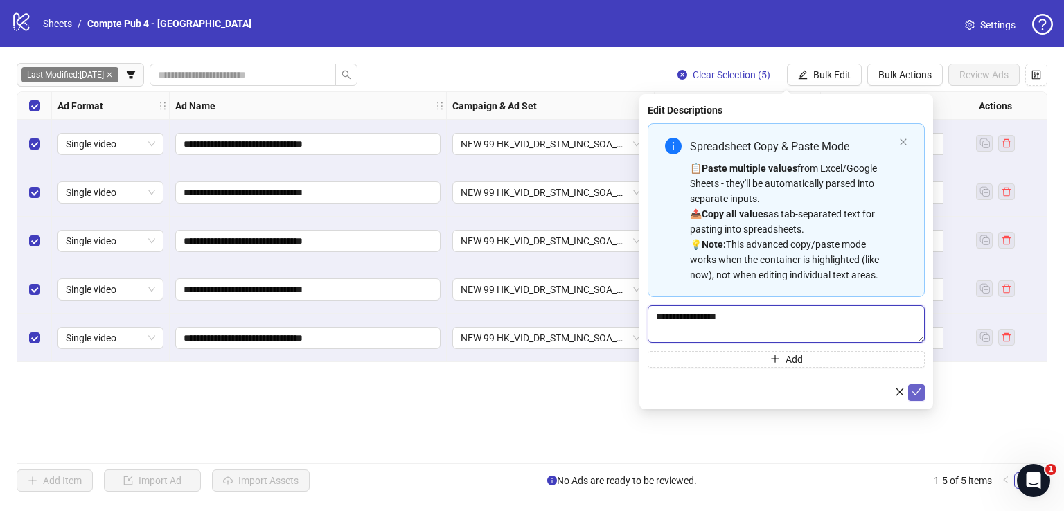
type textarea "**********"
click at [922, 394] on button "submit" at bounding box center [916, 392] width 17 height 17
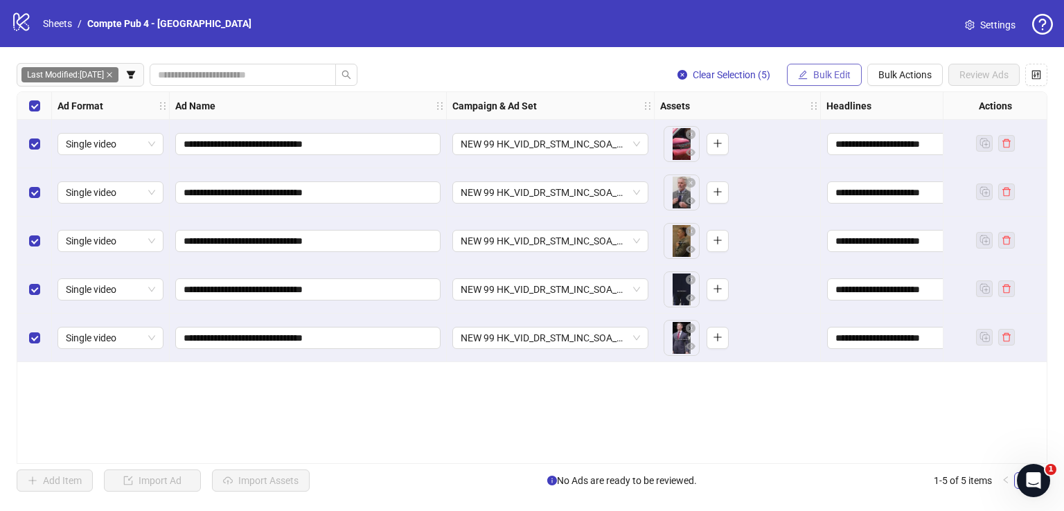
click at [822, 70] on span "Bulk Edit" at bounding box center [831, 74] width 37 height 11
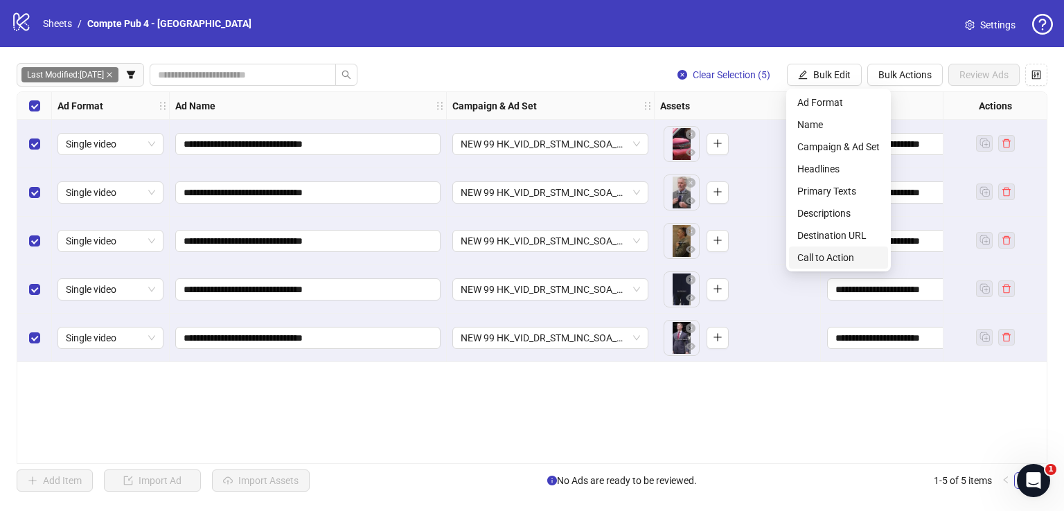
click at [826, 256] on span "Call to Action" at bounding box center [838, 257] width 82 height 15
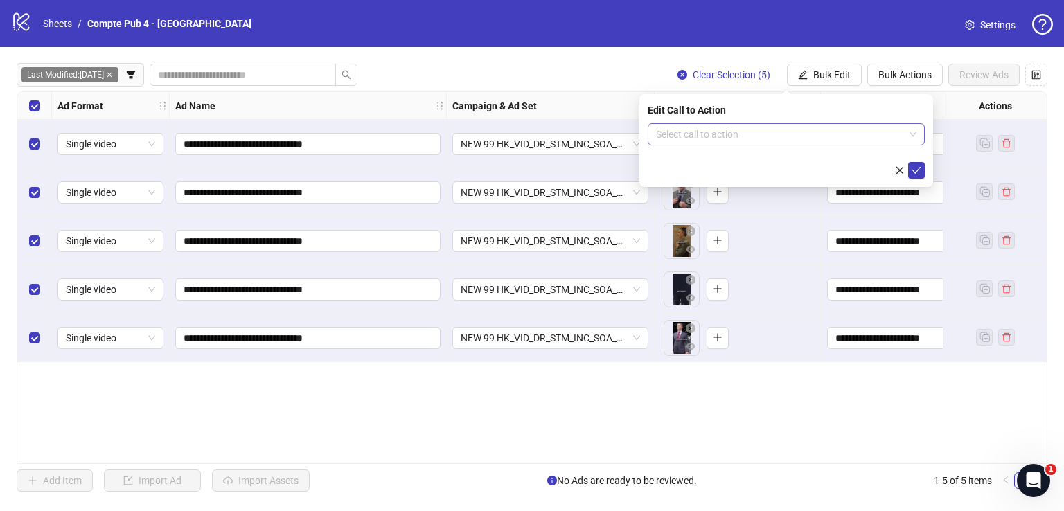
click at [699, 139] on input "search" at bounding box center [780, 134] width 248 height 21
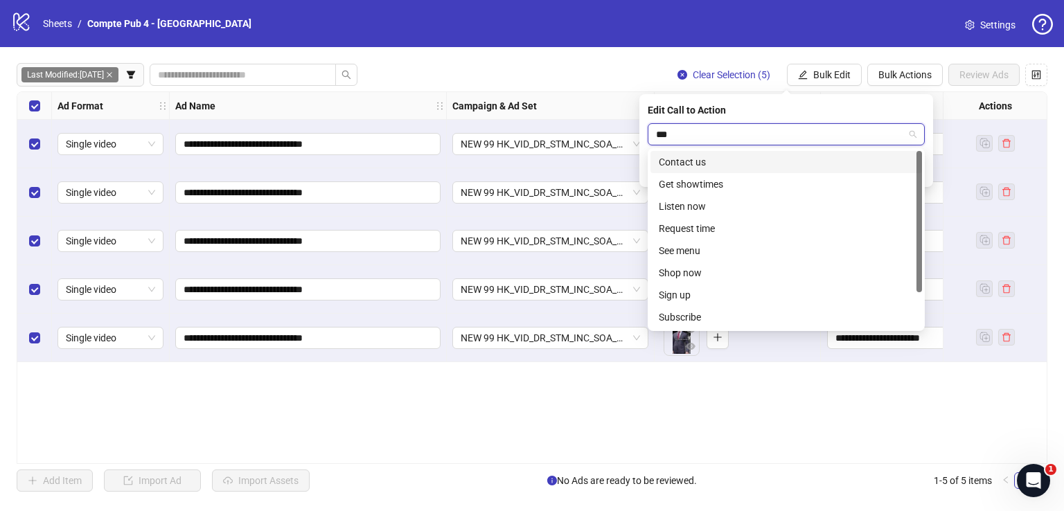
type input "****"
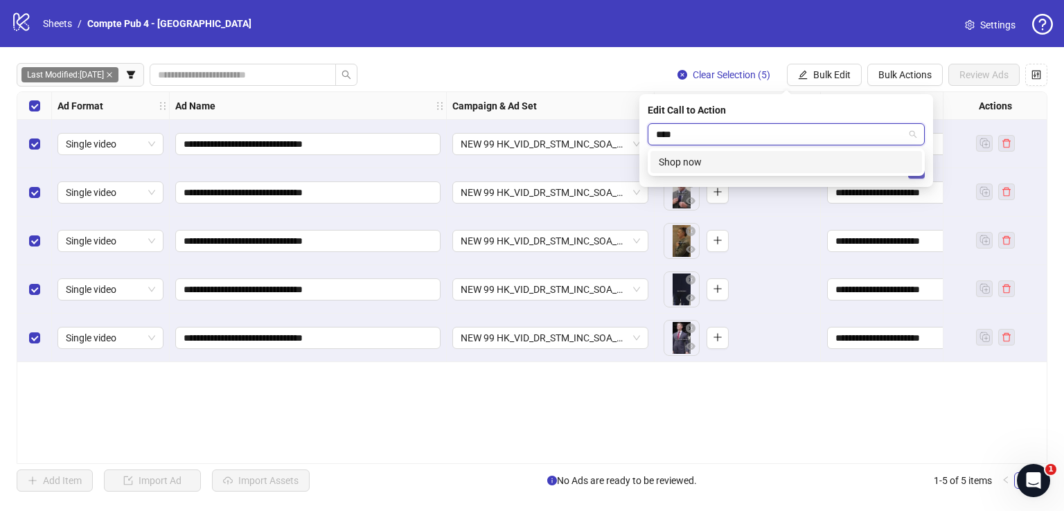
drag, startPoint x: 887, startPoint y: 161, endPoint x: 918, endPoint y: 172, distance: 32.9
click at [888, 162] on div "Shop now" at bounding box center [786, 161] width 255 height 15
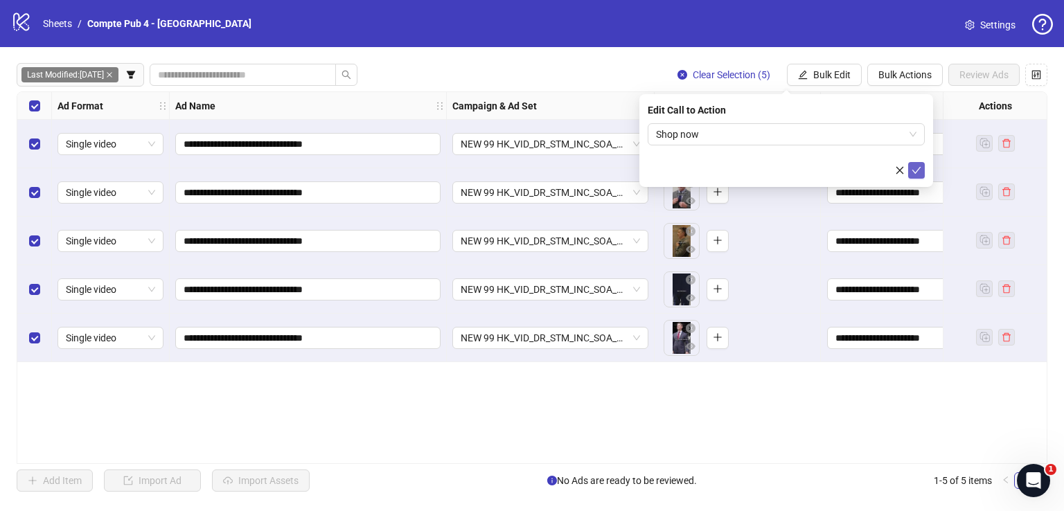
click at [920, 174] on icon "check" at bounding box center [916, 171] width 10 height 10
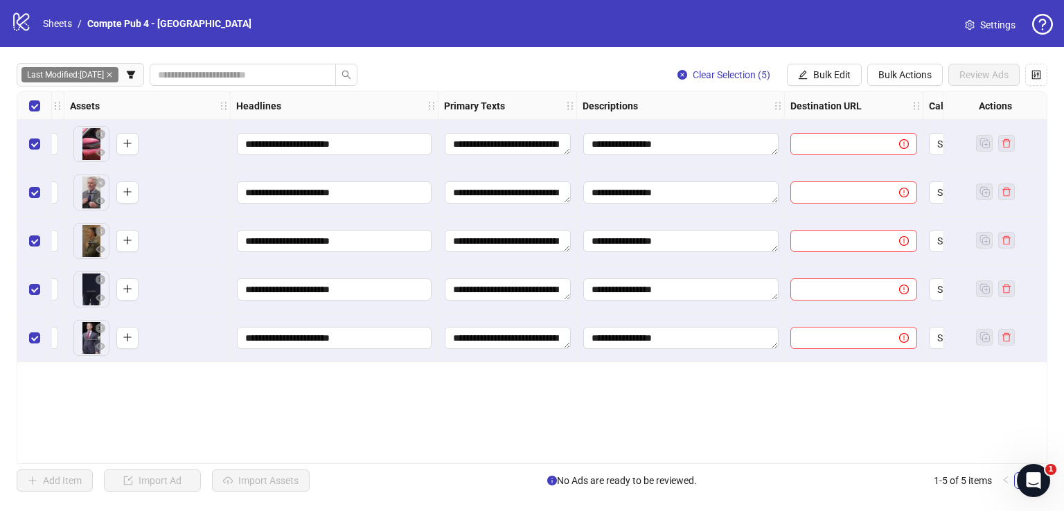
scroll to position [0, 675]
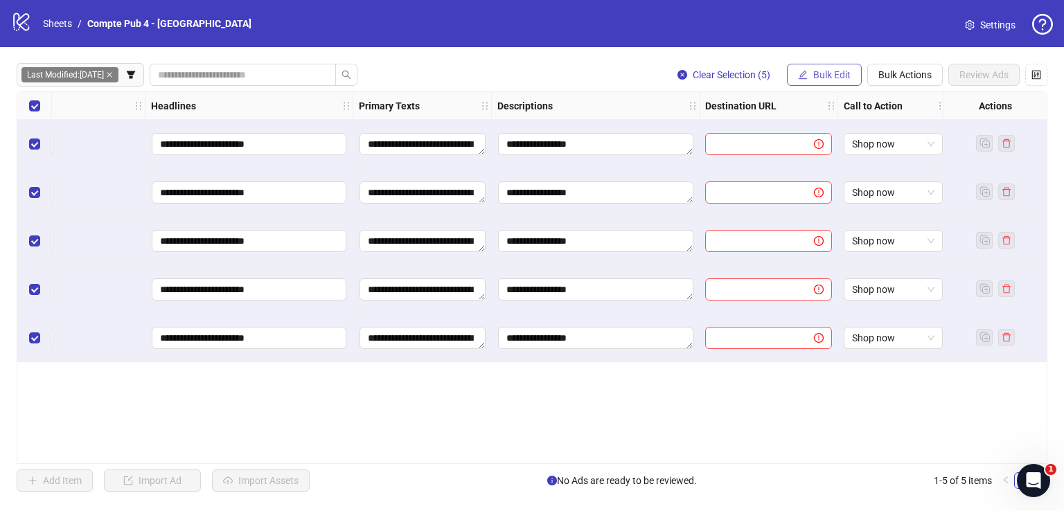
click at [831, 70] on span "Bulk Edit" at bounding box center [831, 74] width 37 height 11
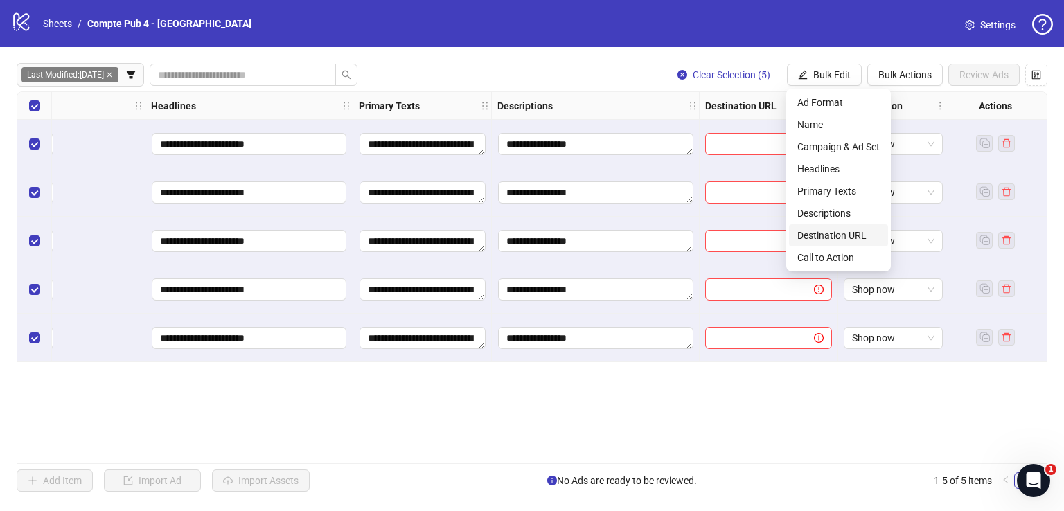
click at [840, 233] on span "Destination URL" at bounding box center [838, 235] width 82 height 15
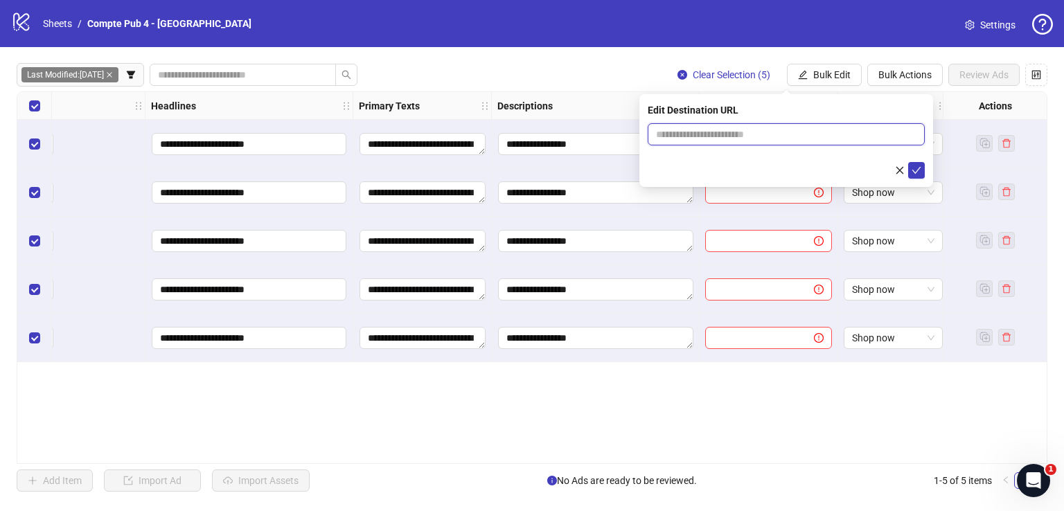
click at [751, 139] on input "text" at bounding box center [780, 134] width 249 height 15
paste input "**********"
type input "**********"
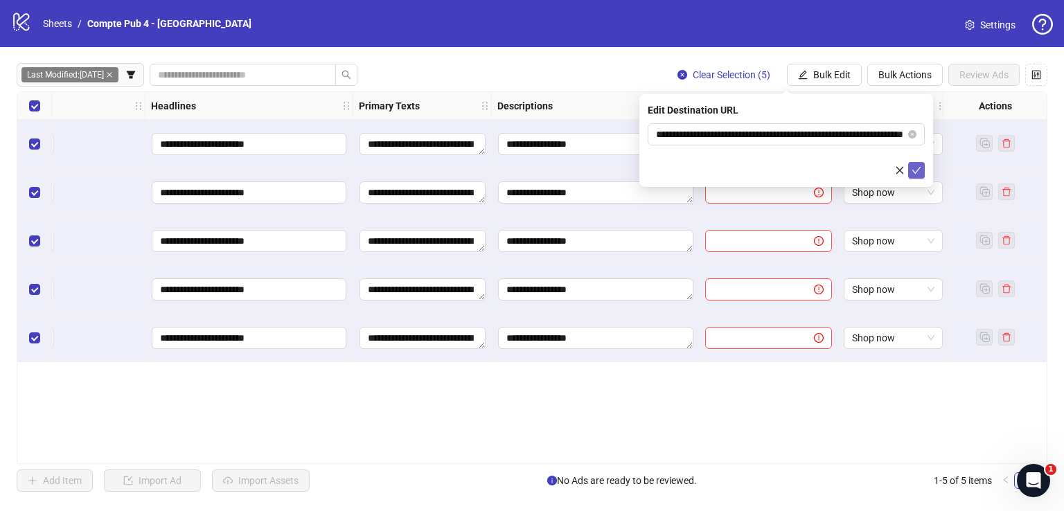
click at [913, 166] on icon "check" at bounding box center [916, 171] width 10 height 10
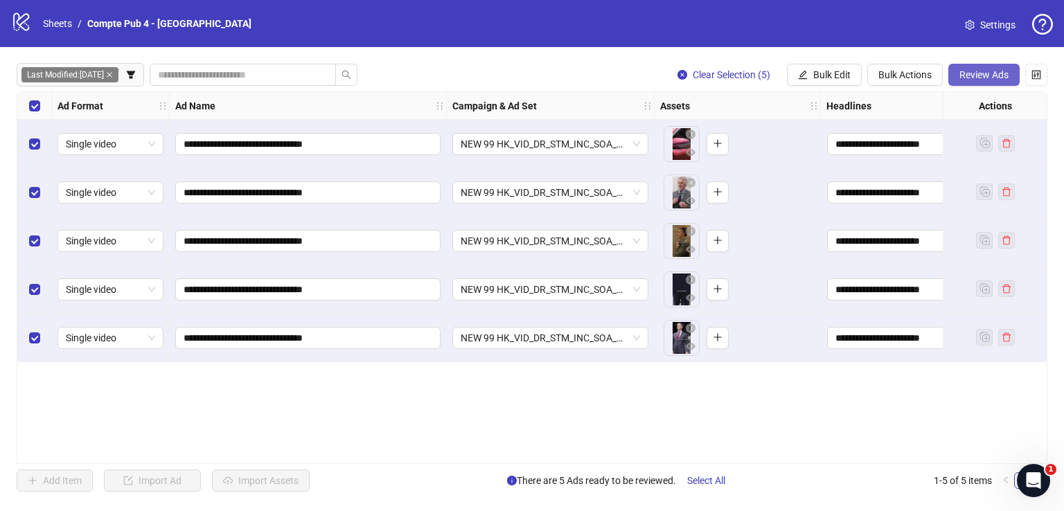
click at [959, 78] on span "Review Ads" at bounding box center [983, 74] width 49 height 11
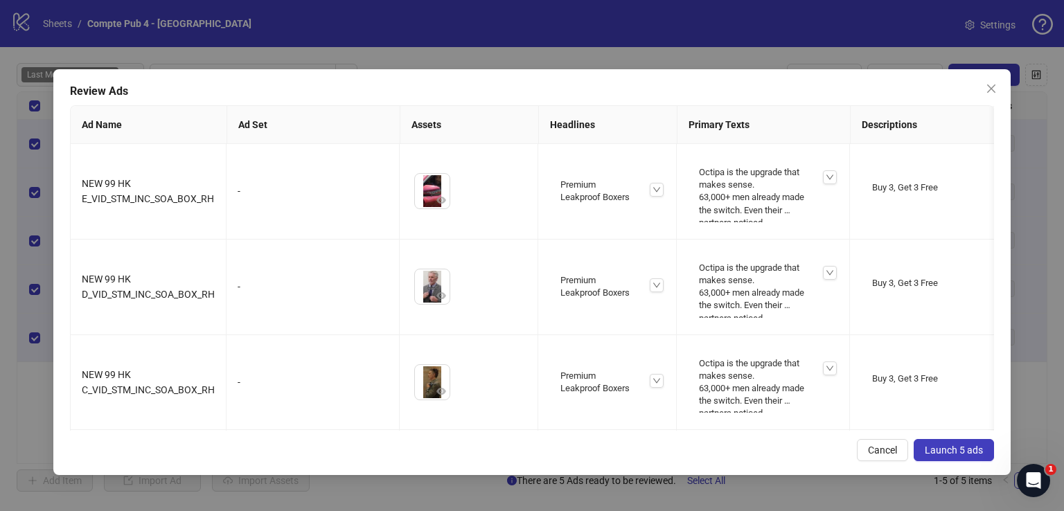
click at [938, 445] on span "Launch 5 ads" at bounding box center [954, 450] width 58 height 11
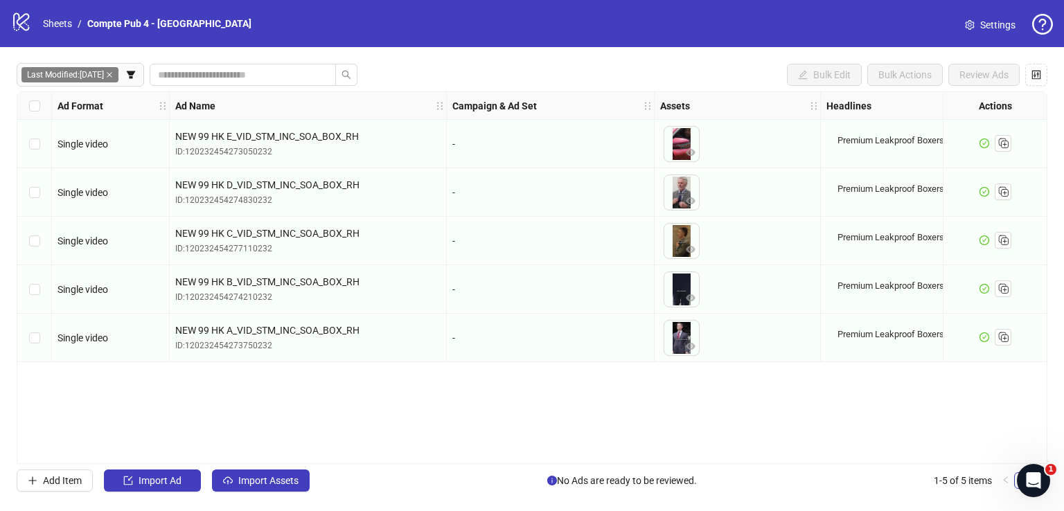
click at [287, 495] on div "Last Modified: Today Bulk Edit Bulk Actions Review Ads Ad Format Ad Name Campai…" at bounding box center [532, 277] width 1064 height 461
click at [286, 480] on span "Import Assets" at bounding box center [268, 480] width 60 height 11
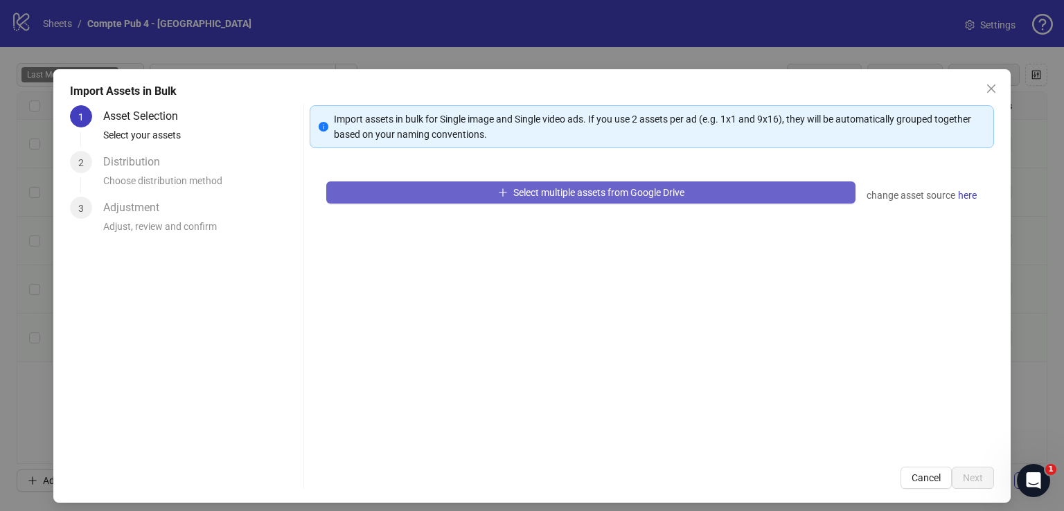
click at [498, 197] on span "button" at bounding box center [503, 192] width 10 height 11
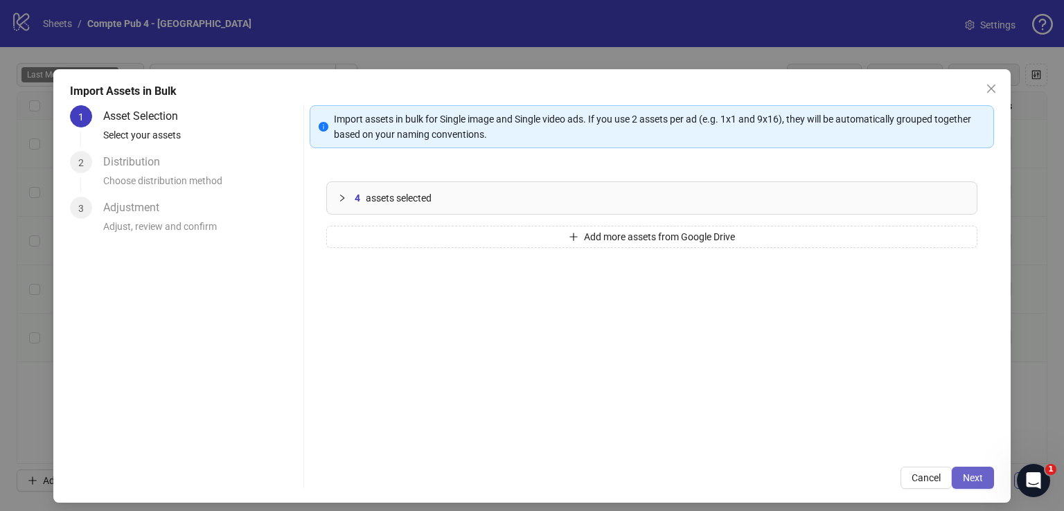
click at [967, 480] on span "Next" at bounding box center [973, 477] width 20 height 11
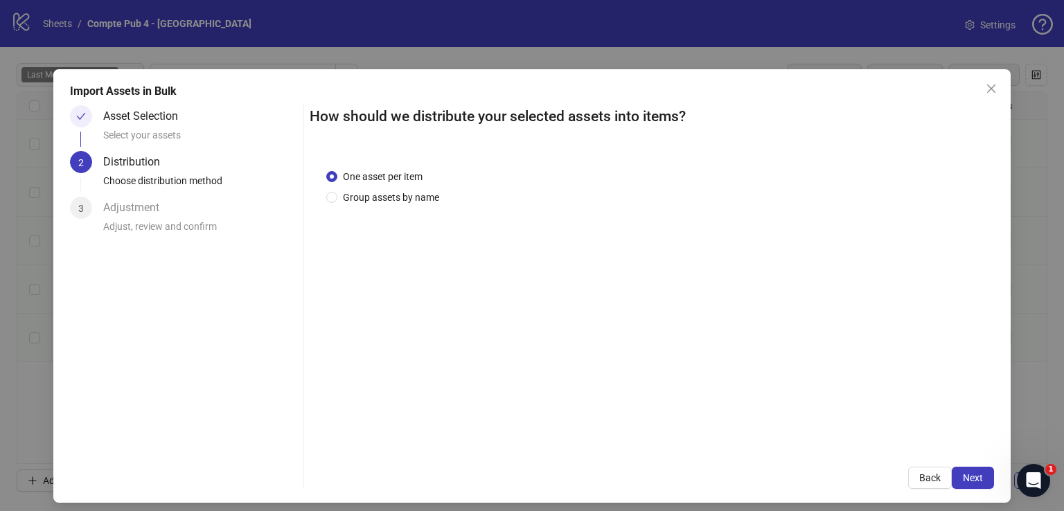
click at [967, 480] on span "Next" at bounding box center [973, 477] width 20 height 11
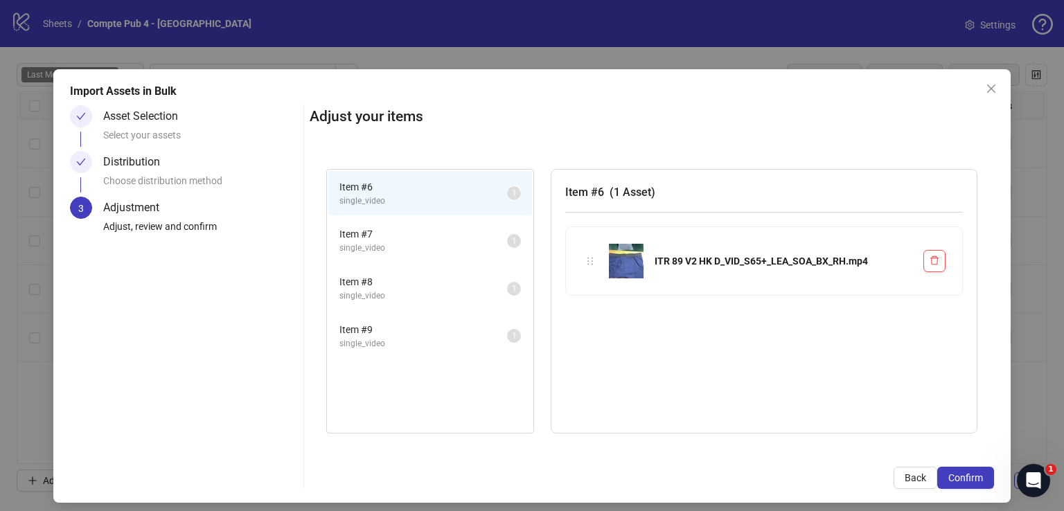
click at [967, 480] on span "Confirm" at bounding box center [965, 477] width 35 height 11
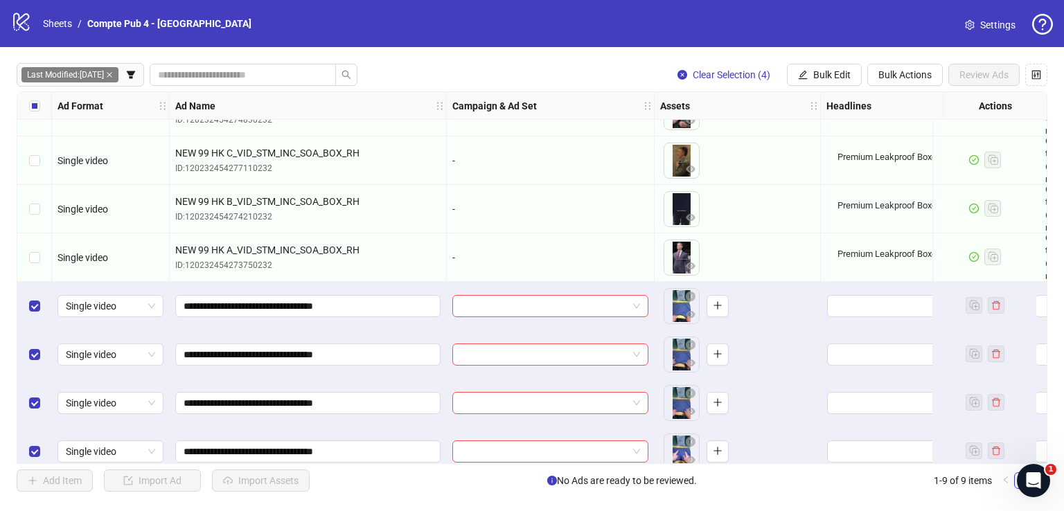
scroll to position [98, 0]
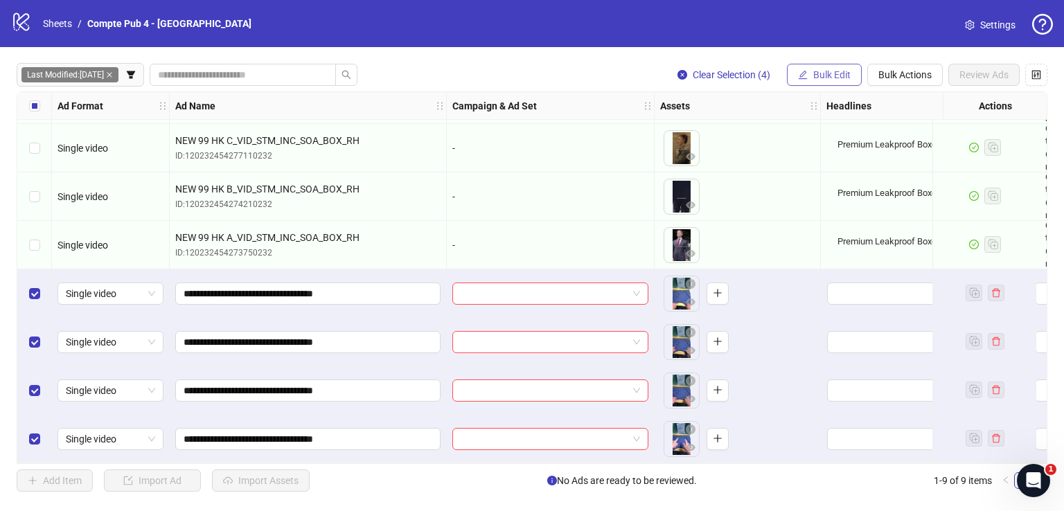
click at [805, 70] on icon "edit" at bounding box center [803, 75] width 10 height 10
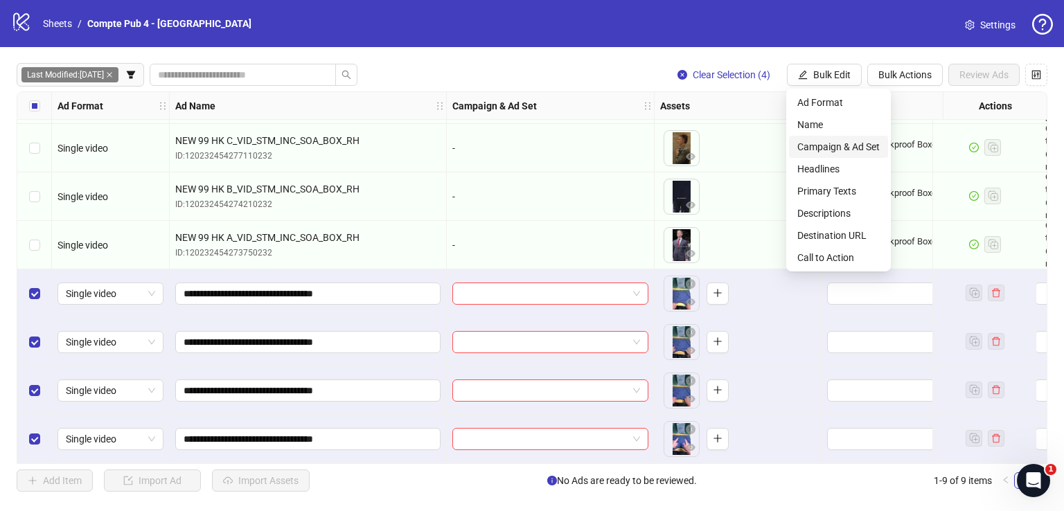
click at [837, 145] on span "Campaign & Ad Set" at bounding box center [838, 146] width 82 height 15
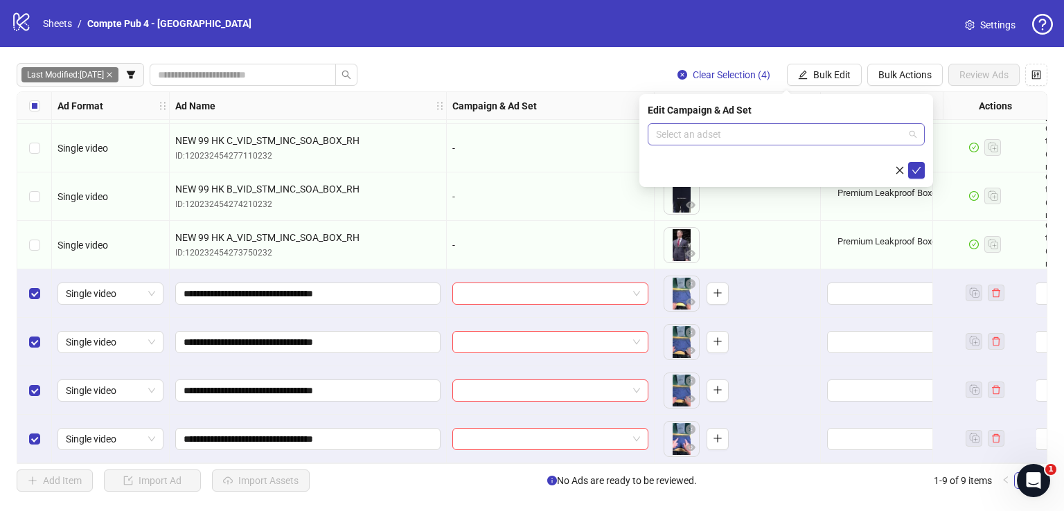
click at [799, 128] on input "search" at bounding box center [780, 134] width 248 height 21
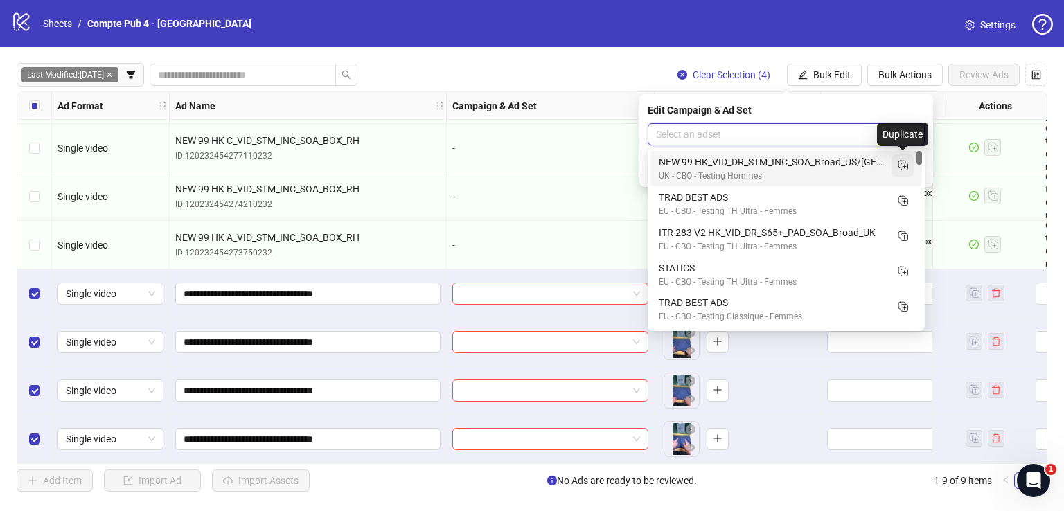
click at [909, 170] on icon "Duplicate" at bounding box center [903, 165] width 14 height 14
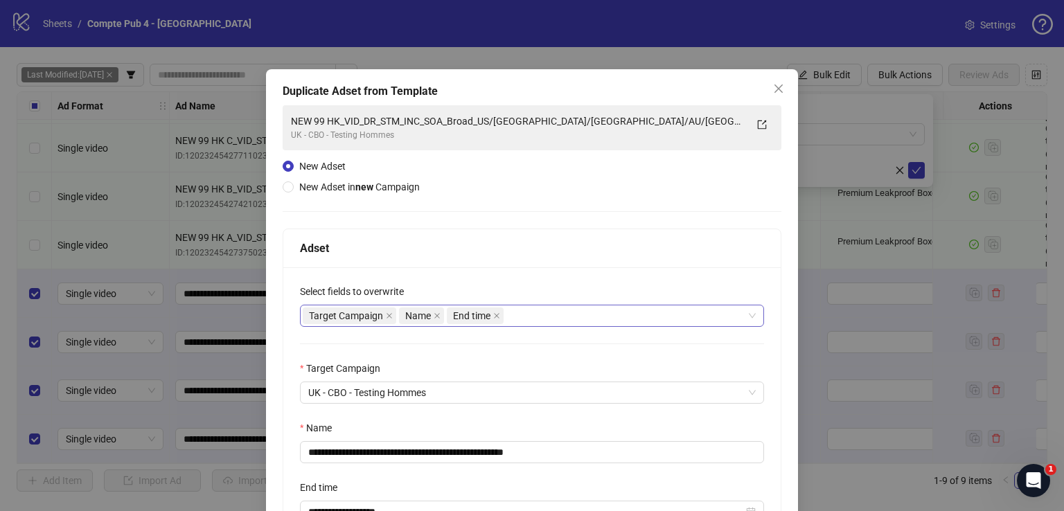
click at [626, 317] on div "Target Campaign Name End time" at bounding box center [525, 315] width 444 height 19
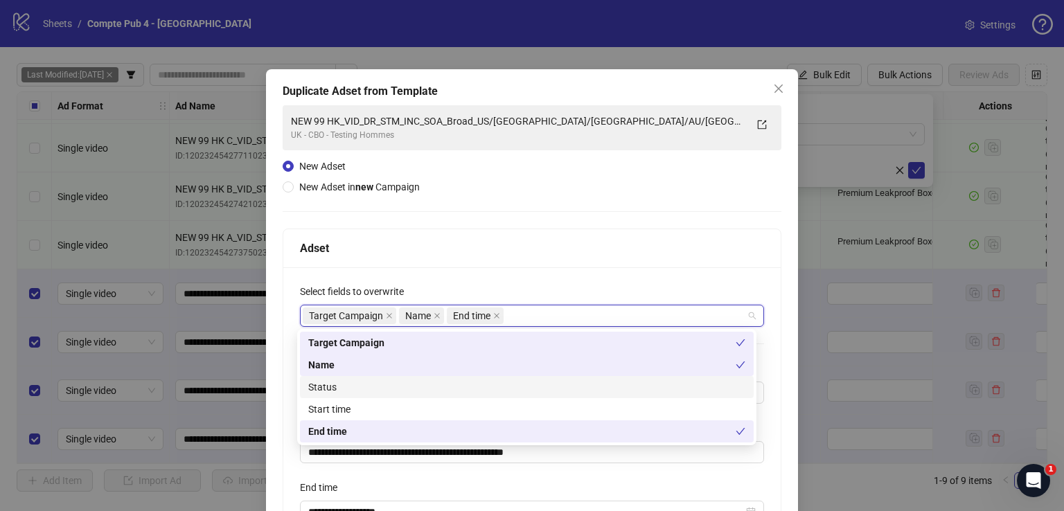
click at [488, 383] on div "Status" at bounding box center [526, 387] width 437 height 15
click at [537, 213] on div "**********" at bounding box center [532, 385] width 499 height 560
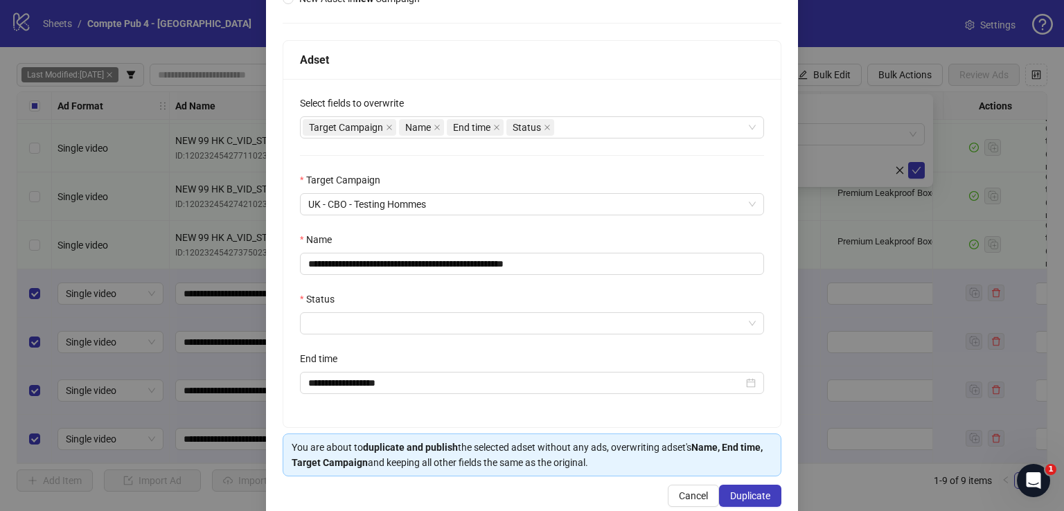
scroll to position [188, 0]
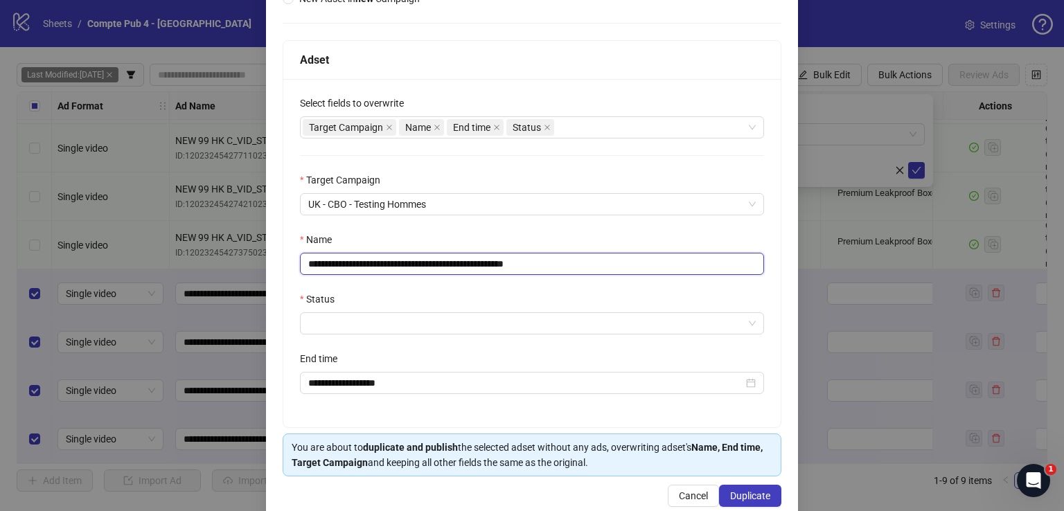
click at [468, 268] on input "**********" at bounding box center [532, 264] width 464 height 22
paste input "******"
type input "**********"
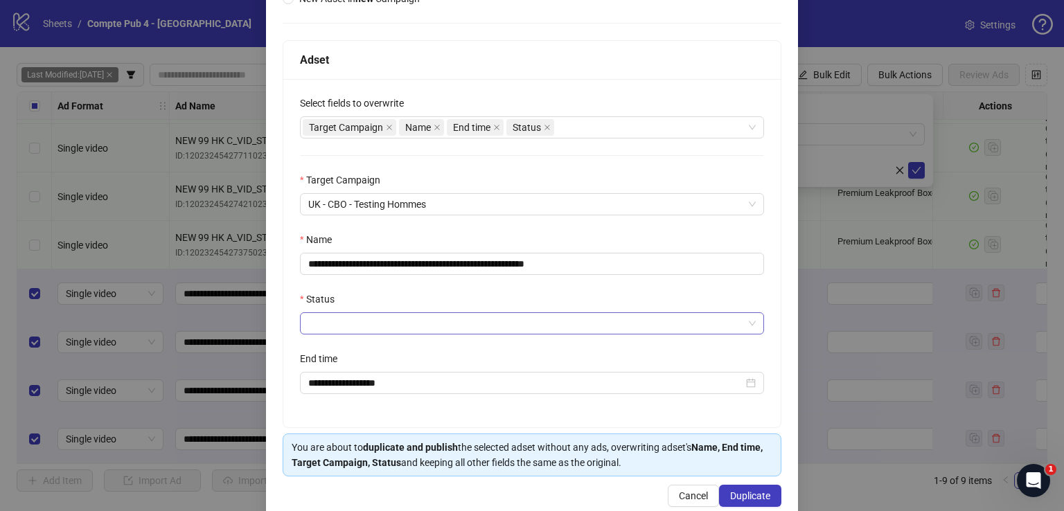
click at [452, 314] on input "Status" at bounding box center [525, 323] width 435 height 21
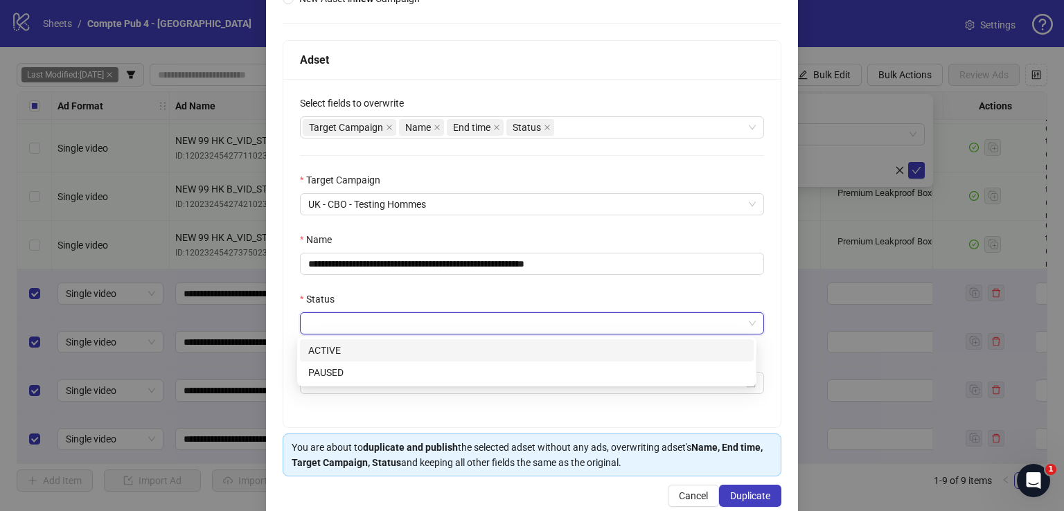
click at [438, 346] on div "ACTIVE" at bounding box center [526, 350] width 437 height 15
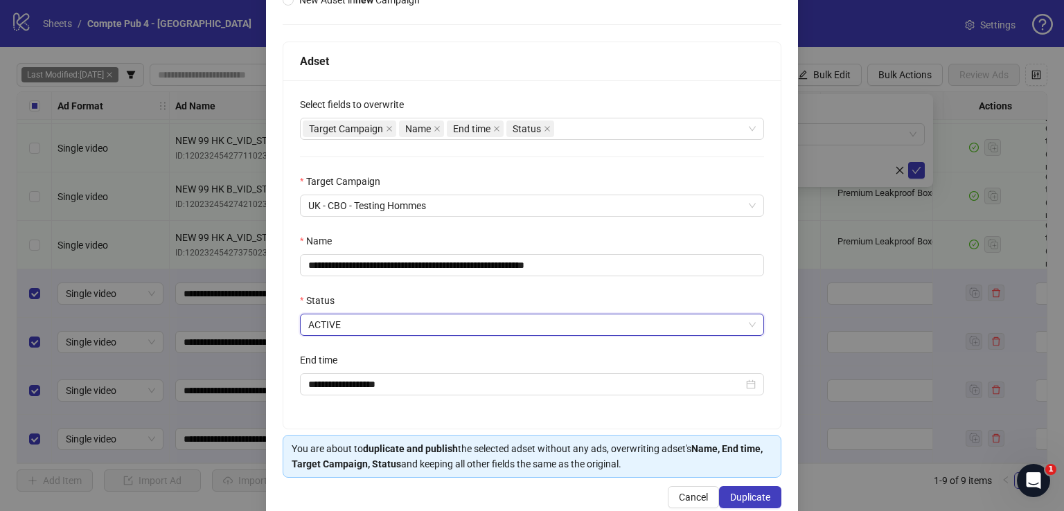
scroll to position [214, 0]
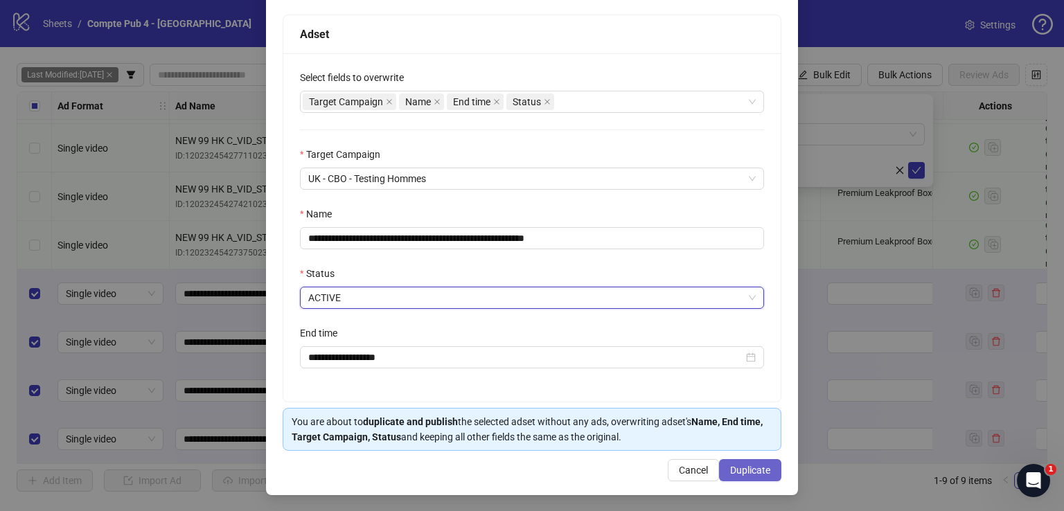
click at [737, 469] on span "Duplicate" at bounding box center [750, 470] width 40 height 11
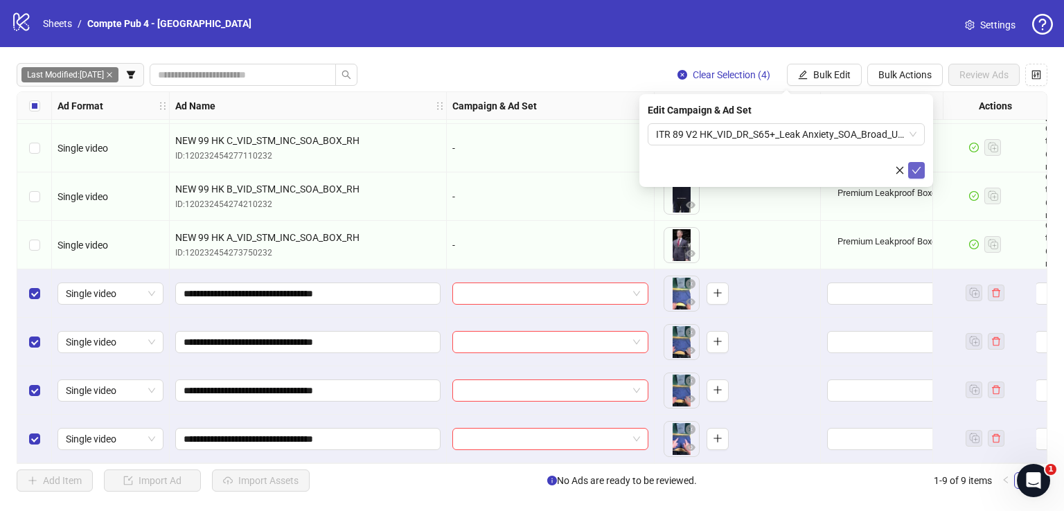
click at [918, 172] on icon "check" at bounding box center [916, 171] width 10 height 10
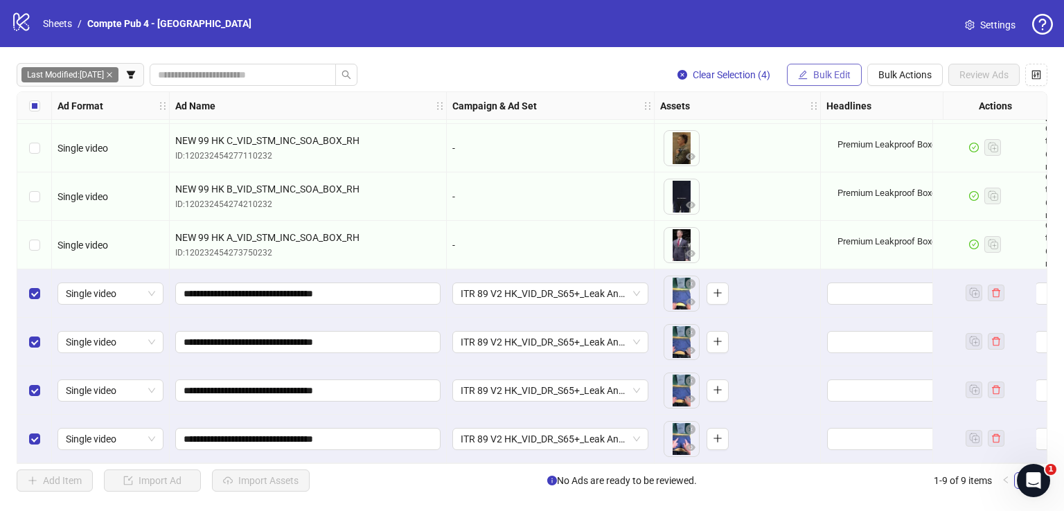
click at [844, 78] on span "Bulk Edit" at bounding box center [831, 74] width 37 height 11
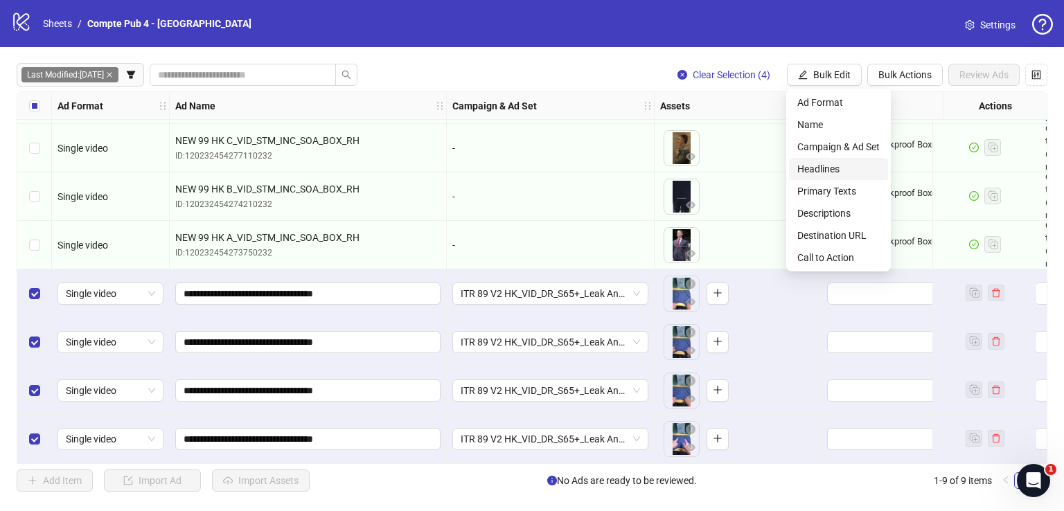
click at [842, 166] on span "Headlines" at bounding box center [838, 168] width 82 height 15
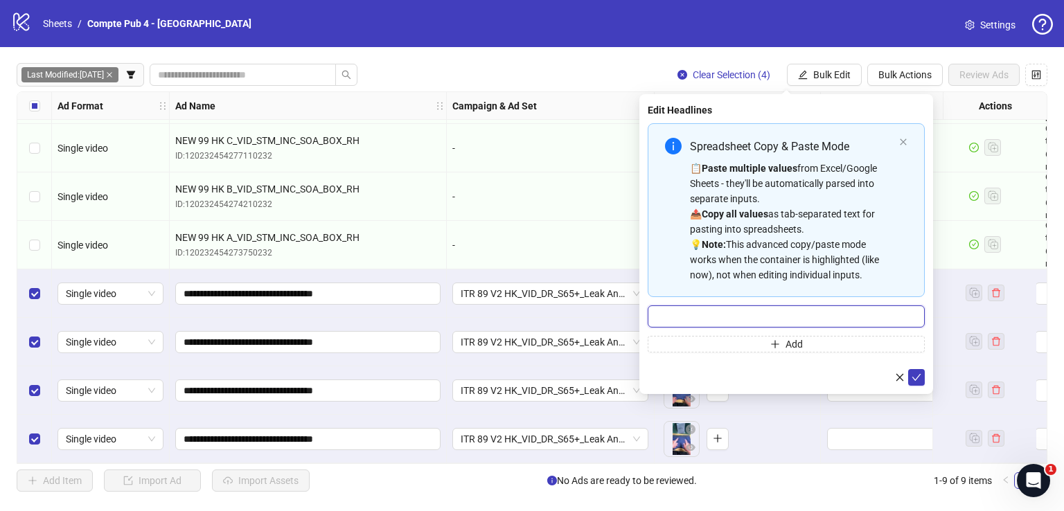
click at [765, 324] on input "Multi-input container - paste or copy values" at bounding box center [786, 316] width 277 height 22
paste input "**********"
type input "**********"
click at [923, 375] on button "submit" at bounding box center [916, 377] width 17 height 17
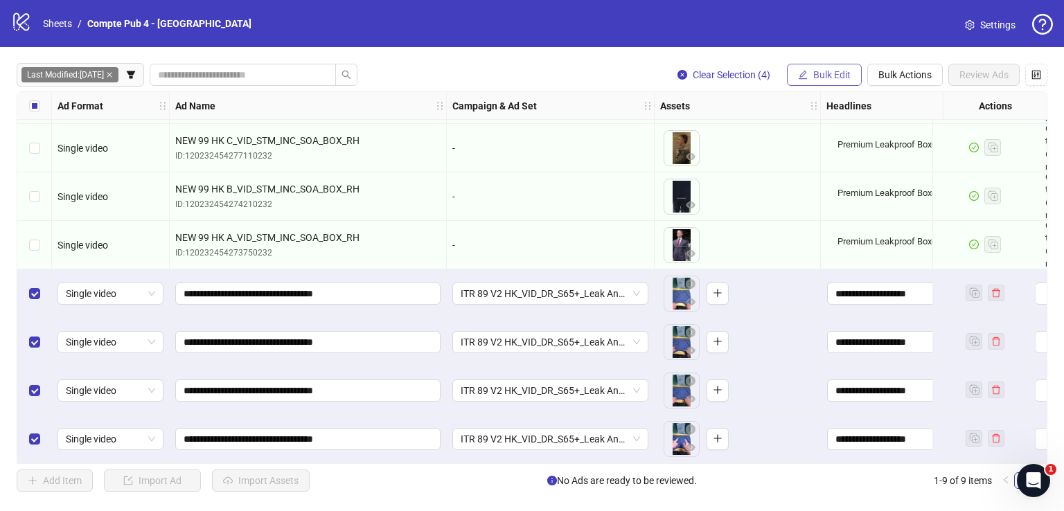
click at [819, 78] on span "Bulk Edit" at bounding box center [831, 74] width 37 height 11
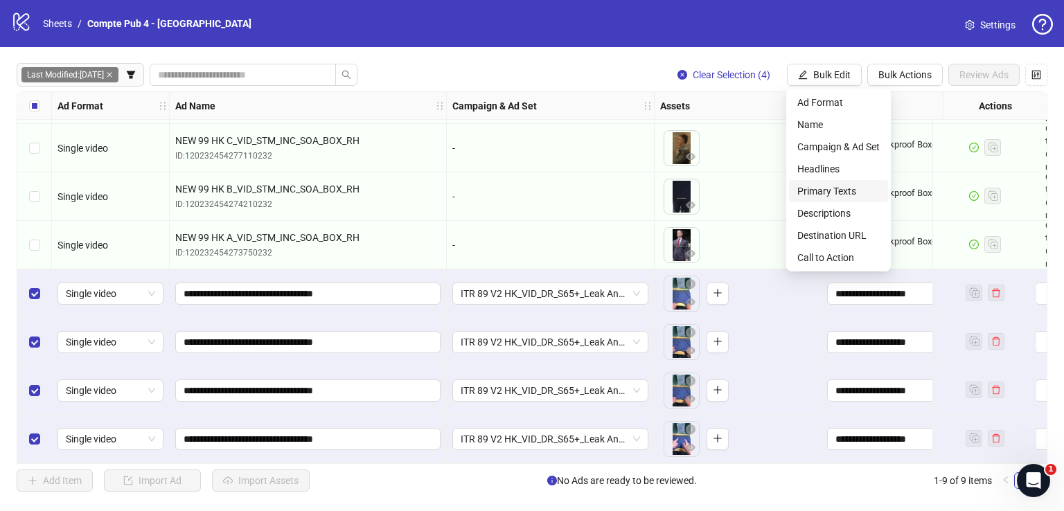
click at [832, 189] on span "Primary Texts" at bounding box center [838, 191] width 82 height 15
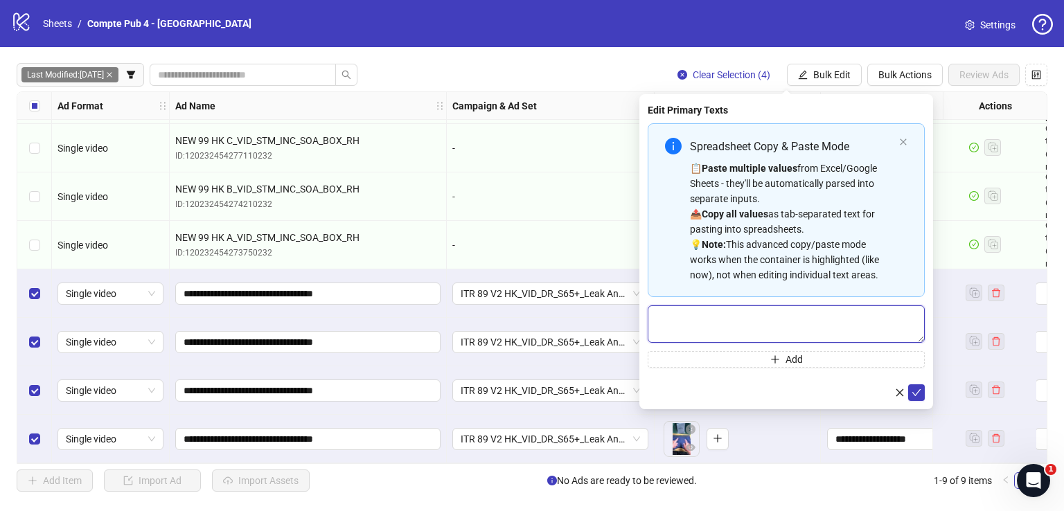
click at [791, 312] on textarea "Multi-text input container - paste or copy values" at bounding box center [786, 323] width 277 height 37
paste textarea "**********"
type textarea "**********"
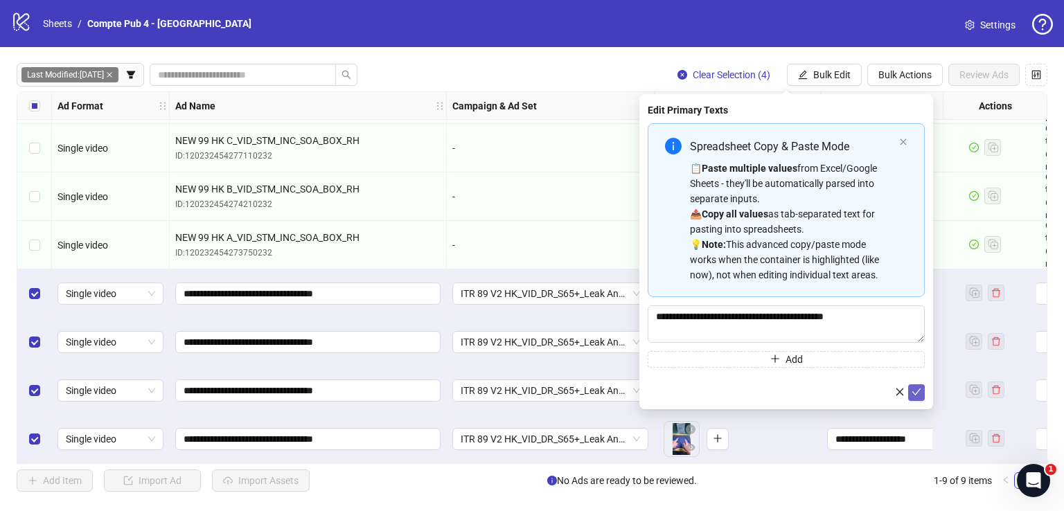
click at [912, 390] on icon "check" at bounding box center [916, 392] width 10 height 10
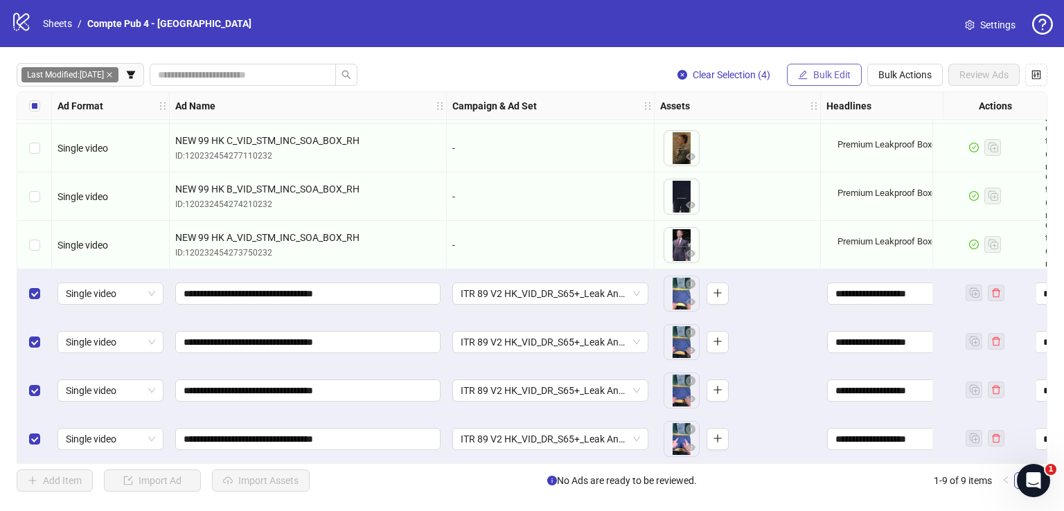
click at [815, 77] on span "Bulk Edit" at bounding box center [831, 74] width 37 height 11
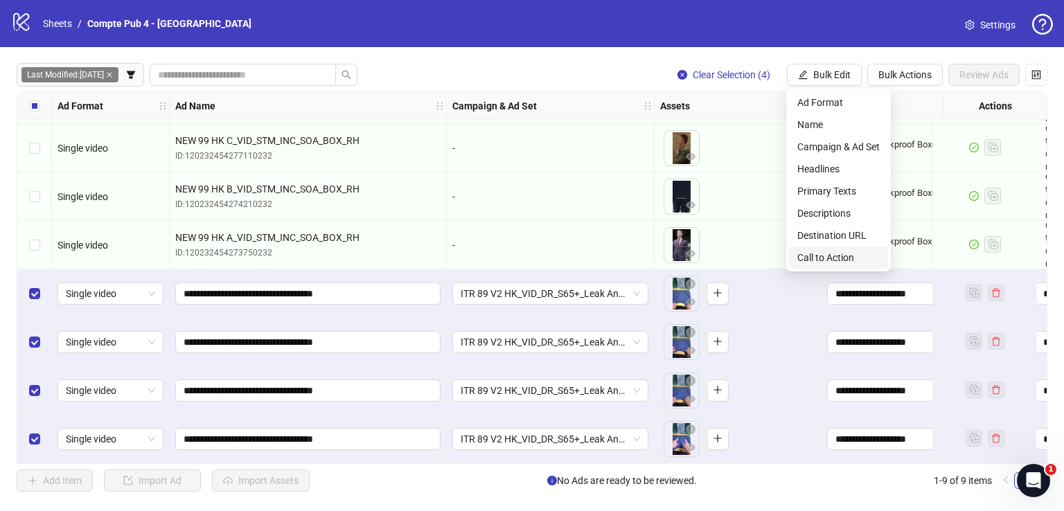
click at [826, 261] on span "Call to Action" at bounding box center [838, 257] width 82 height 15
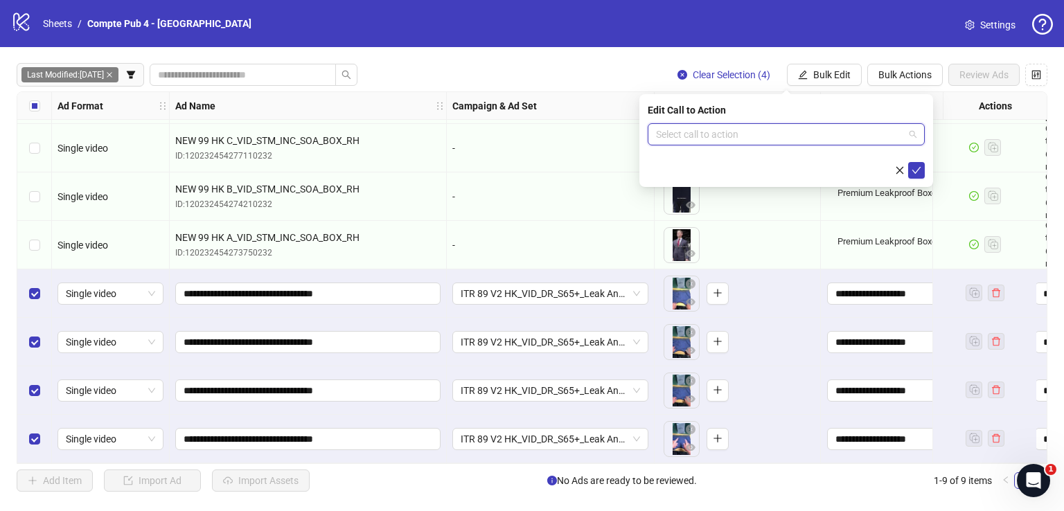
click at [781, 126] on input "search" at bounding box center [780, 134] width 248 height 21
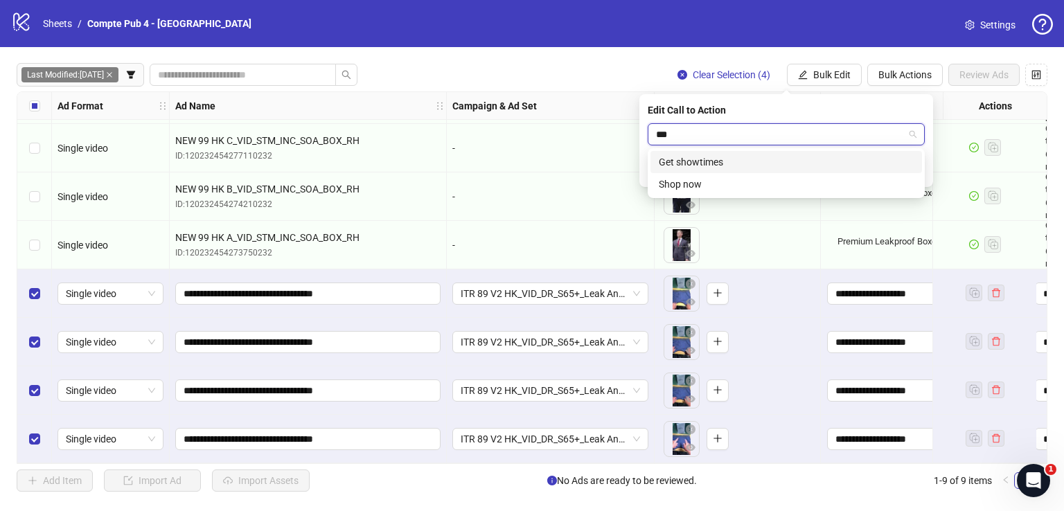
type input "****"
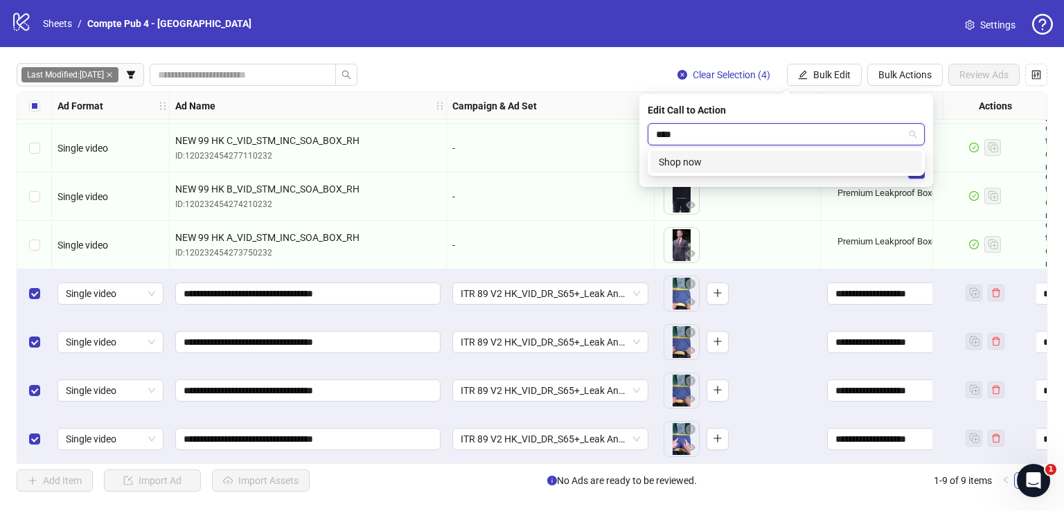
drag, startPoint x: 805, startPoint y: 157, endPoint x: 867, endPoint y: 165, distance: 62.8
click at [806, 157] on div "Shop now" at bounding box center [786, 161] width 255 height 15
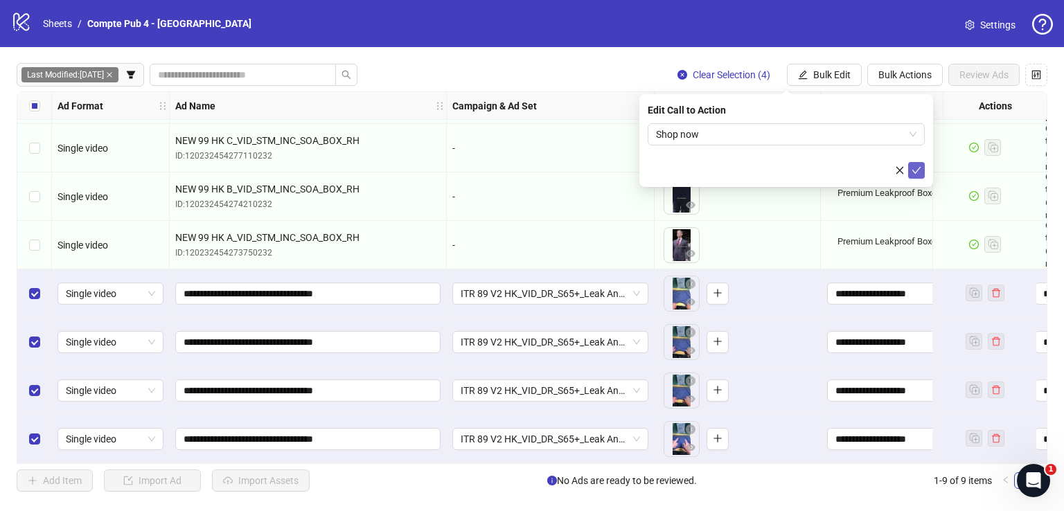
click at [916, 168] on icon "check" at bounding box center [916, 171] width 10 height 10
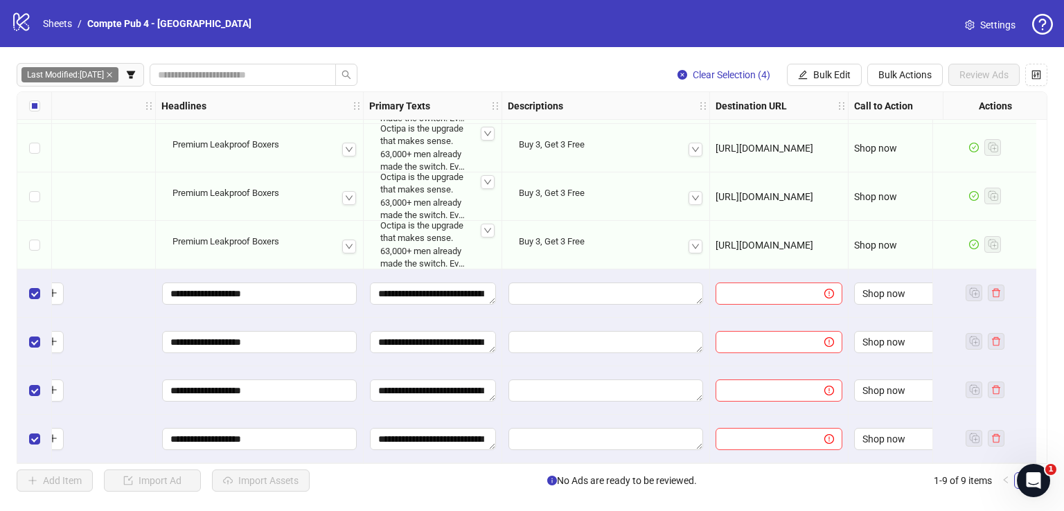
scroll to position [98, 666]
click at [840, 69] on span "Bulk Edit" at bounding box center [831, 74] width 37 height 11
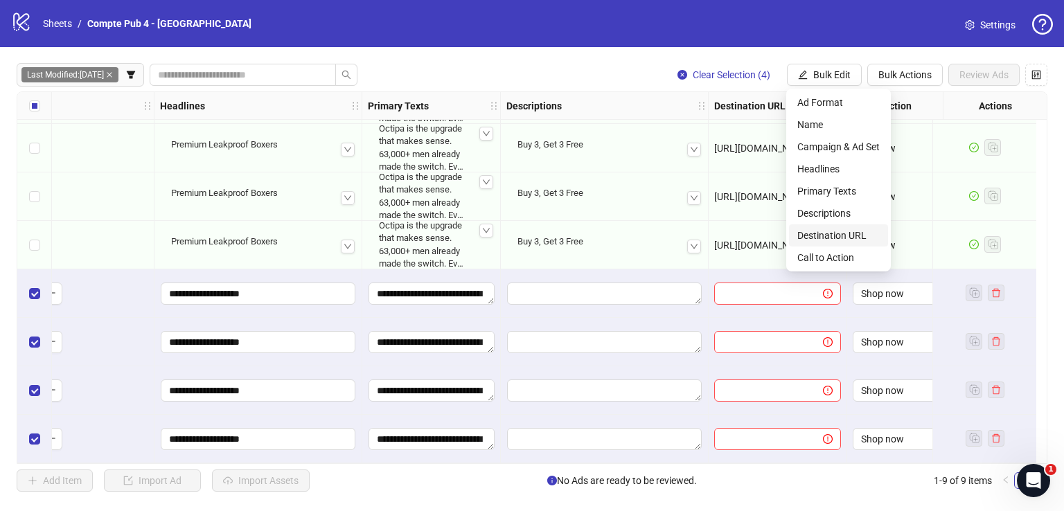
click at [848, 230] on span "Destination URL" at bounding box center [838, 235] width 82 height 15
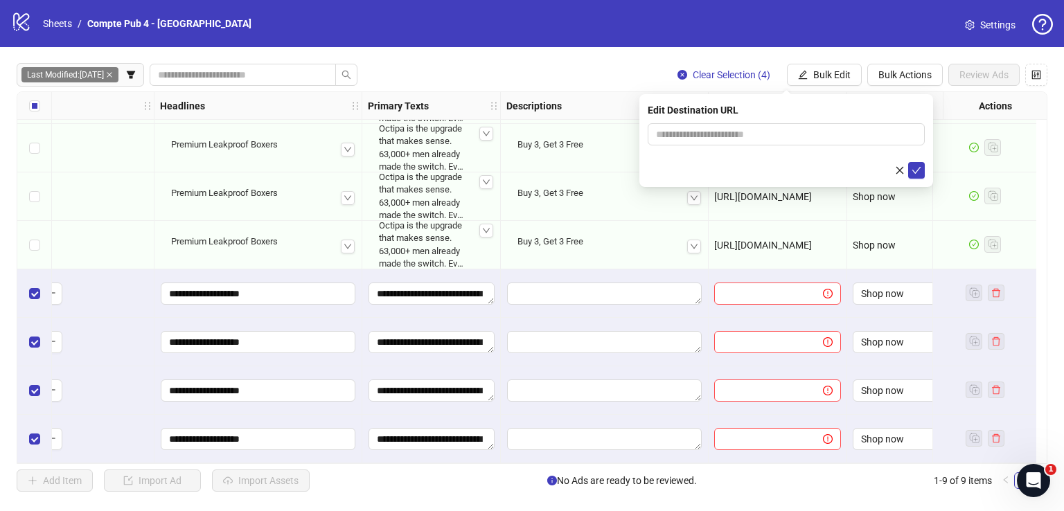
click at [749, 145] on form at bounding box center [786, 150] width 277 height 55
click at [745, 144] on span at bounding box center [786, 134] width 277 height 22
click at [738, 136] on input "text" at bounding box center [780, 134] width 249 height 15
paste input "**********"
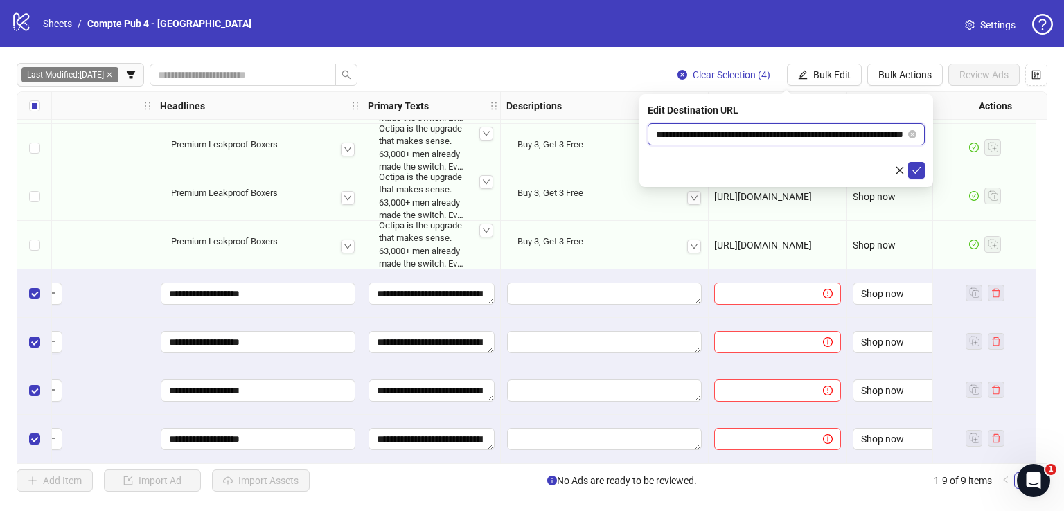
scroll to position [0, 0]
type input "**********"
click at [918, 169] on icon "check" at bounding box center [916, 170] width 9 height 7
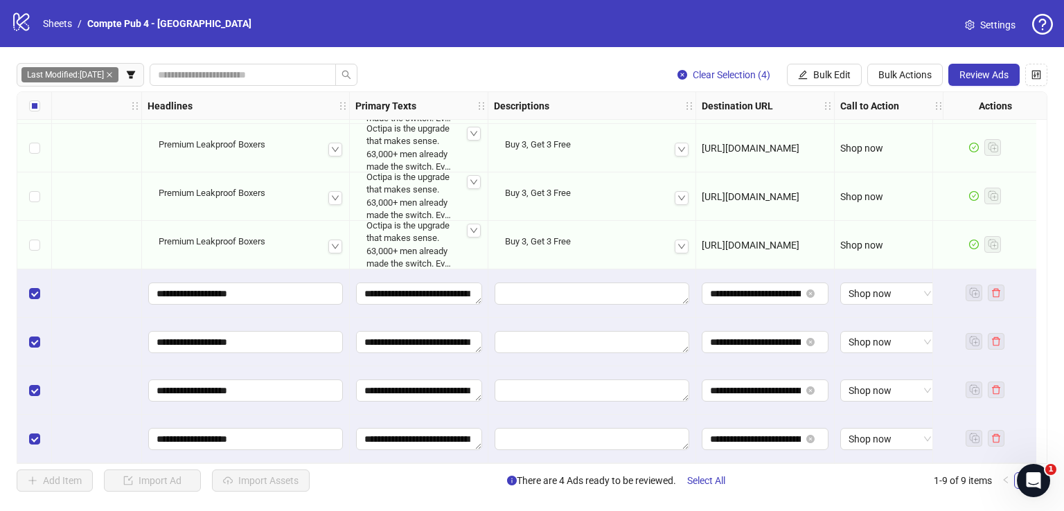
scroll to position [98, 692]
click at [972, 64] on button "Review Ads" at bounding box center [983, 75] width 71 height 22
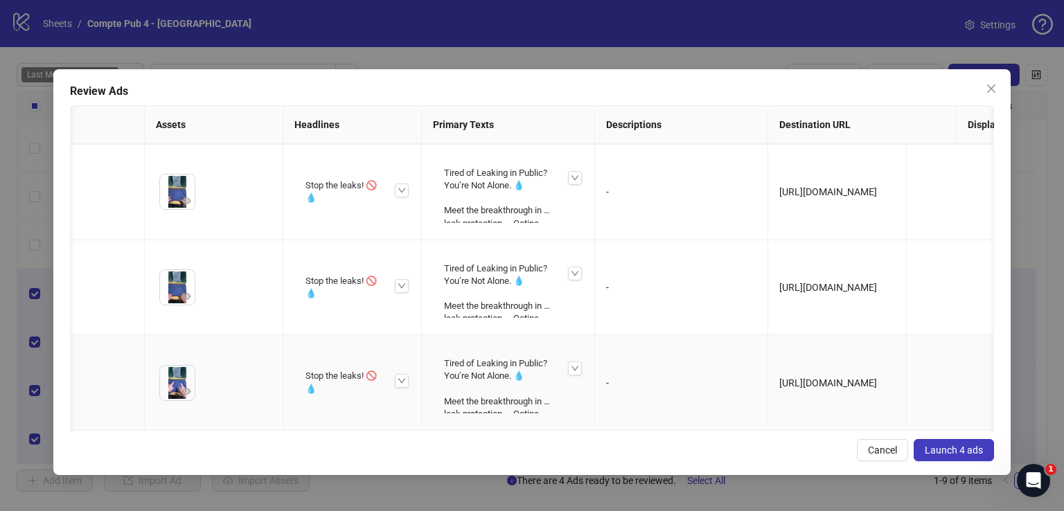
scroll to position [0, 255]
click at [970, 453] on span "Launch 4 ads" at bounding box center [954, 450] width 58 height 11
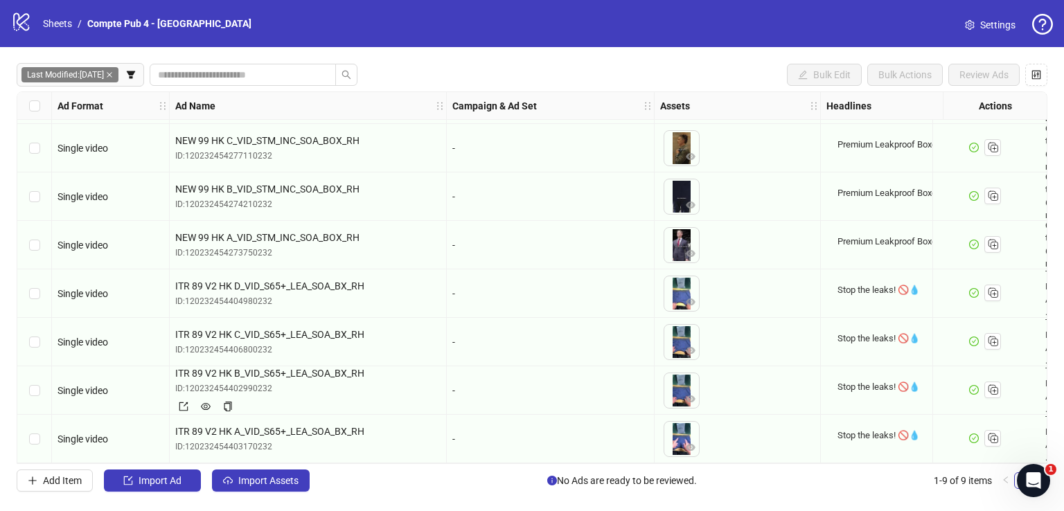
scroll to position [0, 0]
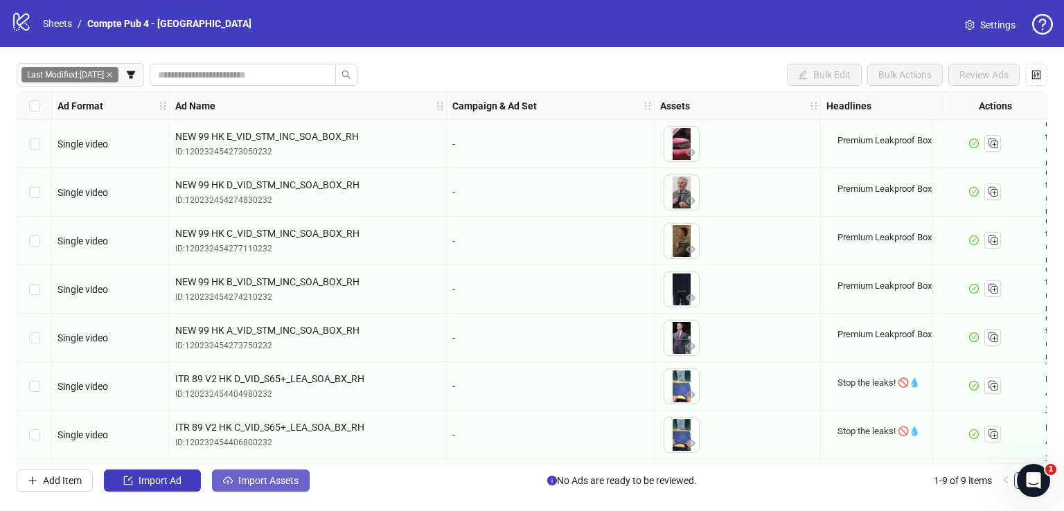
click at [287, 480] on span "Import Assets" at bounding box center [268, 480] width 60 height 11
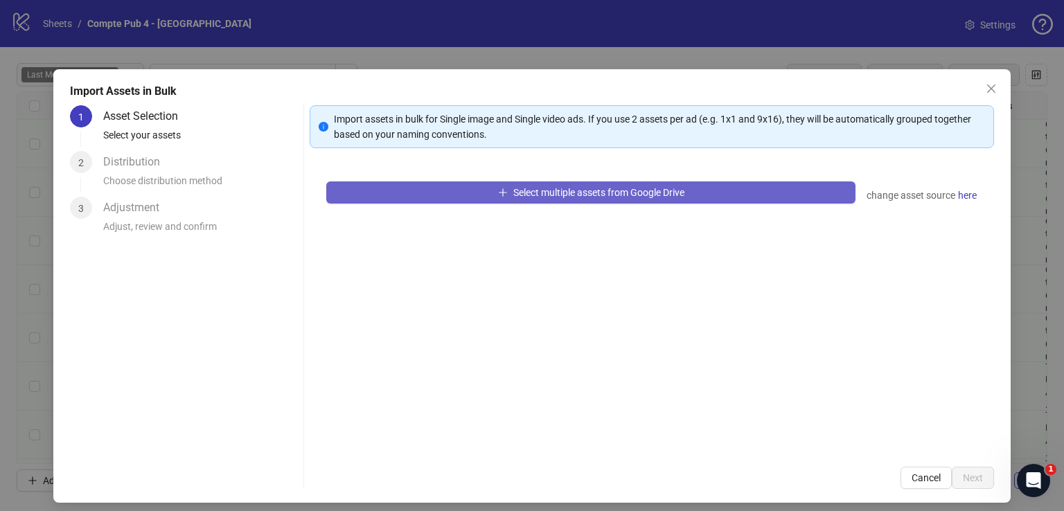
click at [501, 197] on button "Select multiple assets from Google Drive" at bounding box center [590, 192] width 529 height 22
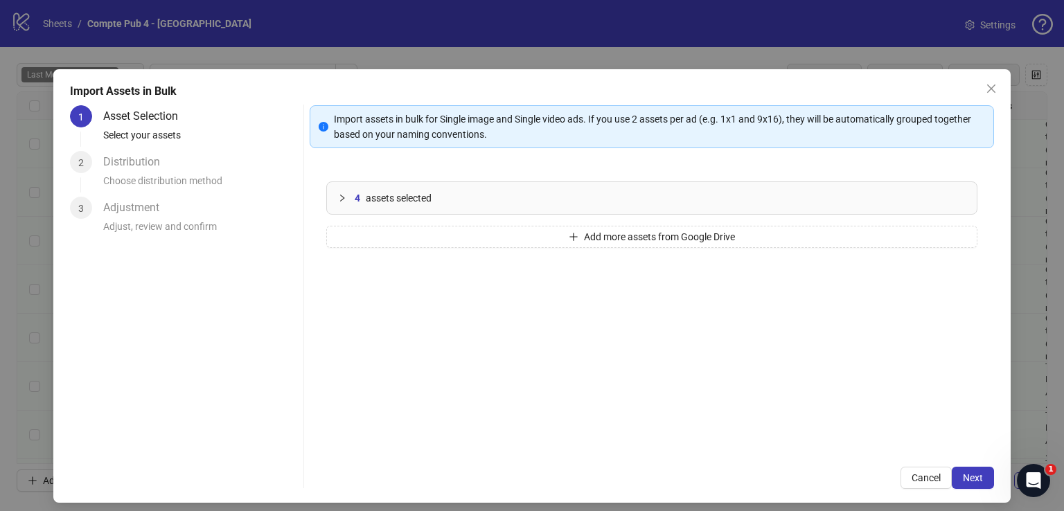
click at [993, 474] on div "Import Assets in Bulk 1 Asset Selection Select your assets 2 Distribution Choos…" at bounding box center [531, 286] width 957 height 434
click at [967, 473] on span "Next" at bounding box center [973, 477] width 20 height 11
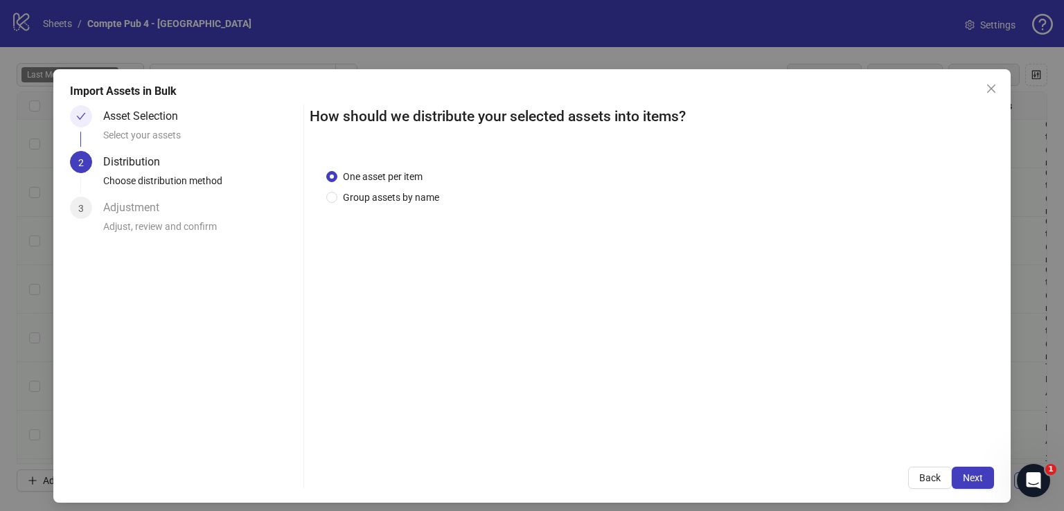
click at [967, 473] on span "Next" at bounding box center [973, 477] width 20 height 11
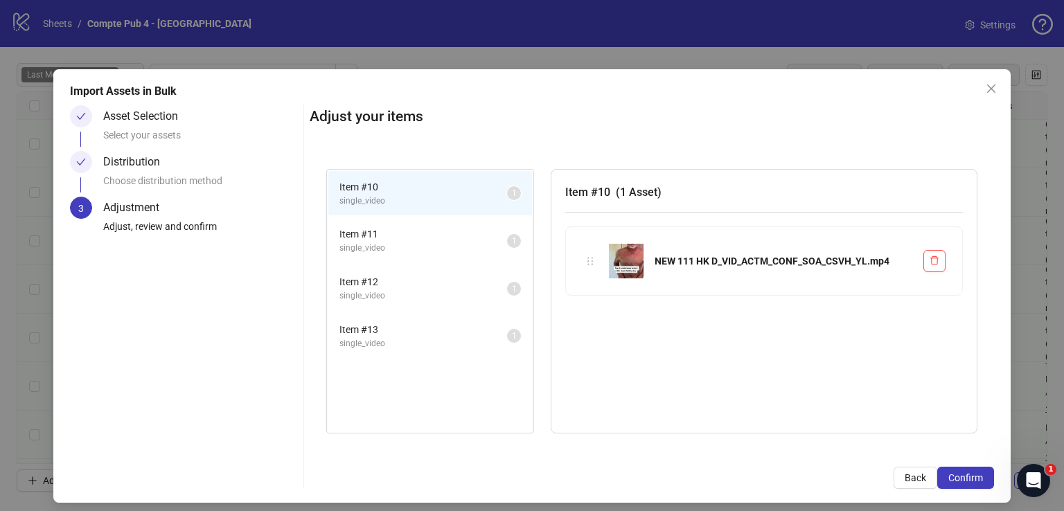
click at [967, 473] on span "Confirm" at bounding box center [965, 477] width 35 height 11
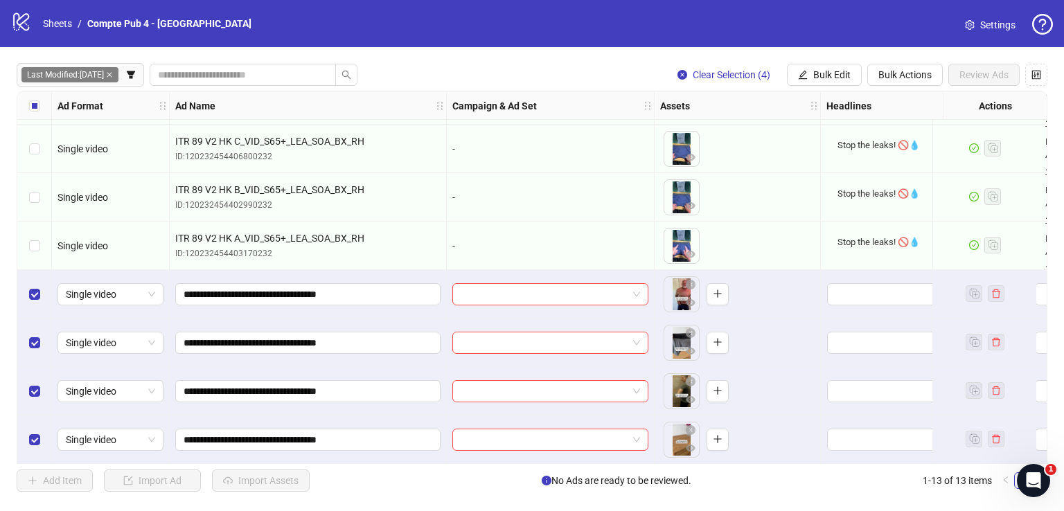
scroll to position [292, 0]
click at [798, 73] on icon "edit" at bounding box center [803, 75] width 10 height 10
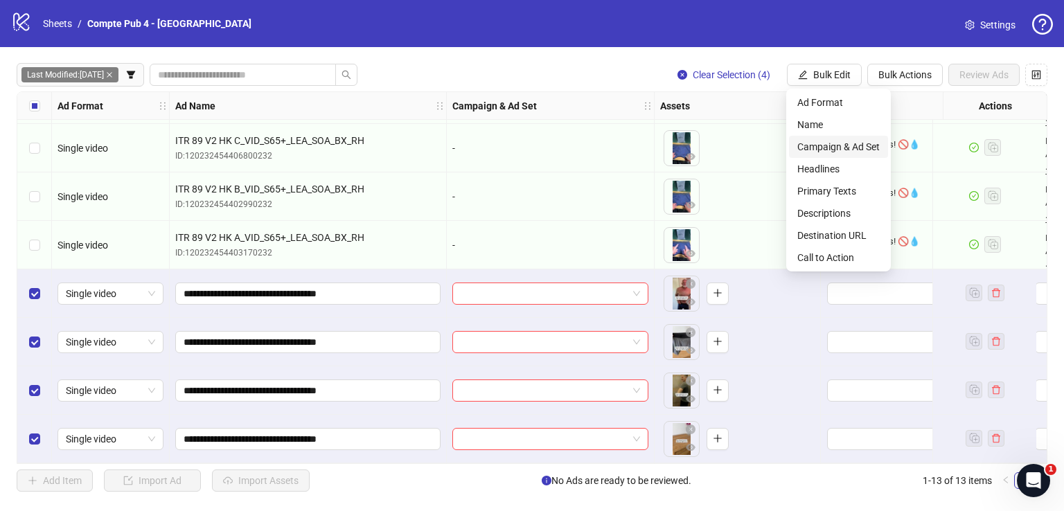
click at [861, 154] on span "Campaign & Ad Set" at bounding box center [838, 146] width 82 height 15
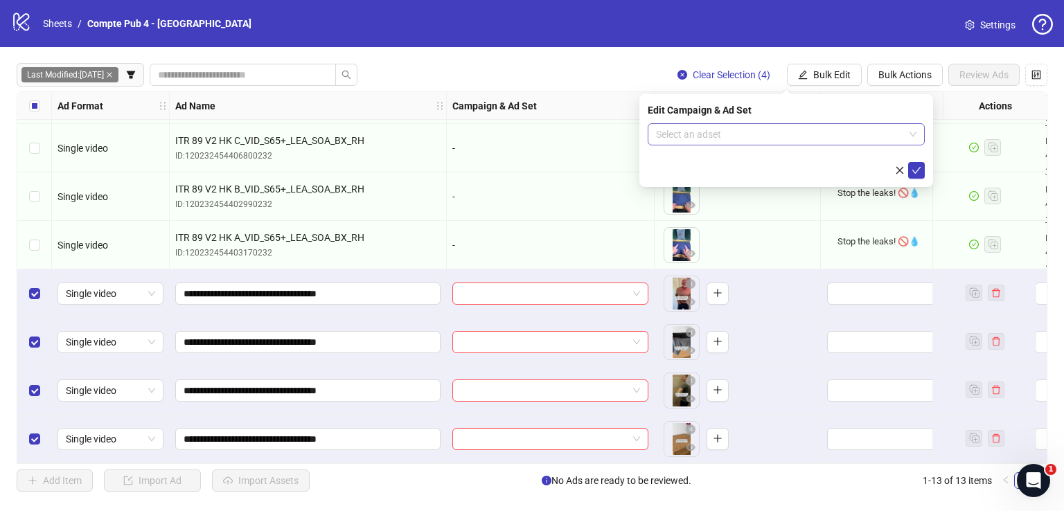
click at [799, 135] on input "search" at bounding box center [780, 134] width 248 height 21
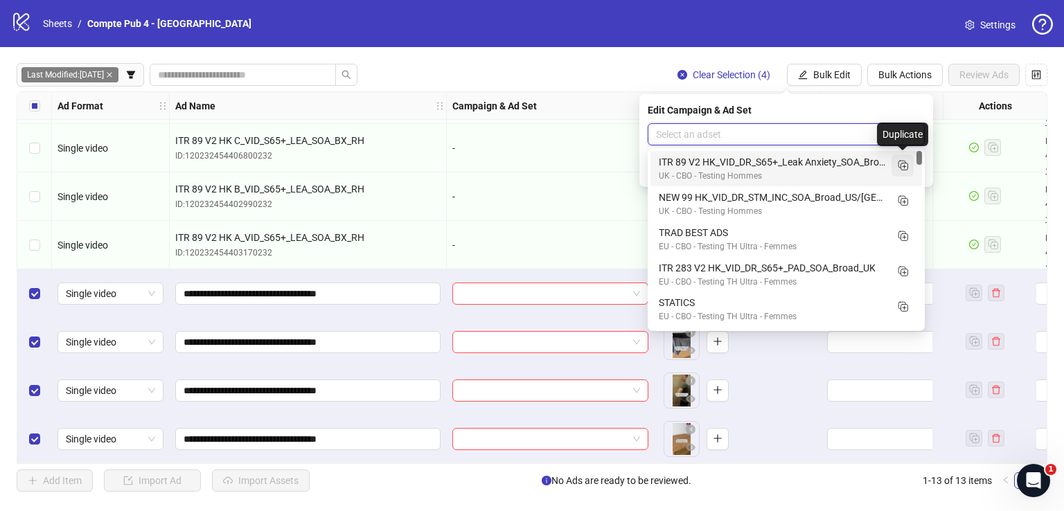
click at [903, 163] on icon "Duplicate" at bounding box center [903, 165] width 14 height 14
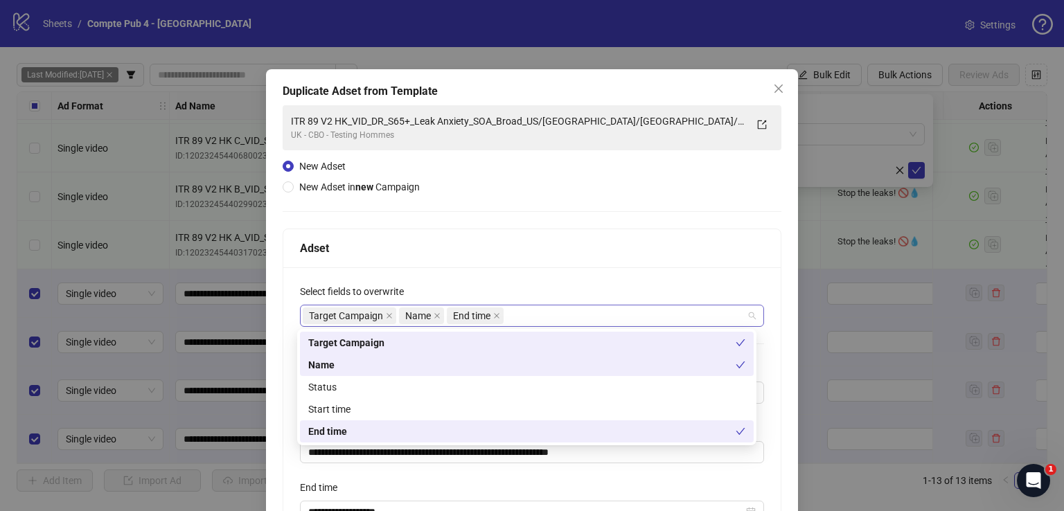
click at [585, 313] on div "Target Campaign Name End time" at bounding box center [525, 315] width 444 height 19
click at [465, 389] on div "Status" at bounding box center [526, 387] width 437 height 15
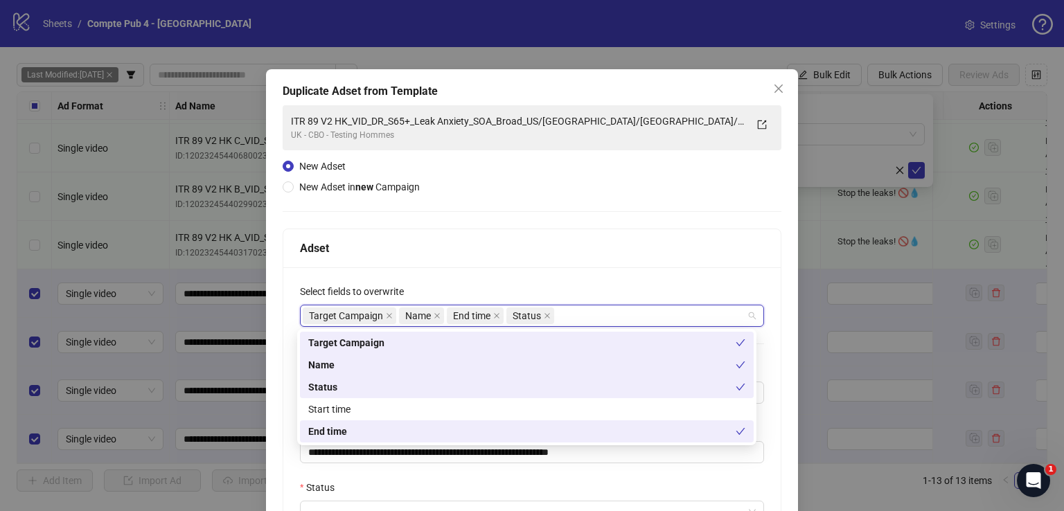
click at [575, 172] on div "**********" at bounding box center [532, 385] width 499 height 560
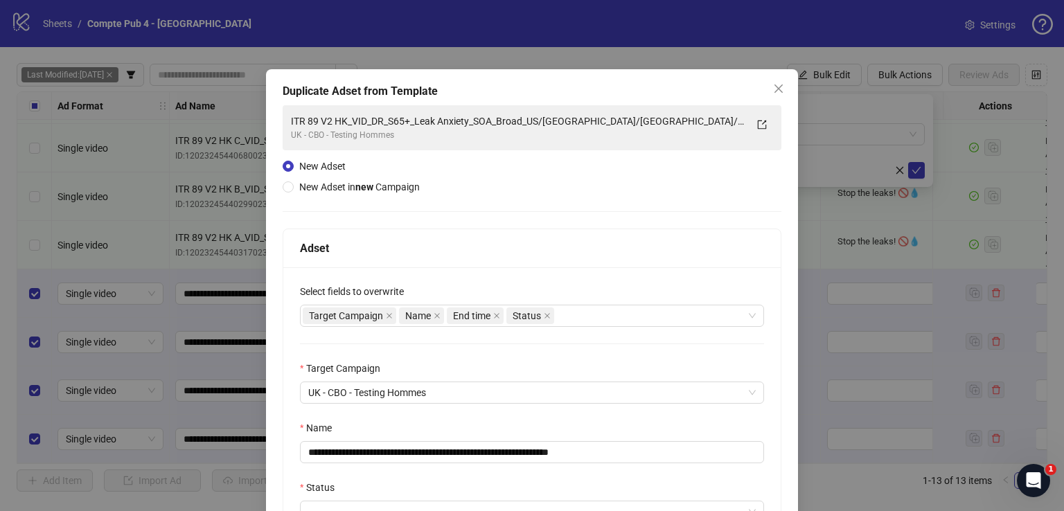
scroll to position [214, 0]
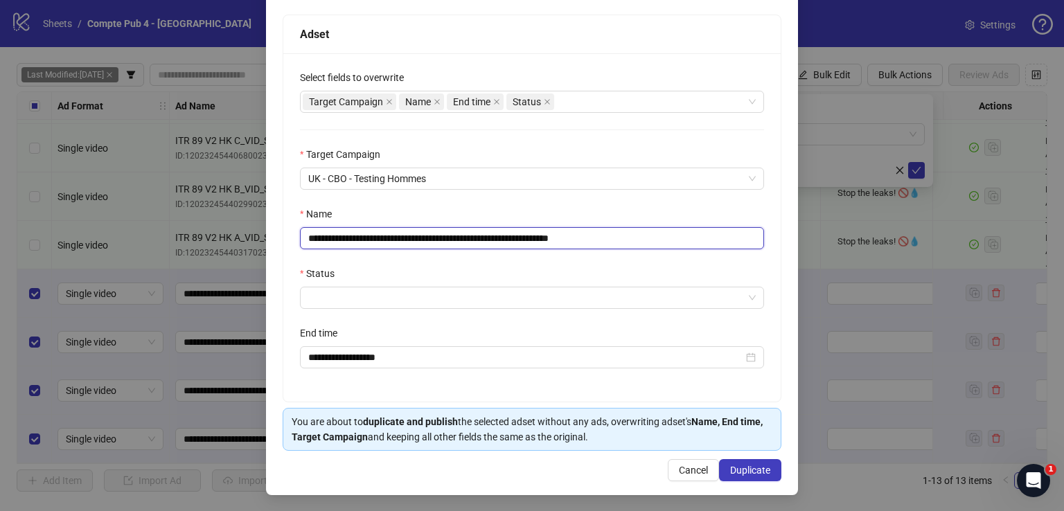
click at [450, 239] on input "**********" at bounding box center [532, 238] width 464 height 22
paste input "text"
type input "**********"
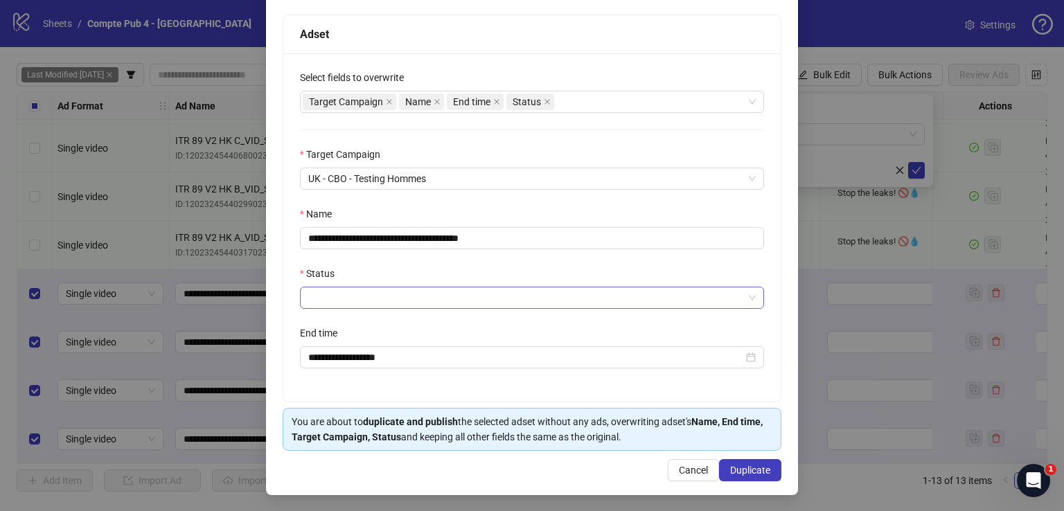
click at [421, 303] on input "Status" at bounding box center [525, 297] width 435 height 21
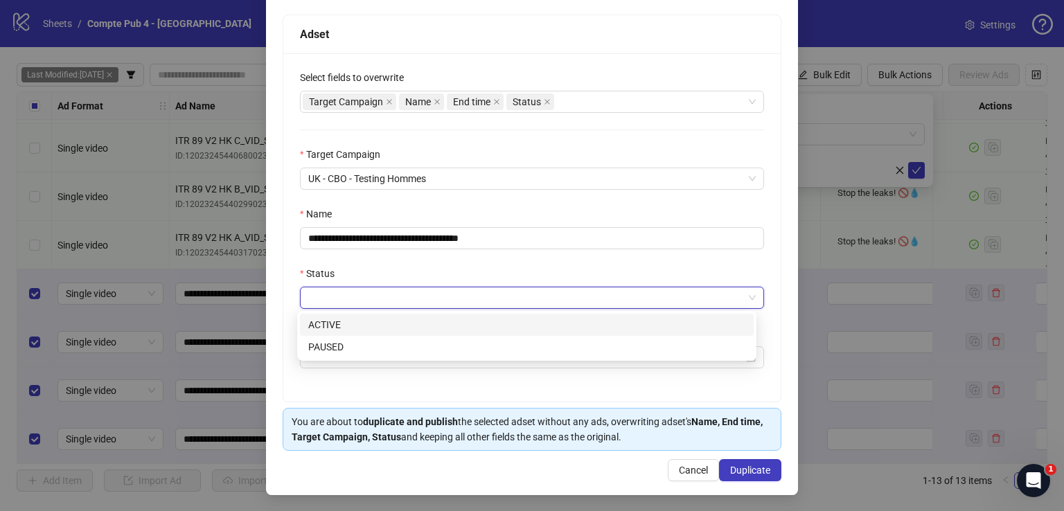
click at [416, 320] on div "ACTIVE" at bounding box center [526, 324] width 437 height 15
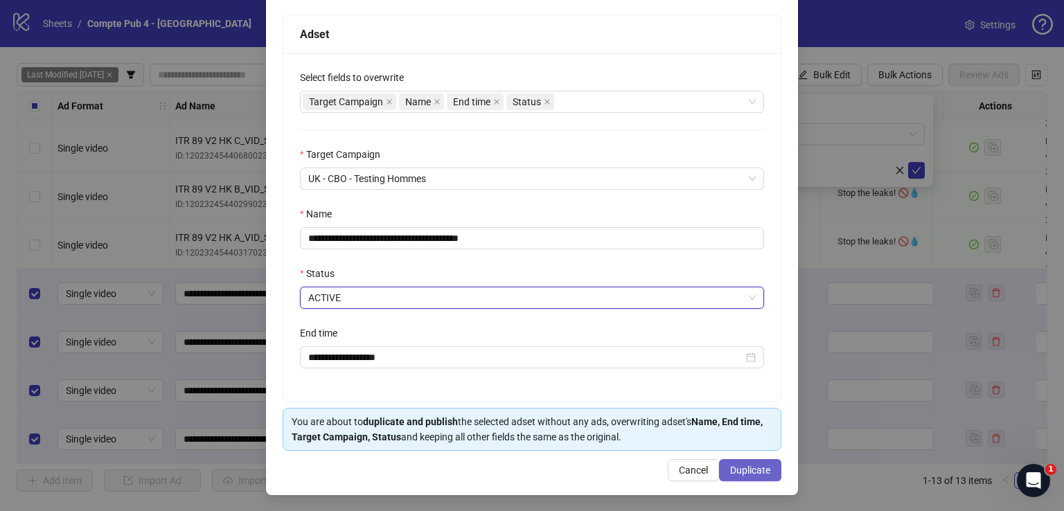
click at [737, 465] on span "Duplicate" at bounding box center [750, 470] width 40 height 11
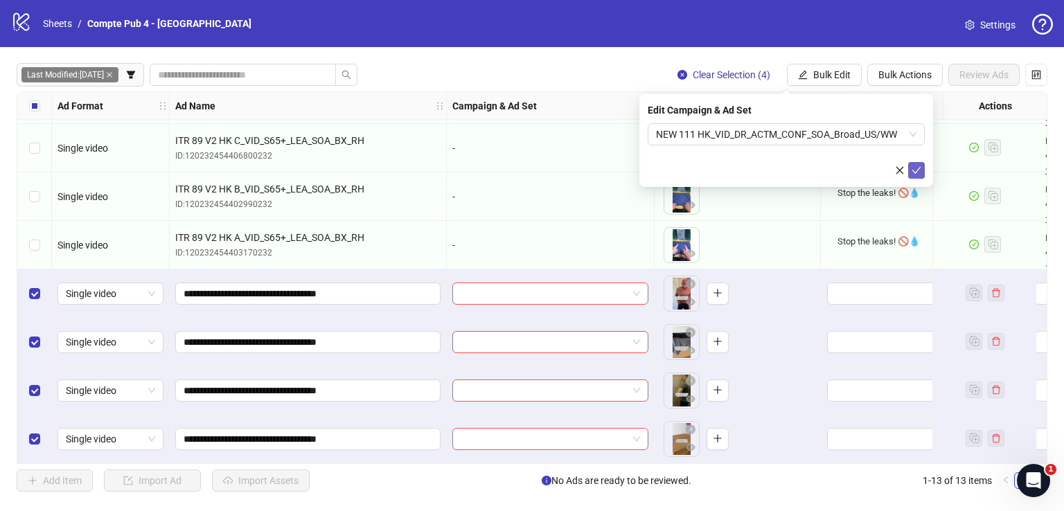
click at [915, 170] on icon "check" at bounding box center [916, 171] width 10 height 10
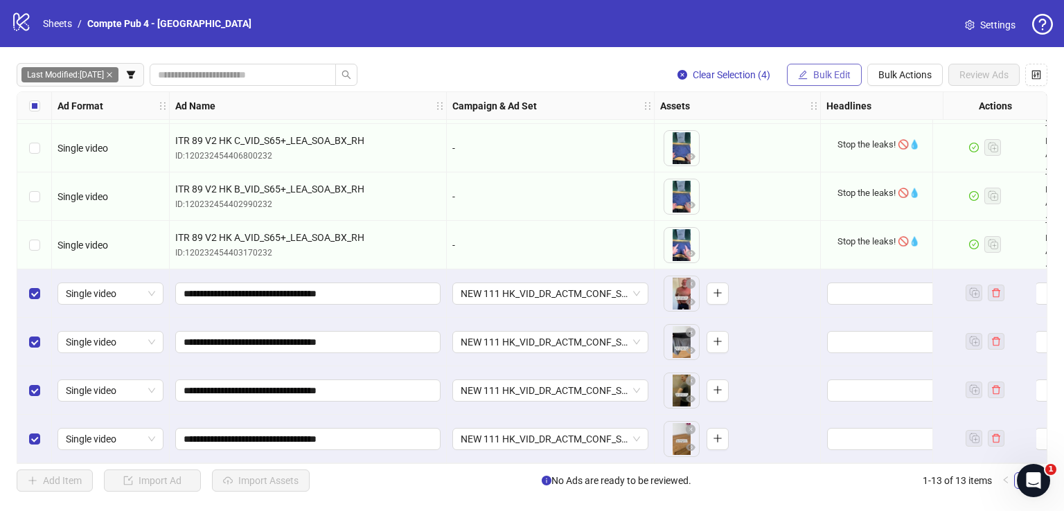
click at [844, 78] on span "Bulk Edit" at bounding box center [831, 74] width 37 height 11
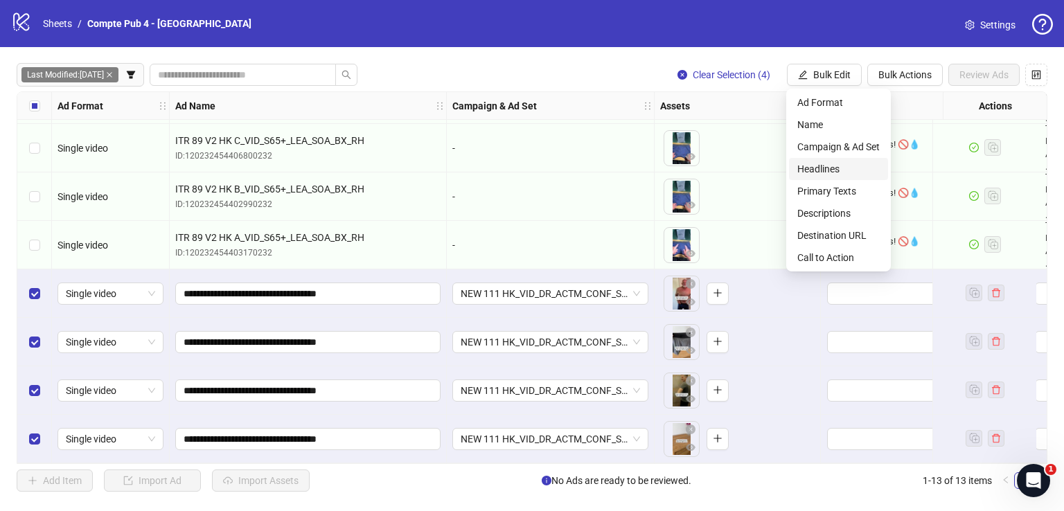
click at [843, 163] on span "Headlines" at bounding box center [838, 168] width 82 height 15
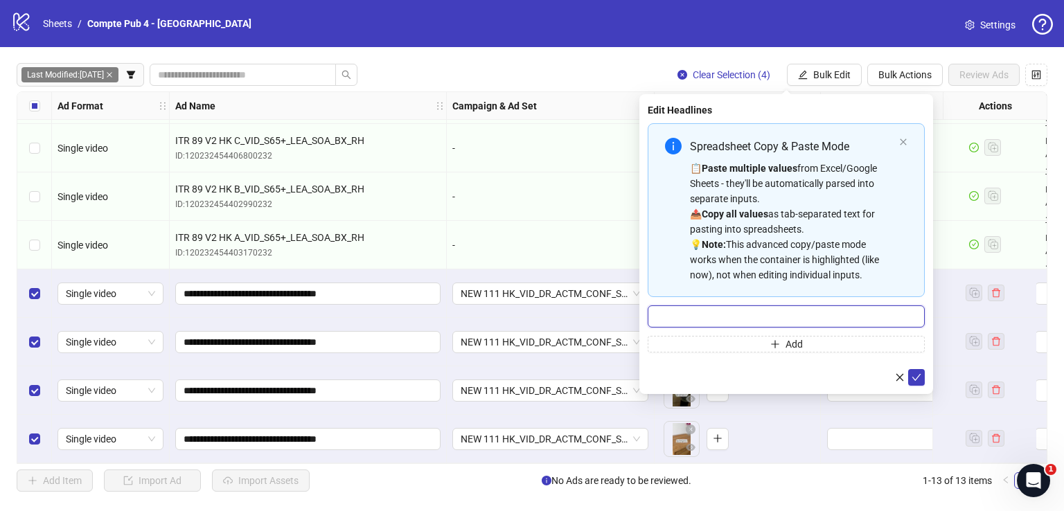
click at [794, 311] on input "Multi-input container - paste or copy values" at bounding box center [786, 316] width 277 height 22
paste input "**********"
type input "**********"
click at [914, 373] on icon "check" at bounding box center [916, 378] width 10 height 10
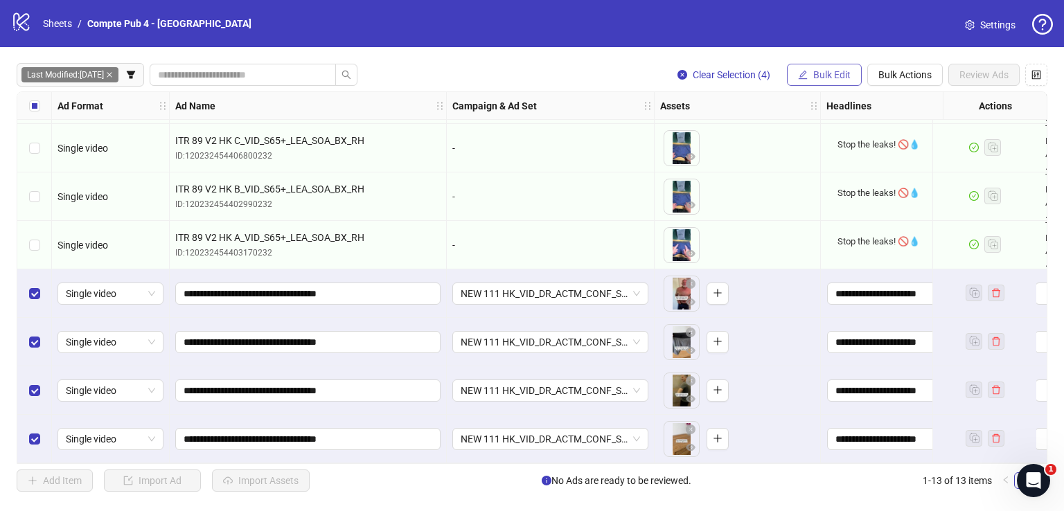
click at [830, 71] on span "Bulk Edit" at bounding box center [831, 74] width 37 height 11
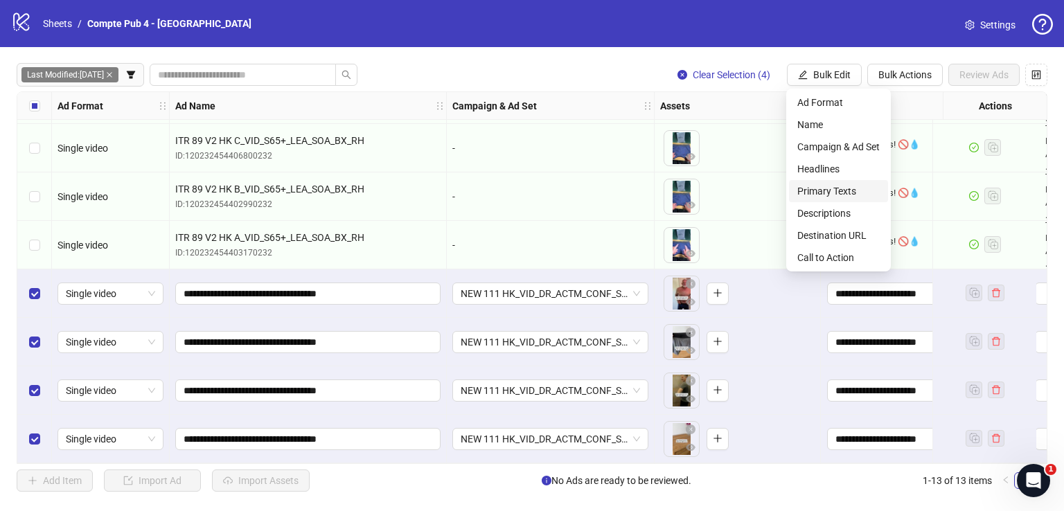
click at [850, 190] on span "Primary Texts" at bounding box center [838, 191] width 82 height 15
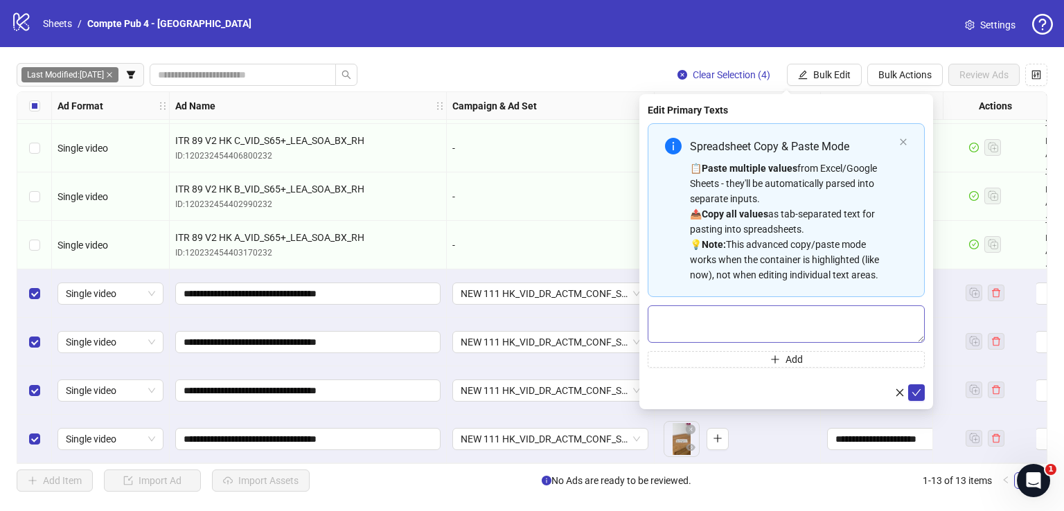
drag, startPoint x: 783, startPoint y: 303, endPoint x: 783, endPoint y: 311, distance: 7.6
click at [783, 311] on div "Spreadsheet Copy & Paste Mode 📋 Paste multiple values from Excel/Google Sheets …" at bounding box center [786, 245] width 277 height 244
click at [783, 314] on textarea "Multi-text input container - paste or copy values" at bounding box center [786, 323] width 277 height 37
paste textarea "**********"
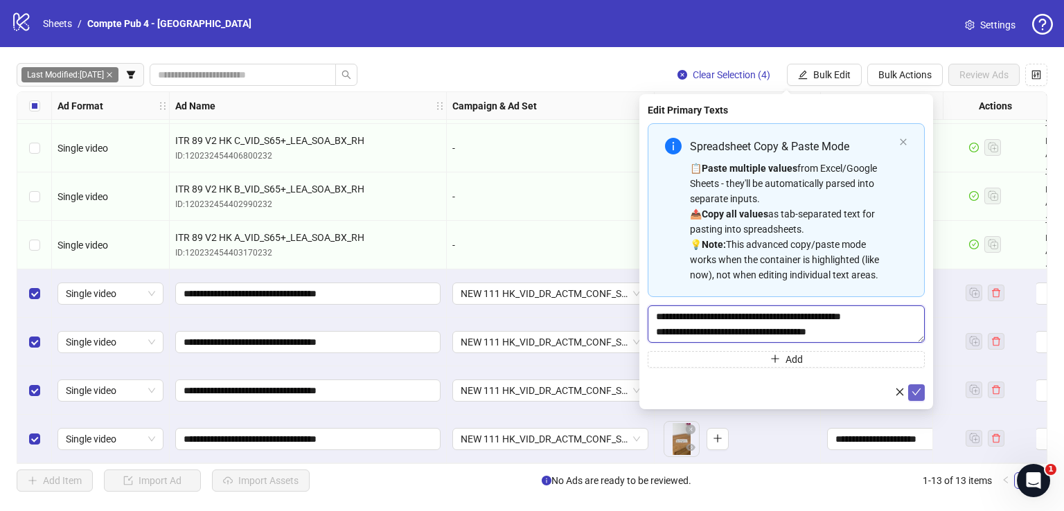
type textarea "**********"
click at [916, 388] on icon "check" at bounding box center [916, 392] width 10 height 10
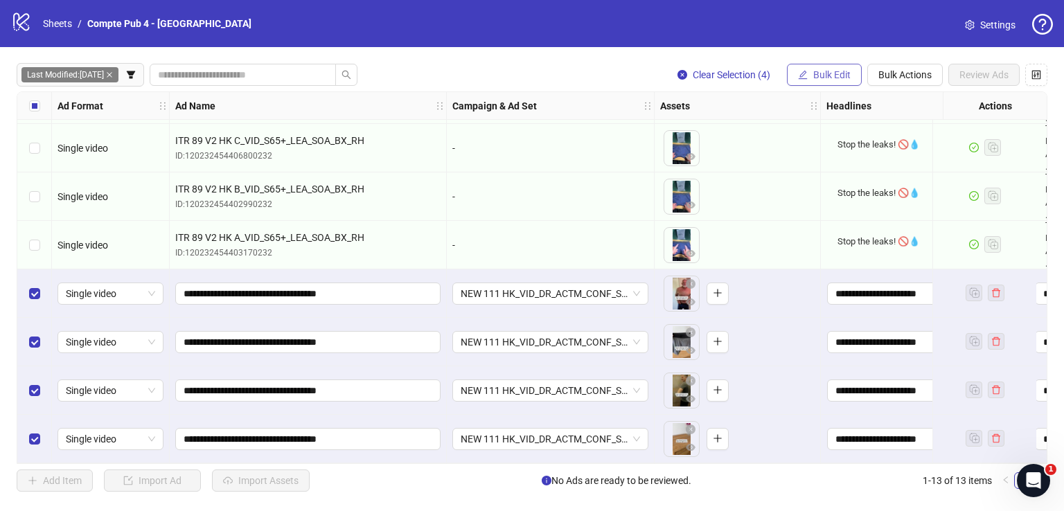
click at [844, 75] on span "Bulk Edit" at bounding box center [831, 74] width 37 height 11
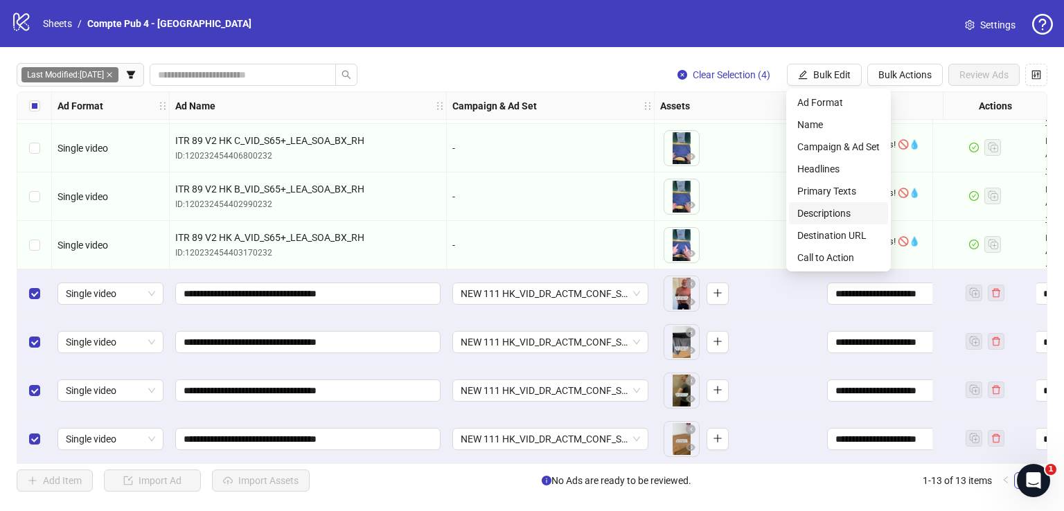
click at [855, 217] on span "Descriptions" at bounding box center [838, 213] width 82 height 15
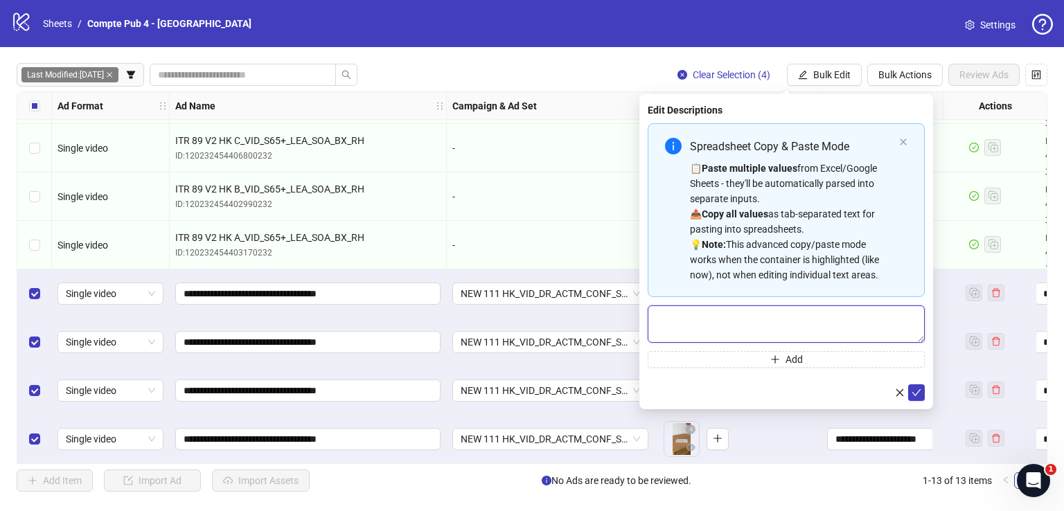
click at [750, 319] on textarea "Multi-text input container - paste or copy values" at bounding box center [786, 323] width 277 height 37
paste textarea "**********"
type textarea "**********"
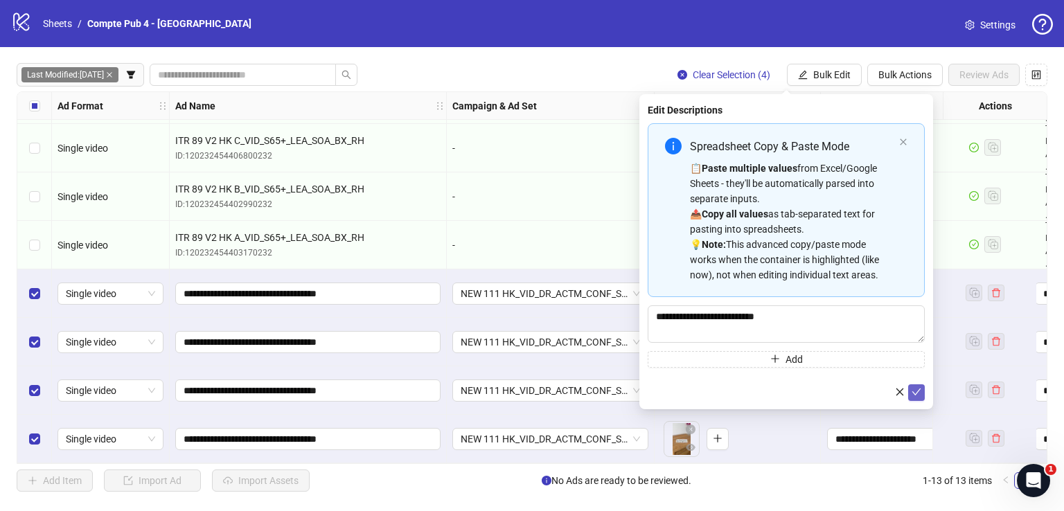
click at [917, 391] on icon "check" at bounding box center [916, 392] width 10 height 10
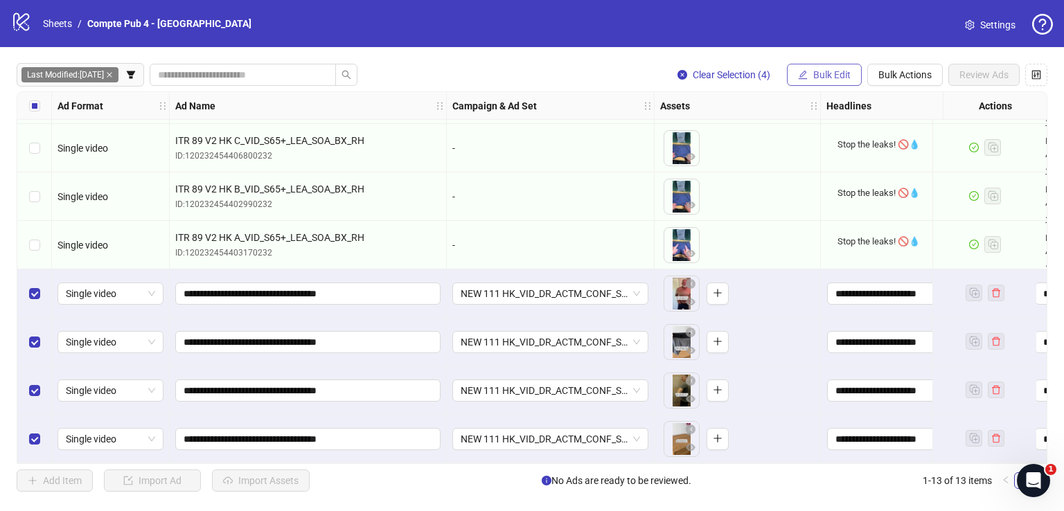
click at [840, 67] on button "Bulk Edit" at bounding box center [824, 75] width 75 height 22
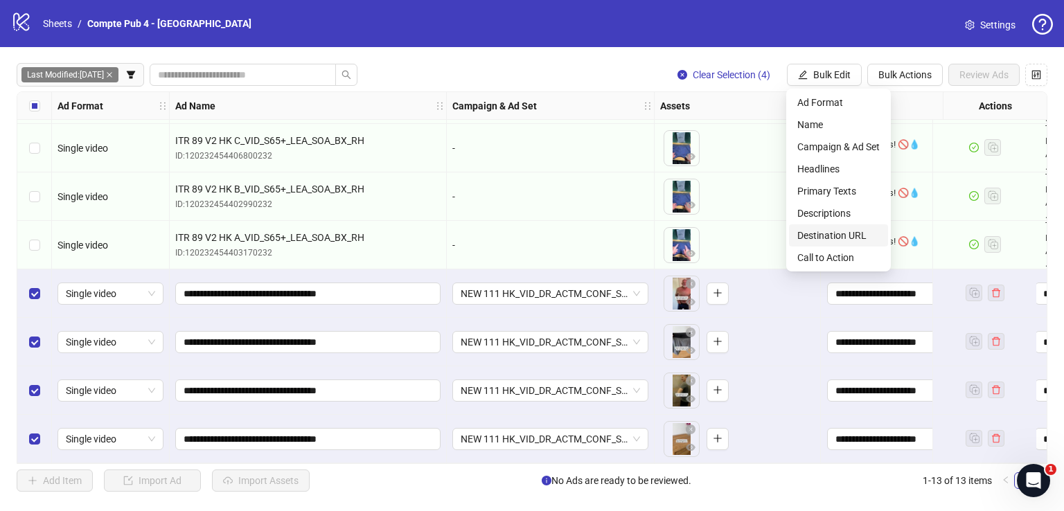
click at [845, 232] on span "Destination URL" at bounding box center [838, 235] width 82 height 15
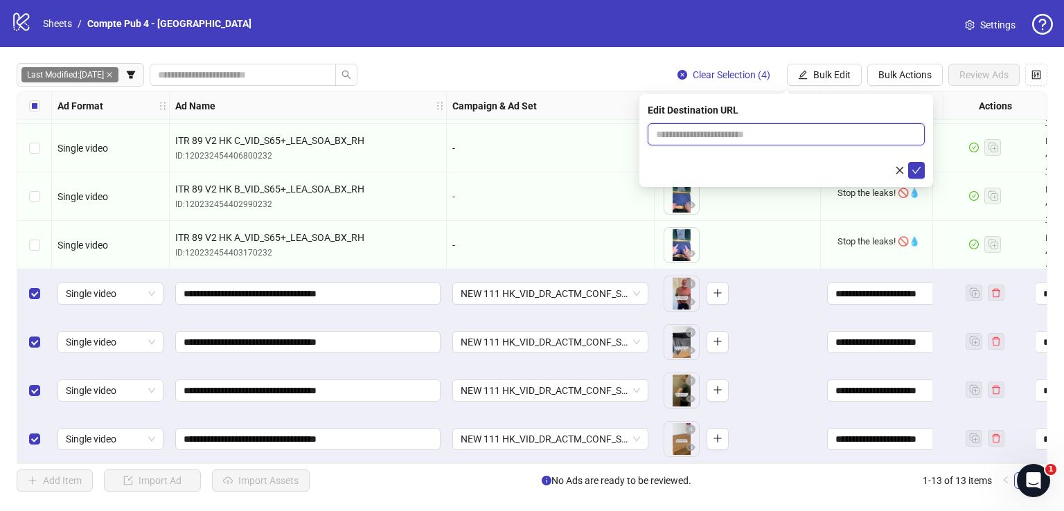
click at [775, 132] on input "text" at bounding box center [780, 134] width 249 height 15
paste input "**********"
type input "**********"
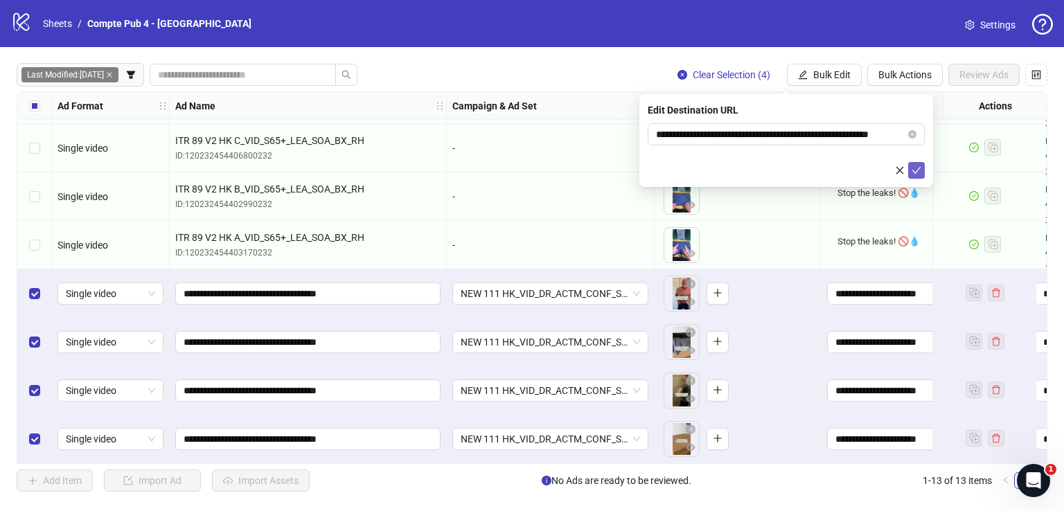
click at [918, 164] on button "submit" at bounding box center [916, 170] width 17 height 17
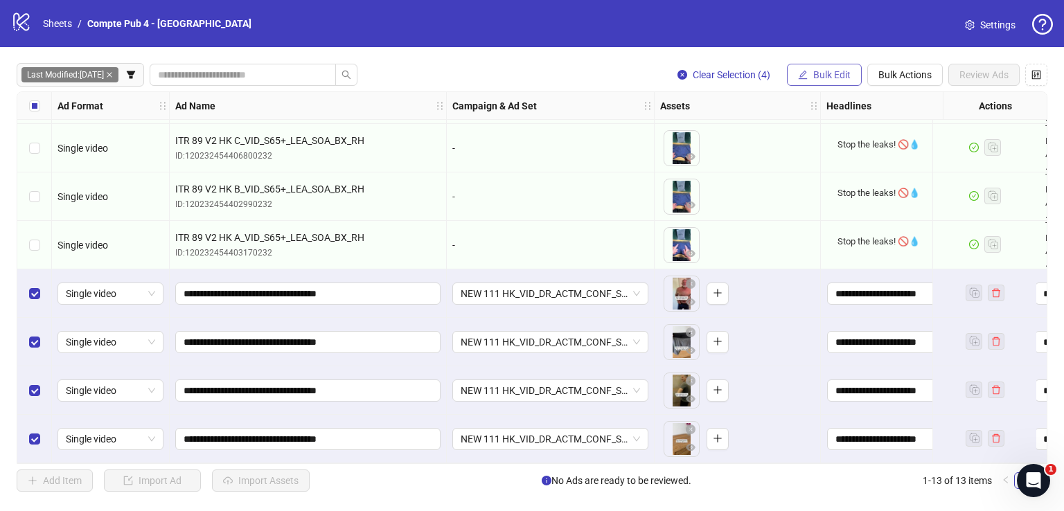
click at [831, 72] on span "Bulk Edit" at bounding box center [831, 74] width 37 height 11
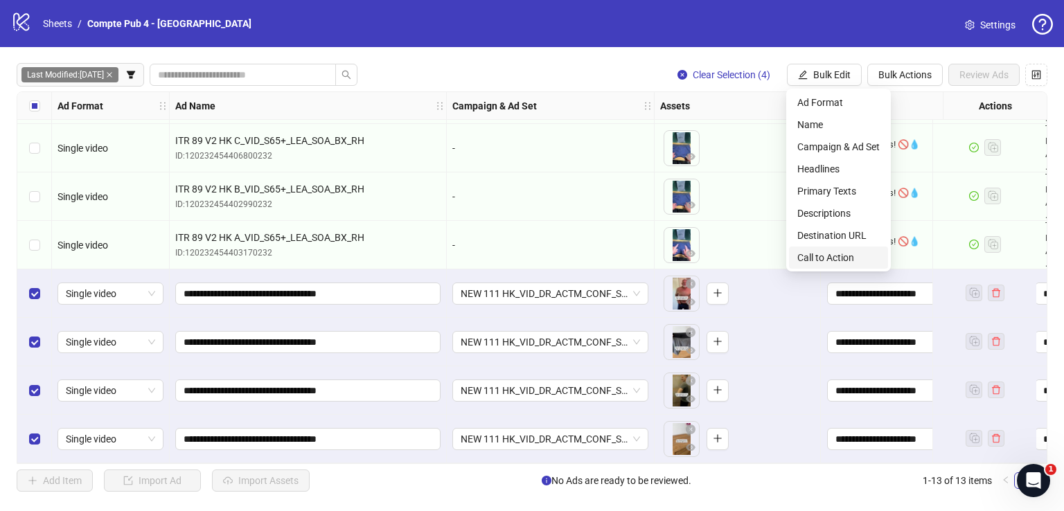
click at [856, 250] on span "Call to Action" at bounding box center [838, 257] width 82 height 15
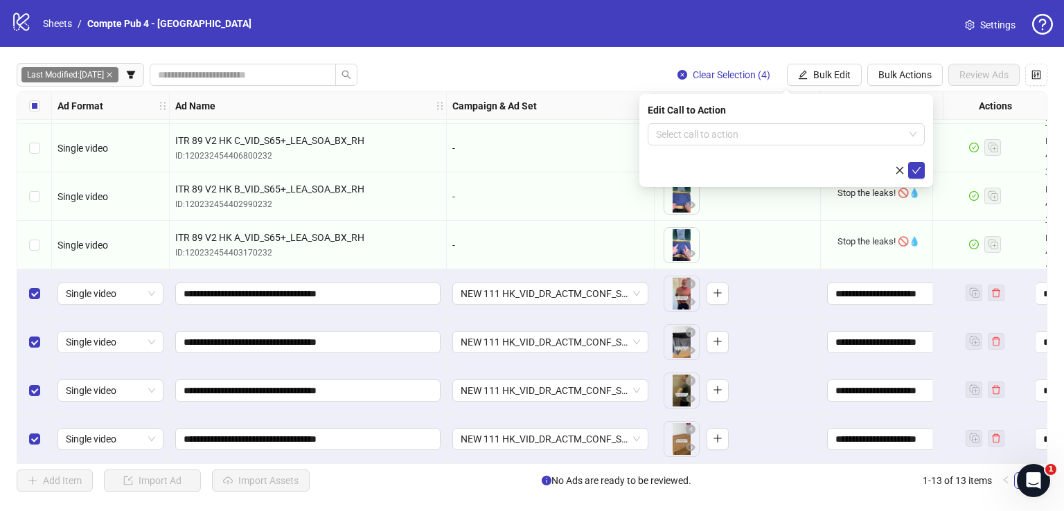
click at [770, 121] on div "Edit Call to Action Select call to action" at bounding box center [786, 140] width 294 height 93
click at [770, 130] on input "search" at bounding box center [780, 134] width 248 height 21
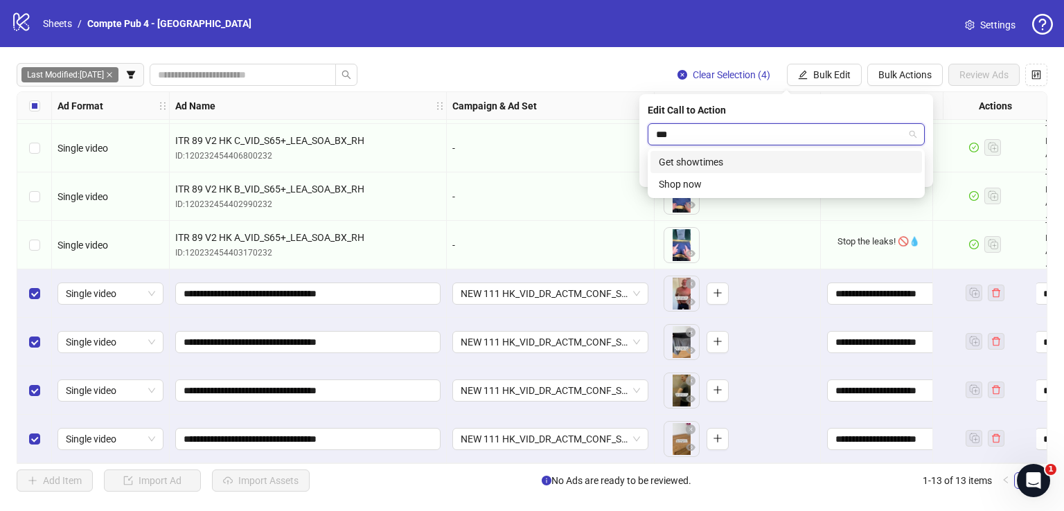
type input "****"
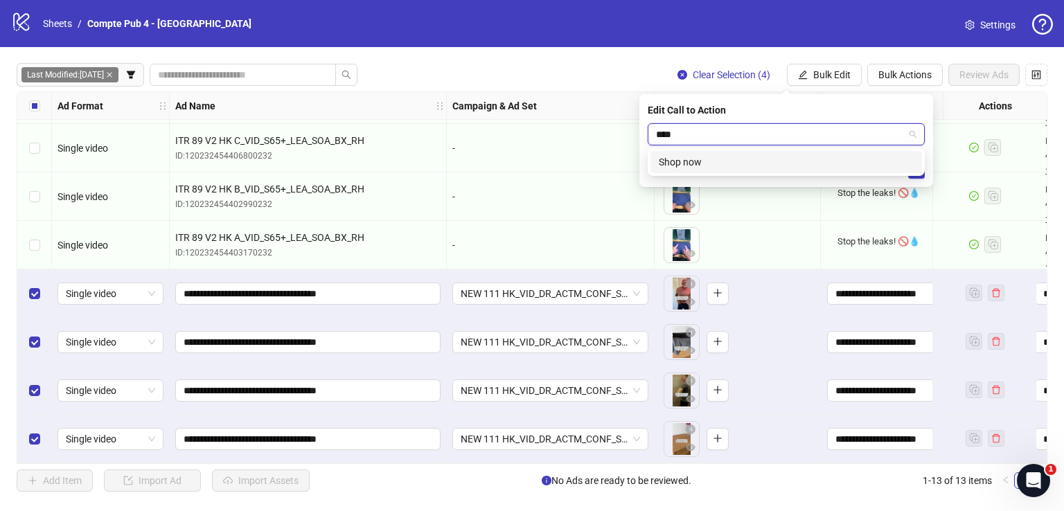
click at [808, 156] on div "Shop now" at bounding box center [786, 161] width 255 height 15
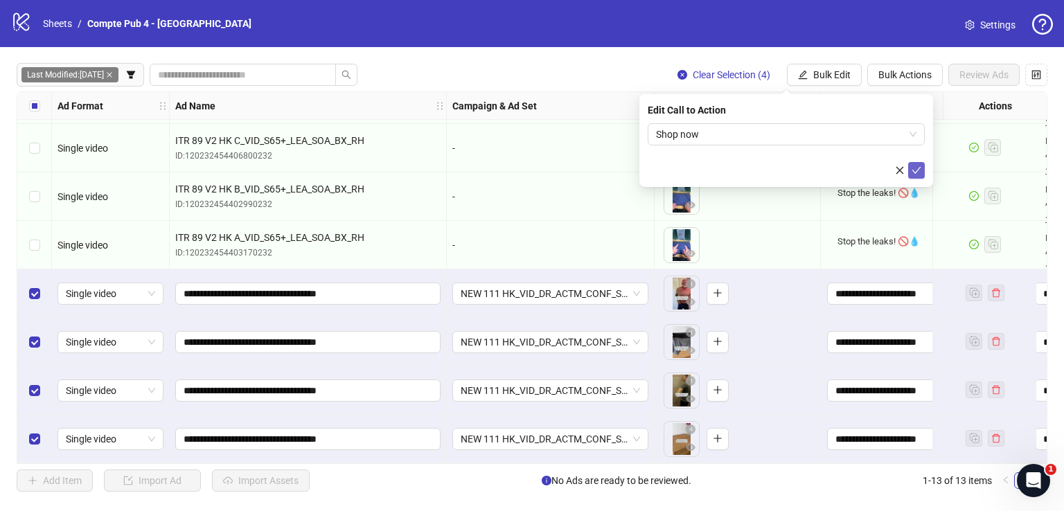
click at [915, 170] on icon "check" at bounding box center [916, 171] width 10 height 10
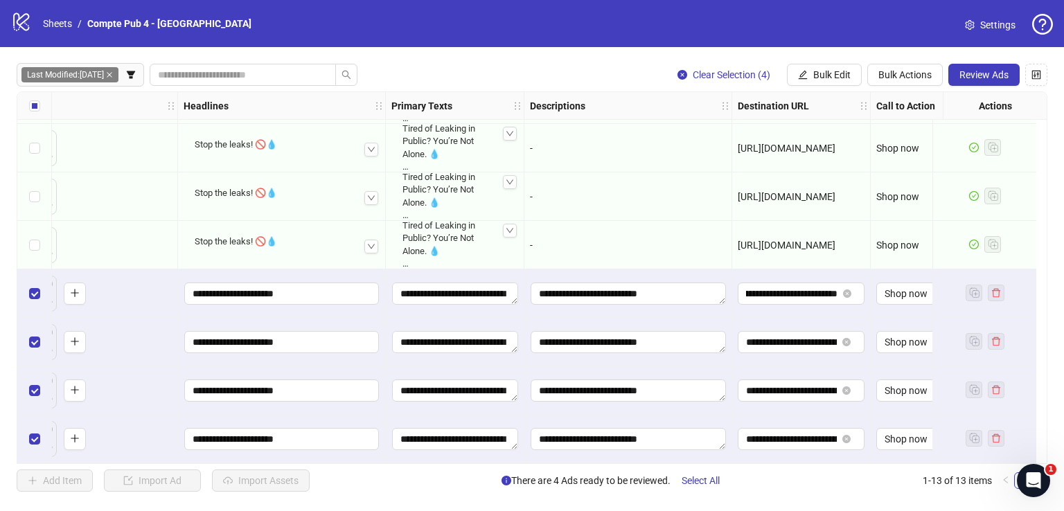
scroll to position [291, 692]
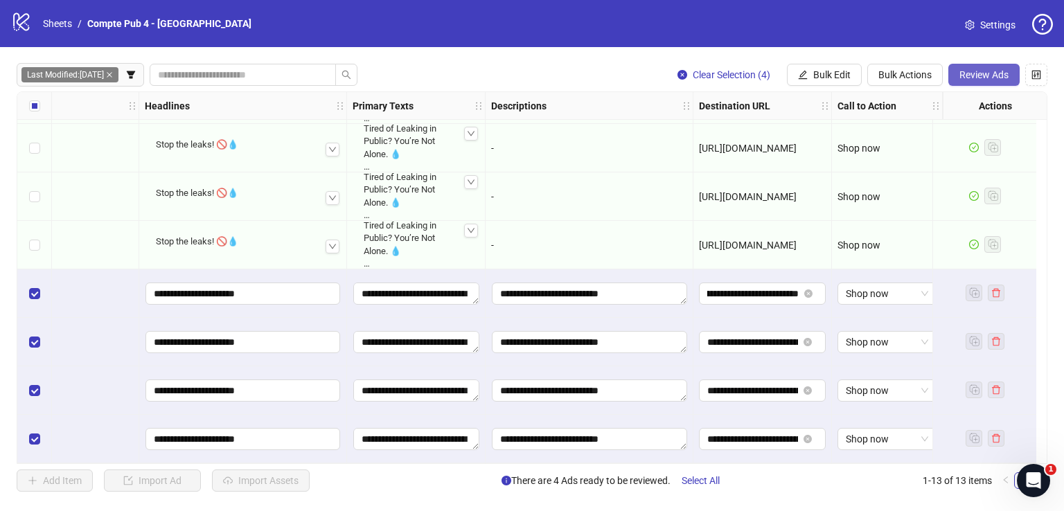
click at [955, 70] on button "Review Ads" at bounding box center [983, 75] width 71 height 22
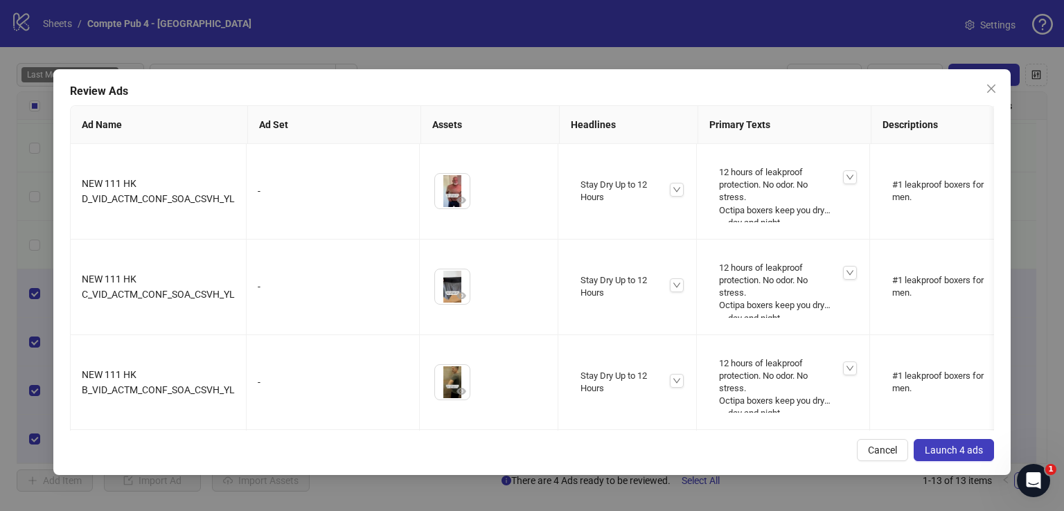
click at [954, 447] on span "Launch 4 ads" at bounding box center [954, 450] width 58 height 11
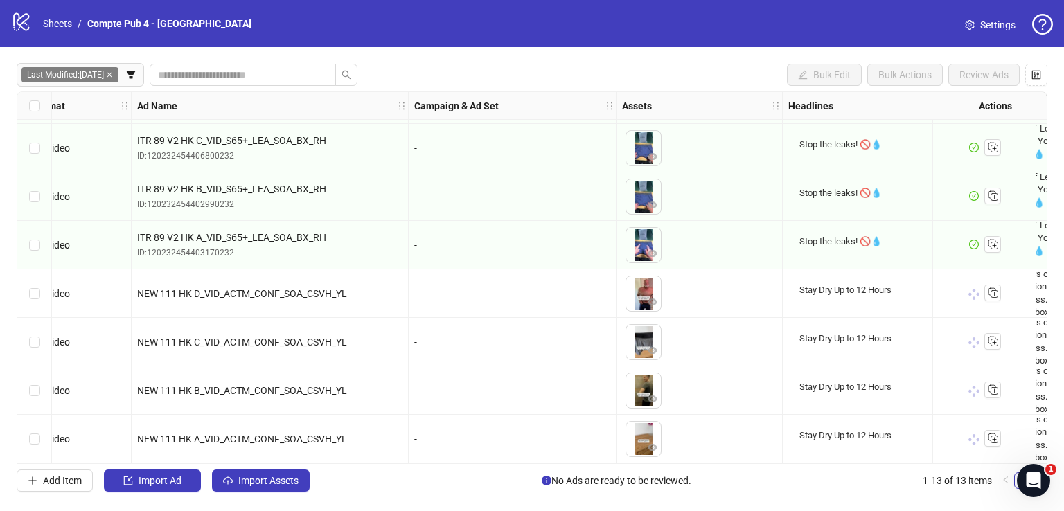
scroll to position [291, 33]
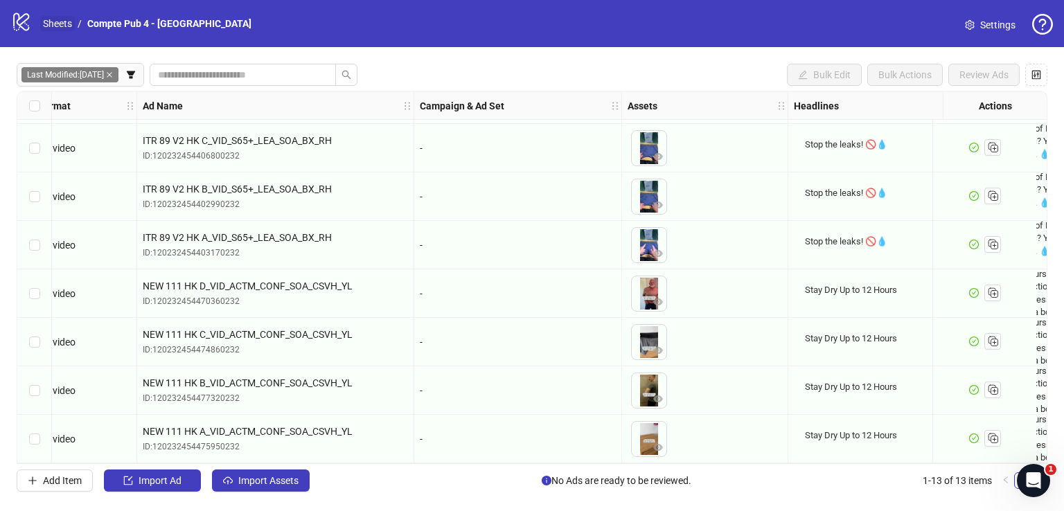
click at [63, 26] on link "Sheets" at bounding box center [57, 23] width 35 height 15
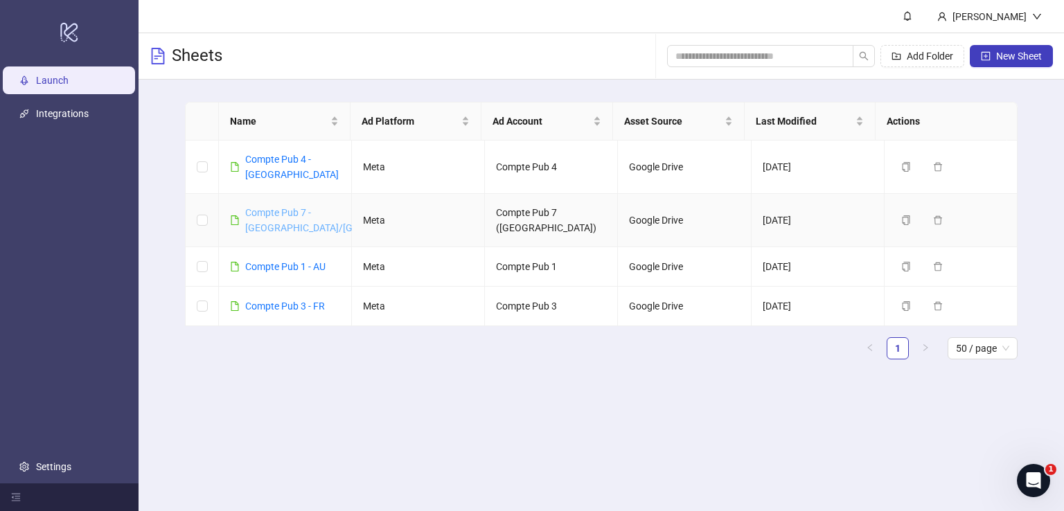
click at [299, 207] on link "Compte Pub 7 - US/CA" at bounding box center [340, 220] width 191 height 26
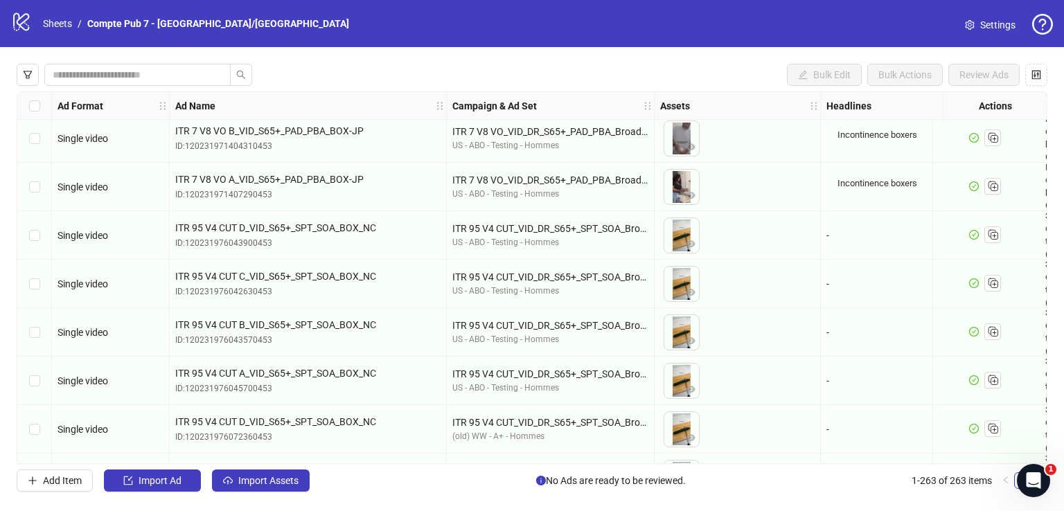
scroll to position [1658, 0]
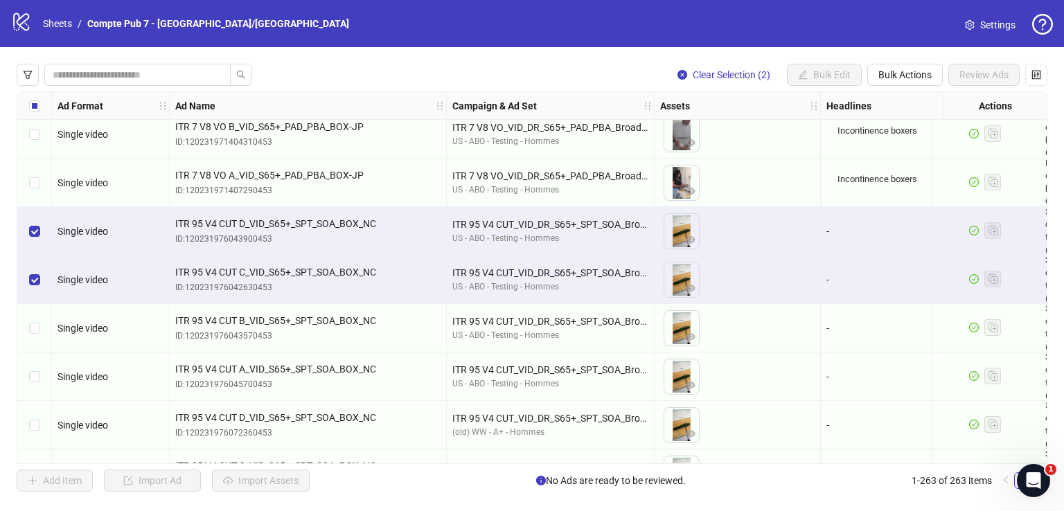
click at [31, 319] on div "Select row 39" at bounding box center [34, 328] width 35 height 48
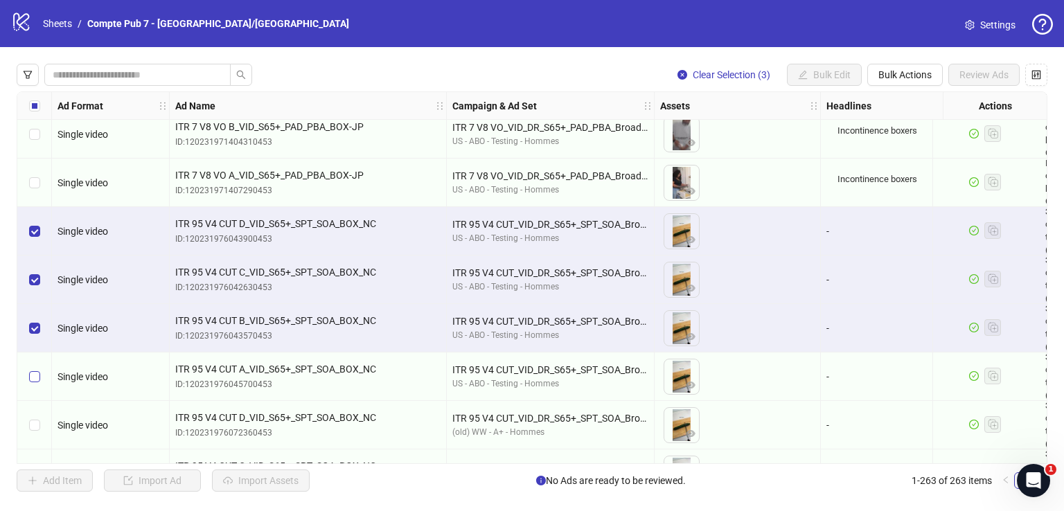
click at [36, 368] on div "Select row 40" at bounding box center [34, 377] width 35 height 48
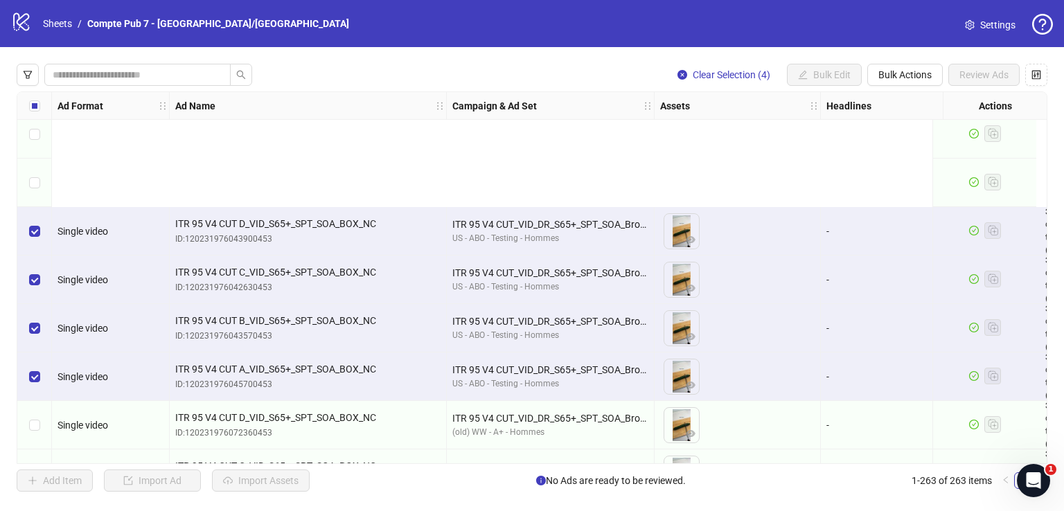
scroll to position [1830, 0]
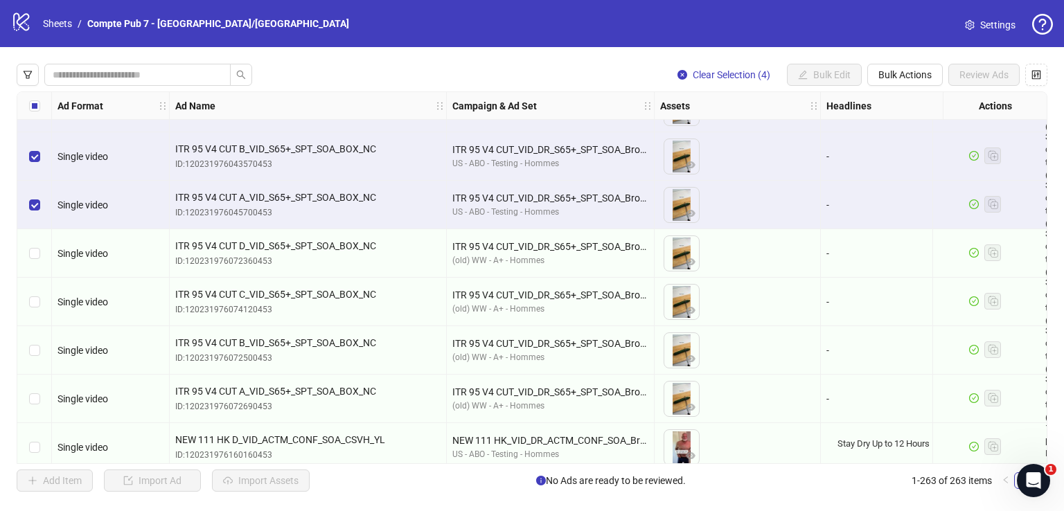
click at [44, 258] on div "Select row 41" at bounding box center [34, 253] width 35 height 48
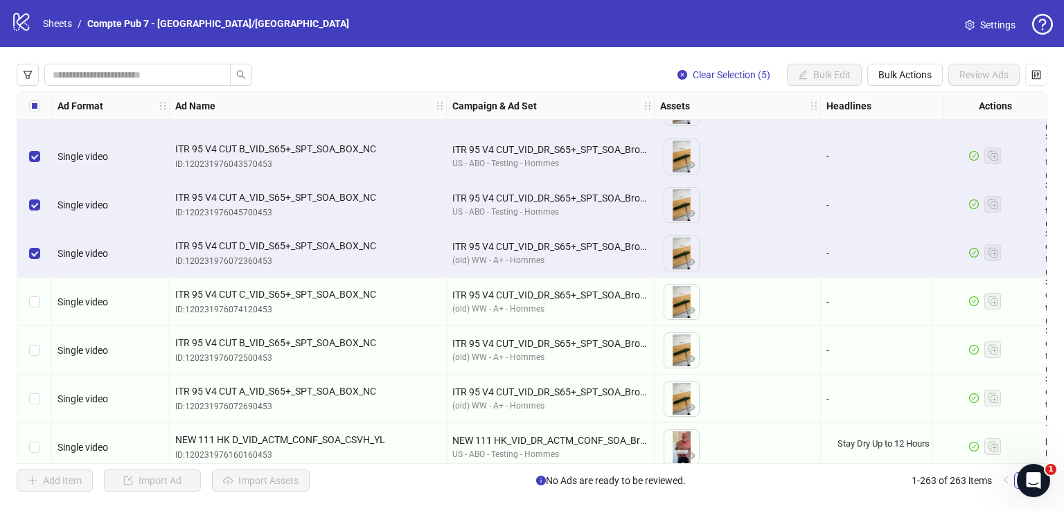
click at [30, 323] on div "Select row 42" at bounding box center [34, 302] width 35 height 48
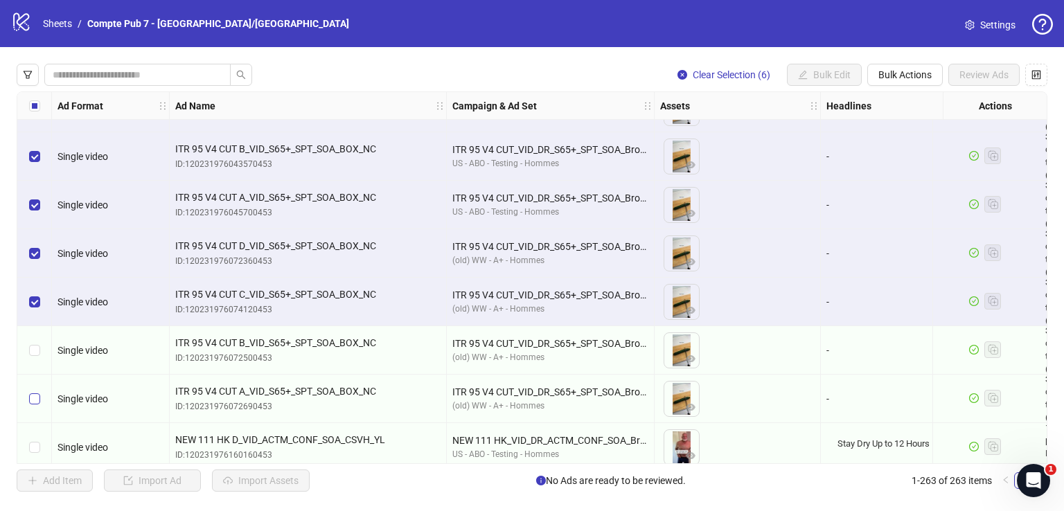
click at [30, 344] on label "Select row 43" at bounding box center [34, 350] width 11 height 15
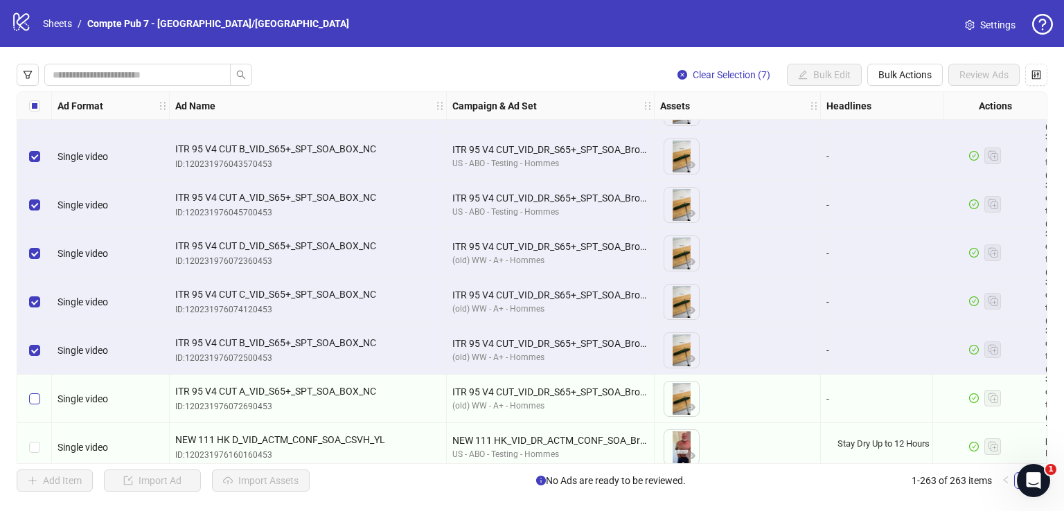
click at [37, 405] on label "Select row 44" at bounding box center [34, 398] width 11 height 15
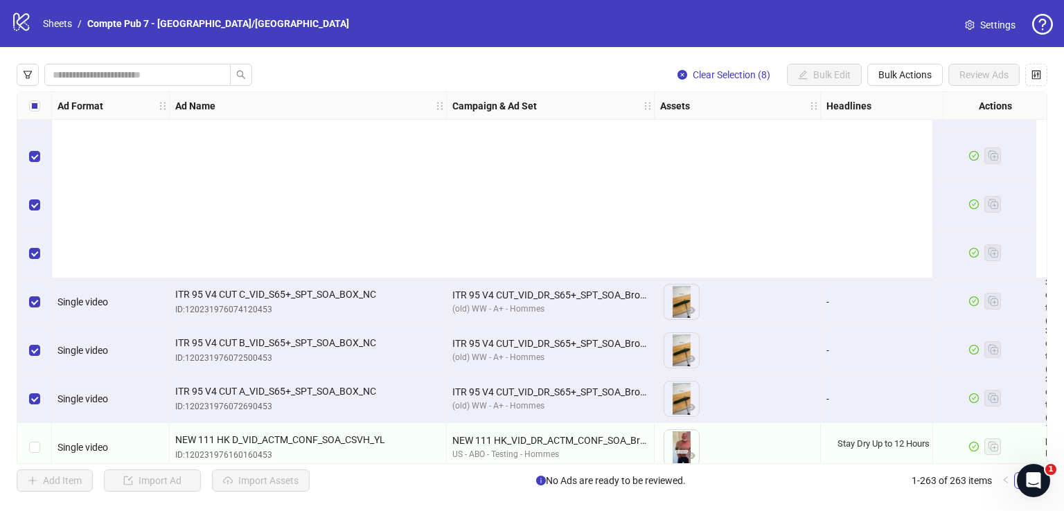
scroll to position [2082, 0]
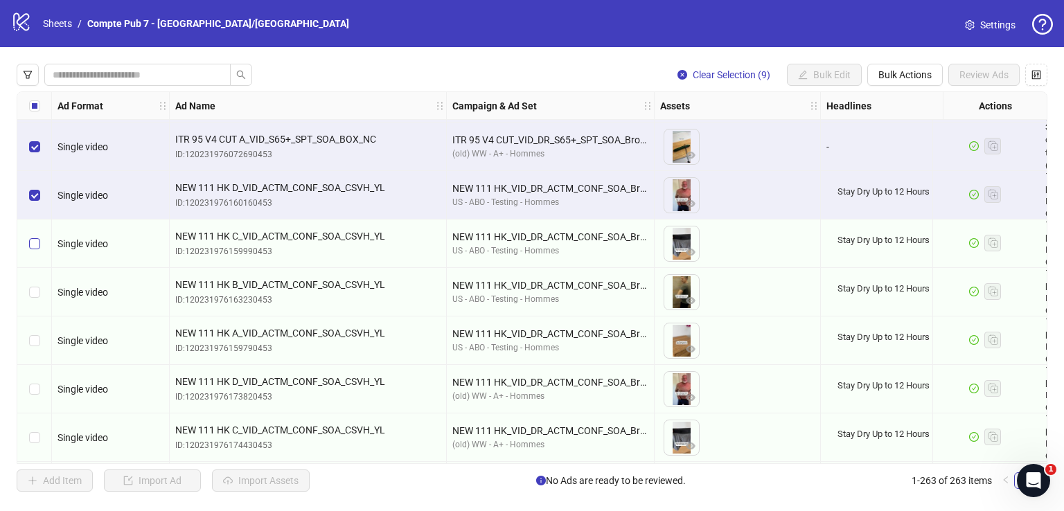
click at [32, 241] on label "Select row 46" at bounding box center [34, 243] width 11 height 15
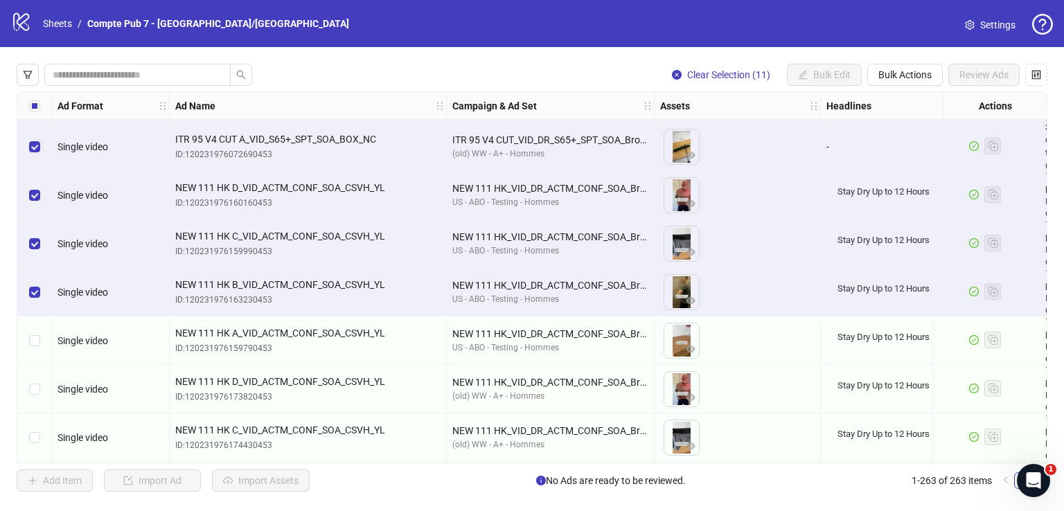
click at [34, 352] on div "Select row 48" at bounding box center [34, 341] width 35 height 48
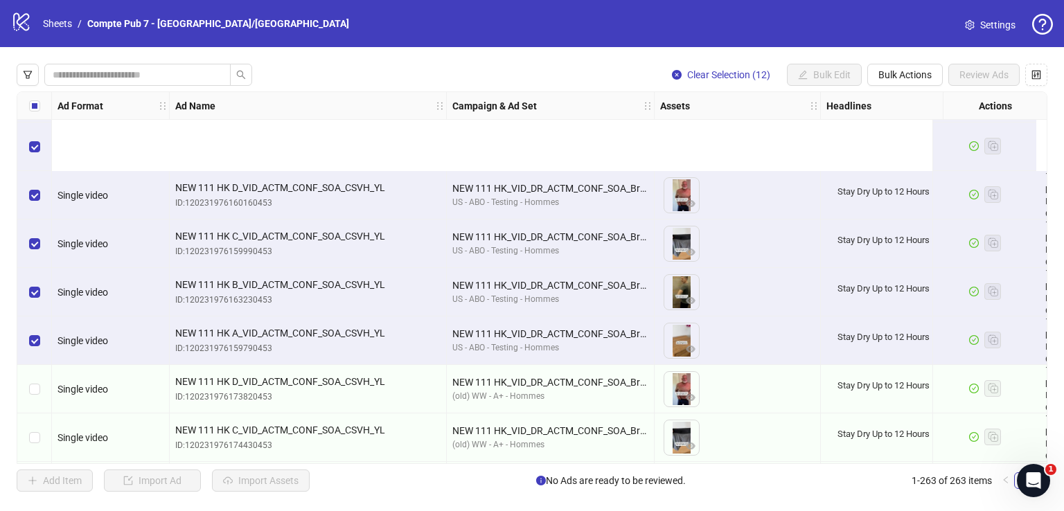
scroll to position [2251, 0]
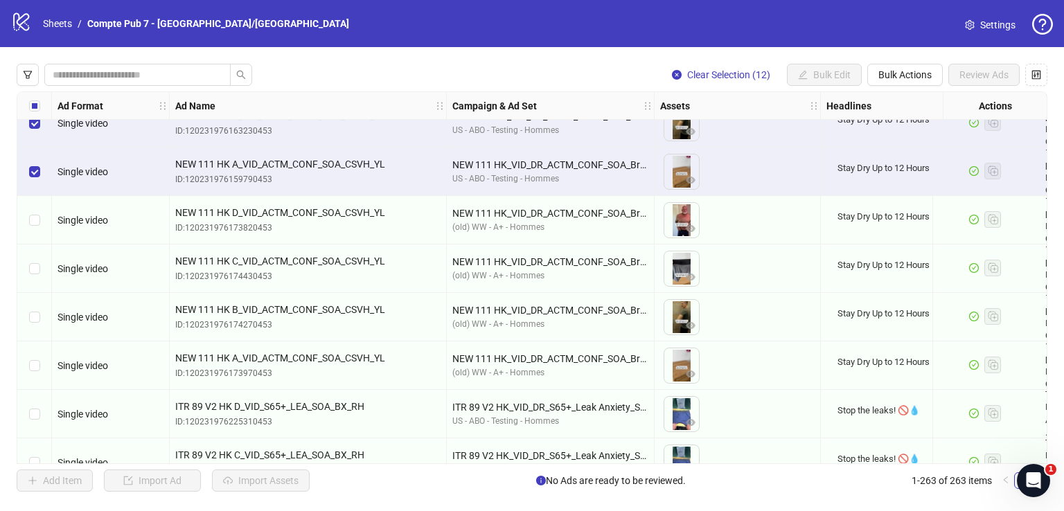
click at [35, 209] on div "Select row 49" at bounding box center [34, 220] width 35 height 48
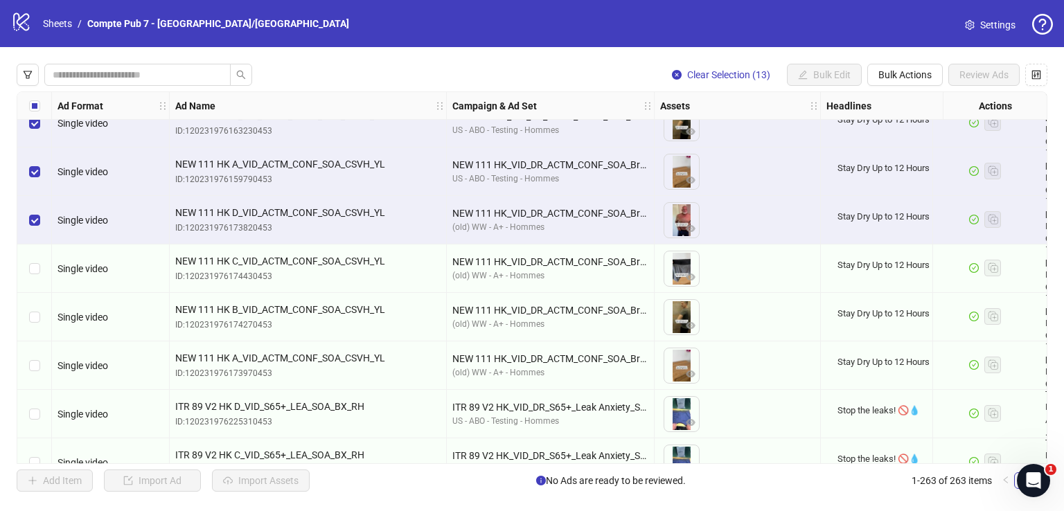
click at [33, 280] on div "Select row 50" at bounding box center [34, 268] width 35 height 48
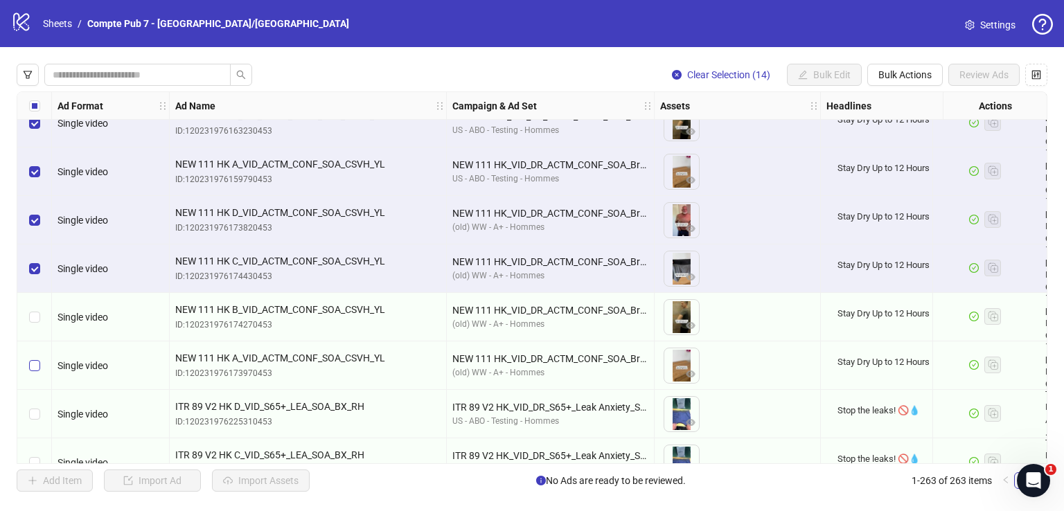
click at [33, 323] on label "Select row 51" at bounding box center [34, 317] width 11 height 15
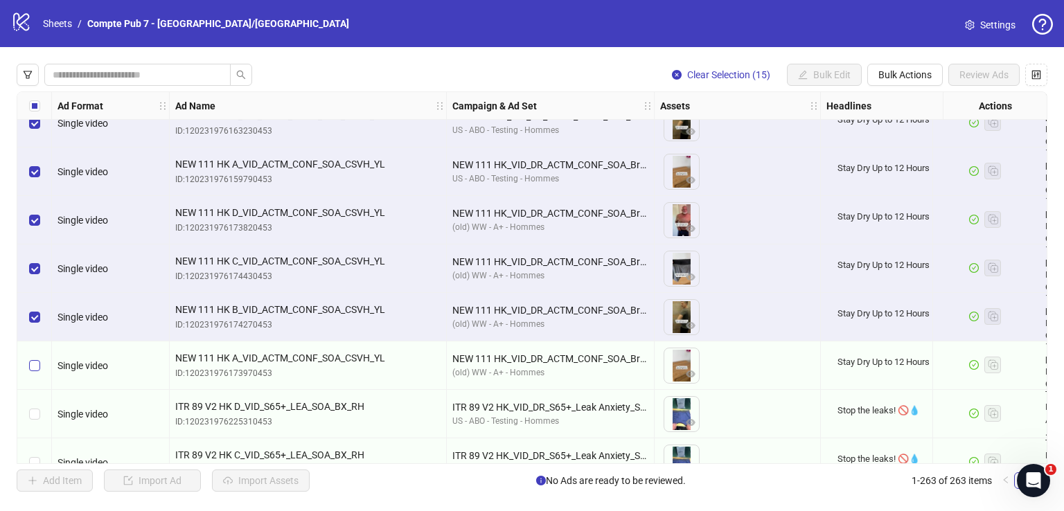
click at [33, 361] on label "Select row 52" at bounding box center [34, 365] width 11 height 15
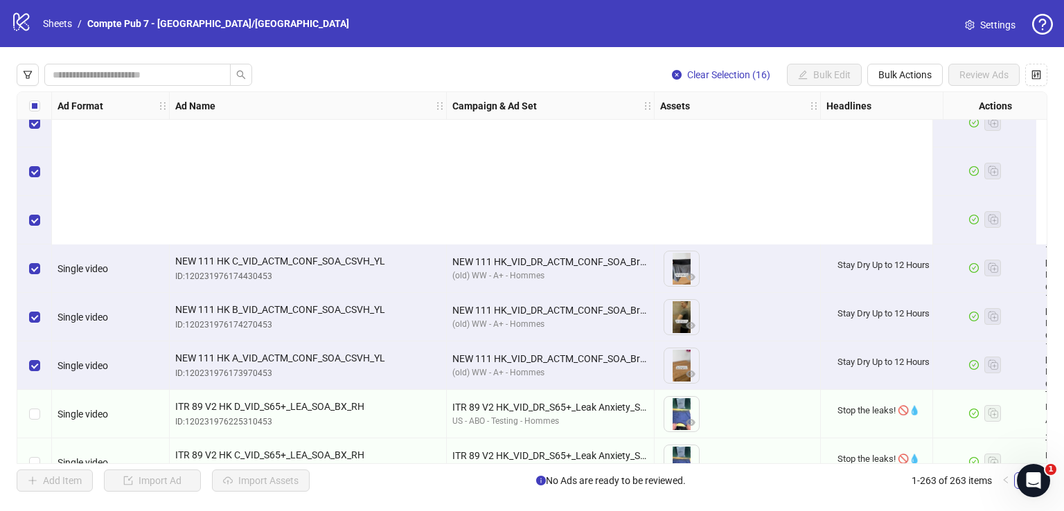
scroll to position [2459, 0]
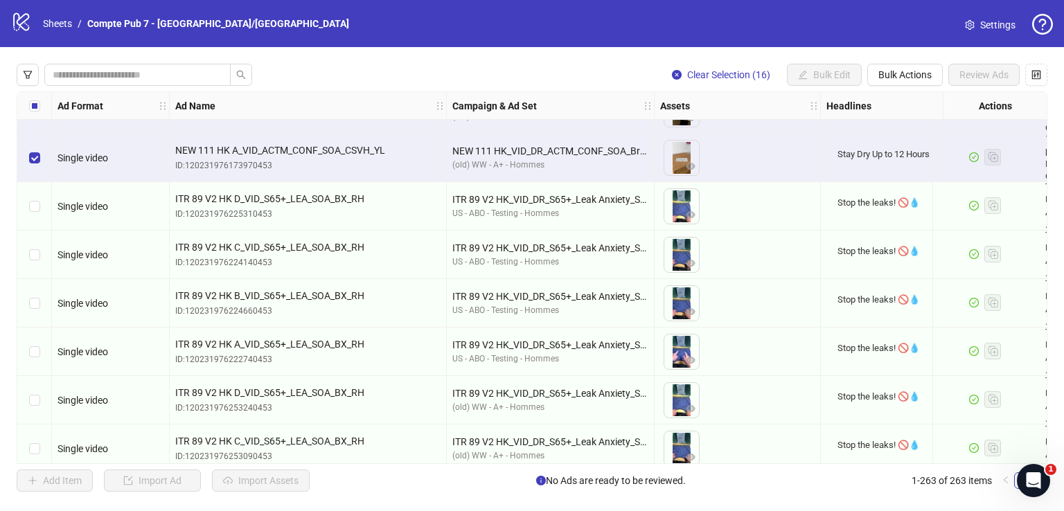
click at [46, 208] on div "Select row 53" at bounding box center [34, 206] width 35 height 48
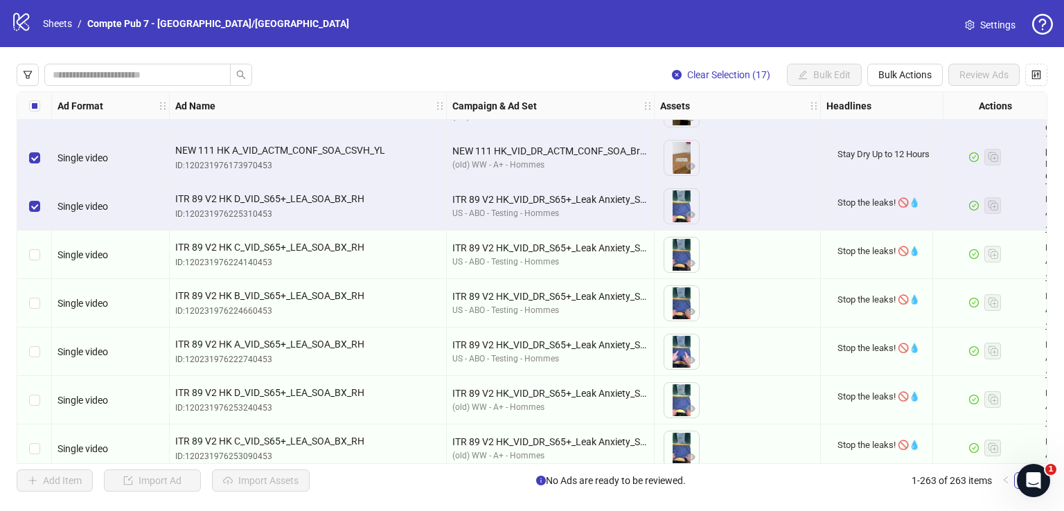
click at [42, 256] on div "Select row 54" at bounding box center [34, 255] width 35 height 48
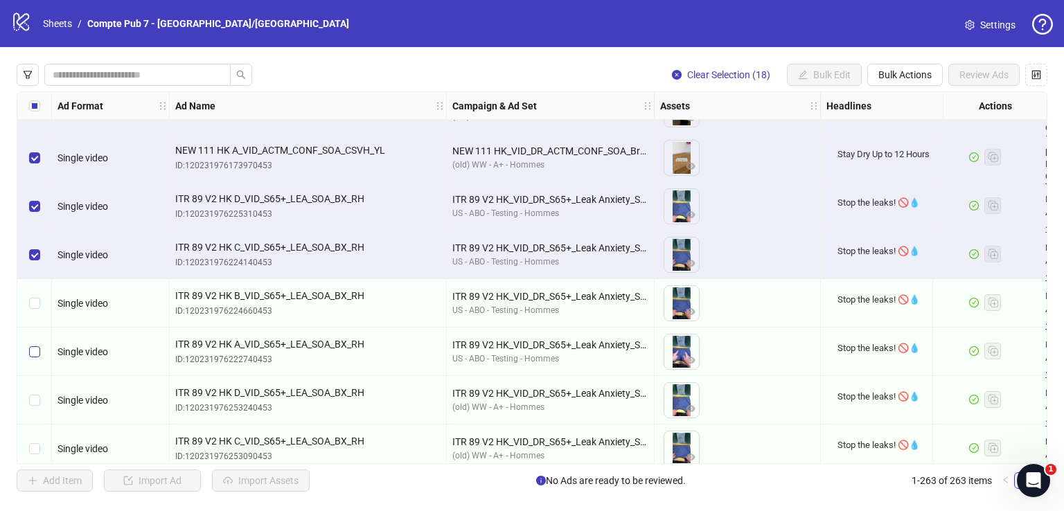
click at [35, 346] on div "Select row 56" at bounding box center [34, 352] width 35 height 48
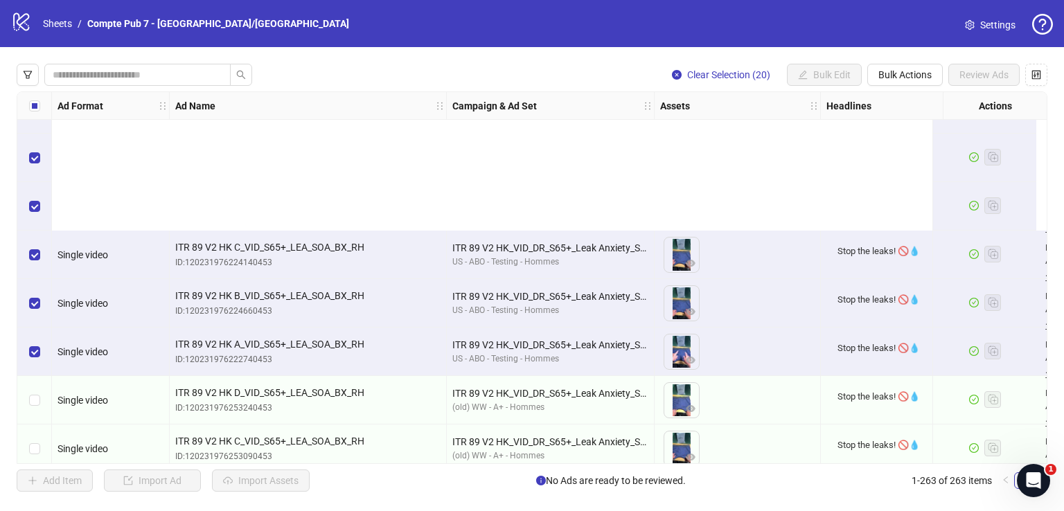
scroll to position [2687, 0]
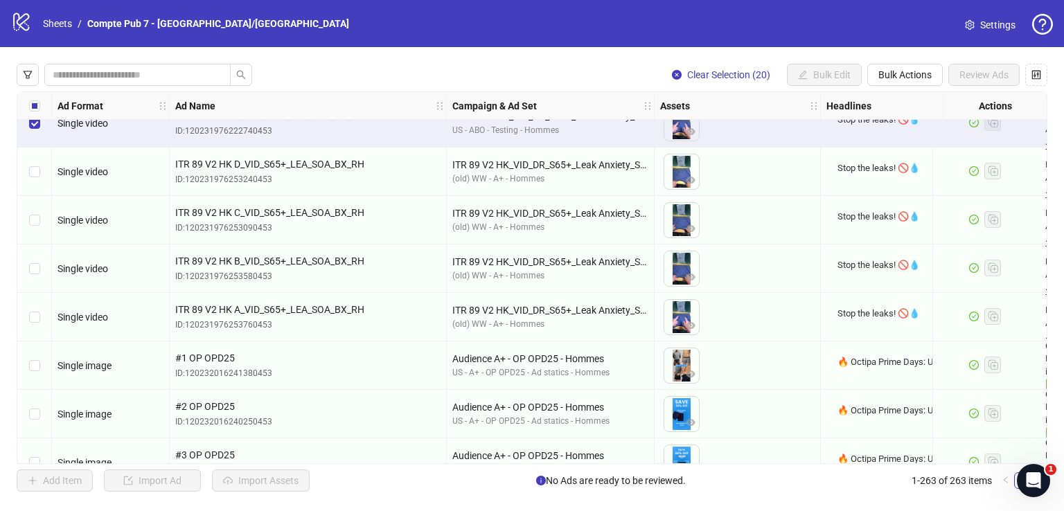
drag, startPoint x: 44, startPoint y: 179, endPoint x: 39, endPoint y: 240, distance: 61.2
click at [44, 179] on div "Select row 57" at bounding box center [34, 172] width 35 height 48
click at [39, 240] on div "Select row 58" at bounding box center [34, 220] width 35 height 48
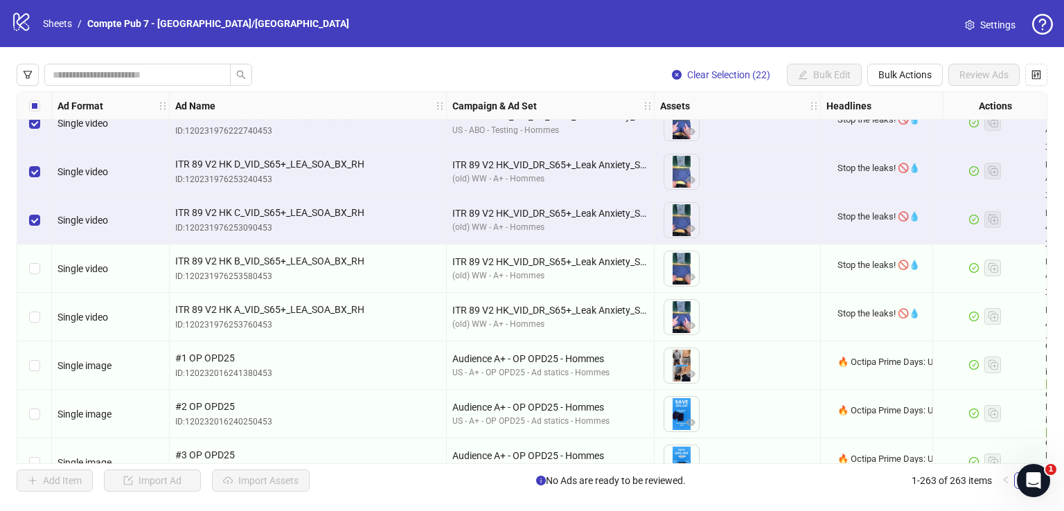
click at [36, 274] on label "Select row 59" at bounding box center [34, 268] width 11 height 15
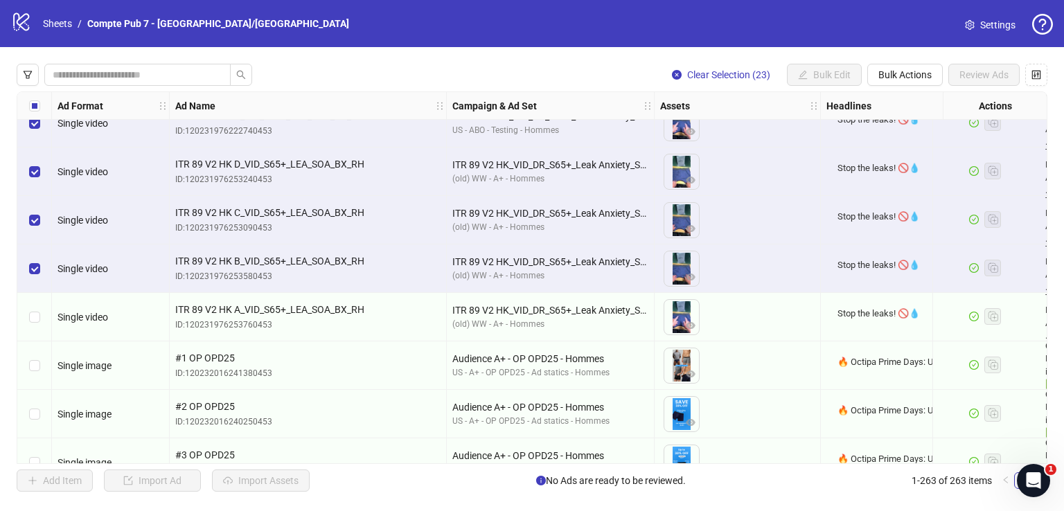
click at [36, 308] on div "Select row 60" at bounding box center [34, 317] width 35 height 48
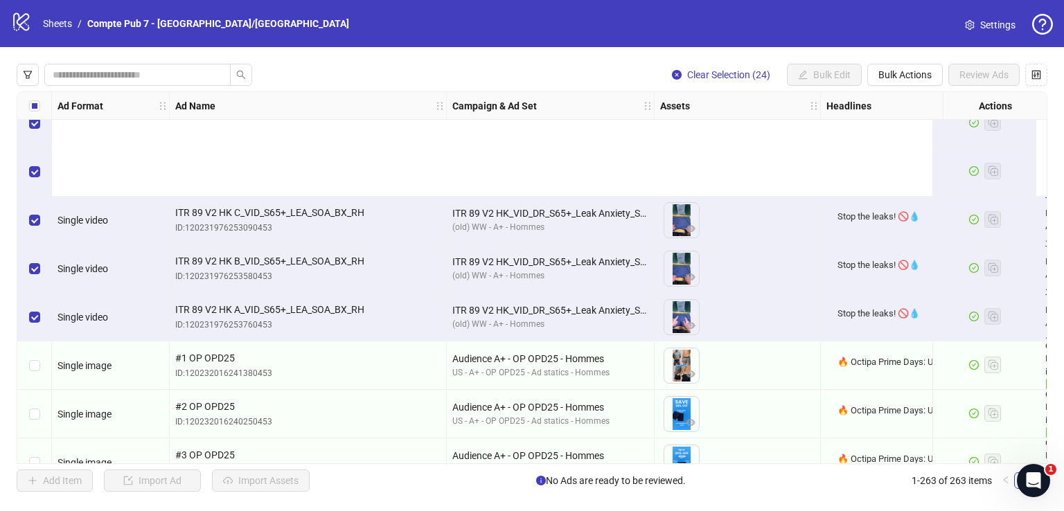
scroll to position [2862, 0]
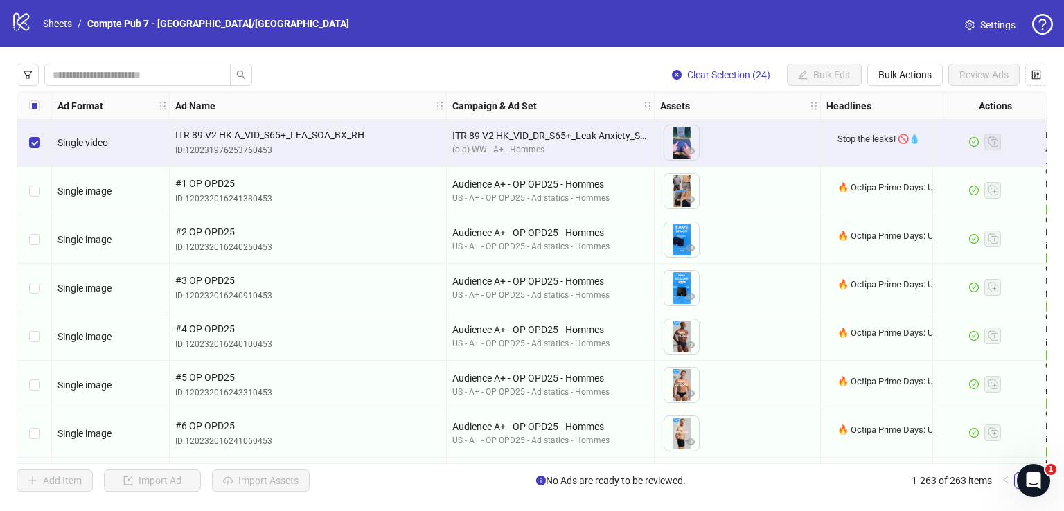
drag, startPoint x: 40, startPoint y: 190, endPoint x: 34, endPoint y: 323, distance: 133.1
click at [39, 192] on div "Select row 61" at bounding box center [34, 191] width 35 height 48
click at [40, 252] on div "Select row 62" at bounding box center [34, 239] width 35 height 48
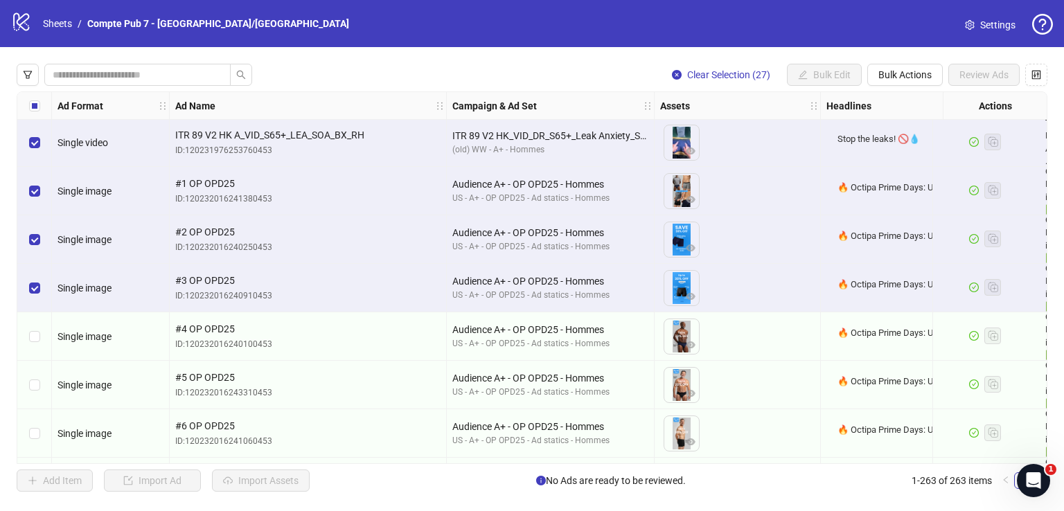
click at [34, 325] on div "Select row 64" at bounding box center [34, 336] width 35 height 48
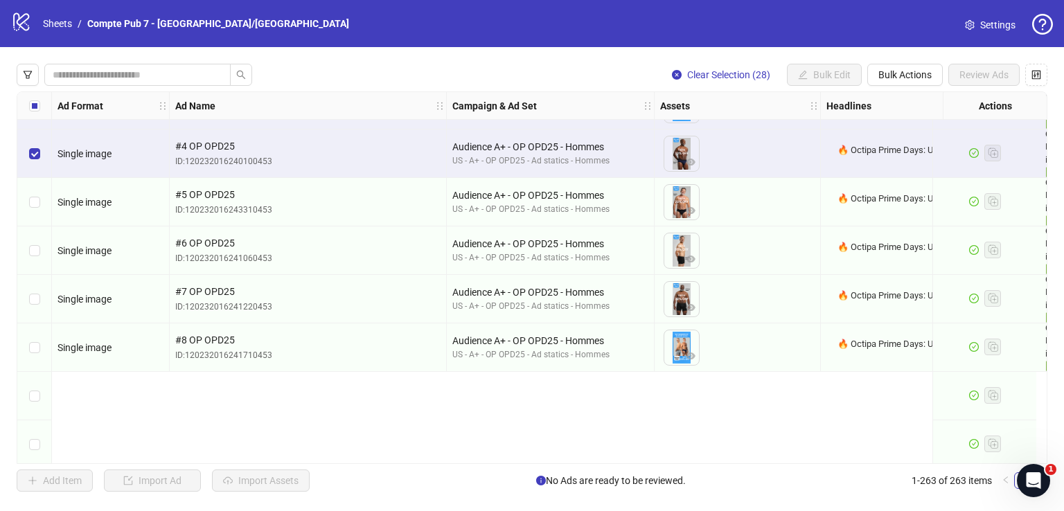
scroll to position [2892, 0]
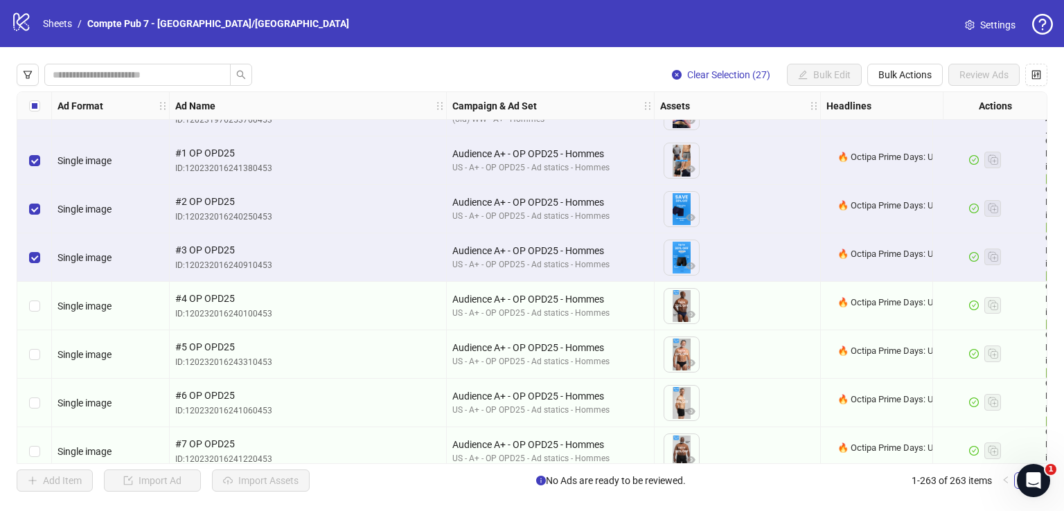
click at [45, 235] on div "Select row 63" at bounding box center [34, 257] width 35 height 48
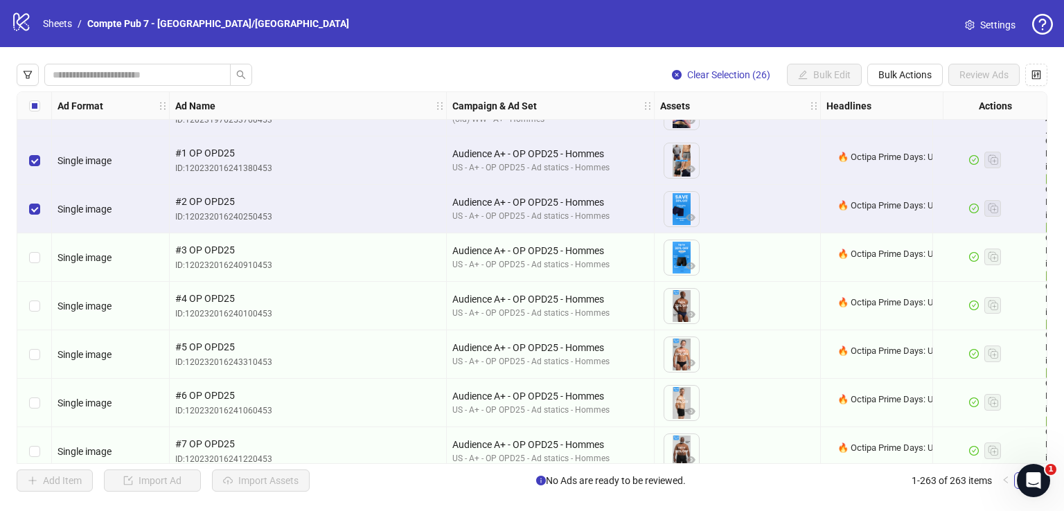
click at [39, 188] on div "Select row 62" at bounding box center [34, 209] width 35 height 48
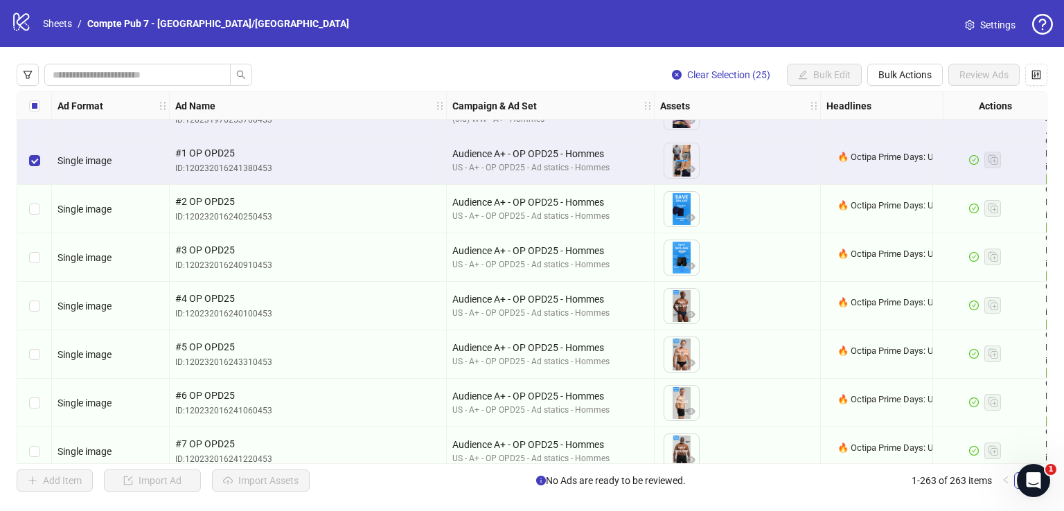
click at [39, 159] on div "Select row 61" at bounding box center [34, 160] width 35 height 48
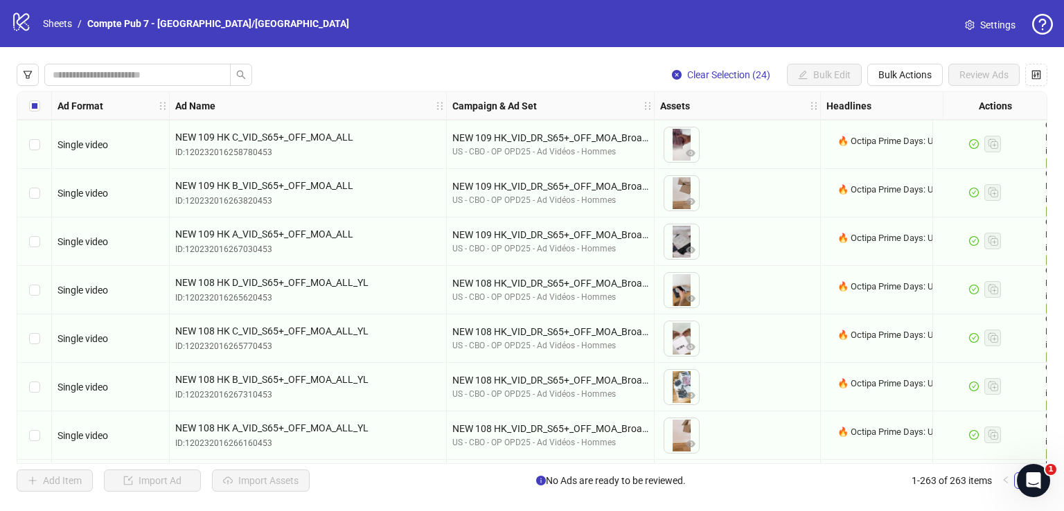
scroll to position [3814, 0]
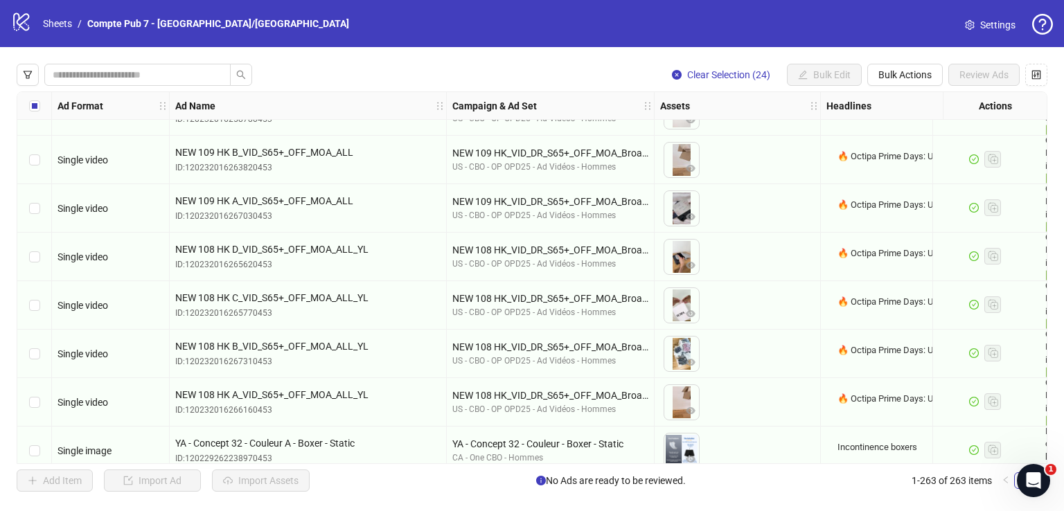
click at [46, 256] on div "Select row 82" at bounding box center [34, 257] width 35 height 48
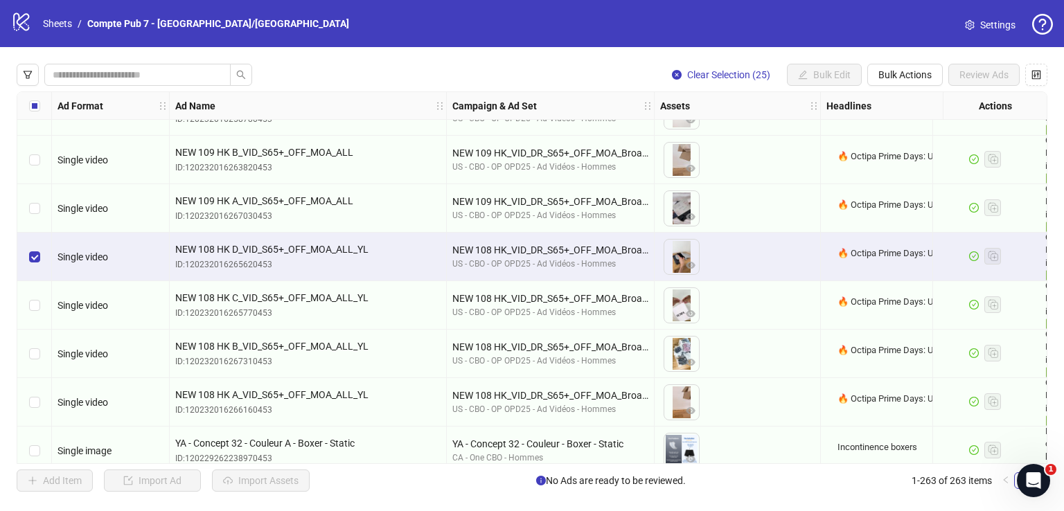
click at [30, 328] on div "Select row 83" at bounding box center [34, 305] width 35 height 48
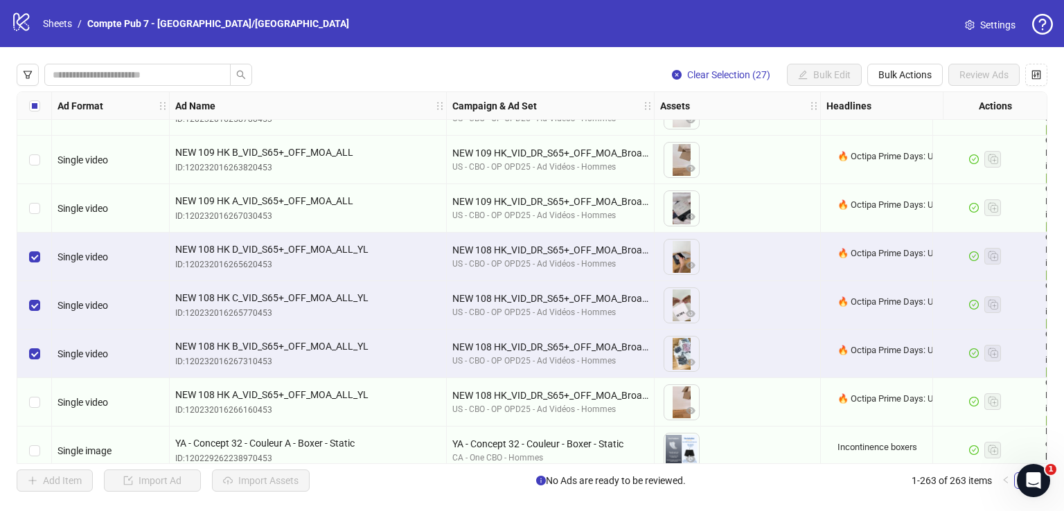
click at [40, 395] on div "Select row 85" at bounding box center [34, 402] width 35 height 48
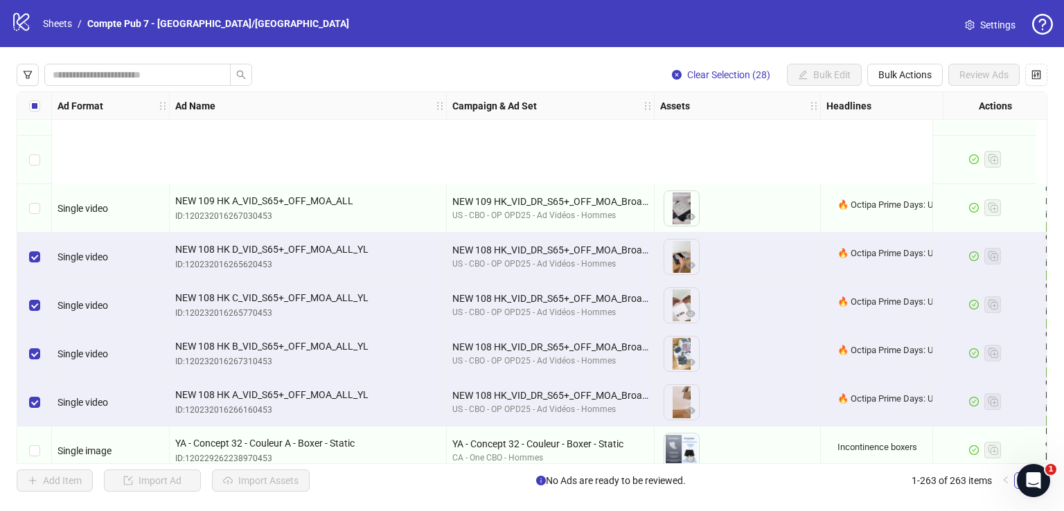
scroll to position [3994, 0]
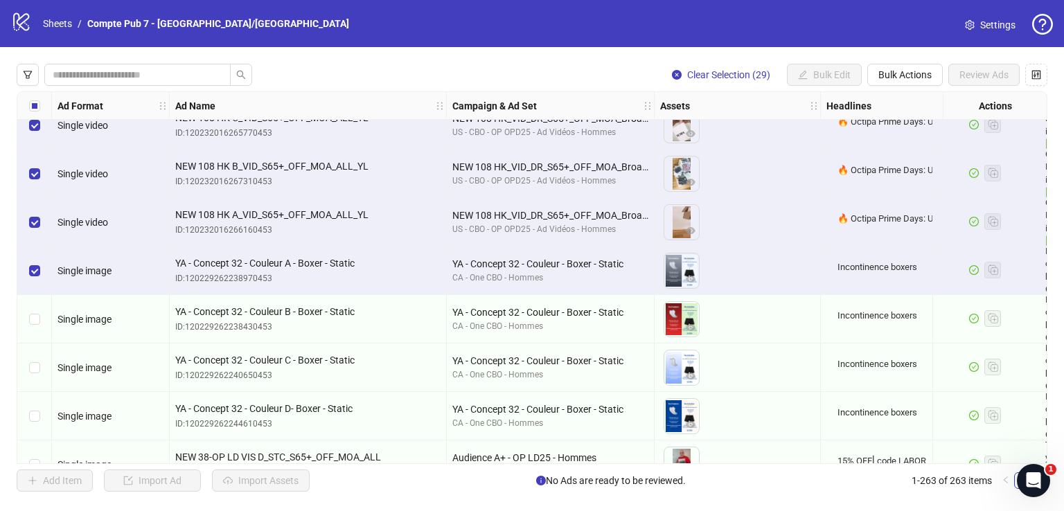
click at [33, 308] on div "Select row 87" at bounding box center [34, 319] width 35 height 48
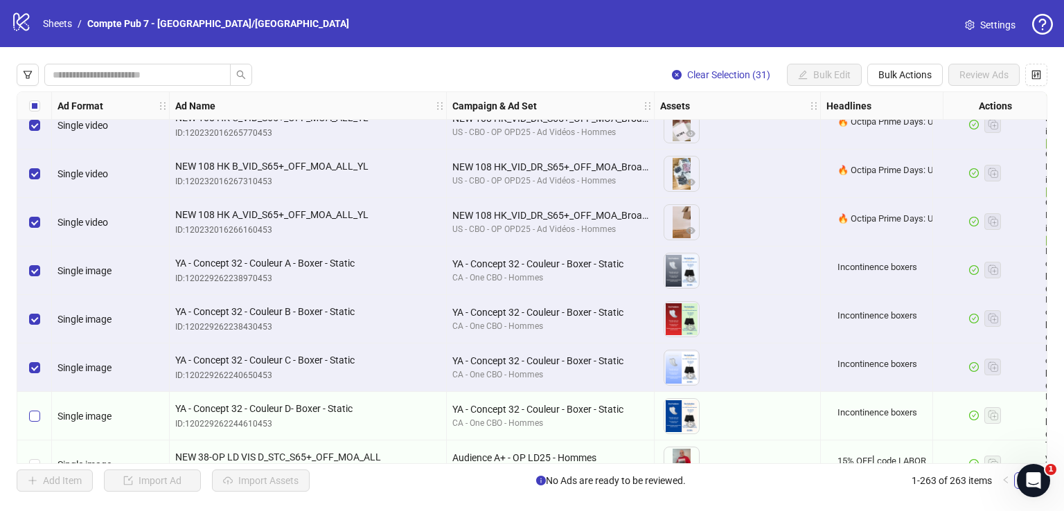
click at [33, 408] on div "Select row 89" at bounding box center [34, 416] width 35 height 48
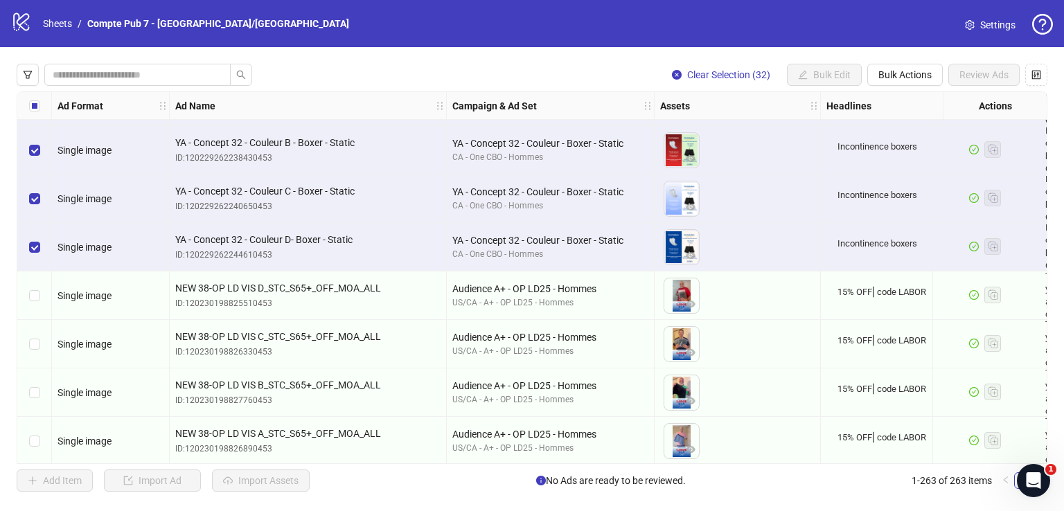
scroll to position [4230, 0]
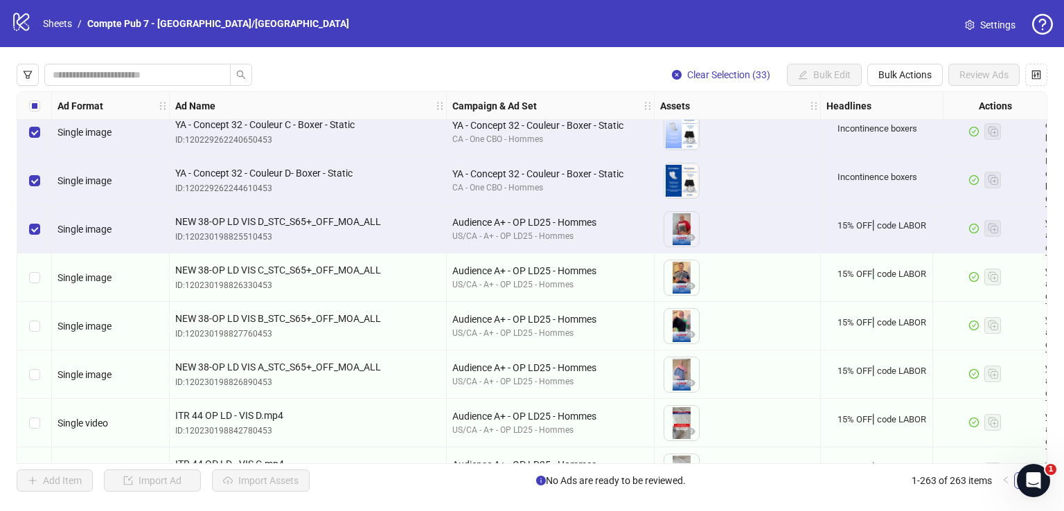
click at [28, 280] on div "Select row 91" at bounding box center [34, 277] width 35 height 48
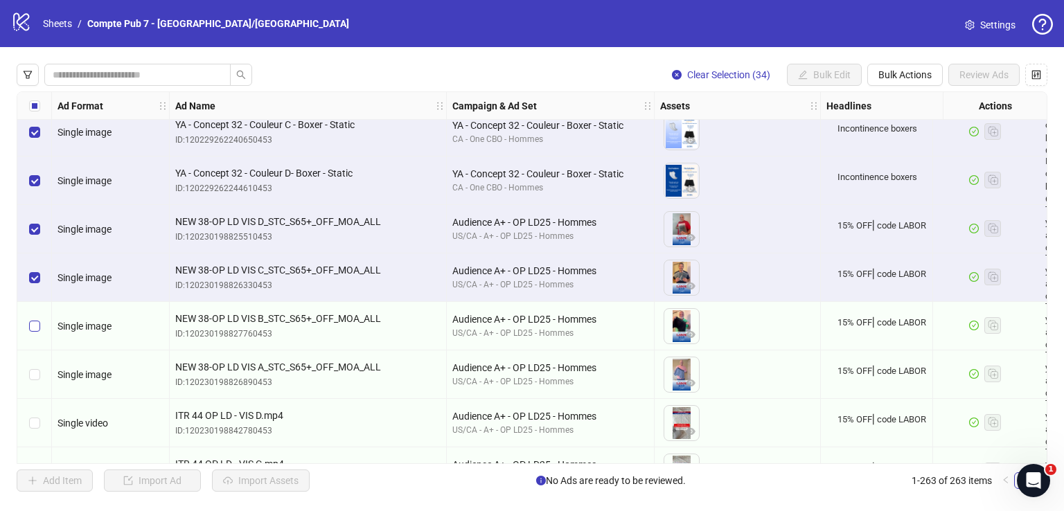
click at [39, 321] on label "Select row 92" at bounding box center [34, 326] width 11 height 15
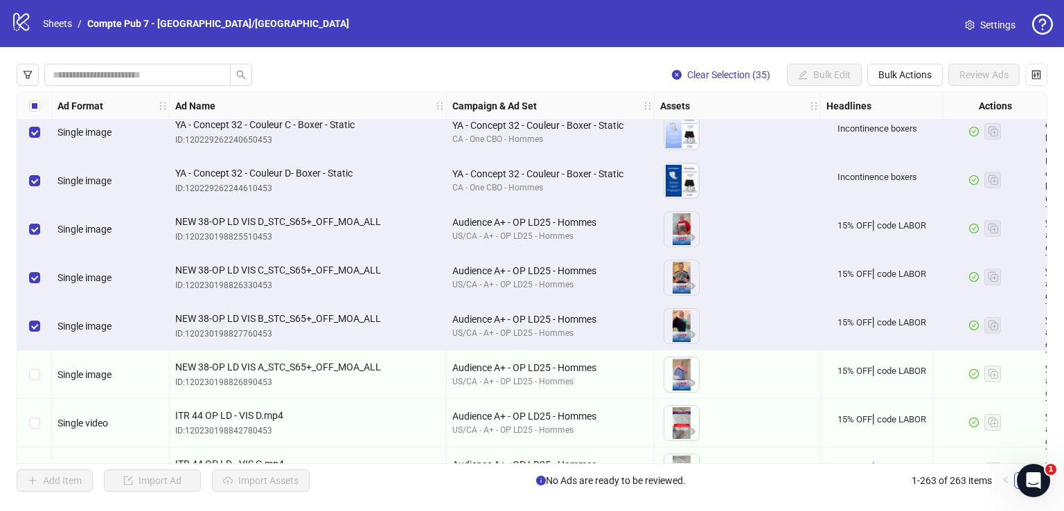
drag, startPoint x: 39, startPoint y: 318, endPoint x: 39, endPoint y: 371, distance: 53.3
click at [39, 371] on div "Select row 93" at bounding box center [34, 374] width 35 height 48
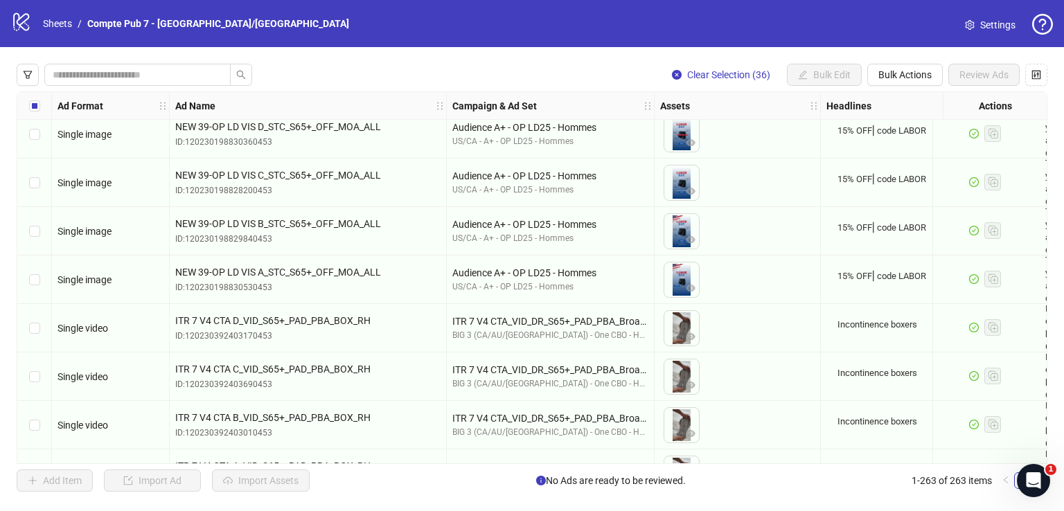
scroll to position [4825, 0]
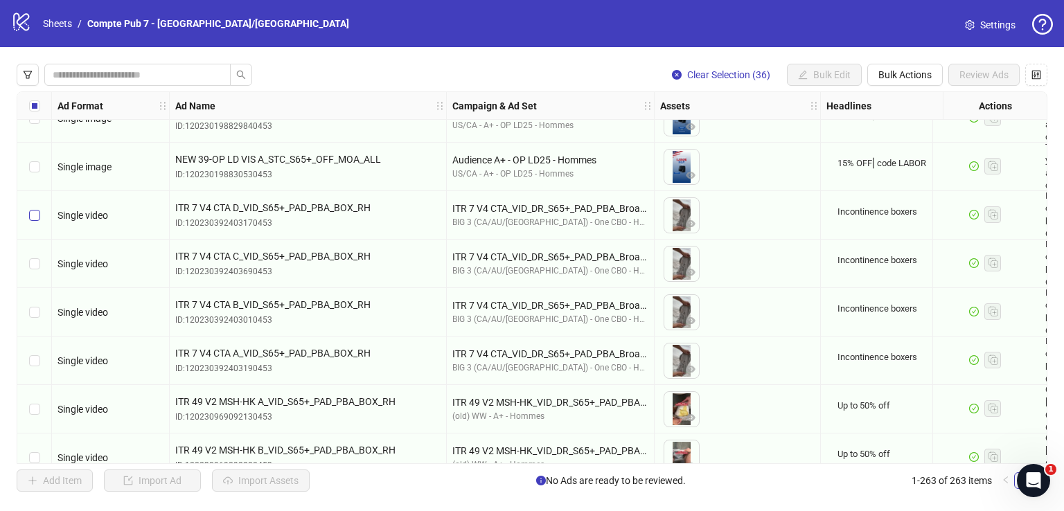
click at [39, 208] on label "Select row 102" at bounding box center [34, 215] width 11 height 15
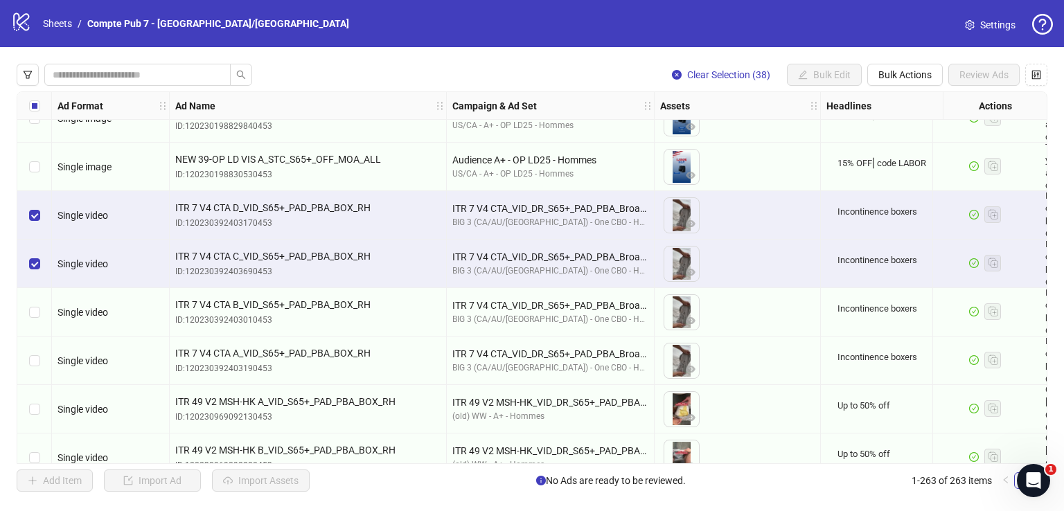
drag, startPoint x: 30, startPoint y: 293, endPoint x: 32, endPoint y: 341, distance: 48.5
click at [30, 294] on div "Select row 104" at bounding box center [34, 312] width 35 height 48
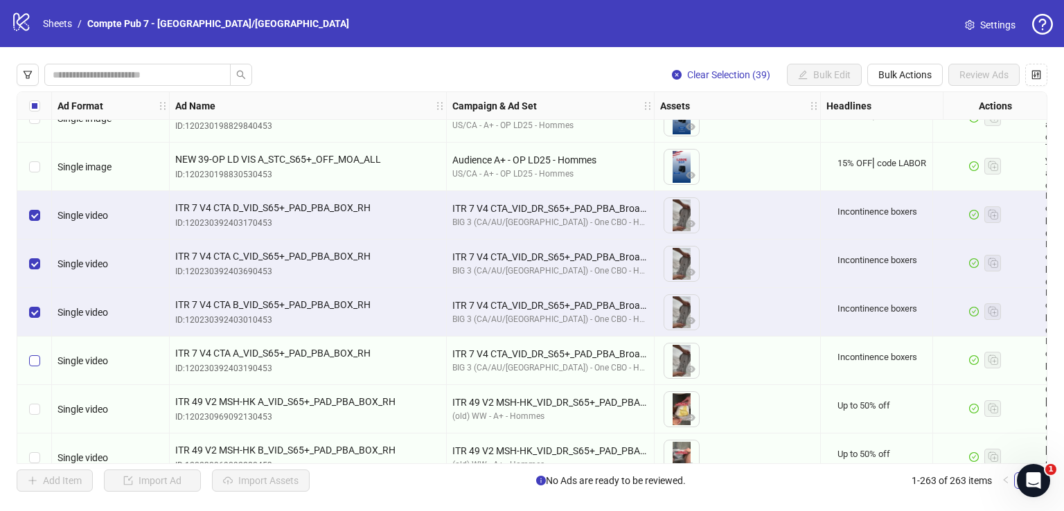
click at [33, 355] on label "Select row 105" at bounding box center [34, 360] width 11 height 15
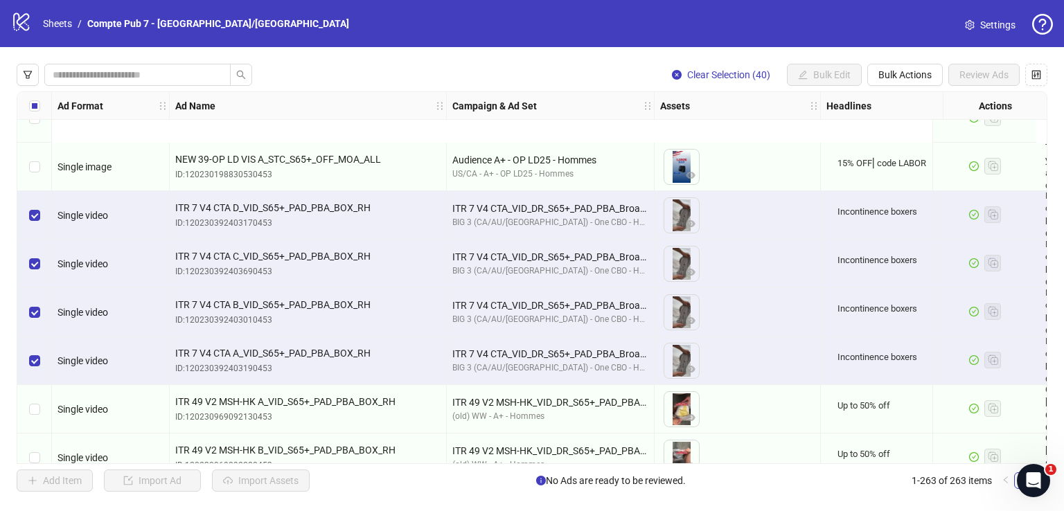
scroll to position [4966, 0]
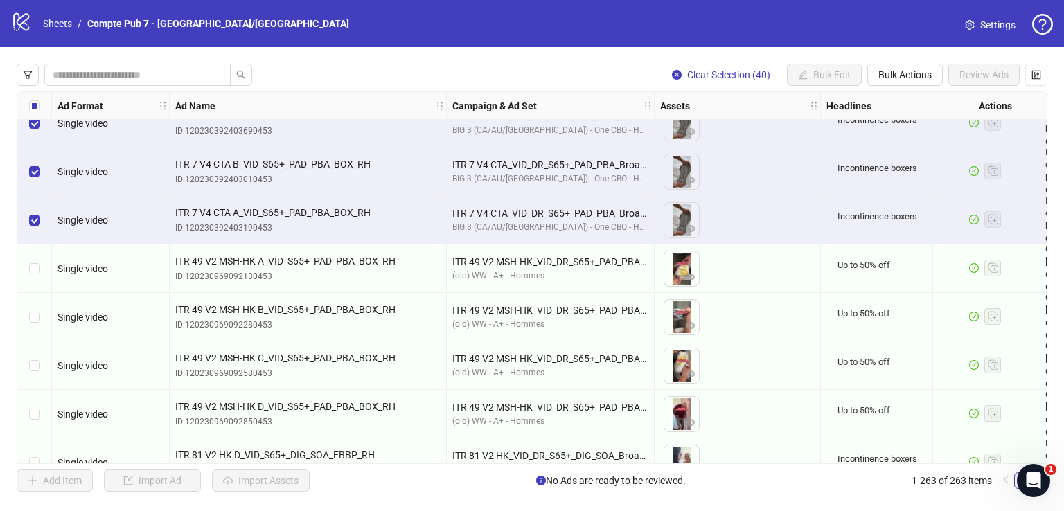
click at [42, 266] on div "Select row 106" at bounding box center [34, 268] width 35 height 48
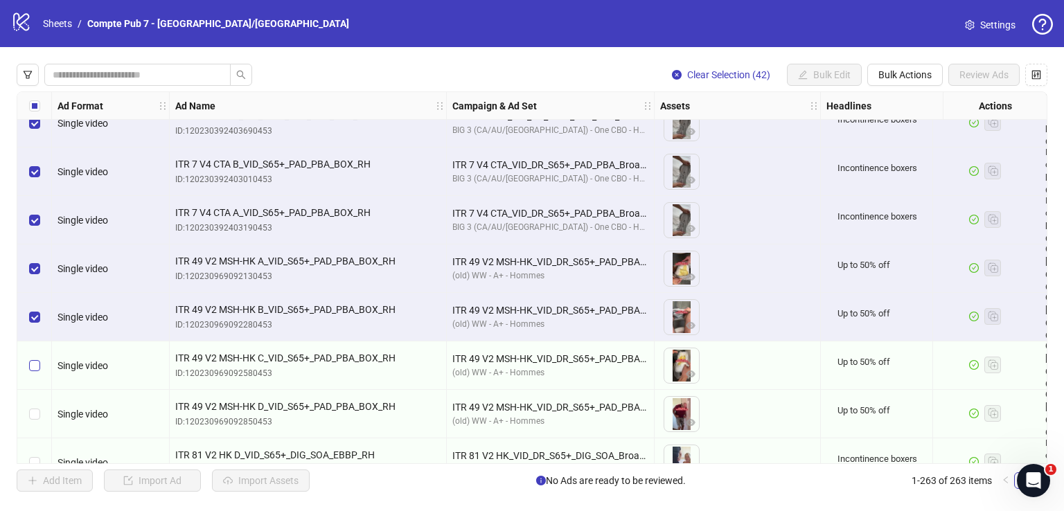
click at [33, 359] on label "Select row 108" at bounding box center [34, 365] width 11 height 15
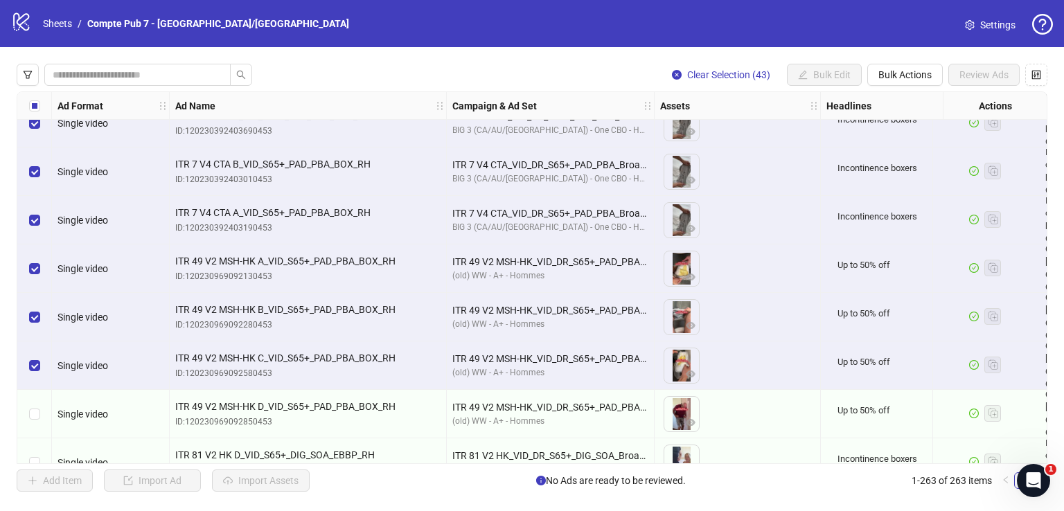
click at [34, 404] on div "Select row 109" at bounding box center [34, 414] width 35 height 48
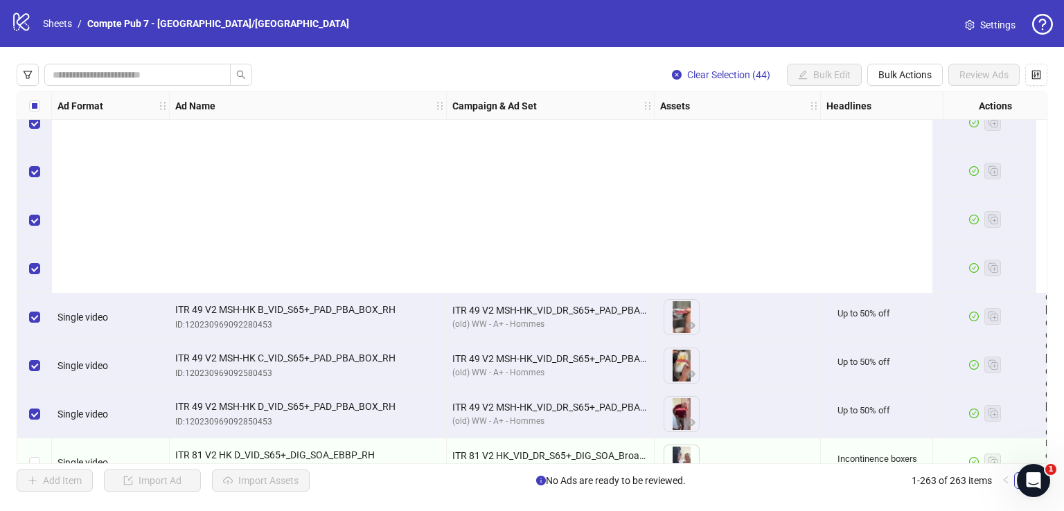
scroll to position [5238, 0]
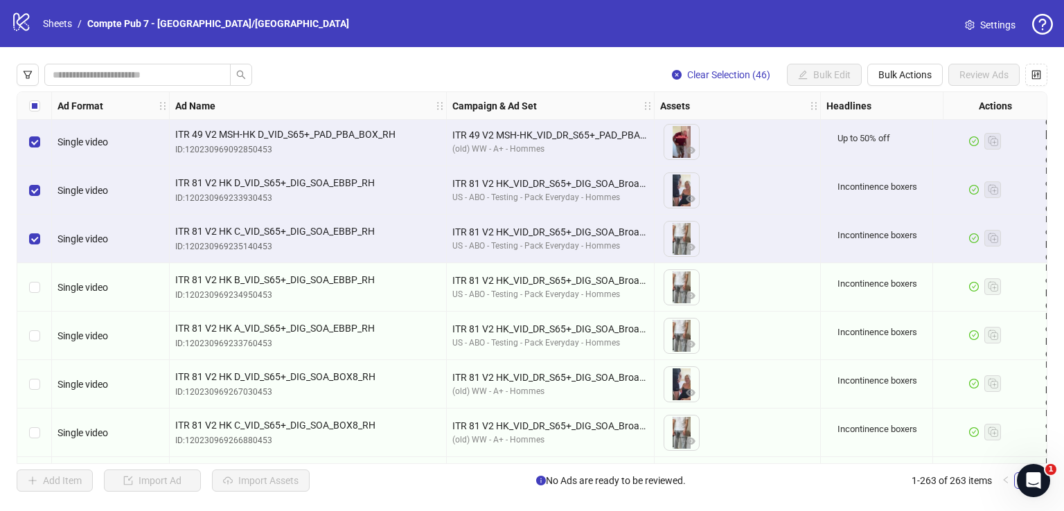
click at [33, 276] on div "Select row 112" at bounding box center [34, 287] width 35 height 48
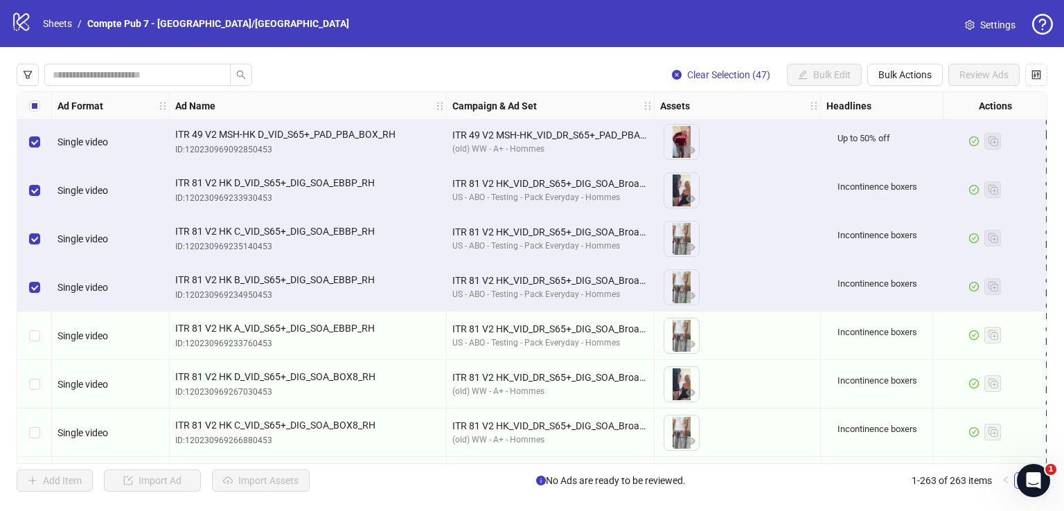
click at [33, 311] on div at bounding box center [34, 232] width 35 height 10756
click at [33, 325] on div "Select row 113" at bounding box center [34, 336] width 35 height 48
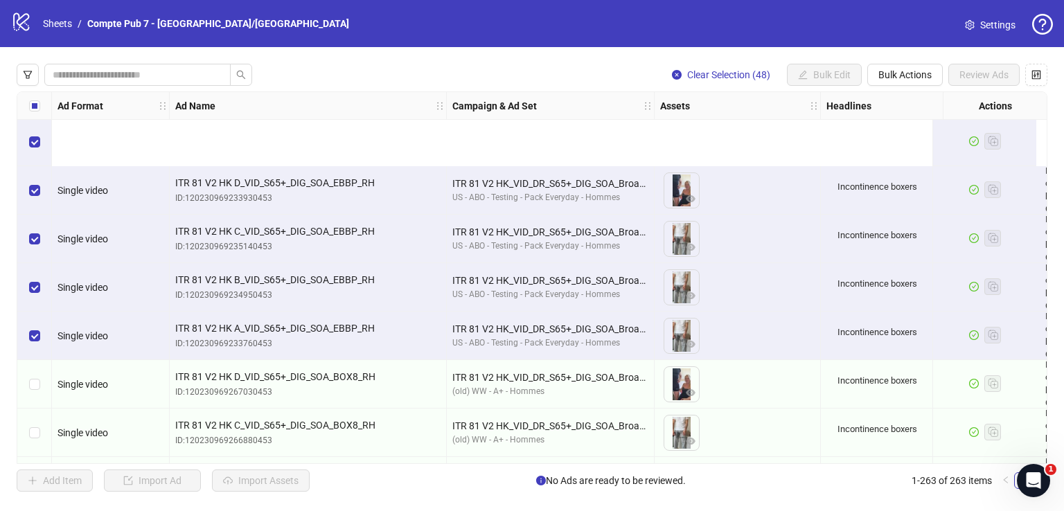
scroll to position [5388, 0]
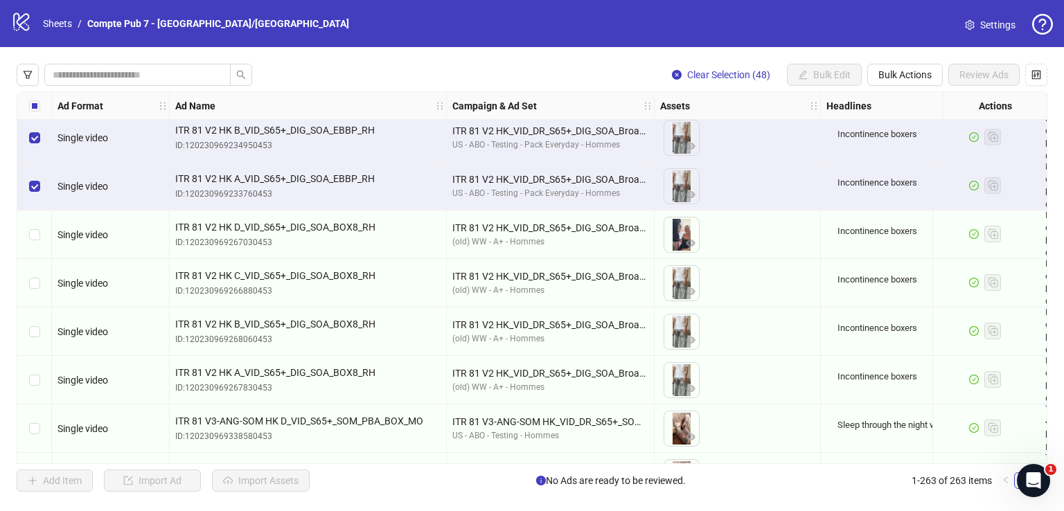
click at [46, 216] on div "Select row 114" at bounding box center [34, 235] width 35 height 48
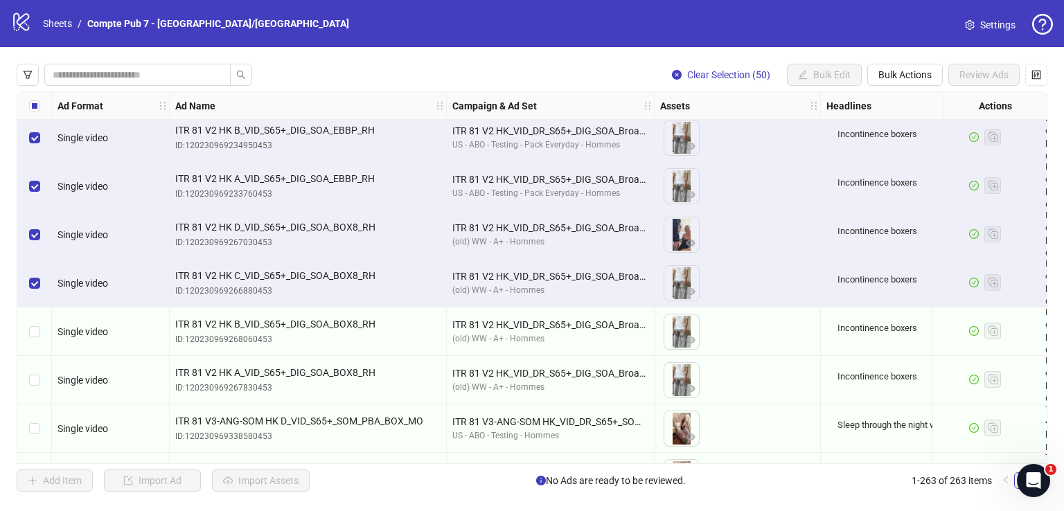
click at [33, 341] on div "Select row 116" at bounding box center [34, 332] width 35 height 48
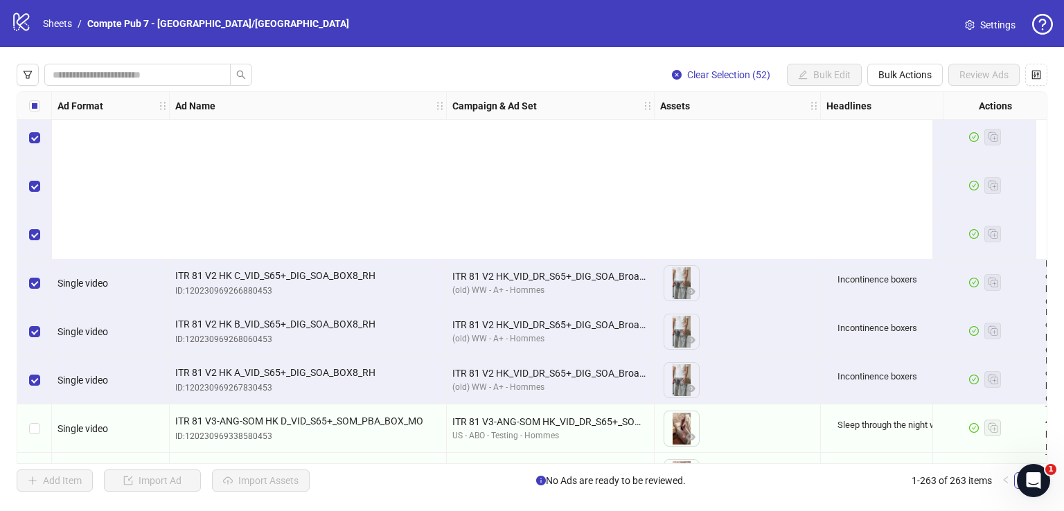
scroll to position [5628, 0]
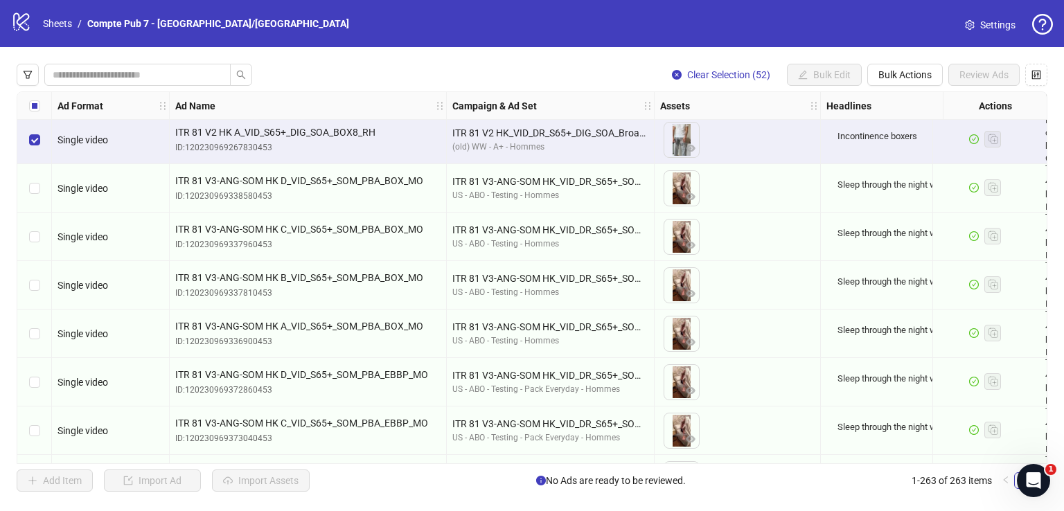
drag, startPoint x: 29, startPoint y: 196, endPoint x: 33, endPoint y: 225, distance: 29.4
click at [29, 195] on div "Select row 118" at bounding box center [34, 188] width 35 height 48
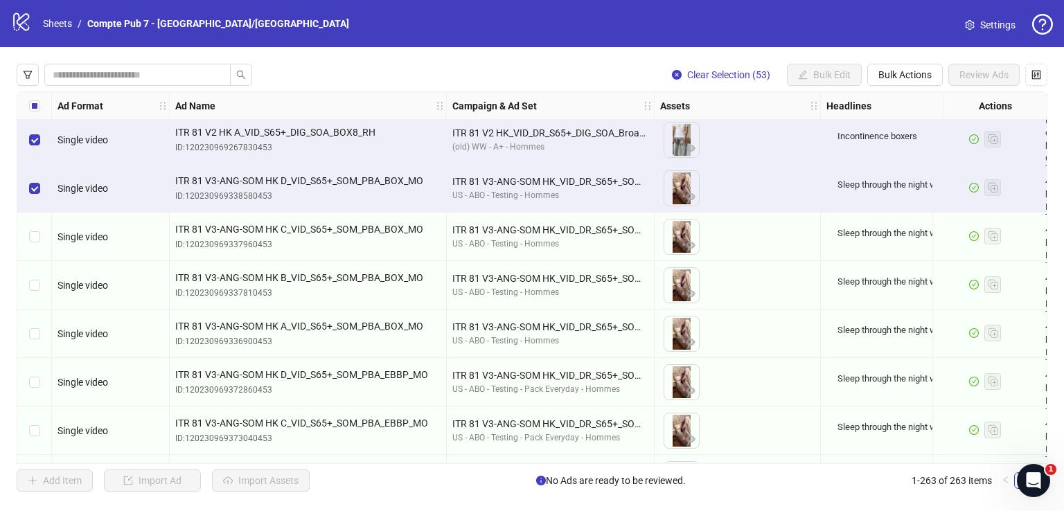
drag, startPoint x: 33, startPoint y: 225, endPoint x: 36, endPoint y: 272, distance: 47.2
click at [33, 226] on div "Select row 119" at bounding box center [34, 237] width 35 height 48
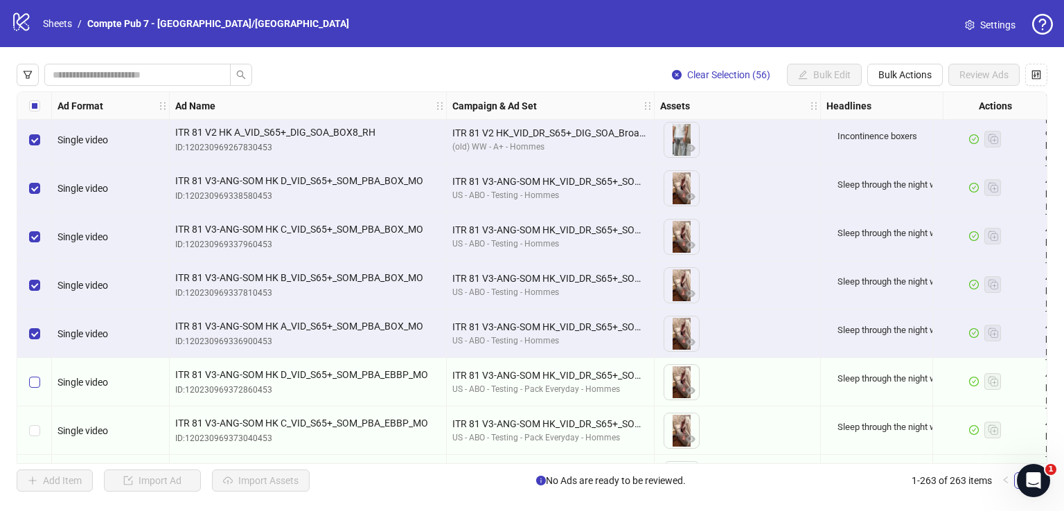
click at [36, 373] on div "Select row 122" at bounding box center [34, 382] width 35 height 48
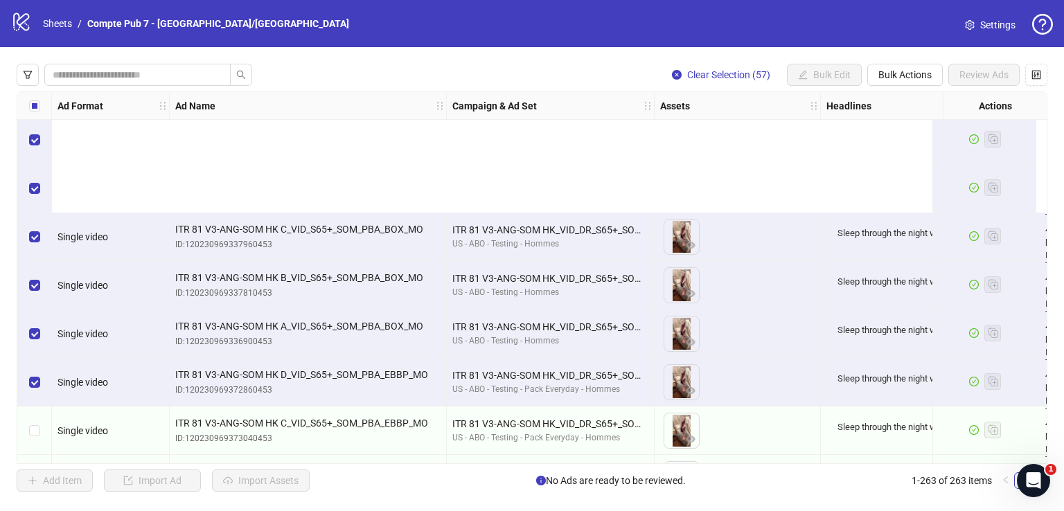
scroll to position [5821, 0]
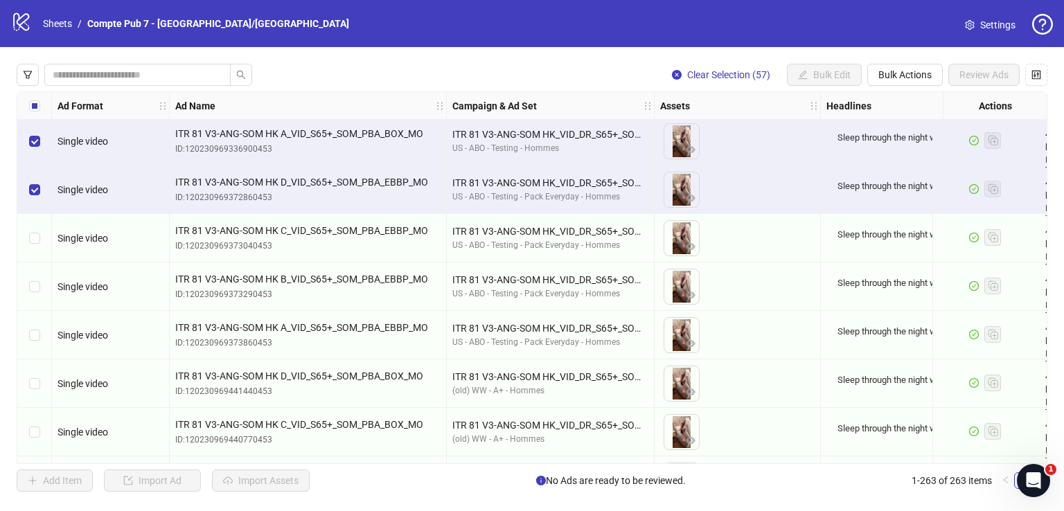
drag, startPoint x: 41, startPoint y: 236, endPoint x: 39, endPoint y: 274, distance: 38.1
click at [41, 235] on div "Select row 123" at bounding box center [34, 238] width 35 height 48
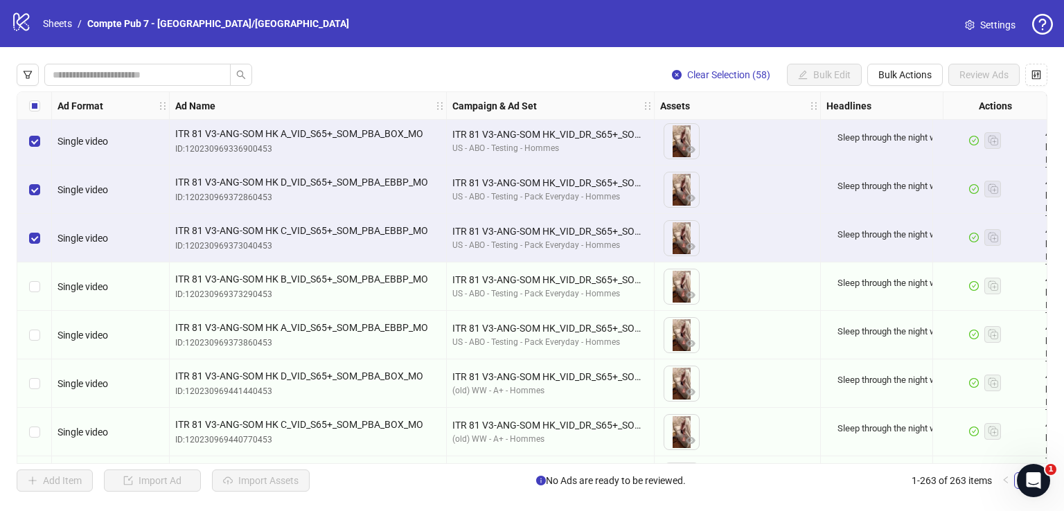
drag, startPoint x: 39, startPoint y: 276, endPoint x: 36, endPoint y: 317, distance: 40.3
click at [39, 277] on div "Select row 124" at bounding box center [34, 286] width 35 height 48
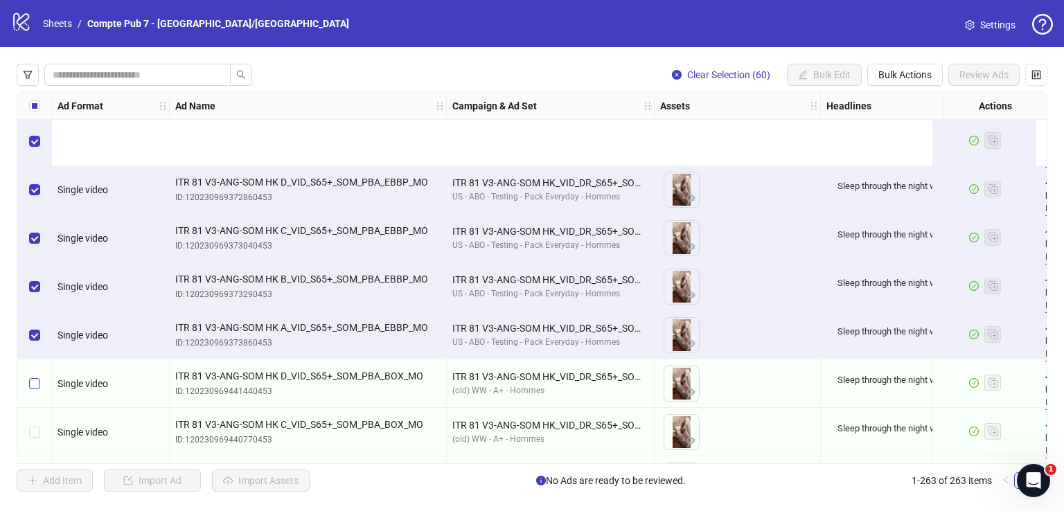
scroll to position [5988, 0]
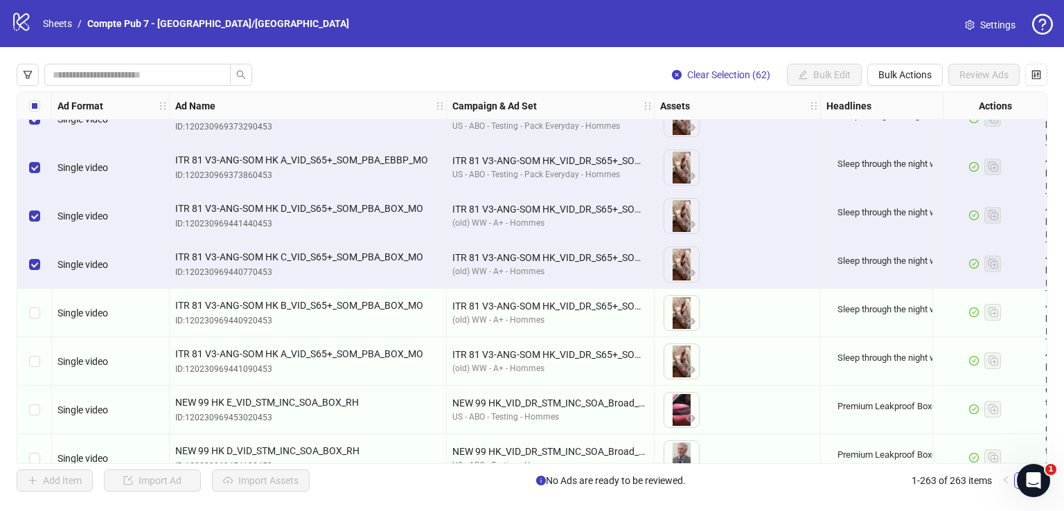
drag, startPoint x: 36, startPoint y: 322, endPoint x: 42, endPoint y: 357, distance: 35.1
click at [36, 322] on div "Select row 128" at bounding box center [34, 313] width 35 height 48
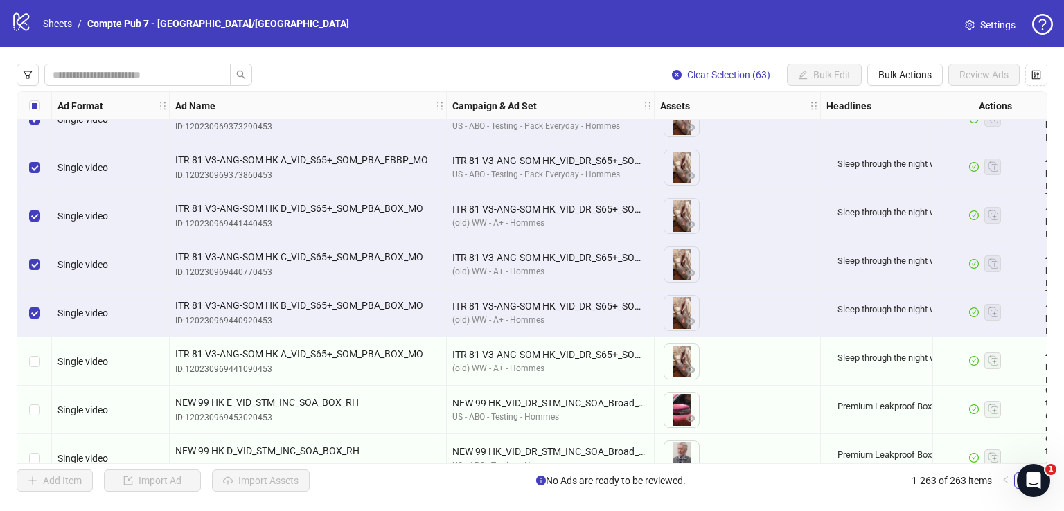
click at [42, 358] on div "Select row 129" at bounding box center [34, 361] width 35 height 48
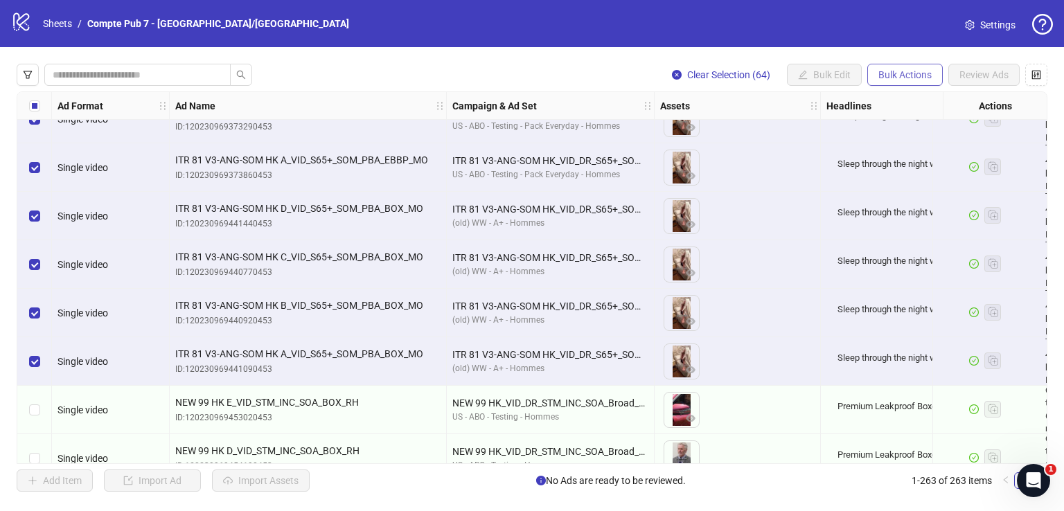
click at [881, 78] on span "Bulk Actions" at bounding box center [904, 74] width 53 height 11
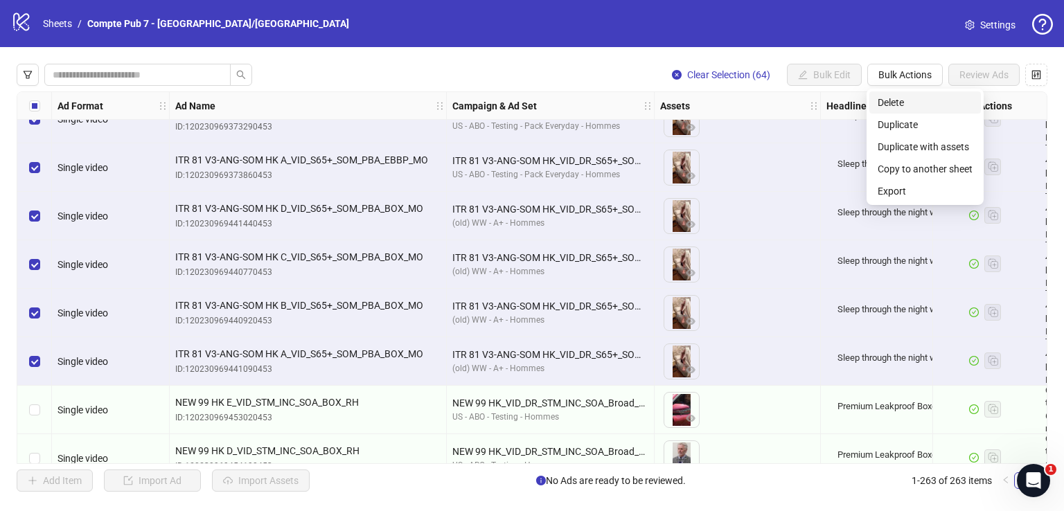
click at [893, 98] on span "Delete" at bounding box center [925, 102] width 95 height 15
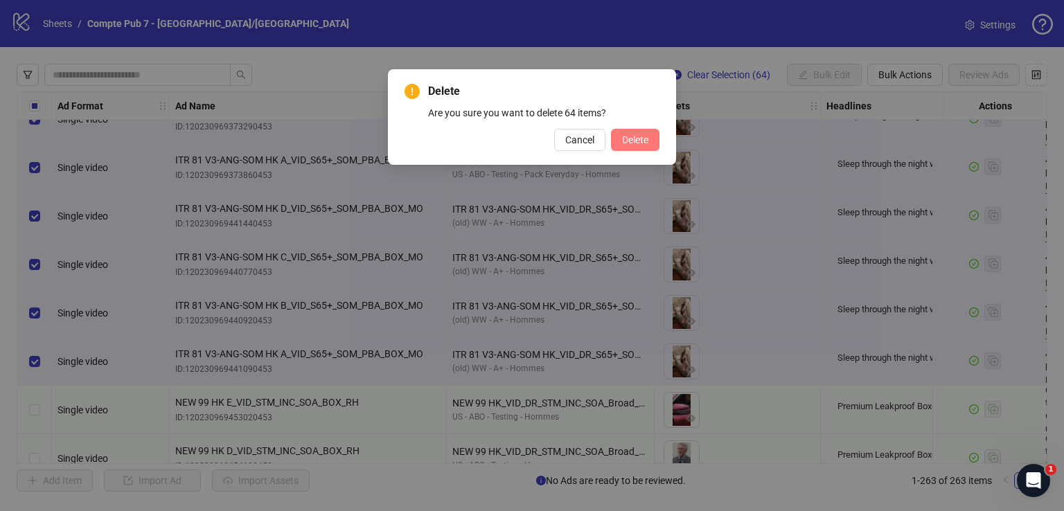
click at [639, 146] on button "Delete" at bounding box center [635, 140] width 48 height 22
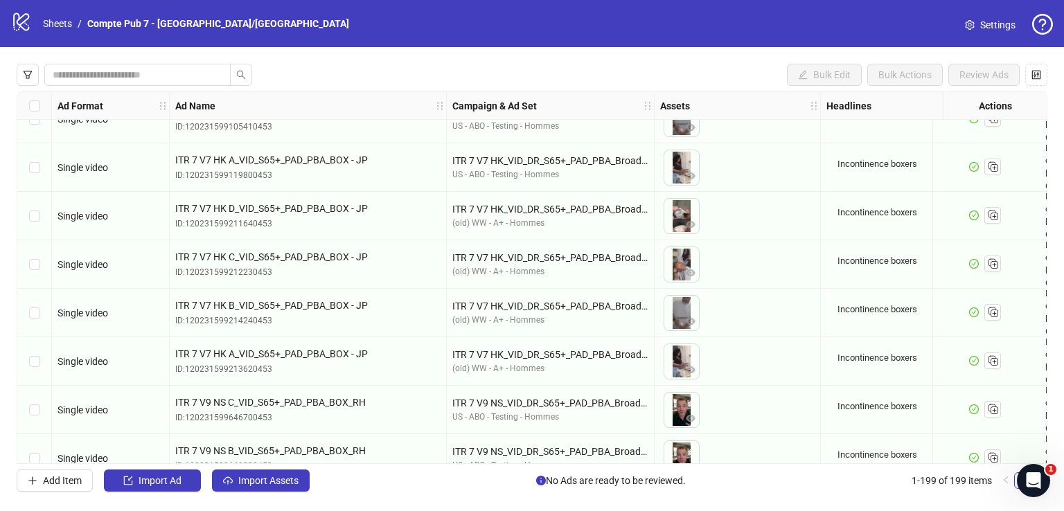
click at [30, 73] on icon "filter" at bounding box center [28, 75] width 10 height 10
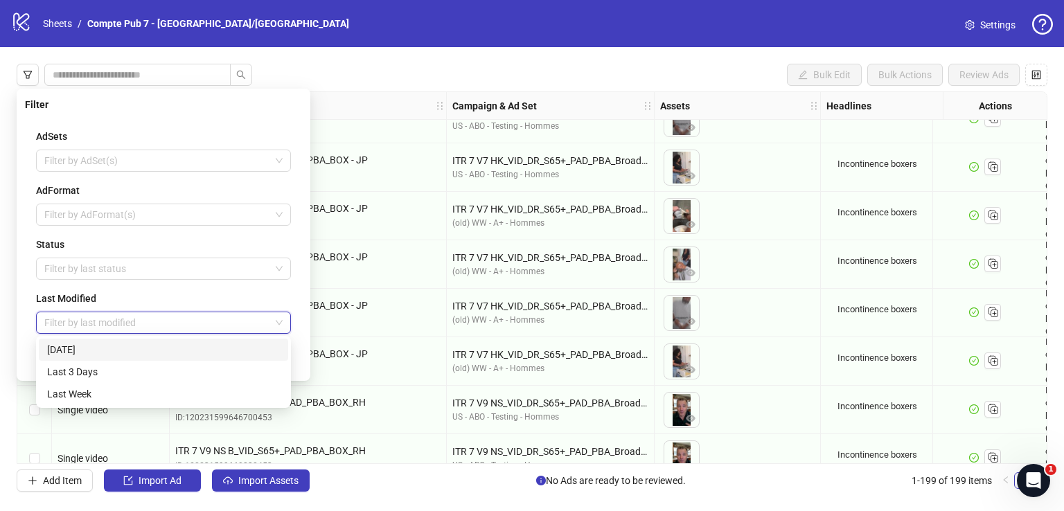
click at [114, 325] on input "search" at bounding box center [157, 322] width 226 height 21
click at [94, 350] on div "[DATE]" at bounding box center [163, 349] width 233 height 15
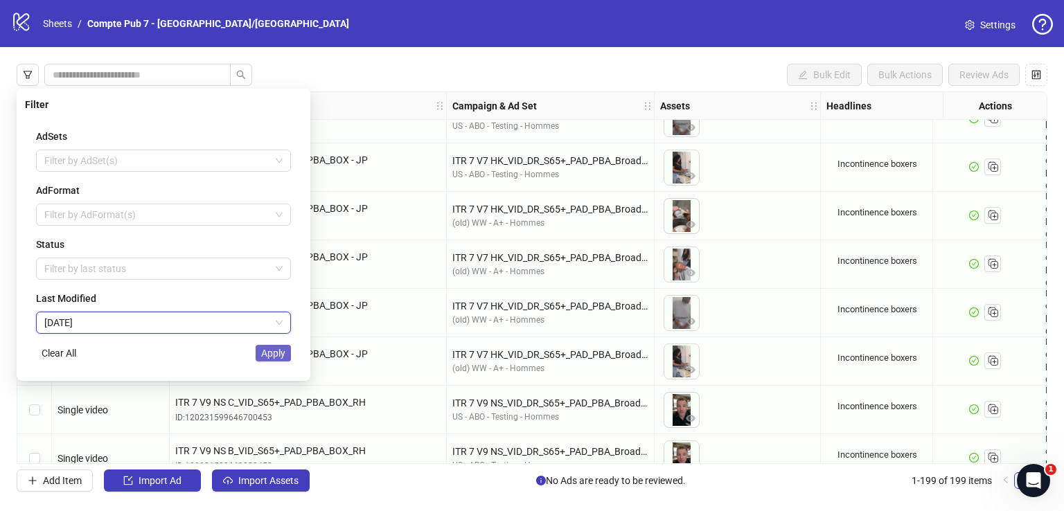
click at [287, 352] on button "Apply" at bounding box center [273, 353] width 35 height 17
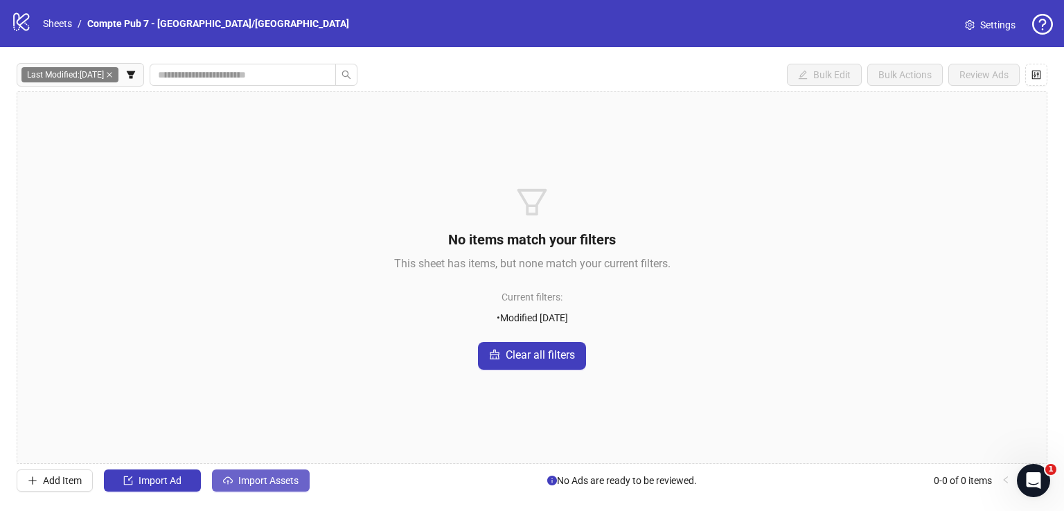
click at [266, 475] on span "Import Assets" at bounding box center [268, 480] width 60 height 11
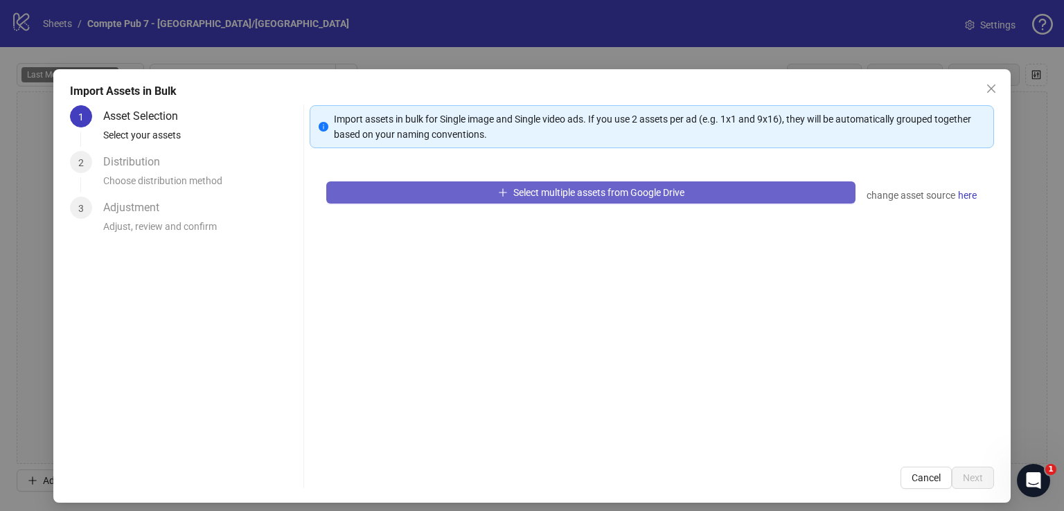
click at [477, 191] on button "Select multiple assets from Google Drive" at bounding box center [590, 192] width 529 height 22
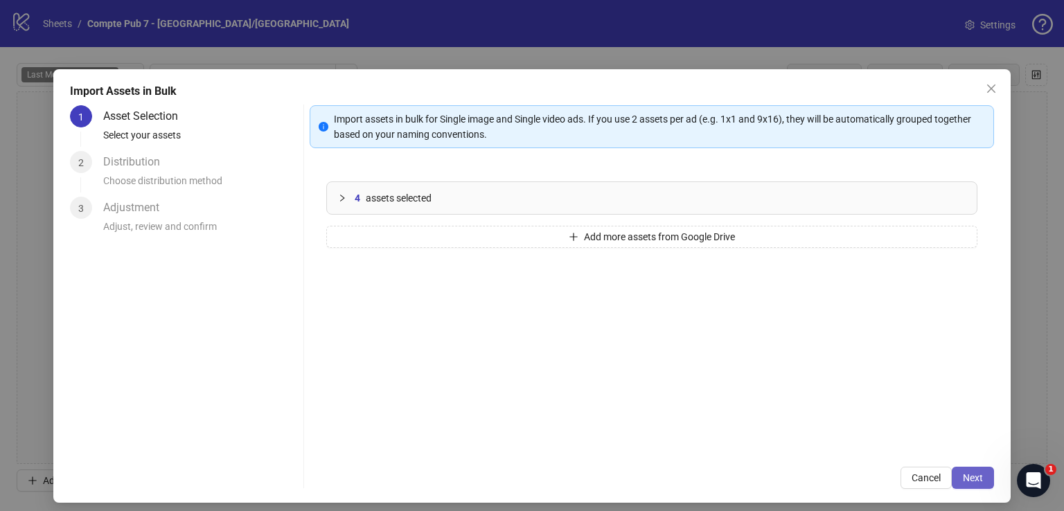
click at [963, 476] on span "Next" at bounding box center [973, 477] width 20 height 11
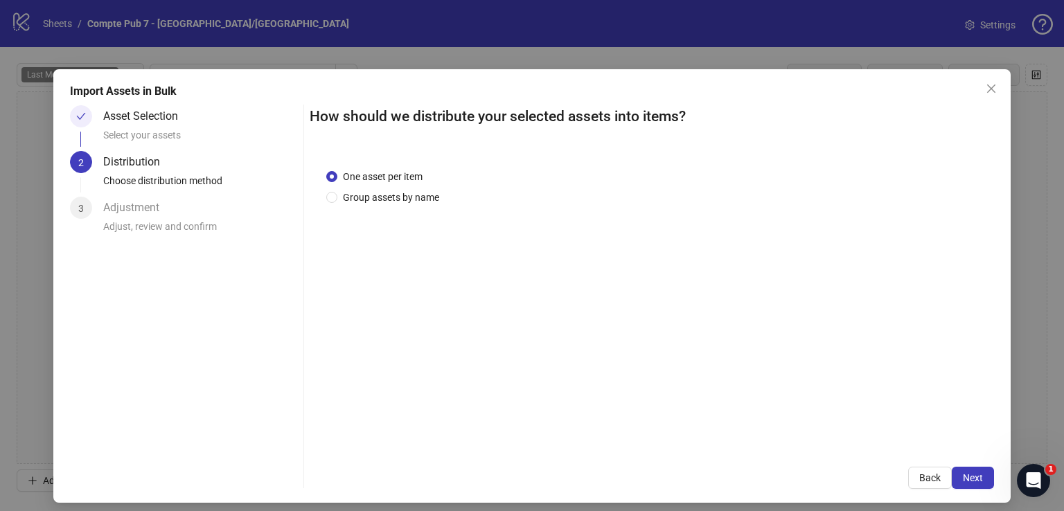
click at [963, 477] on span "Next" at bounding box center [973, 477] width 20 height 11
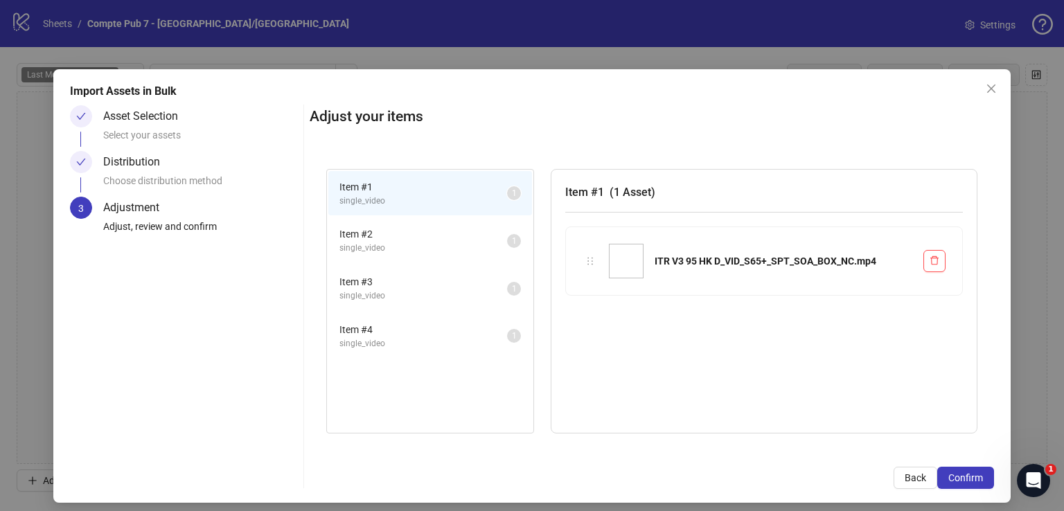
click at [963, 477] on span "Confirm" at bounding box center [965, 477] width 35 height 11
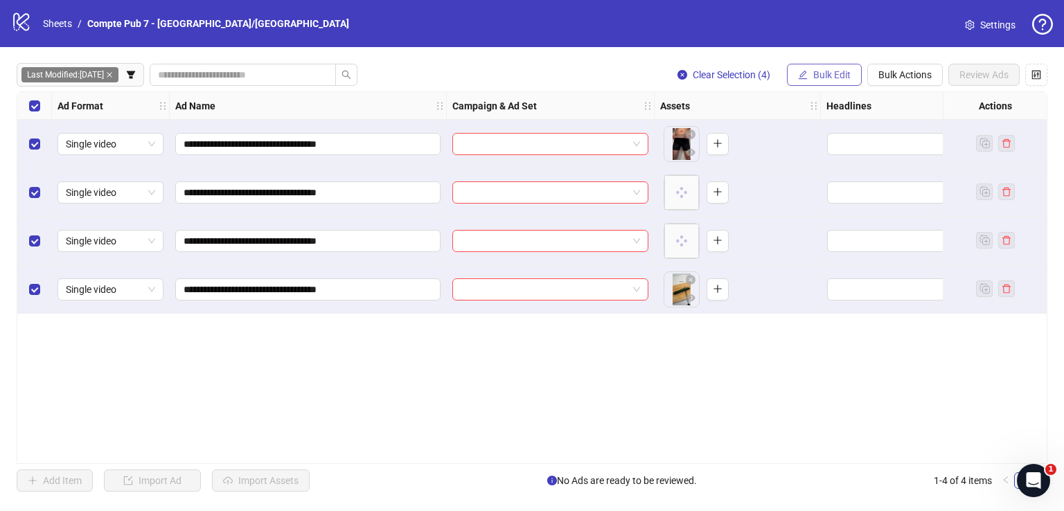
click at [818, 82] on button "Bulk Edit" at bounding box center [824, 75] width 75 height 22
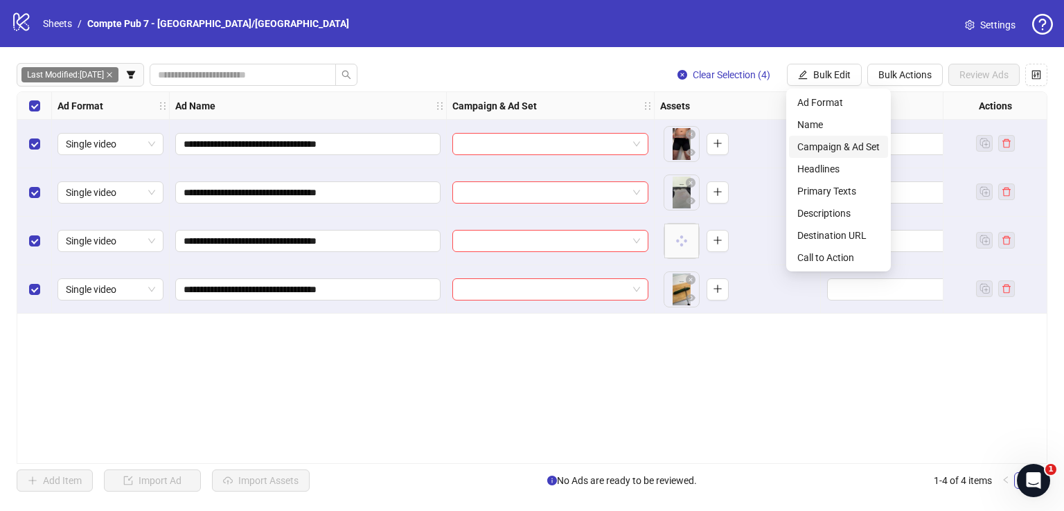
click at [828, 142] on span "Campaign & Ad Set" at bounding box center [838, 146] width 82 height 15
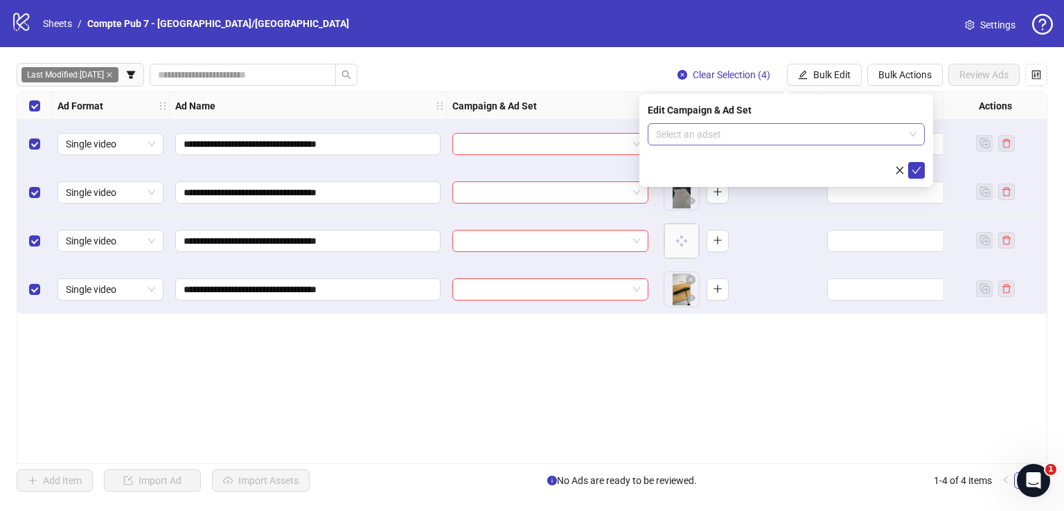
drag, startPoint x: 751, startPoint y: 150, endPoint x: 751, endPoint y: 142, distance: 7.6
click at [751, 147] on form "Select an adset" at bounding box center [786, 150] width 277 height 55
click at [751, 134] on input "search" at bounding box center [780, 134] width 248 height 21
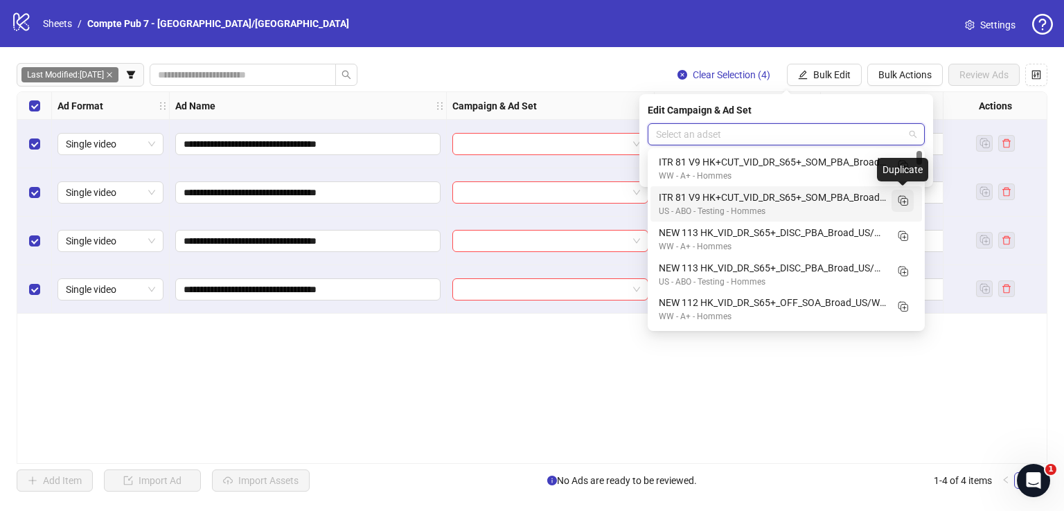
click at [904, 199] on icon "Duplicate" at bounding box center [903, 200] width 14 height 14
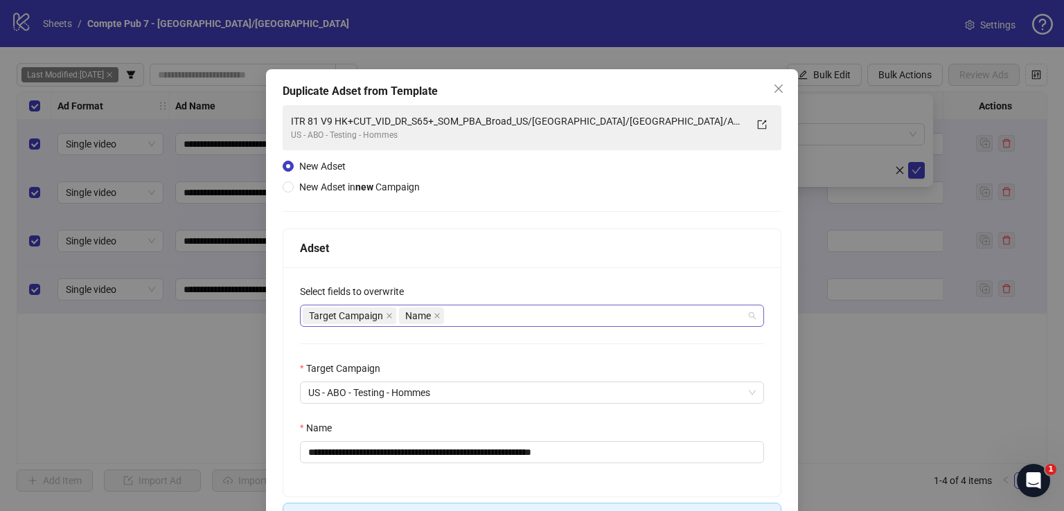
click at [490, 316] on div "Target Campaign Name" at bounding box center [525, 315] width 444 height 19
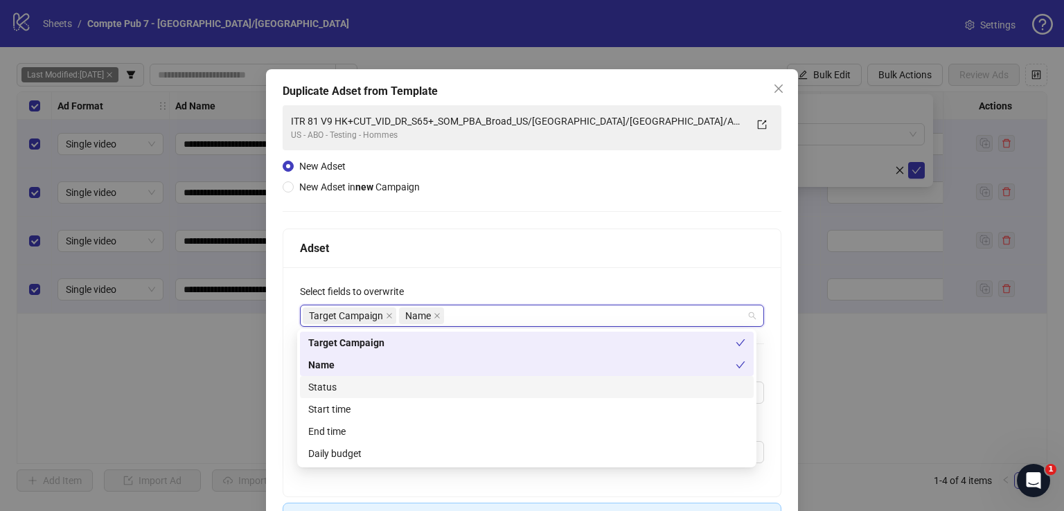
click at [427, 381] on div "Status" at bounding box center [526, 387] width 437 height 15
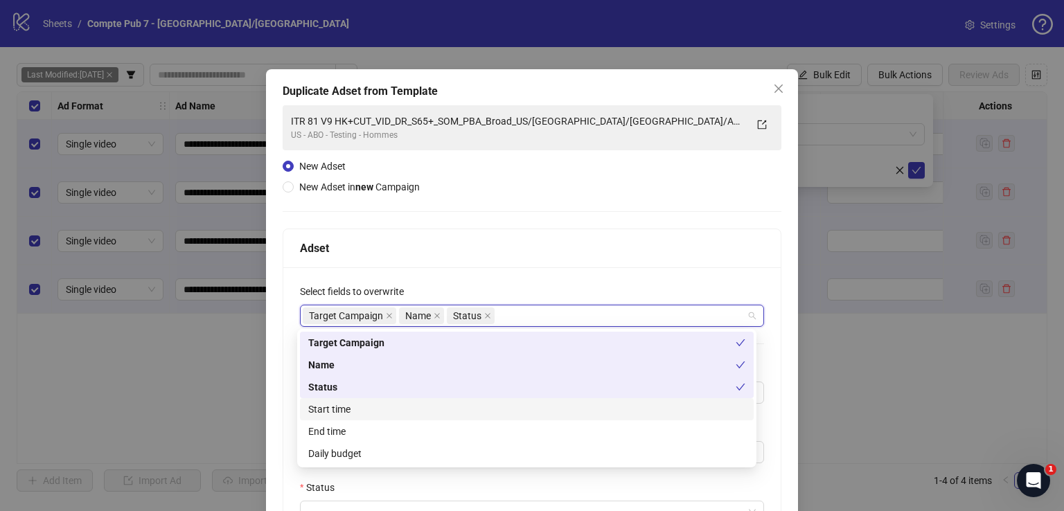
click at [423, 400] on div "Start time" at bounding box center [527, 409] width 454 height 22
click at [421, 455] on div "Daily budget" at bounding box center [526, 453] width 437 height 15
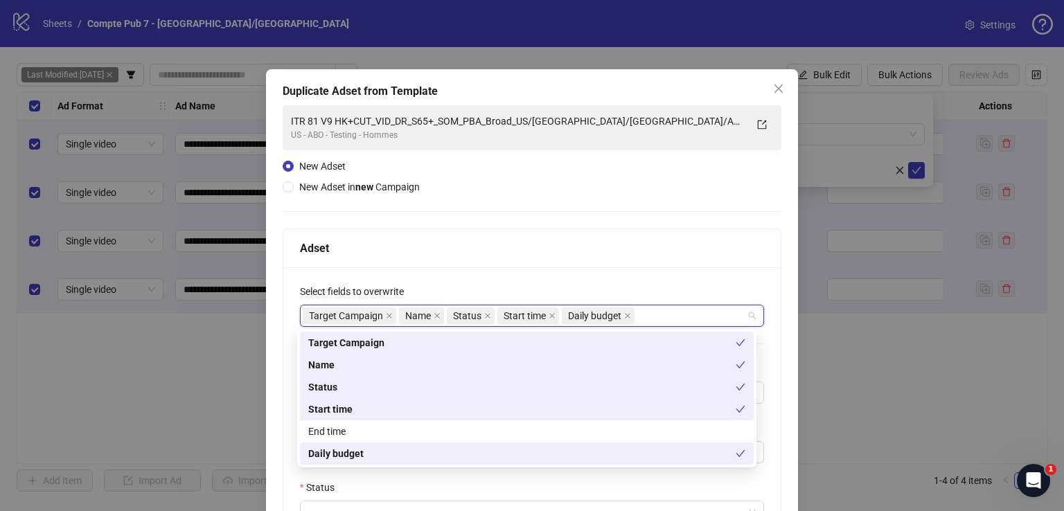
click at [472, 195] on div "**********" at bounding box center [532, 414] width 499 height 619
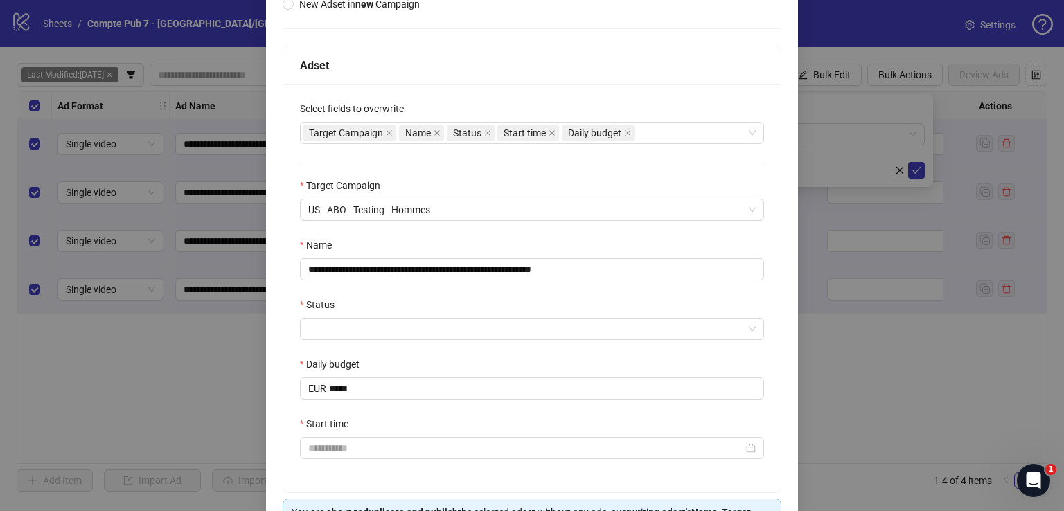
scroll to position [186, 0]
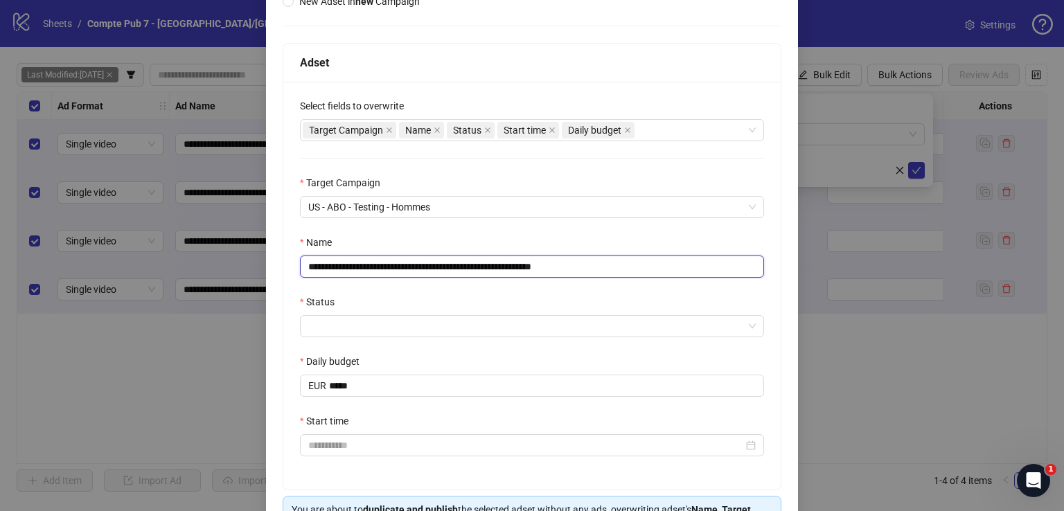
click at [423, 263] on input "**********" at bounding box center [532, 267] width 464 height 22
paste input "text"
click at [305, 268] on input "**********" at bounding box center [532, 267] width 464 height 22
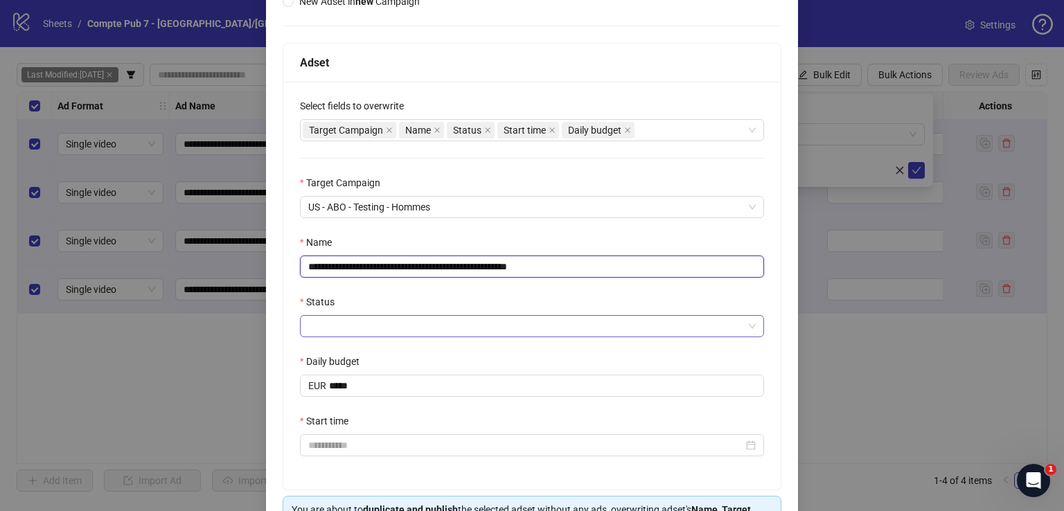
type input "**********"
click at [378, 322] on input "Status" at bounding box center [525, 326] width 435 height 21
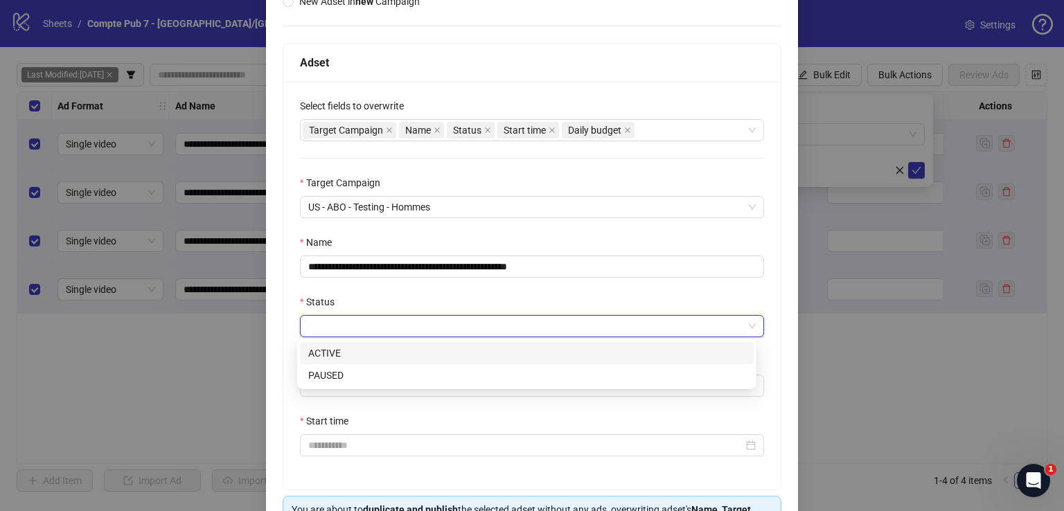
click at [369, 352] on div "ACTIVE" at bounding box center [526, 353] width 437 height 15
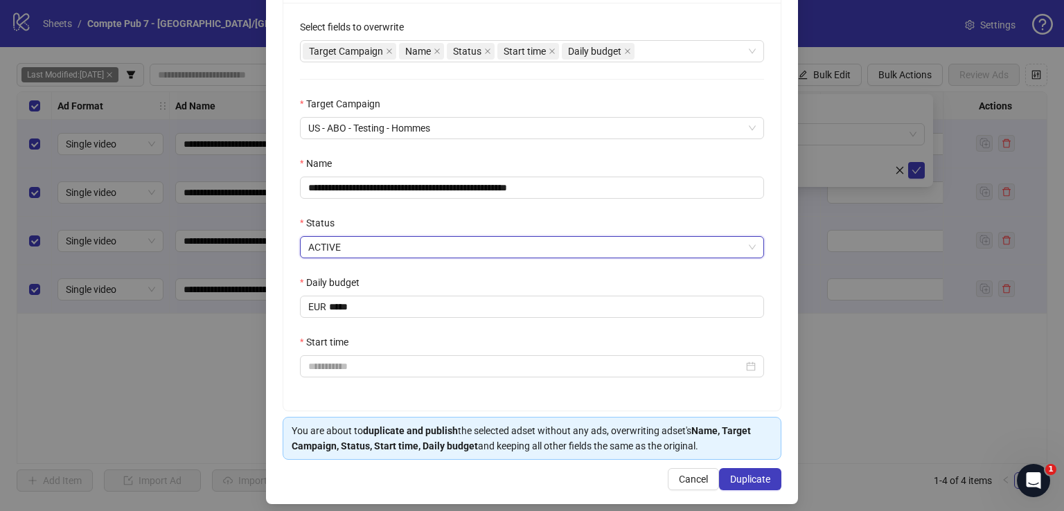
scroll to position [272, 0]
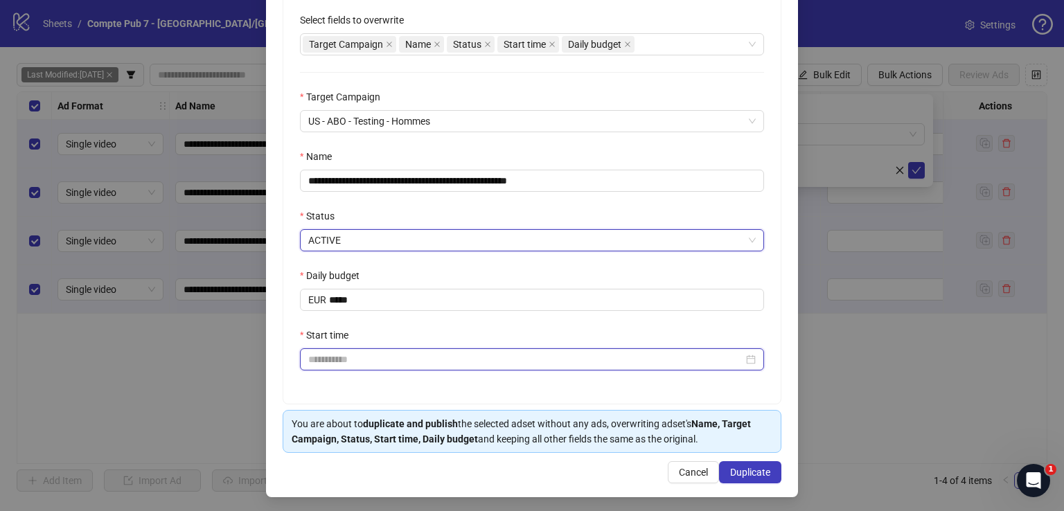
click at [357, 352] on input "Start time" at bounding box center [525, 359] width 435 height 15
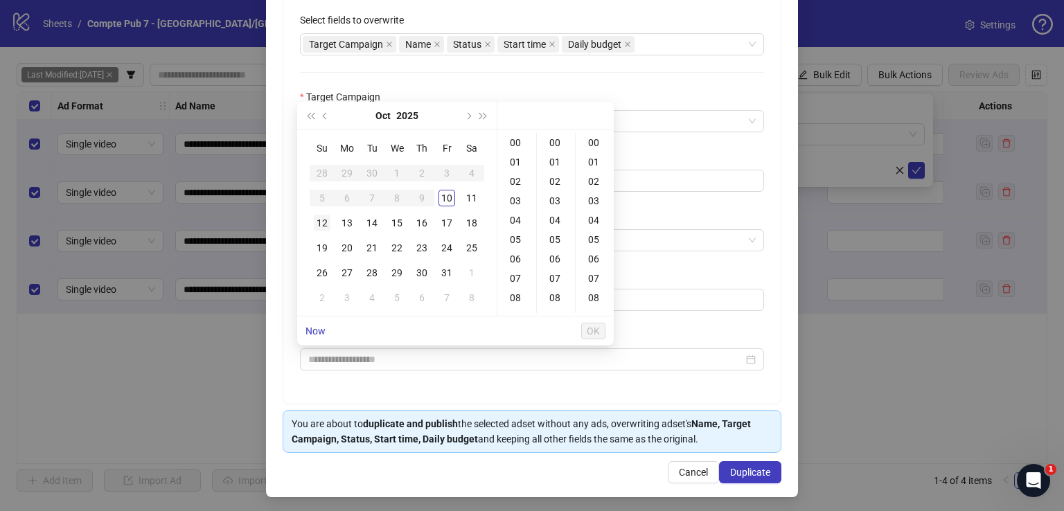
click at [321, 222] on div "12" at bounding box center [322, 223] width 17 height 17
click at [516, 276] on div "12" at bounding box center [516, 281] width 33 height 19
type input "**********"
click at [591, 330] on span "OK" at bounding box center [593, 331] width 13 height 11
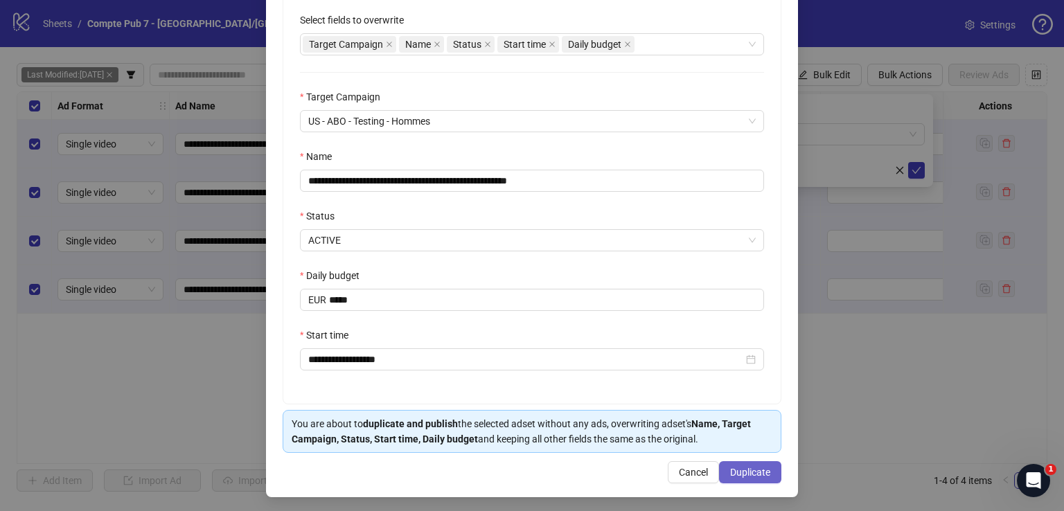
click at [743, 472] on span "Duplicate" at bounding box center [750, 472] width 40 height 11
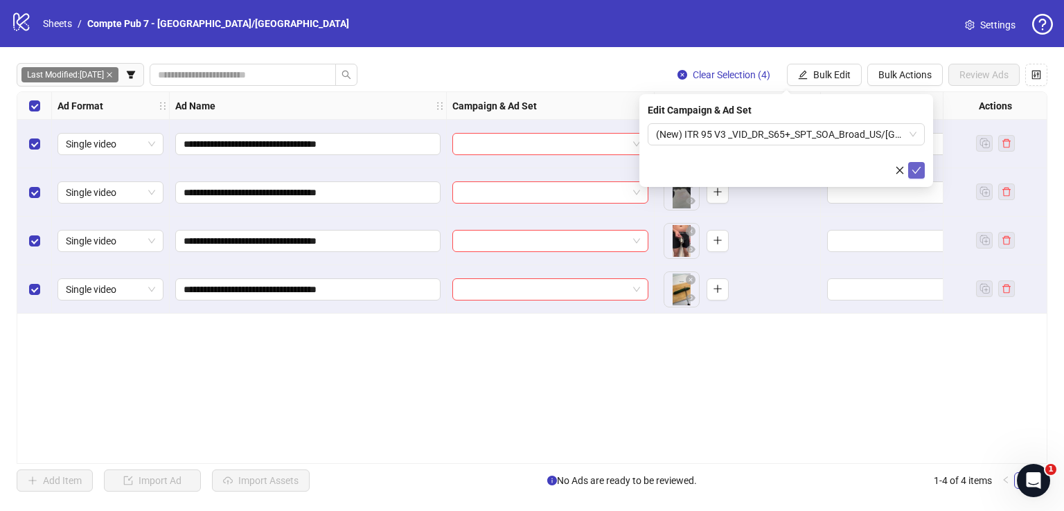
click at [915, 168] on icon "check" at bounding box center [916, 171] width 10 height 10
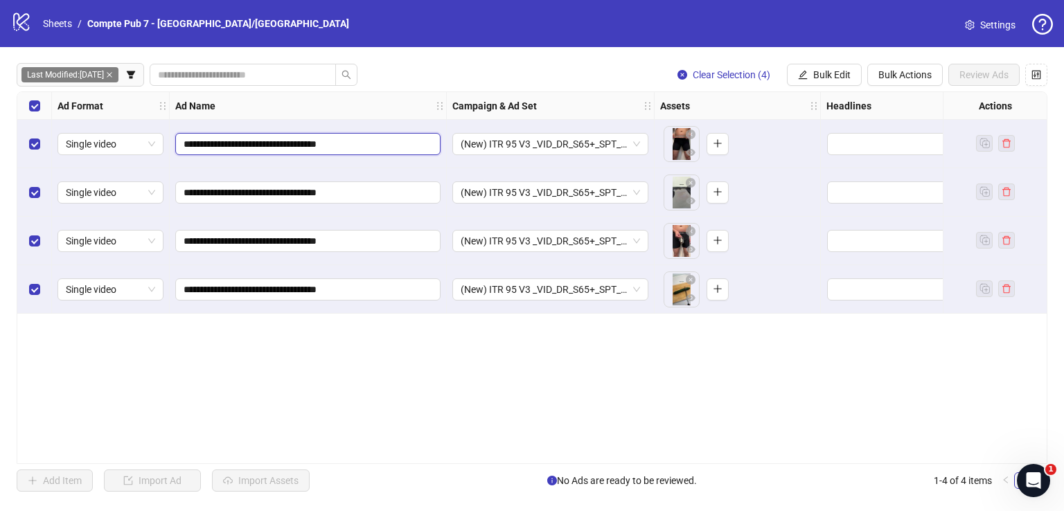
click at [184, 142] on input "**********" at bounding box center [307, 143] width 246 height 15
type input "**********"
drag, startPoint x: 211, startPoint y: 142, endPoint x: 166, endPoint y: 139, distance: 45.1
click at [166, 92] on div "**********" at bounding box center [730, 92] width 1427 height 0
click at [184, 190] on input "**********" at bounding box center [307, 192] width 246 height 15
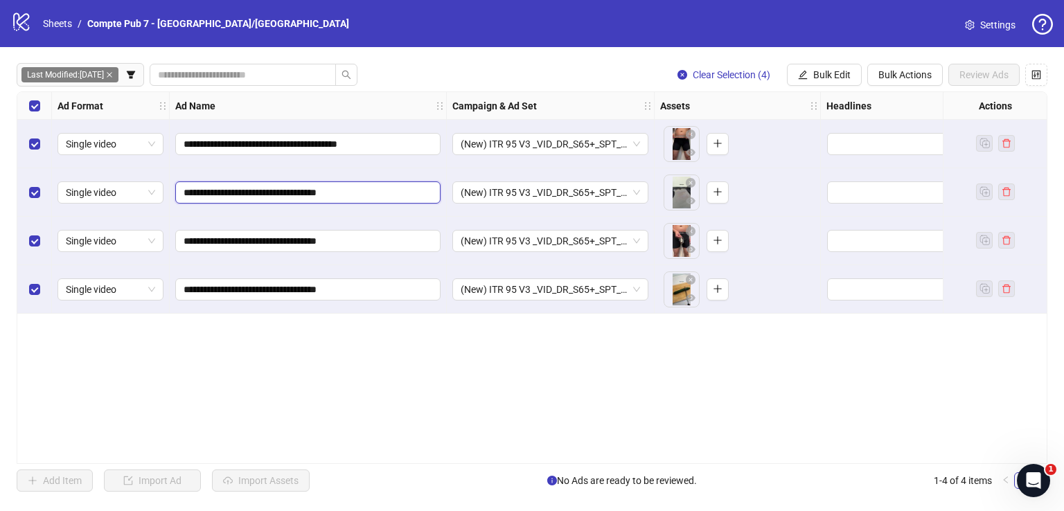
paste input "******"
type input "**********"
click at [182, 238] on span "**********" at bounding box center [307, 241] width 265 height 22
click at [184, 237] on input "**********" at bounding box center [307, 240] width 246 height 15
paste input "******"
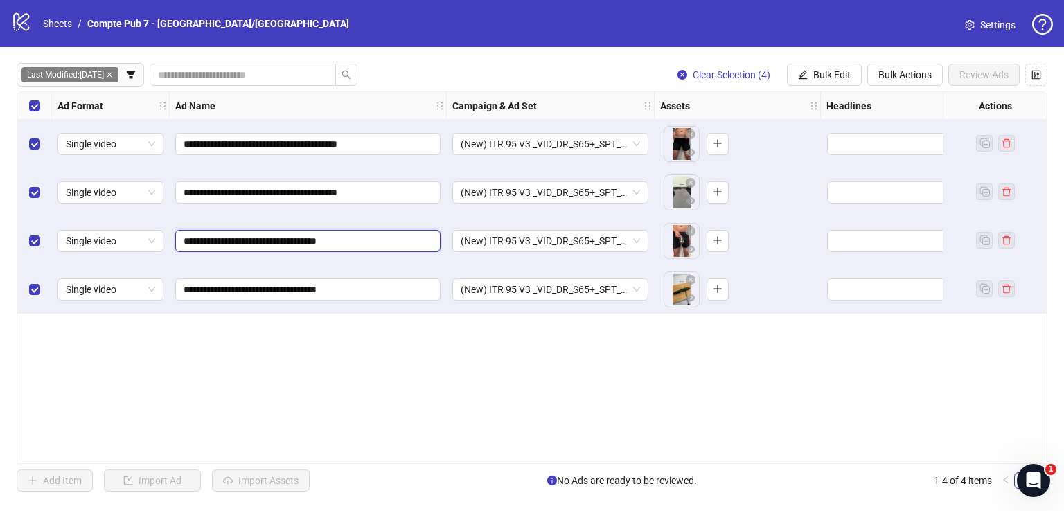
type input "**********"
click at [184, 289] on input "**********" at bounding box center [307, 289] width 246 height 15
paste input "******"
type input "**********"
click at [810, 72] on button "Bulk Edit" at bounding box center [824, 75] width 75 height 22
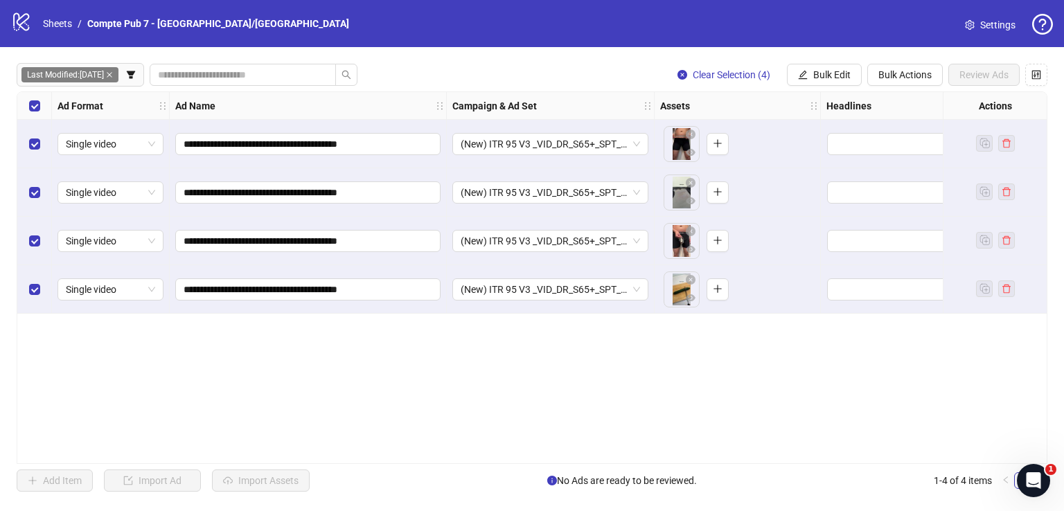
click at [266, 360] on div "**********" at bounding box center [532, 277] width 1031 height 373
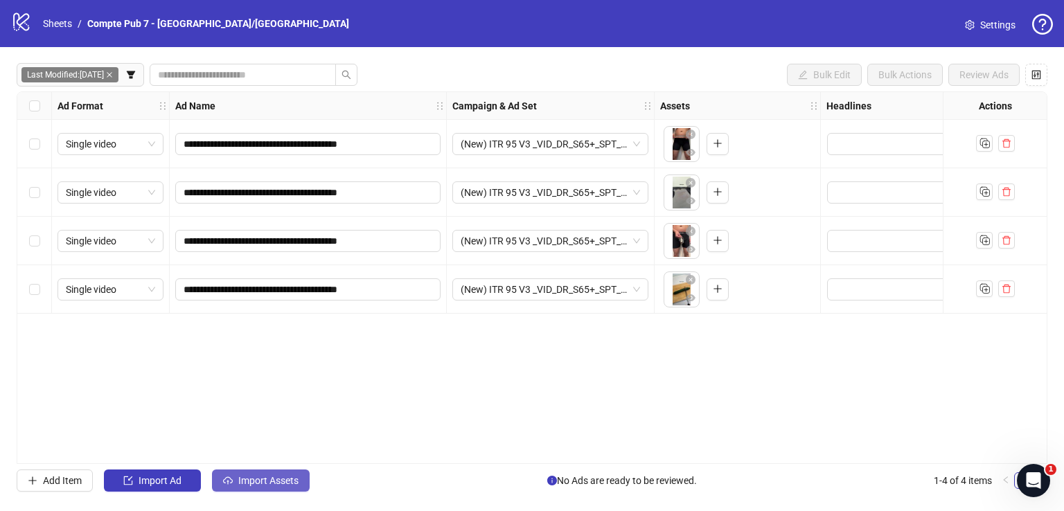
click at [246, 475] on span "Import Assets" at bounding box center [268, 480] width 60 height 11
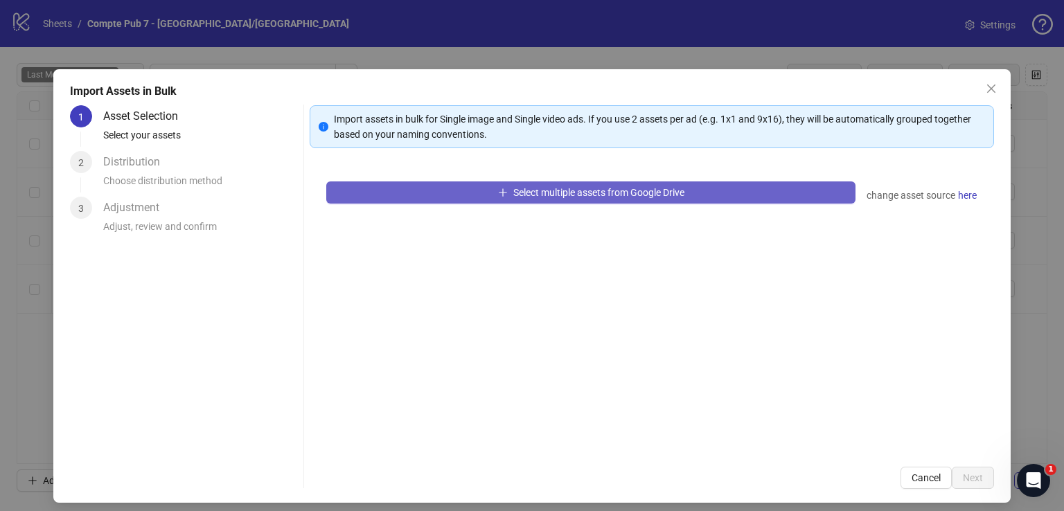
click at [531, 197] on span "Select multiple assets from Google Drive" at bounding box center [598, 192] width 171 height 11
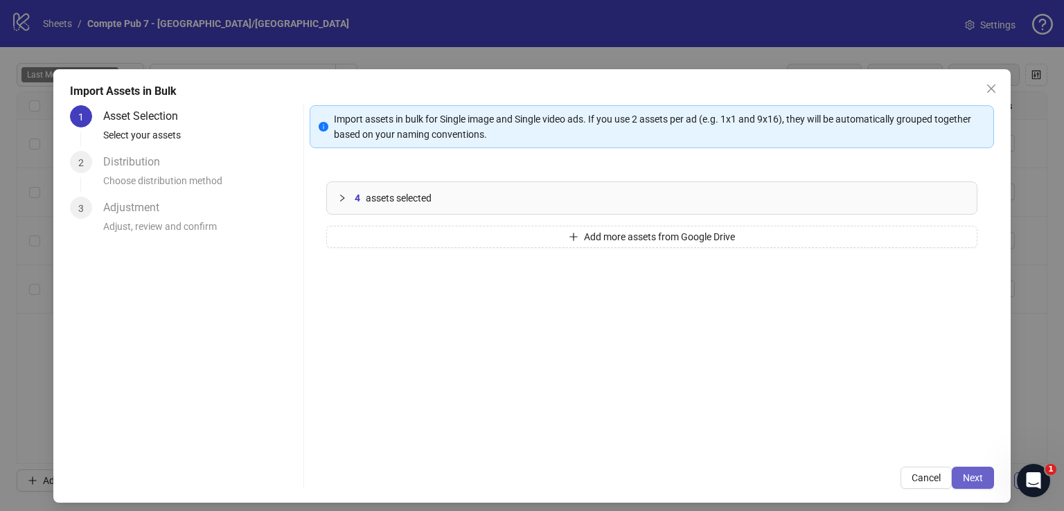
click at [956, 471] on button "Next" at bounding box center [973, 478] width 42 height 22
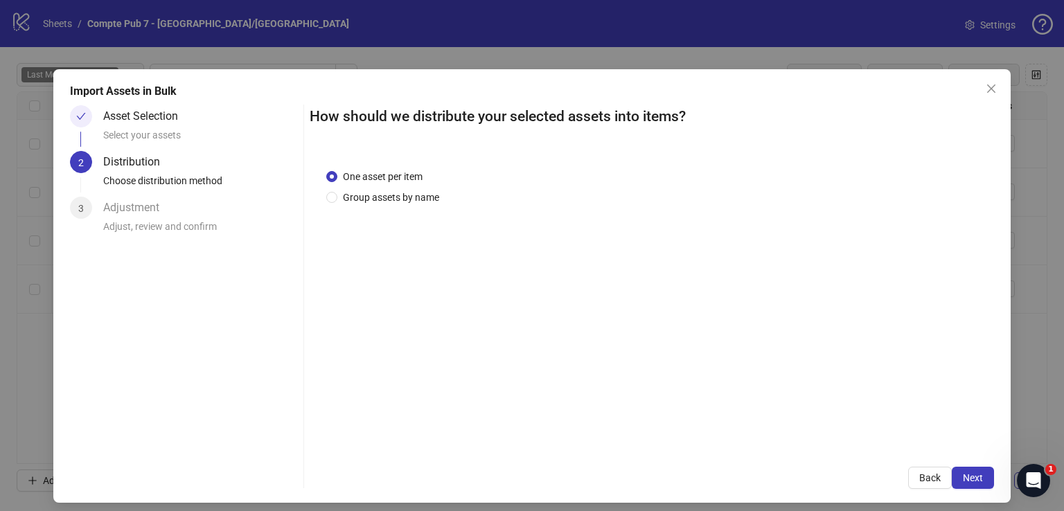
click at [963, 472] on span "Next" at bounding box center [973, 477] width 20 height 11
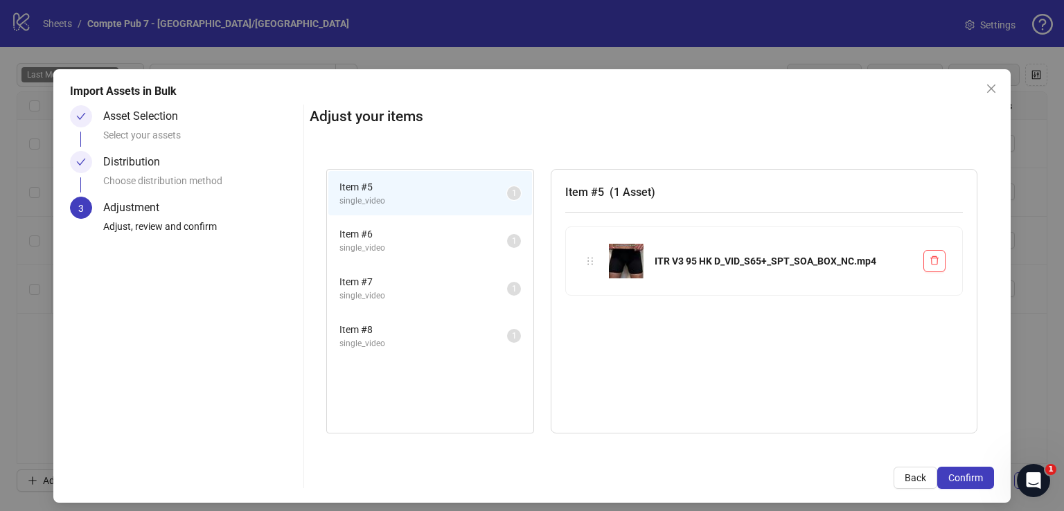
click at [956, 472] on span "Confirm" at bounding box center [965, 477] width 35 height 11
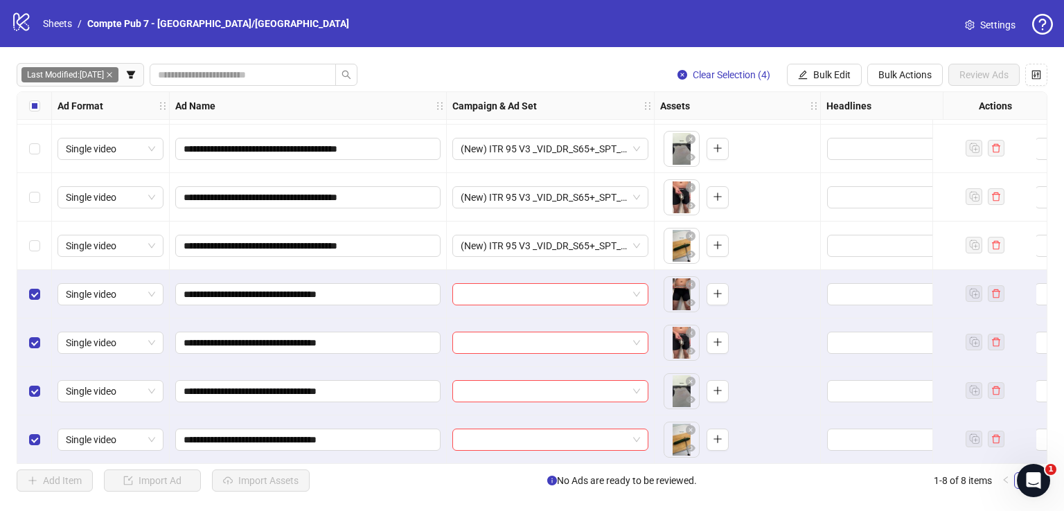
scroll to position [49, 0]
click at [838, 69] on span "Bulk Edit" at bounding box center [831, 74] width 37 height 11
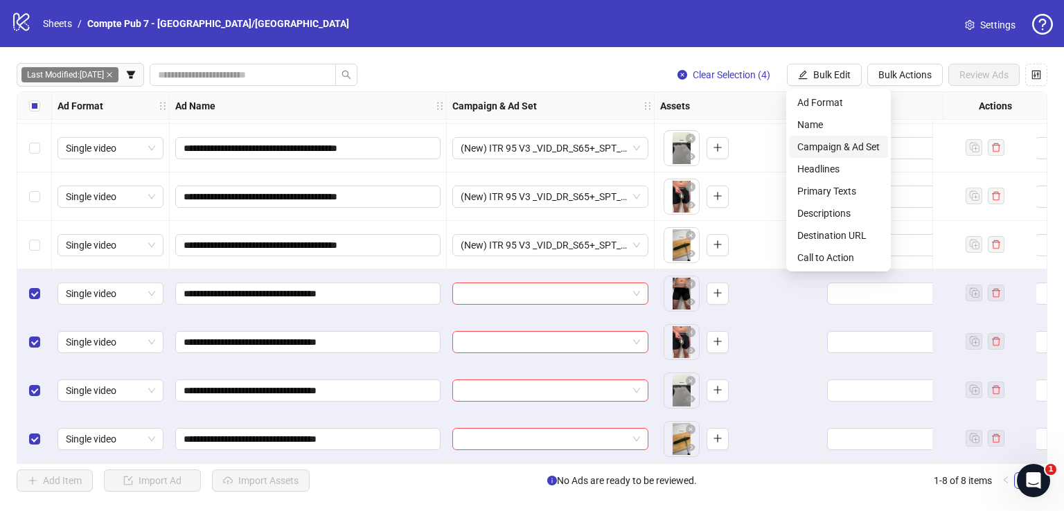
click at [831, 145] on span "Campaign & Ad Set" at bounding box center [838, 146] width 82 height 15
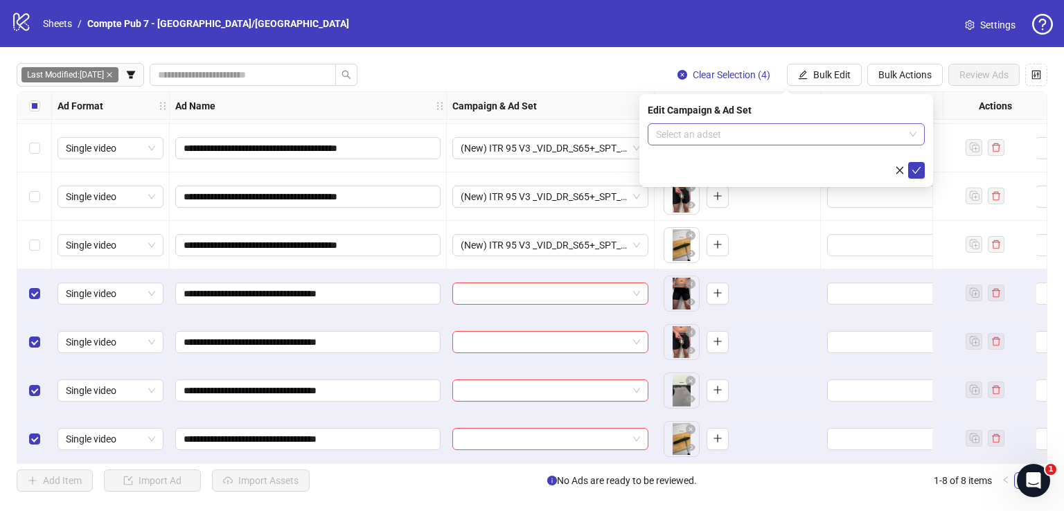
click at [740, 129] on input "search" at bounding box center [780, 134] width 248 height 21
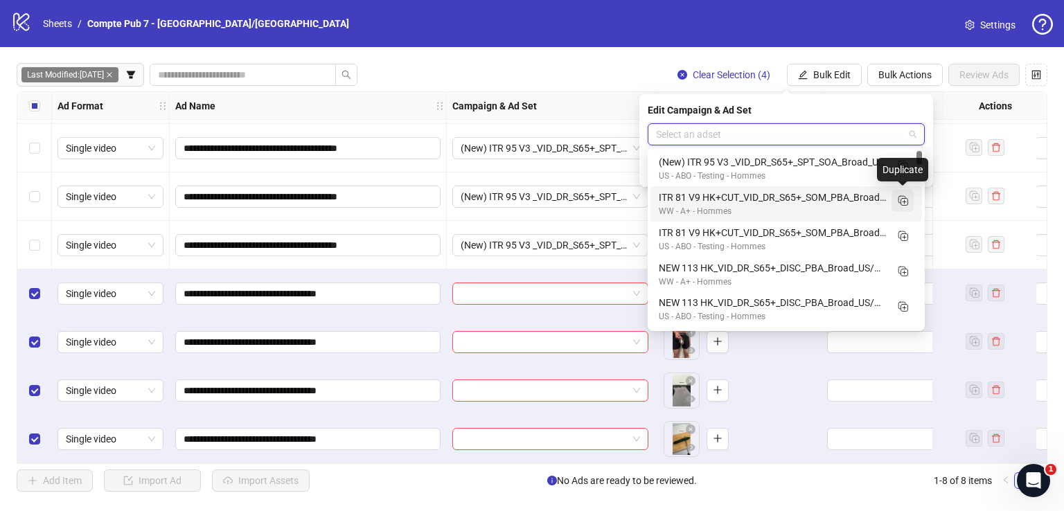
click at [905, 202] on line "Duplicate" at bounding box center [903, 202] width 3 height 0
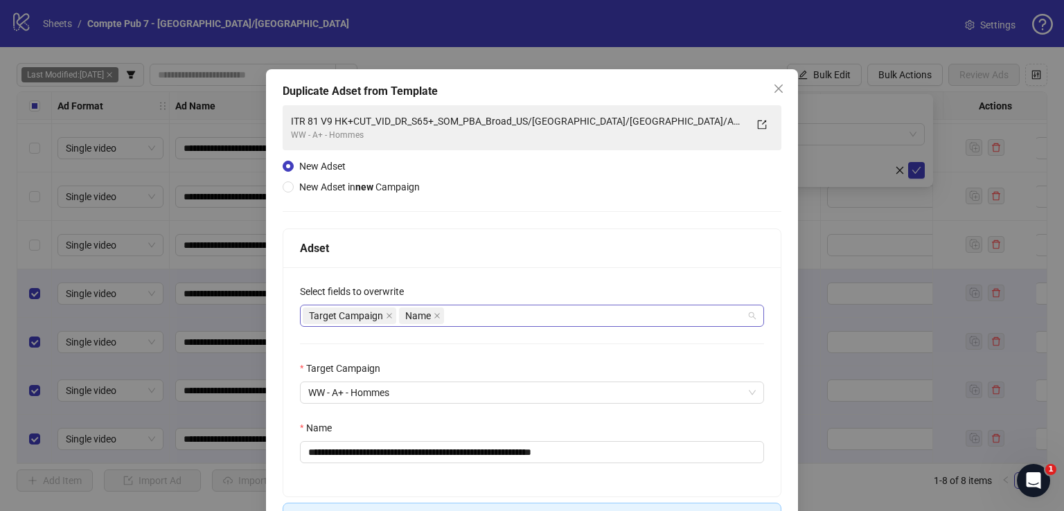
click at [483, 314] on div "Target Campaign Name" at bounding box center [525, 315] width 444 height 19
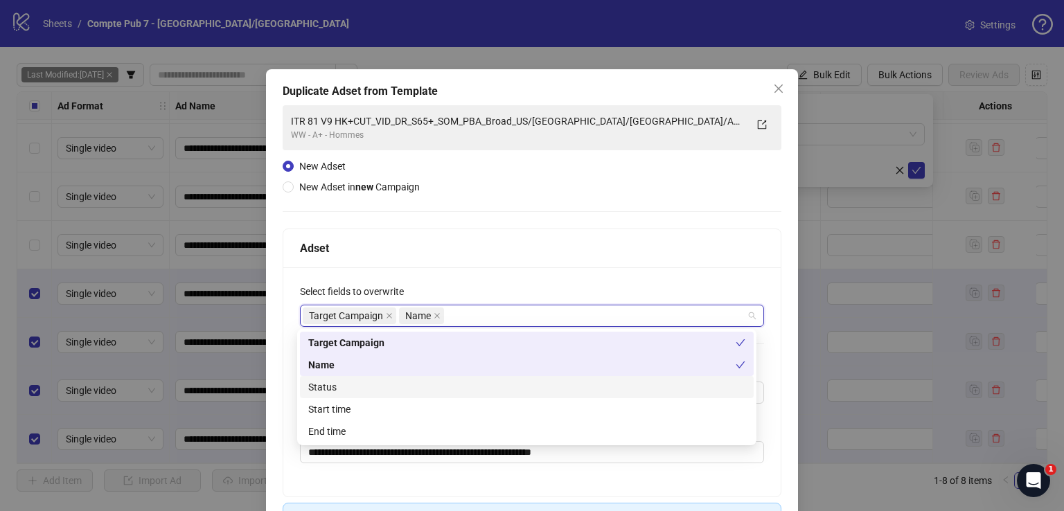
click at [447, 386] on div "Status" at bounding box center [526, 387] width 437 height 15
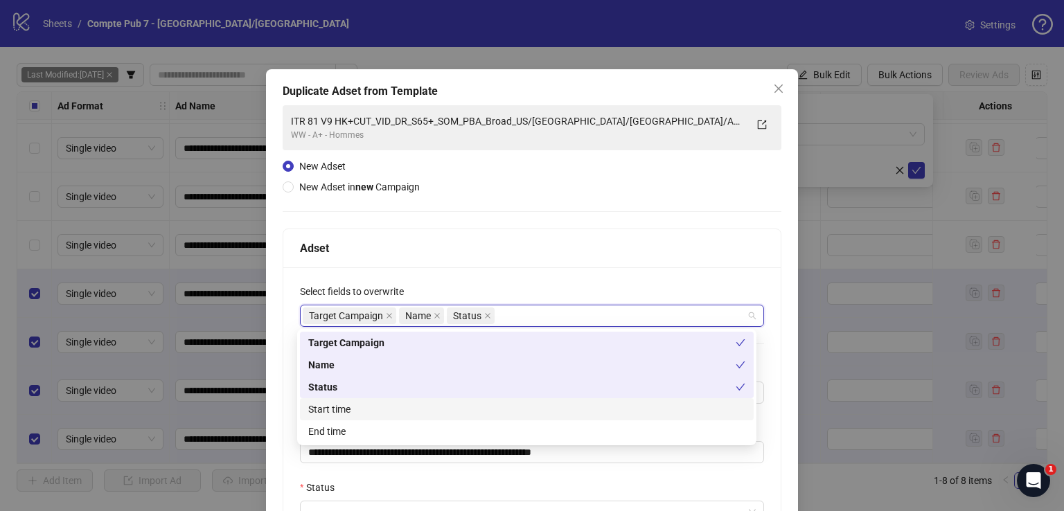
click at [447, 407] on div "Start time" at bounding box center [526, 409] width 437 height 15
click at [504, 231] on div "Adset" at bounding box center [531, 248] width 497 height 39
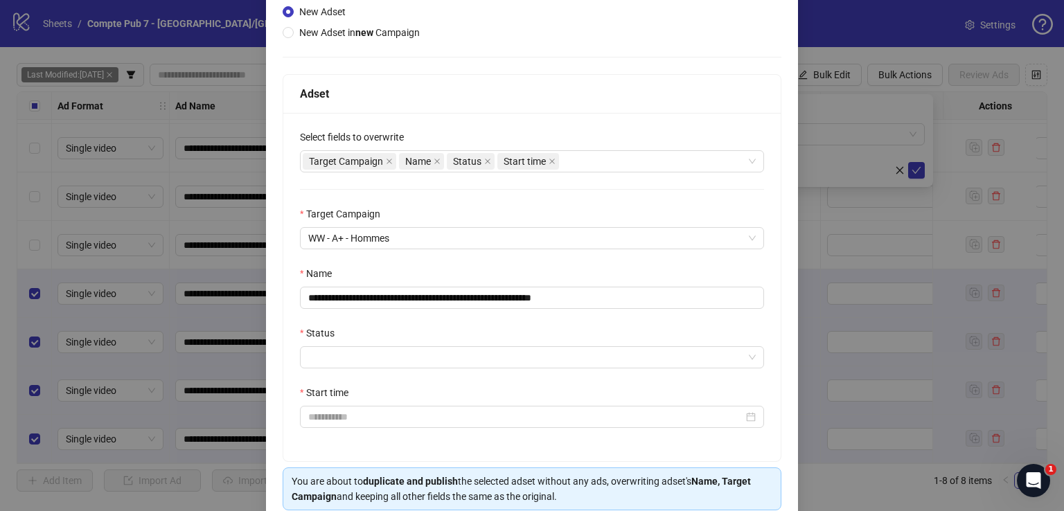
scroll to position [155, 0]
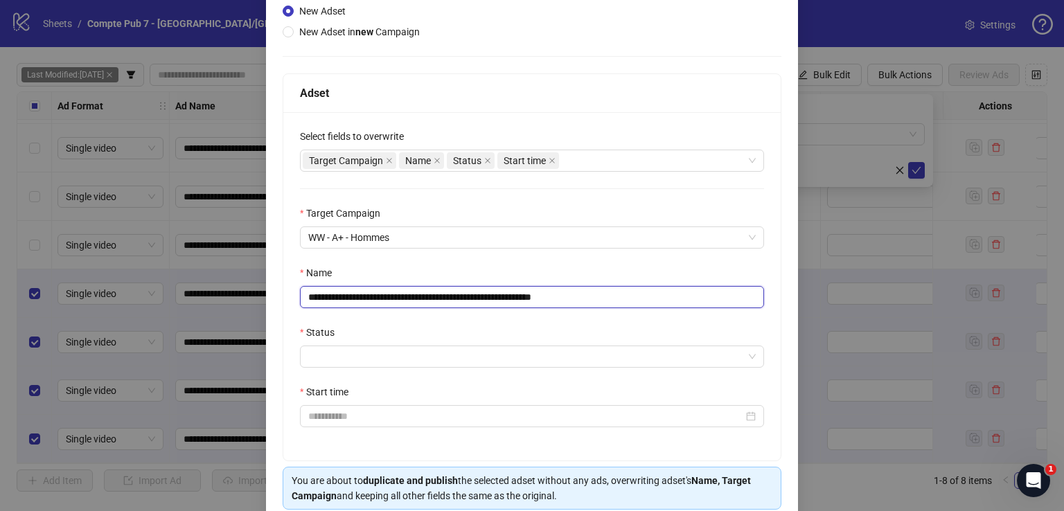
click at [464, 300] on input "**********" at bounding box center [532, 297] width 464 height 22
paste input "text"
click at [380, 300] on input "**********" at bounding box center [532, 297] width 464 height 22
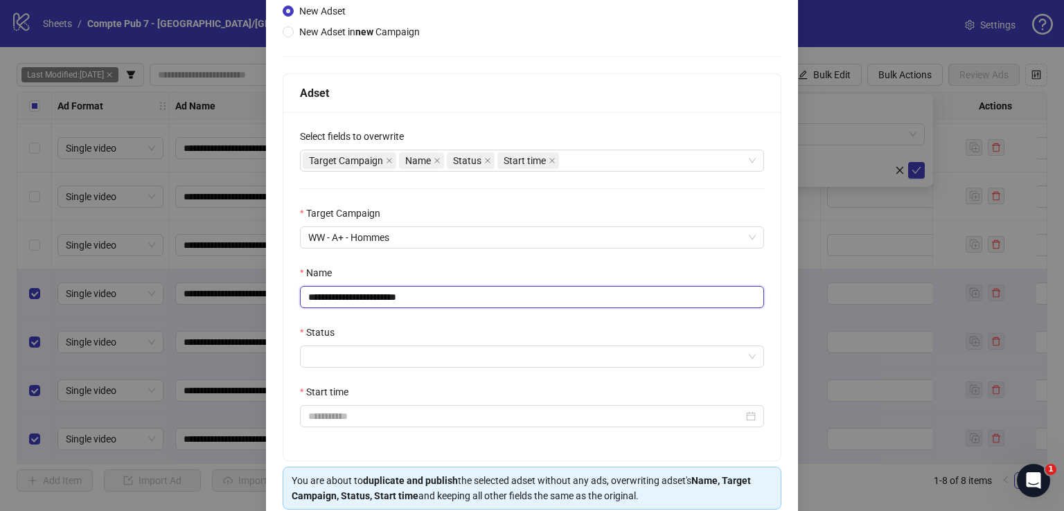
click at [380, 300] on input "**********" at bounding box center [532, 297] width 464 height 22
paste input "**********"
click at [303, 296] on input "**********" at bounding box center [532, 297] width 464 height 22
drag, startPoint x: 333, startPoint y: 296, endPoint x: 294, endPoint y: 296, distance: 38.8
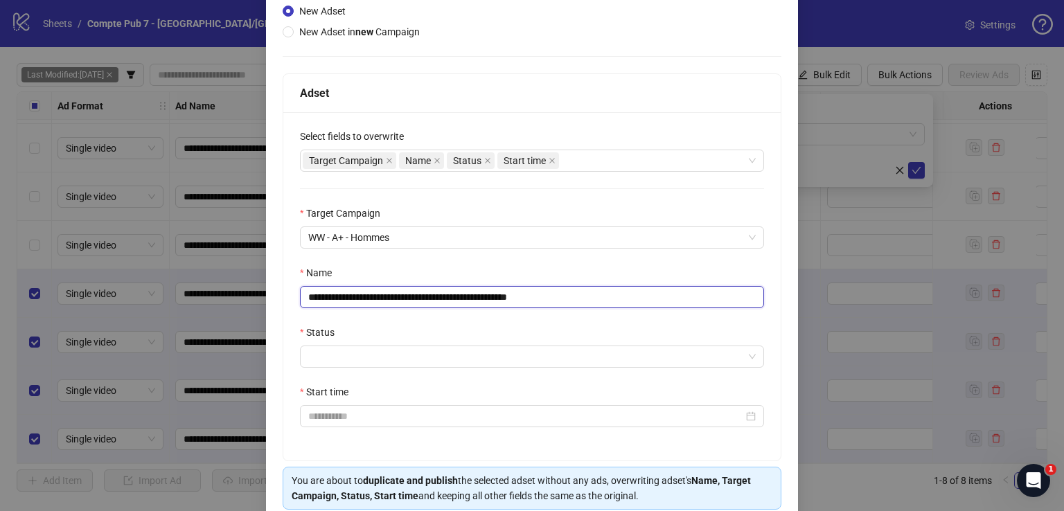
click at [294, 296] on div "**********" at bounding box center [531, 286] width 497 height 348
type input "**********"
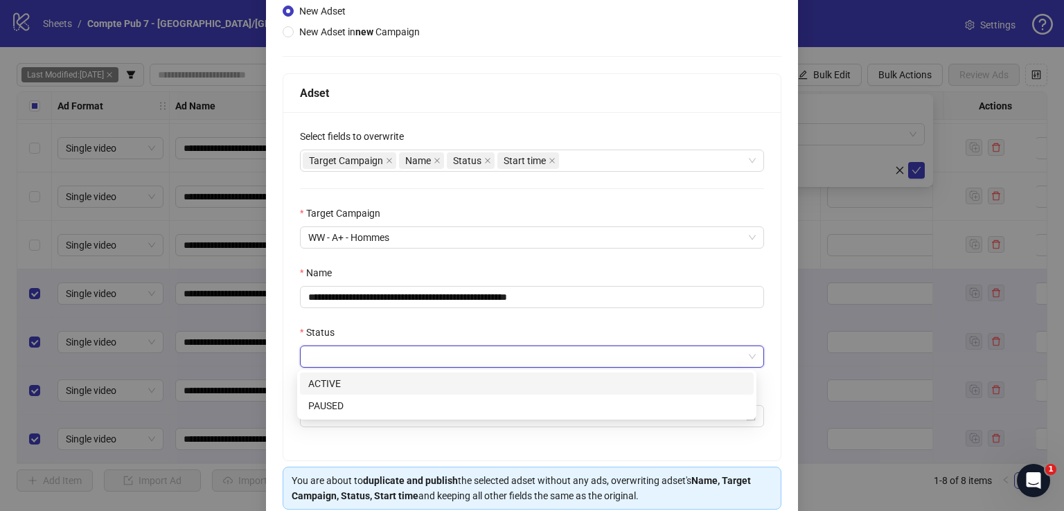
click at [341, 353] on input "Status" at bounding box center [525, 356] width 435 height 21
click at [348, 375] on div "ACTIVE" at bounding box center [527, 384] width 454 height 22
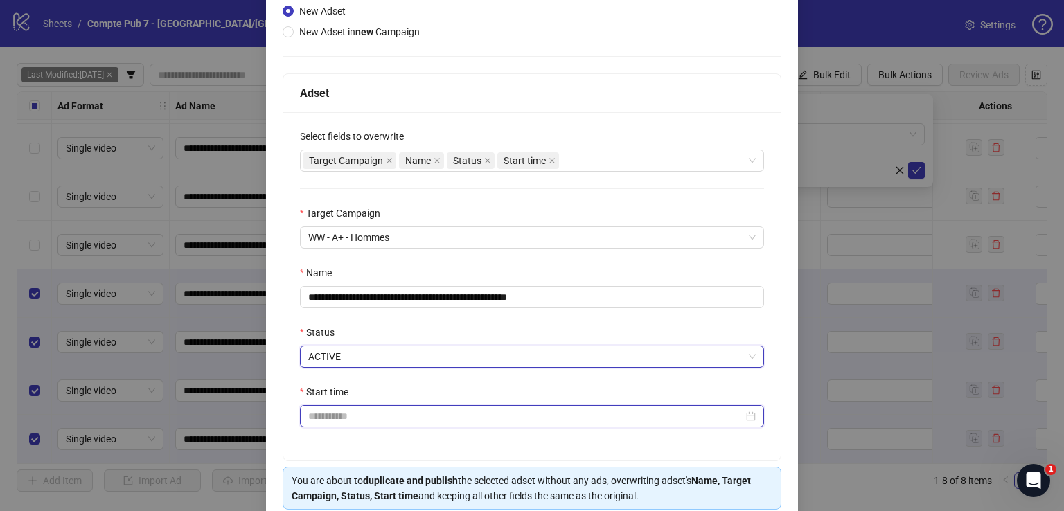
click at [349, 416] on input "Start time" at bounding box center [525, 416] width 435 height 15
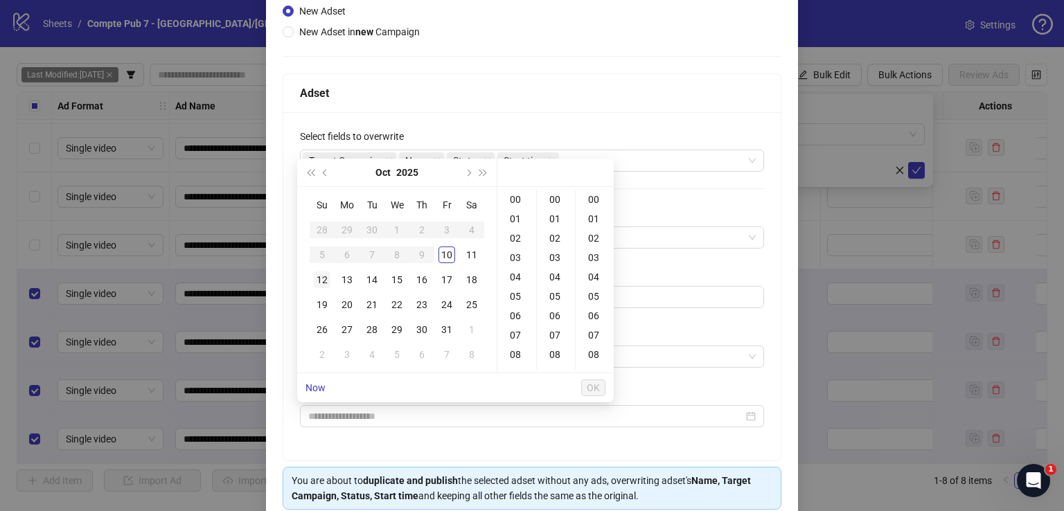
click at [326, 281] on div "12" at bounding box center [322, 280] width 17 height 17
click at [515, 347] on div "12" at bounding box center [516, 353] width 33 height 19
type input "**********"
click at [589, 386] on span "OK" at bounding box center [593, 387] width 13 height 11
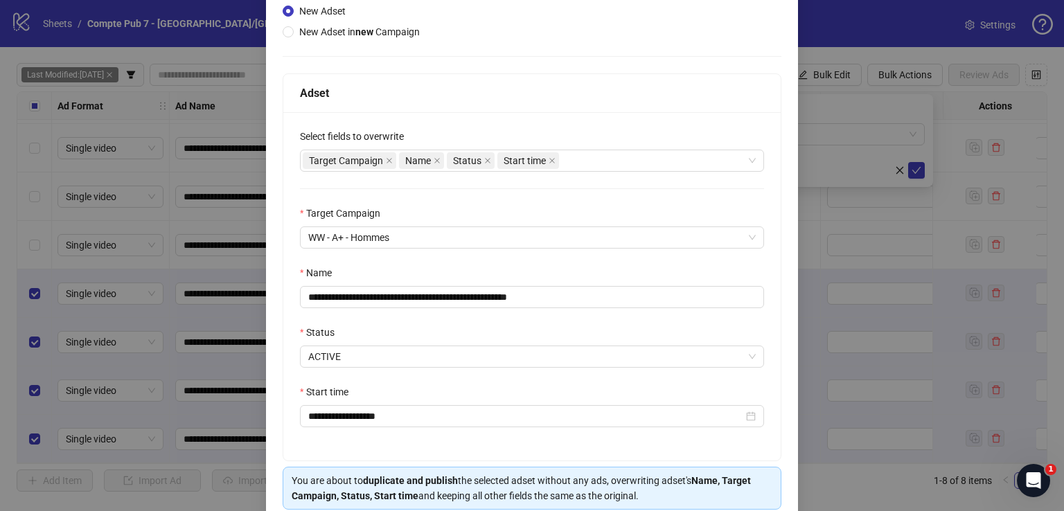
click at [468, 254] on div "**********" at bounding box center [531, 286] width 497 height 348
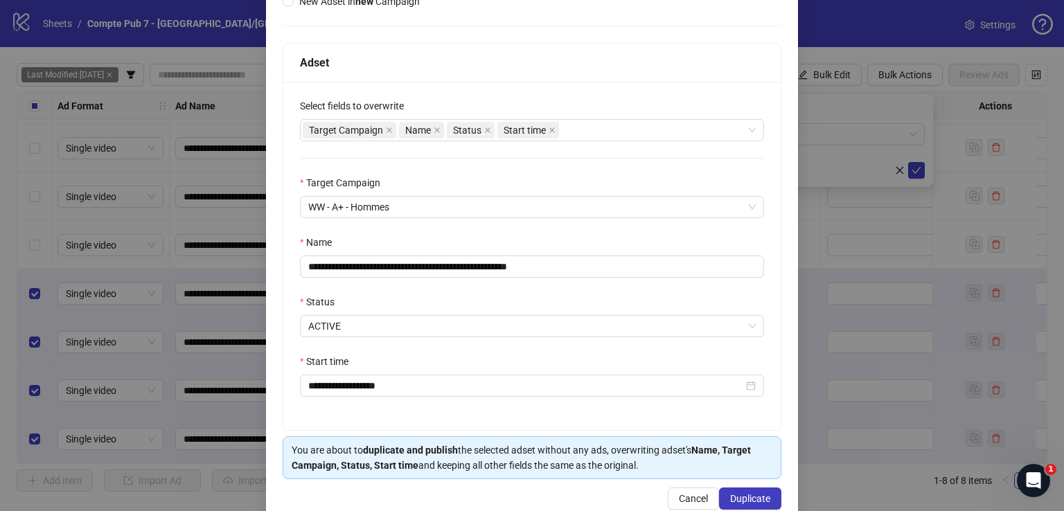
scroll to position [213, 0]
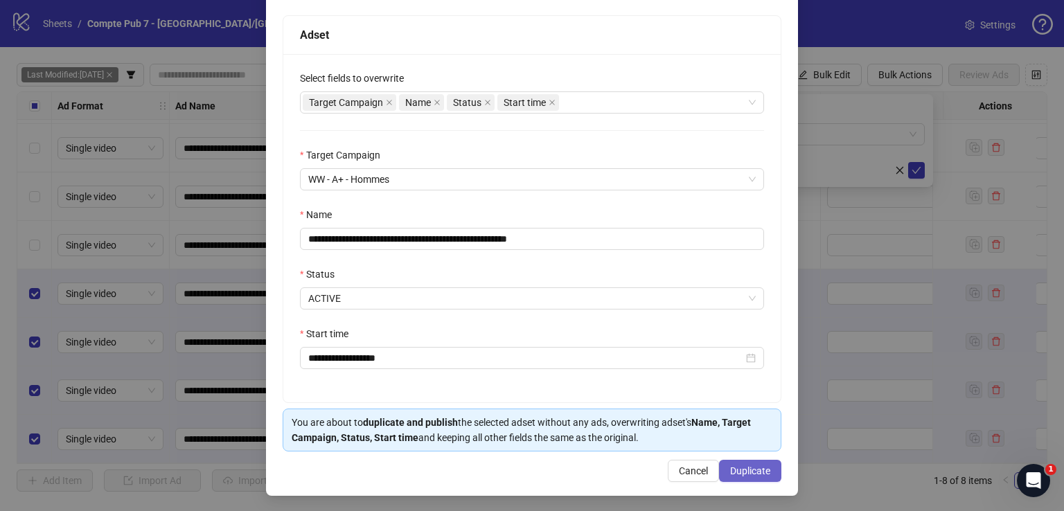
click at [730, 472] on span "Duplicate" at bounding box center [750, 470] width 40 height 11
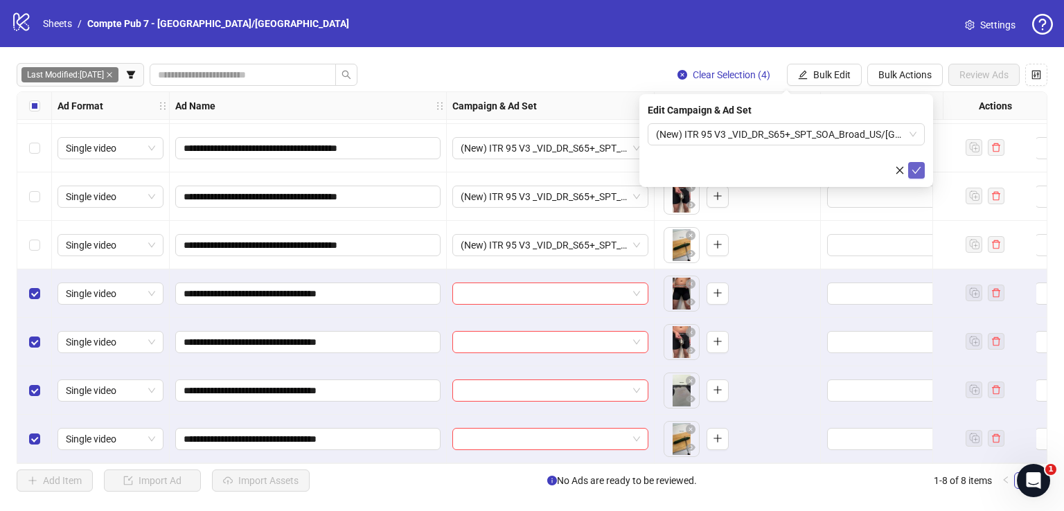
click at [918, 172] on icon "check" at bounding box center [916, 171] width 10 height 10
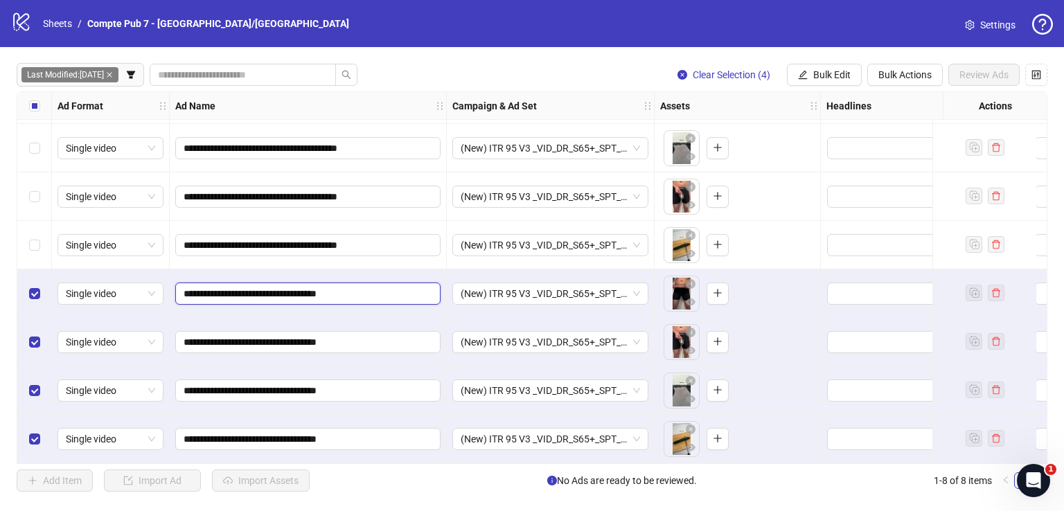
click at [184, 286] on input "**********" at bounding box center [307, 293] width 246 height 15
paste input "******"
type input "**********"
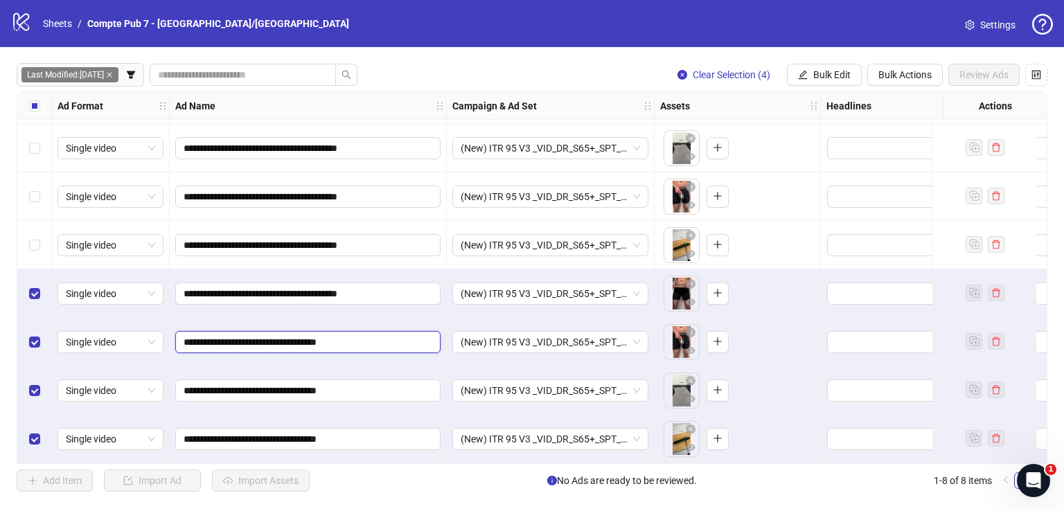
click at [184, 335] on input "**********" at bounding box center [307, 342] width 246 height 15
paste input "******"
type input "**********"
click at [185, 386] on input "**********" at bounding box center [307, 390] width 246 height 15
paste input "******"
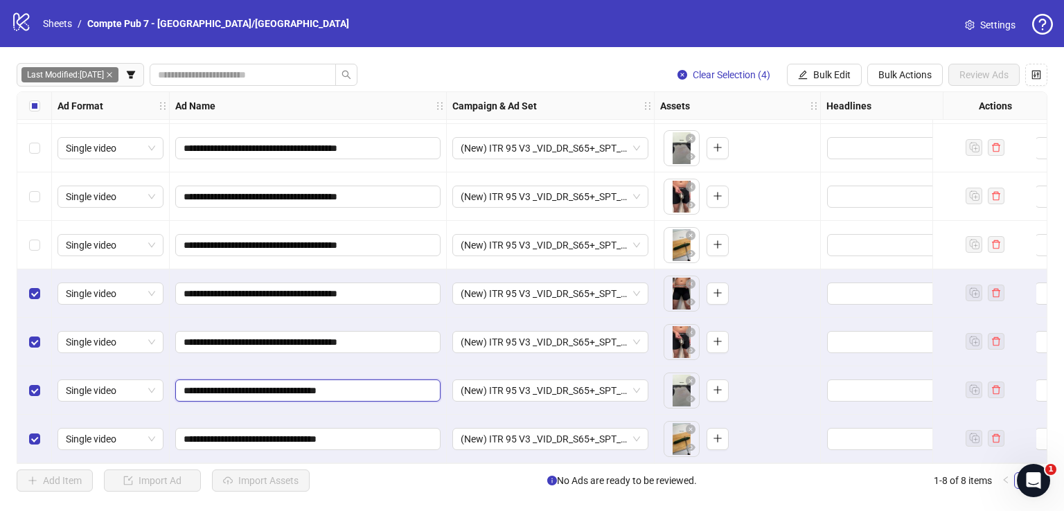
type input "**********"
click at [184, 431] on input "**********" at bounding box center [307, 438] width 246 height 15
paste input "******"
type input "**********"
click at [479, 335] on span "(New) ITR 95 V3 _VID_DR_S65+_SPT_SOA_Broad_US/CA/UK/AU/NZ" at bounding box center [550, 342] width 179 height 21
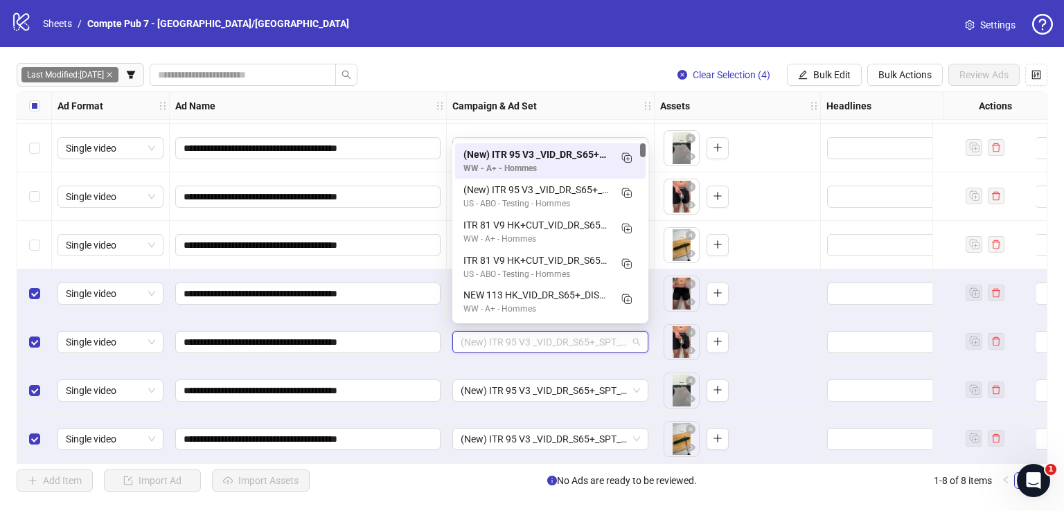
click at [479, 335] on span "(New) ITR 95 V3 _VID_DR_S65+_SPT_SOA_Broad_US/CA/UK/AU/NZ" at bounding box center [550, 342] width 179 height 21
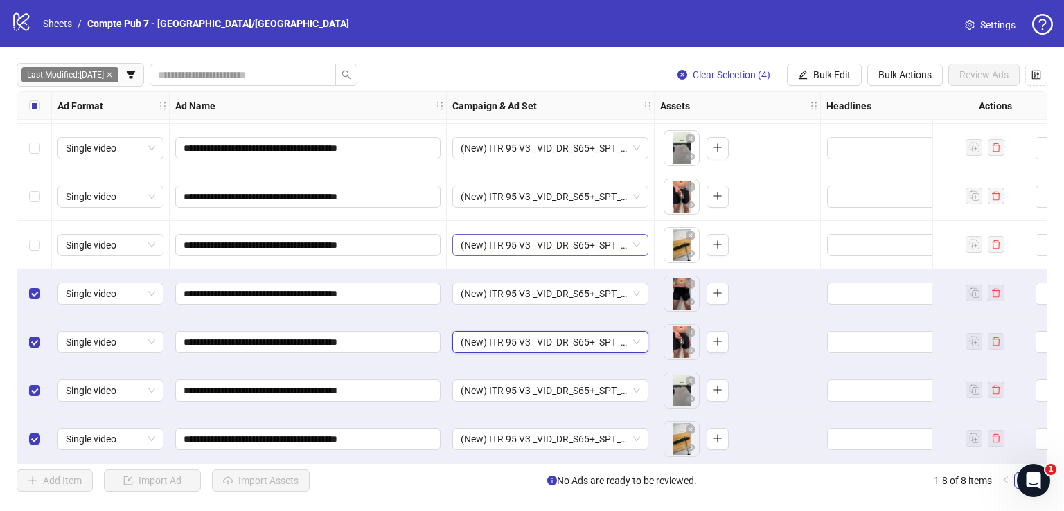
click at [516, 242] on span "(New) ITR 95 V3 _VID_DR_S65+_SPT_SOA_Broad_US/CA/UK/AU/NZ" at bounding box center [550, 245] width 179 height 21
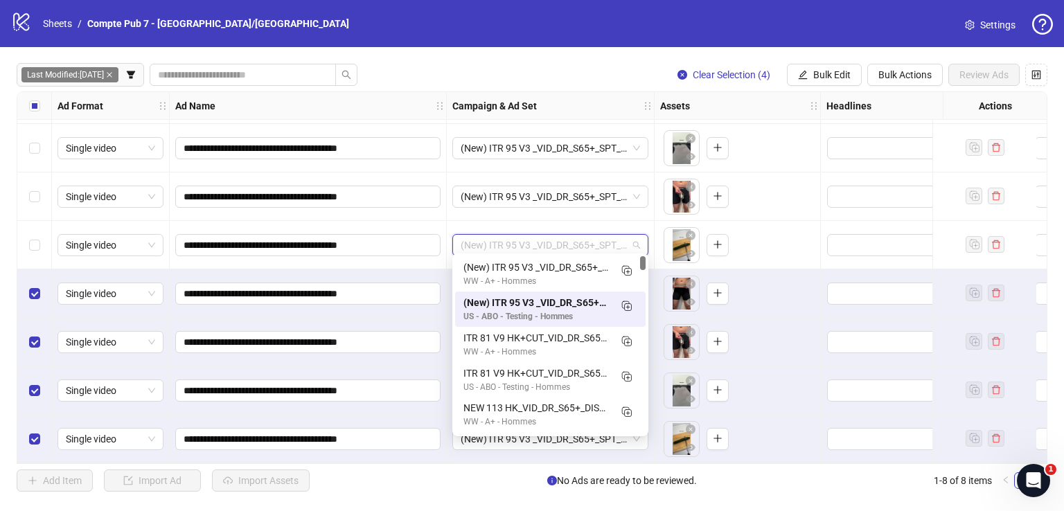
click at [516, 242] on span "(New) ITR 95 V3 _VID_DR_S65+_SPT_SOA_Broad_US/CA/UK/AU/NZ" at bounding box center [550, 245] width 179 height 21
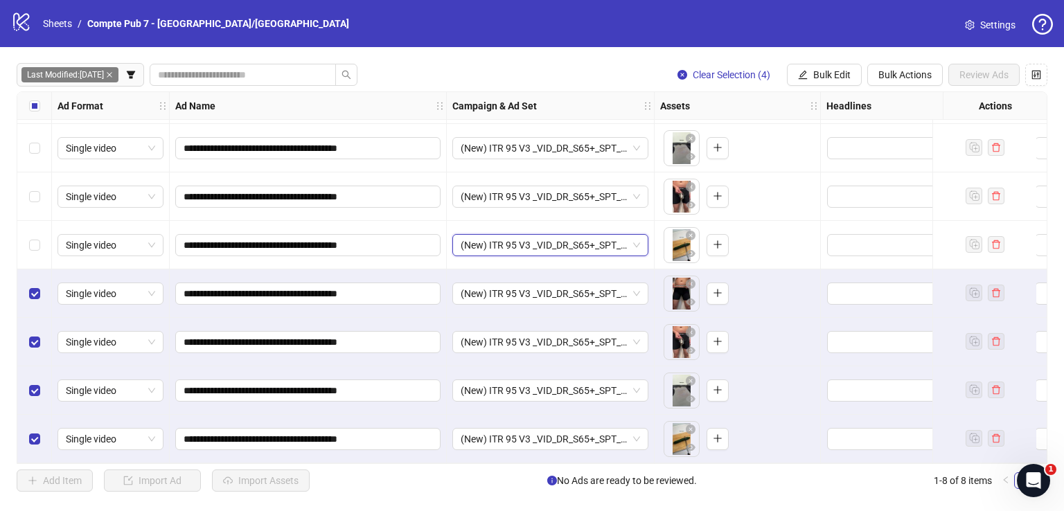
scroll to position [0, 0]
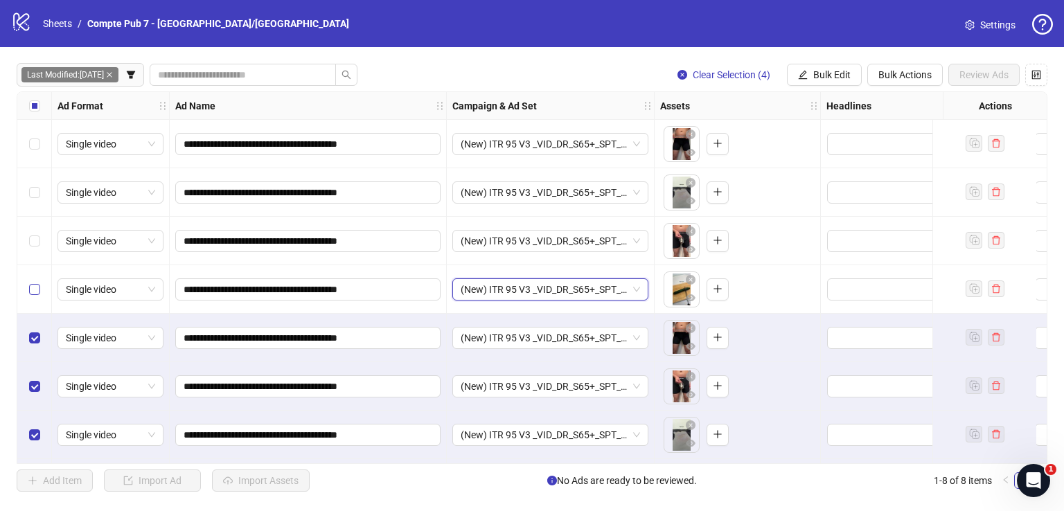
click at [28, 281] on div "Select row 4" at bounding box center [34, 289] width 35 height 48
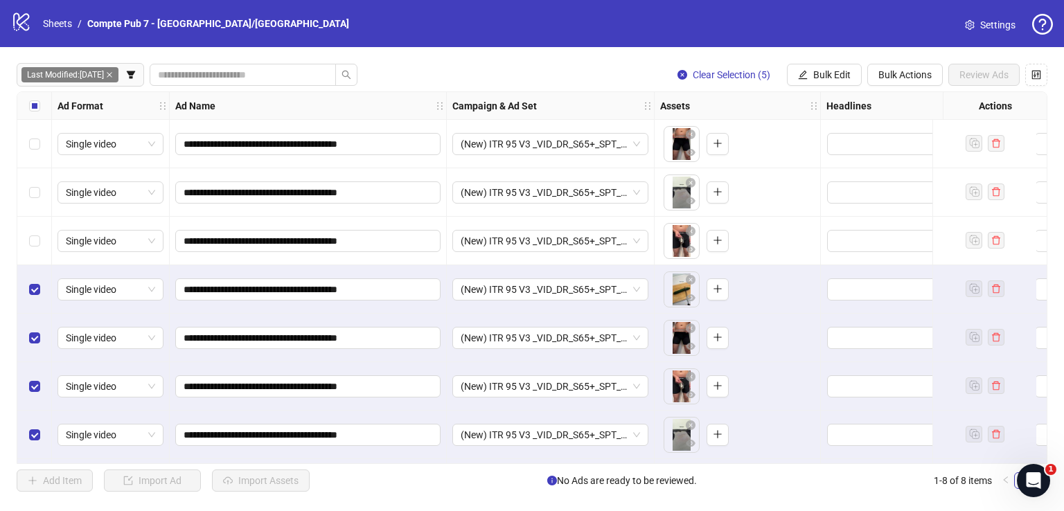
click at [36, 230] on div "Select row 3" at bounding box center [34, 241] width 35 height 48
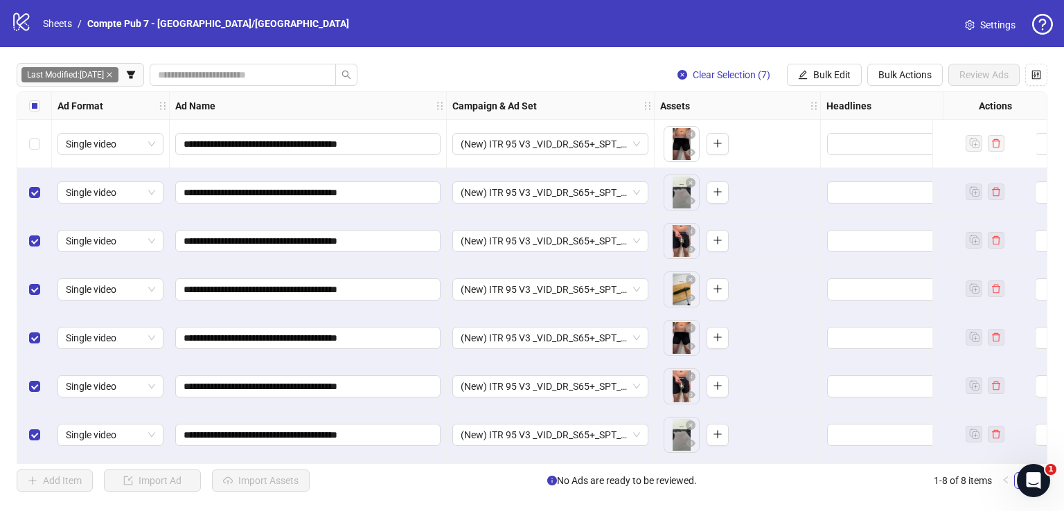
click at [41, 141] on div "Select row 1" at bounding box center [34, 144] width 35 height 48
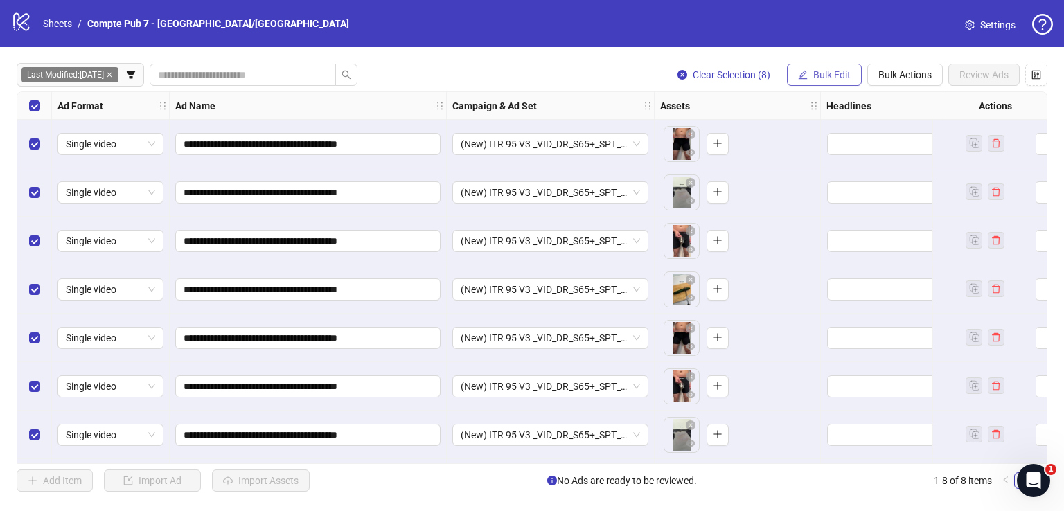
click at [826, 72] on span "Bulk Edit" at bounding box center [831, 74] width 37 height 11
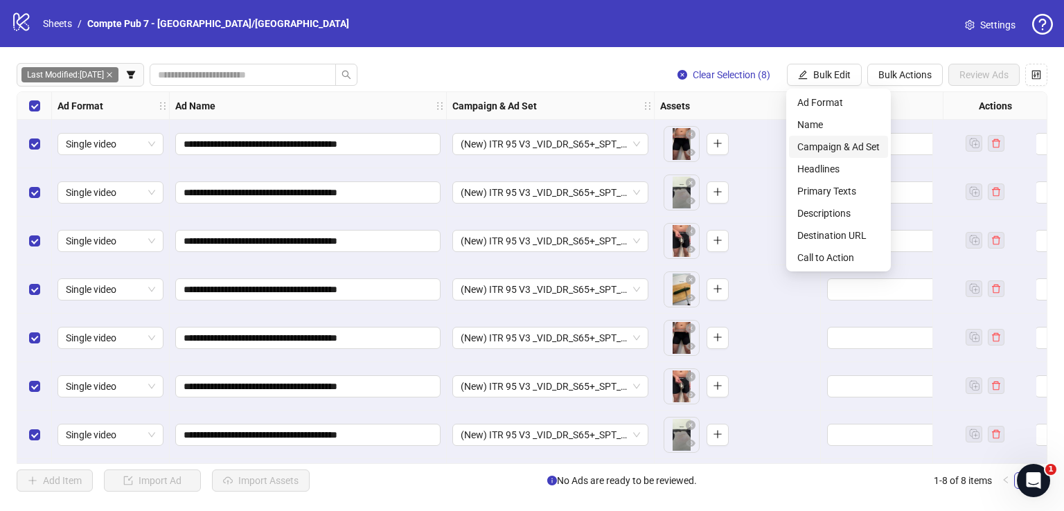
click at [824, 148] on span "Campaign & Ad Set" at bounding box center [838, 146] width 82 height 15
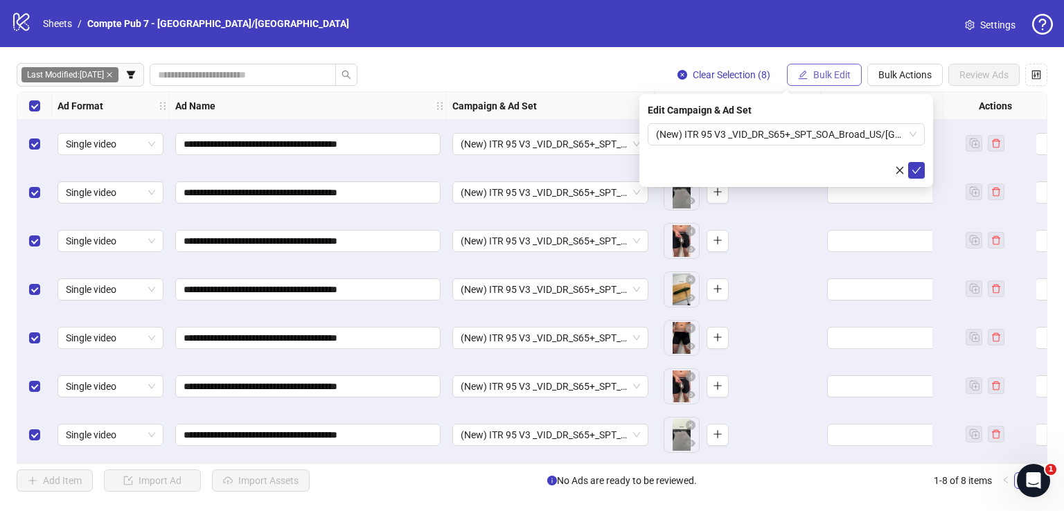
click at [839, 75] on span "Bulk Edit" at bounding box center [831, 74] width 37 height 11
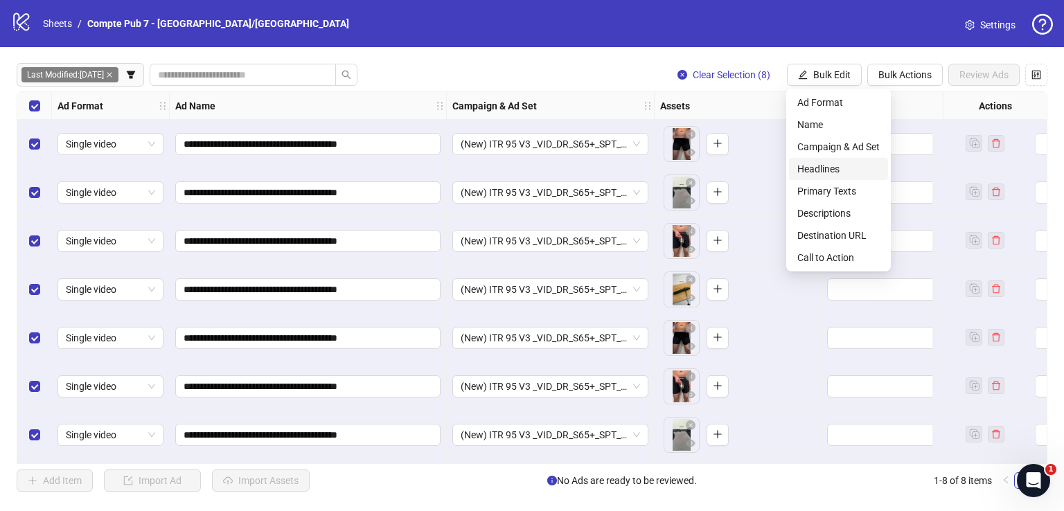
click at [826, 164] on span "Headlines" at bounding box center [838, 168] width 82 height 15
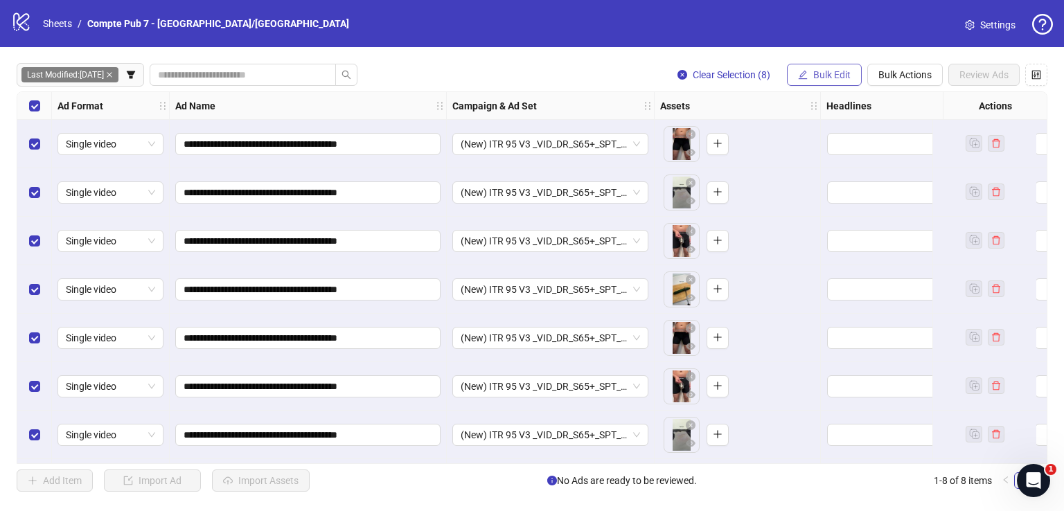
click at [845, 81] on button "Bulk Edit" at bounding box center [824, 75] width 75 height 22
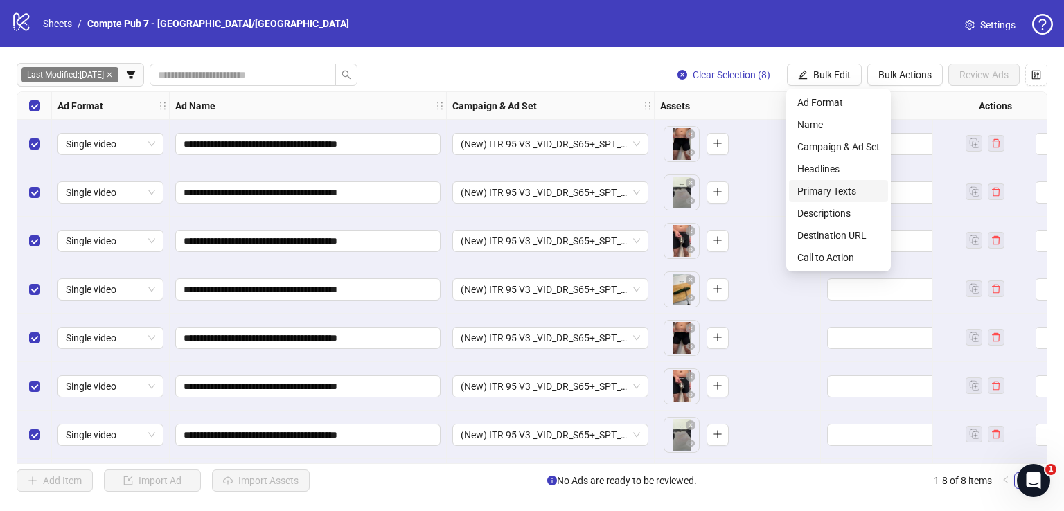
click at [845, 186] on span "Primary Texts" at bounding box center [838, 191] width 82 height 15
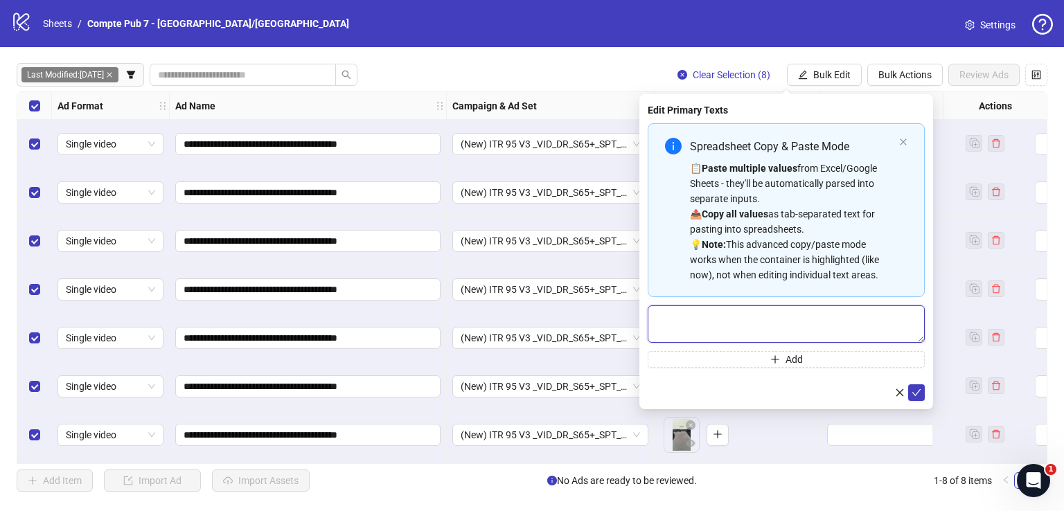
click at [799, 314] on textarea "Multi-text input container - paste or copy values" at bounding box center [786, 323] width 277 height 37
paste textarea "**********"
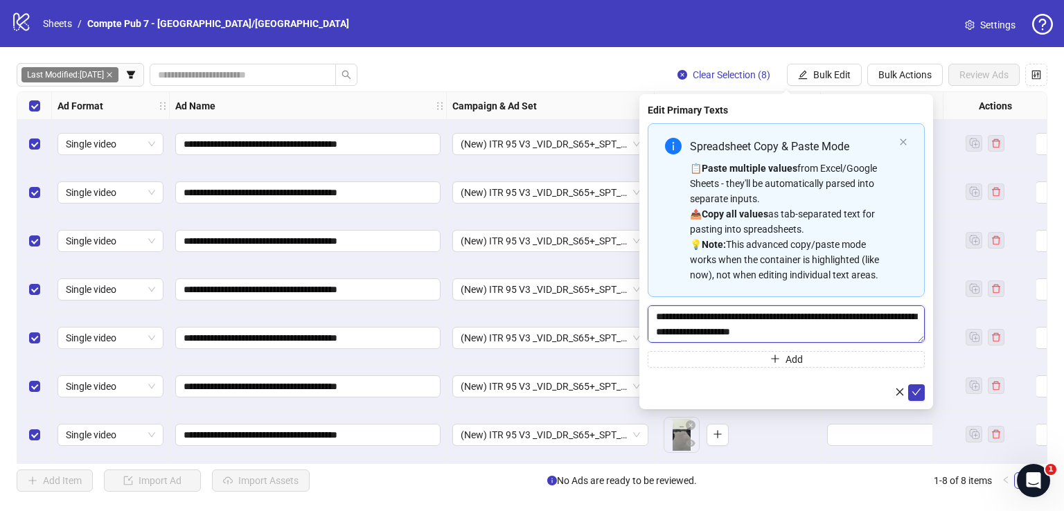
scroll to position [483, 0]
type textarea "**********"
click at [914, 387] on icon "check" at bounding box center [916, 392] width 10 height 10
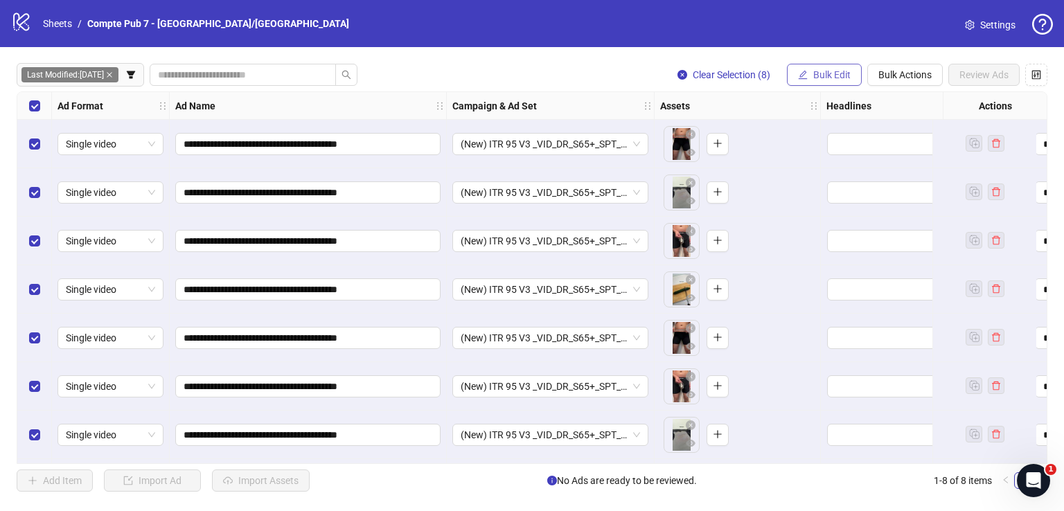
click at [835, 78] on span "Bulk Edit" at bounding box center [831, 74] width 37 height 11
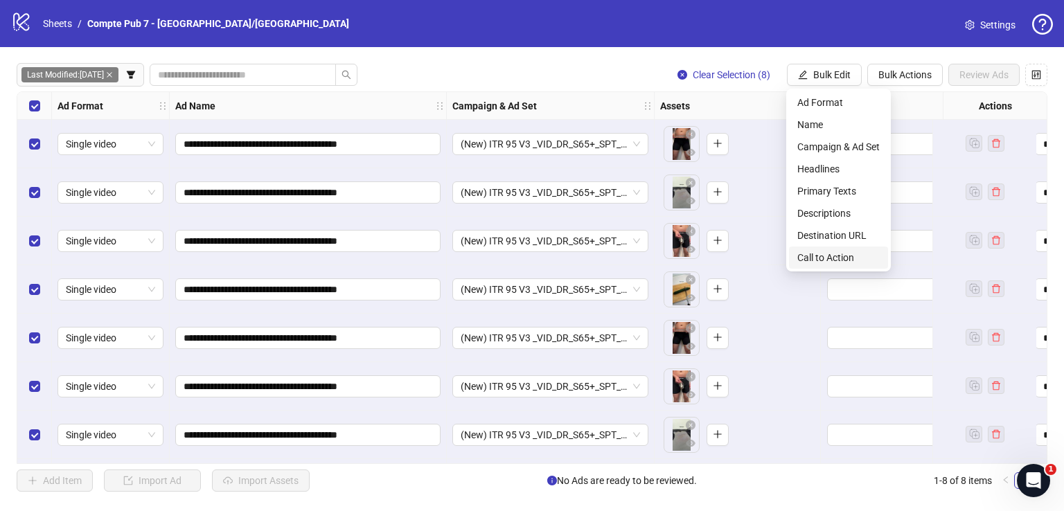
click at [862, 261] on span "Call to Action" at bounding box center [838, 257] width 82 height 15
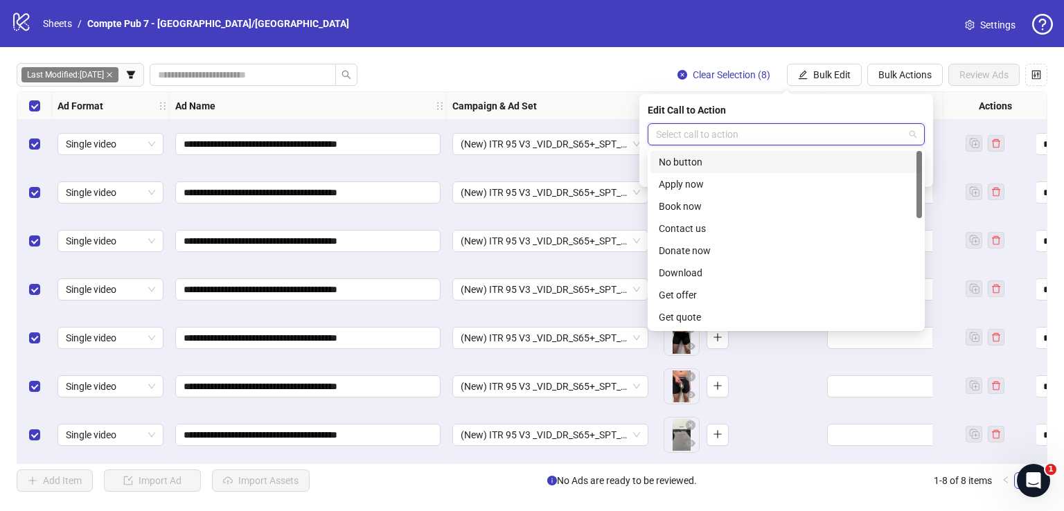
click at [760, 134] on input "search" at bounding box center [780, 134] width 248 height 21
type input "****"
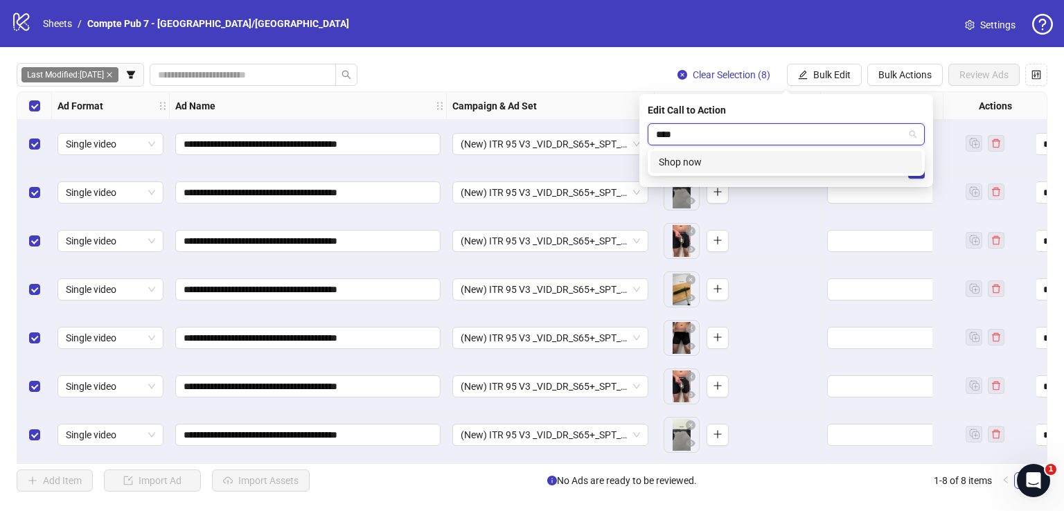
click at [780, 162] on div "Shop now" at bounding box center [786, 161] width 255 height 15
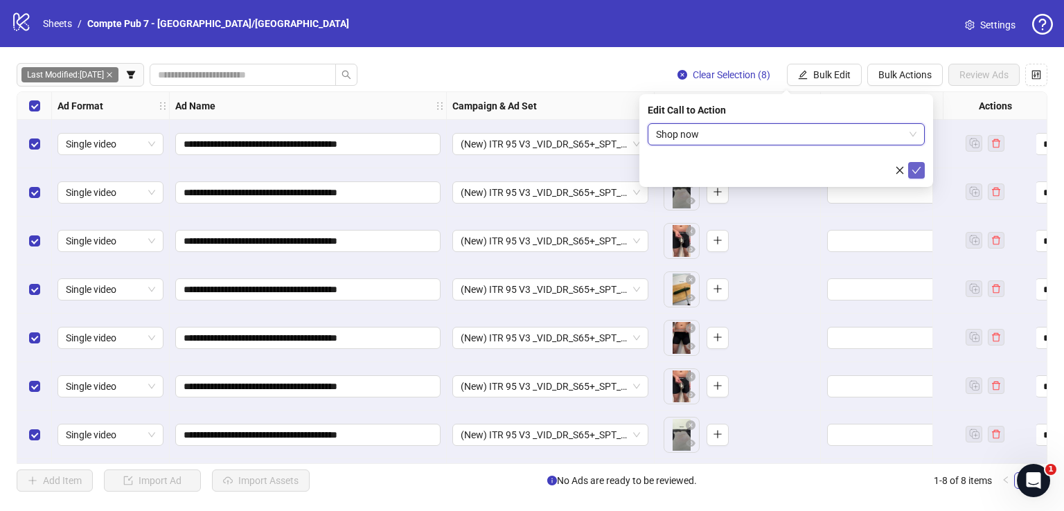
click at [923, 171] on button "submit" at bounding box center [916, 170] width 17 height 17
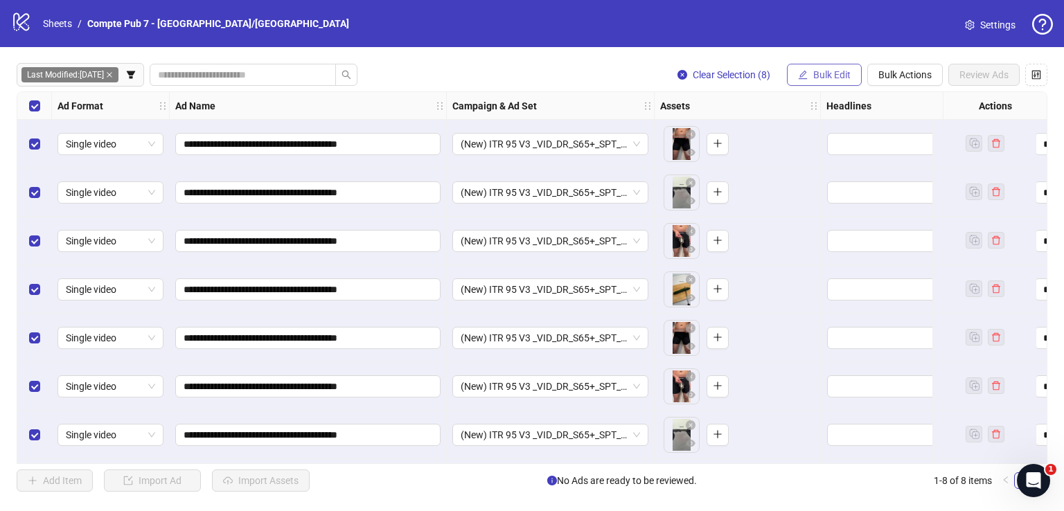
click at [812, 76] on button "Bulk Edit" at bounding box center [824, 75] width 75 height 22
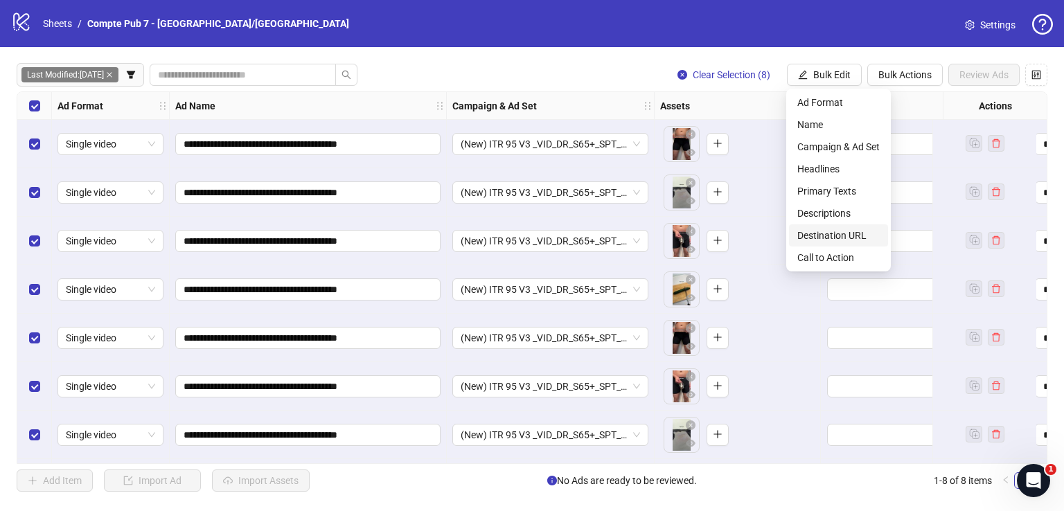
click at [870, 237] on span "Destination URL" at bounding box center [838, 235] width 82 height 15
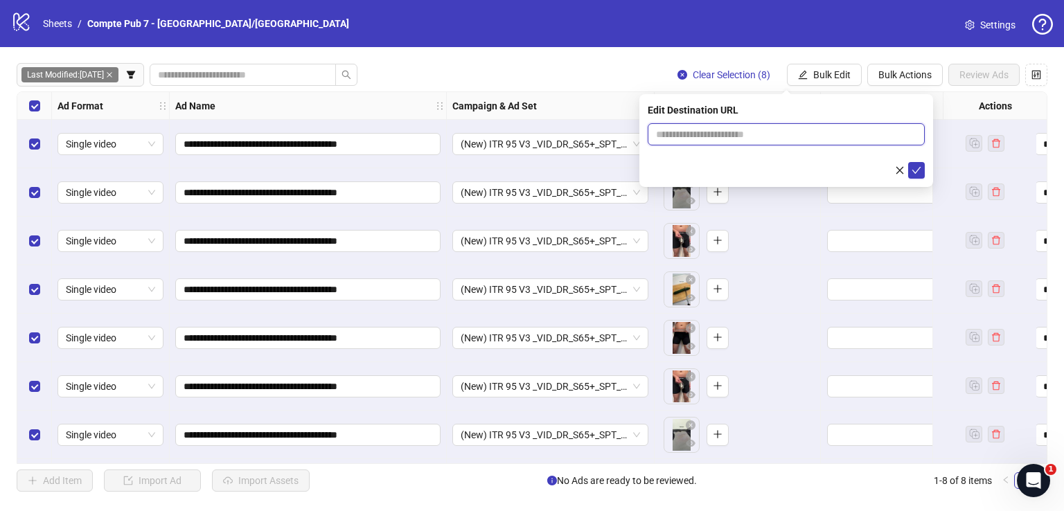
click at [782, 139] on input "text" at bounding box center [780, 134] width 249 height 15
paste input "**********"
type input "**********"
click at [919, 167] on icon "check" at bounding box center [916, 171] width 10 height 10
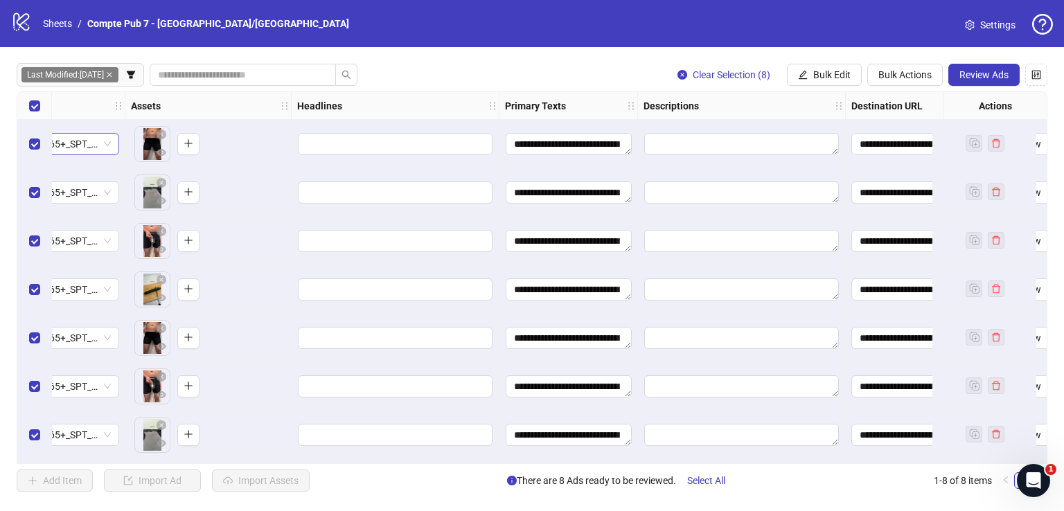
scroll to position [0, 692]
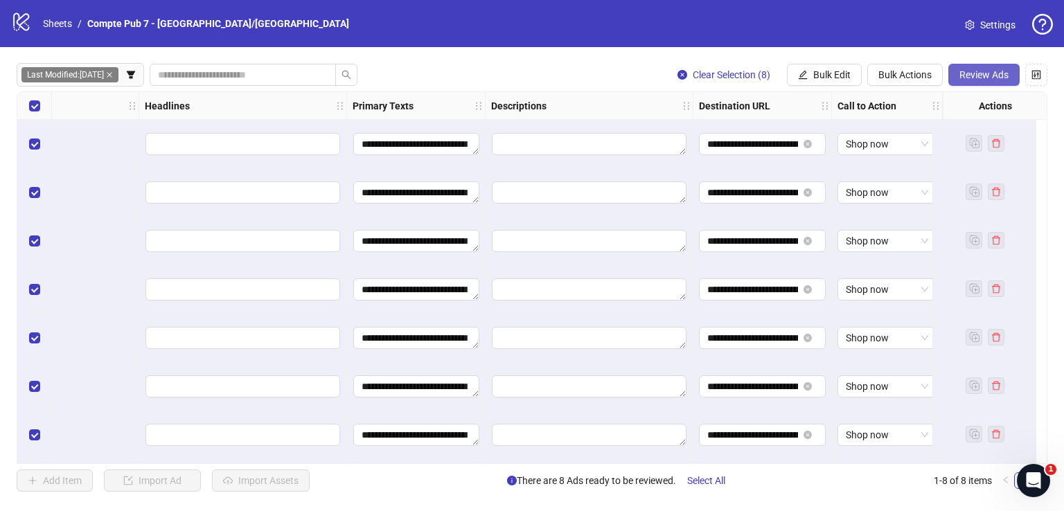
click at [984, 75] on span "Review Ads" at bounding box center [983, 74] width 49 height 11
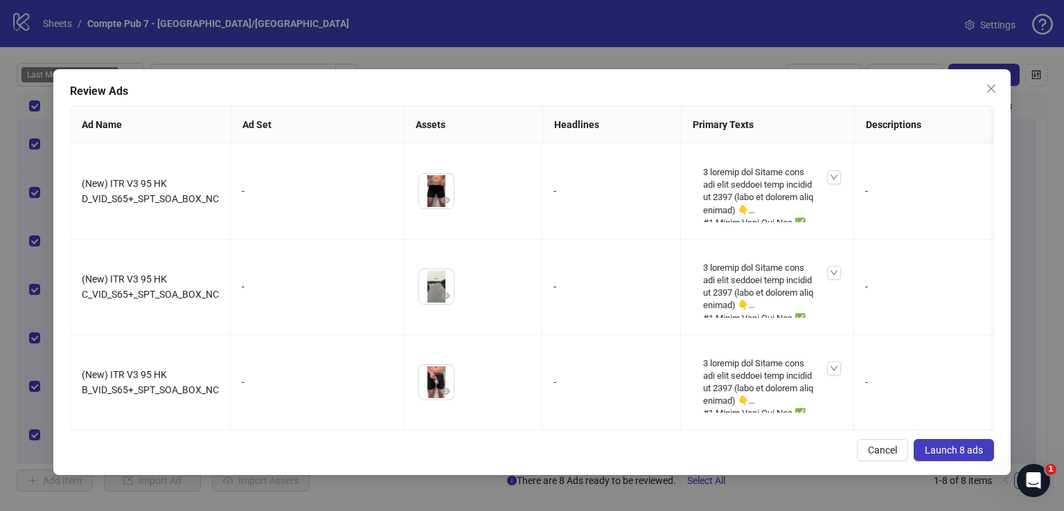
click at [938, 447] on span "Launch 8 ads" at bounding box center [954, 450] width 58 height 11
